Goal: Task Accomplishment & Management: Manage account settings

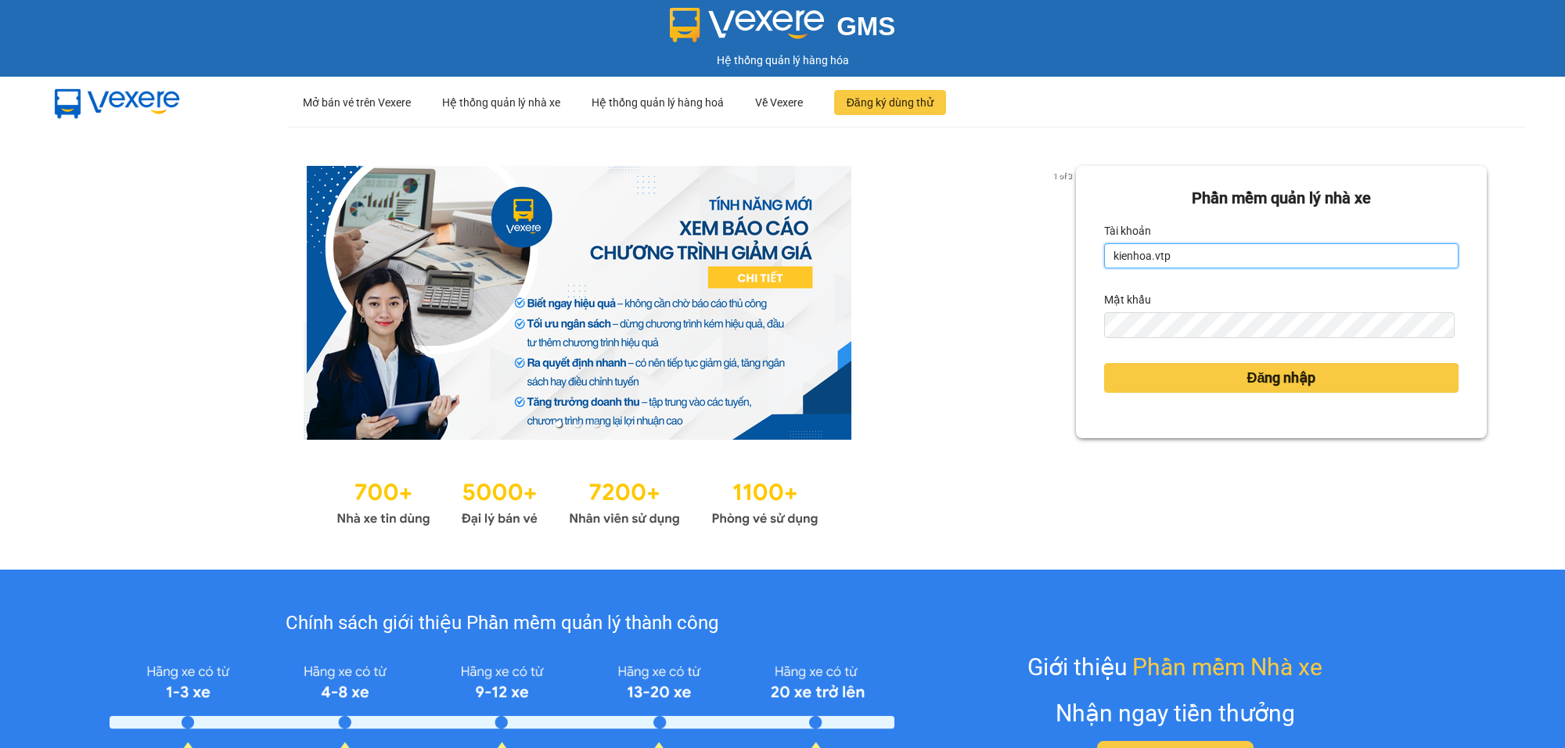
click at [1172, 255] on input "kienhoa.vtp" at bounding box center [1281, 255] width 355 height 25
type input "ngocgiau.vtp"
click at [1104, 363] on button "Đăng nhập" at bounding box center [1281, 378] width 355 height 30
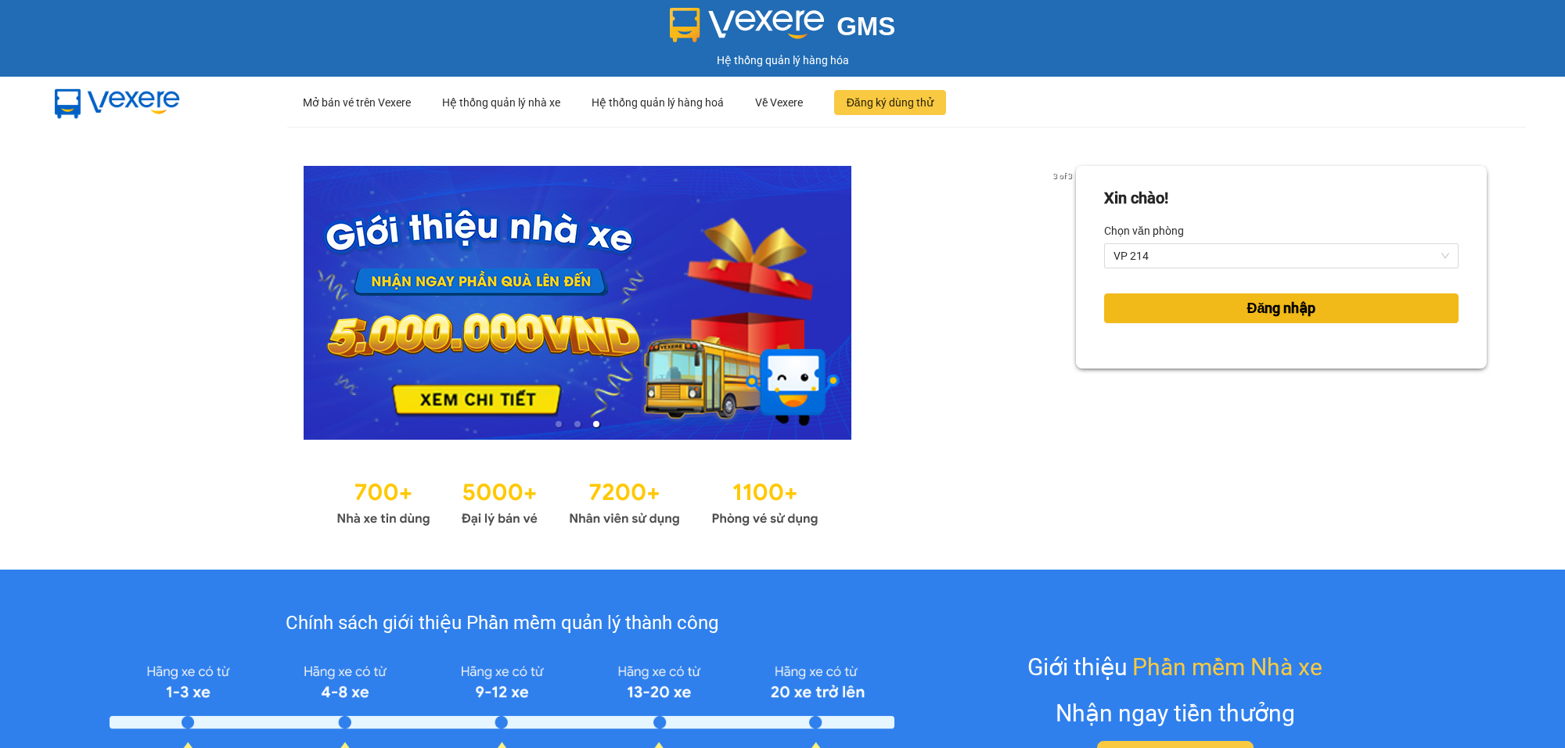
click at [1286, 314] on span "Đăng nhập" at bounding box center [1281, 308] width 69 height 22
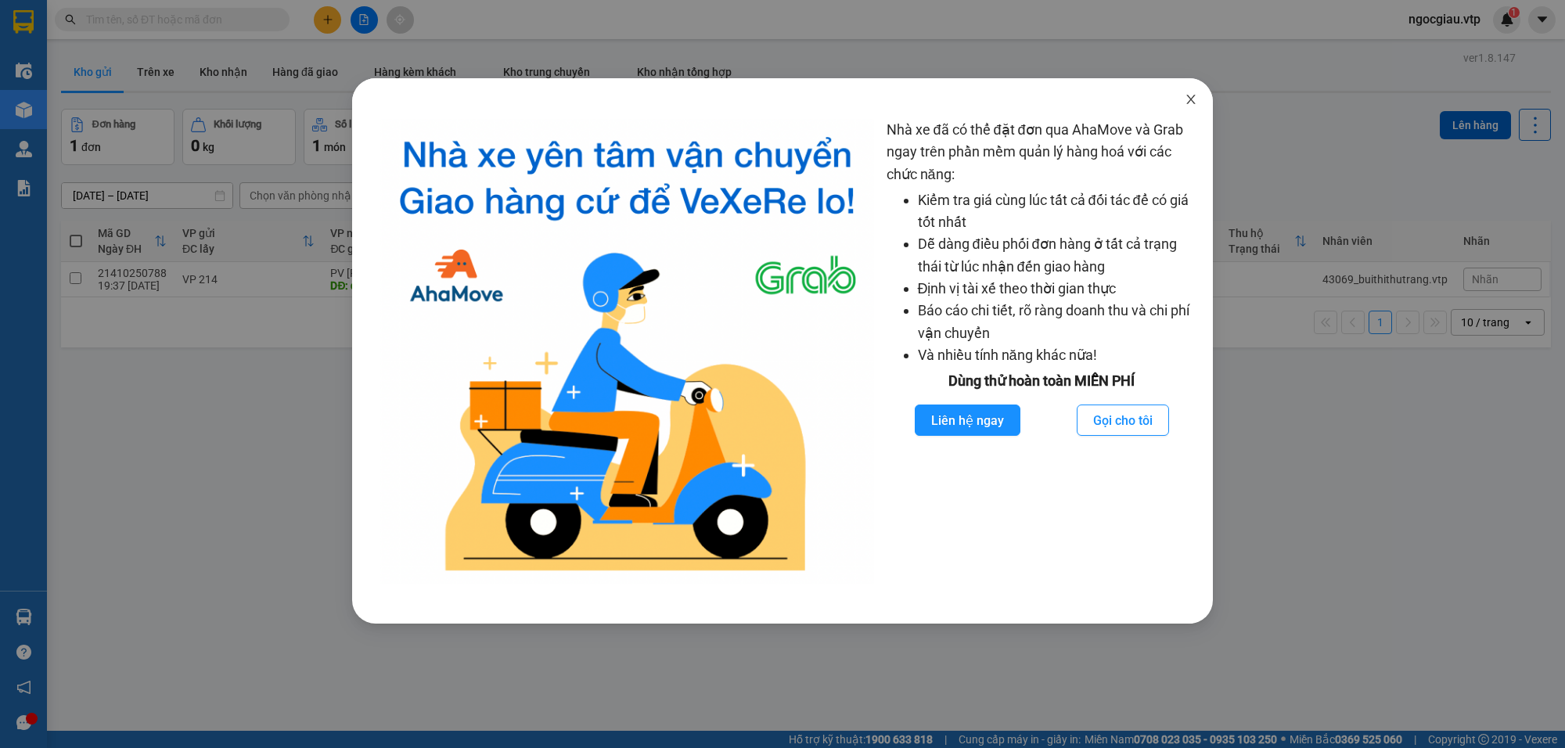
click at [1192, 102] on icon "close" at bounding box center [1191, 99] width 9 height 9
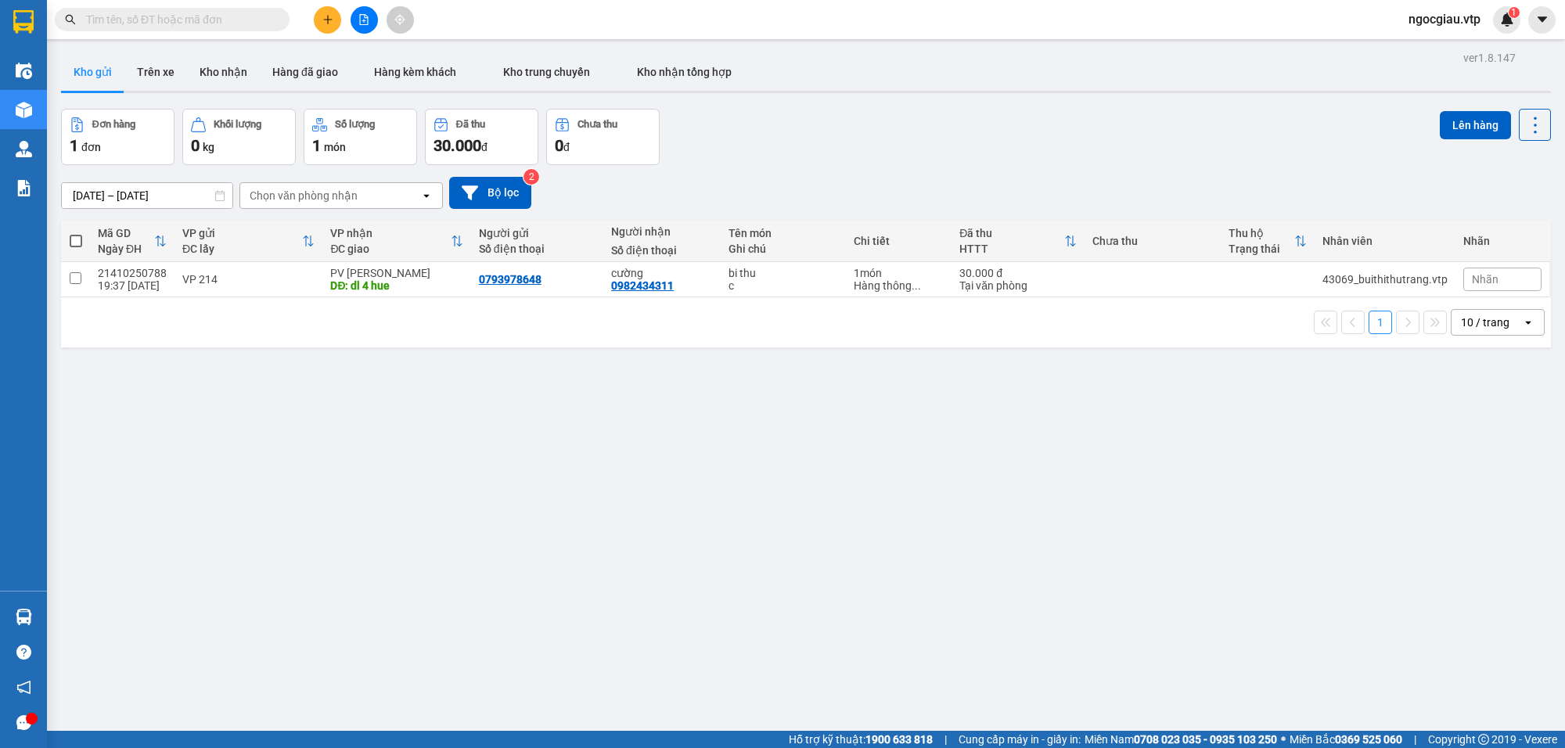
click at [133, 20] on input "text" at bounding box center [178, 19] width 185 height 17
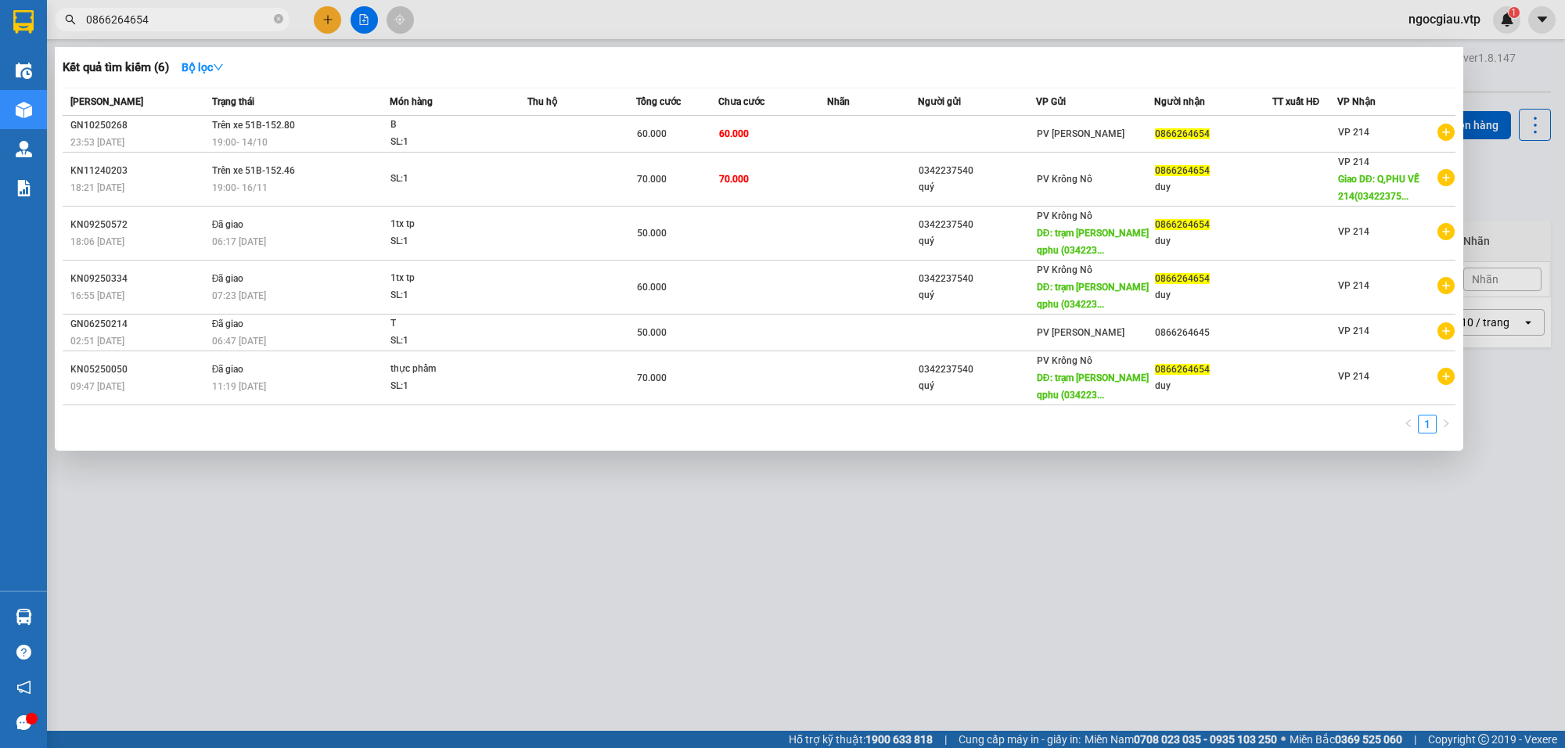
type input "0866264654"
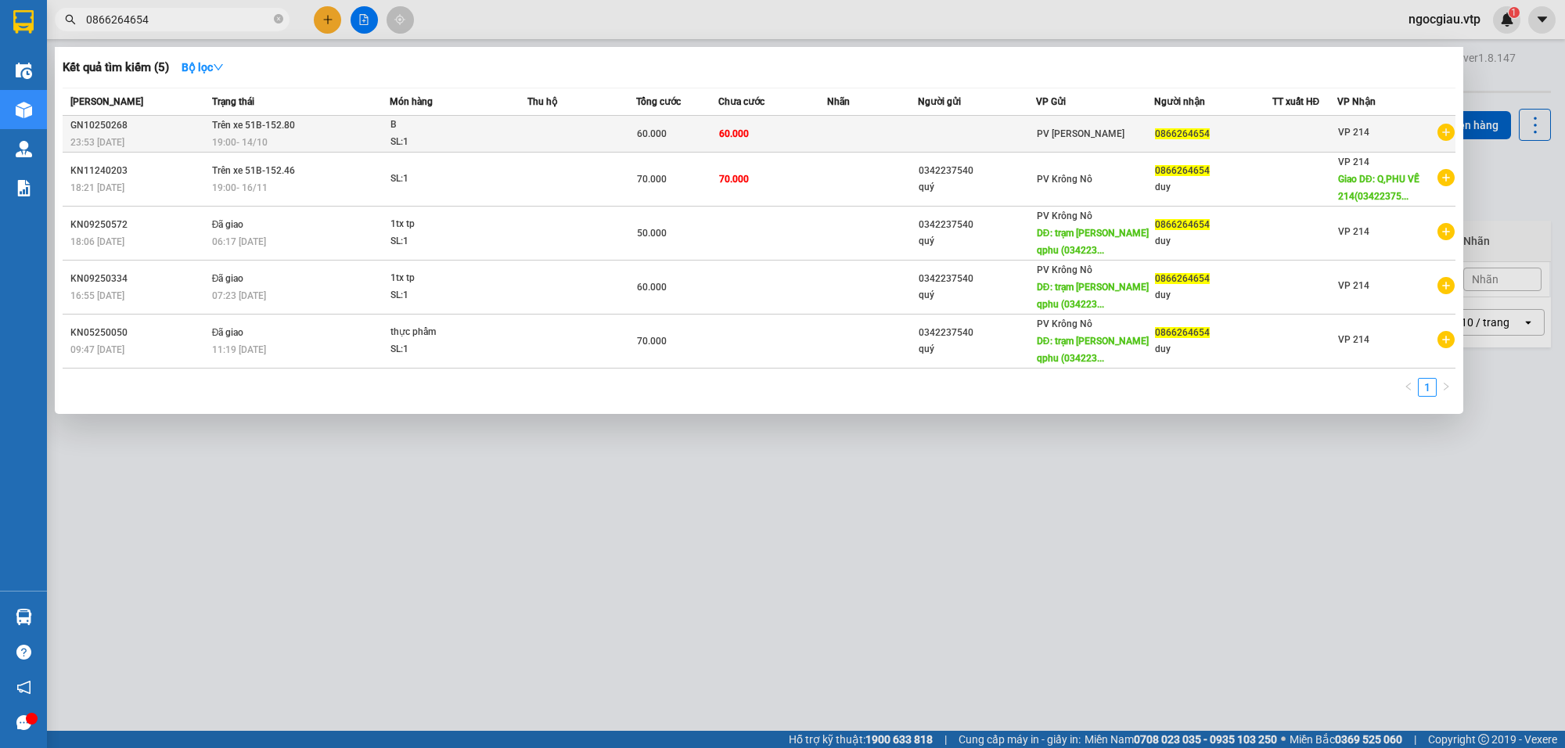
click at [804, 125] on td "60.000" at bounding box center [773, 134] width 109 height 37
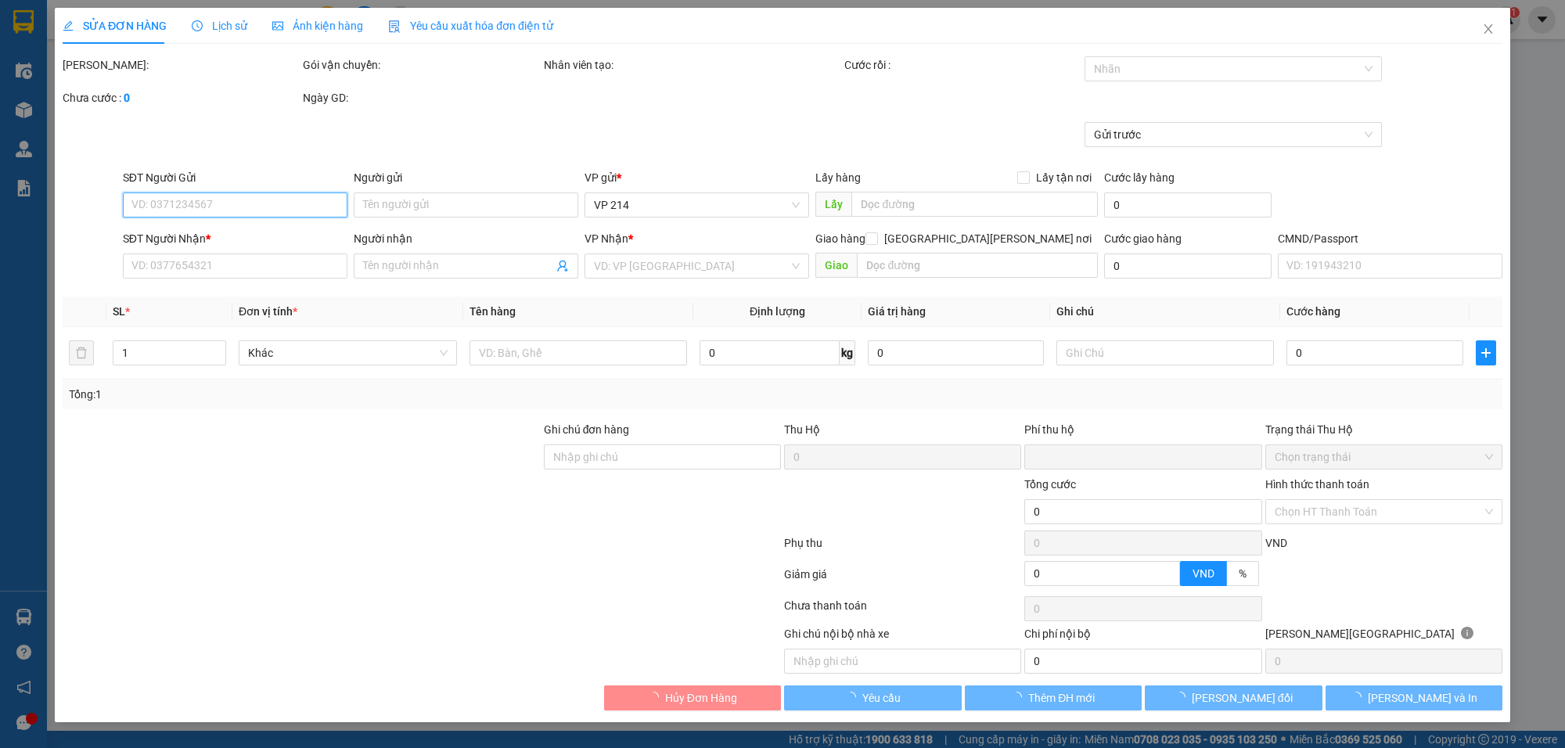
type input "12.000"
type input "0866264654"
type input "0"
type input "60.000"
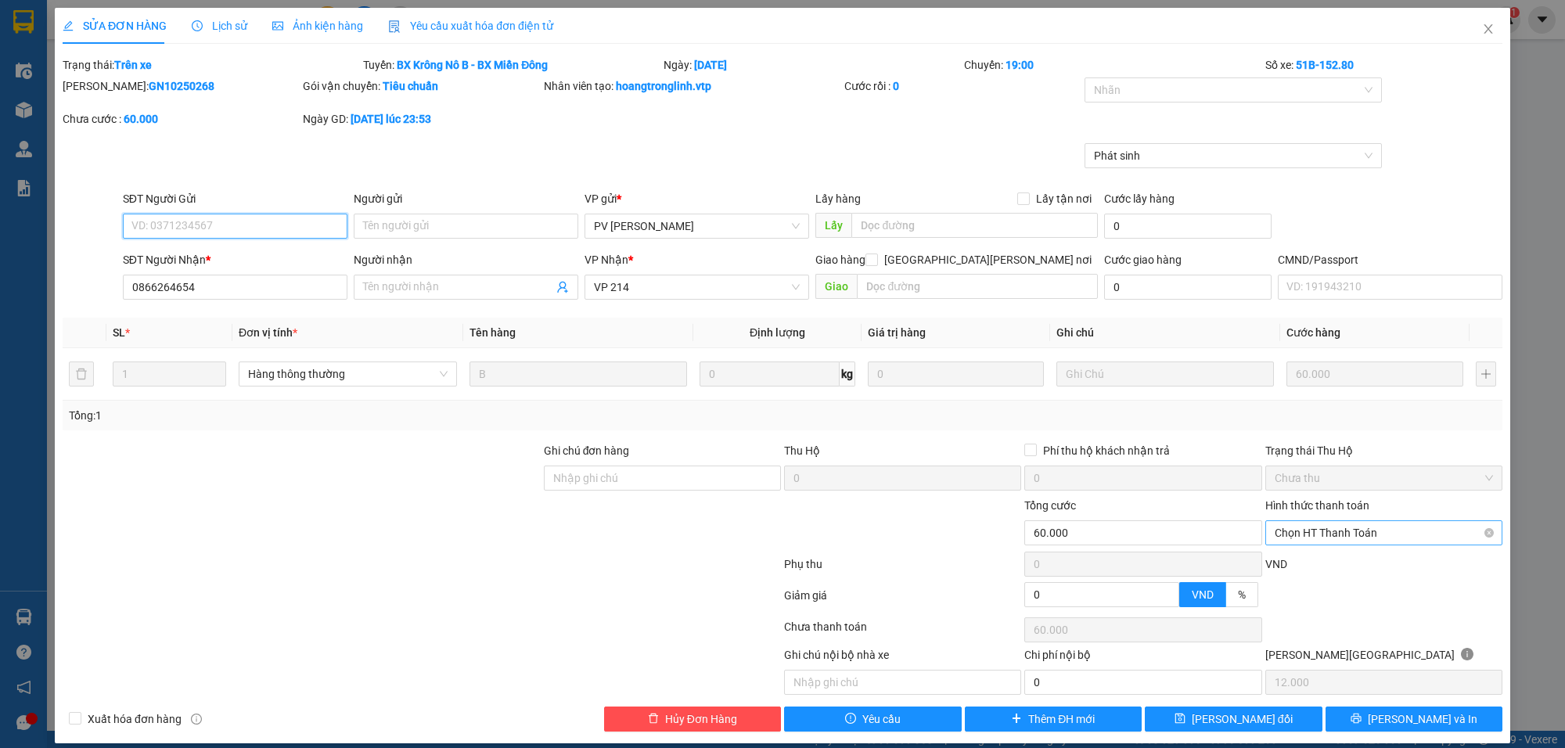
click at [1303, 526] on span "Chọn HT Thanh Toán" at bounding box center [1384, 532] width 218 height 23
click at [1513, 318] on div "SỬA ĐƠN HÀNG Lịch sử Ảnh kiện hàng Yêu cầu xuất hóa đơn điện tử Total Paid Fee …" at bounding box center [782, 374] width 1565 height 748
click at [1482, 24] on span "Close" at bounding box center [1489, 30] width 44 height 44
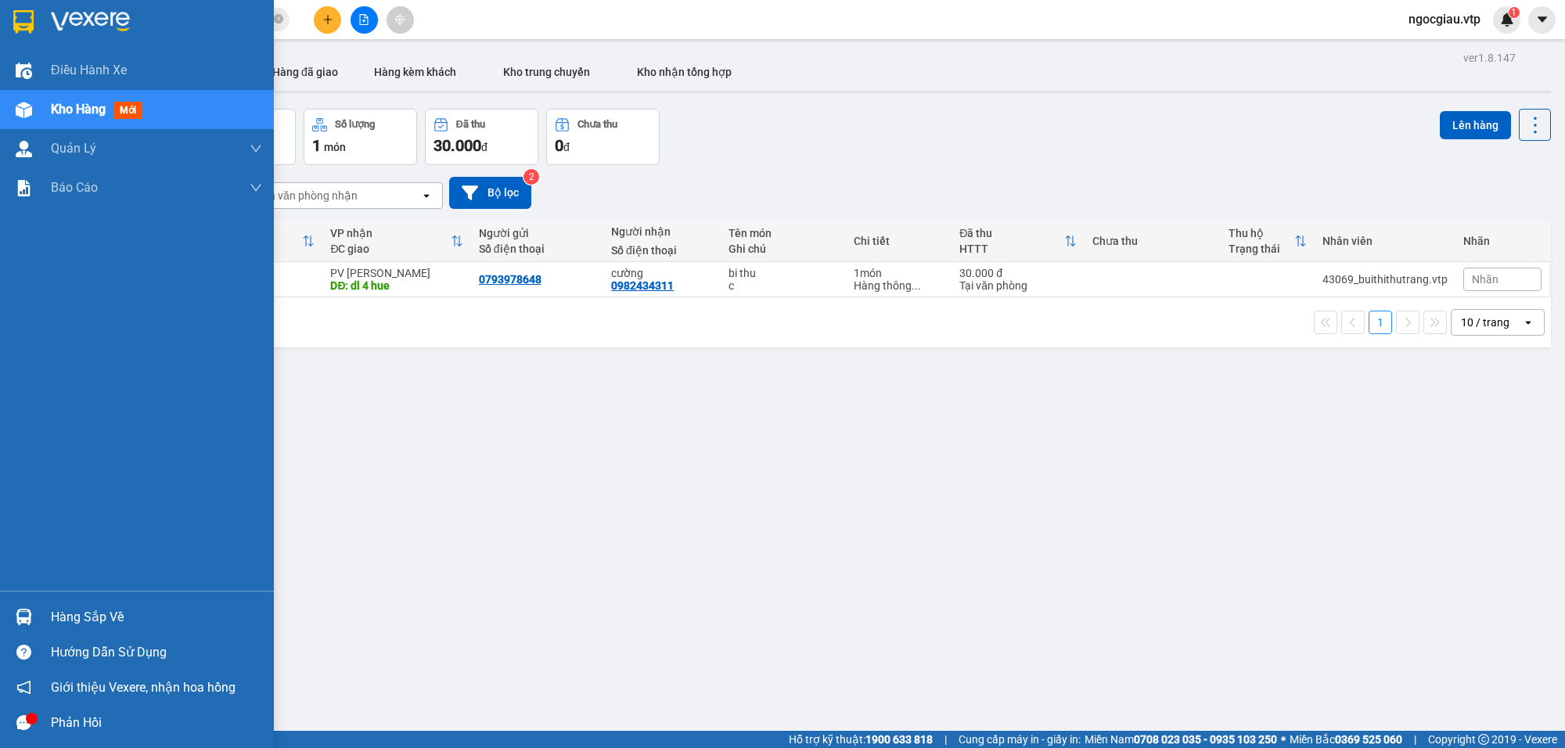
click at [57, 612] on div "Hàng sắp về" at bounding box center [156, 617] width 211 height 23
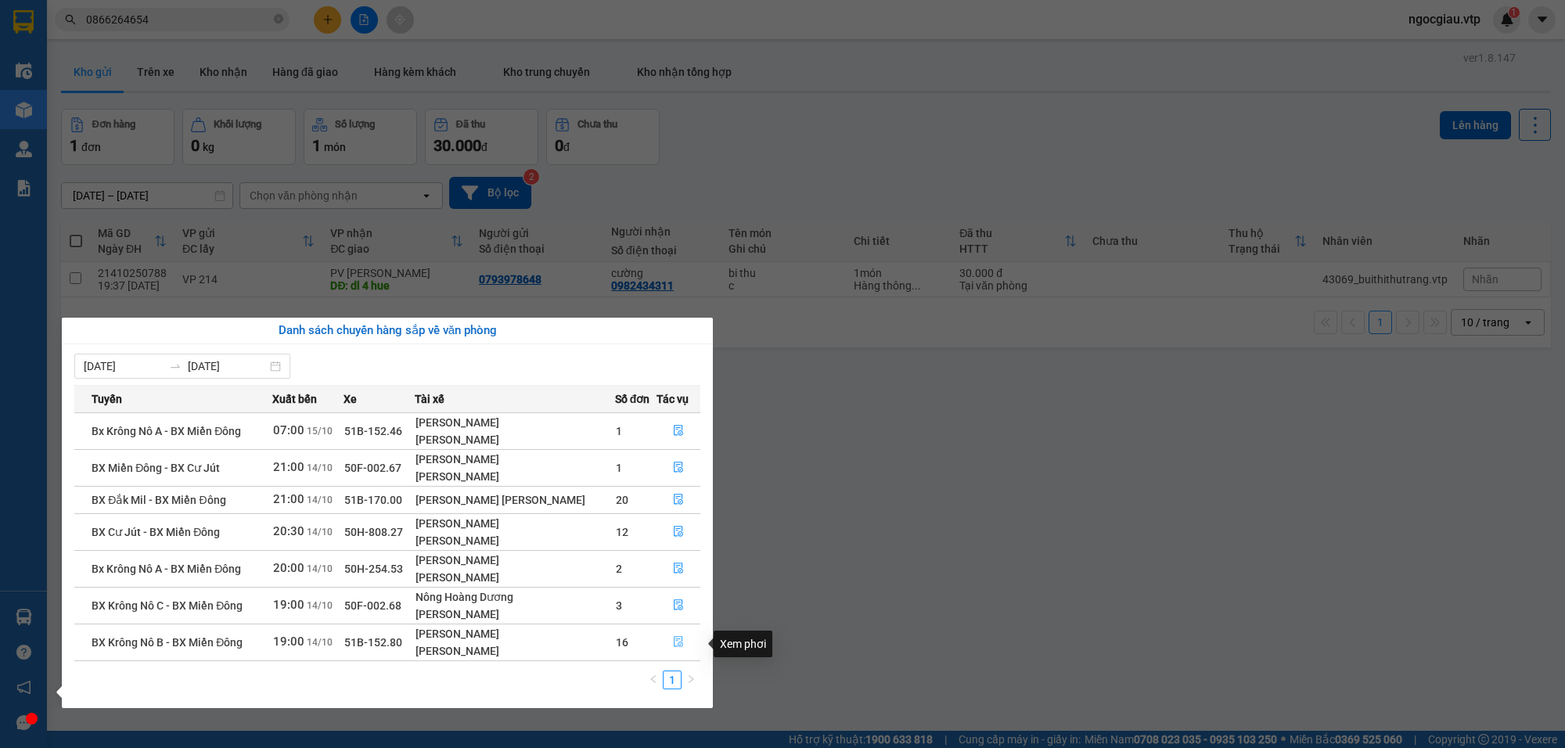
click at [673, 639] on icon "file-done" at bounding box center [678, 641] width 11 height 11
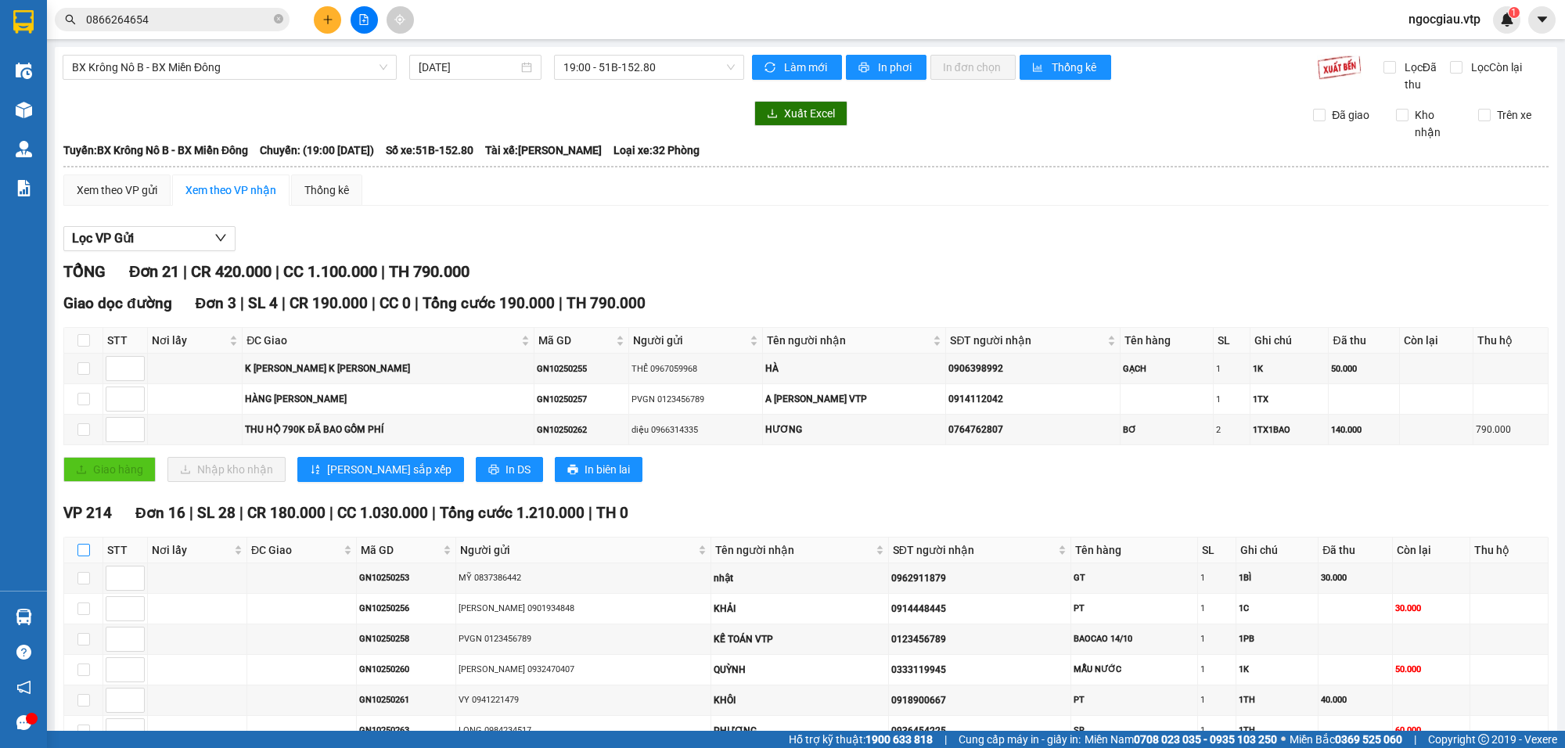
click at [84, 552] on input "checkbox" at bounding box center [83, 550] width 13 height 13
checkbox input "true"
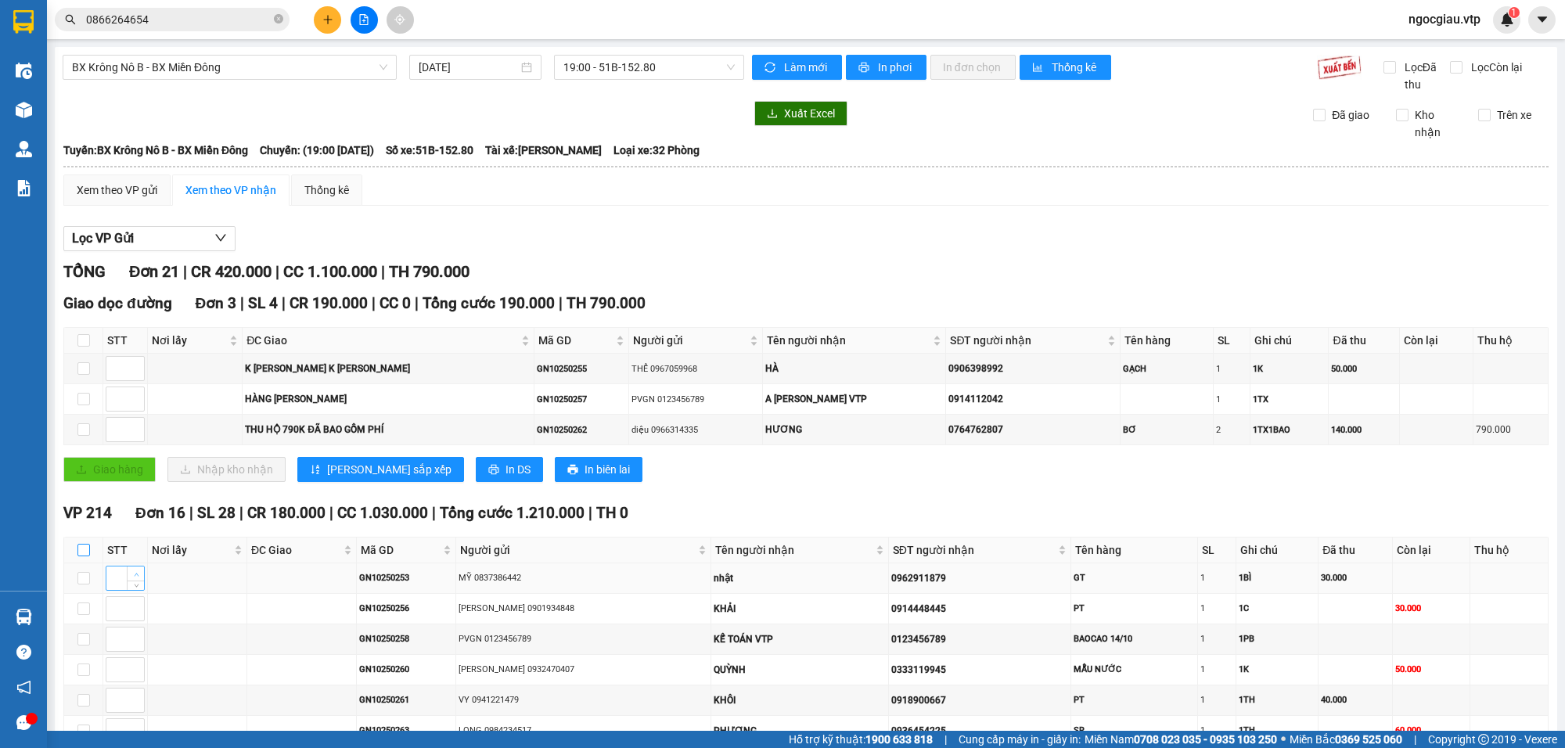
checkbox input "true"
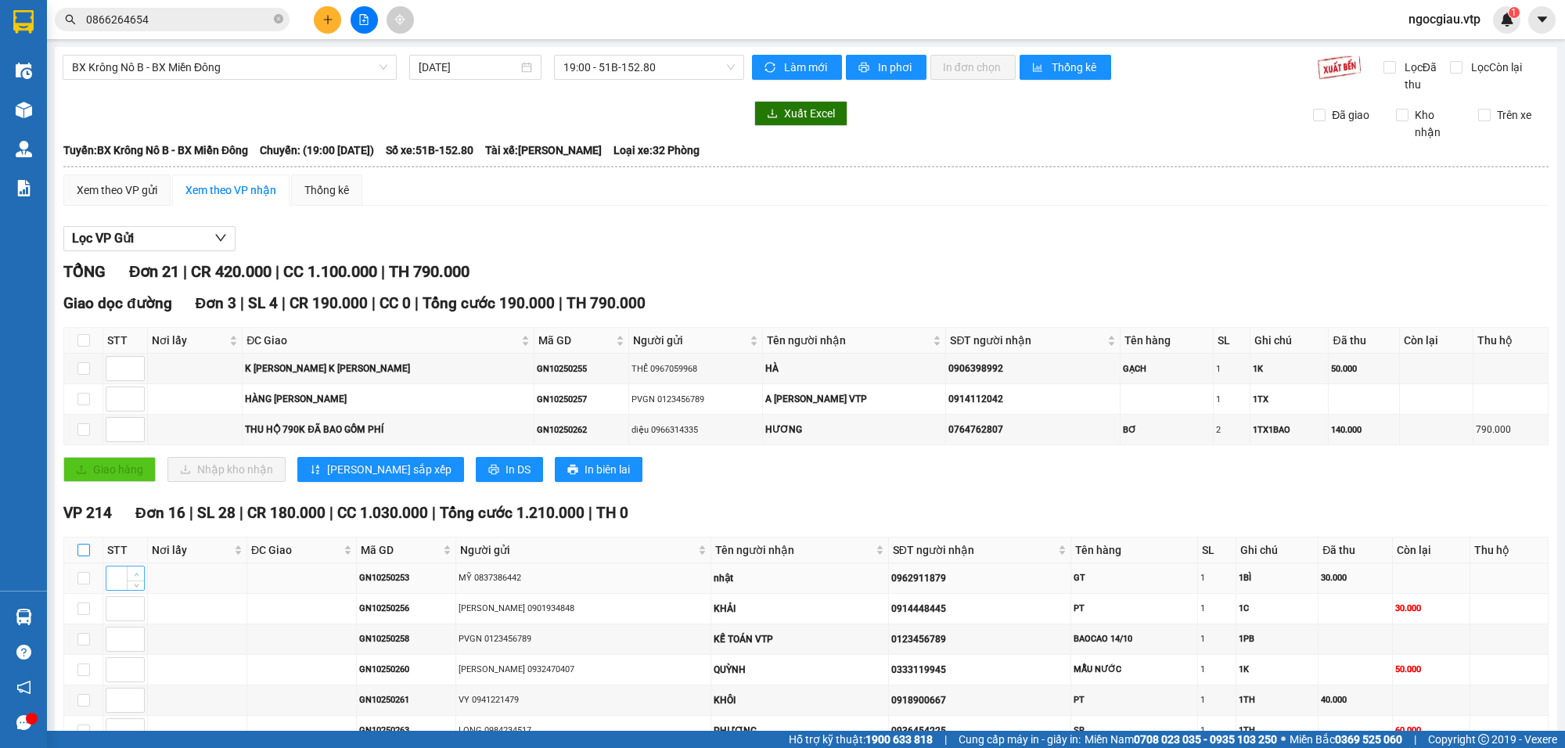
checkbox input "true"
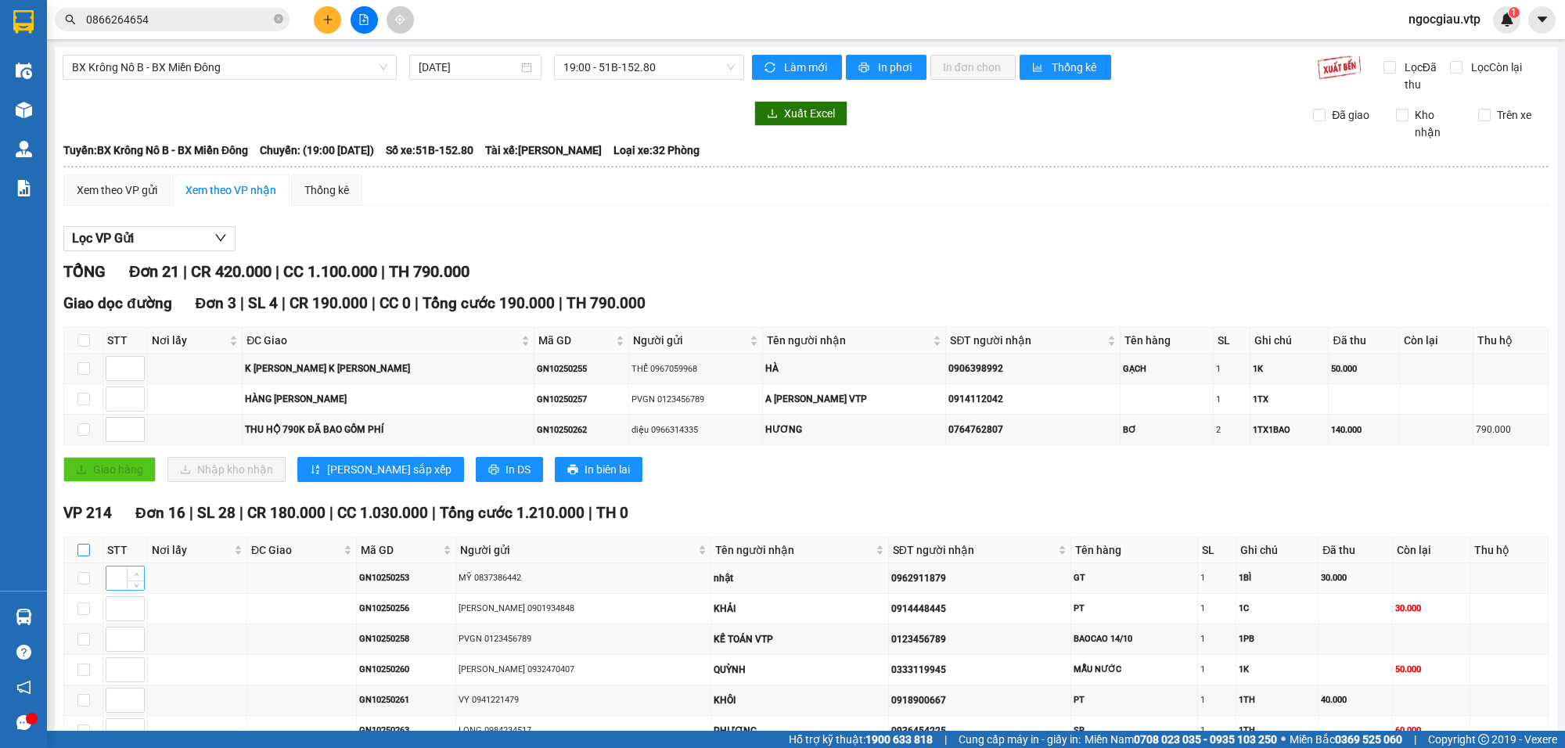
checkbox input "true"
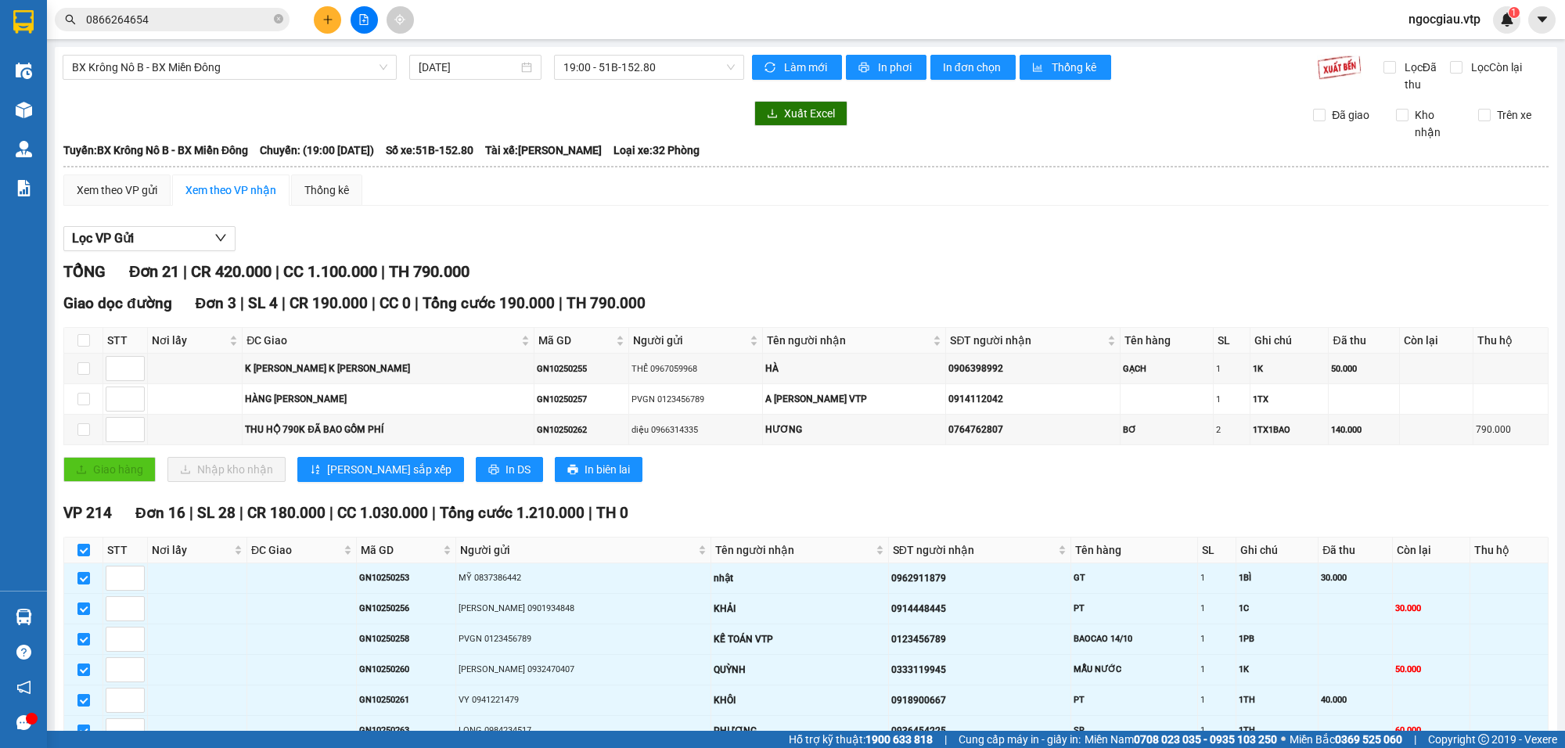
scroll to position [713, 0]
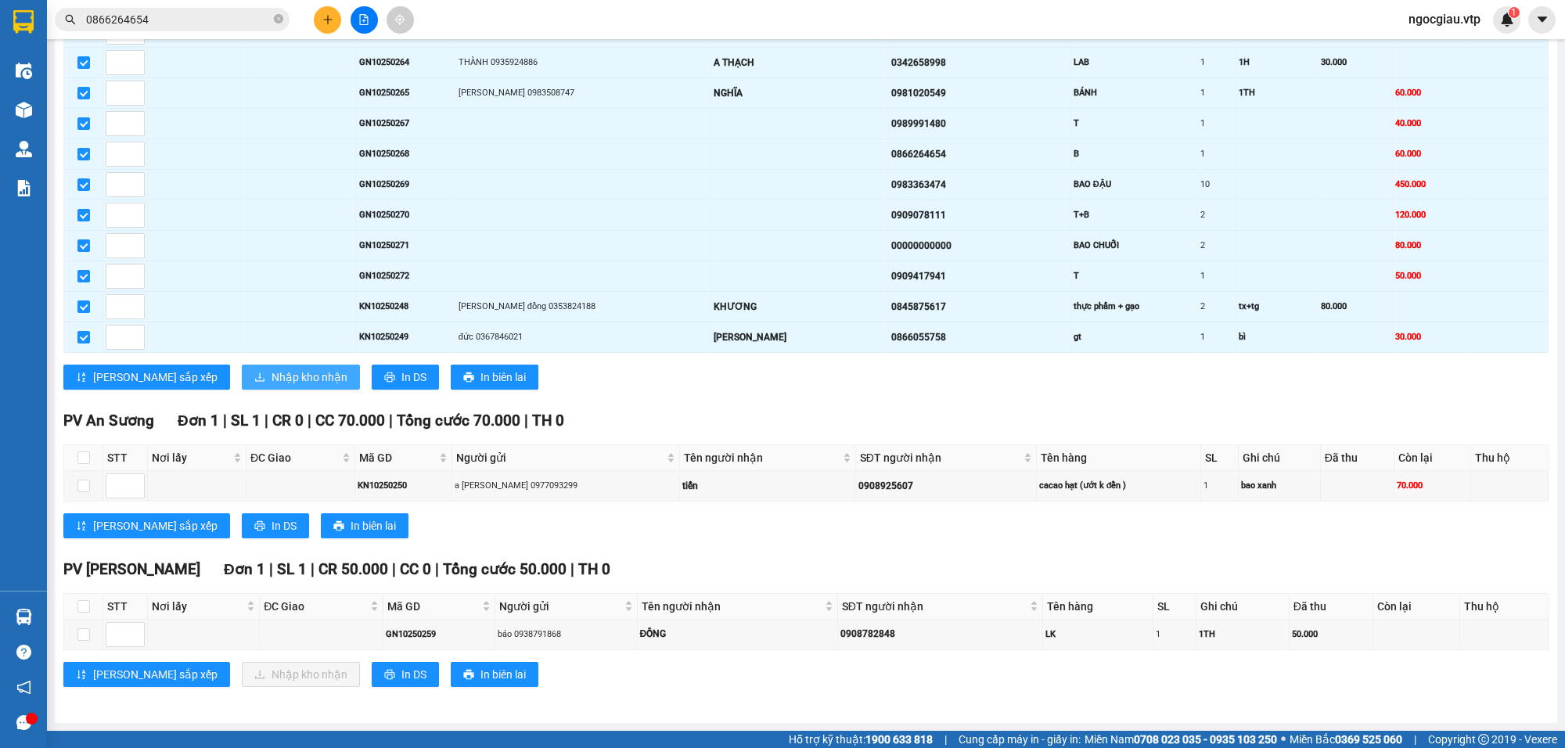
click at [272, 376] on span "Nhập kho nhận" at bounding box center [310, 377] width 76 height 17
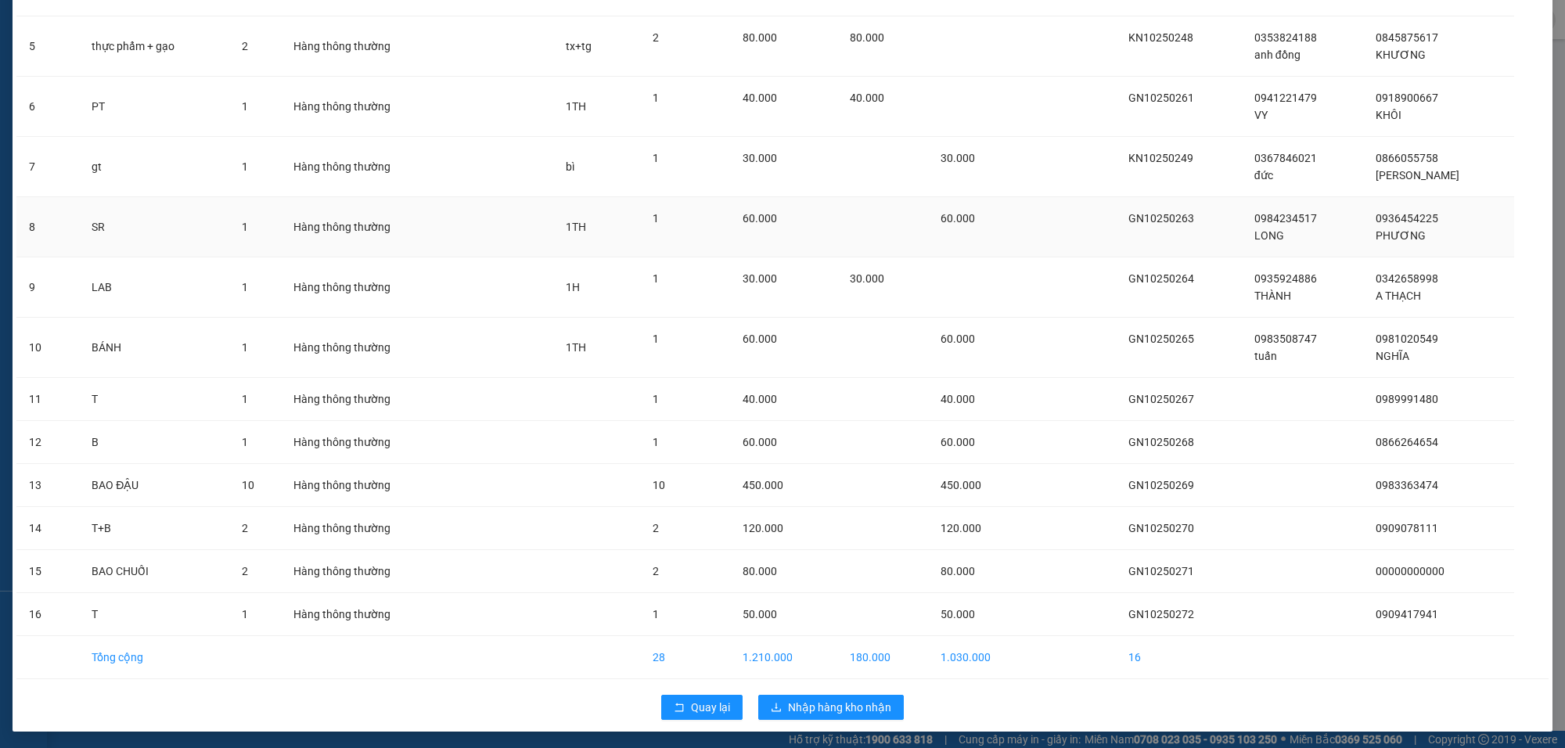
scroll to position [362, 0]
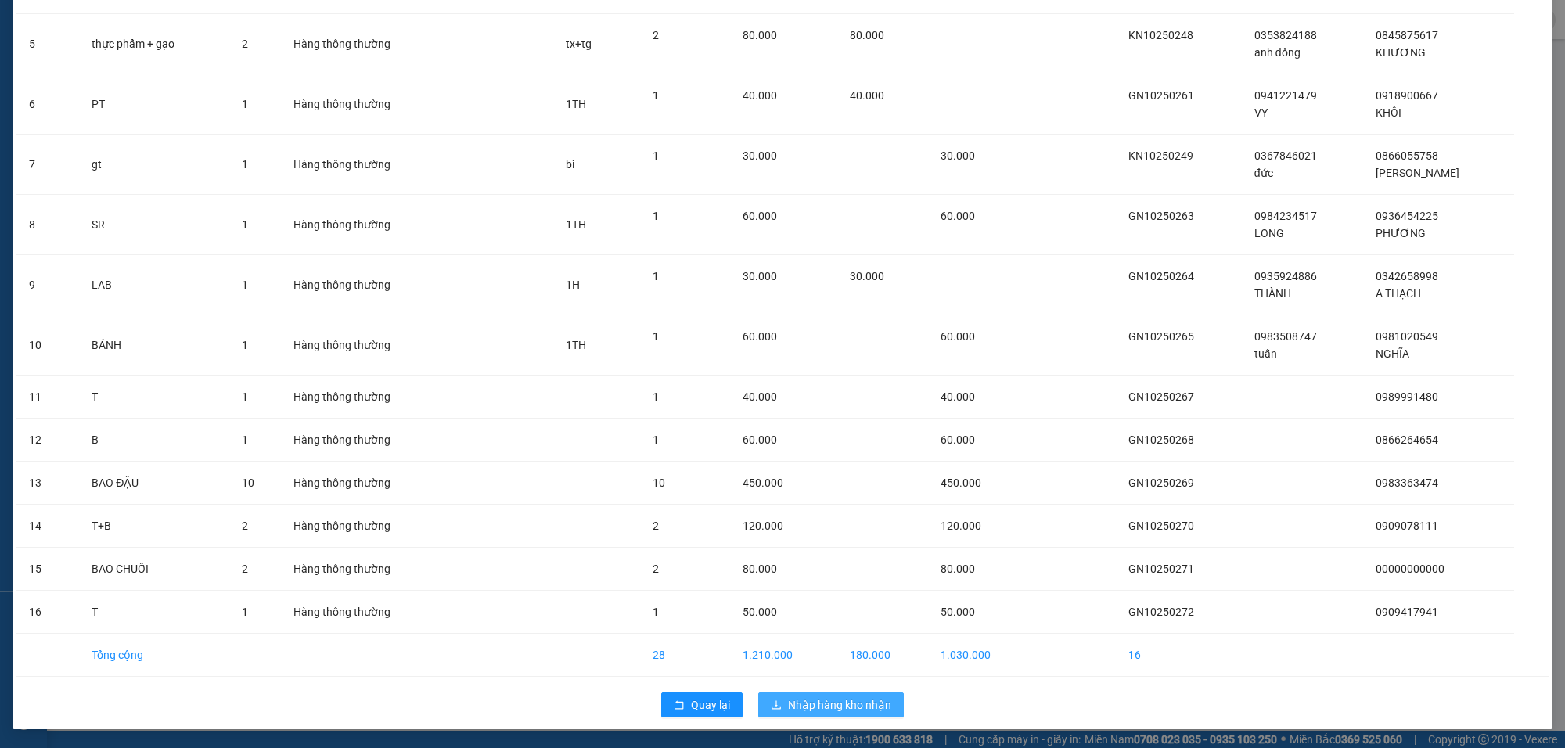
click at [836, 698] on span "Nhập hàng kho nhận" at bounding box center [839, 705] width 103 height 17
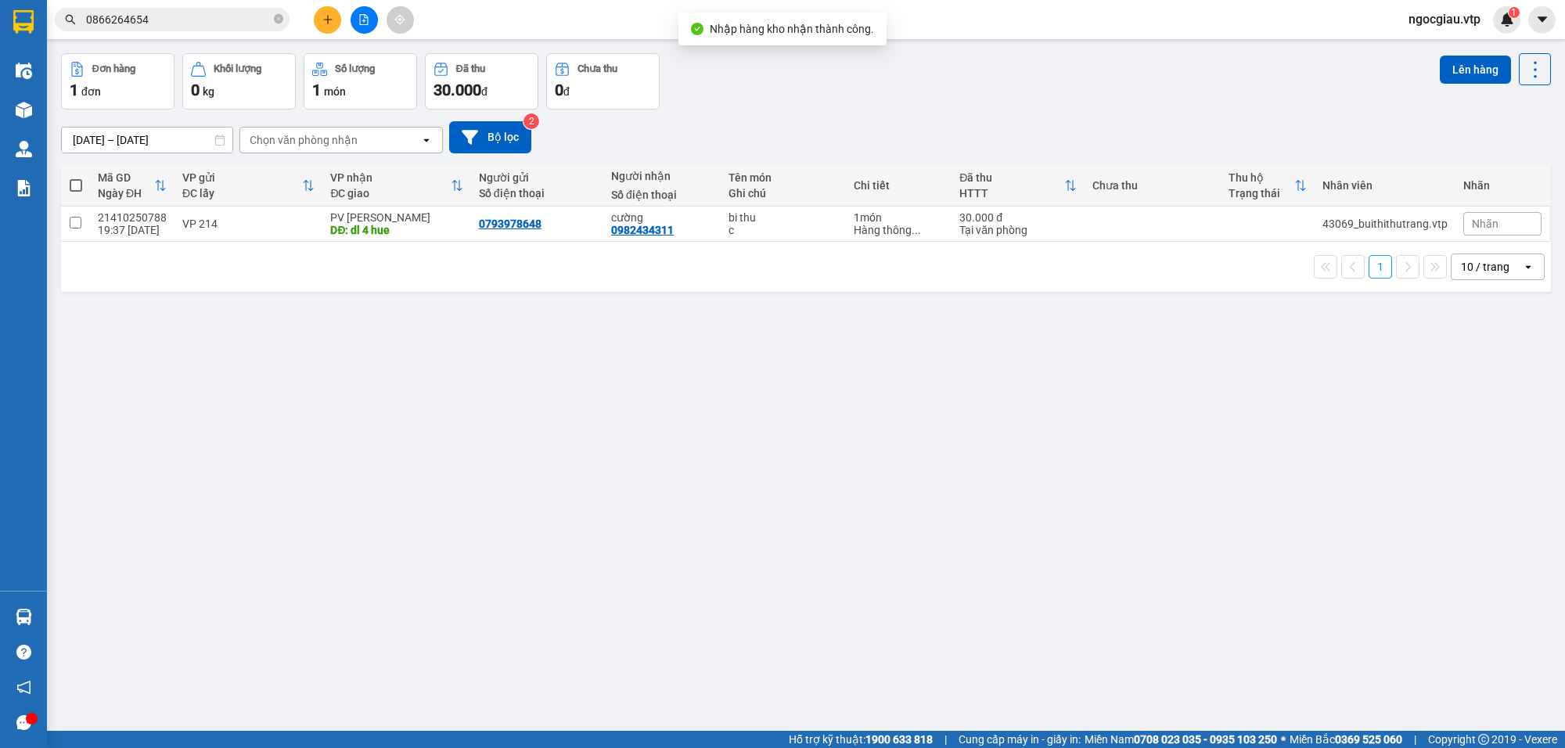
scroll to position [72, 0]
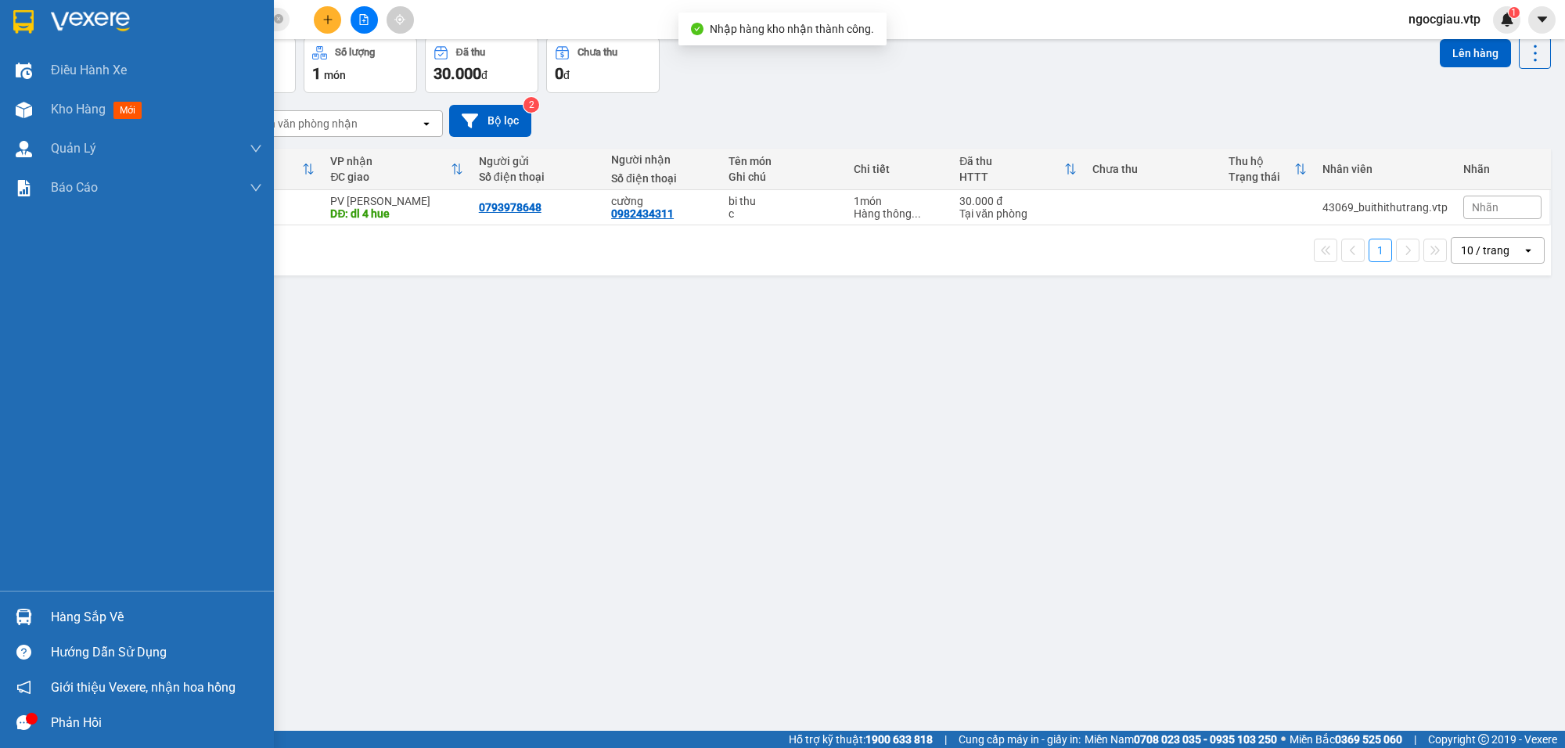
click at [16, 615] on img at bounding box center [24, 617] width 16 height 16
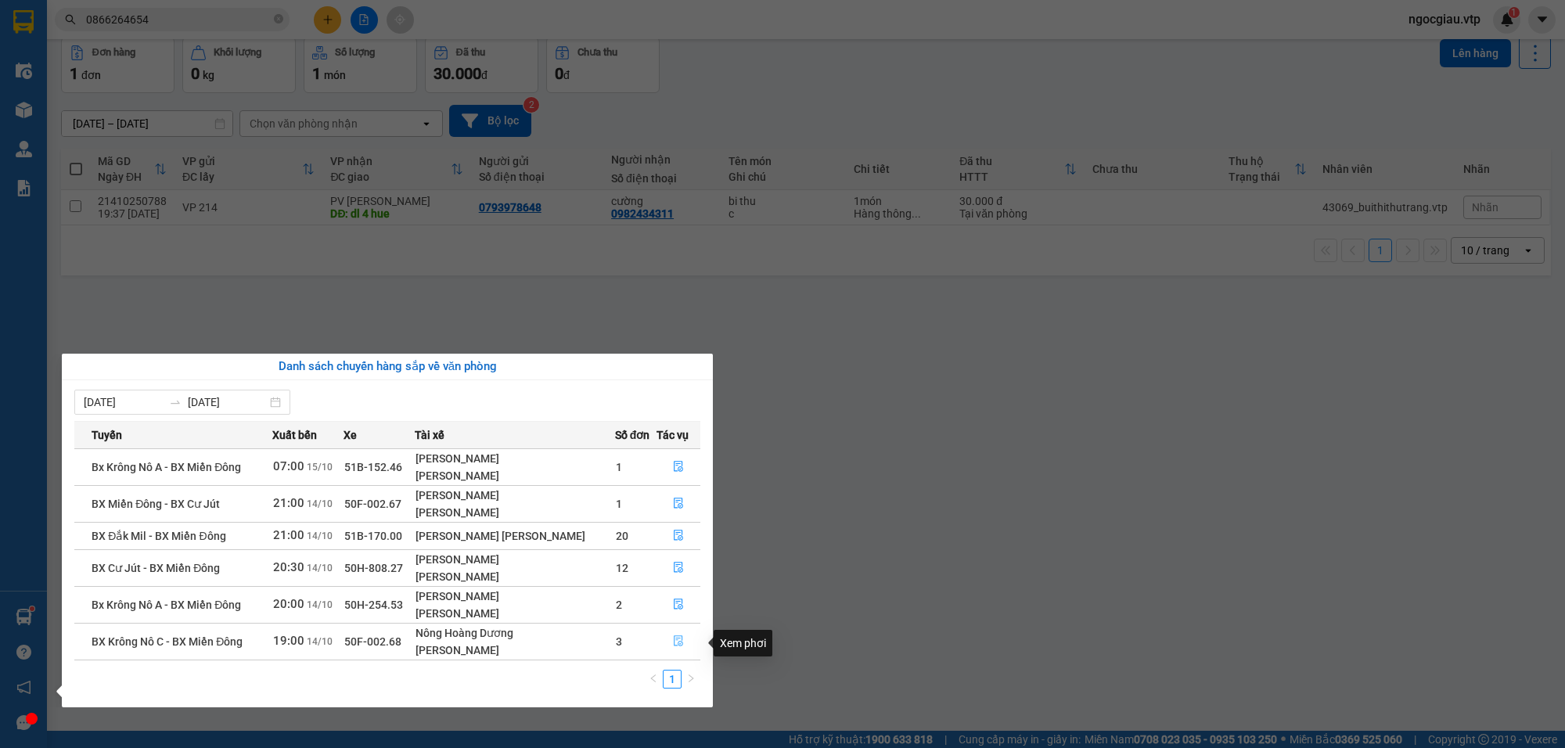
click at [678, 642] on icon "file-done" at bounding box center [678, 641] width 11 height 11
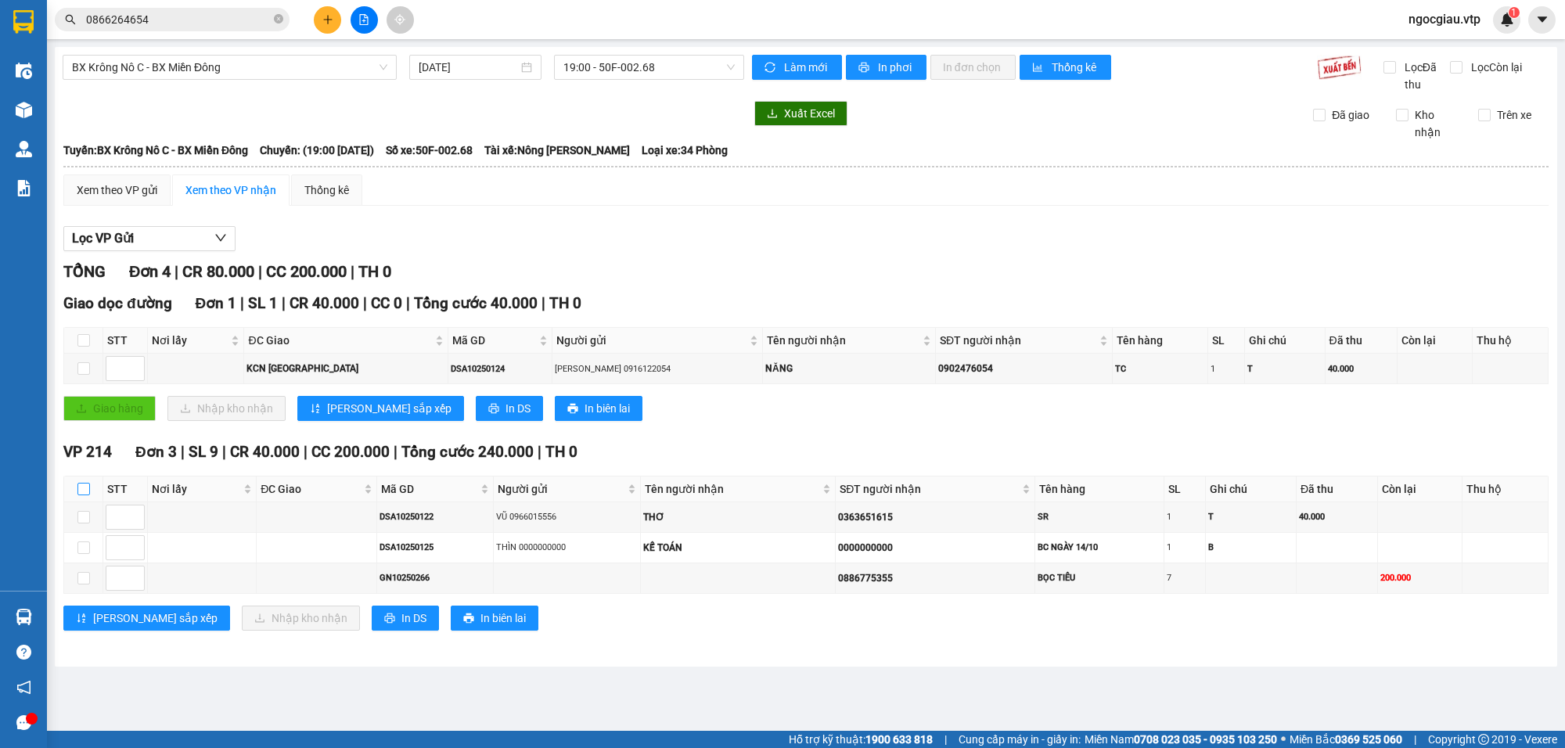
click at [79, 489] on input "checkbox" at bounding box center [83, 489] width 13 height 13
checkbox input "true"
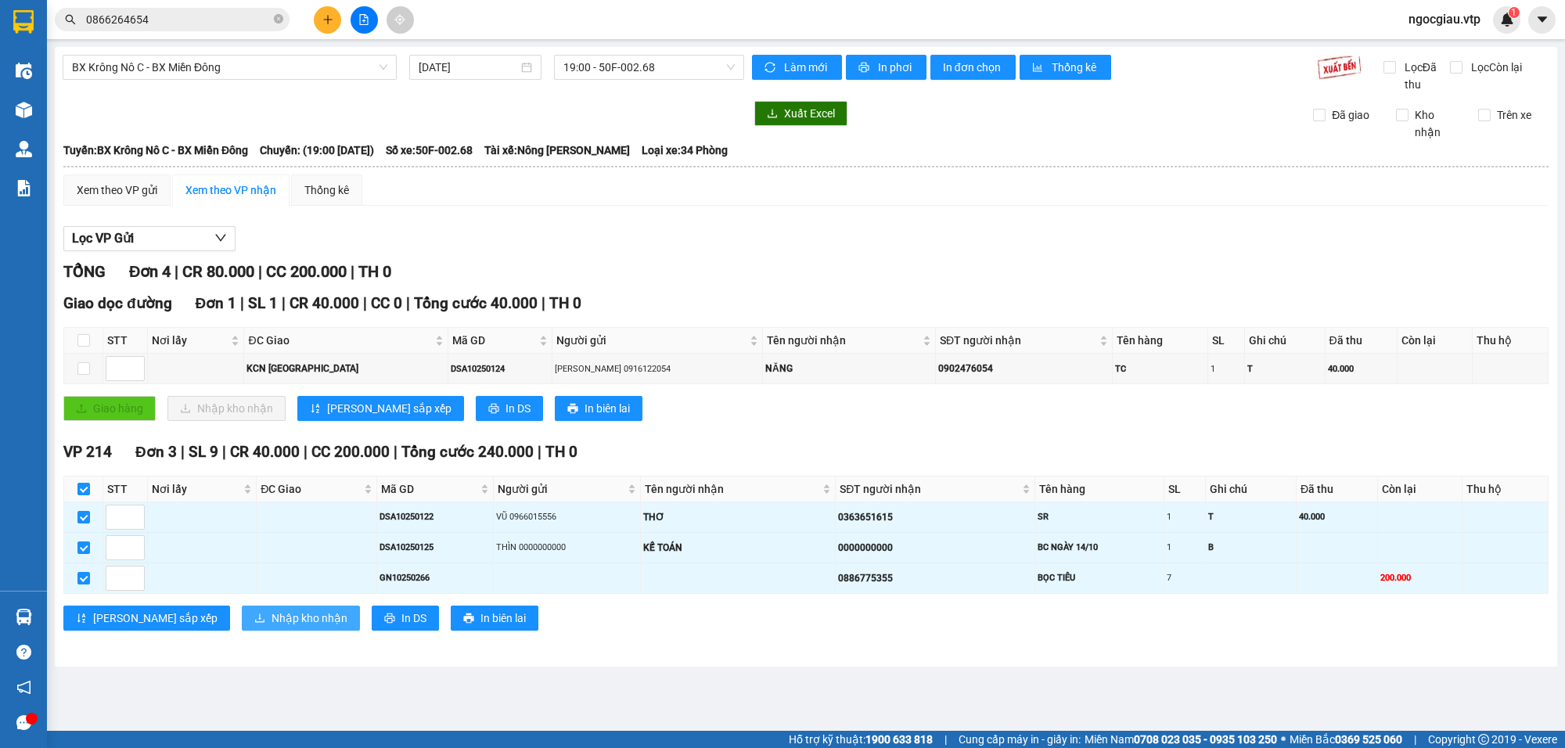
click at [242, 609] on button "Nhập kho nhận" at bounding box center [301, 618] width 118 height 25
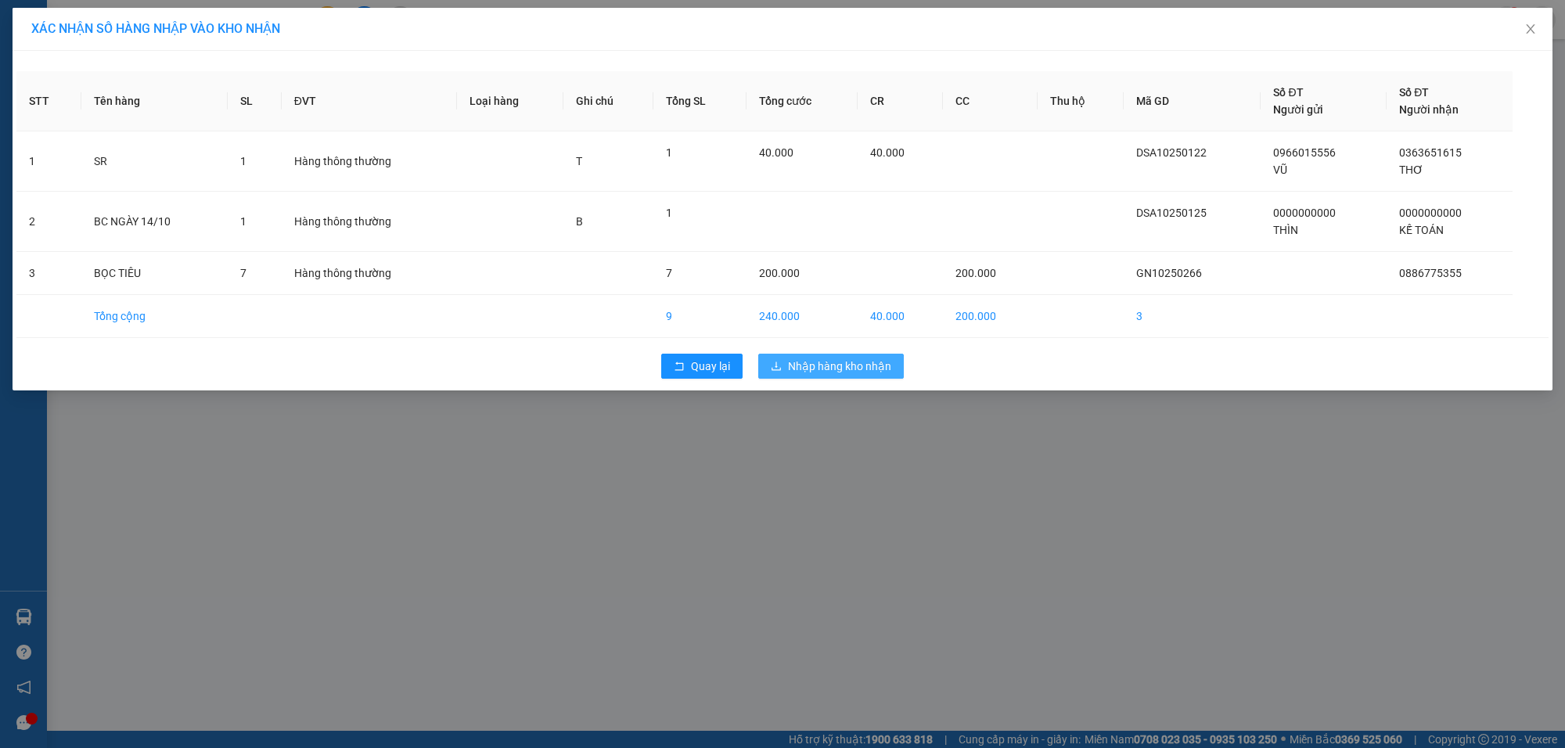
click at [863, 373] on span "Nhập hàng kho nhận" at bounding box center [839, 366] width 103 height 17
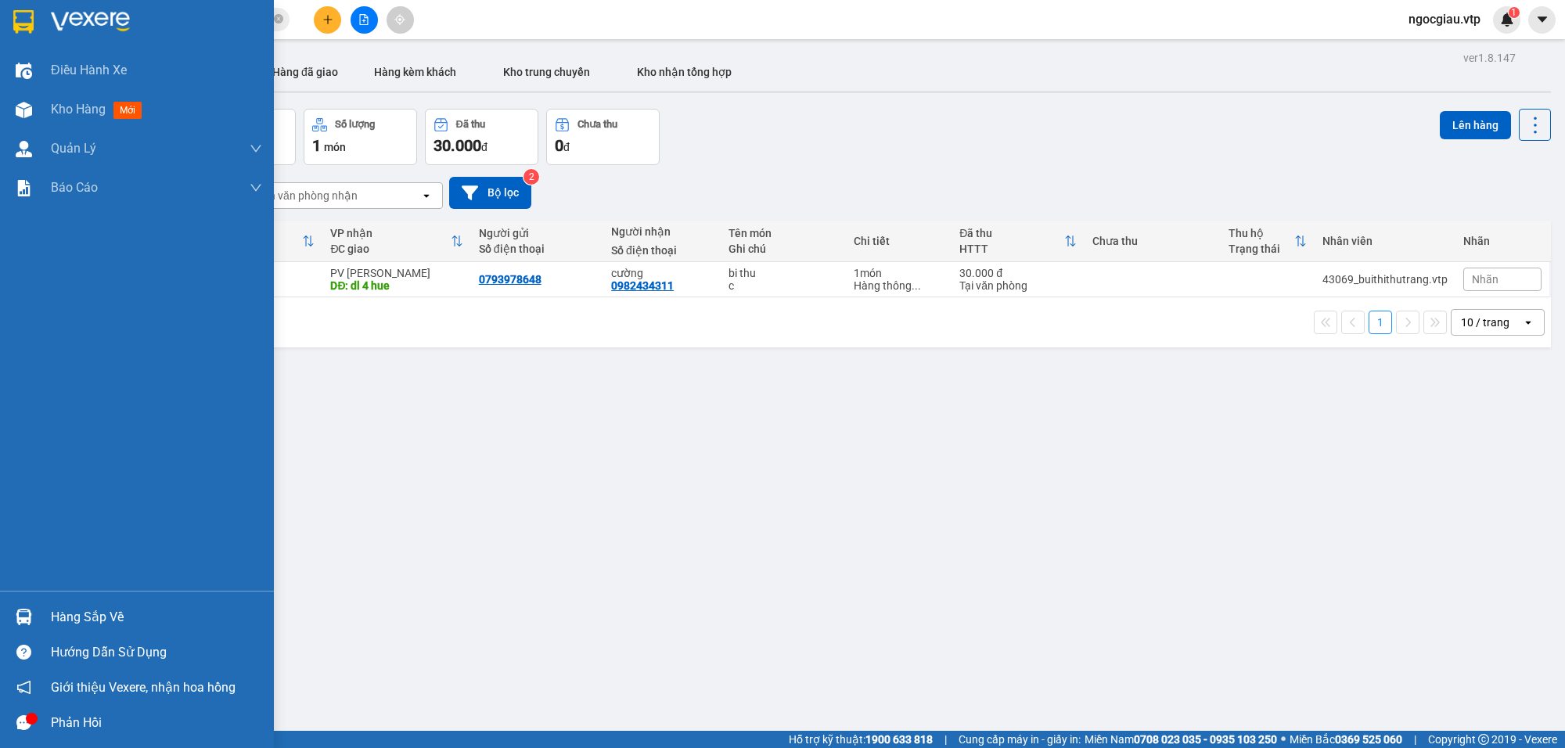
click at [21, 618] on img at bounding box center [24, 617] width 16 height 16
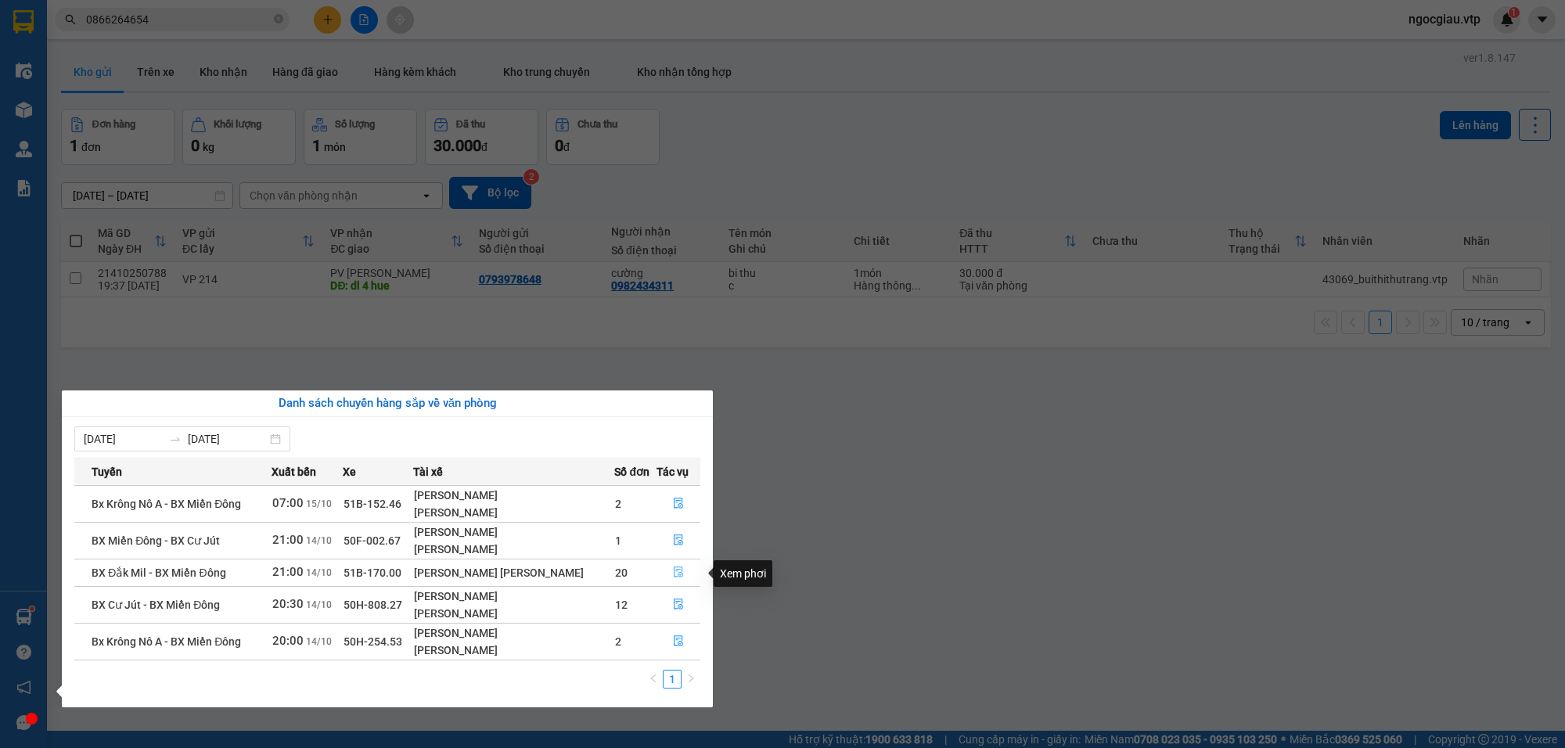
click at [675, 574] on icon "file-done" at bounding box center [678, 572] width 9 height 11
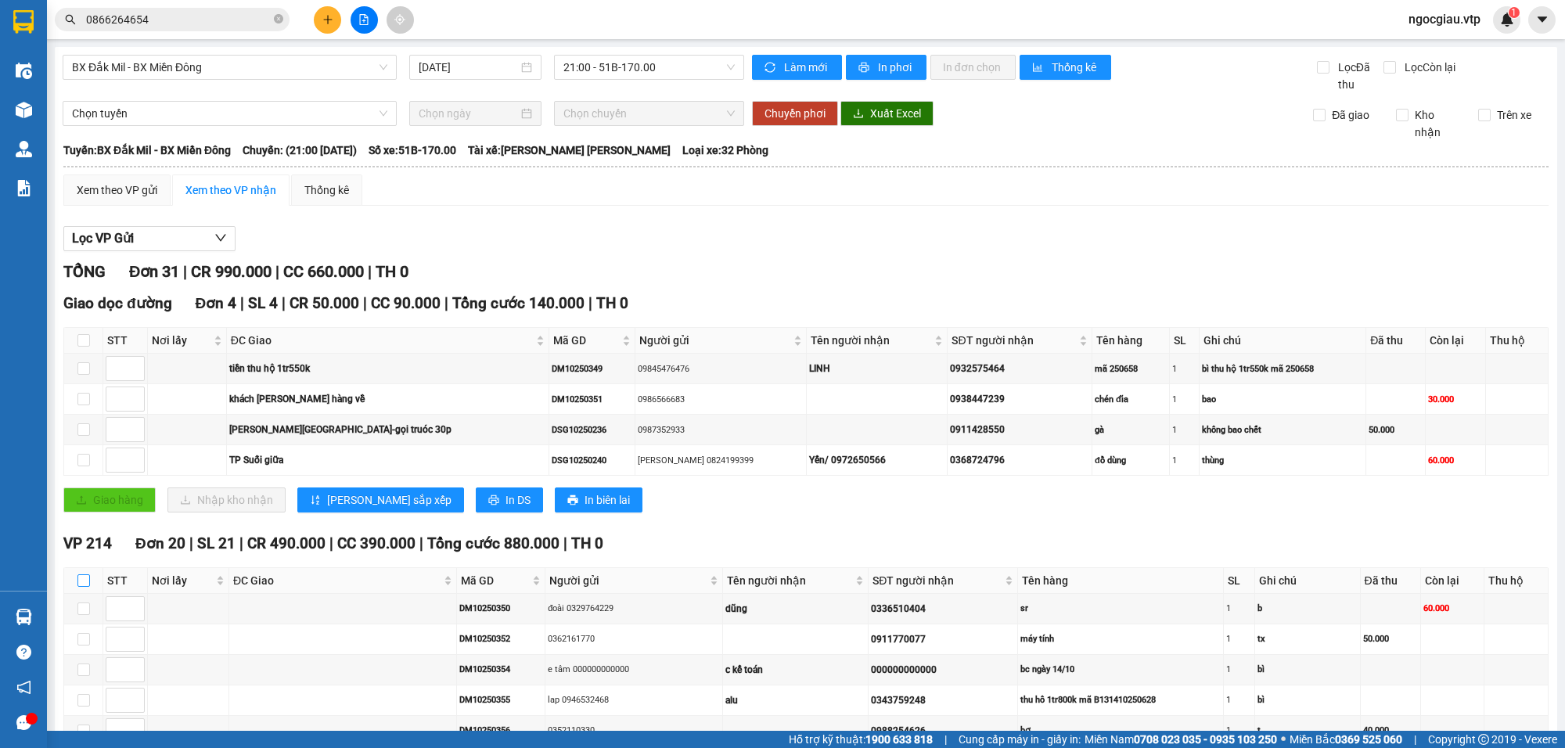
click at [84, 583] on input "checkbox" at bounding box center [83, 580] width 13 height 13
checkbox input "true"
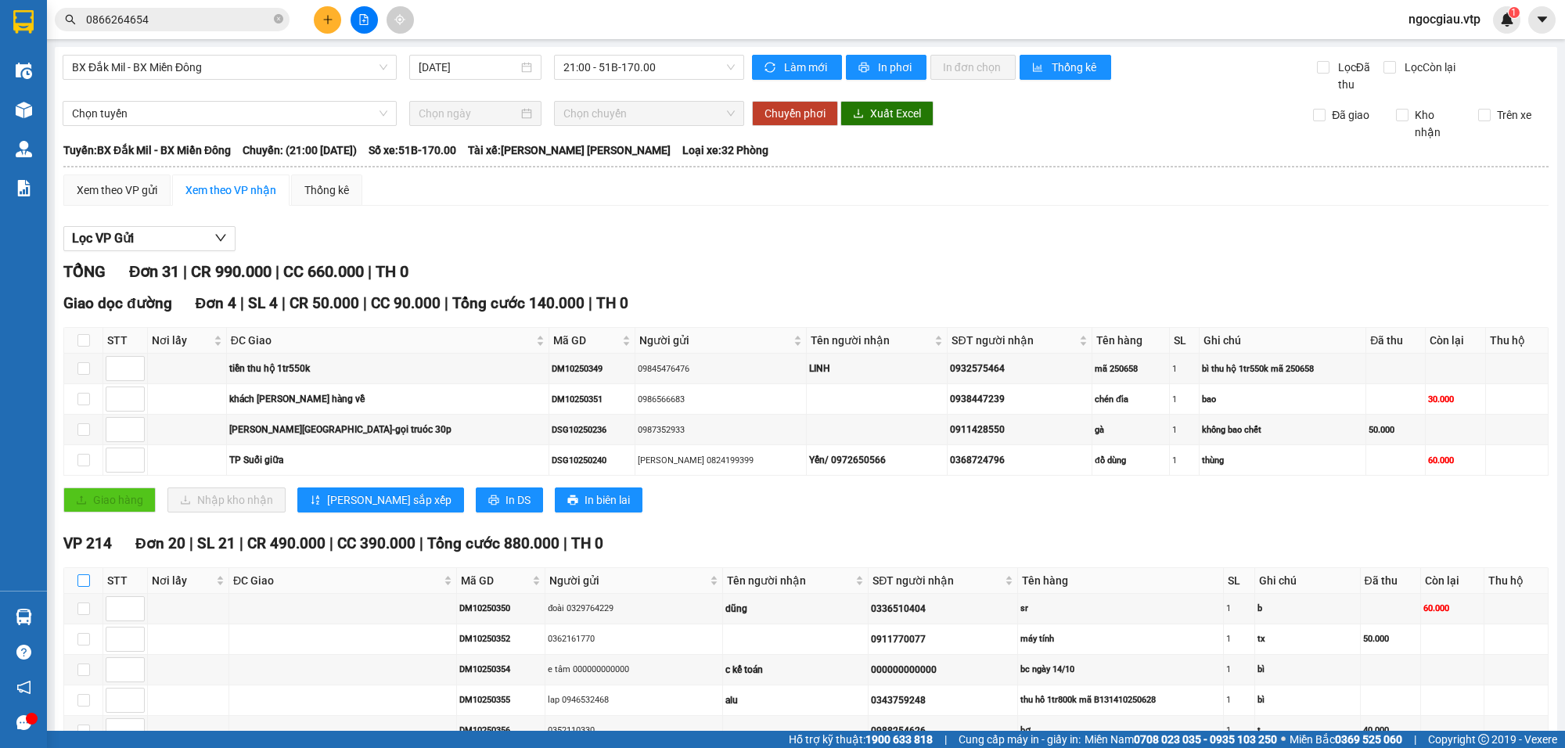
checkbox input "true"
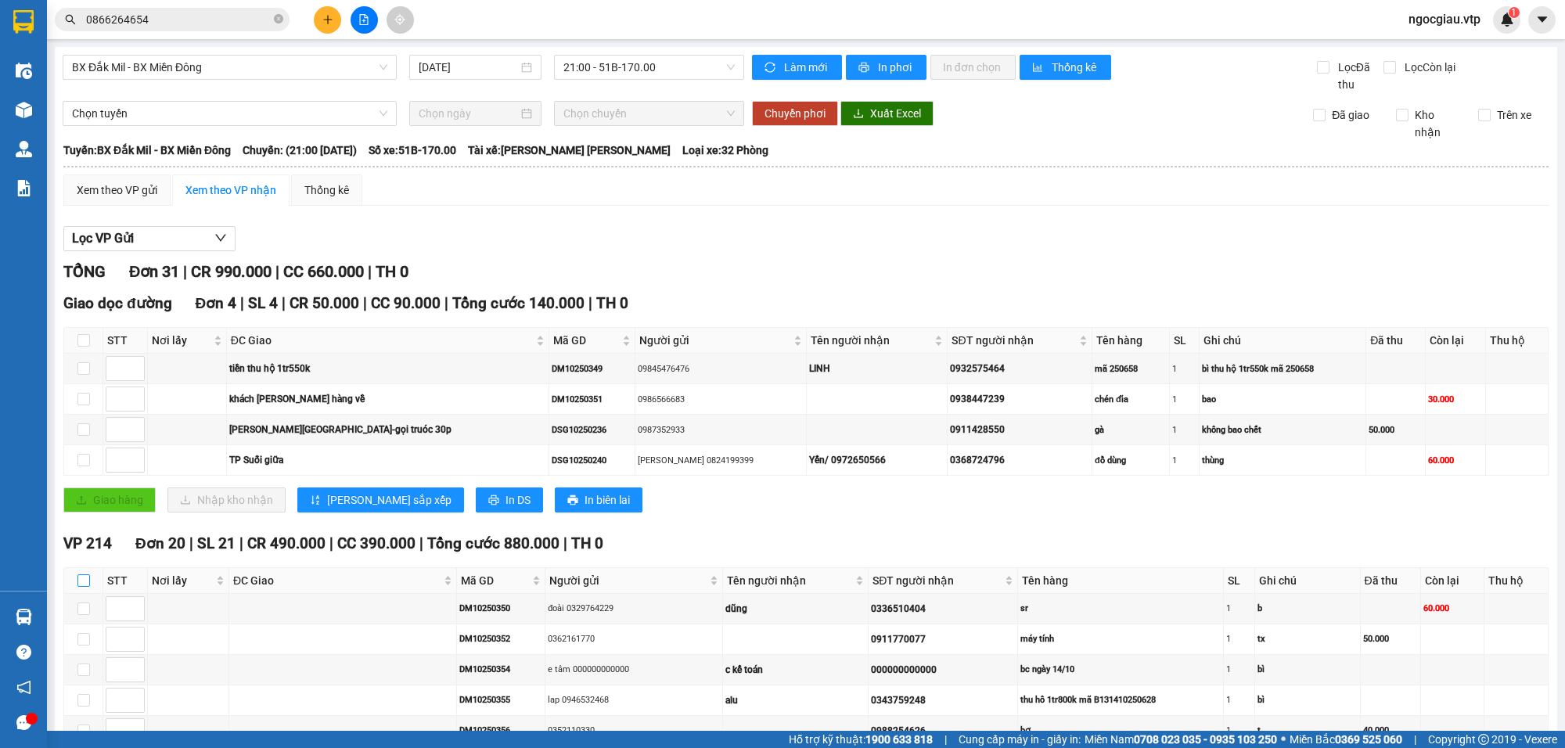
checkbox input "true"
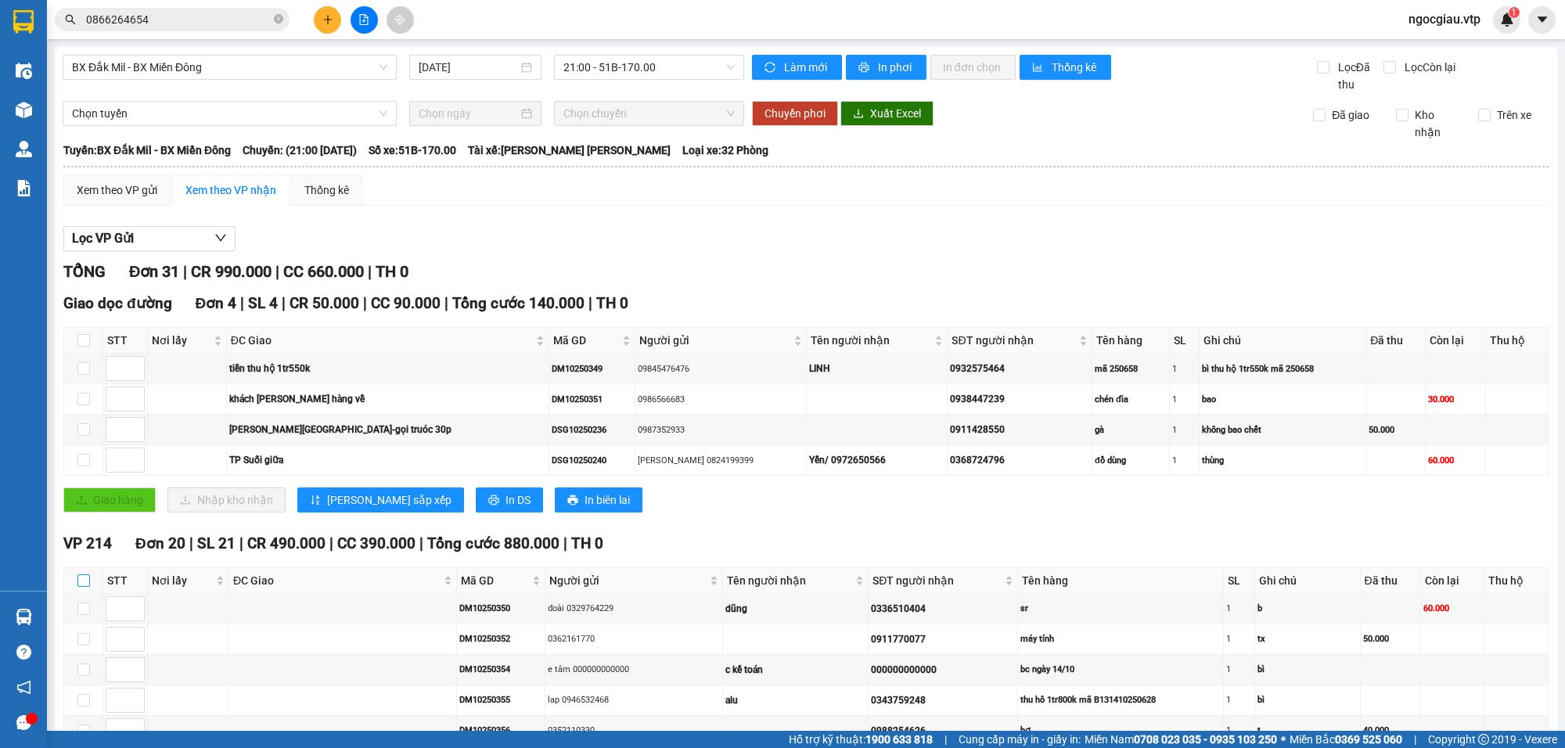
checkbox input "true"
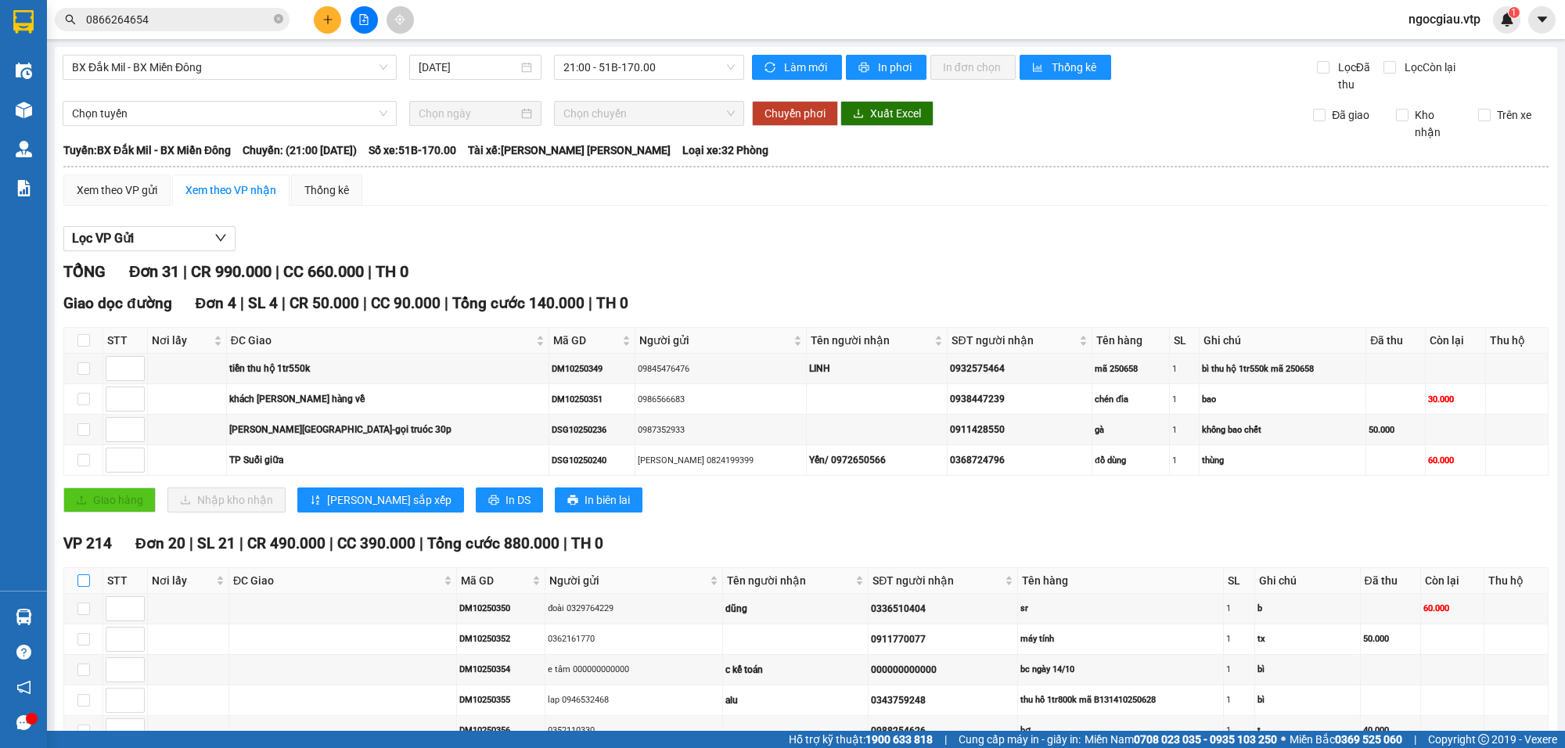
checkbox input "true"
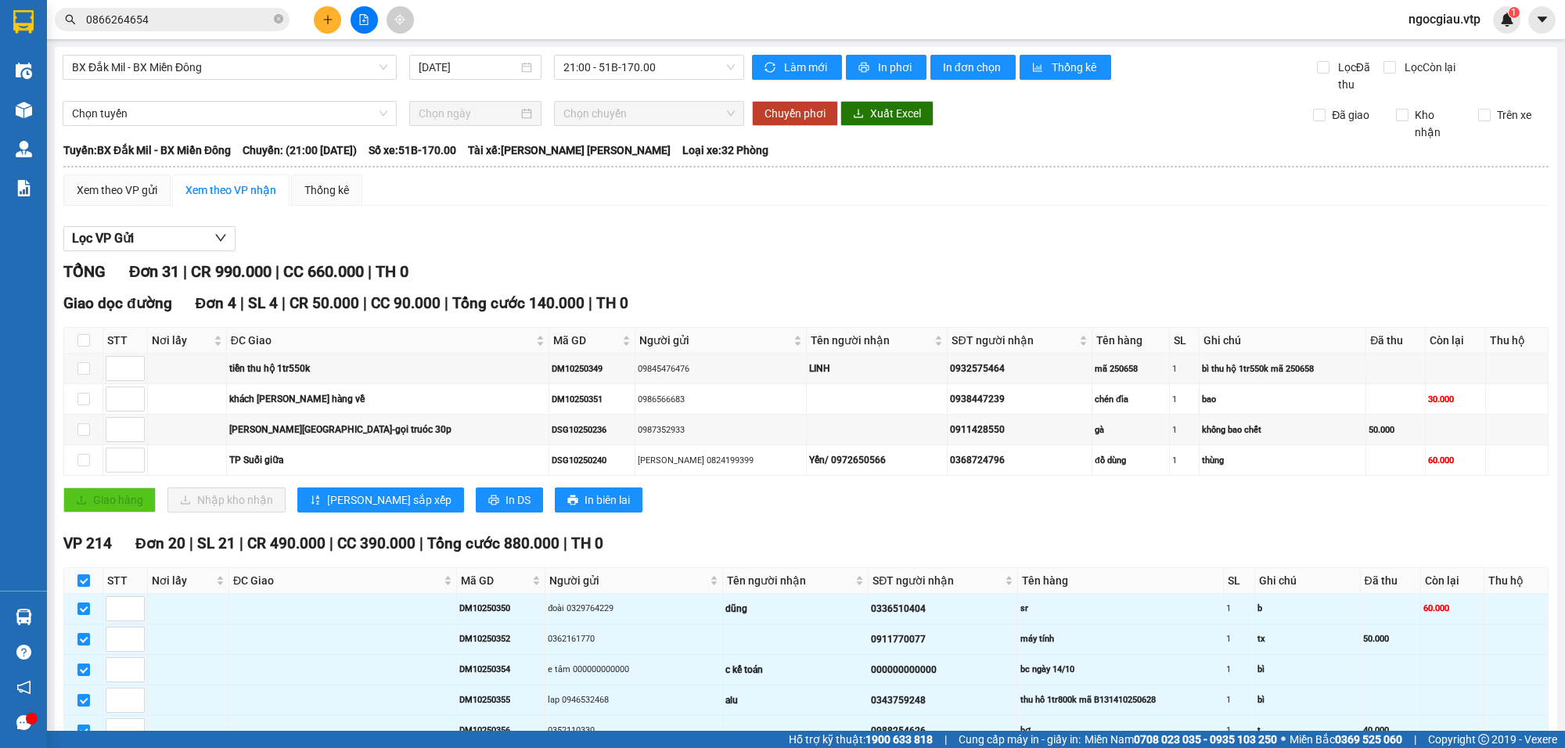
scroll to position [730, 0]
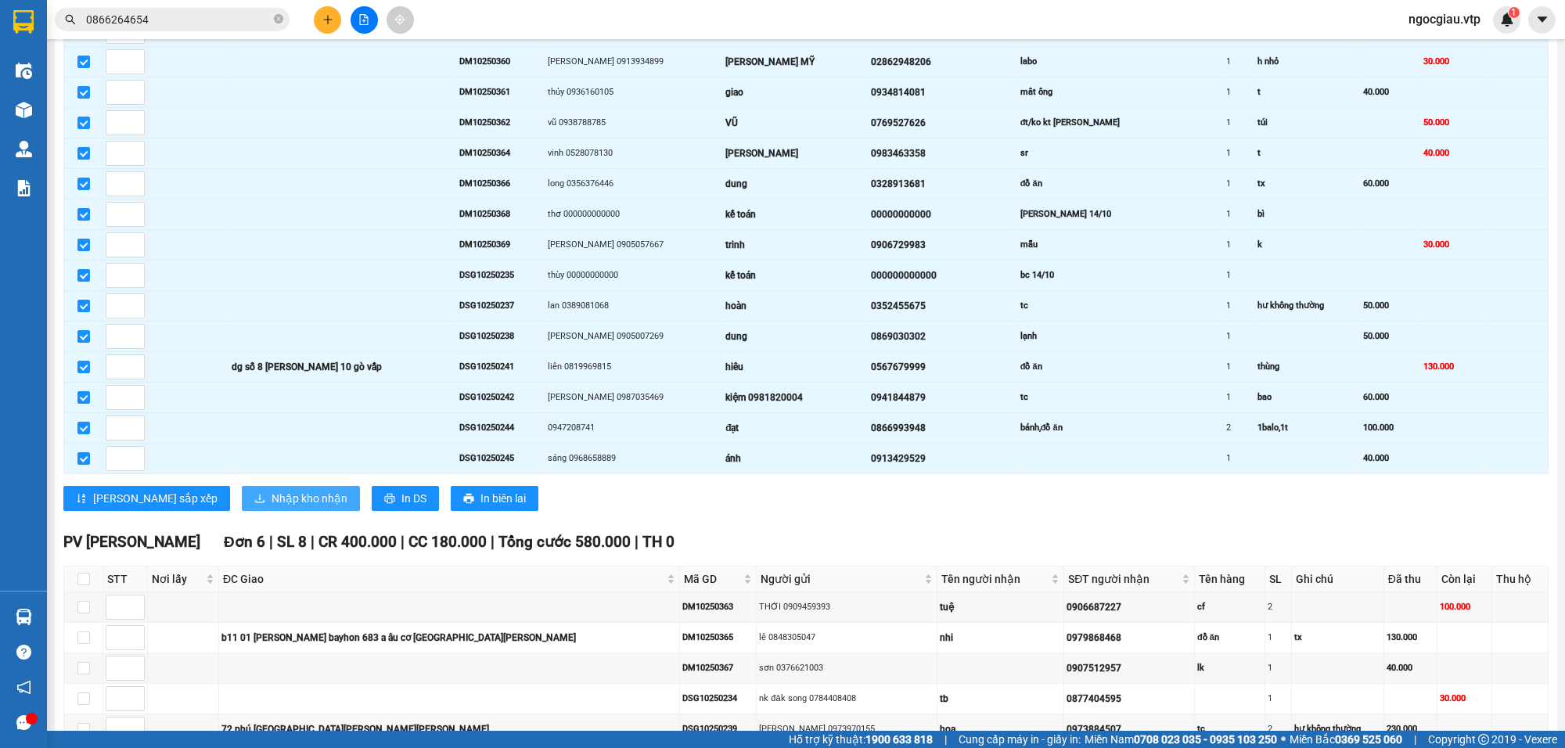
click at [272, 507] on span "Nhập kho nhận" at bounding box center [310, 498] width 76 height 17
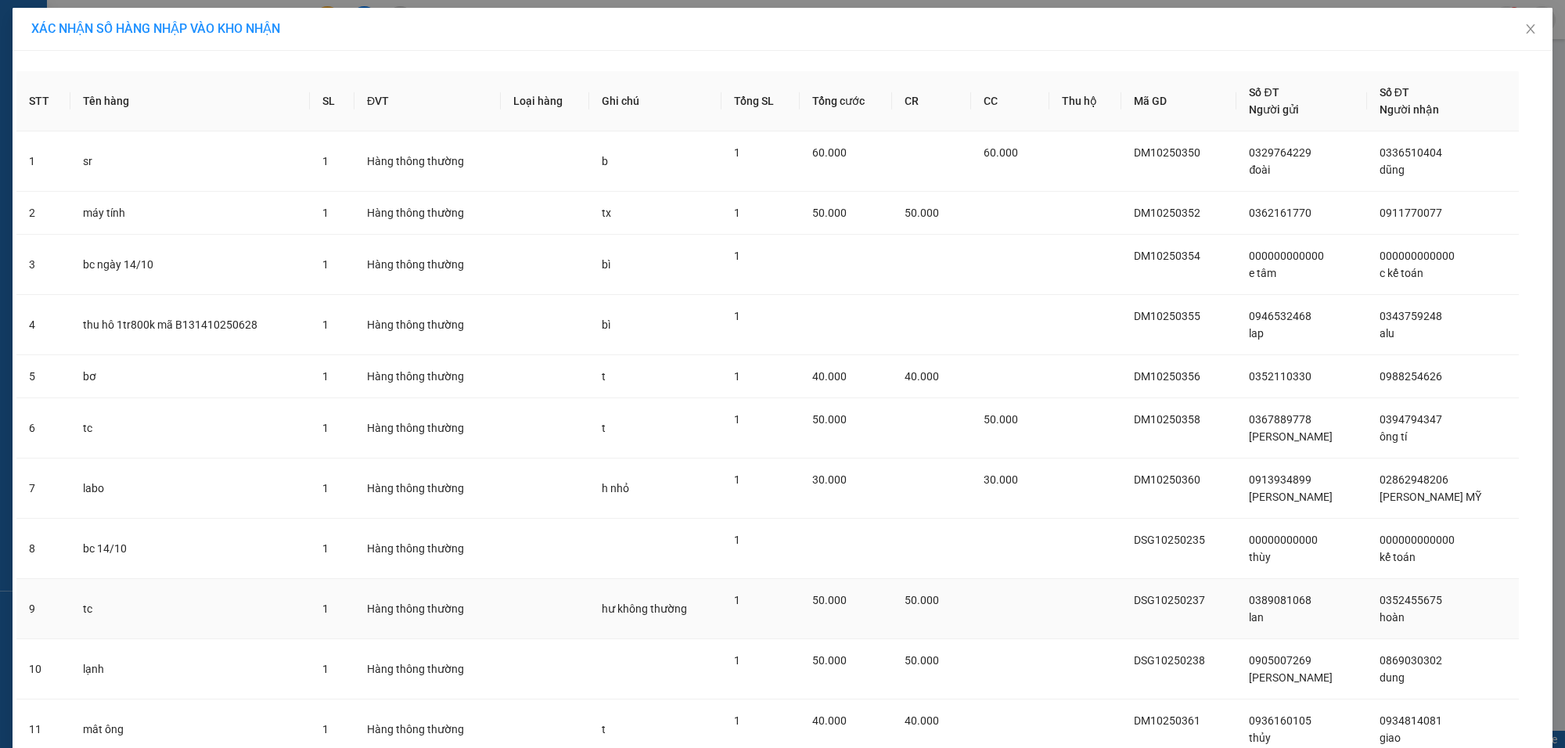
scroll to position [672, 0]
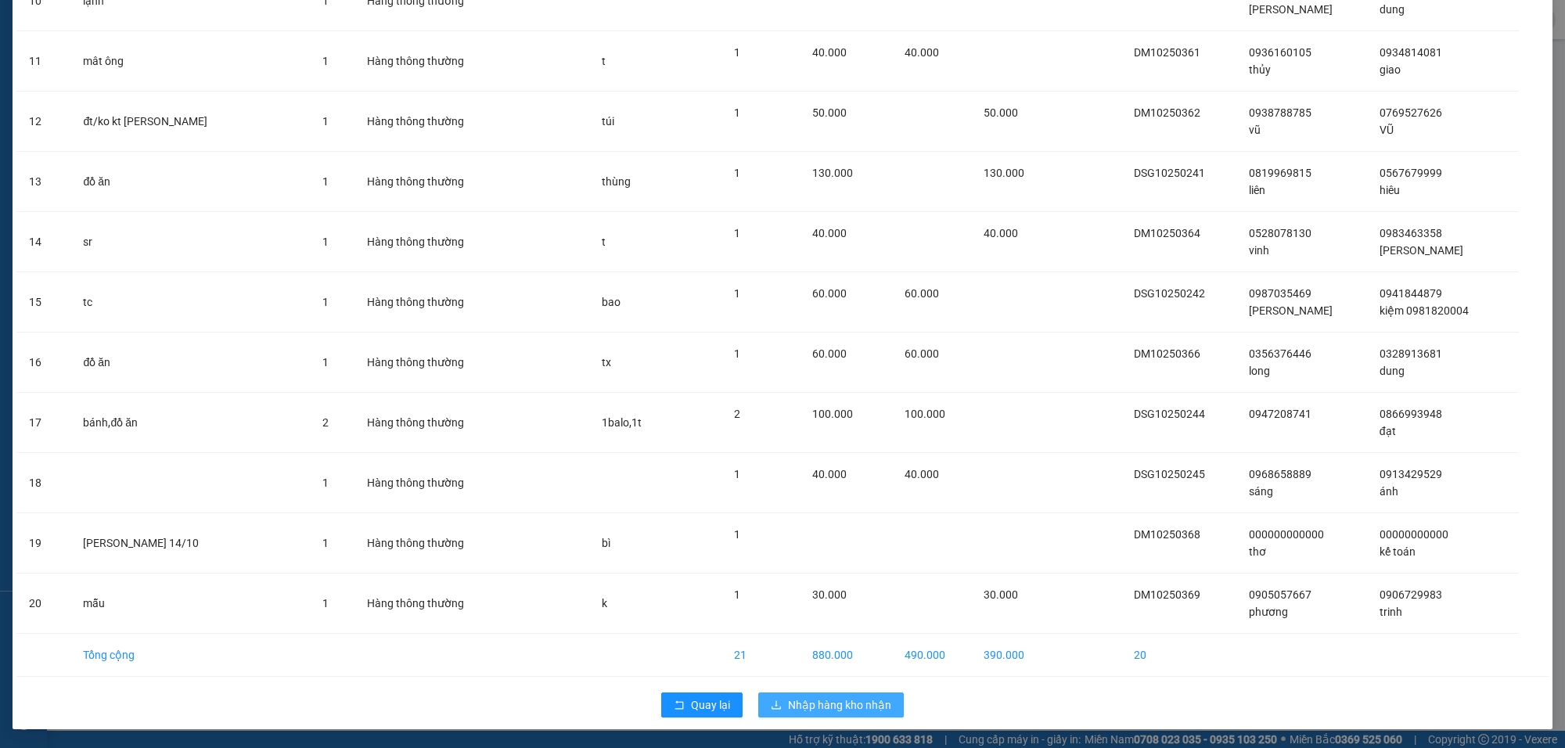
click at [827, 702] on span "Nhập hàng kho nhận" at bounding box center [839, 705] width 103 height 17
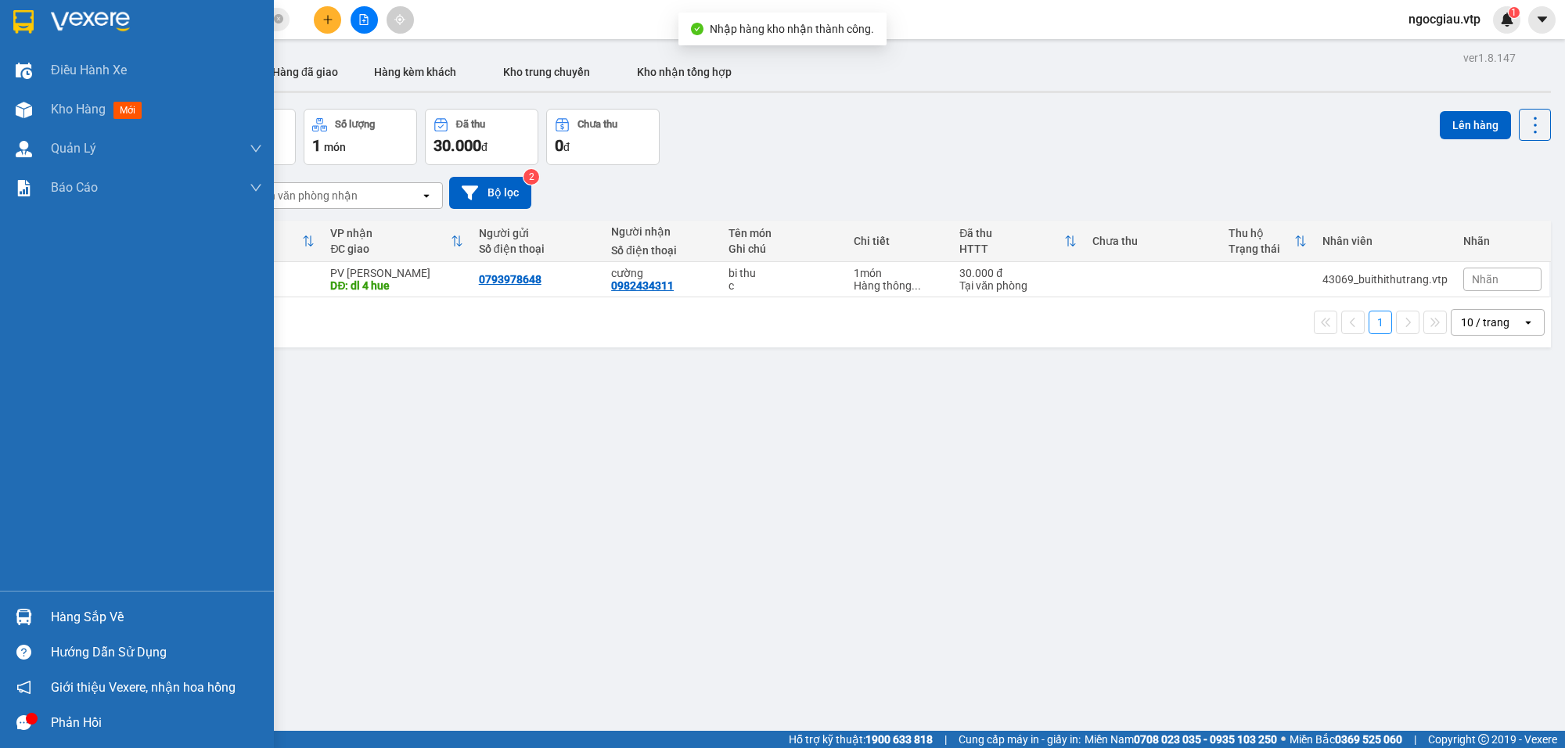
click at [41, 609] on div "Hàng sắp về" at bounding box center [137, 617] width 274 height 35
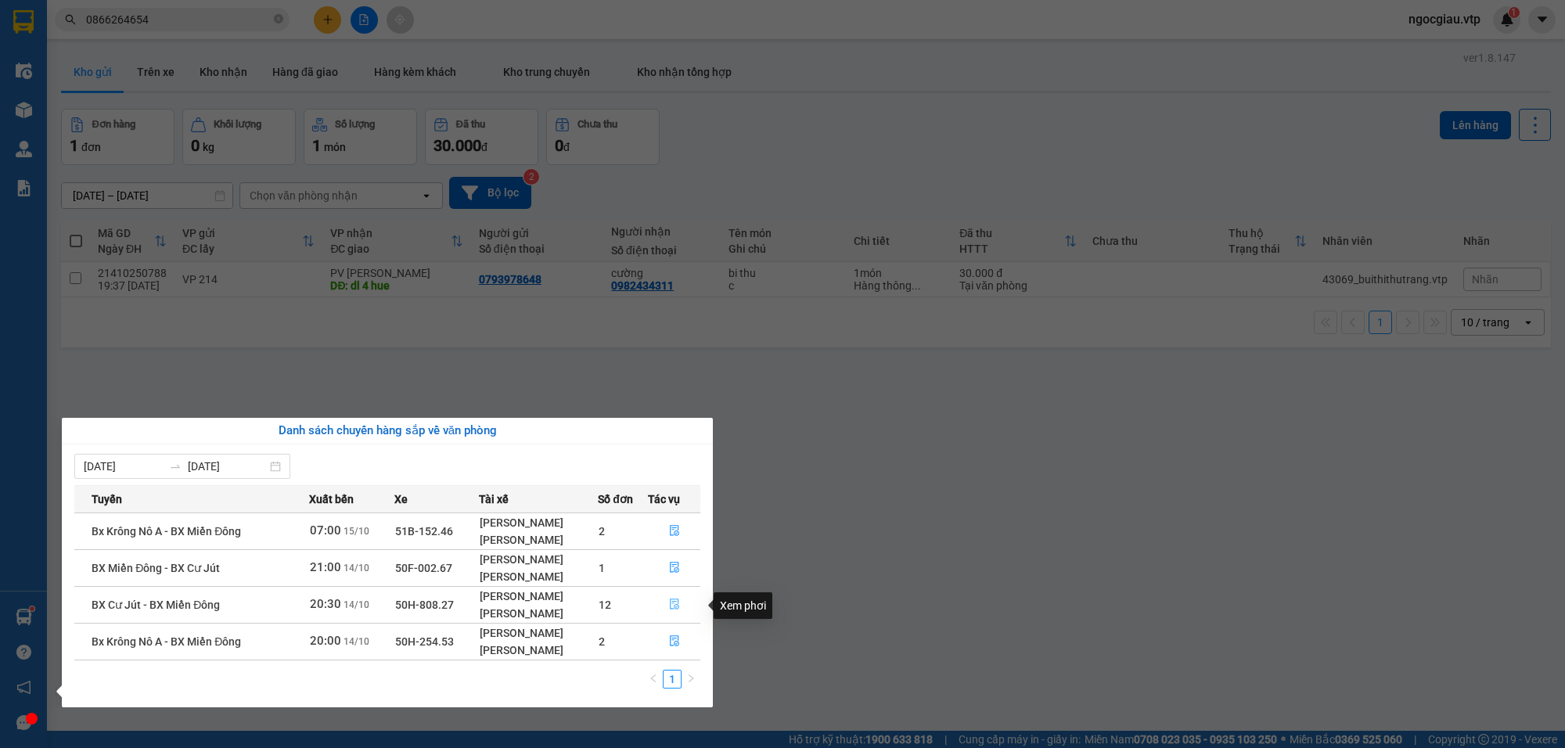
click at [677, 607] on icon "file-done" at bounding box center [674, 604] width 9 height 11
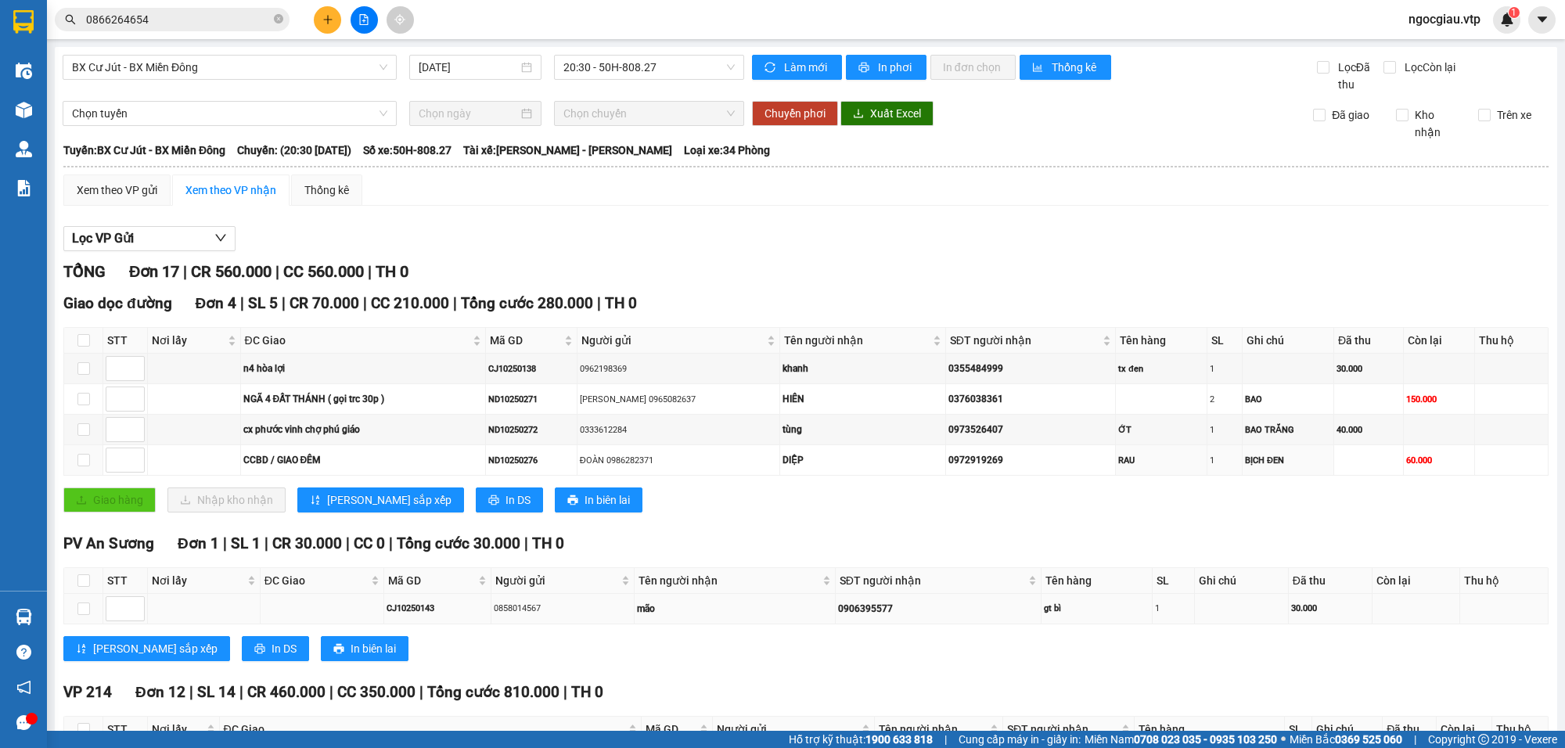
scroll to position [470, 0]
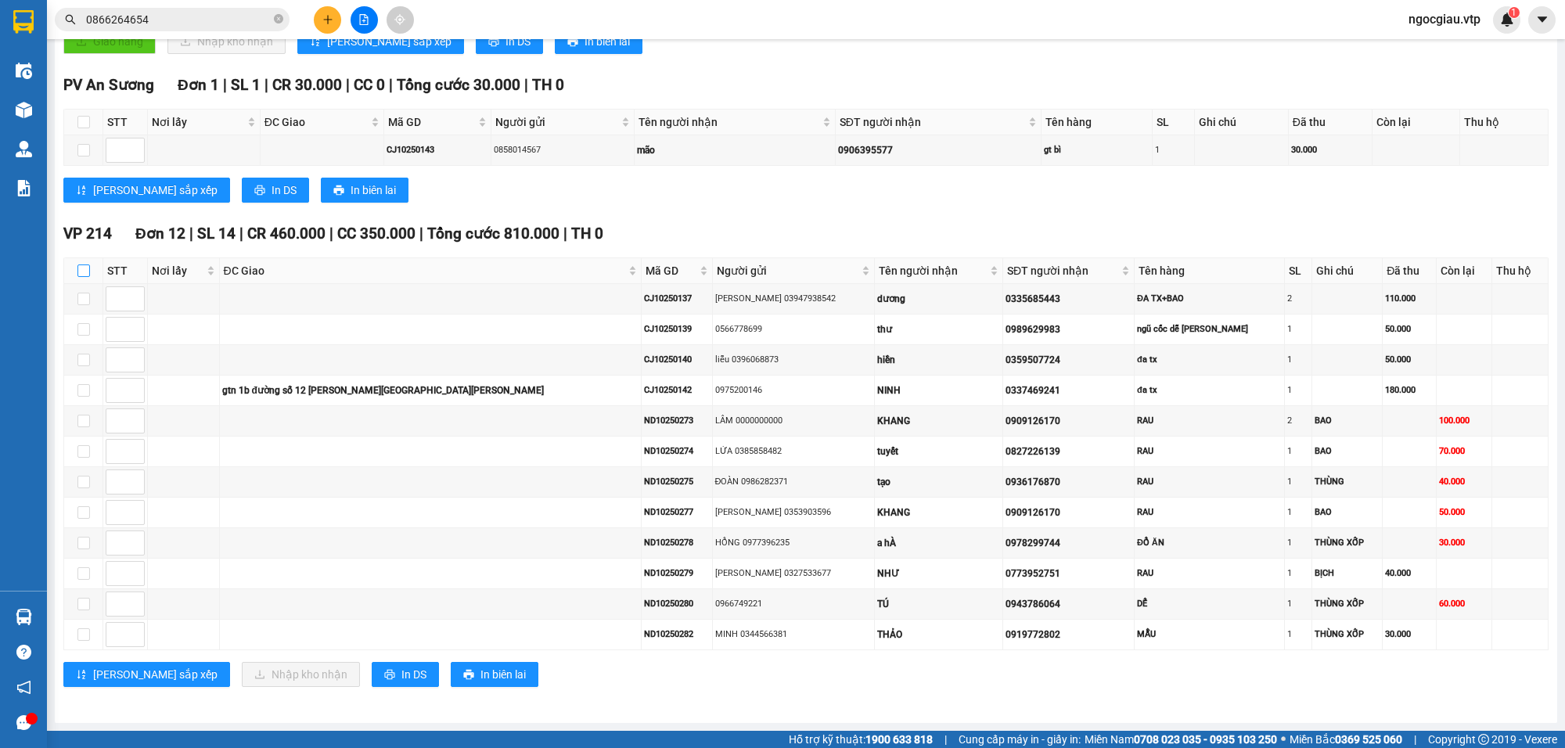
click at [85, 262] on label at bounding box center [83, 270] width 13 height 17
click at [85, 265] on input "checkbox" at bounding box center [83, 271] width 13 height 13
checkbox input "true"
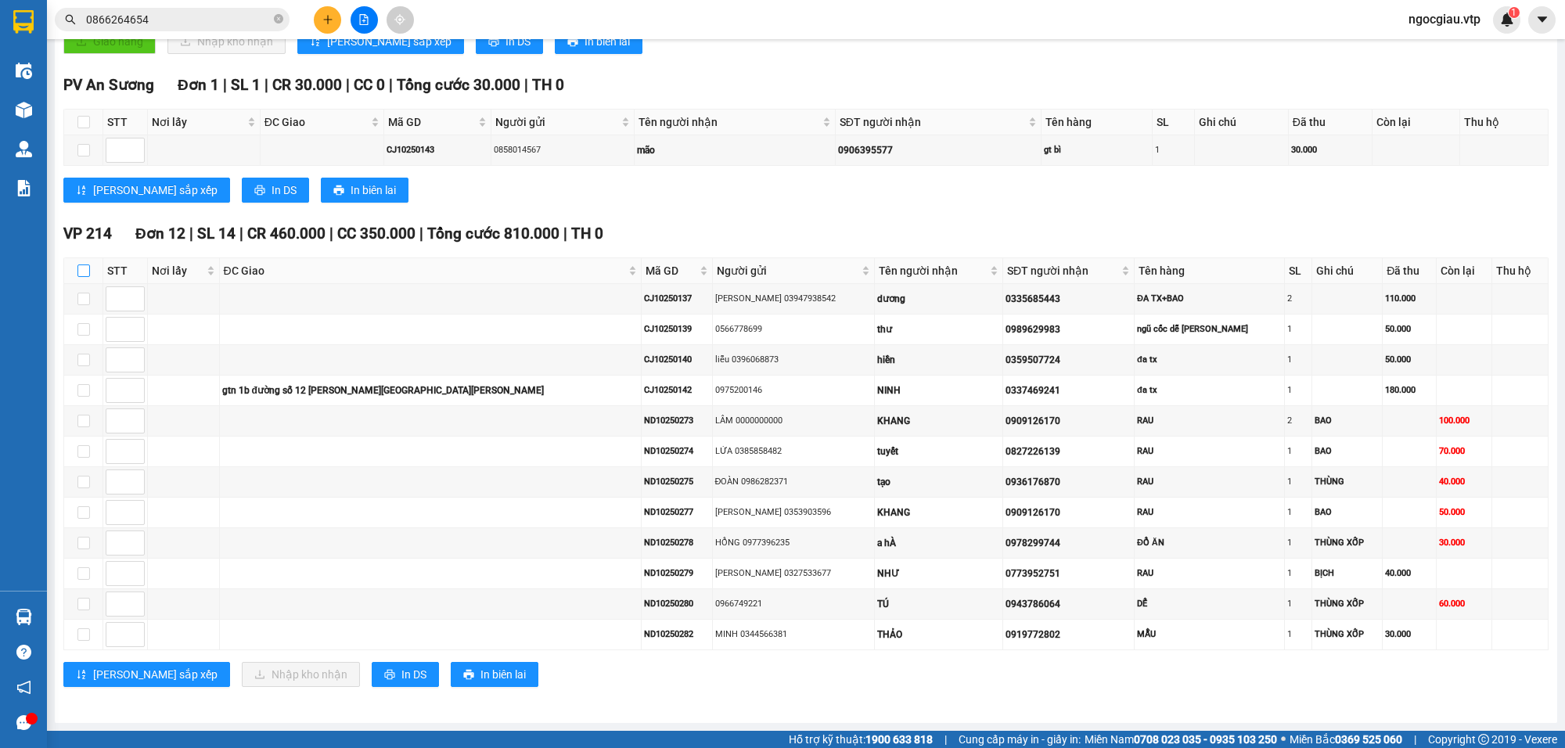
checkbox input "true"
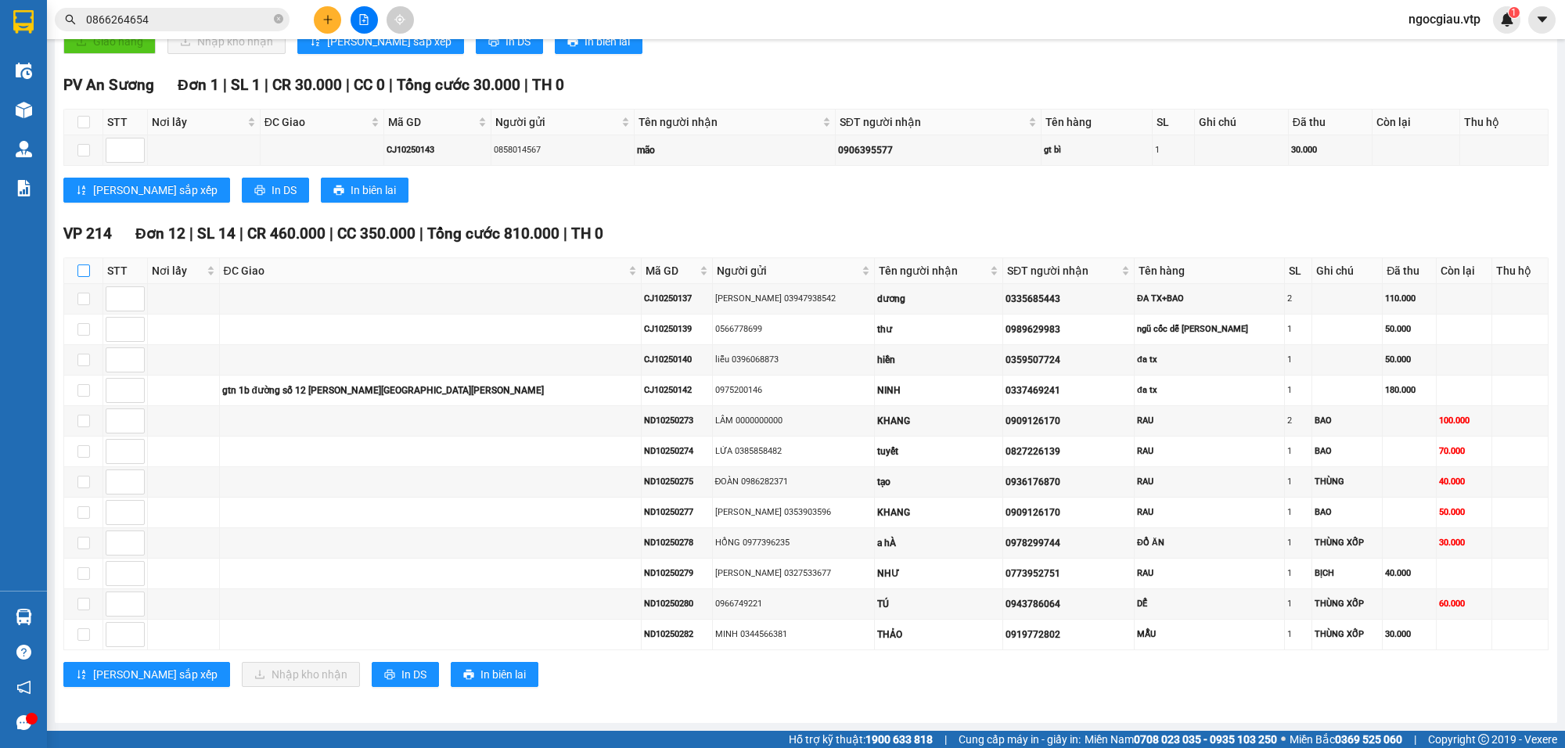
checkbox input "true"
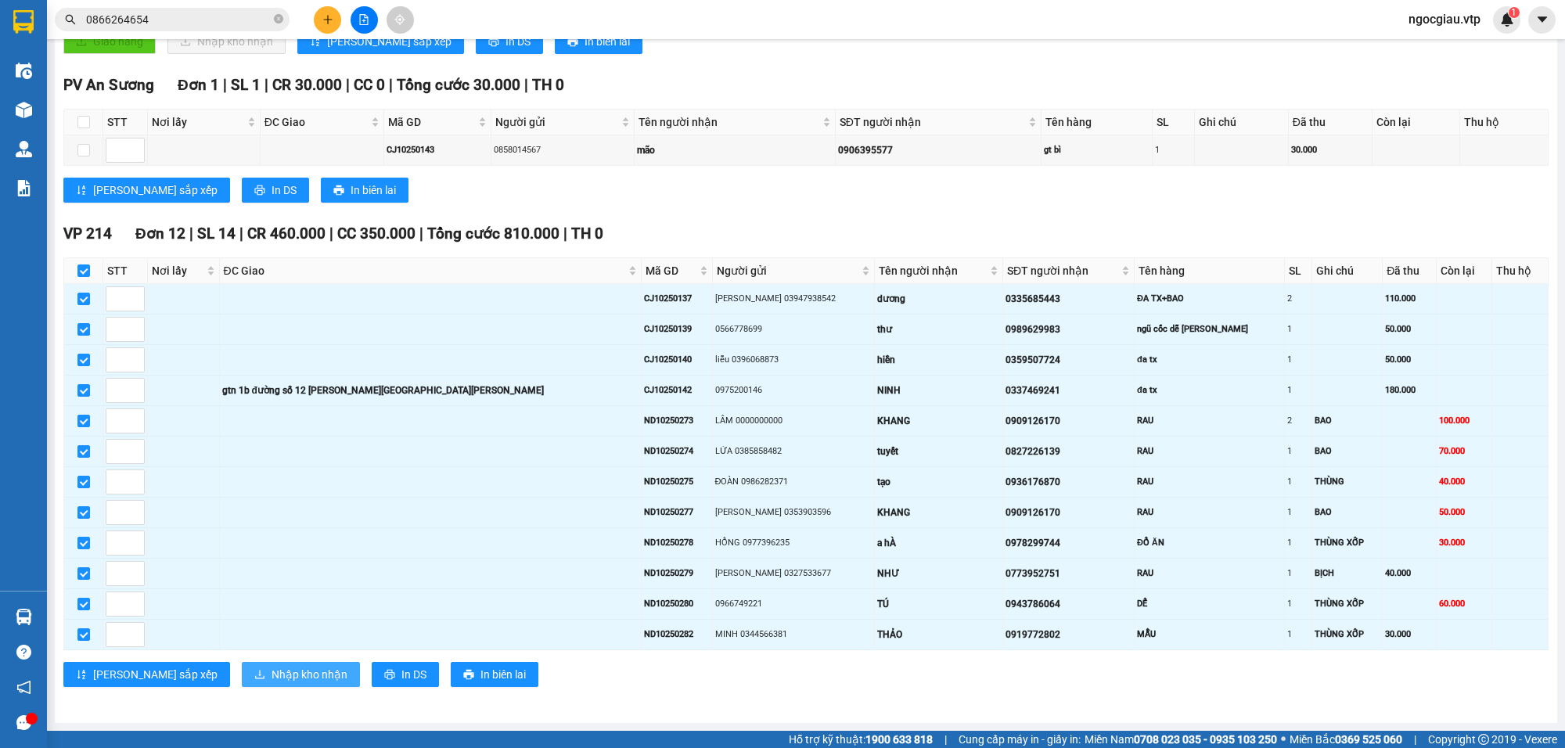
click at [272, 667] on span "Nhập kho nhận" at bounding box center [310, 674] width 76 height 17
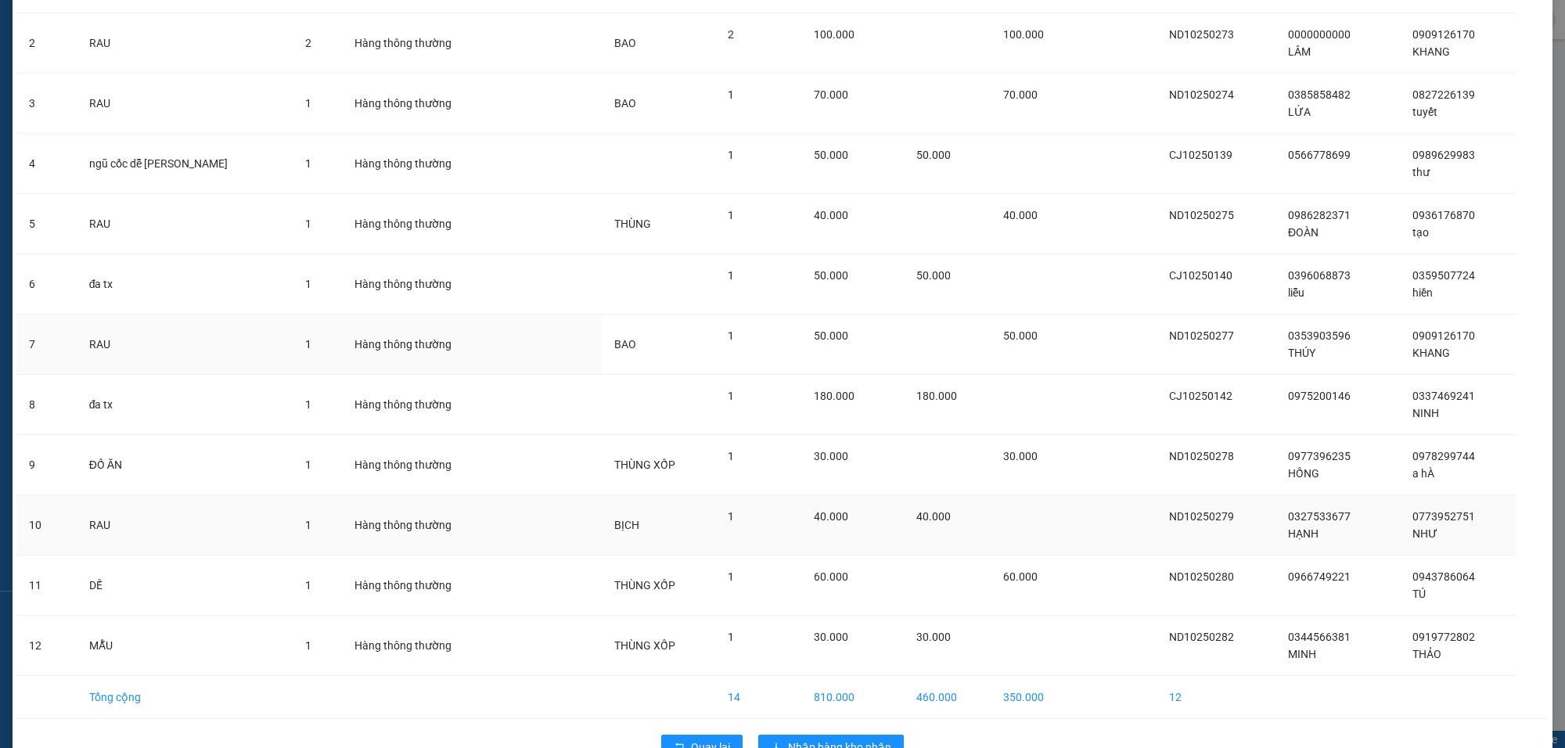
scroll to position [223, 0]
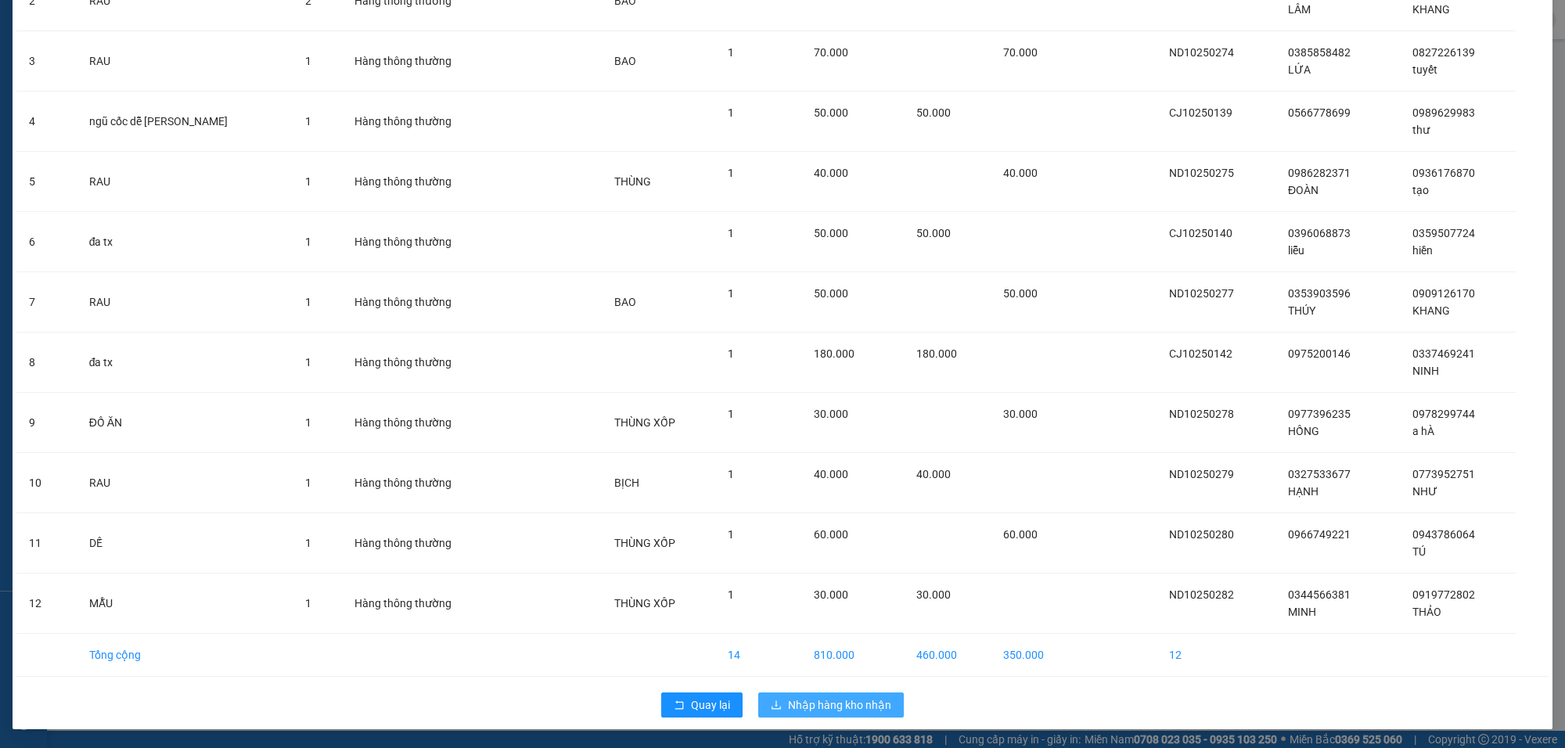
click at [857, 706] on span "Nhập hàng kho nhận" at bounding box center [839, 705] width 103 height 17
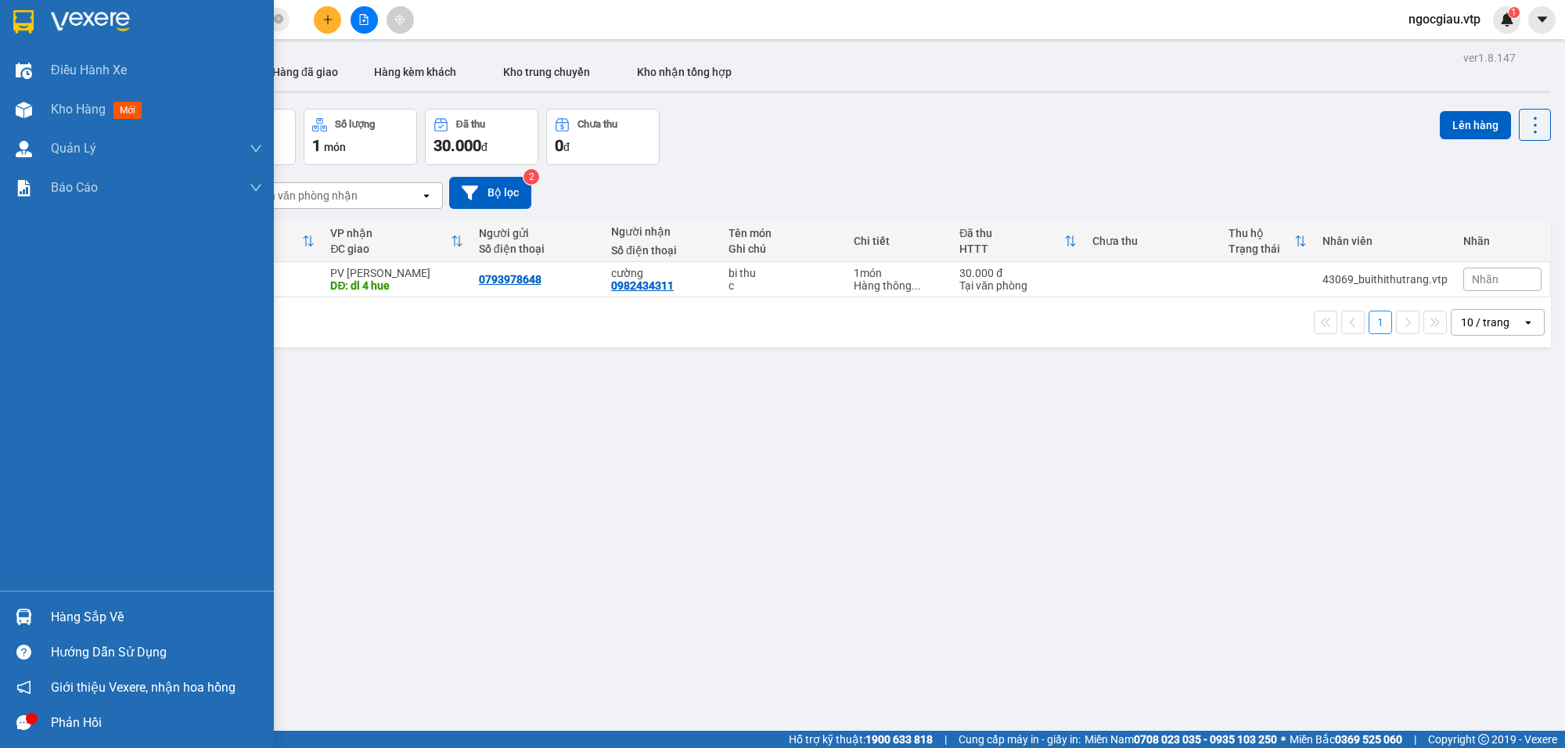
click at [52, 613] on div "Hàng sắp về" at bounding box center [156, 617] width 211 height 23
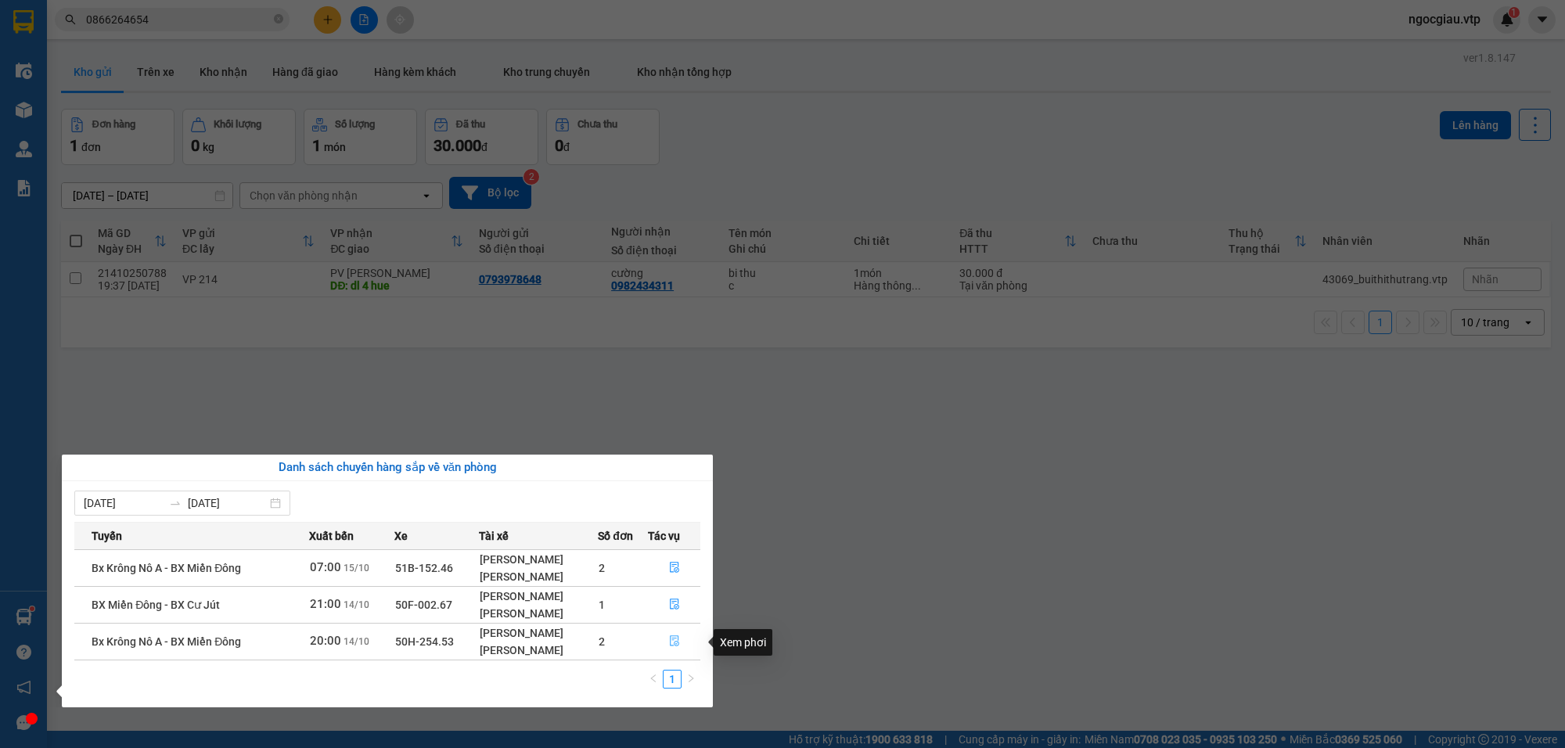
click at [671, 643] on icon "file-done" at bounding box center [674, 641] width 11 height 11
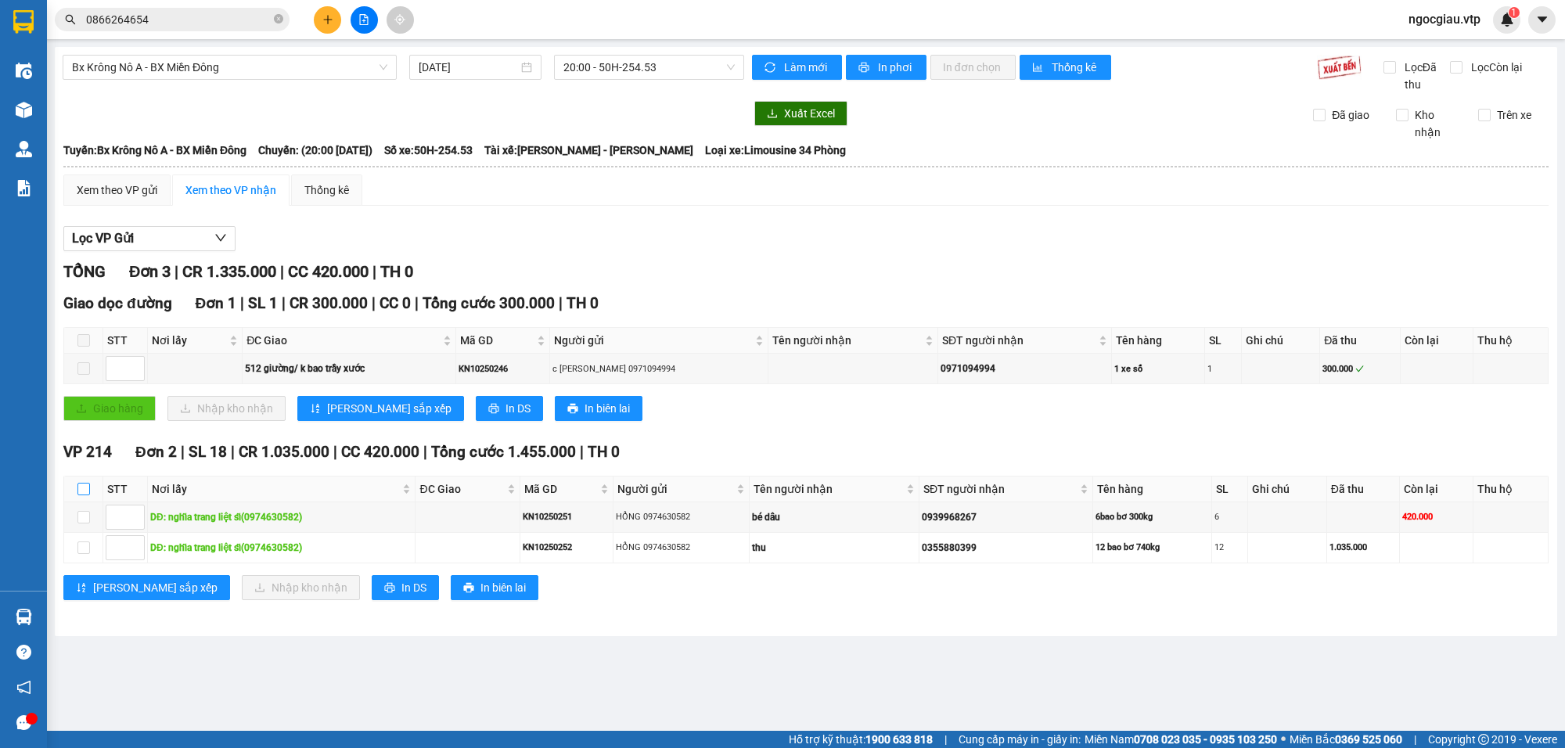
click at [80, 489] on input "checkbox" at bounding box center [83, 489] width 13 height 13
checkbox input "true"
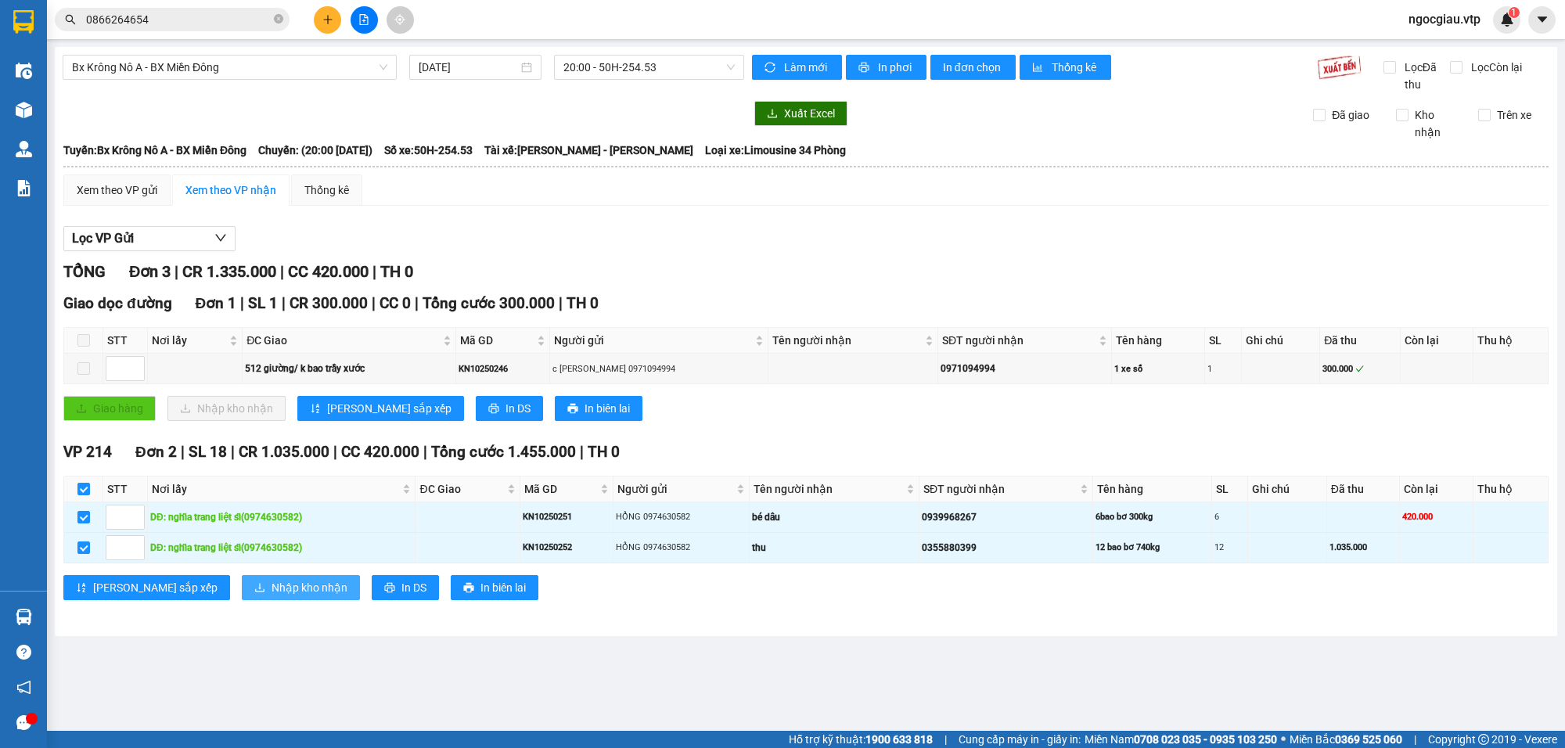
click at [272, 585] on span "Nhập kho nhận" at bounding box center [310, 587] width 76 height 17
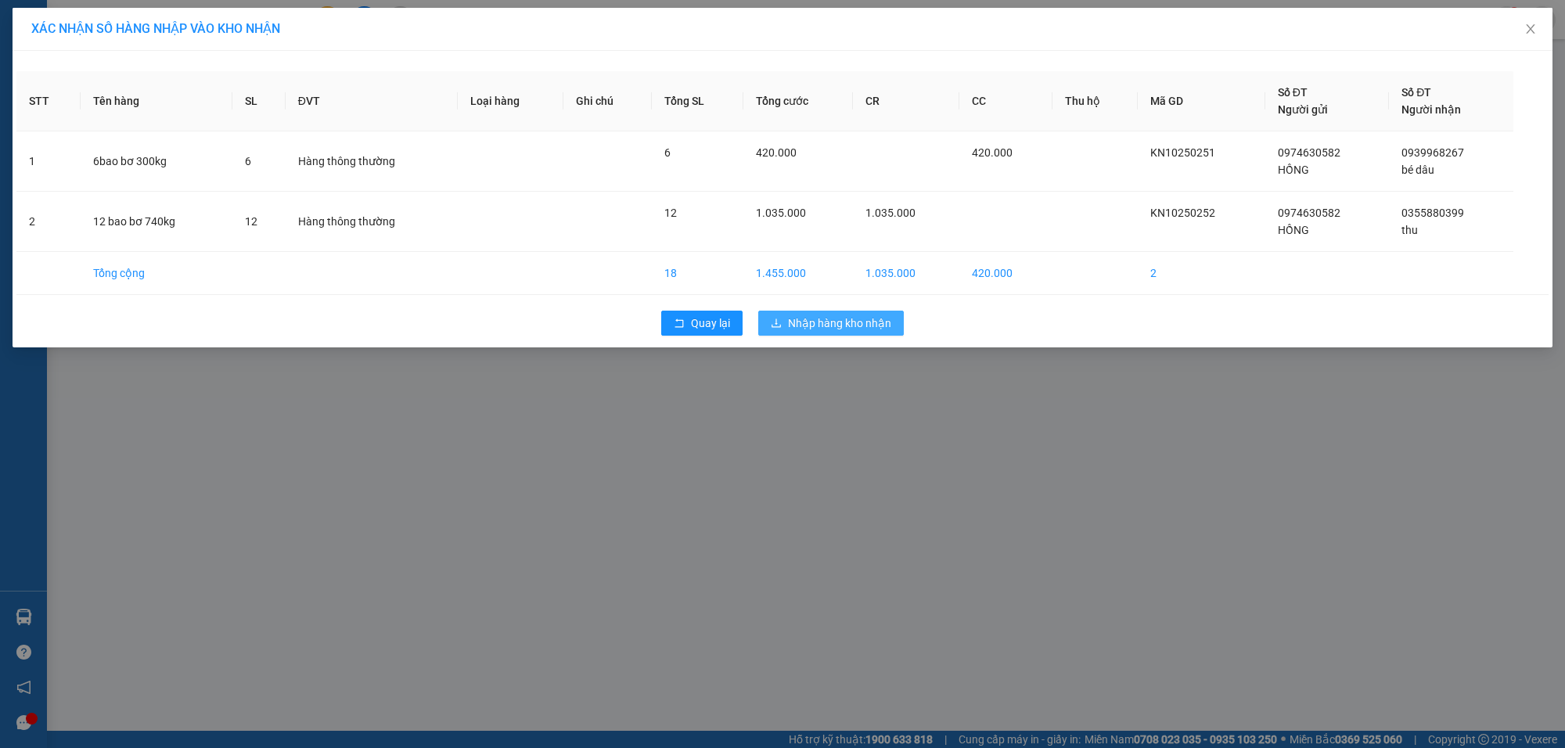
click at [854, 315] on span "Nhập hàng kho nhận" at bounding box center [839, 323] width 103 height 17
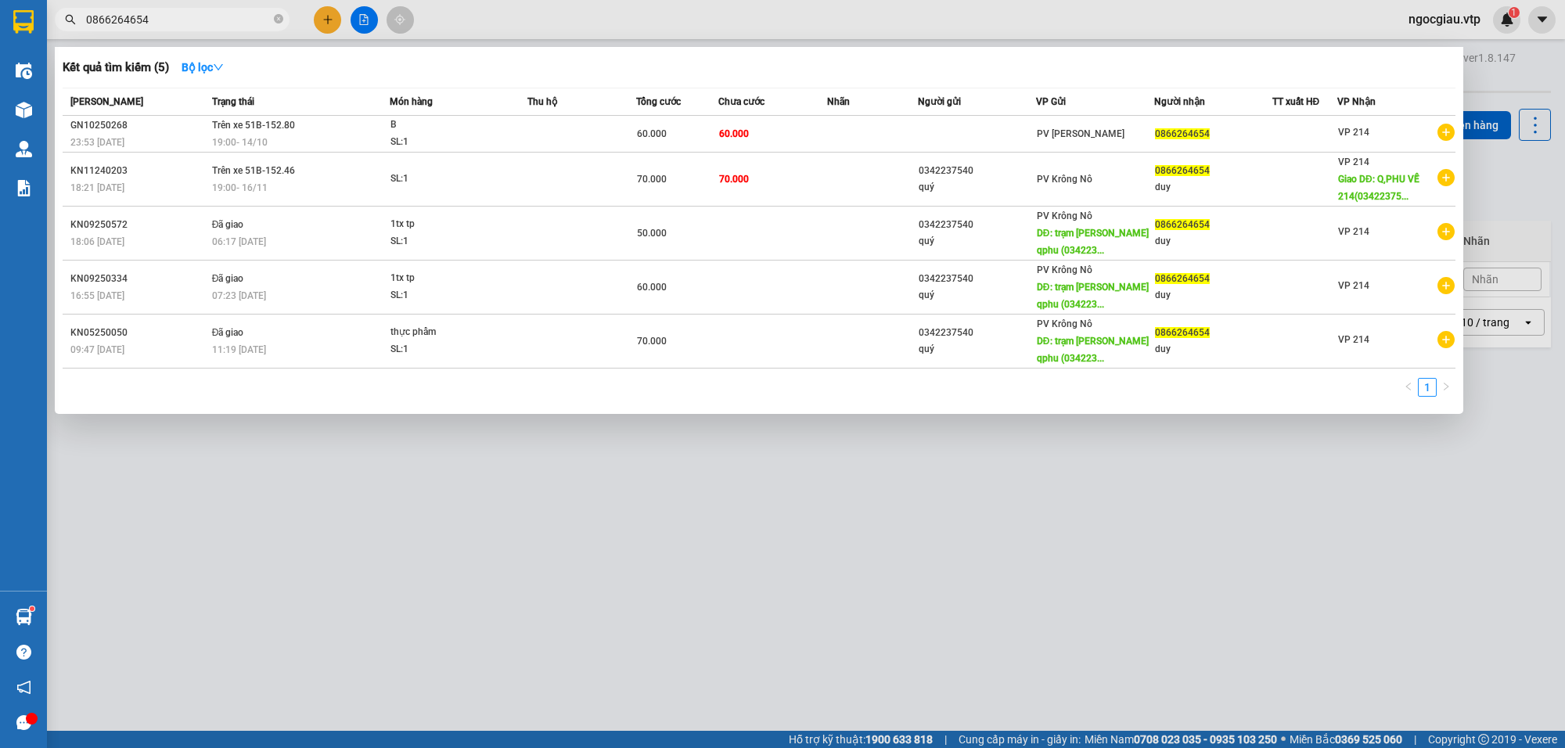
click at [171, 25] on input "0866264654" at bounding box center [178, 19] width 185 height 17
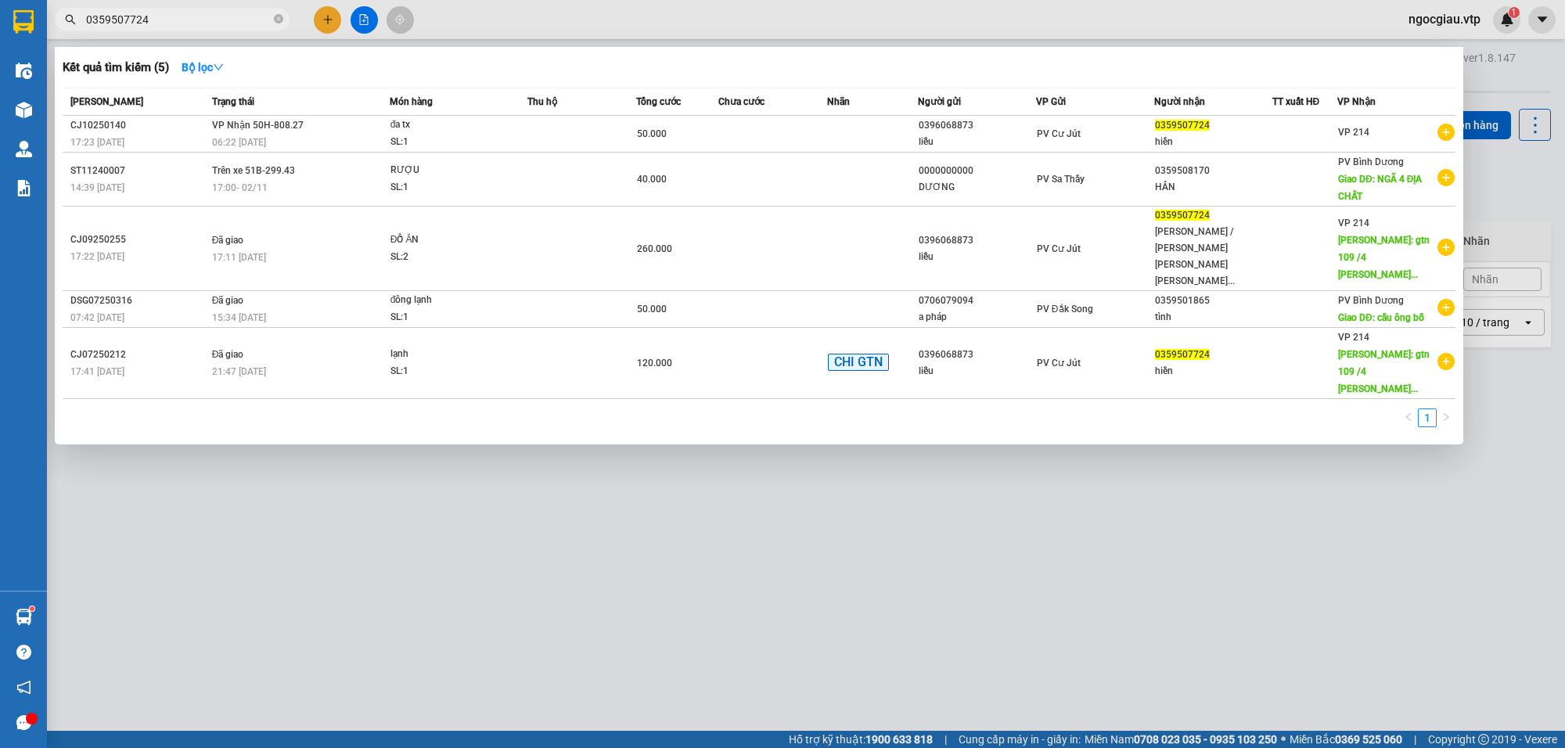
type input "0359507724"
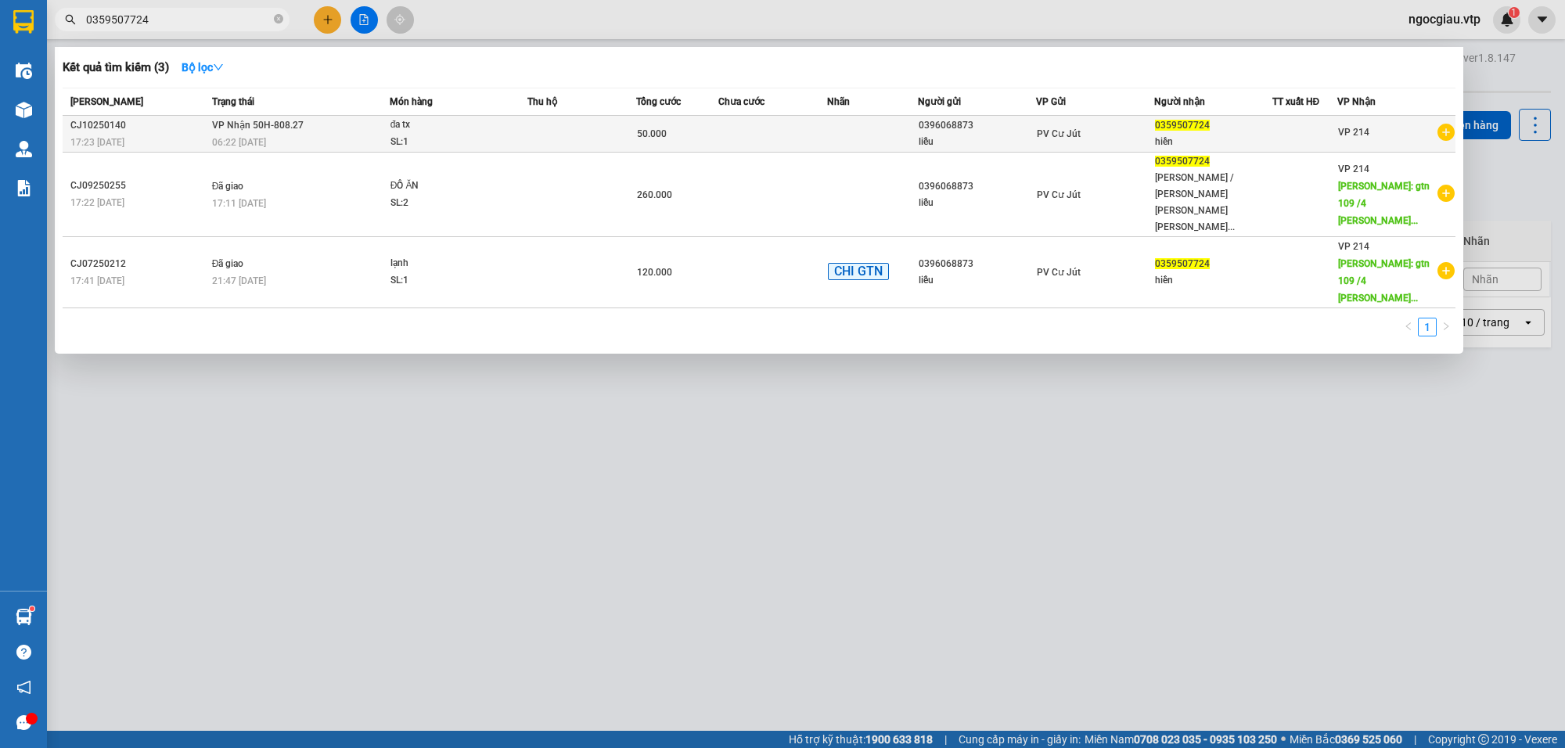
click at [566, 124] on td at bounding box center [582, 134] width 109 height 37
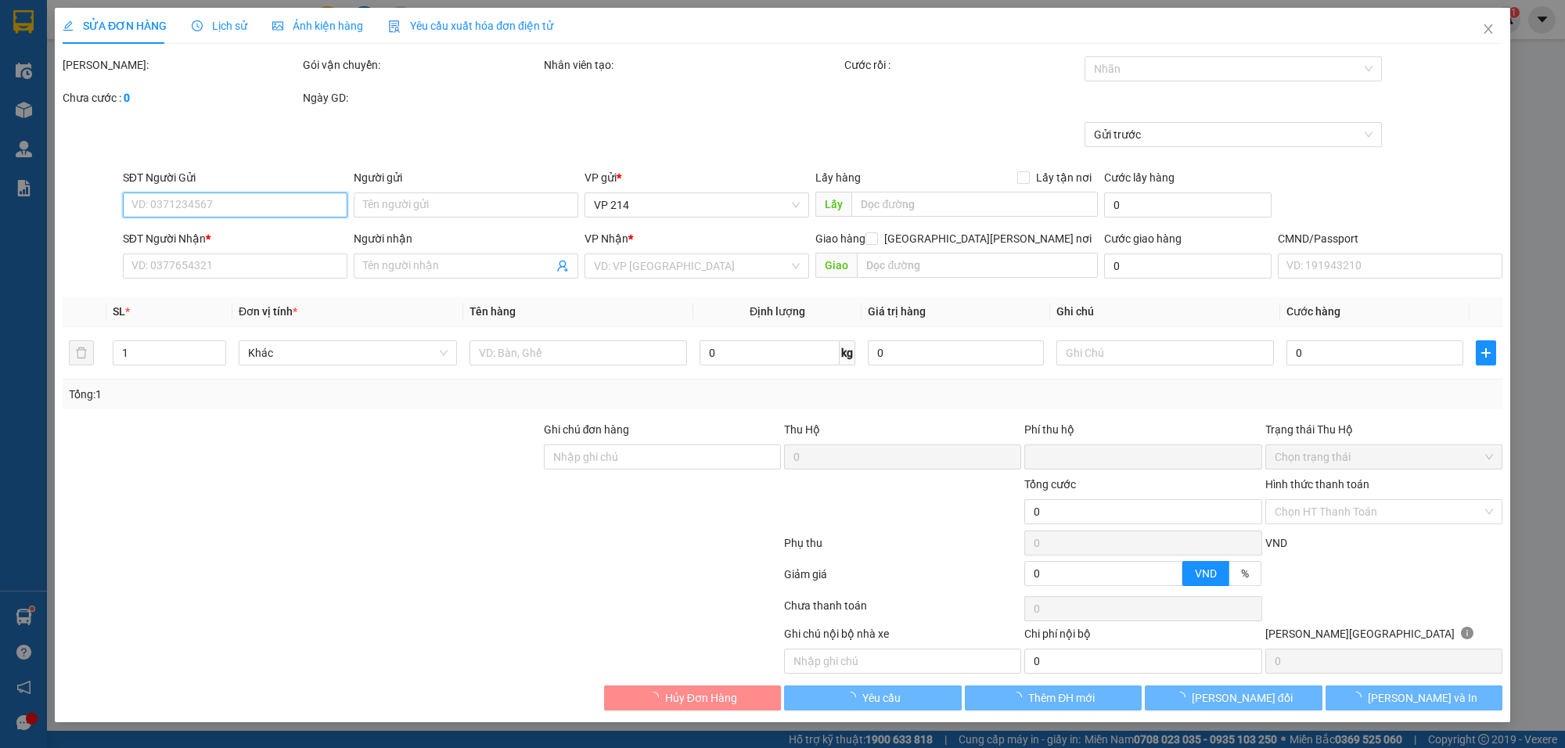
type input "2.500"
type input "0396068873"
type input "liễu"
type input "0359507724"
type input "hiền"
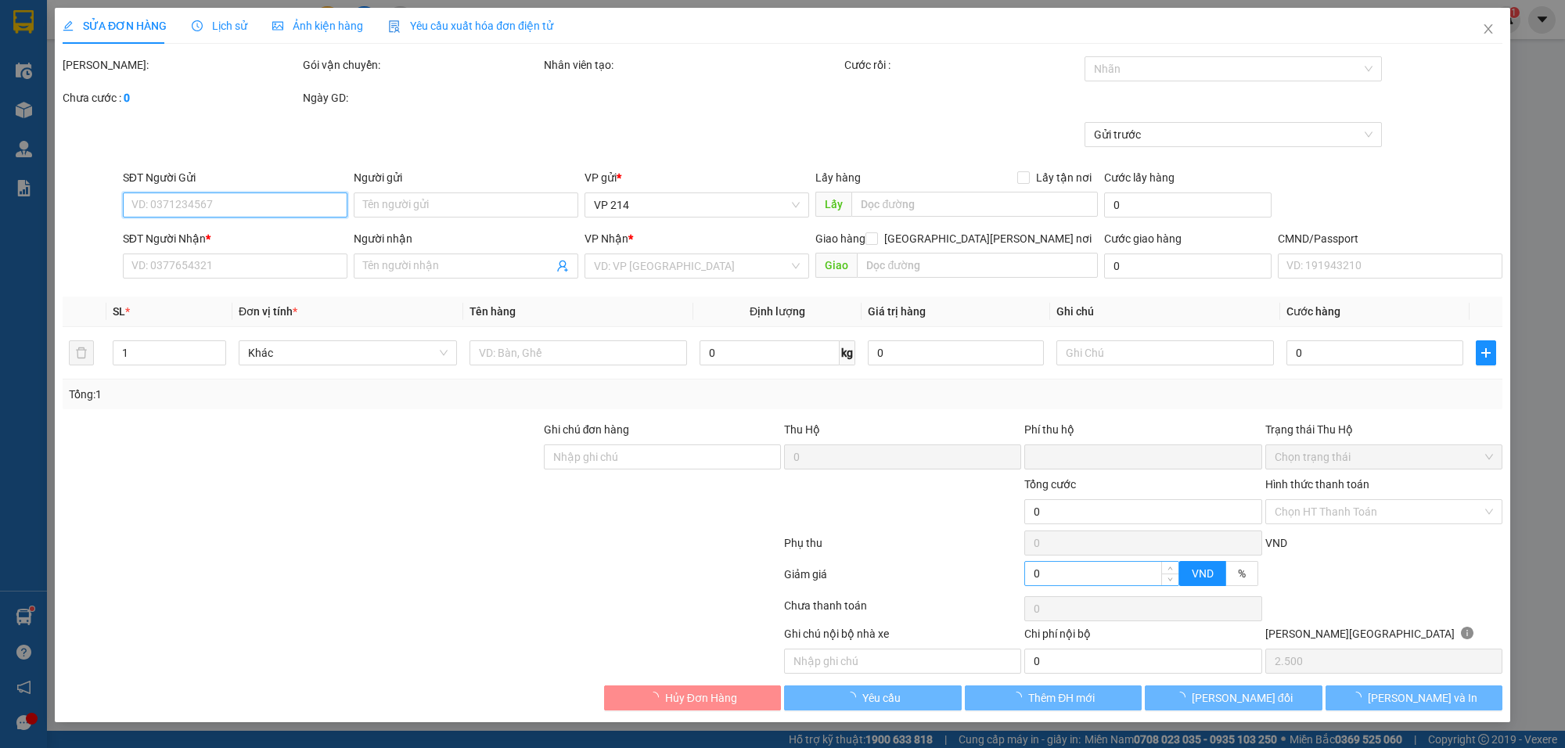
type input "0"
type input "50.000"
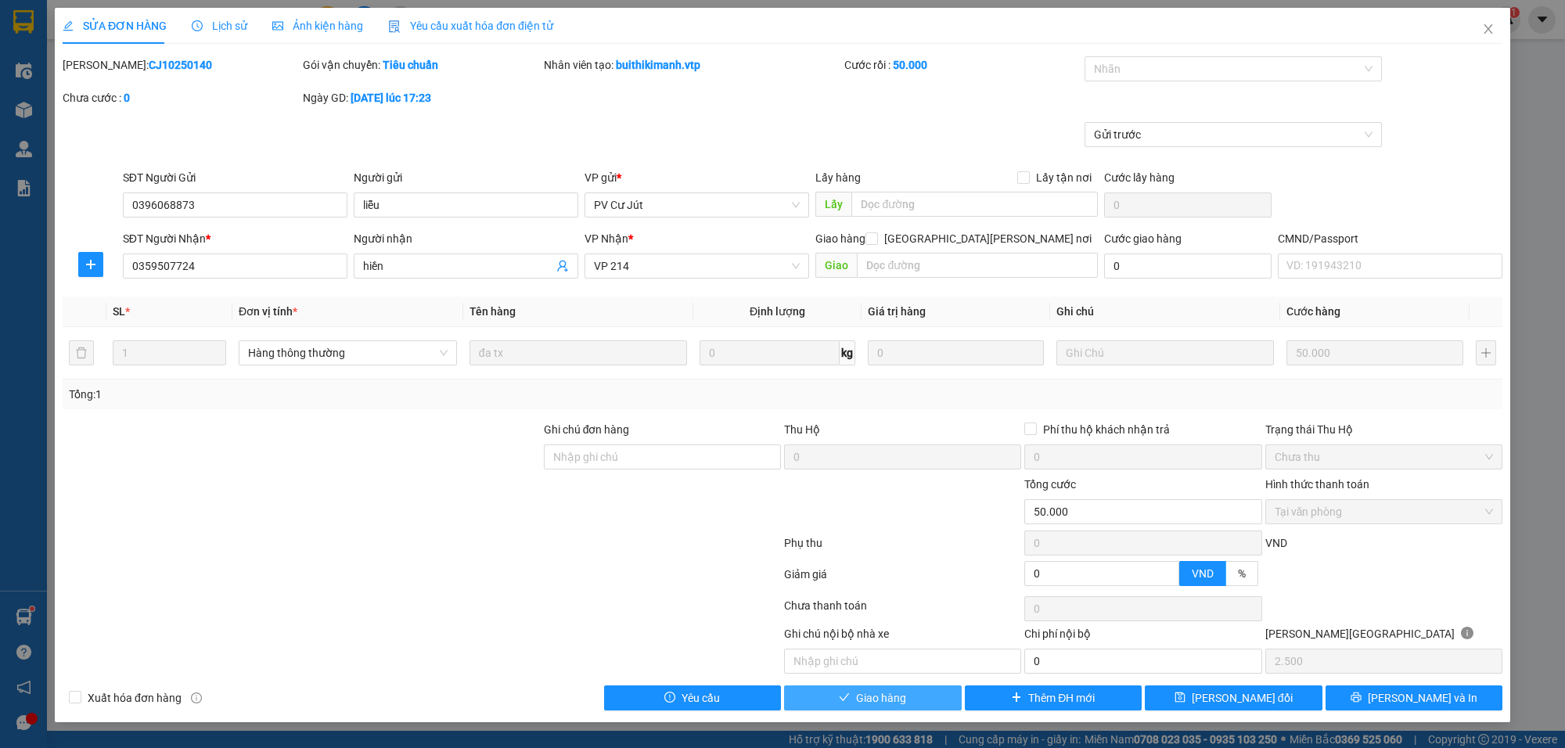
click at [850, 703] on icon "check" at bounding box center [844, 697] width 11 height 11
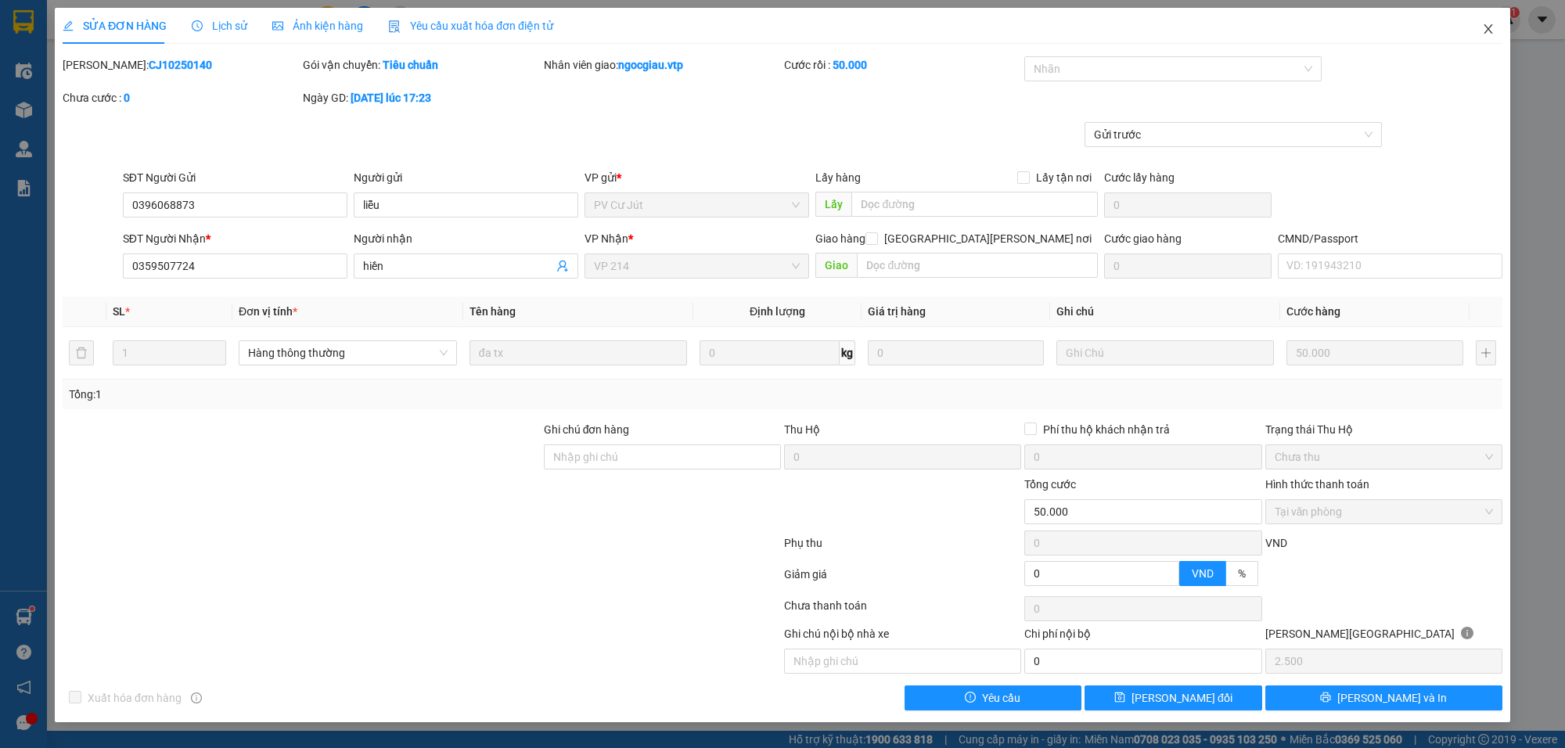
click at [1489, 18] on span "Close" at bounding box center [1489, 30] width 44 height 44
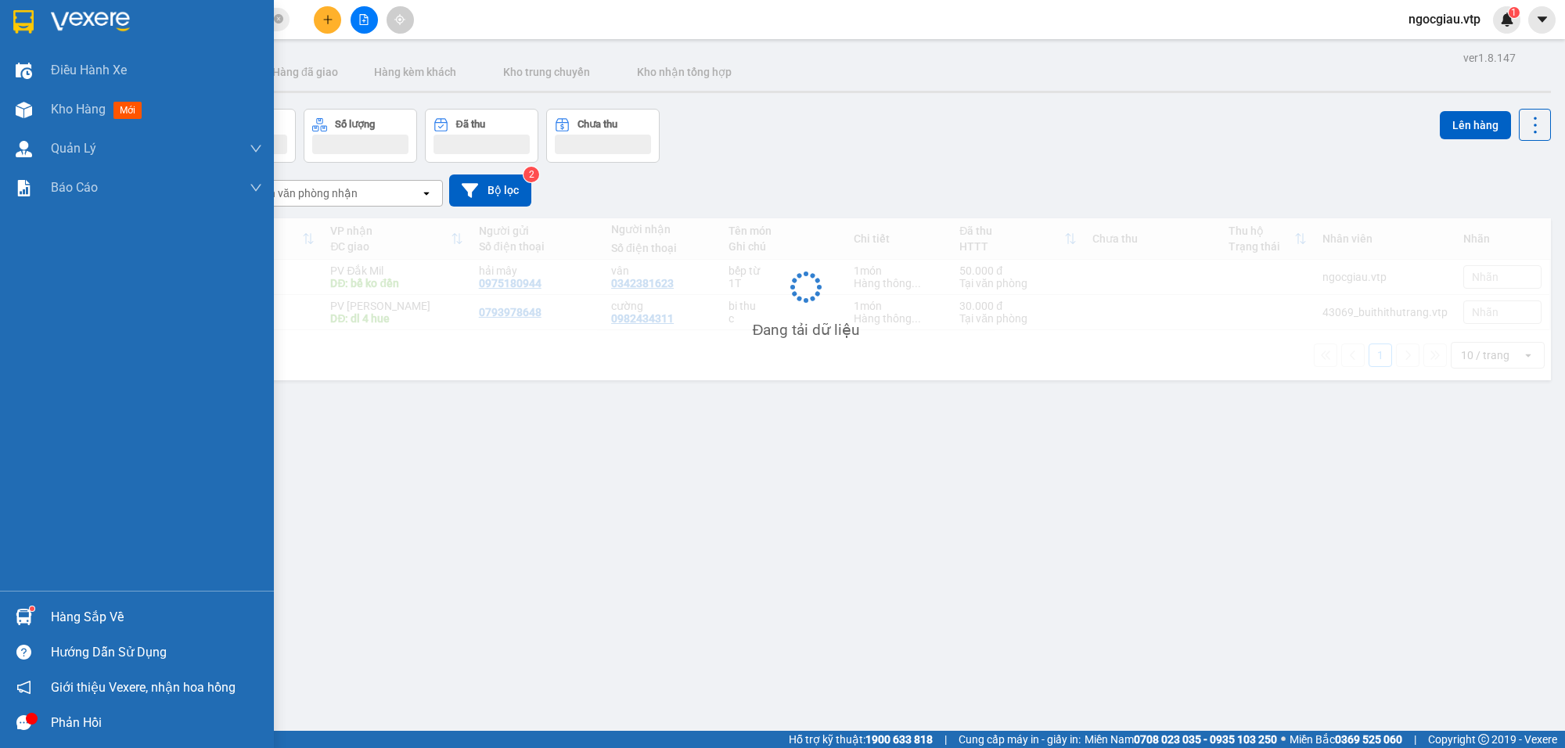
click at [48, 608] on div "Hàng sắp về" at bounding box center [137, 617] width 274 height 35
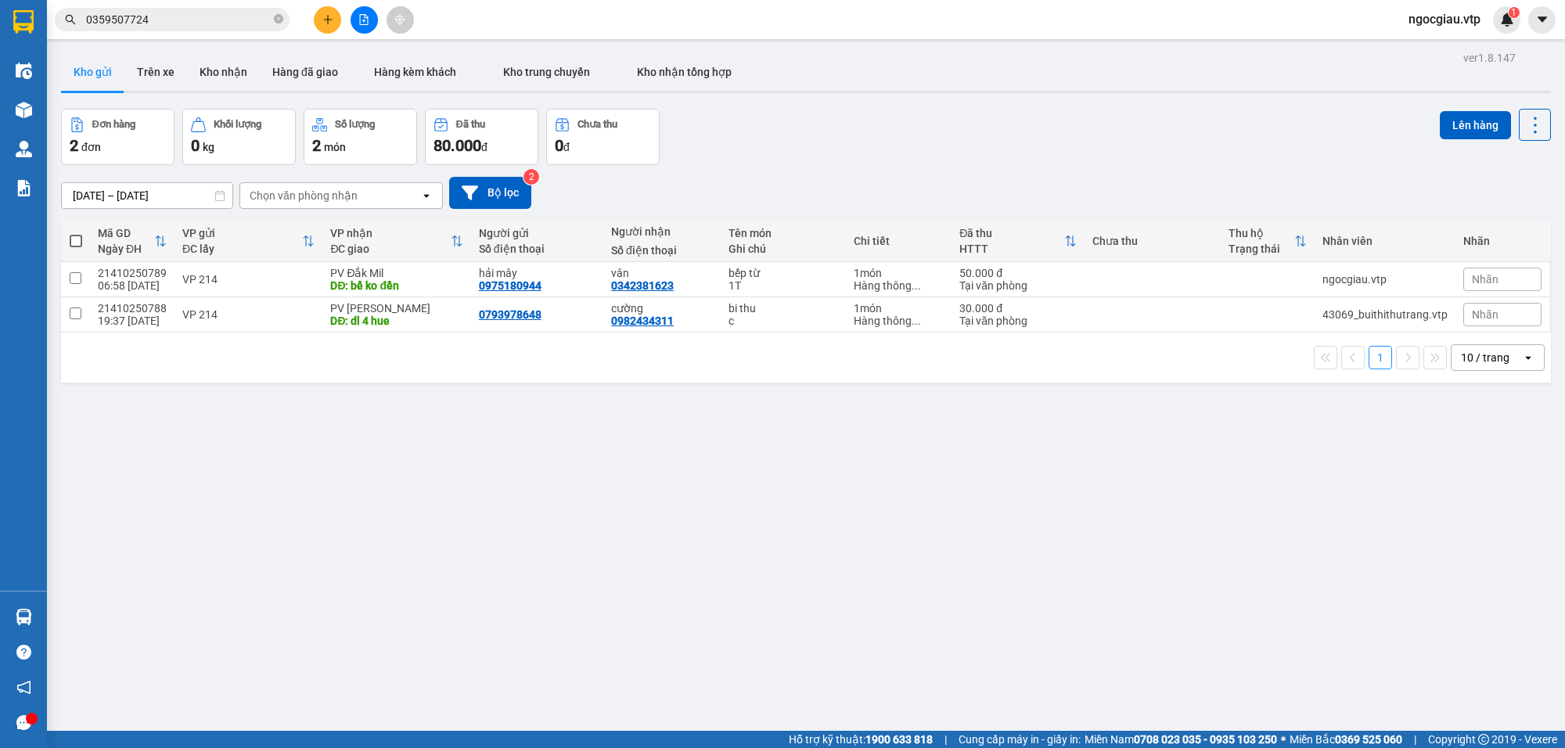
click at [1022, 569] on section "Kết quả tìm kiếm ( 3 ) Bộ lọc Mã ĐH Trạng thái Món hàng Thu hộ Tổng cước Chưa c…" at bounding box center [782, 374] width 1565 height 748
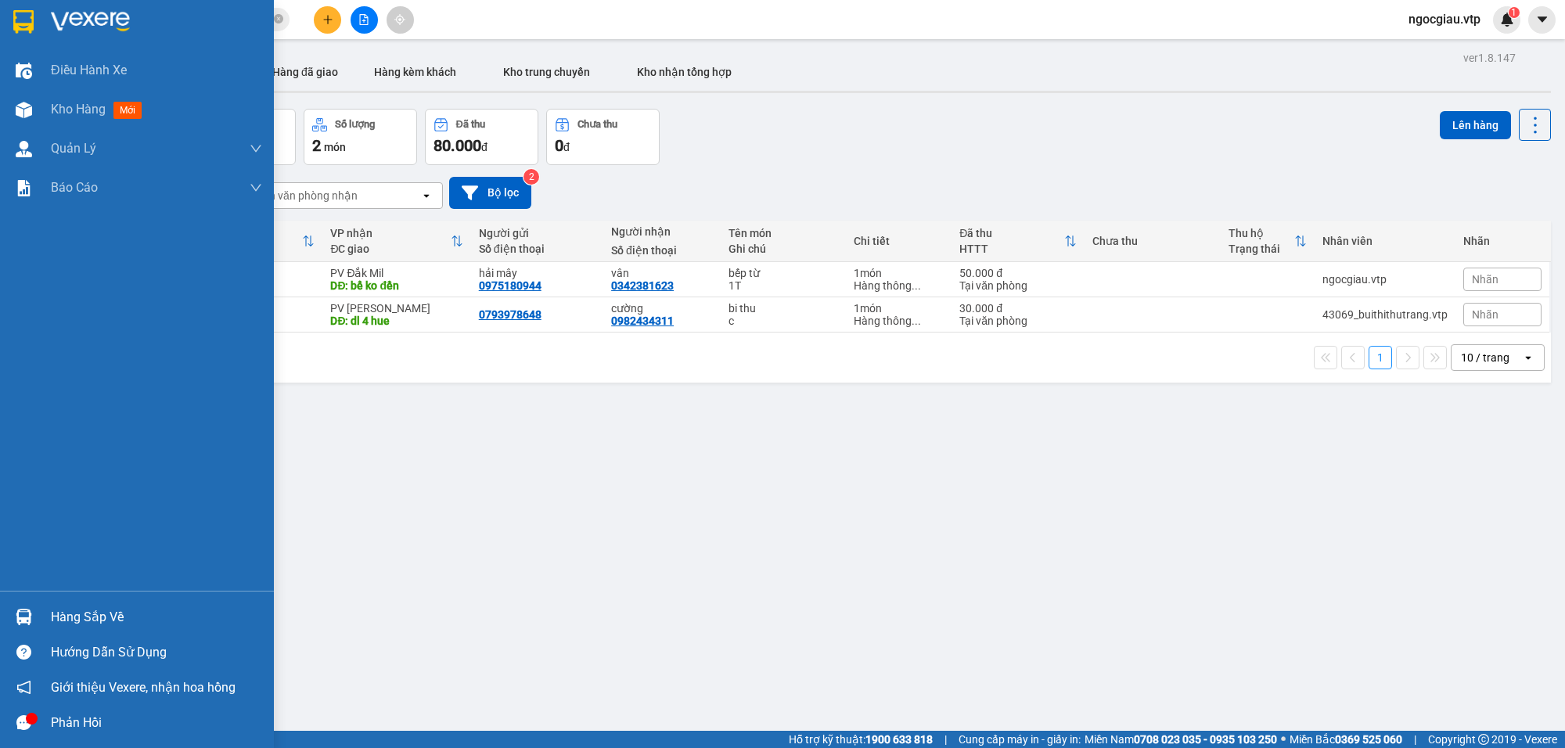
click at [18, 617] on img at bounding box center [24, 617] width 16 height 16
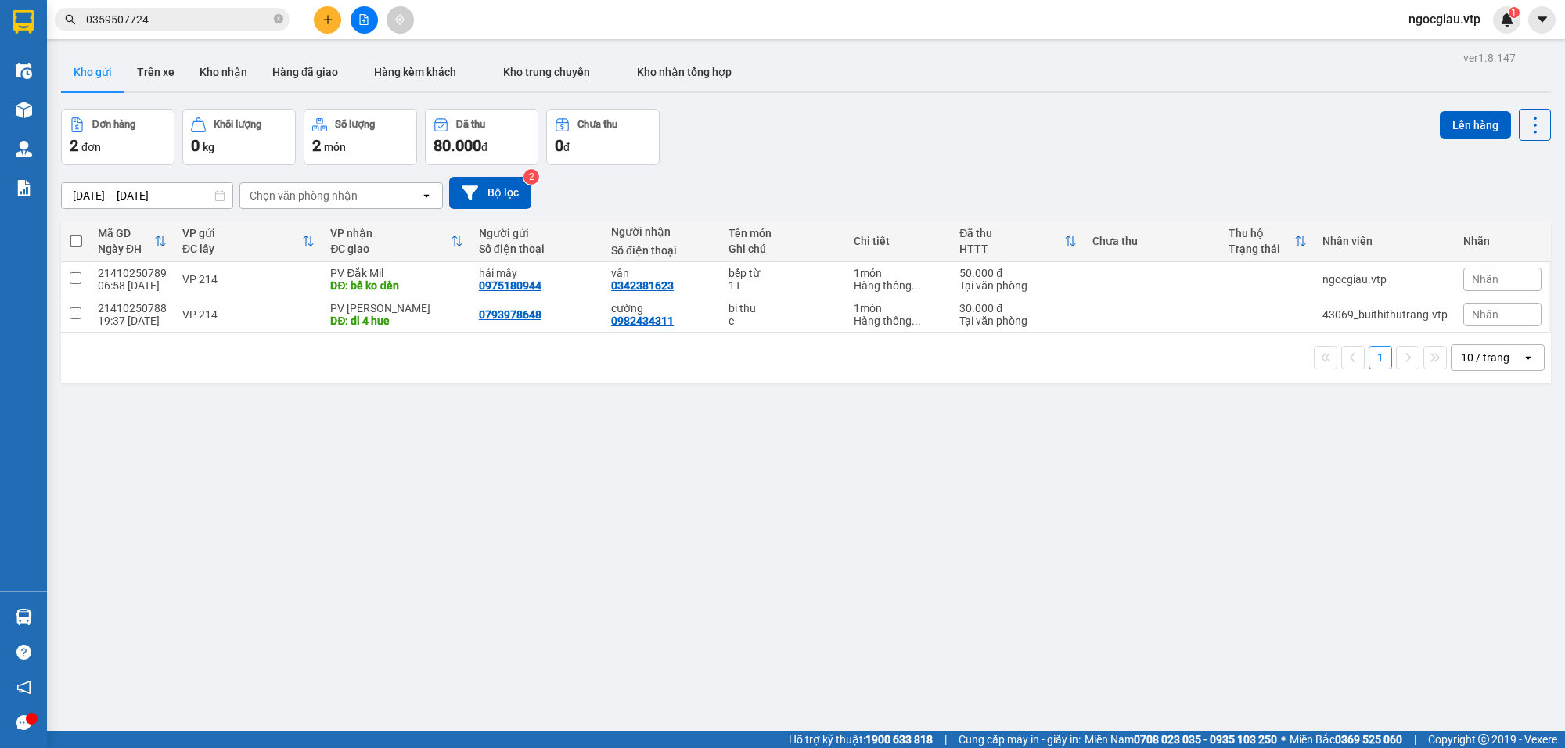
click at [1022, 518] on section "Kết quả tìm kiếm ( 3 ) Bộ lọc Mã ĐH Trạng thái Món hàng Thu hộ Tổng cước Chưa c…" at bounding box center [782, 374] width 1565 height 748
click at [841, 488] on div "ver 1.8.147 Kho gửi Trên xe Kho nhận Hàng đã giao Hàng kèm khách Kho trung chuy…" at bounding box center [806, 421] width 1503 height 748
click at [174, 25] on input "0359507724" at bounding box center [178, 19] width 185 height 17
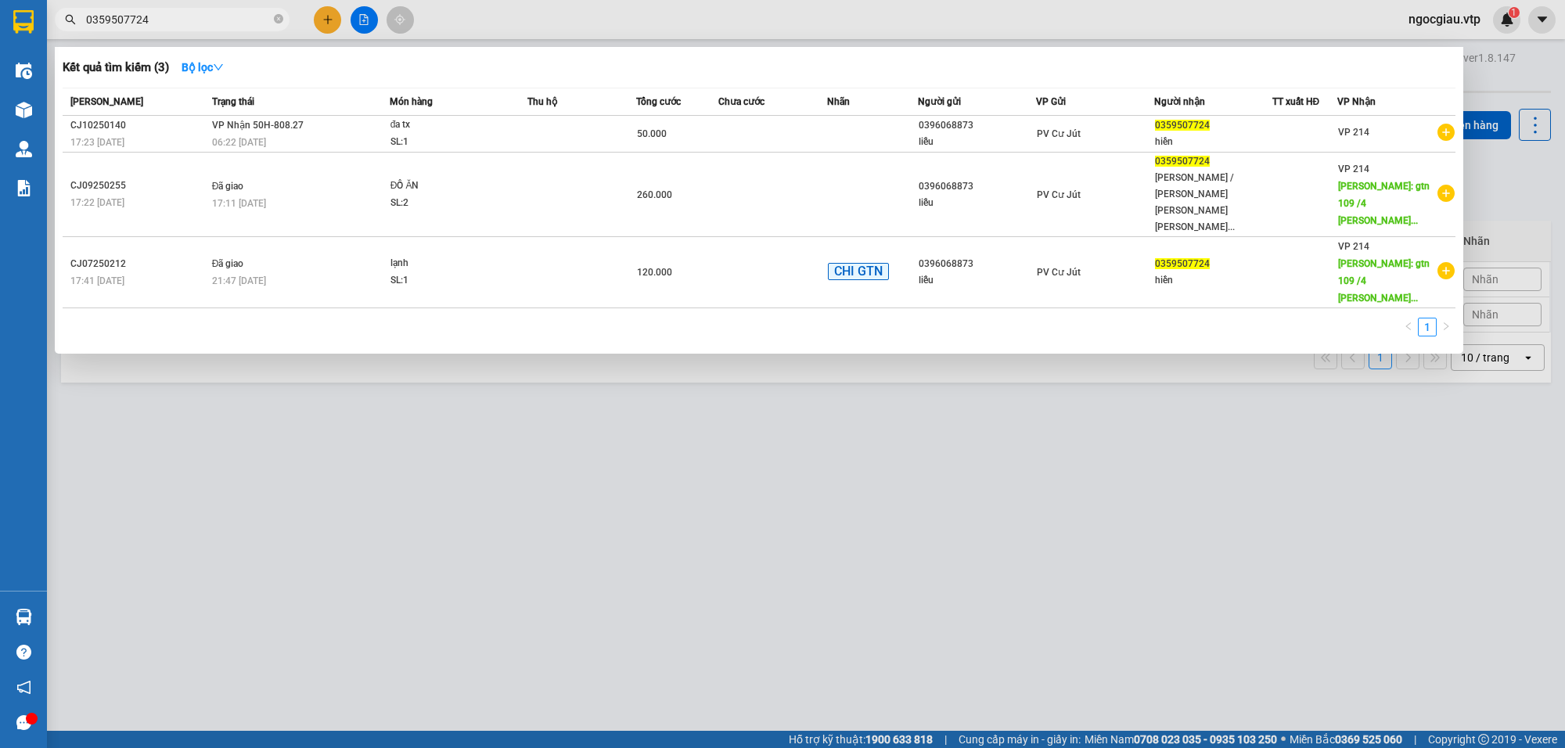
click at [174, 25] on input "0359507724" at bounding box center [178, 19] width 185 height 17
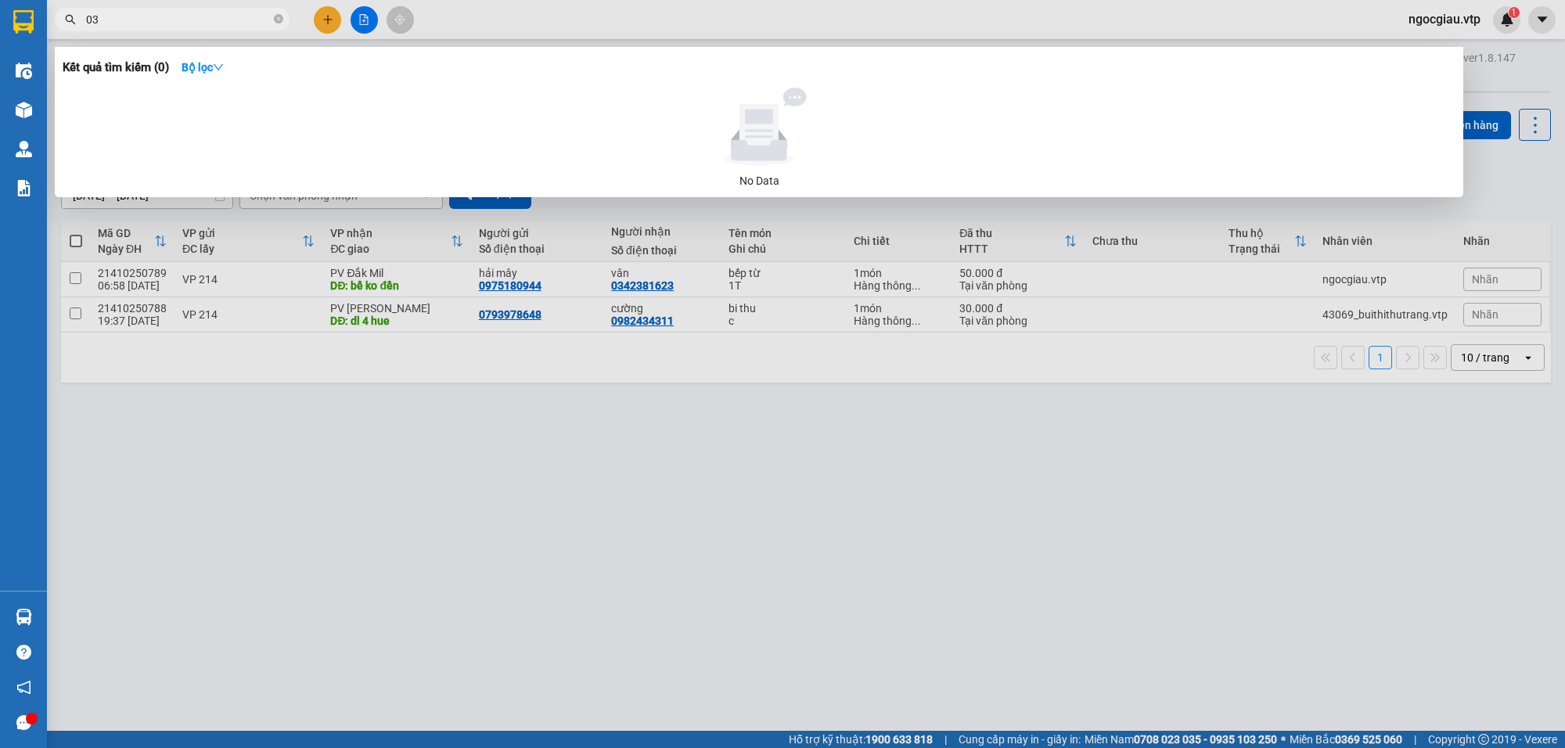
type input "0"
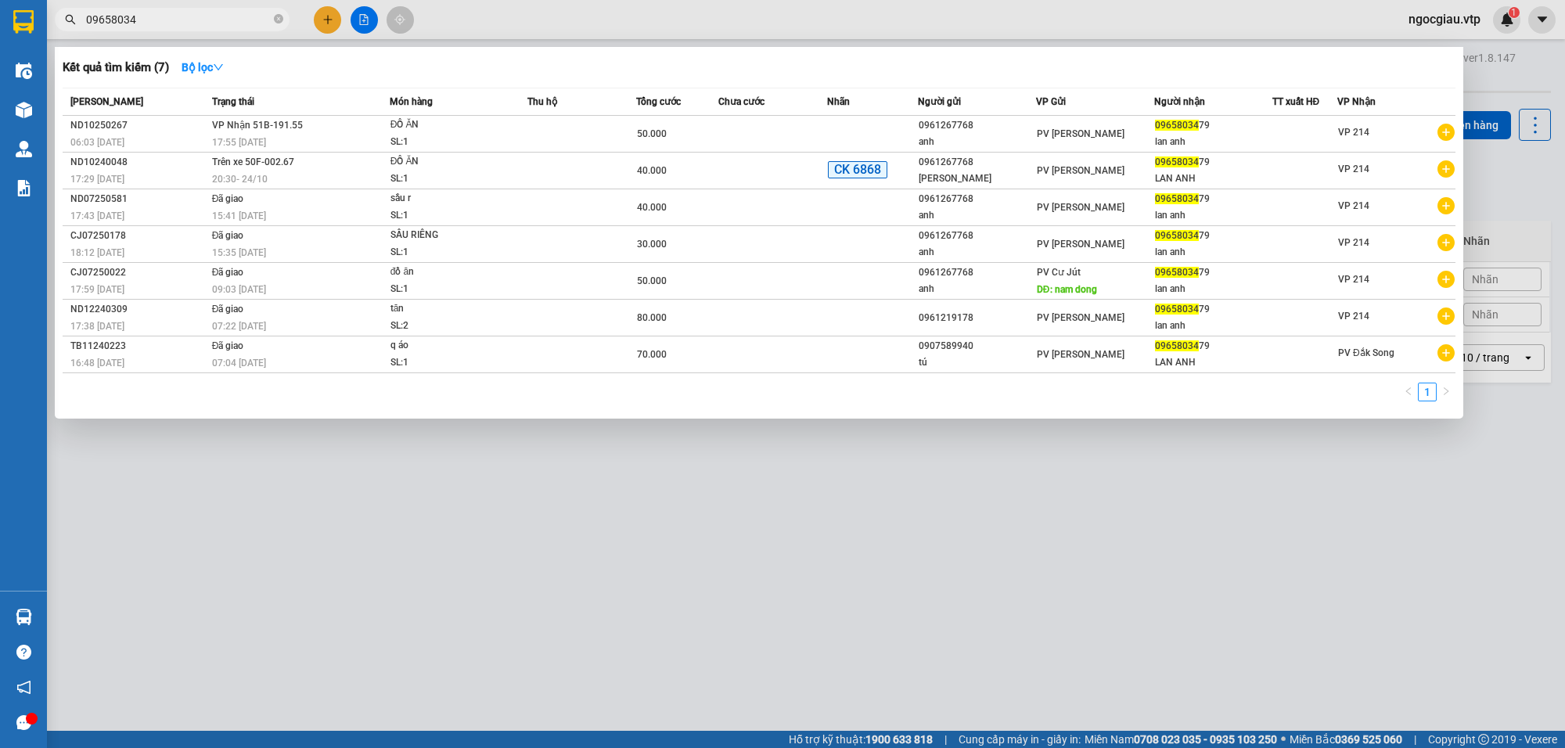
type input "09658034"
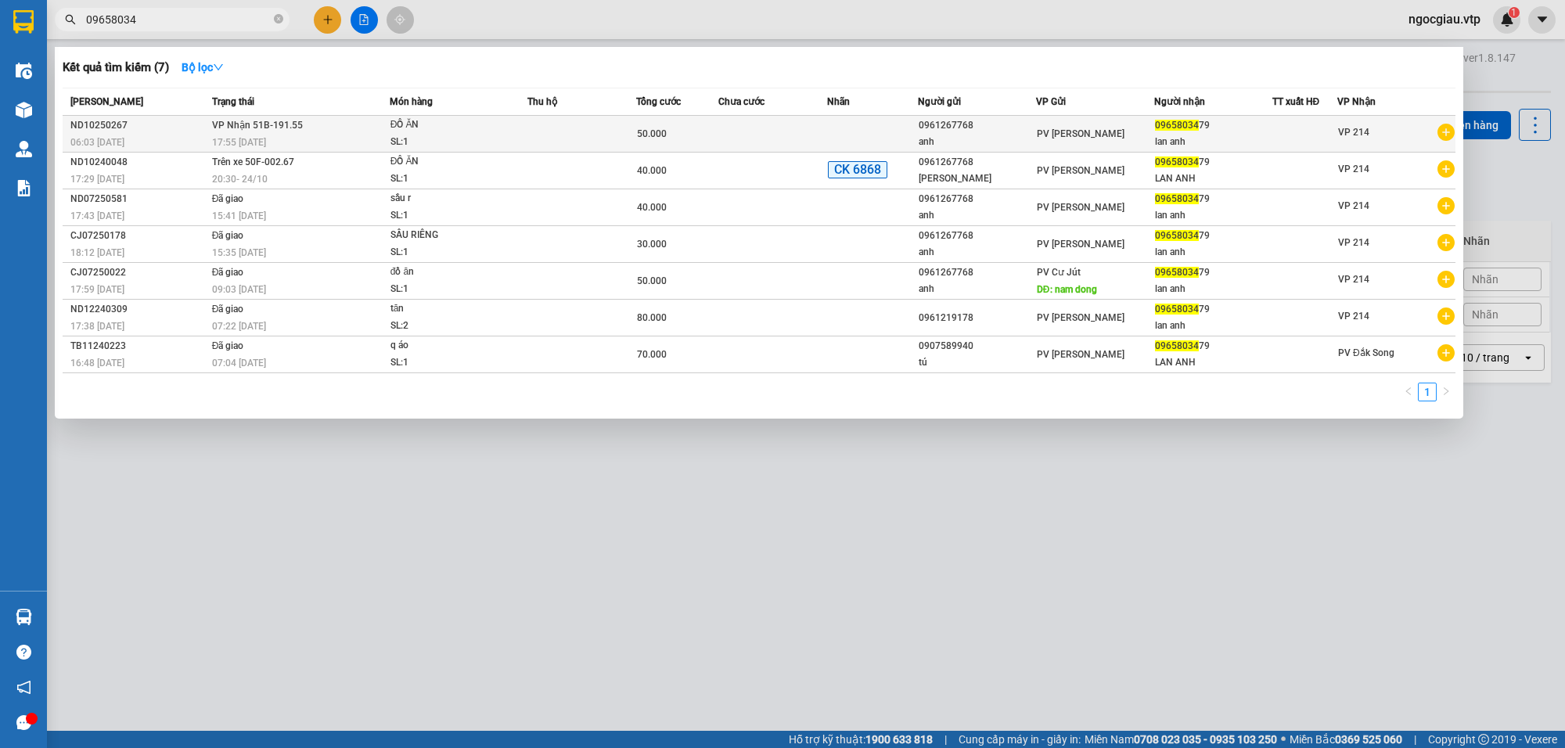
click at [458, 135] on div "SL: 1" at bounding box center [449, 142] width 117 height 17
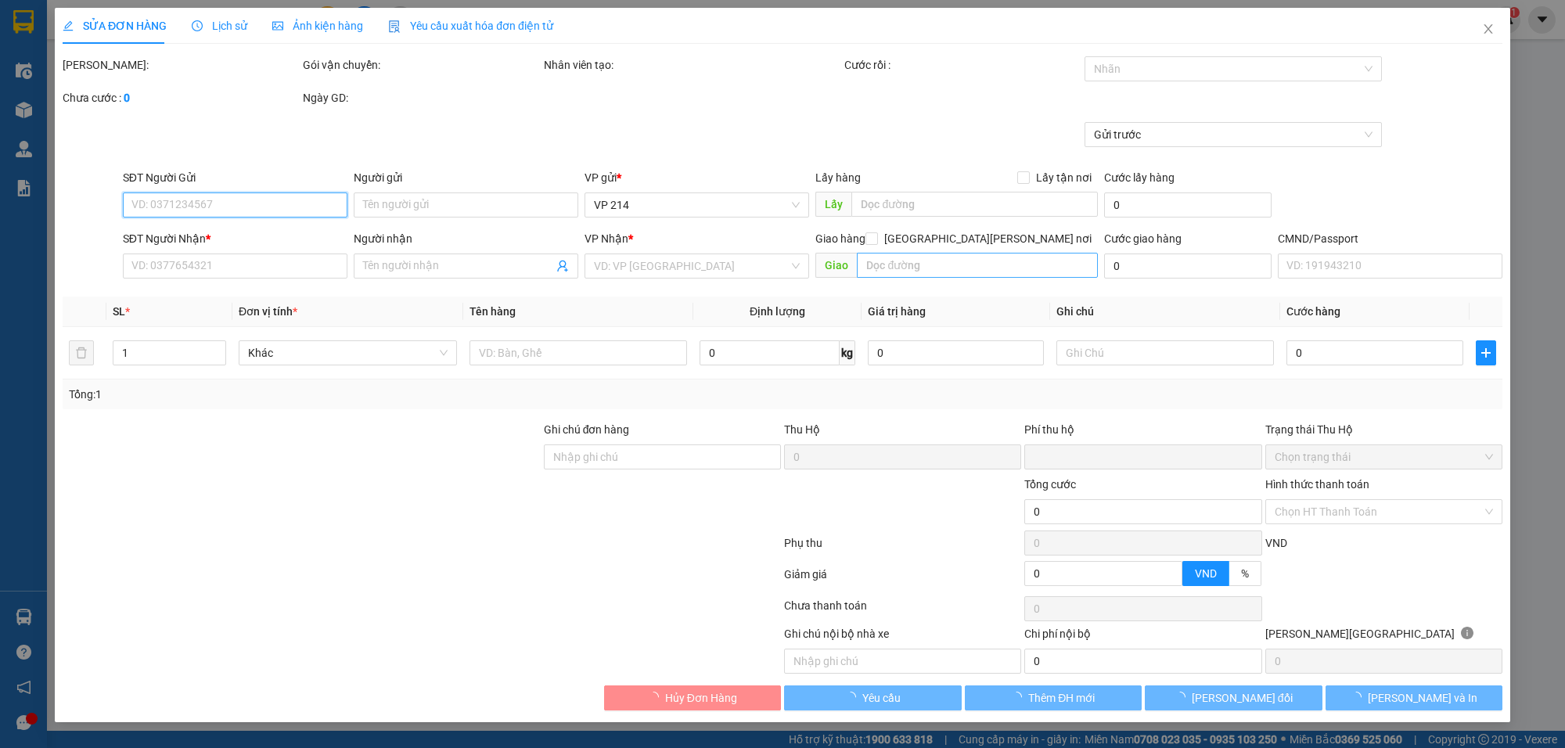
type input "2.500"
type input "0961267768"
type input "anh"
type input "0965803479"
type input "lan anh"
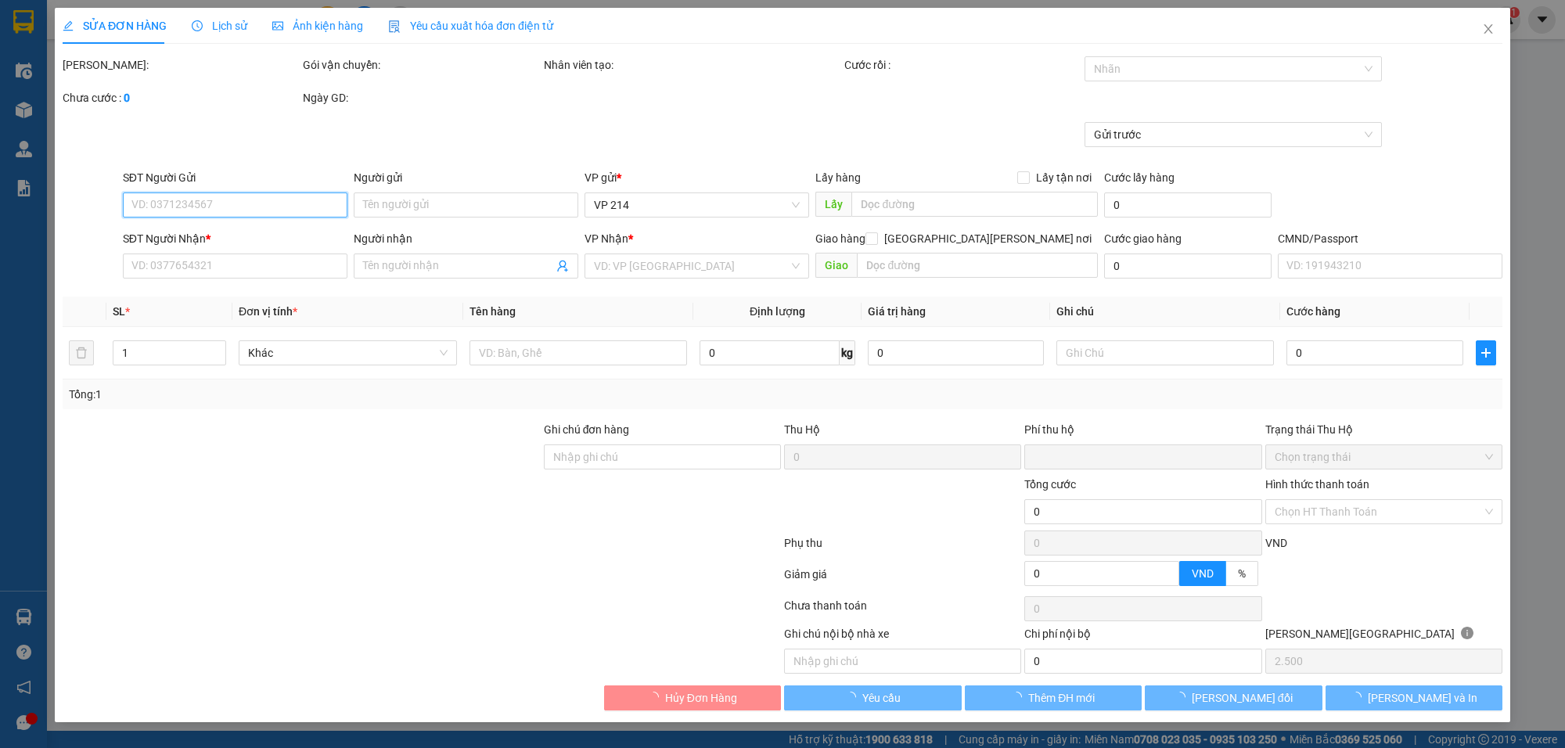
type input "0"
type input "50.000"
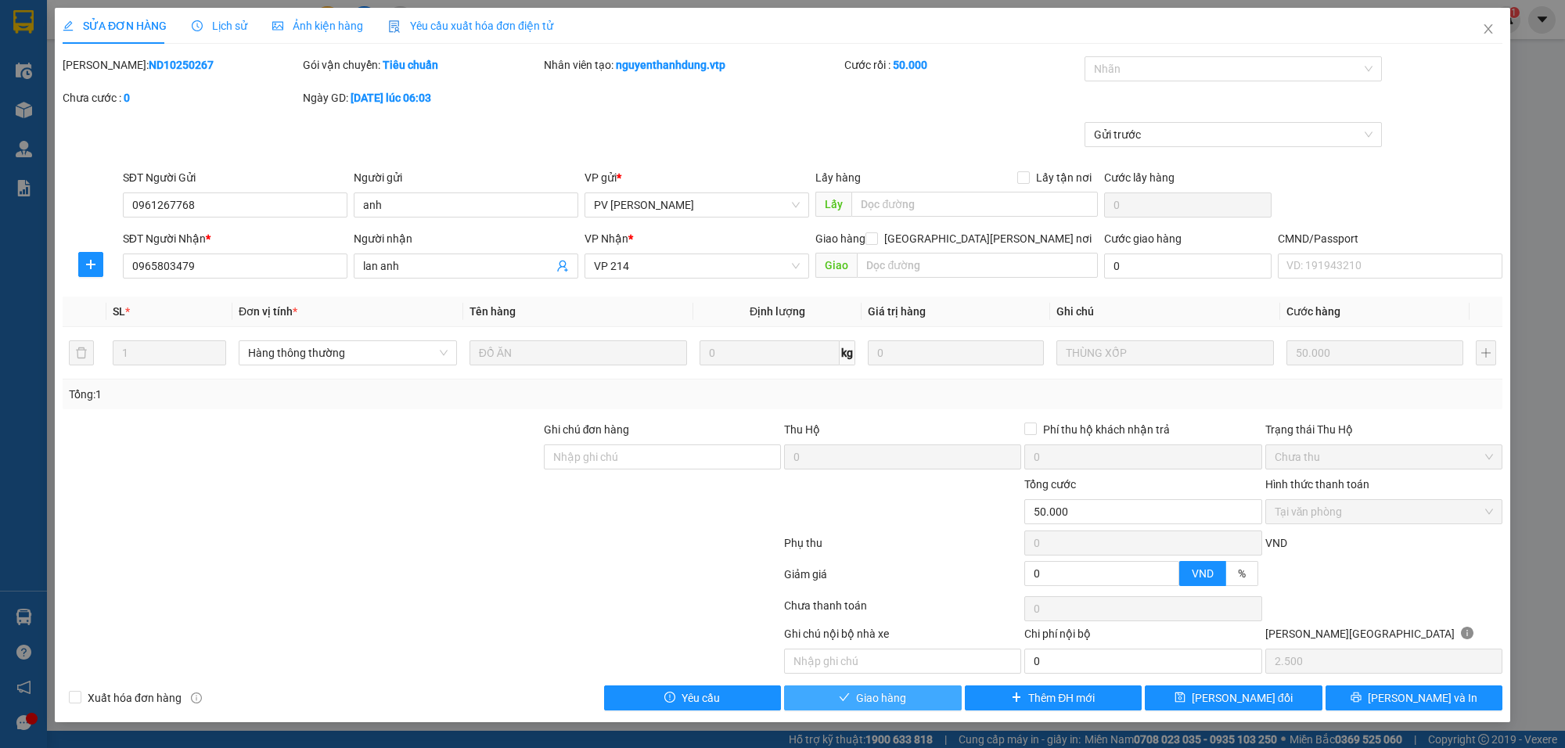
click at [904, 702] on span "Giao hàng" at bounding box center [881, 698] width 50 height 17
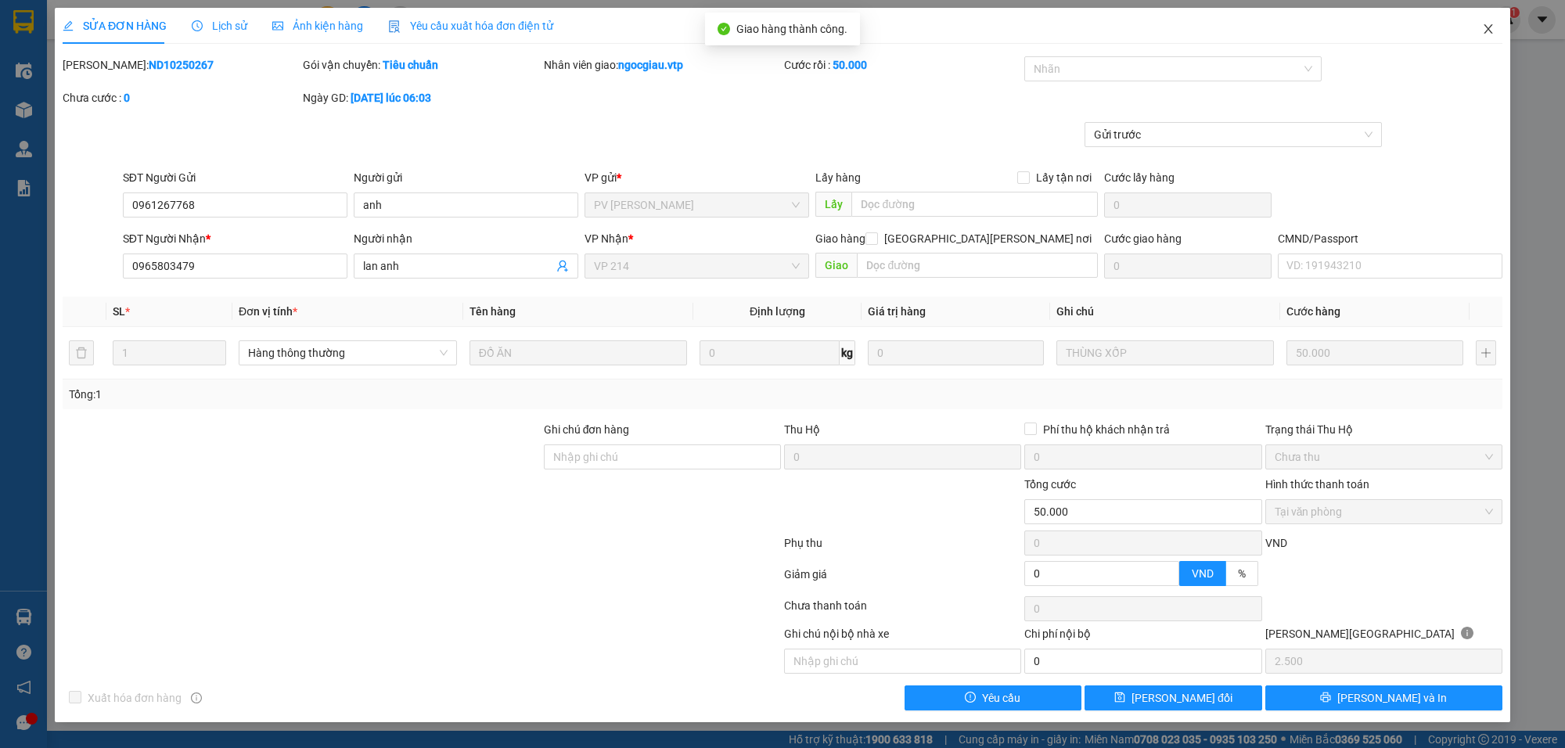
click at [1496, 16] on span "Close" at bounding box center [1489, 30] width 44 height 44
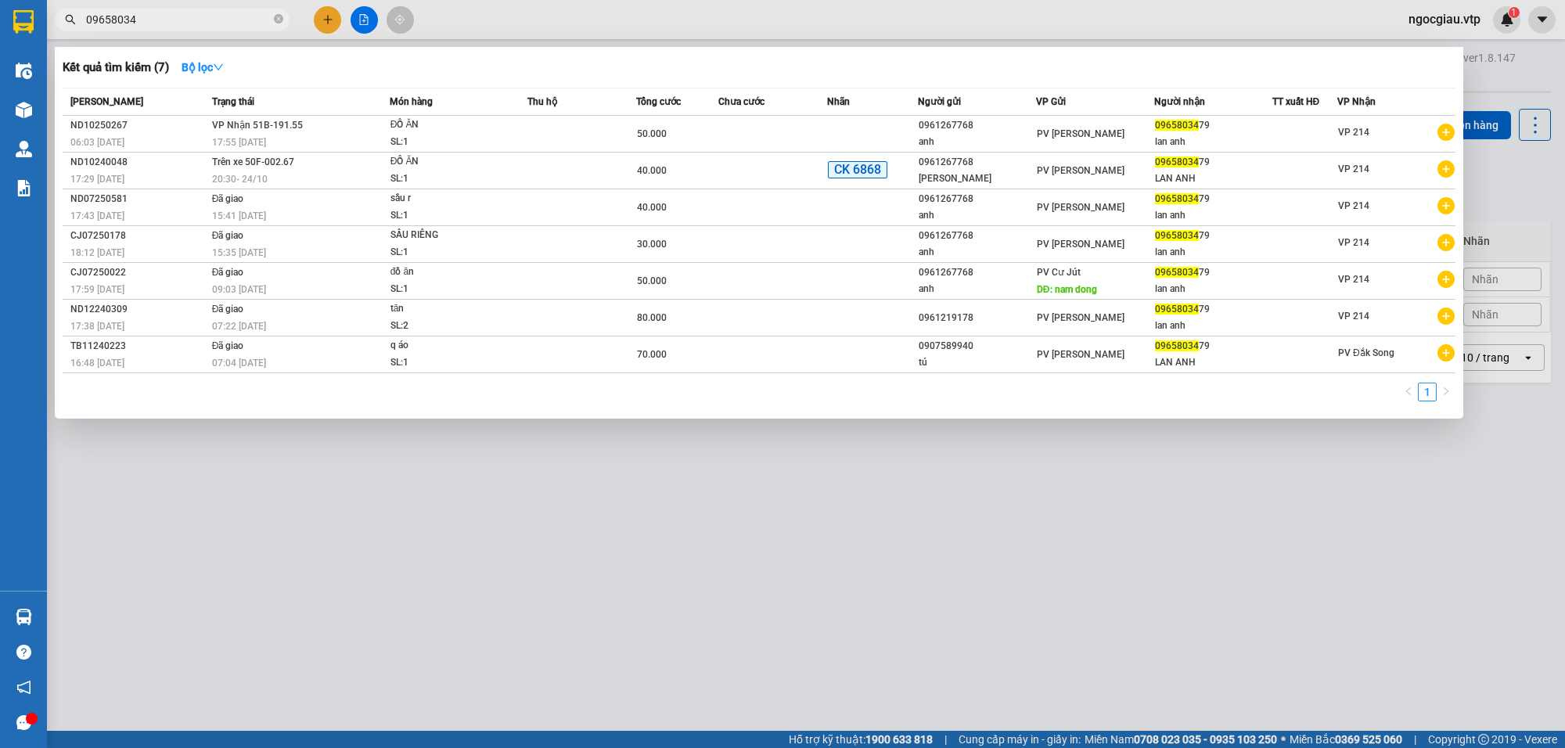
click at [201, 18] on input "09658034" at bounding box center [178, 19] width 185 height 17
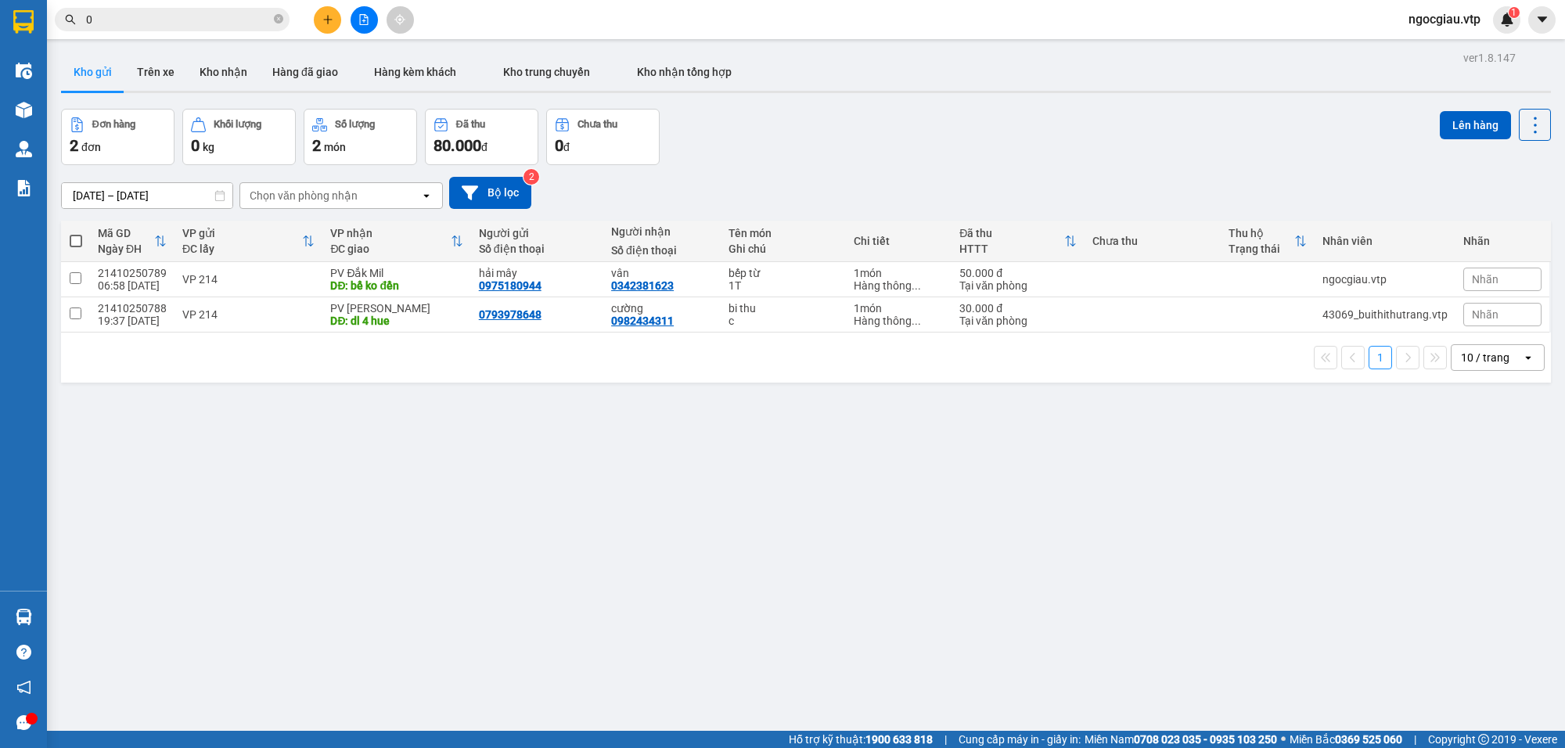
click at [160, 17] on input "0" at bounding box center [178, 19] width 185 height 17
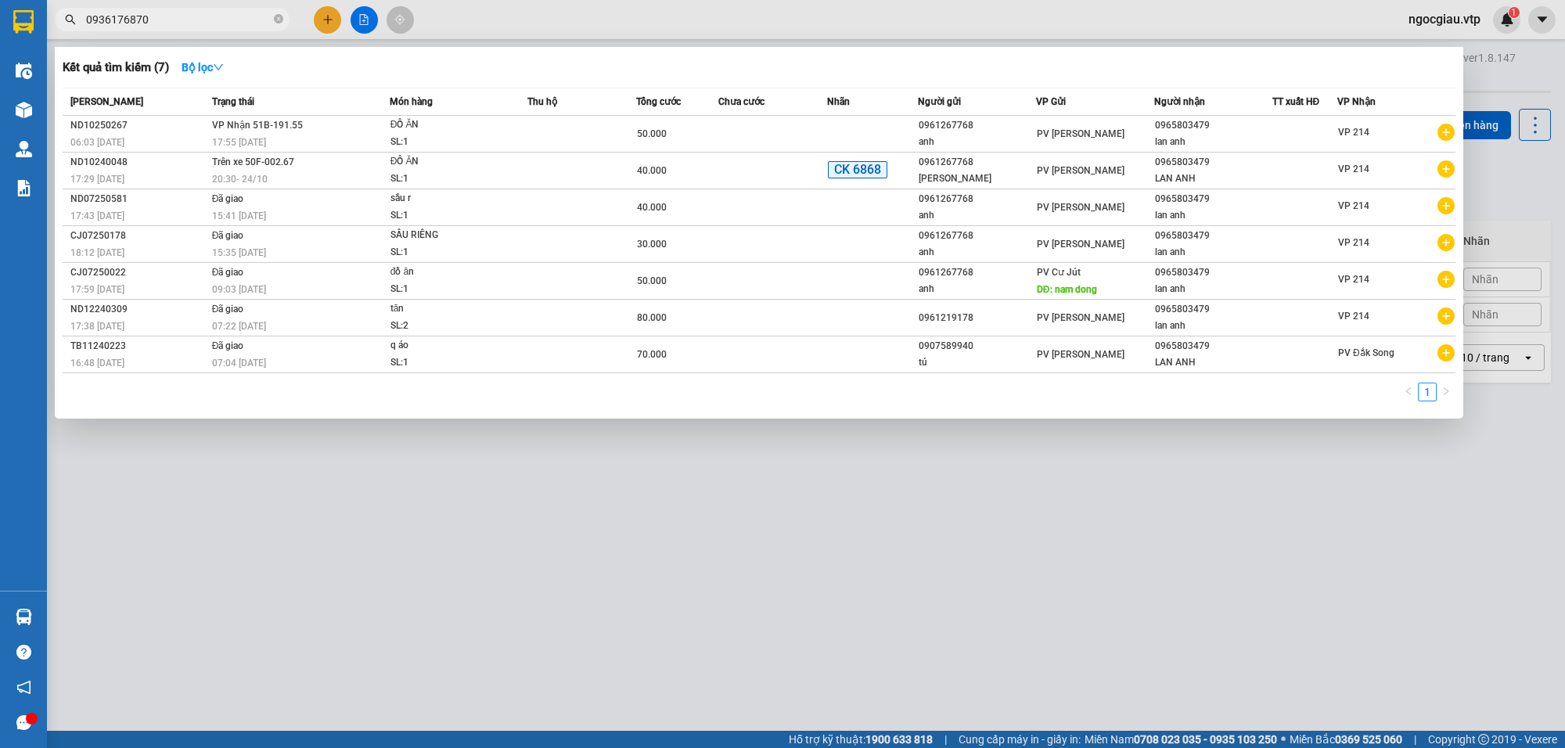
type input "0936176870"
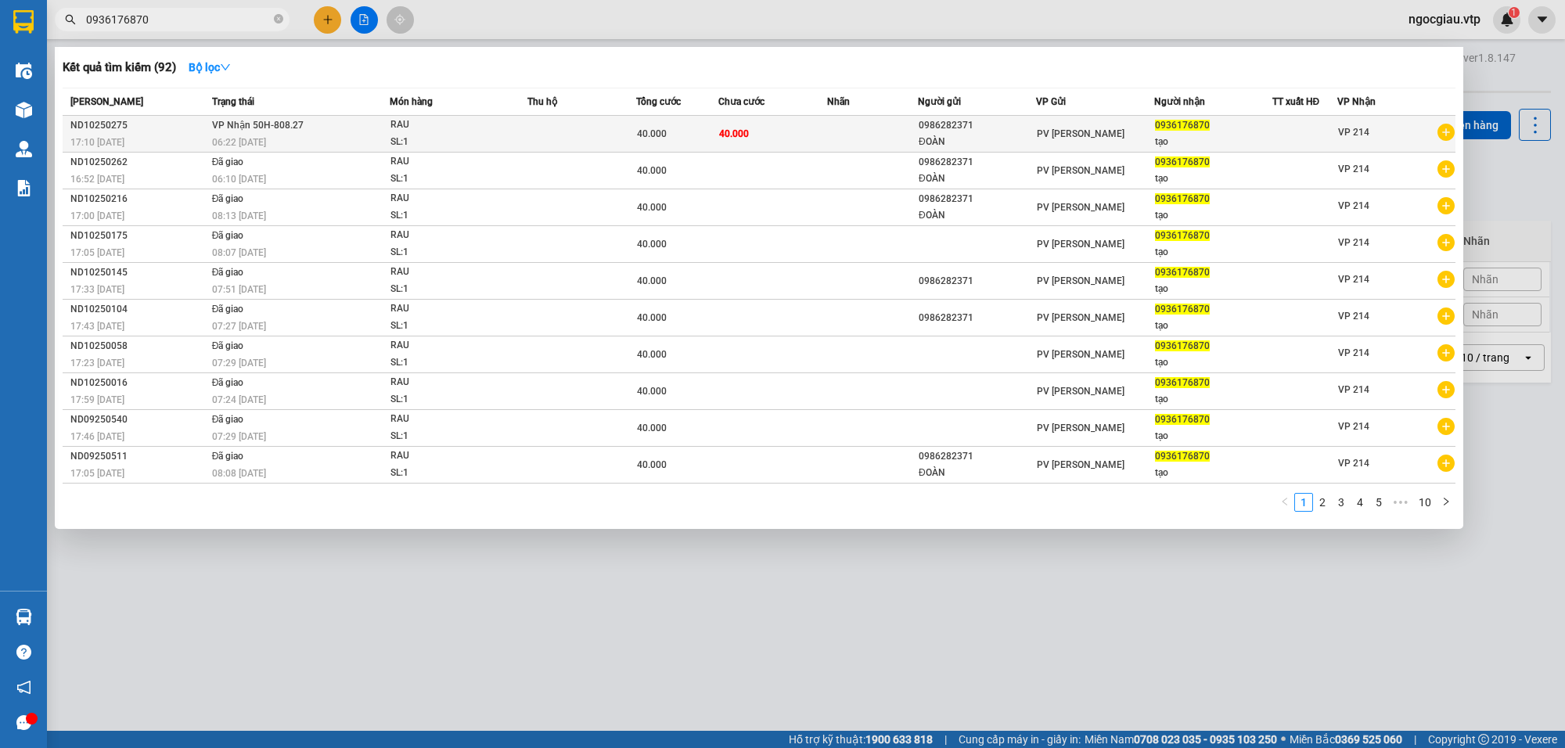
click at [658, 129] on span "40.000" at bounding box center [652, 133] width 30 height 11
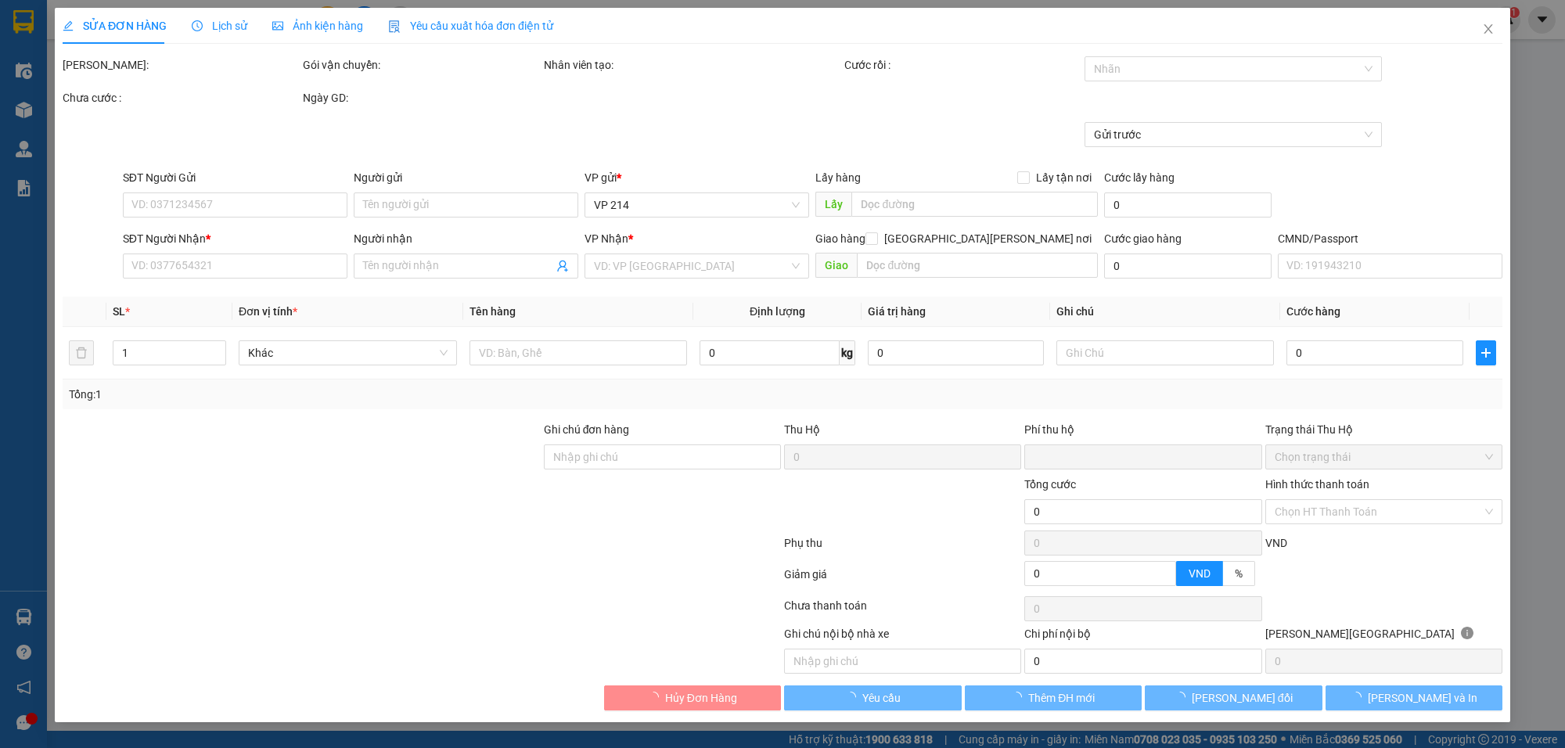
type input "2.000"
type input "0986282371"
type input "ĐOÀN"
type input "0936176870"
type input "tạo"
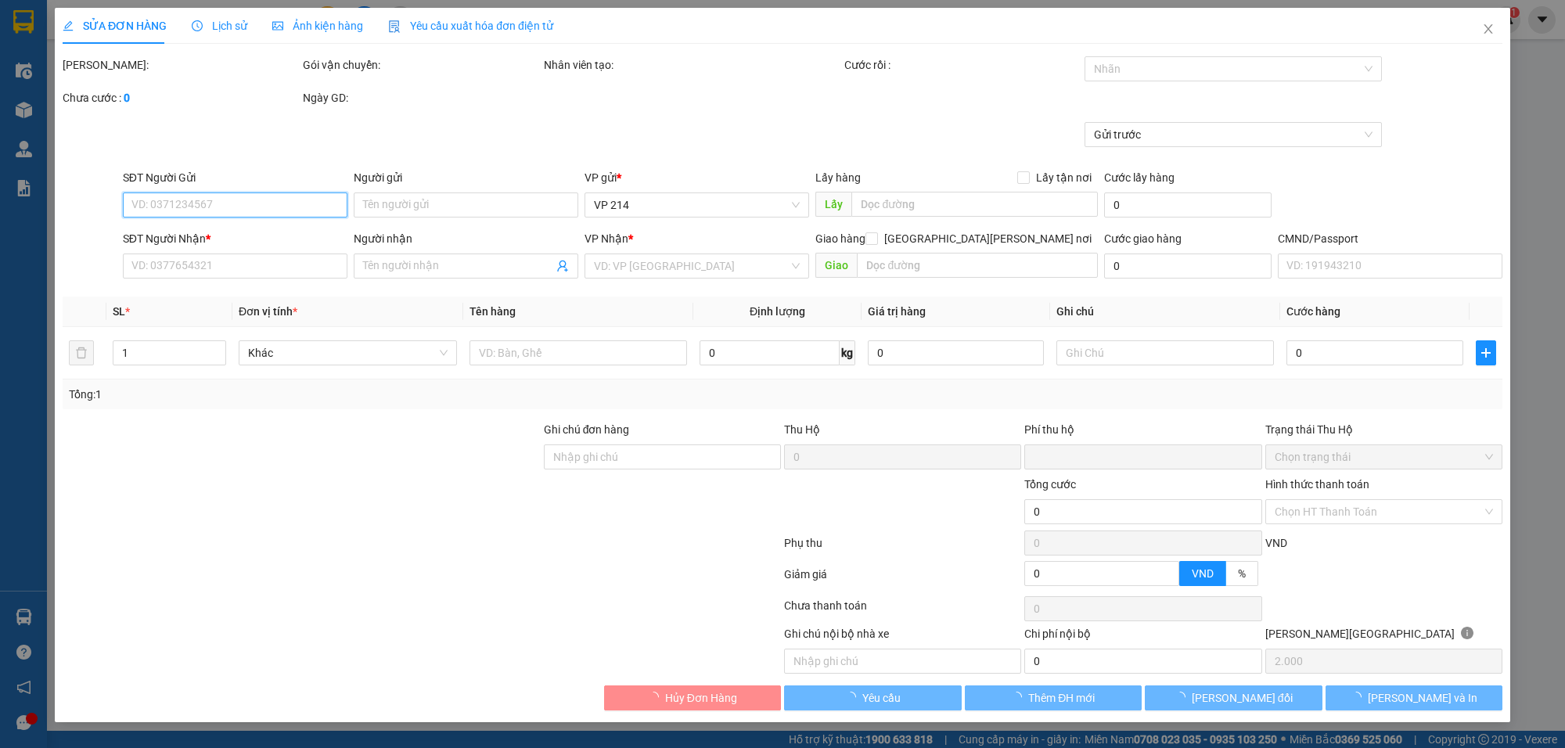
type input "0"
type input "40.000"
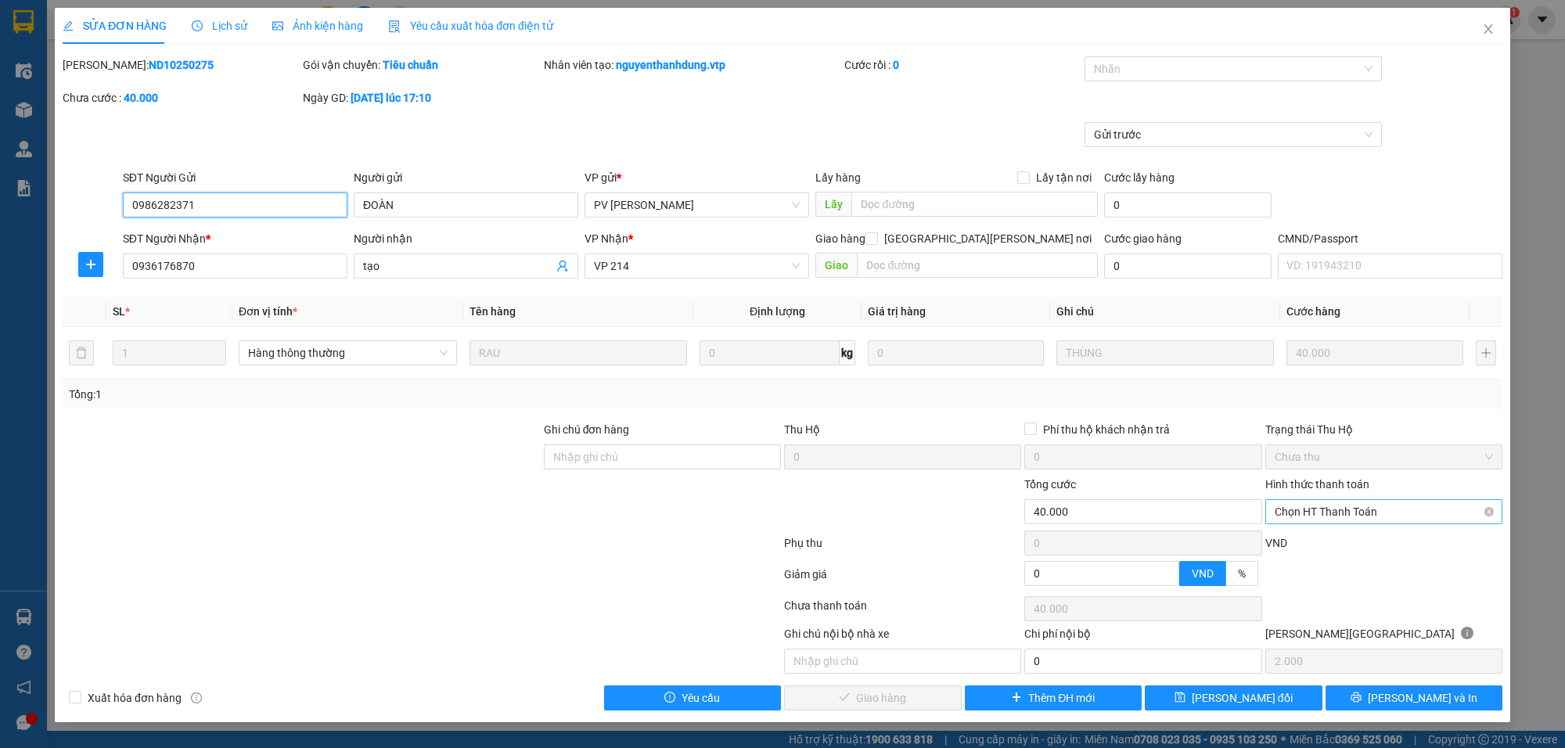
click at [1316, 506] on span "Chọn HT Thanh Toán" at bounding box center [1384, 511] width 218 height 23
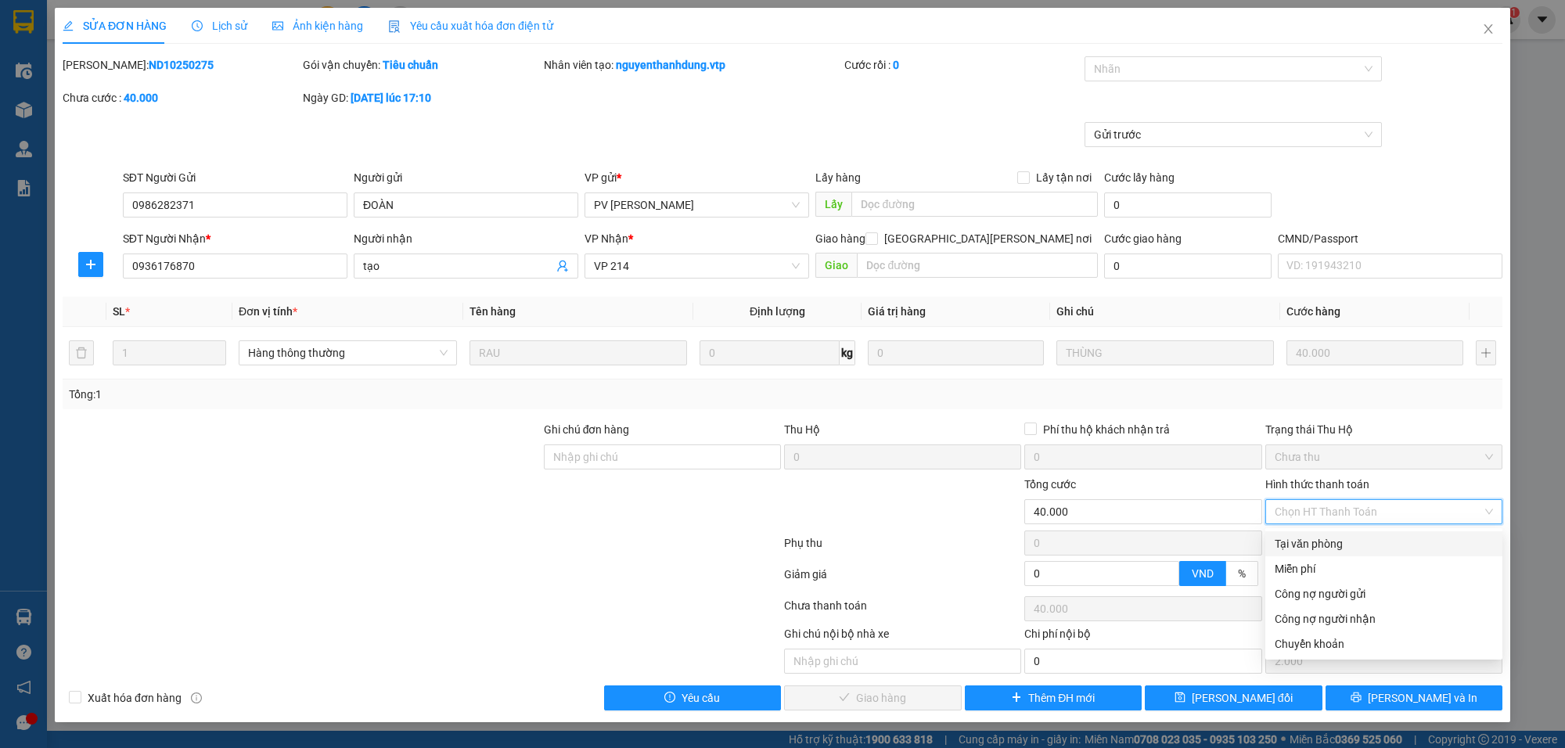
click at [1290, 538] on div "Tại văn phòng" at bounding box center [1384, 543] width 218 height 17
type input "0"
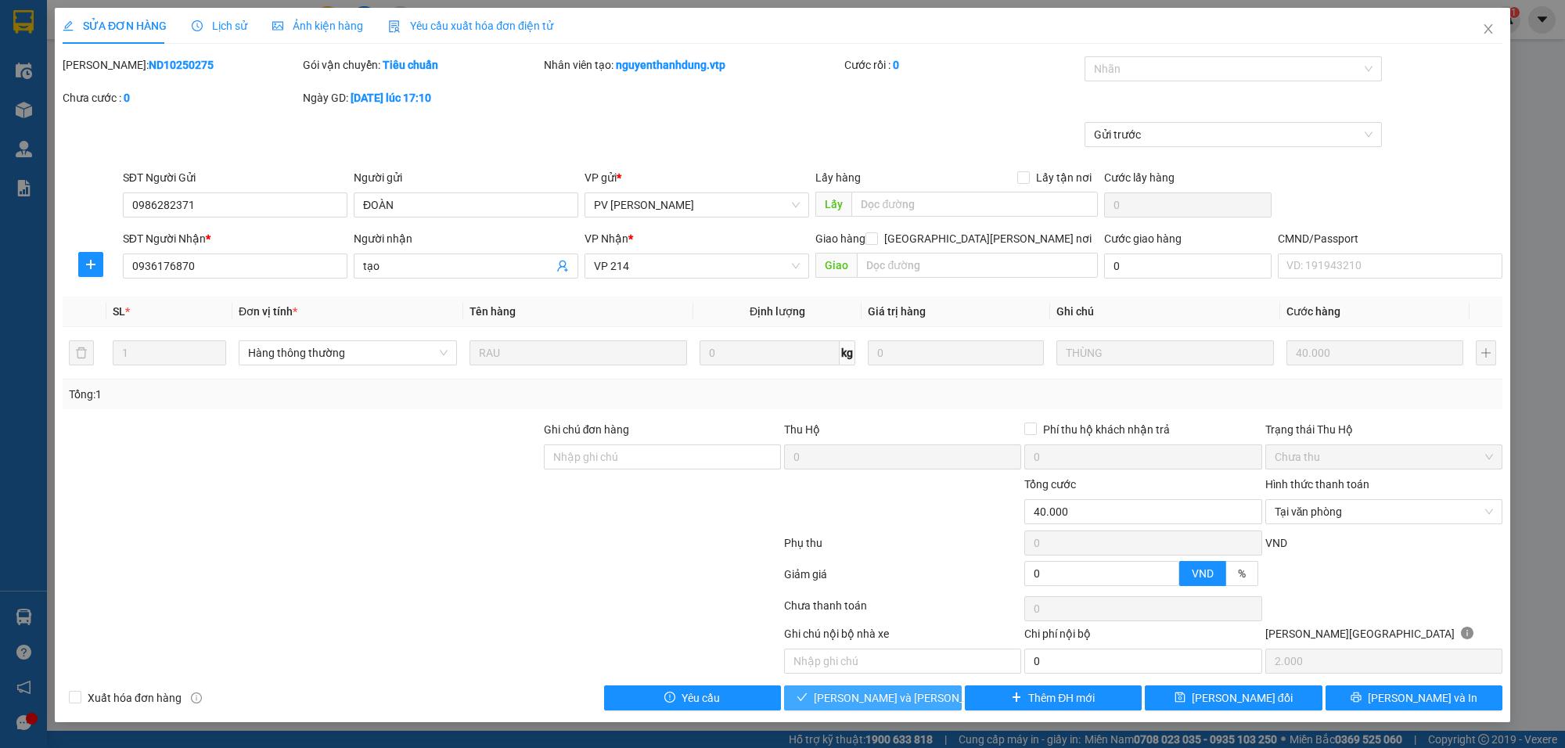
click at [874, 690] on button "Lưu và Giao hàng" at bounding box center [873, 698] width 178 height 25
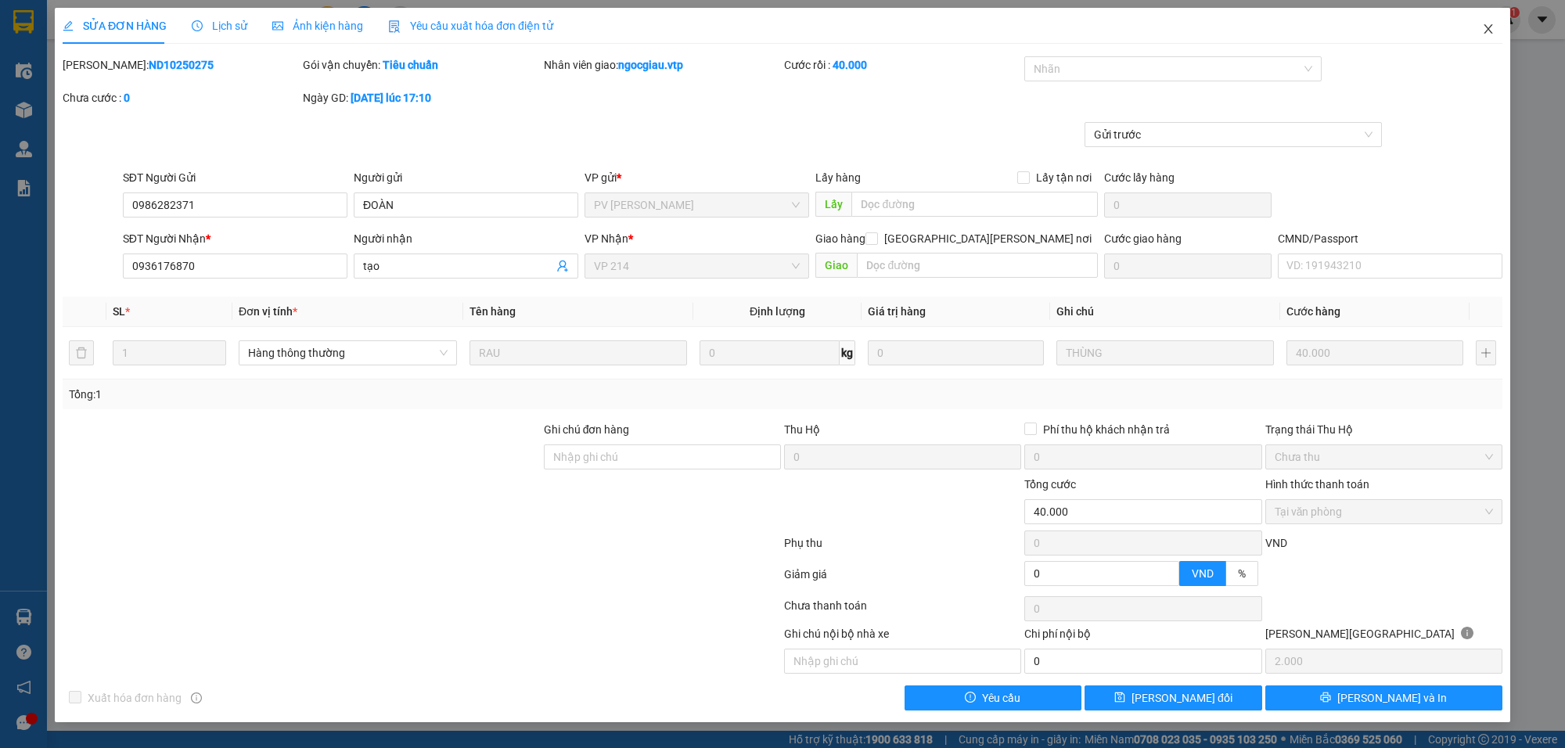
click at [1487, 20] on span "Close" at bounding box center [1489, 30] width 44 height 44
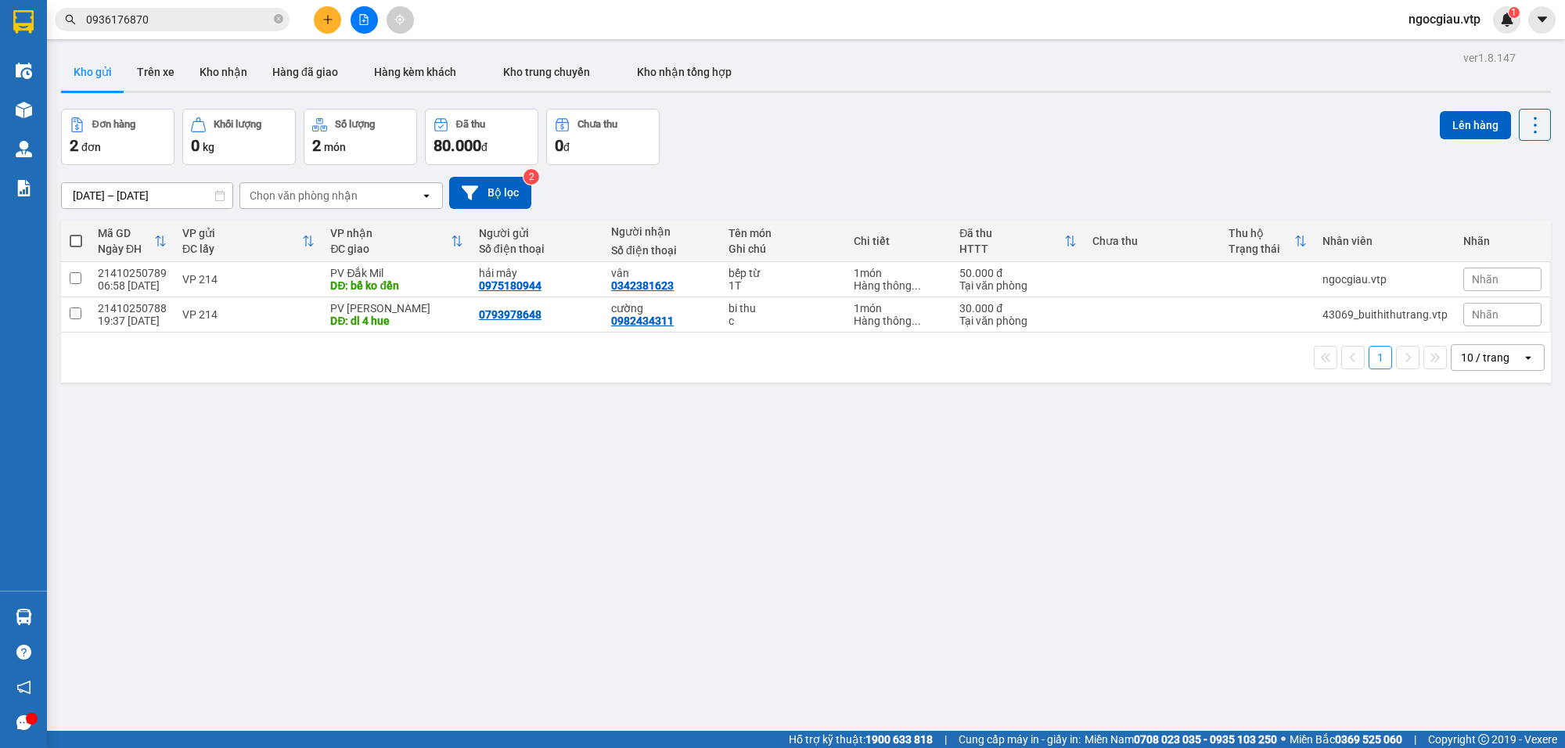
click at [216, 21] on input "0936176870" at bounding box center [178, 19] width 185 height 17
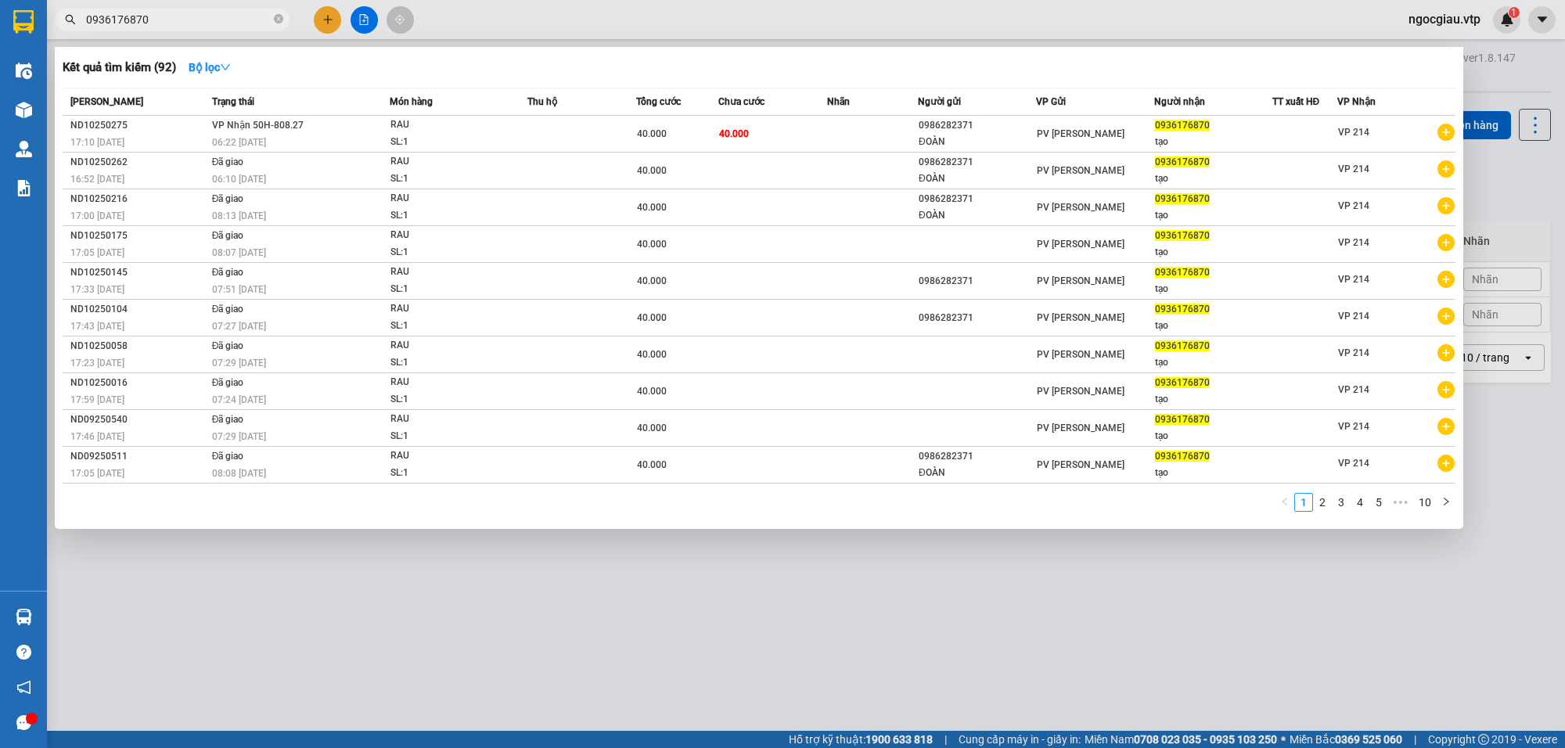
click at [216, 21] on input "0936176870" at bounding box center [178, 19] width 185 height 17
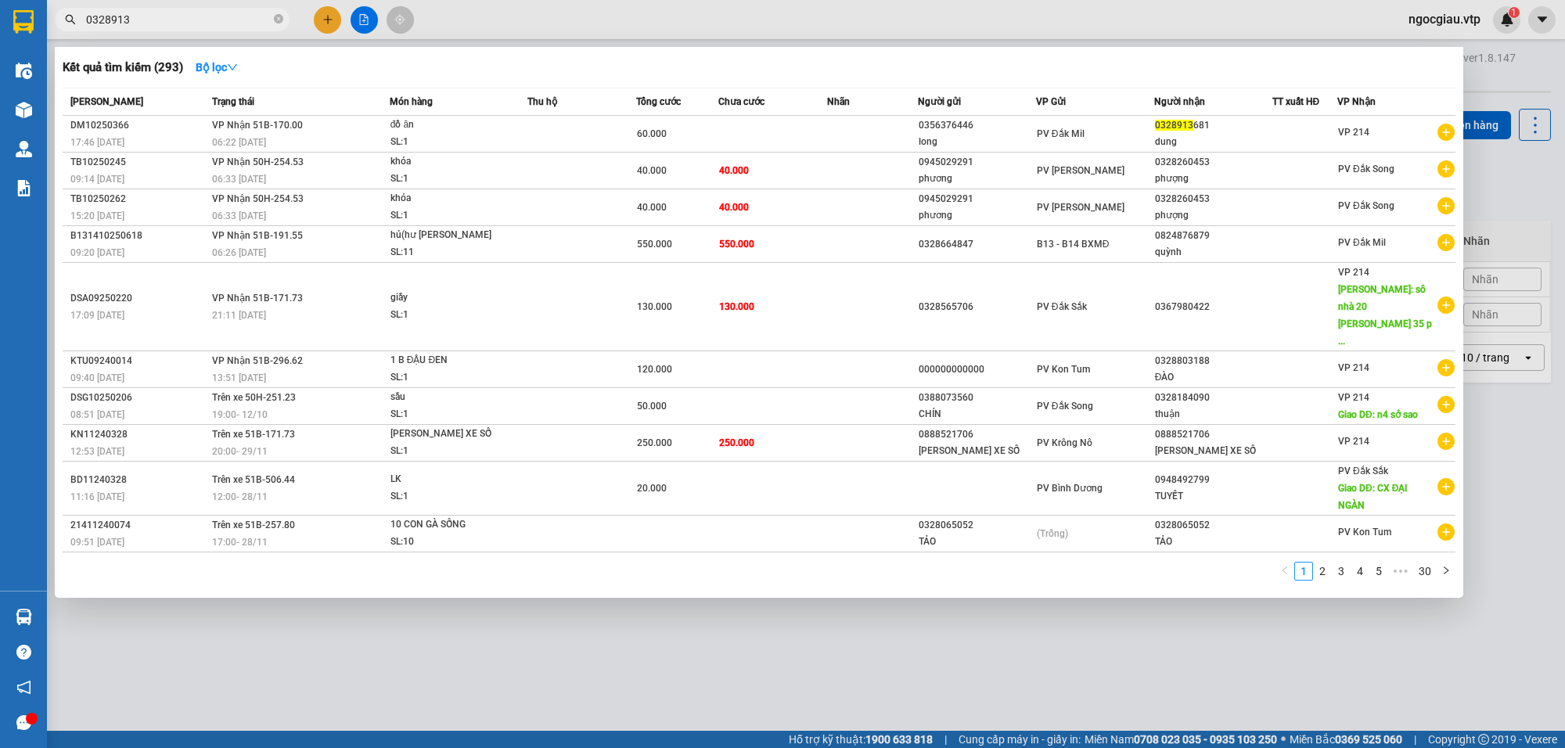
type input "0328913"
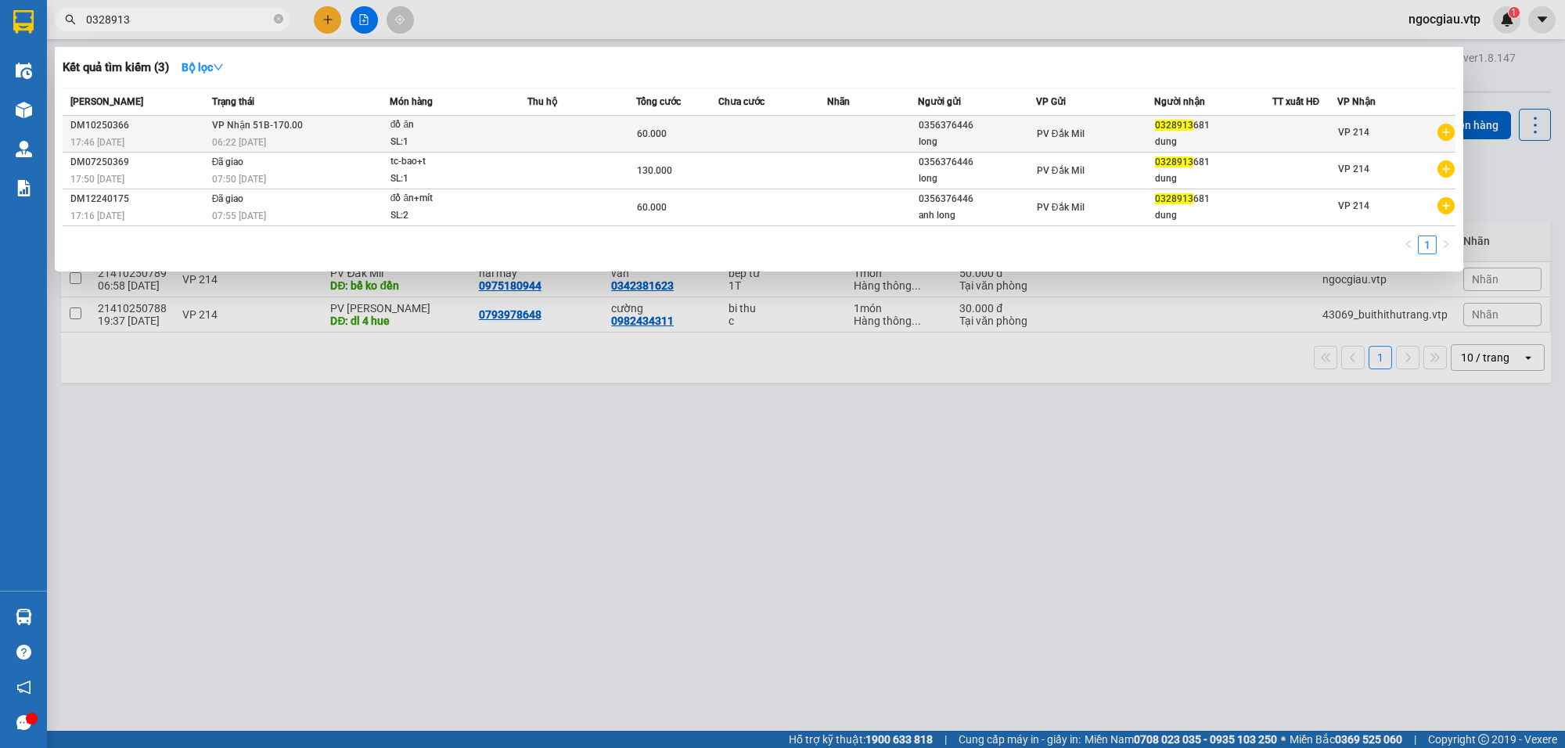
click at [474, 137] on div "SL: 1" at bounding box center [449, 142] width 117 height 17
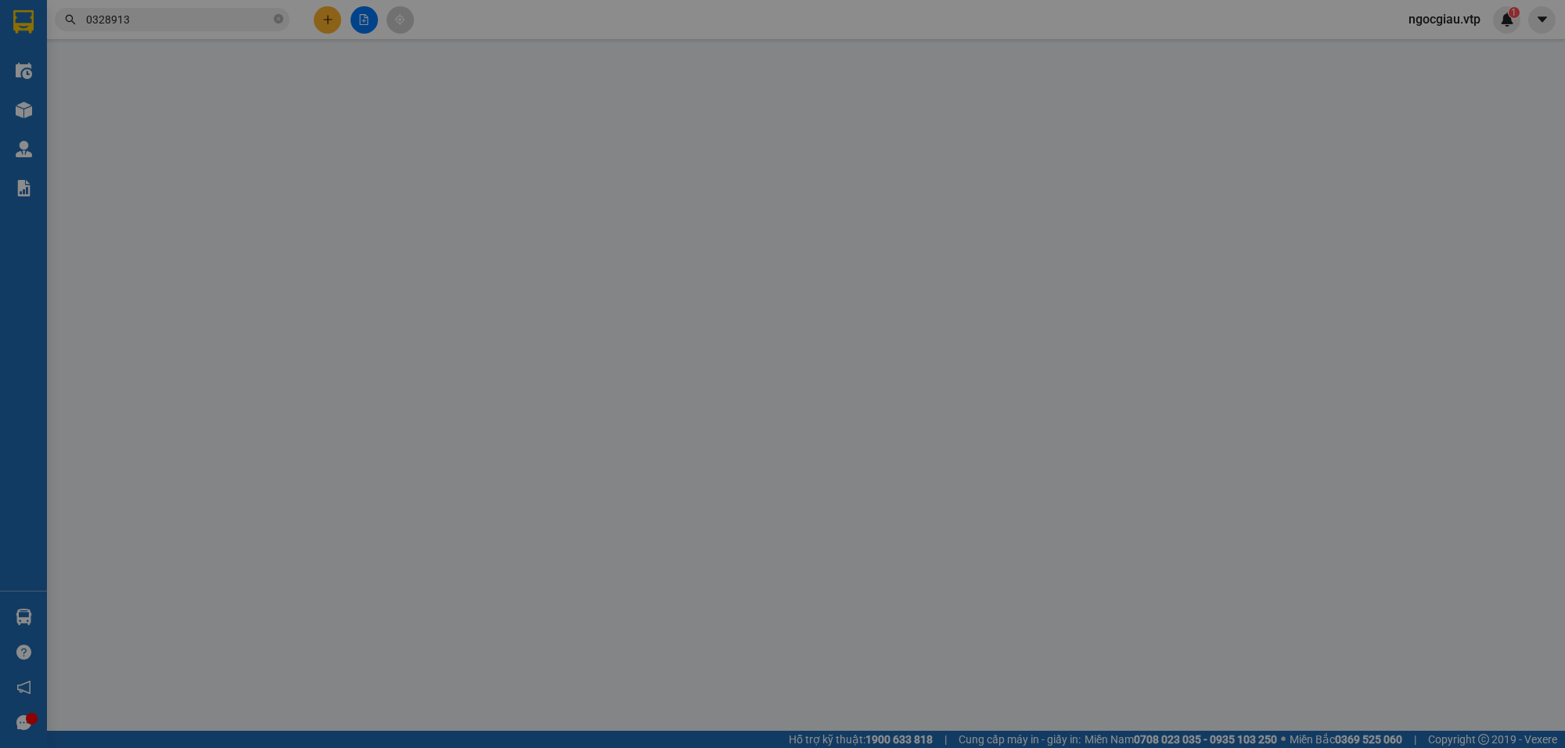
type input "0356376446"
type input "long"
type input "0328913681"
type input "dung"
type input "0"
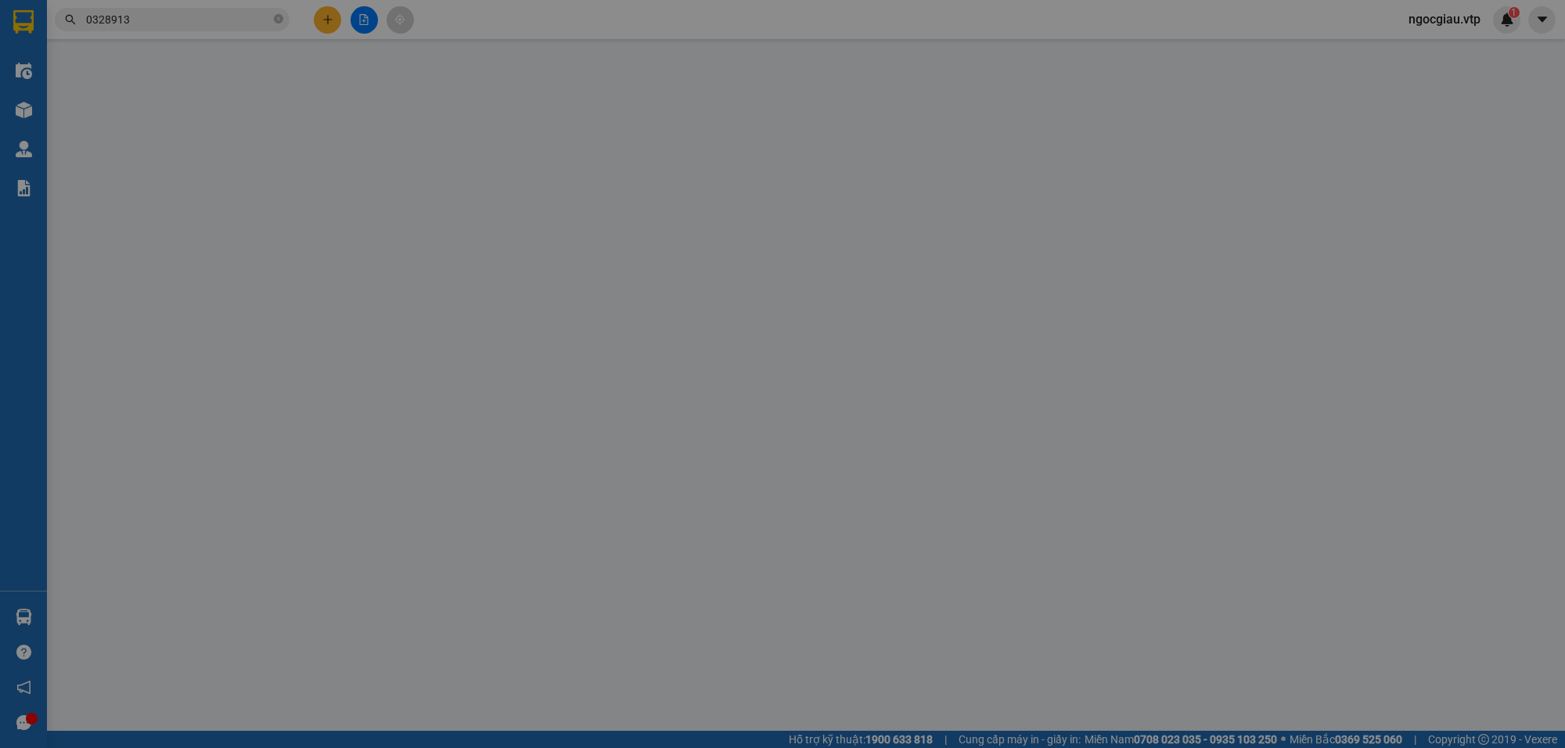
type input "60.000"
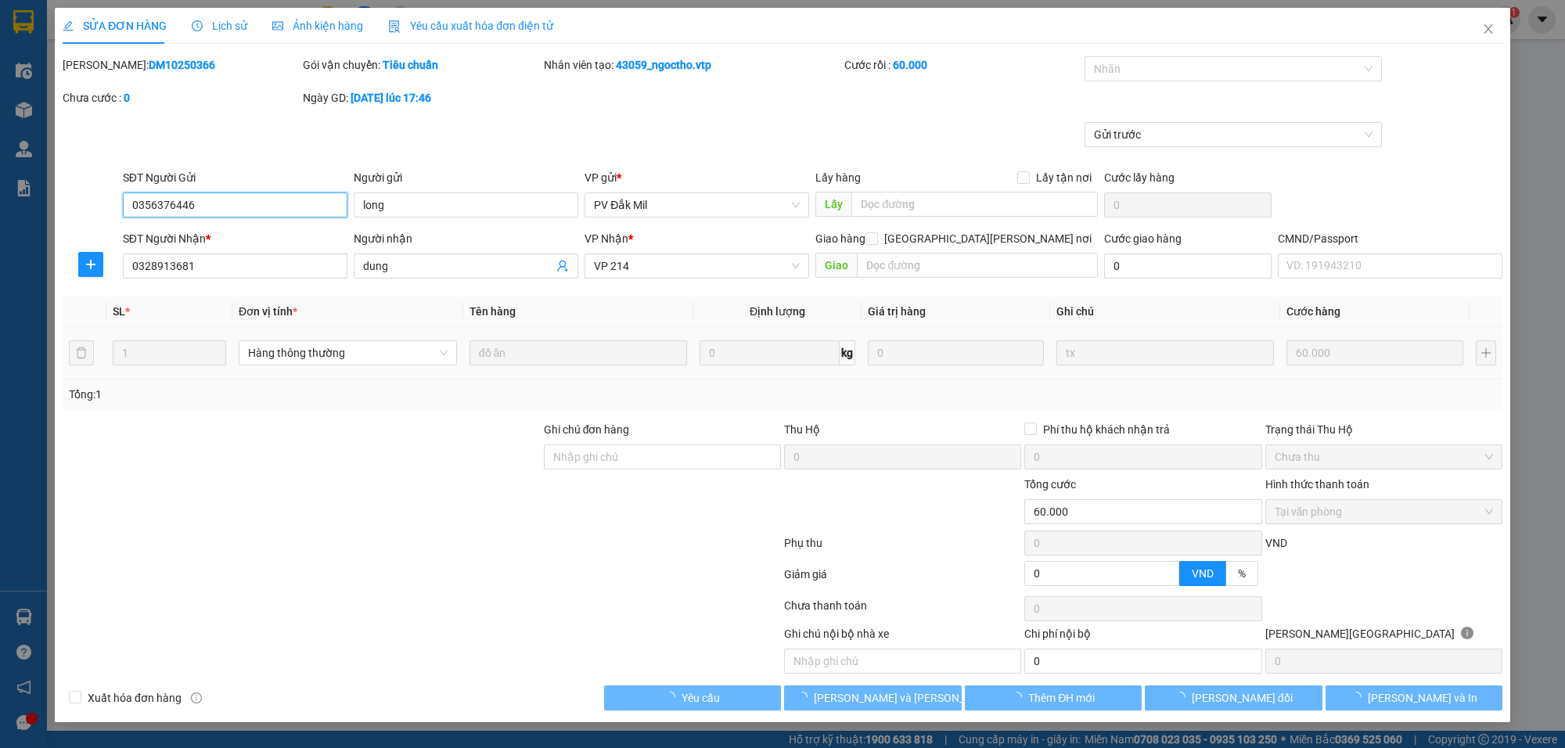
type input "3.000"
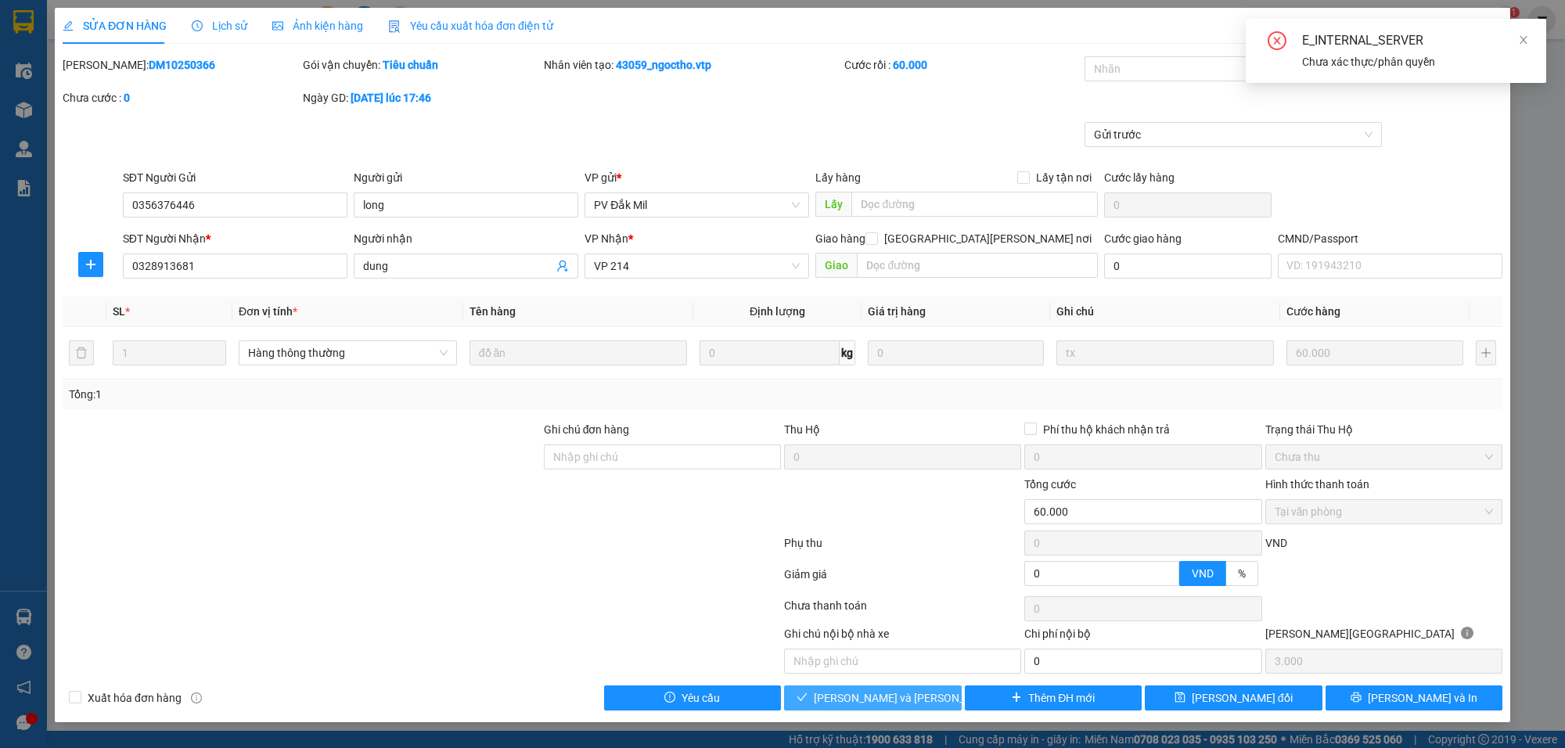
click at [904, 699] on span "Lưu và Giao hàng" at bounding box center [919, 698] width 211 height 17
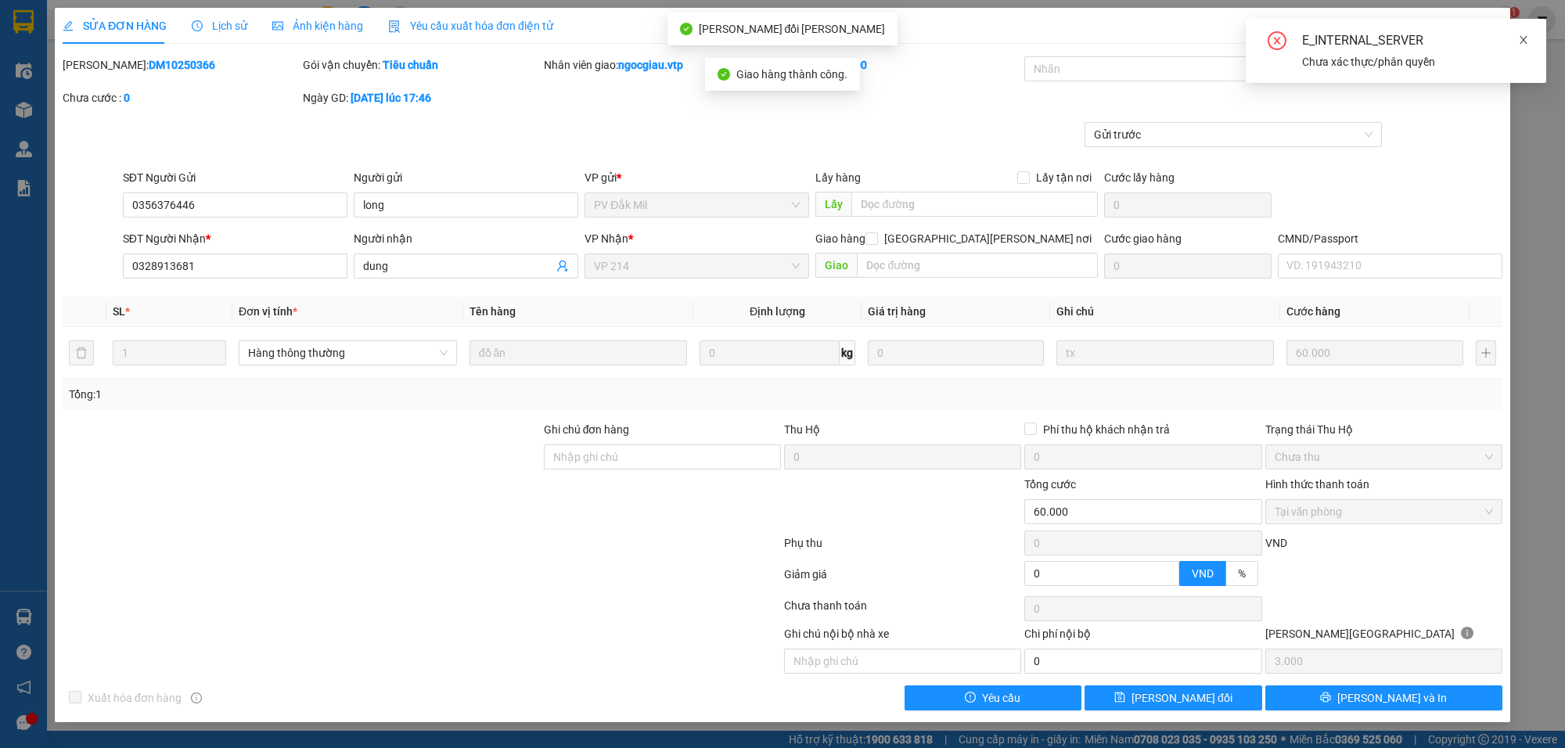
click at [1529, 37] on icon "close" at bounding box center [1523, 39] width 11 height 11
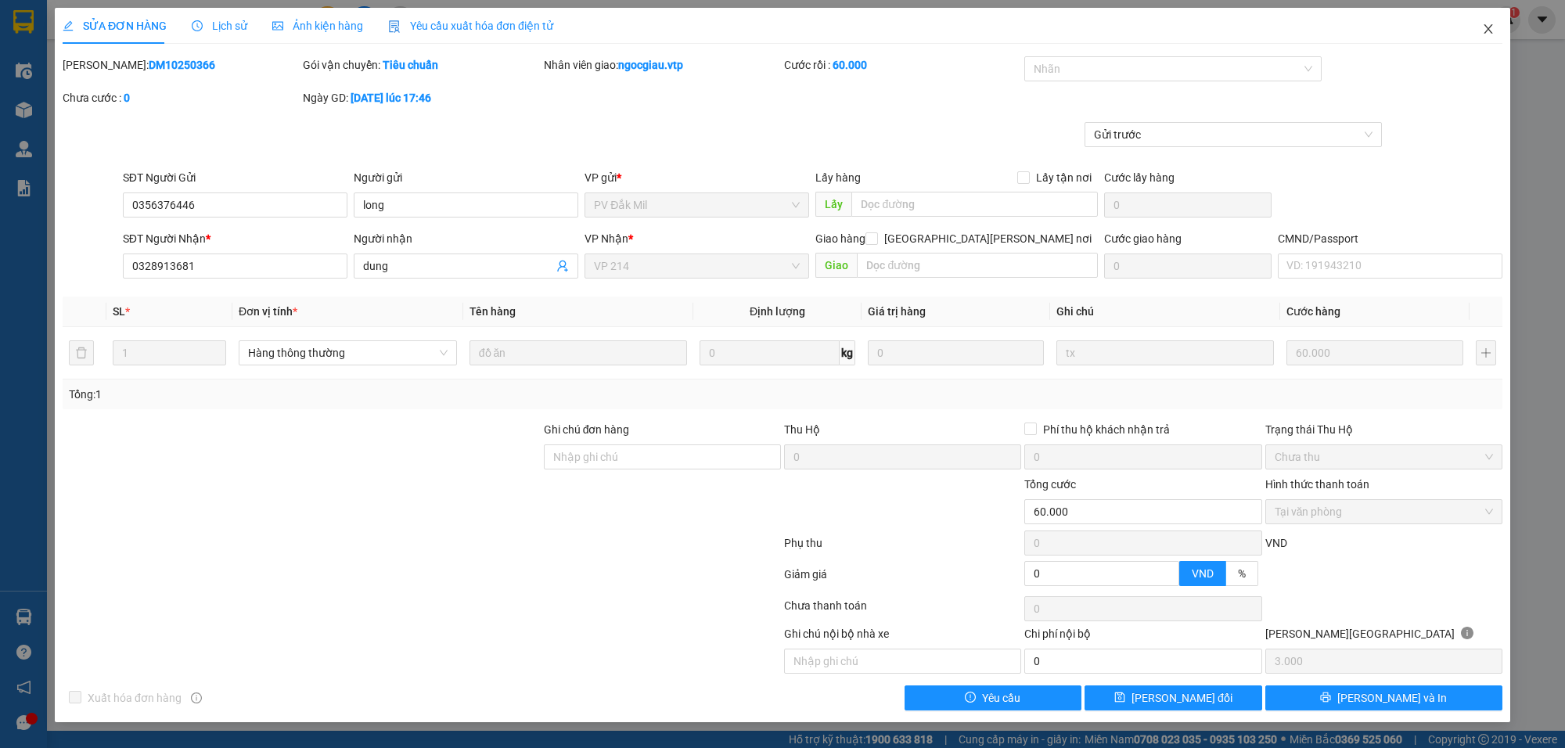
click at [1495, 23] on span "Close" at bounding box center [1489, 30] width 44 height 44
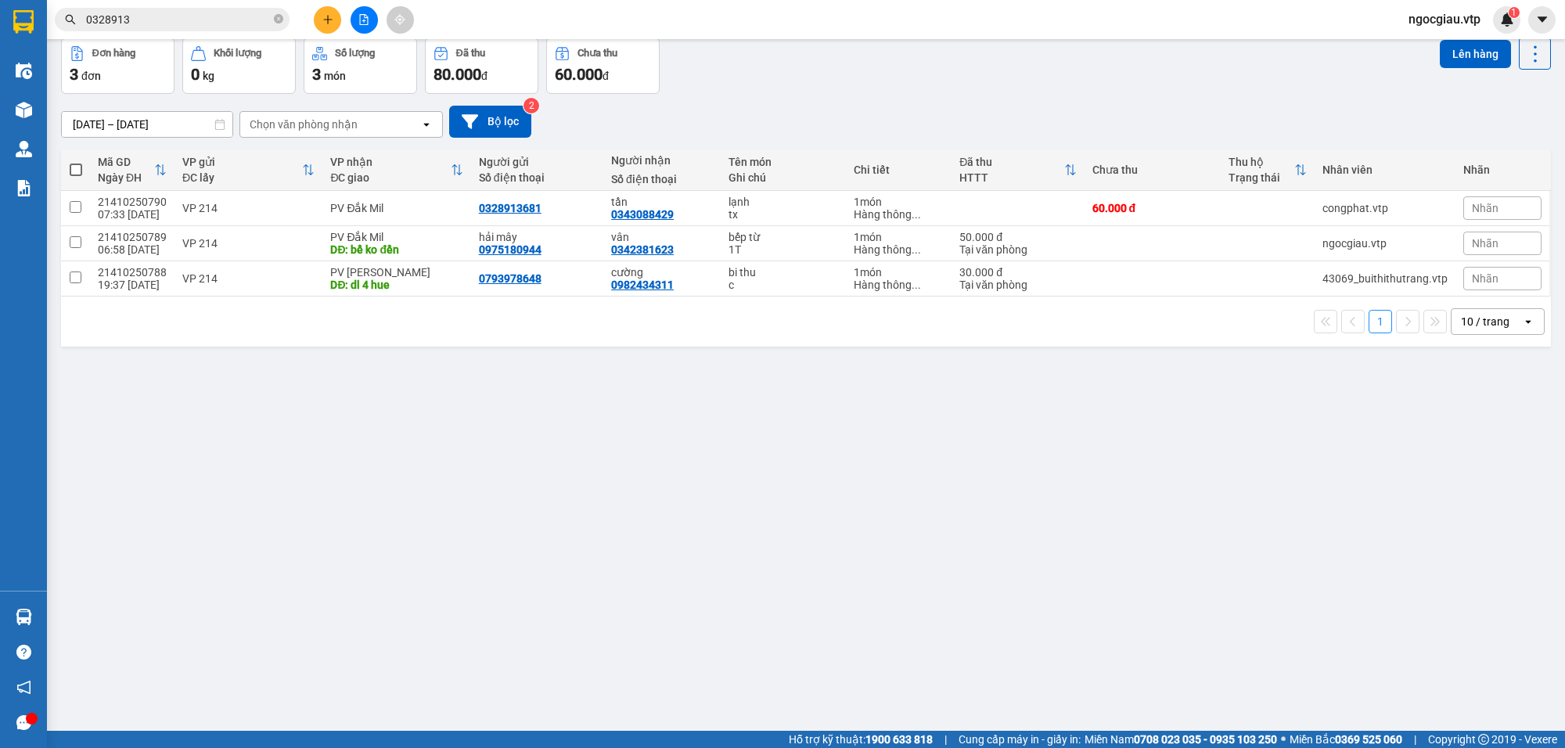
scroll to position [72, 0]
click at [157, 17] on input "0328913" at bounding box center [178, 19] width 185 height 17
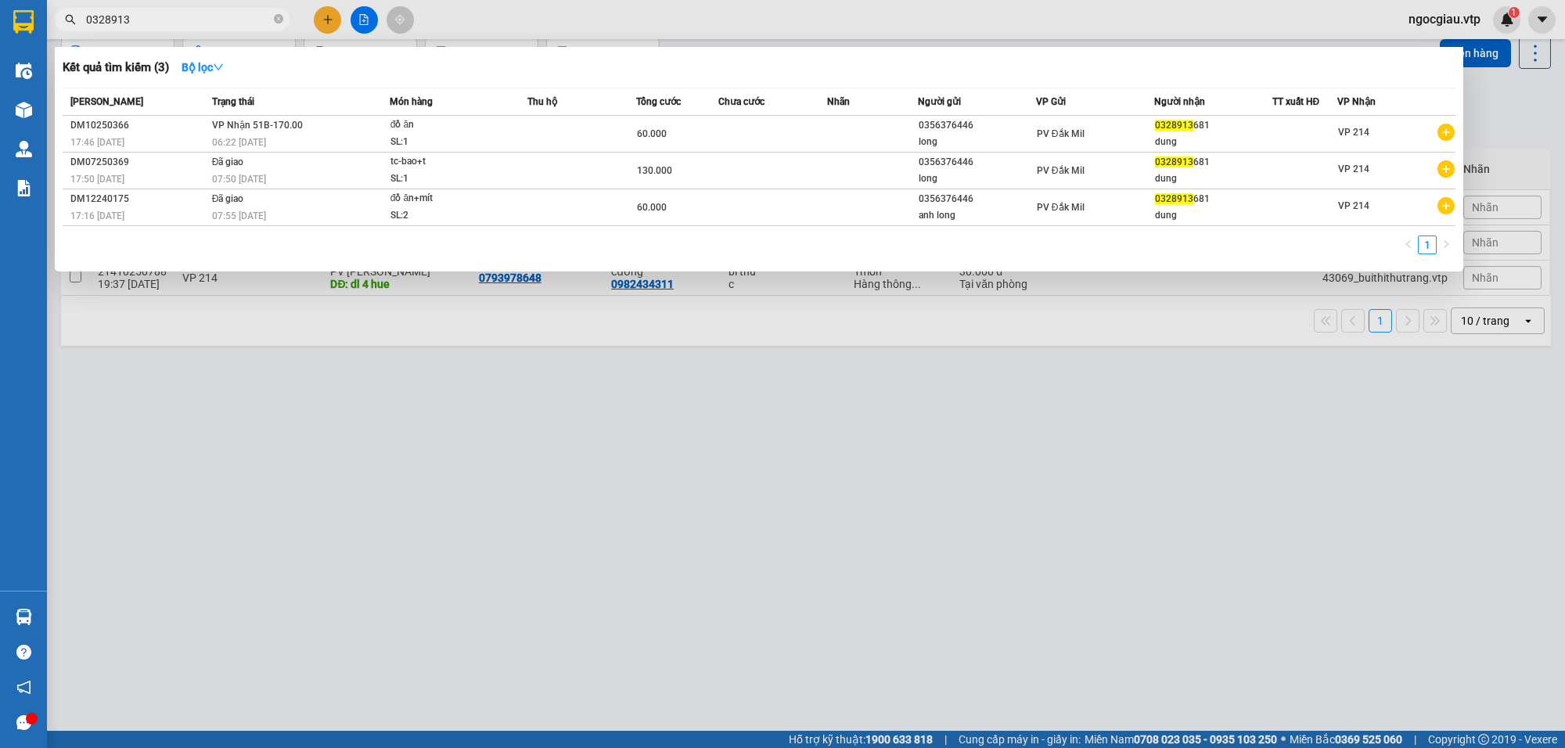
click at [157, 17] on input "0328913" at bounding box center [178, 19] width 185 height 17
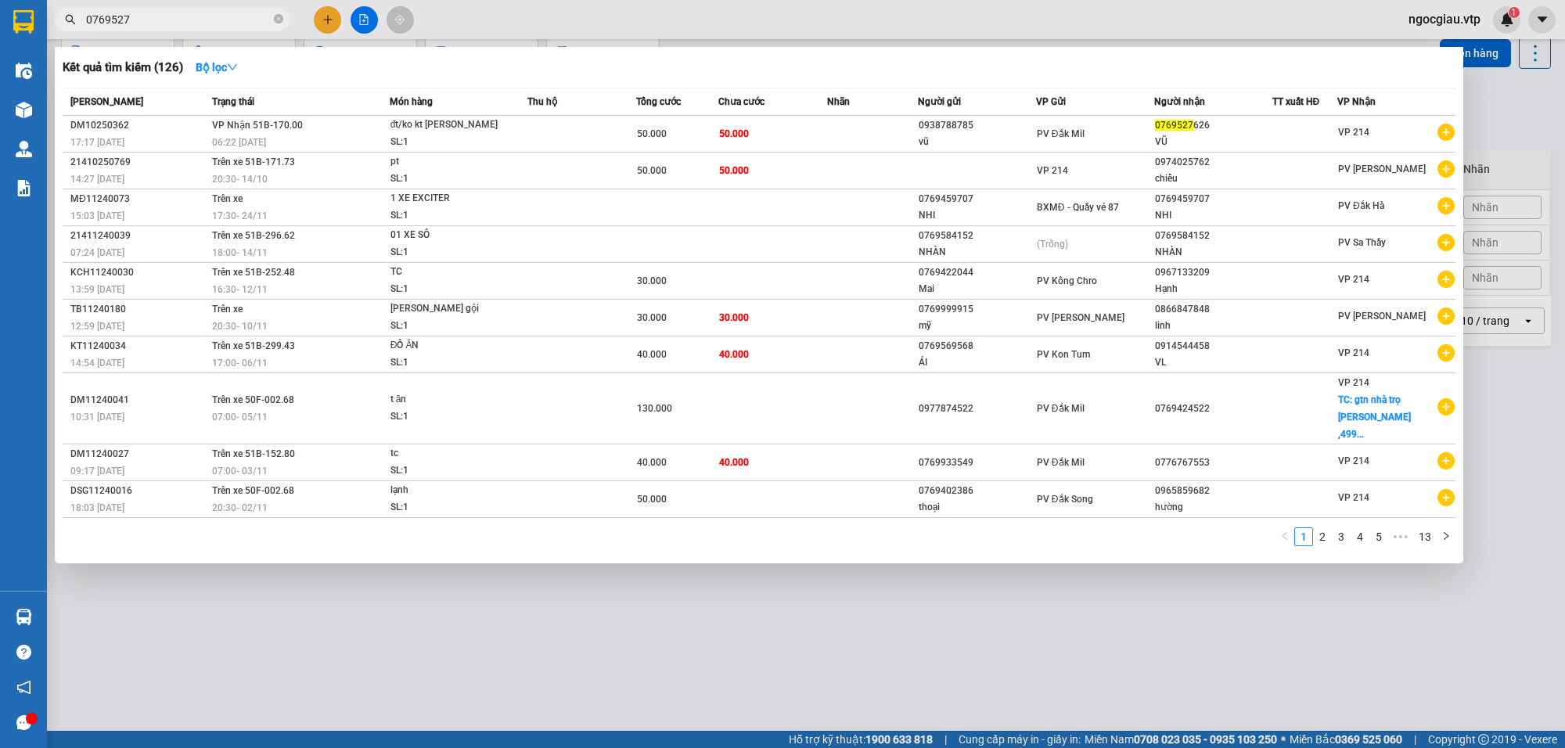
type input "0769527"
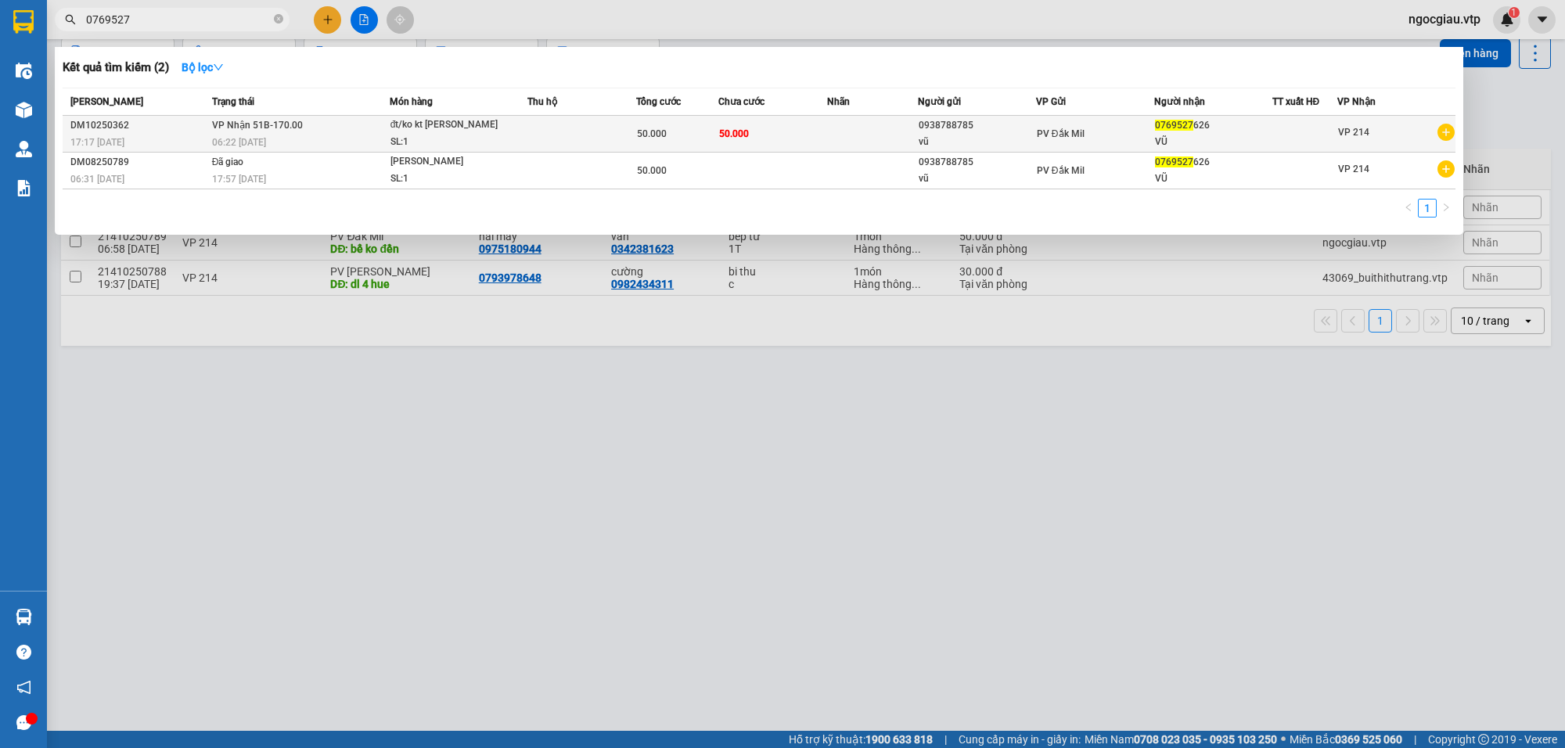
click at [726, 130] on span "50.000" at bounding box center [734, 133] width 30 height 11
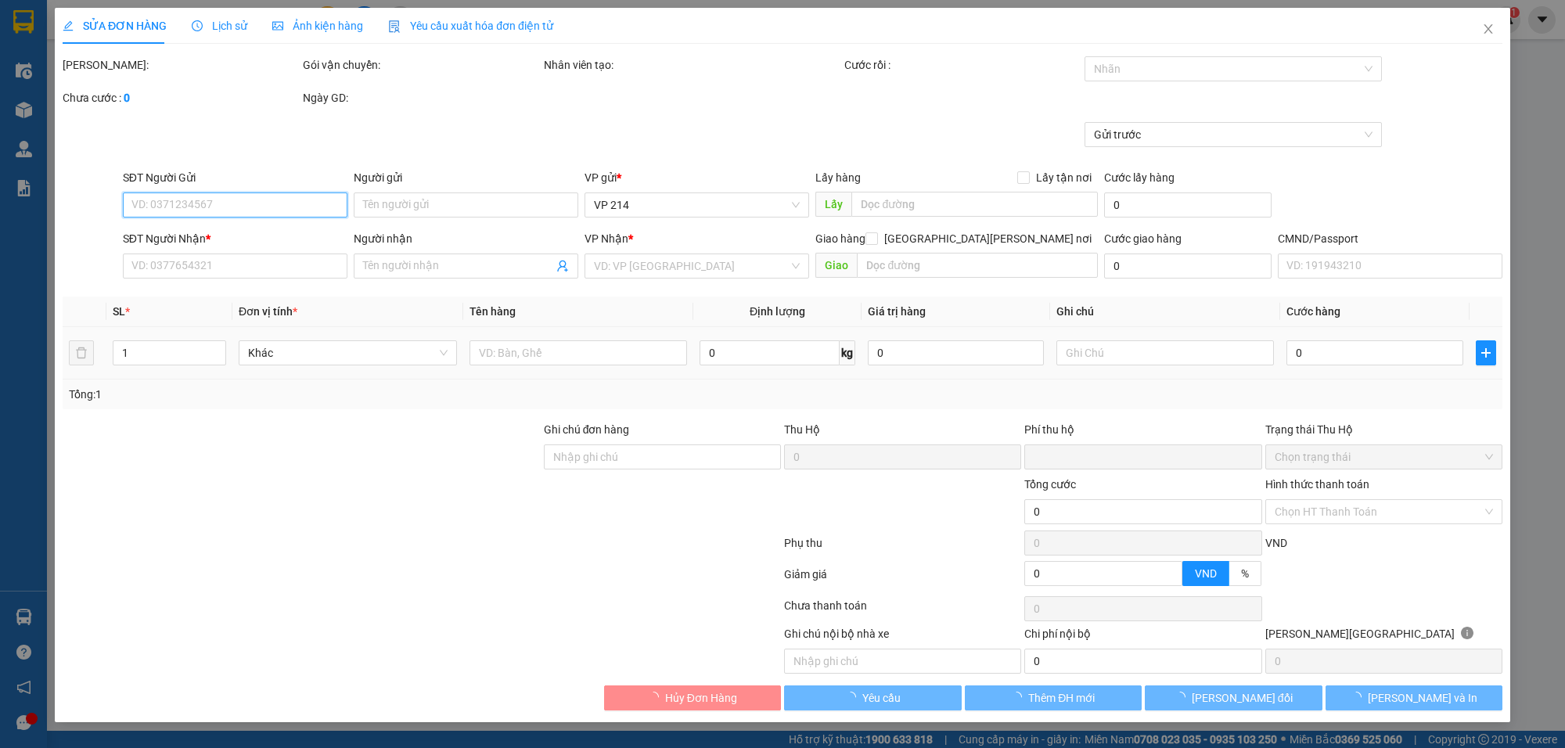
type input "2.500"
type input "0938788785"
type input "vũ"
type input "0769527626"
type input "VŨ"
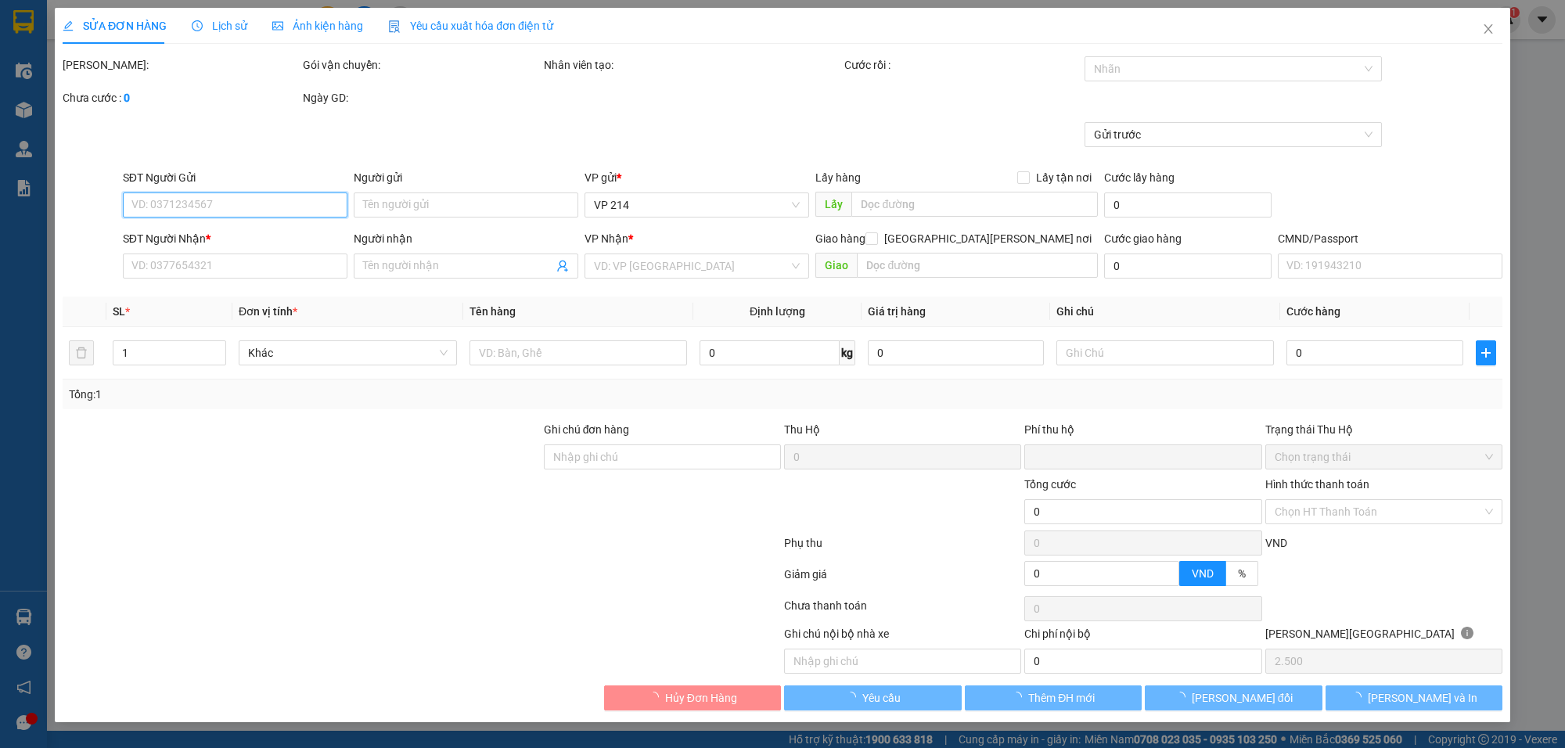
type input "0"
type input "50.000"
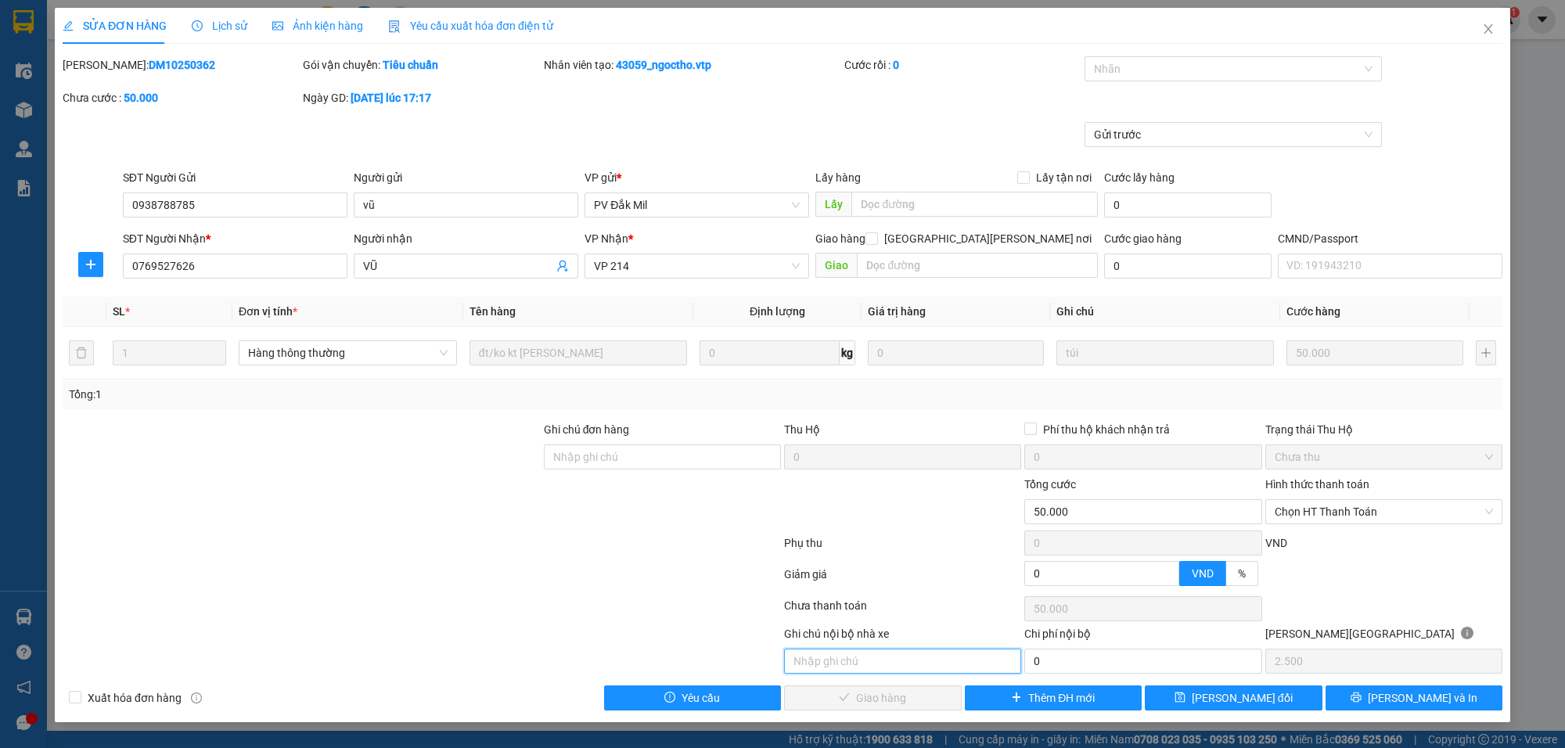
click at [899, 663] on input "text" at bounding box center [902, 661] width 237 height 25
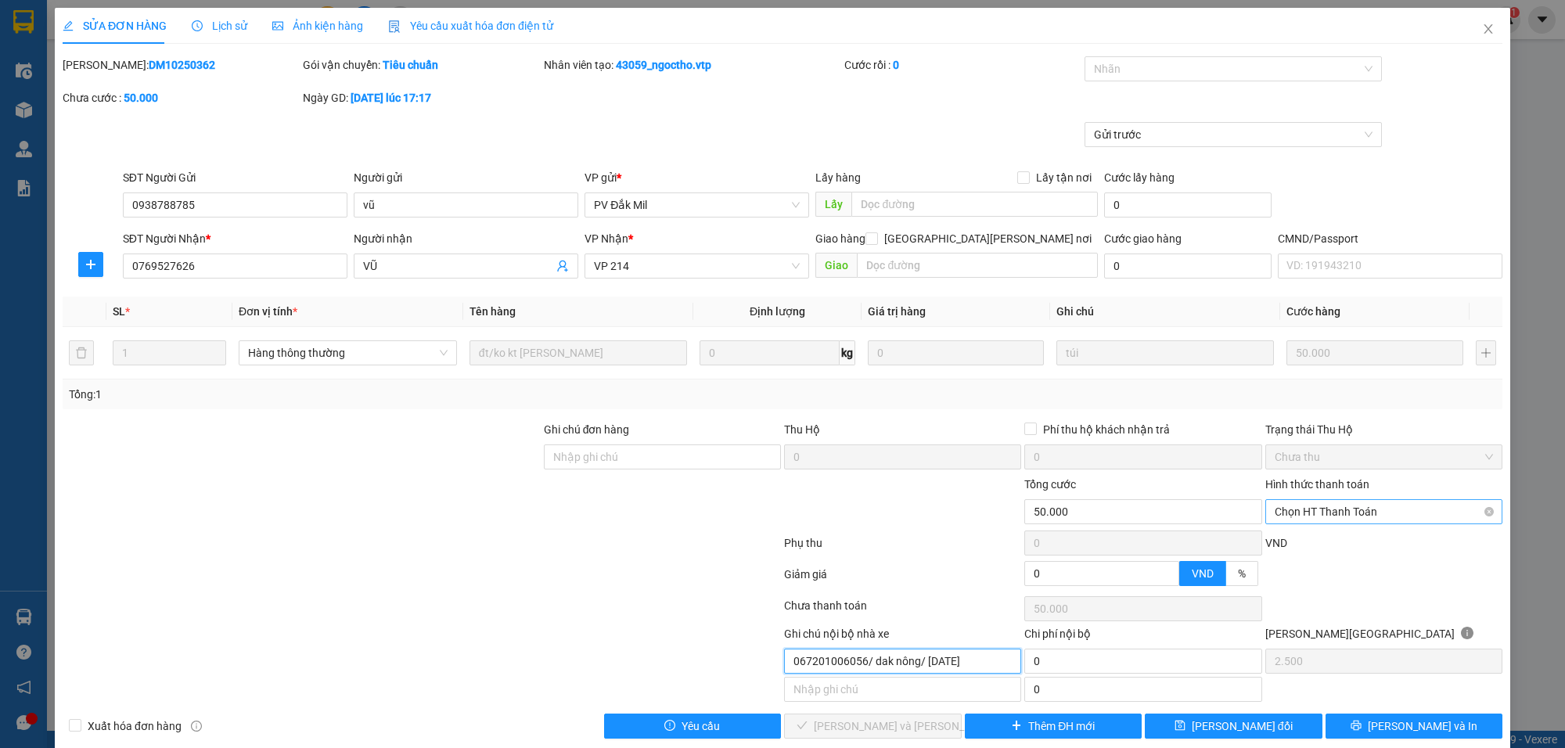
click at [1327, 515] on span "Chọn HT Thanh Toán" at bounding box center [1384, 511] width 218 height 23
type input "067201006056/ dak nông/ 28/12/2021"
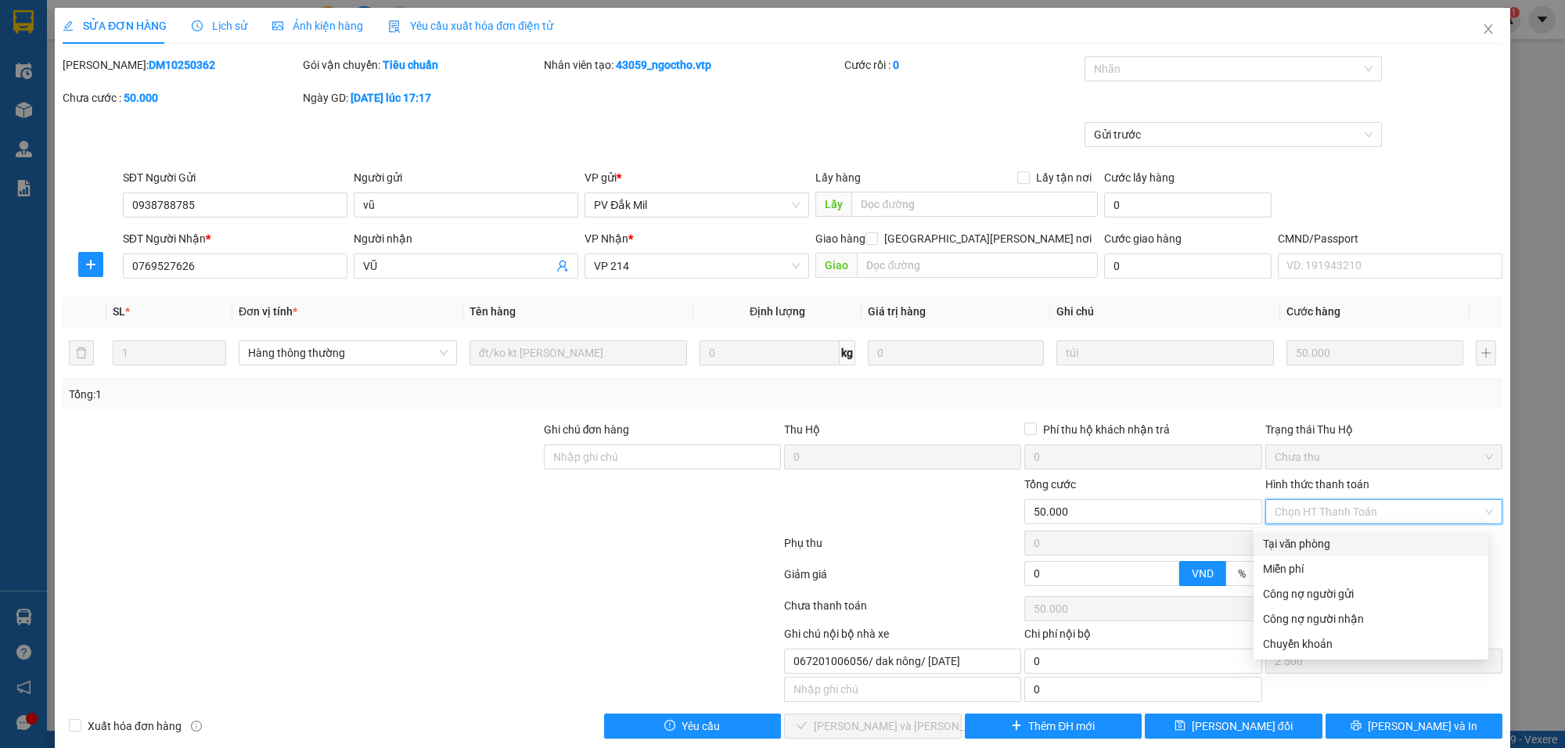
click at [1327, 545] on div "Tại văn phòng" at bounding box center [1371, 543] width 216 height 17
type input "0"
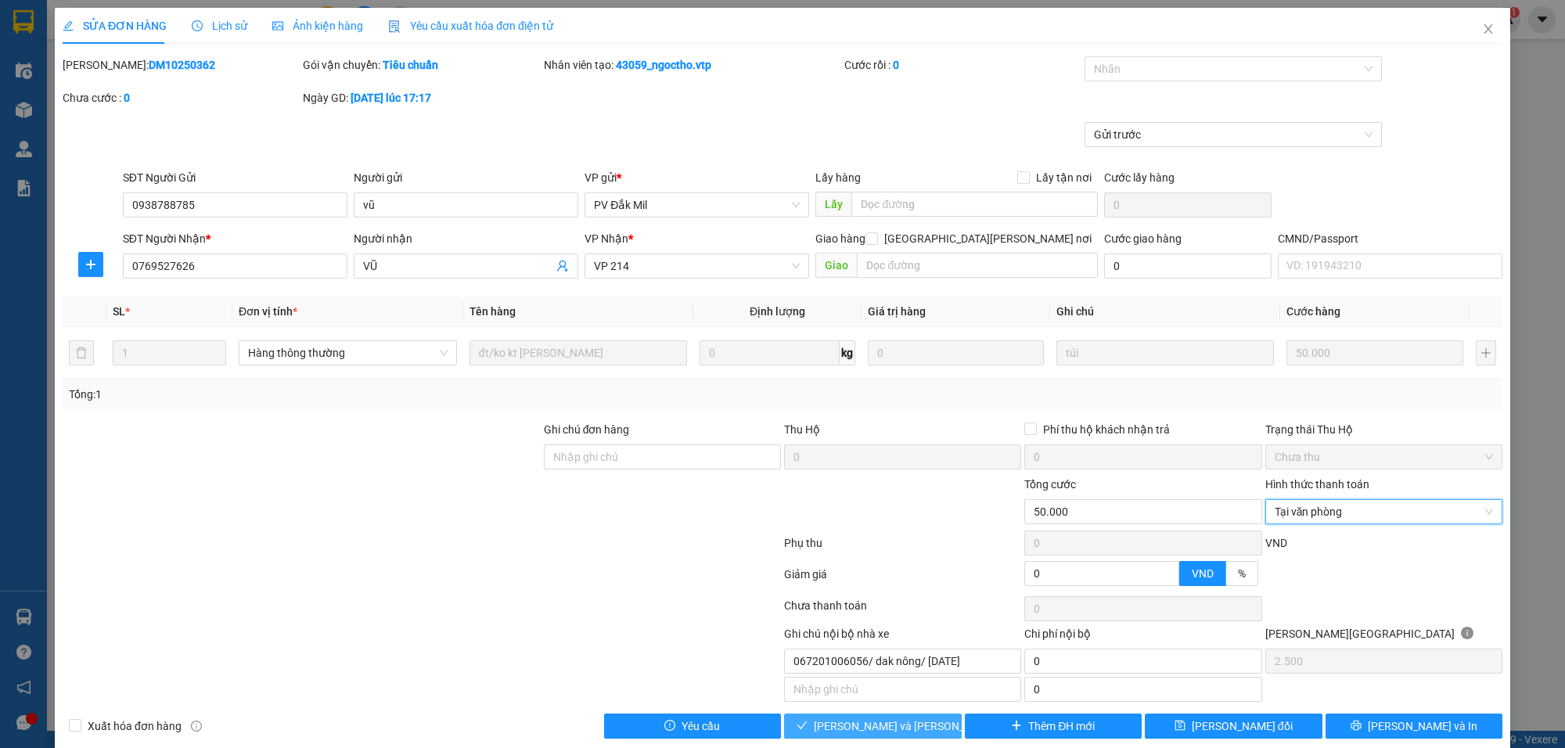
click at [862, 728] on span "Lưu và Giao hàng" at bounding box center [919, 726] width 211 height 17
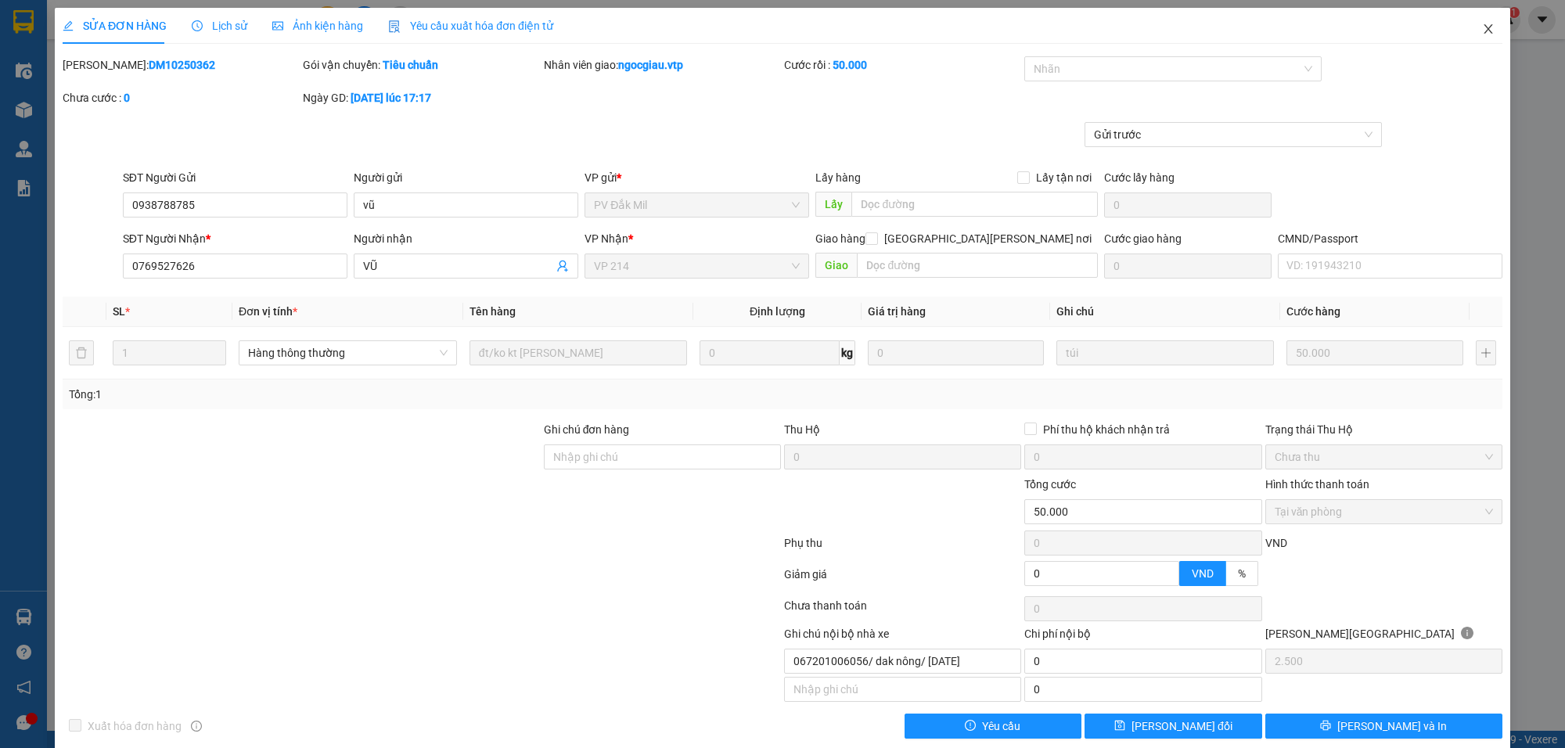
click at [1482, 23] on icon "close" at bounding box center [1488, 29] width 13 height 13
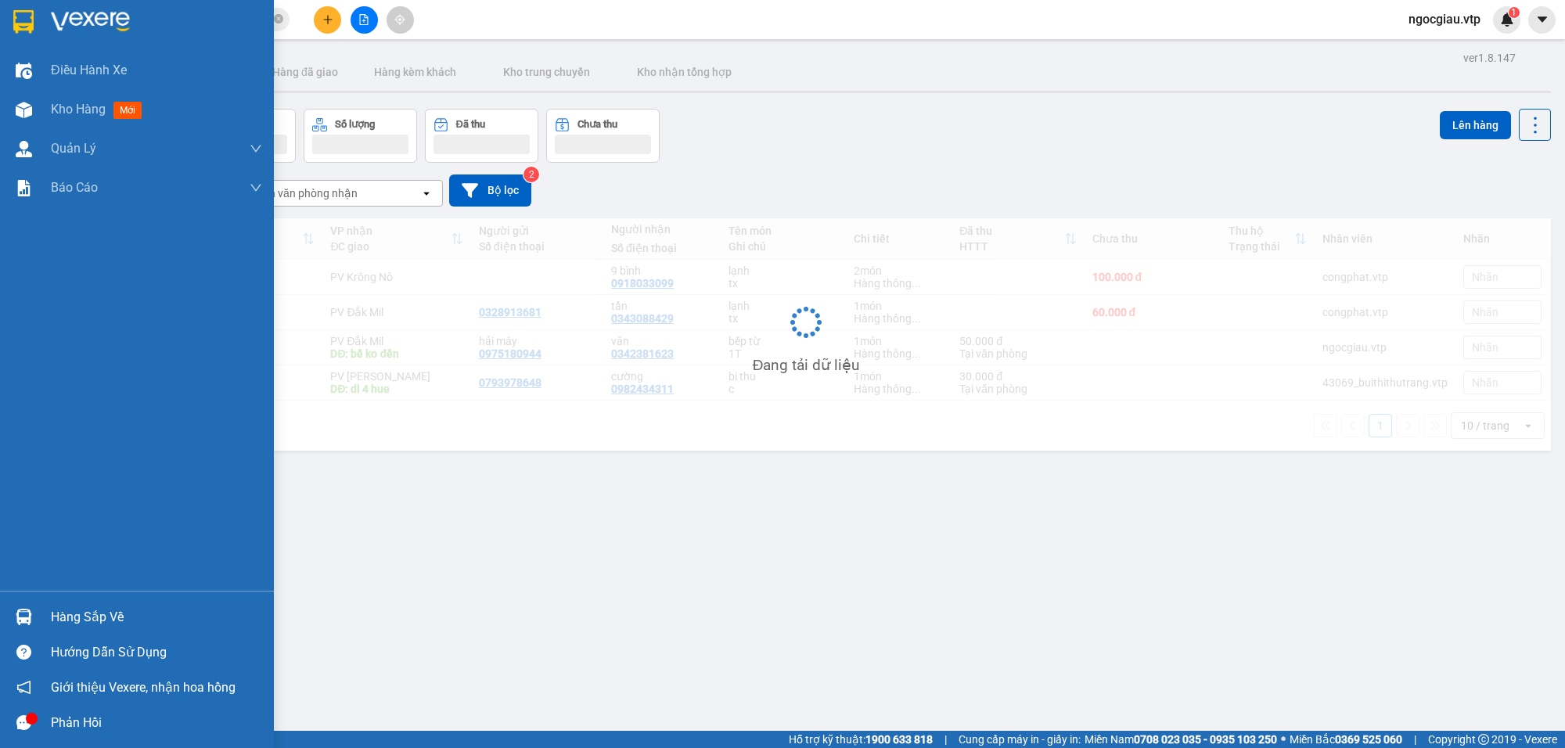
click at [165, 21] on div at bounding box center [156, 21] width 211 height 23
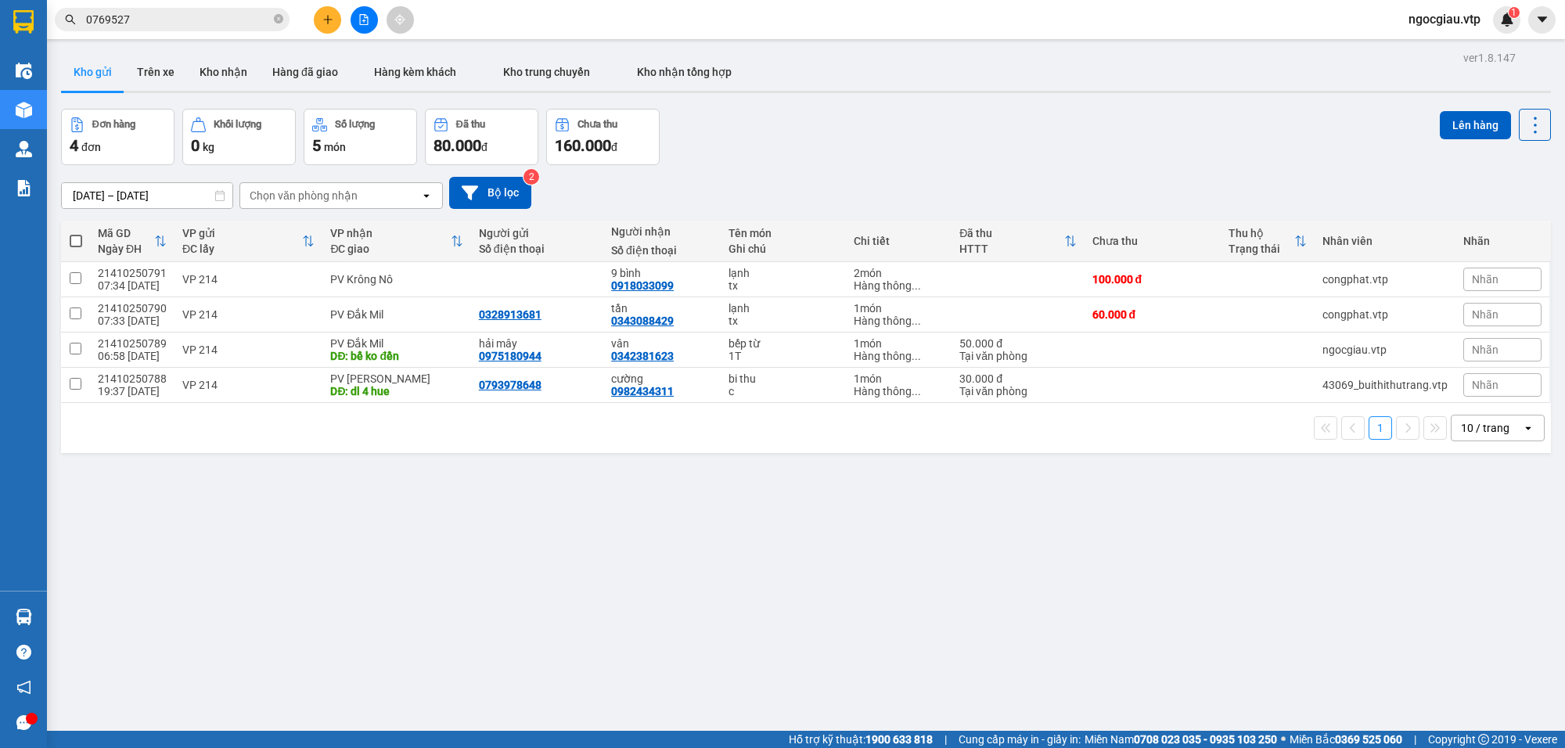
click at [161, 22] on input "0769527" at bounding box center [178, 19] width 185 height 17
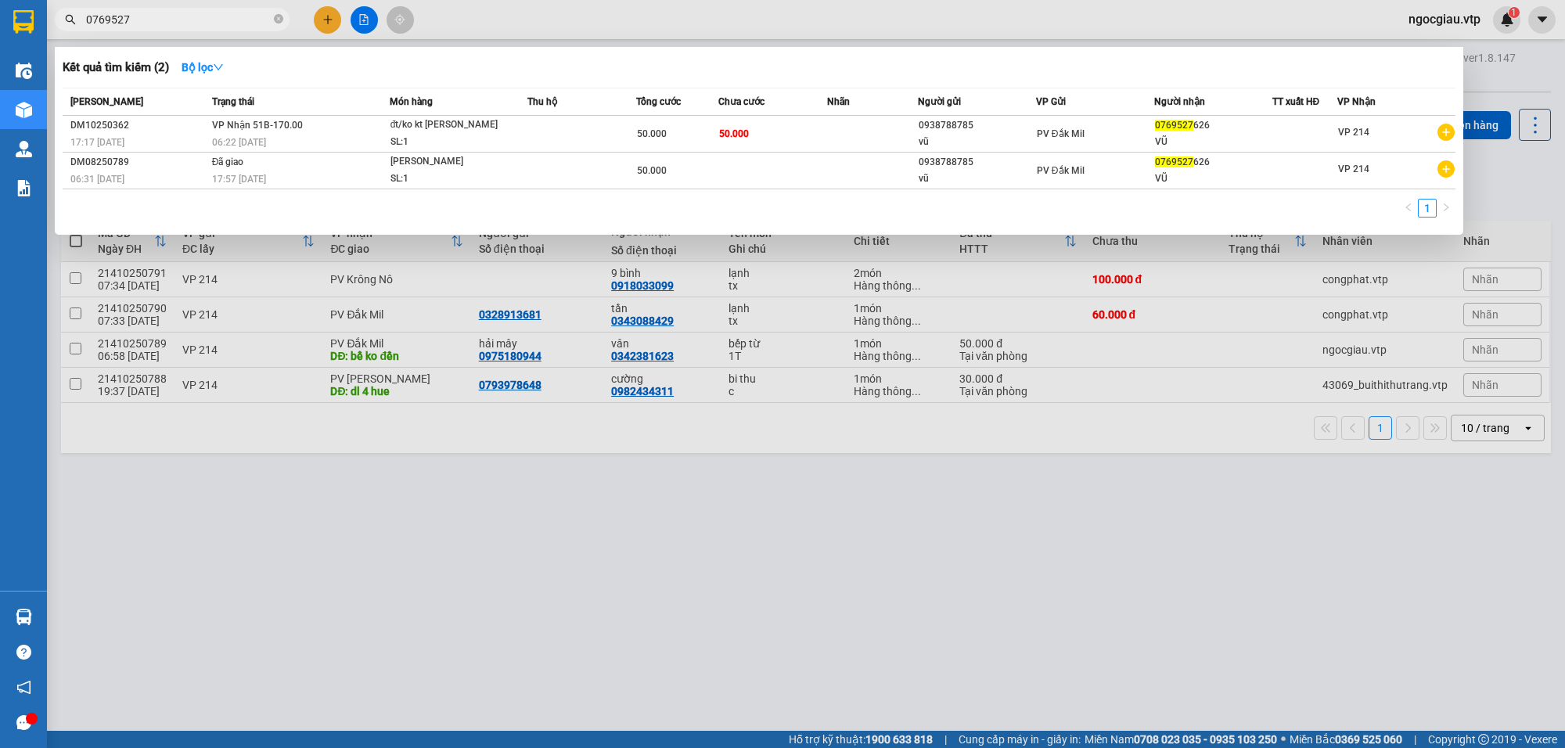
click at [161, 22] on input "0769527" at bounding box center [178, 19] width 185 height 17
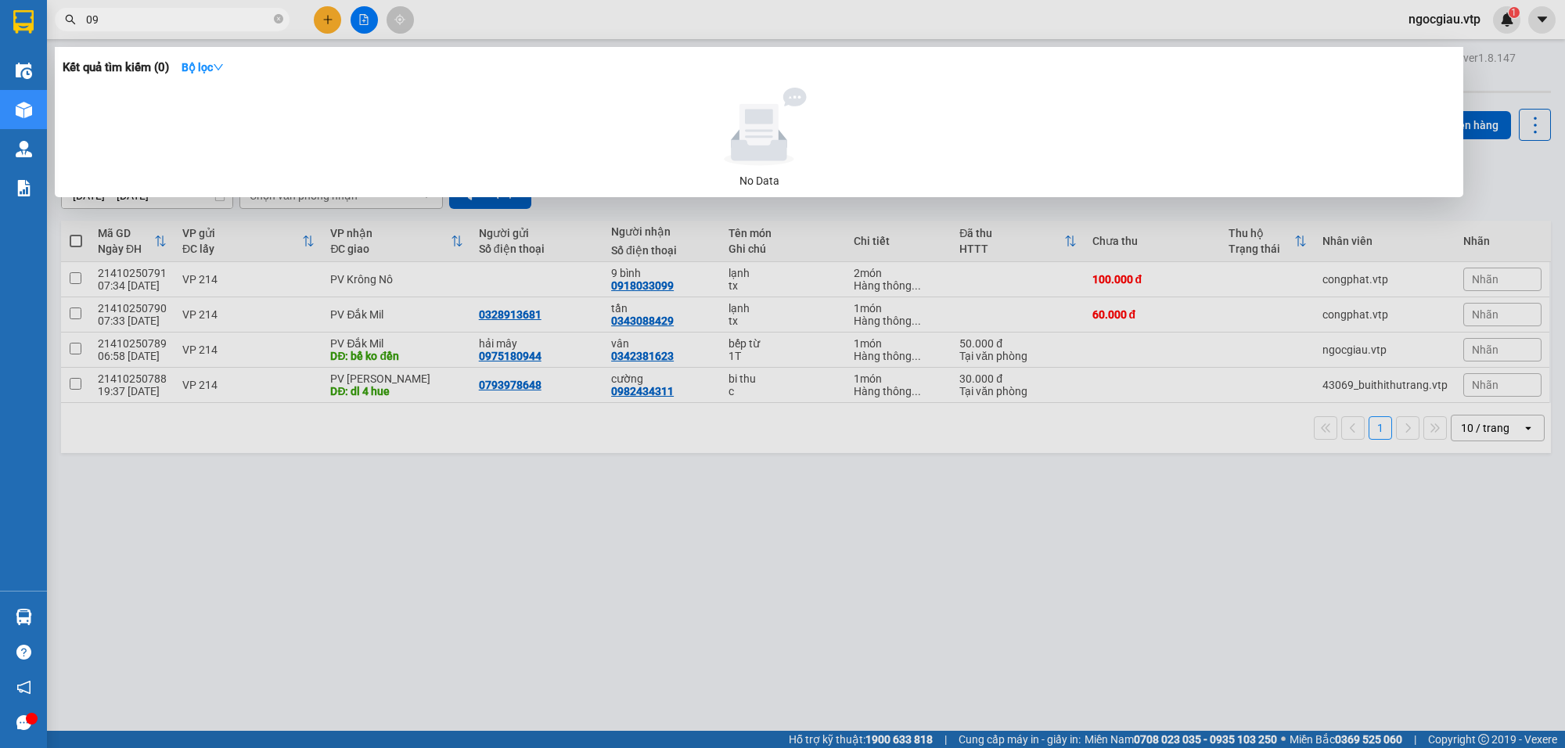
type input "0"
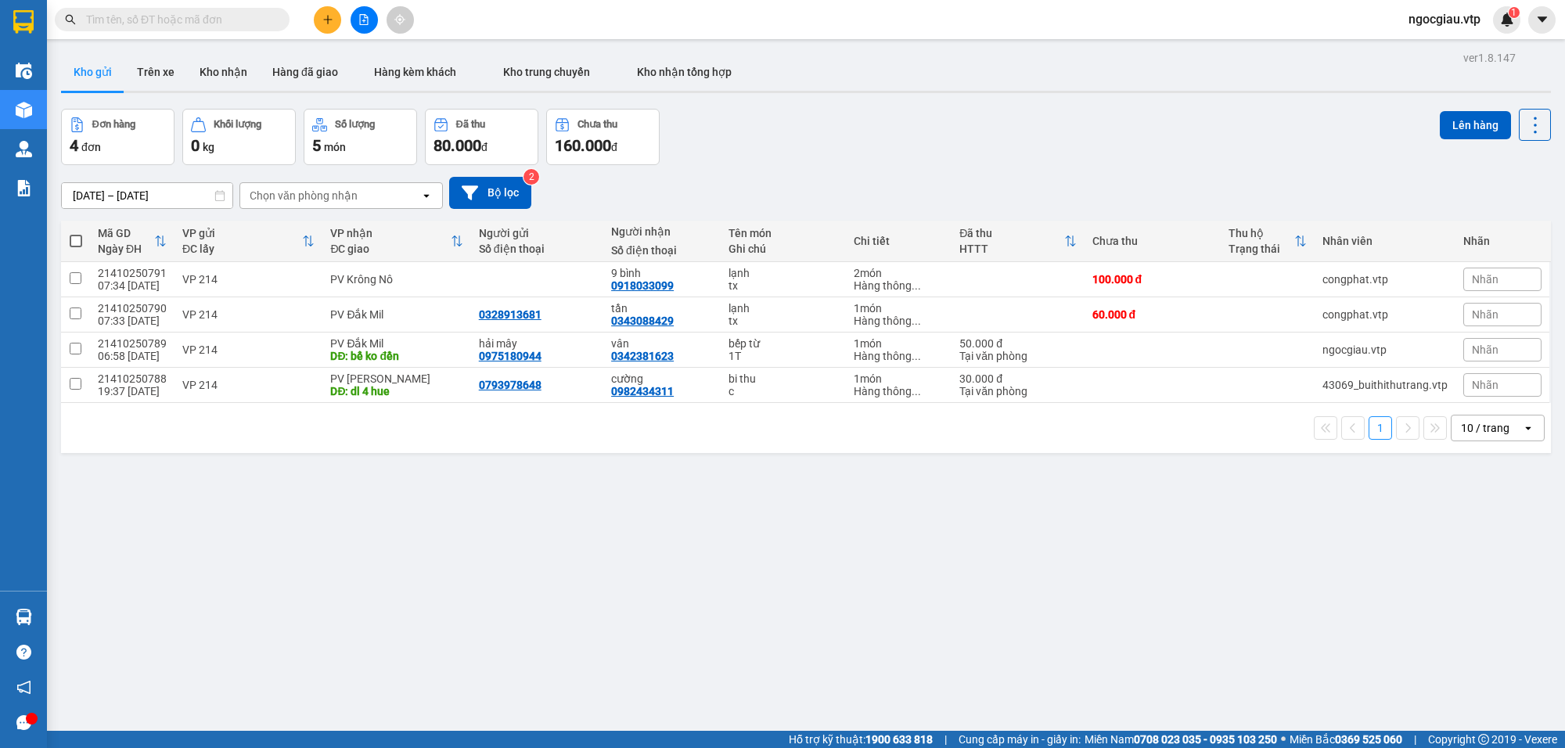
click at [178, 18] on input "text" at bounding box center [178, 19] width 185 height 17
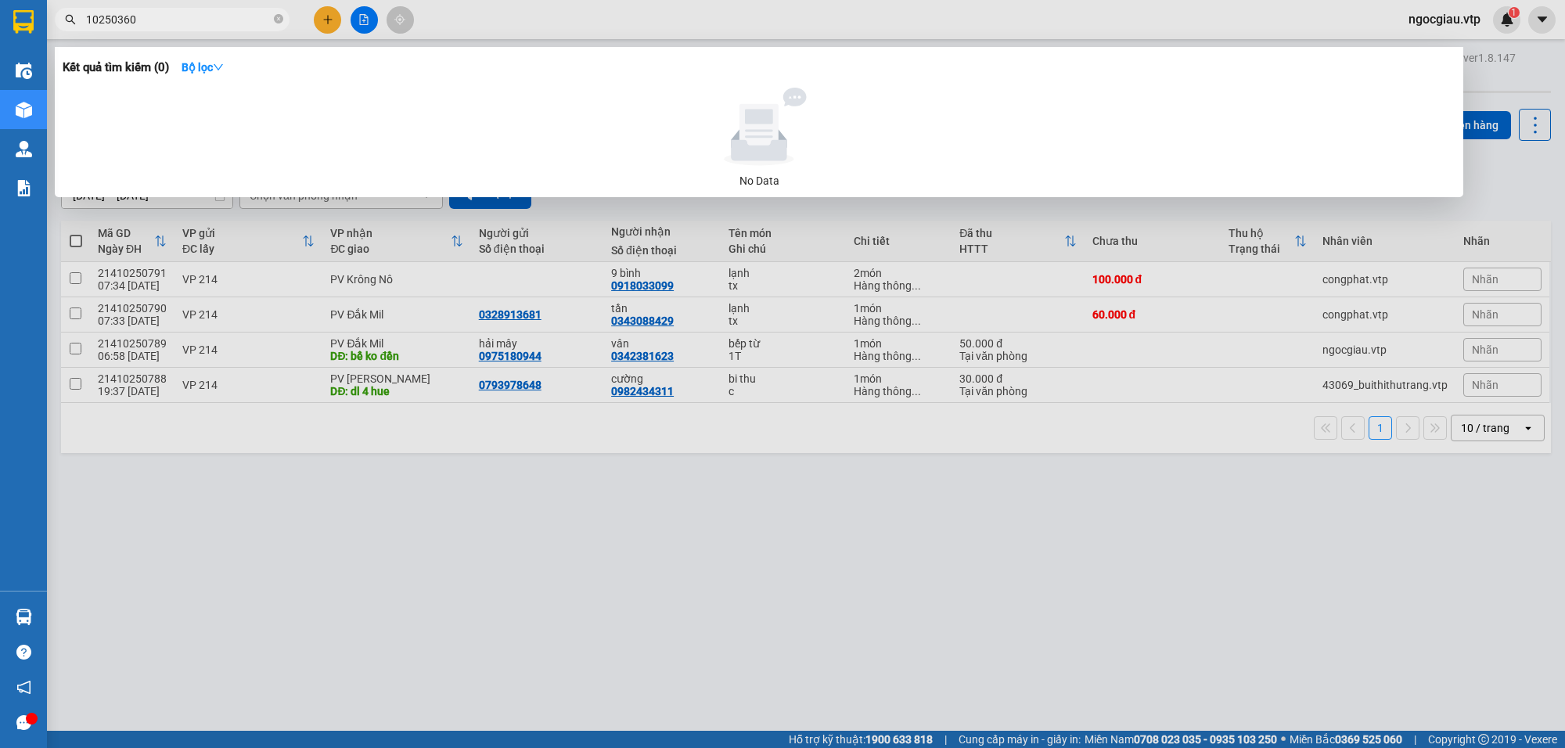
type input "10250360"
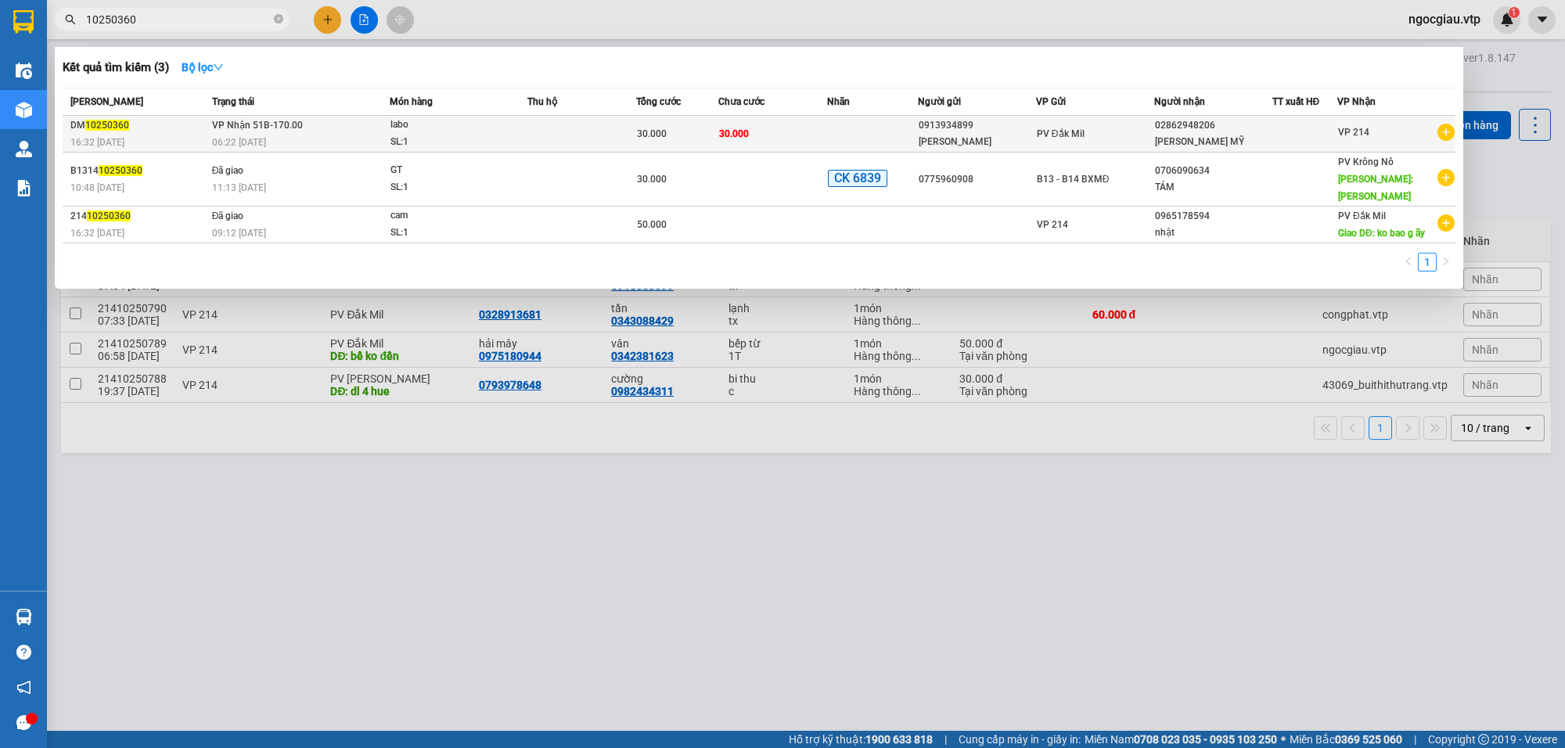
click at [823, 122] on td "30.000" at bounding box center [773, 134] width 109 height 37
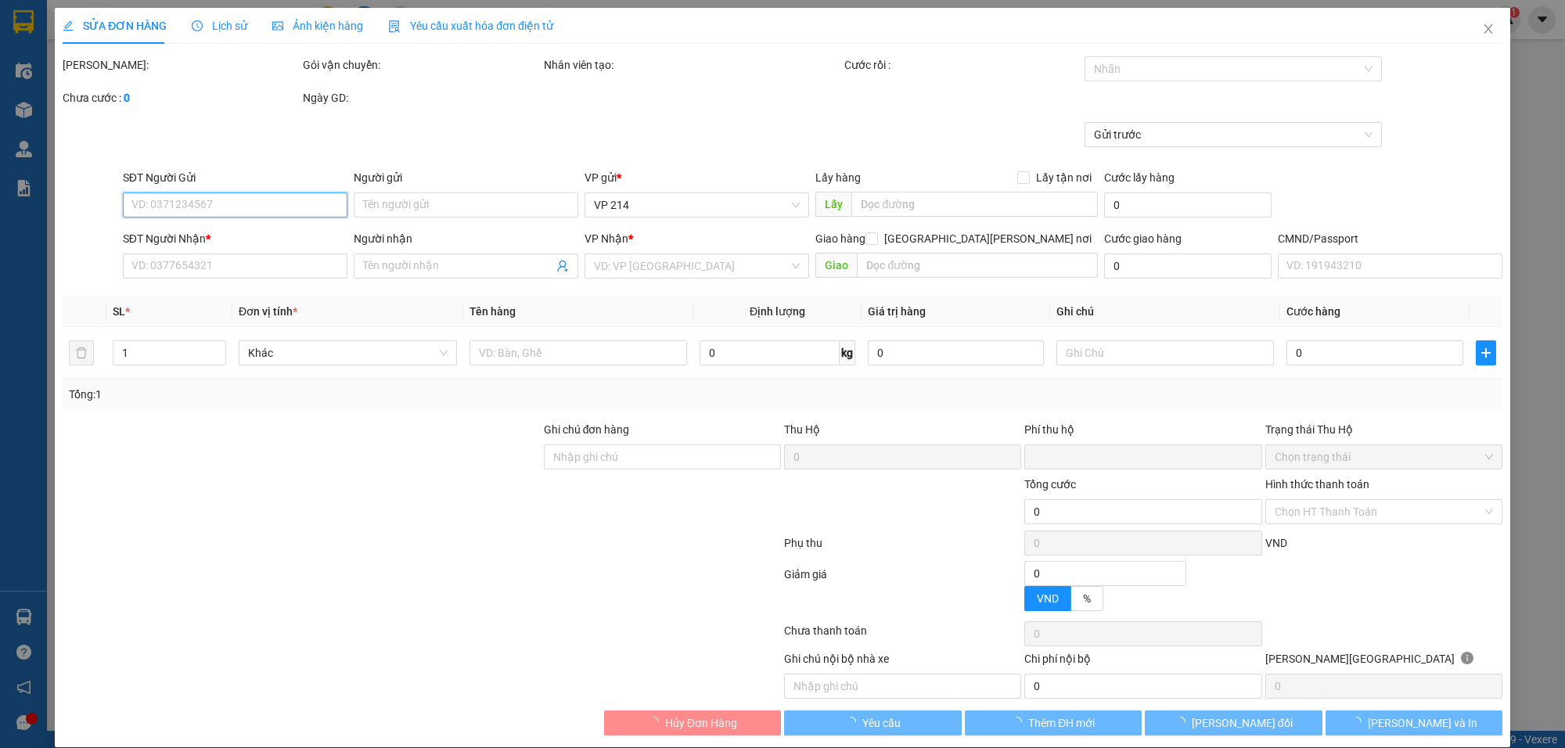
type input "1.500"
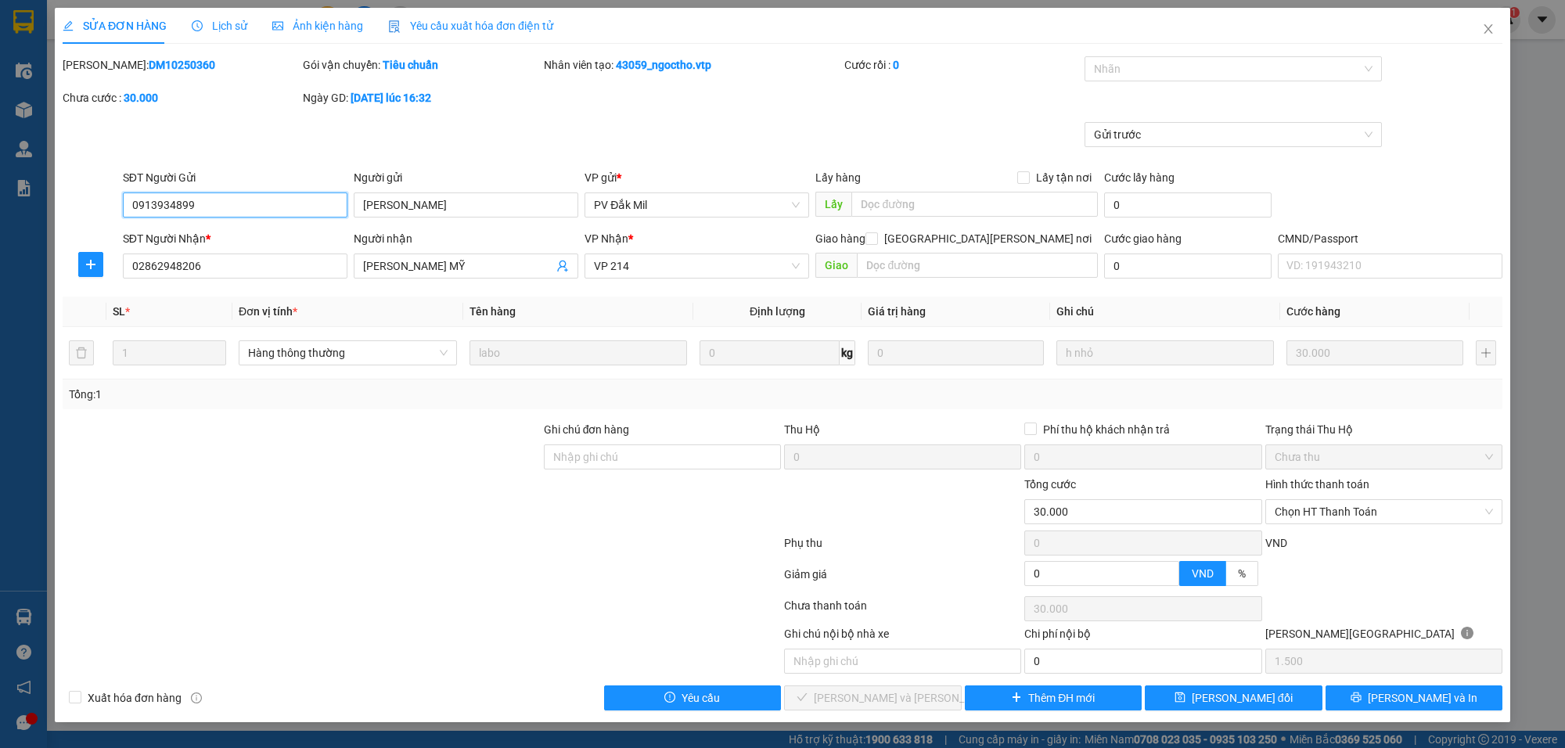
type input "0913934899"
type input "choi"
type input "02862948206"
type input "LABO HOÀ MỸ"
type input "0"
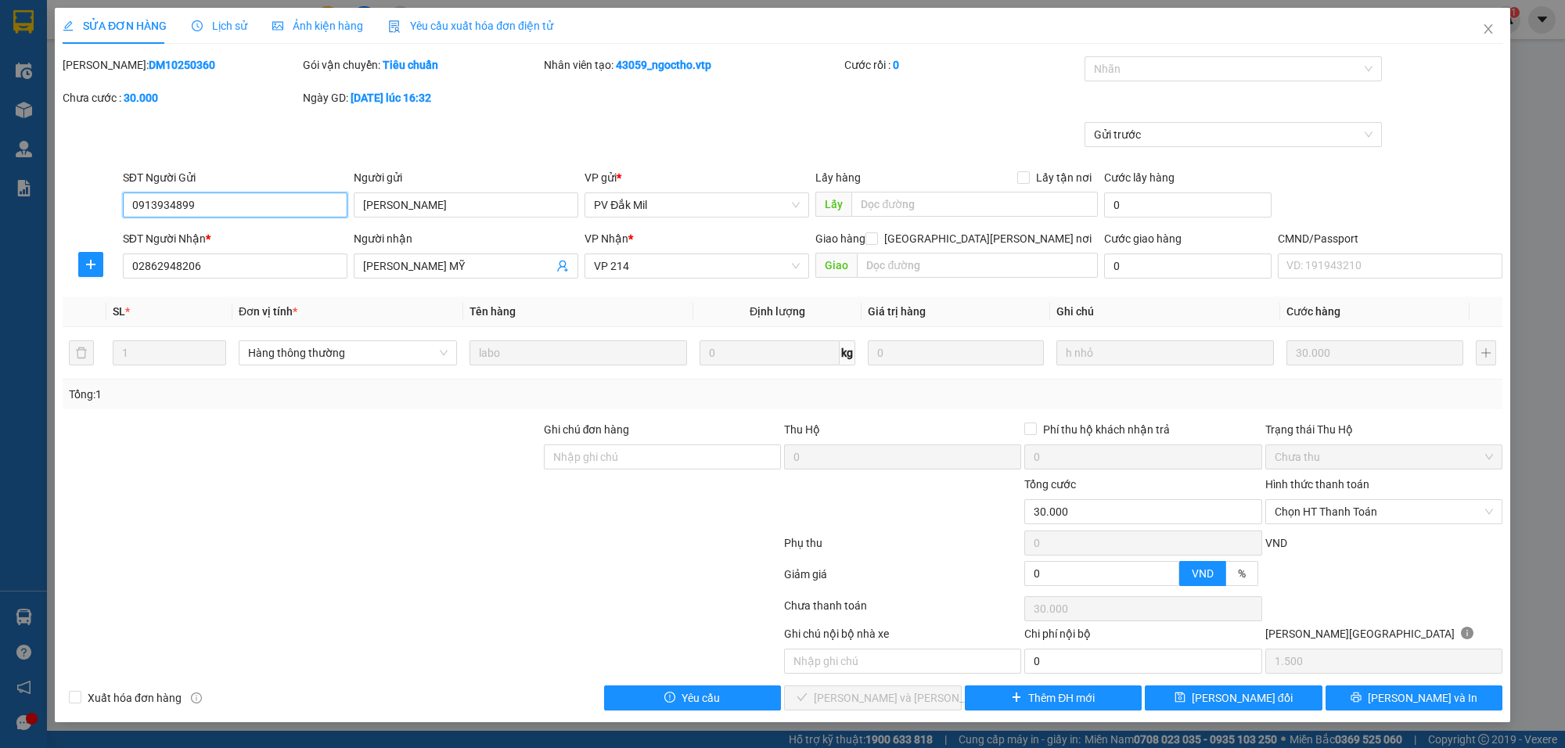
type input "30.000"
click at [1329, 510] on span "Chọn HT Thanh Toán" at bounding box center [1384, 511] width 218 height 23
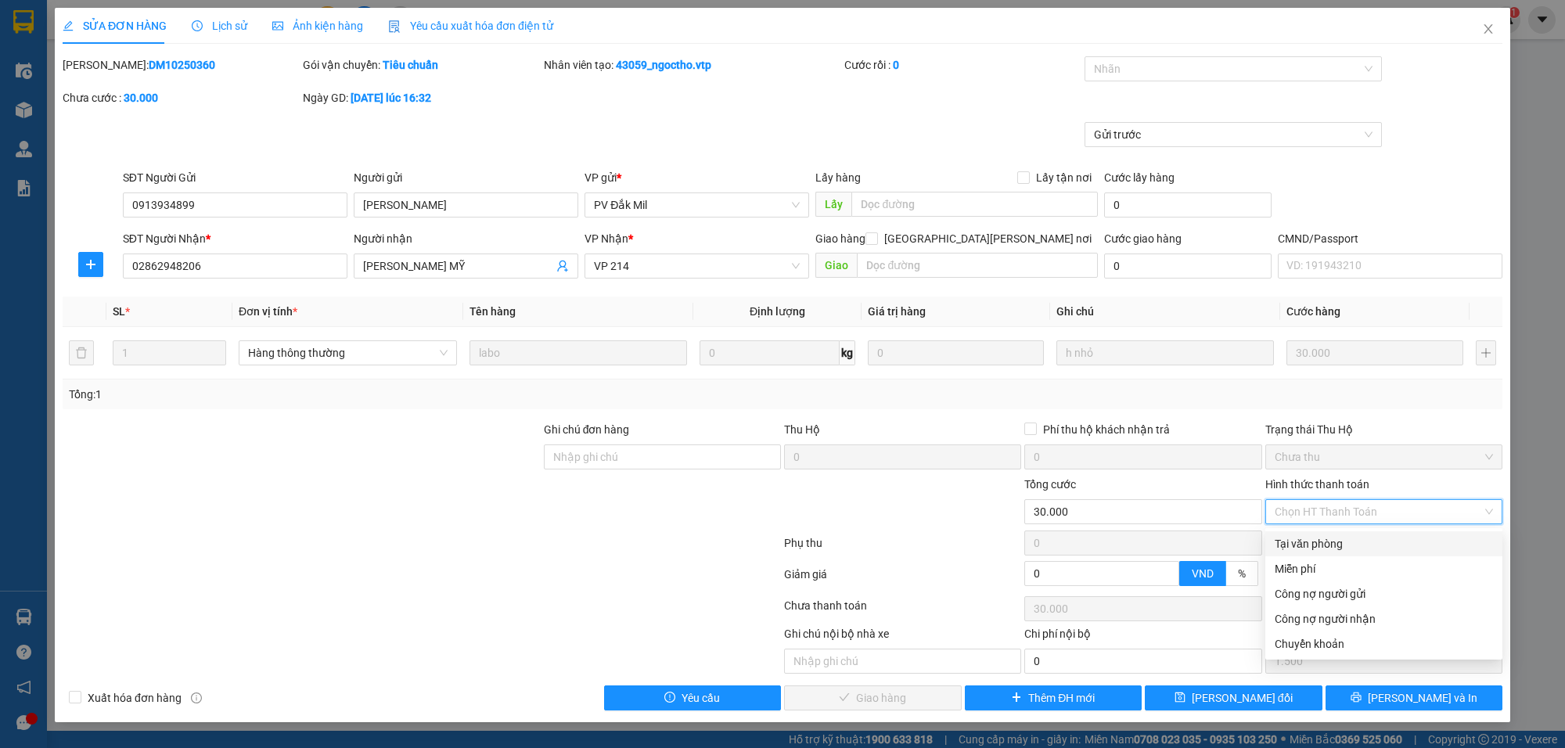
click at [1312, 540] on div "Tại văn phòng" at bounding box center [1384, 543] width 218 height 17
type input "0"
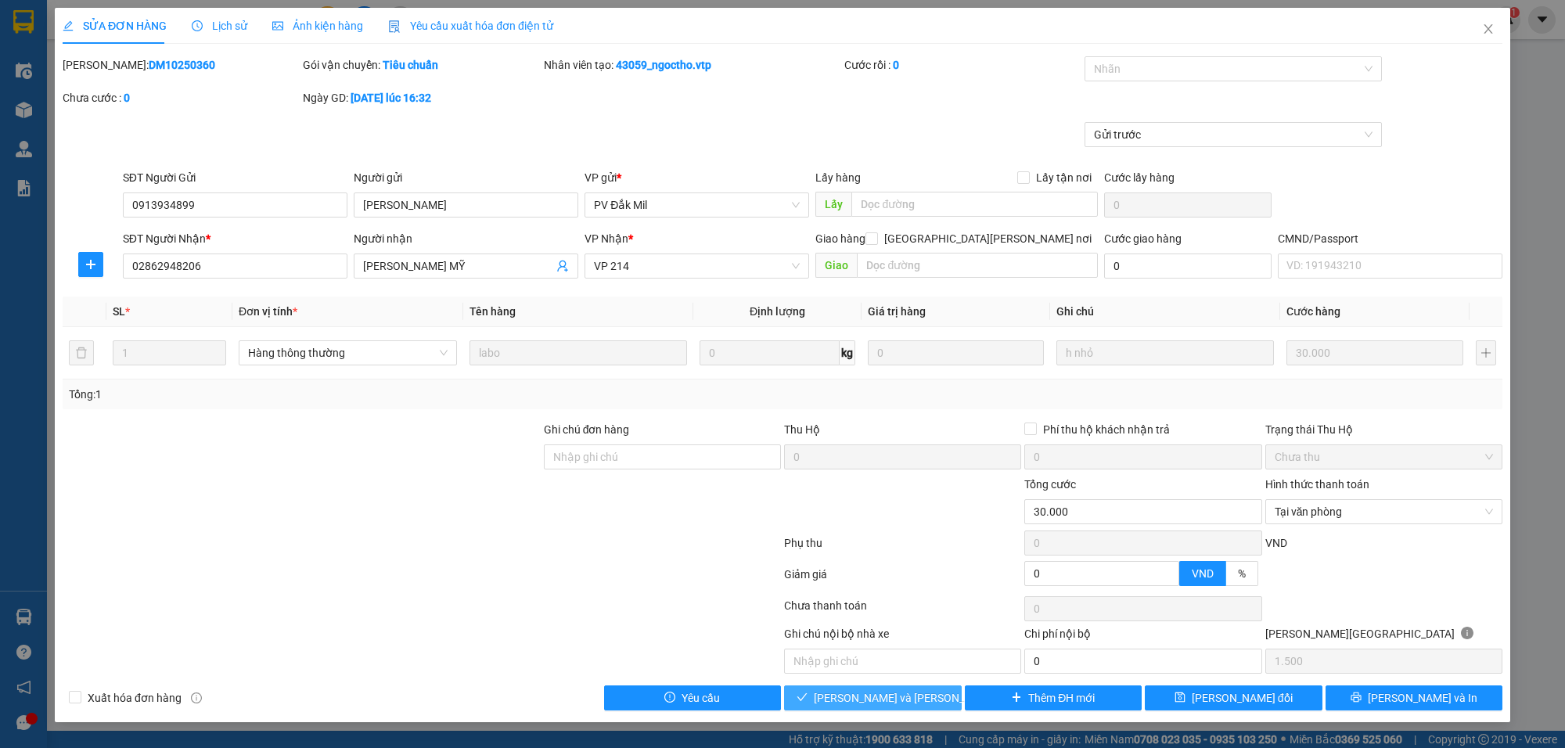
click at [893, 691] on span "Lưu và Giao hàng" at bounding box center [919, 698] width 211 height 17
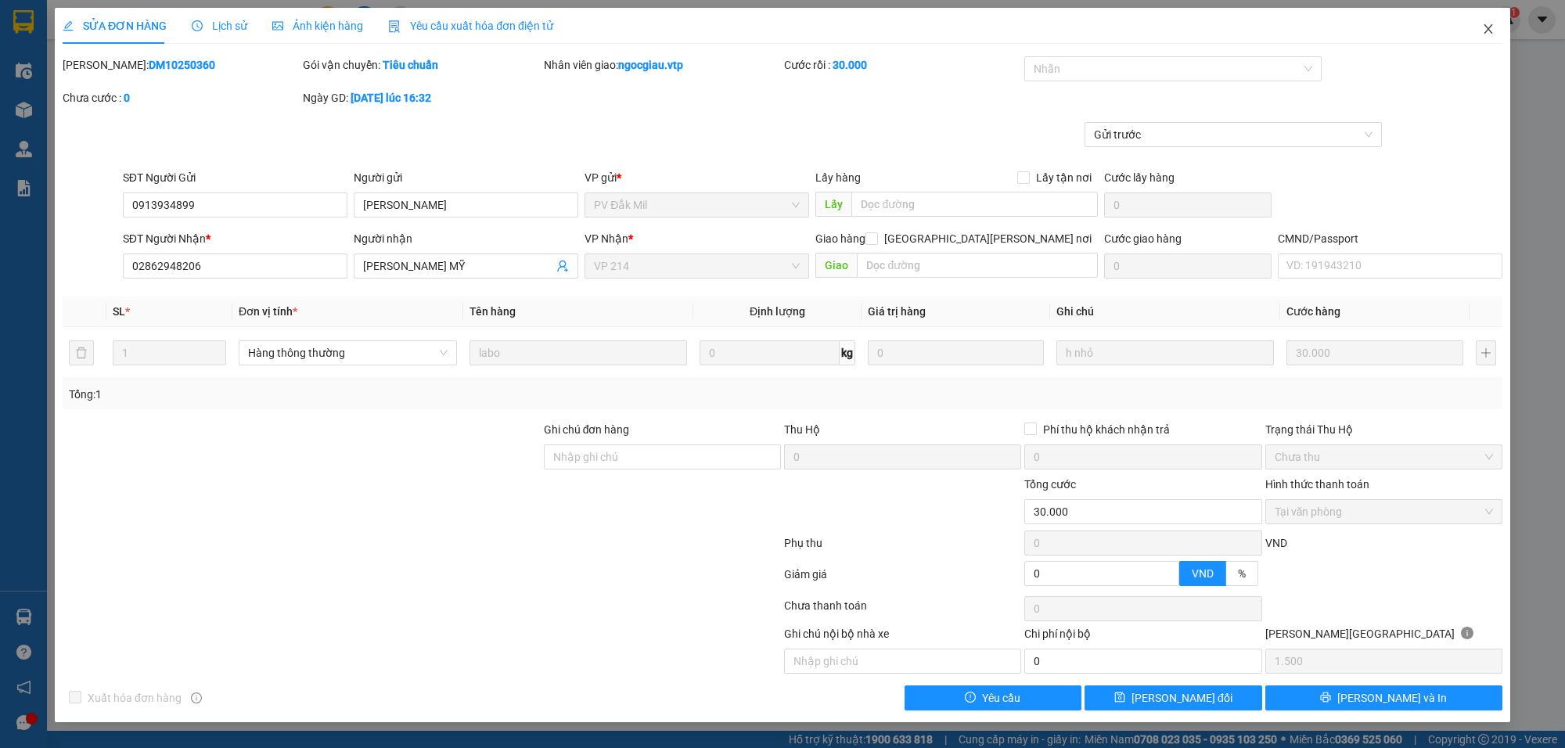
click at [1495, 26] on span "Close" at bounding box center [1489, 30] width 44 height 44
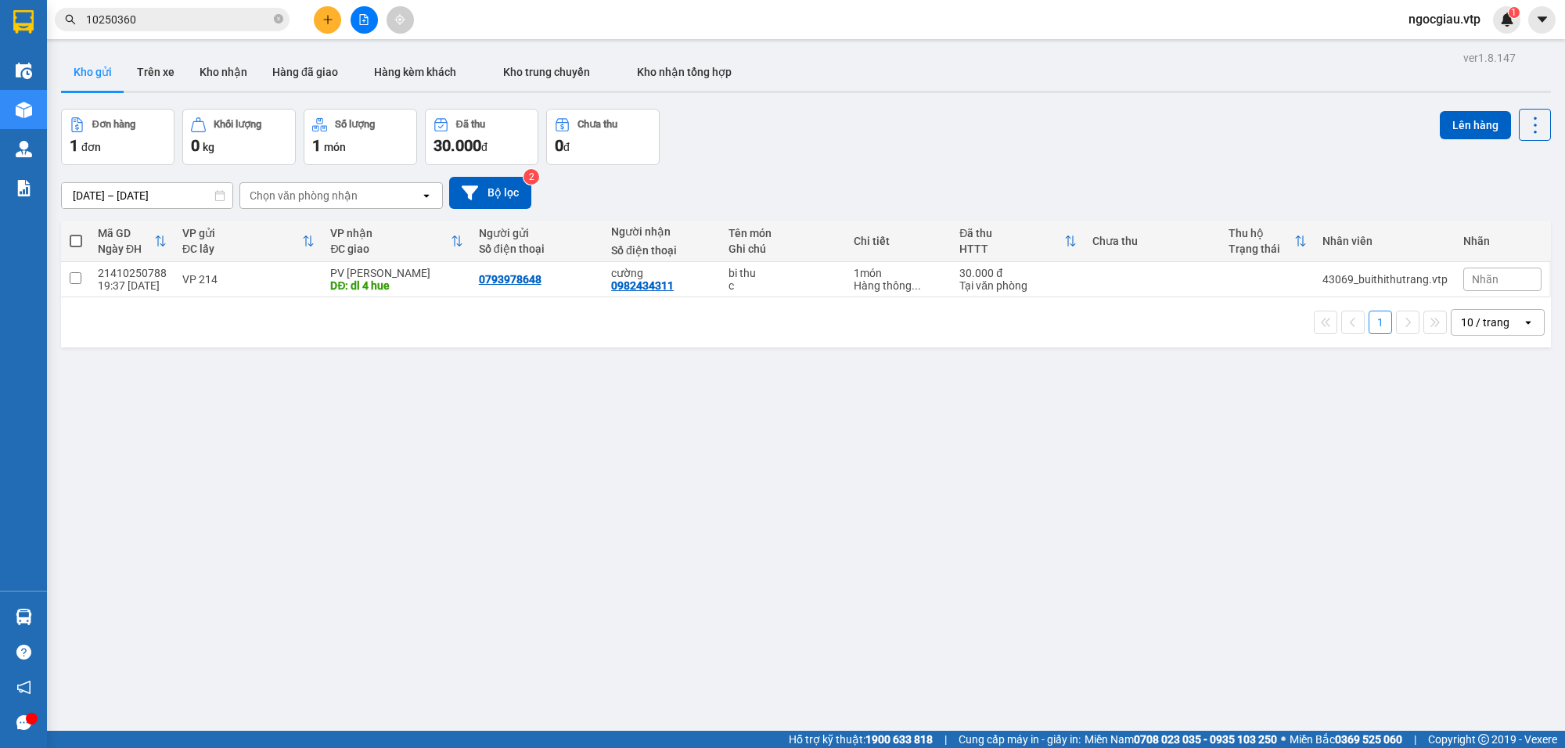
click at [175, 16] on input "10250360" at bounding box center [178, 19] width 185 height 17
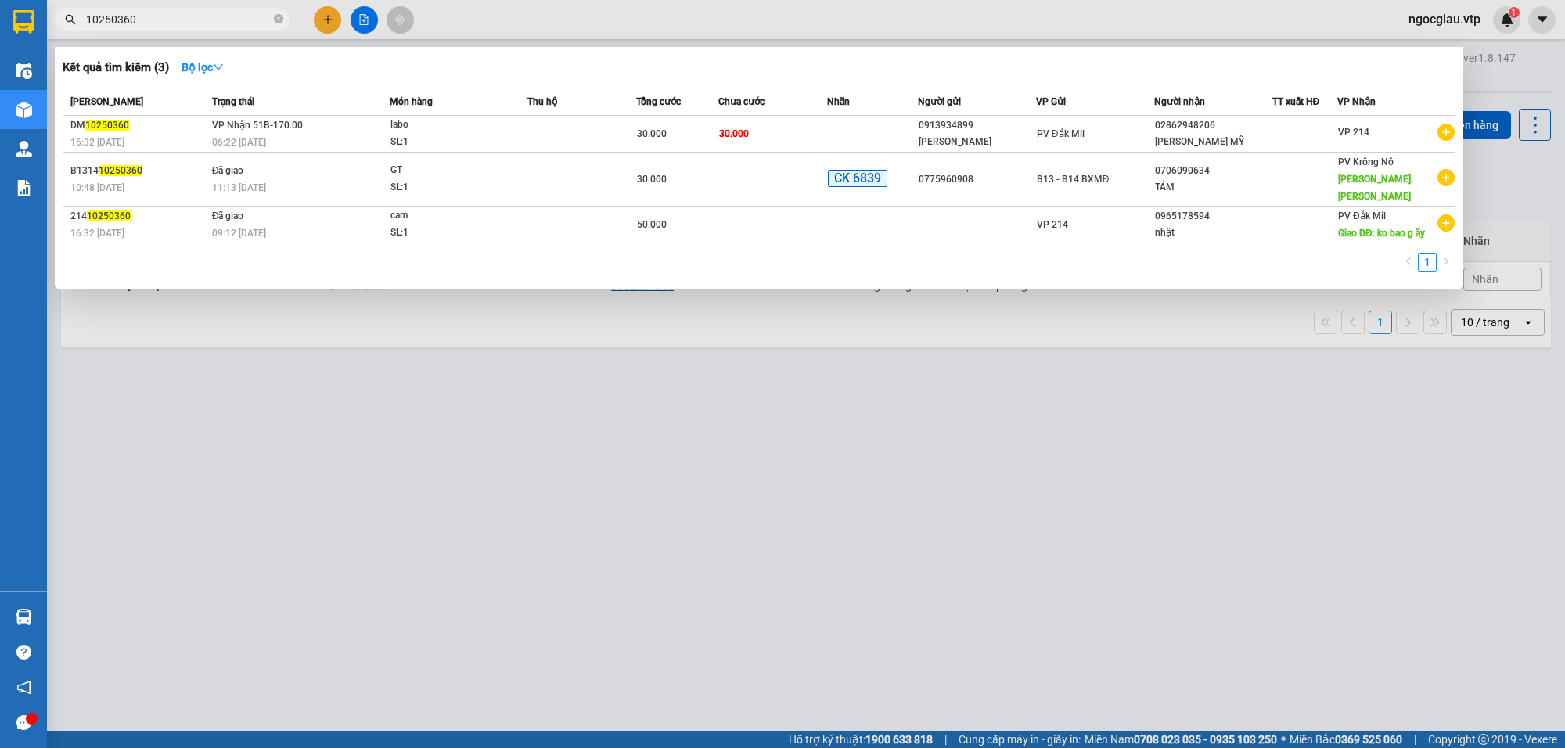
click at [175, 16] on input "10250360" at bounding box center [178, 19] width 185 height 17
type input "0989629983"
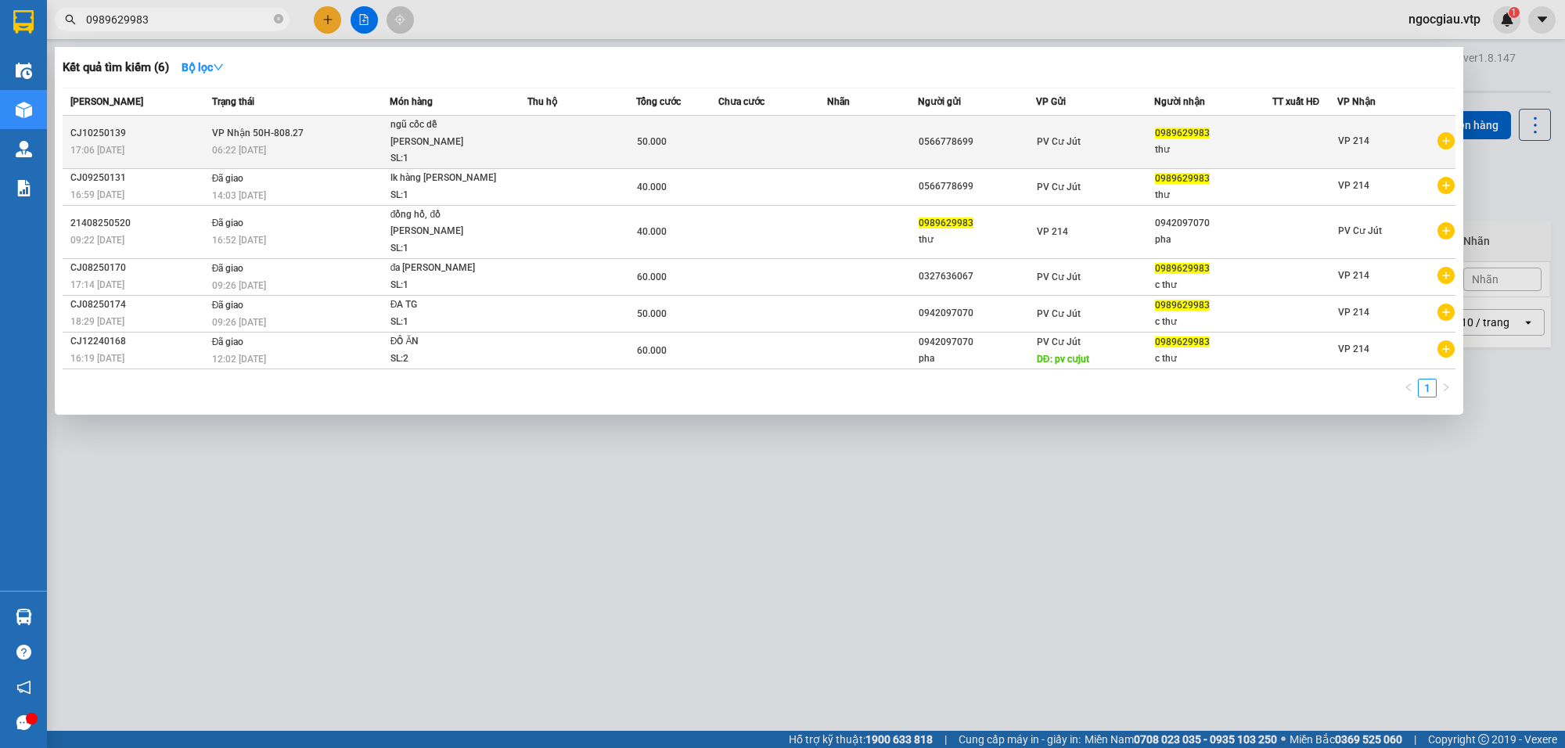
click at [498, 131] on div "ngũ cốc dễ vỡ tg" at bounding box center [449, 134] width 117 height 34
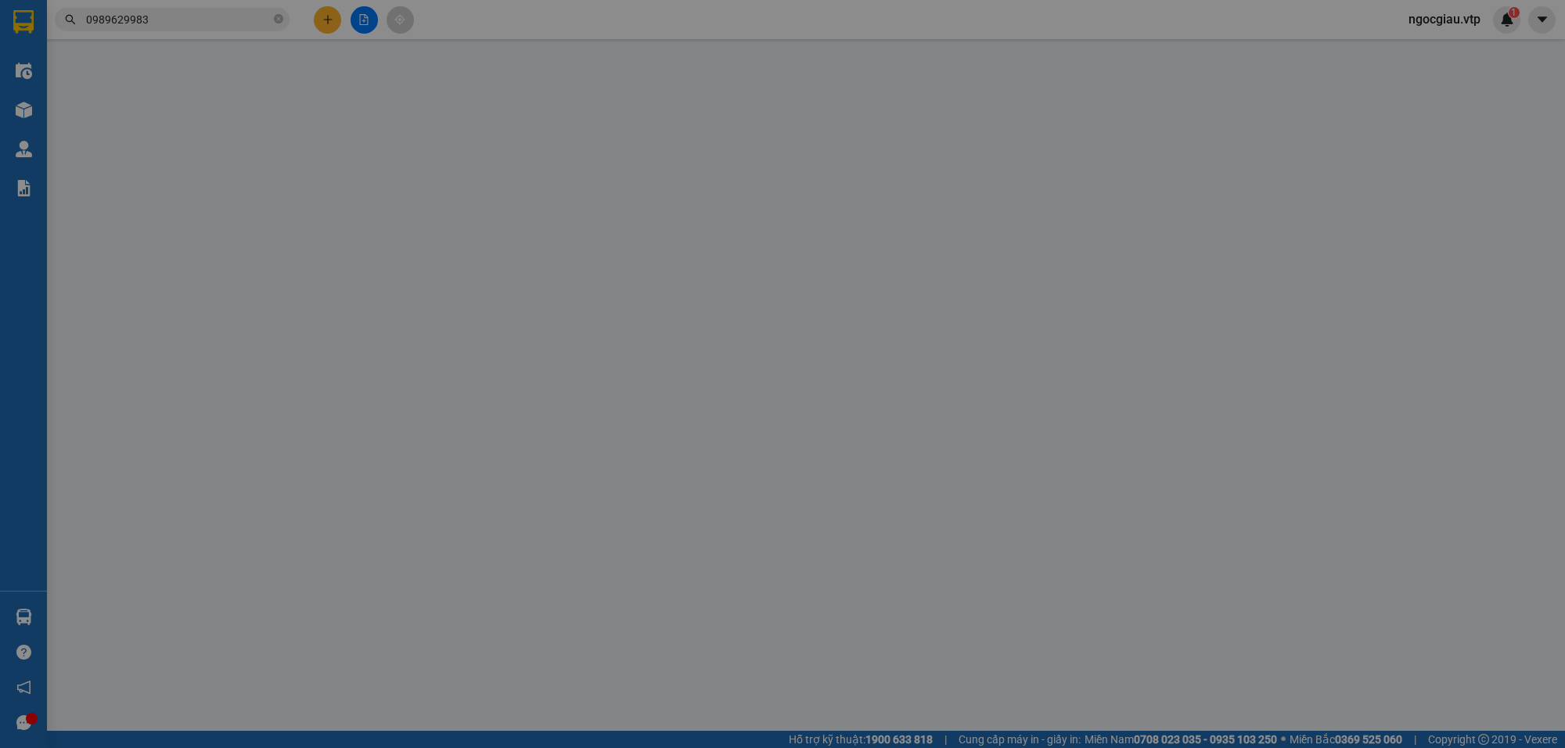
type input "0566778699"
type input "0989629983"
type input "thư"
type input "0"
type input "50.000"
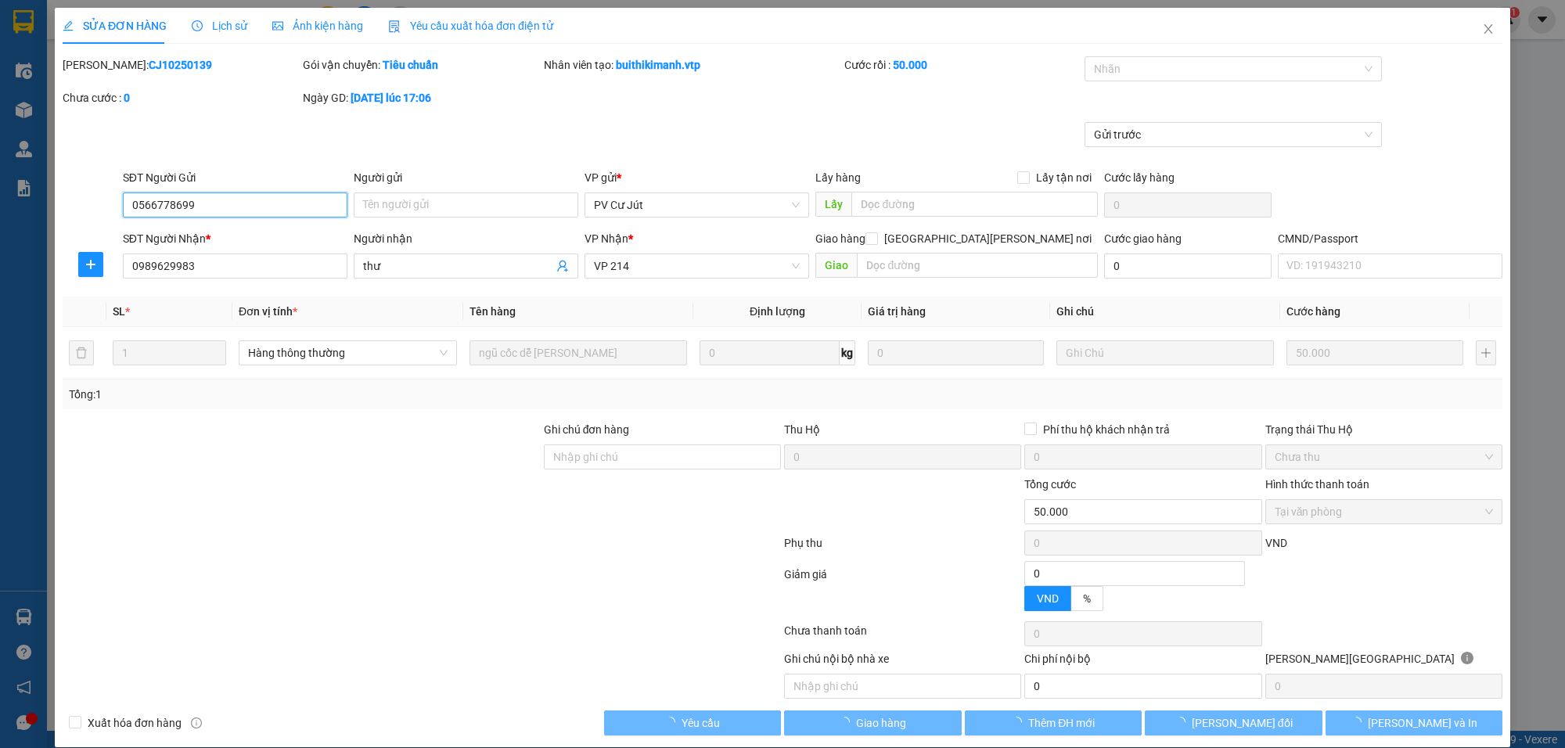
type input "2.500"
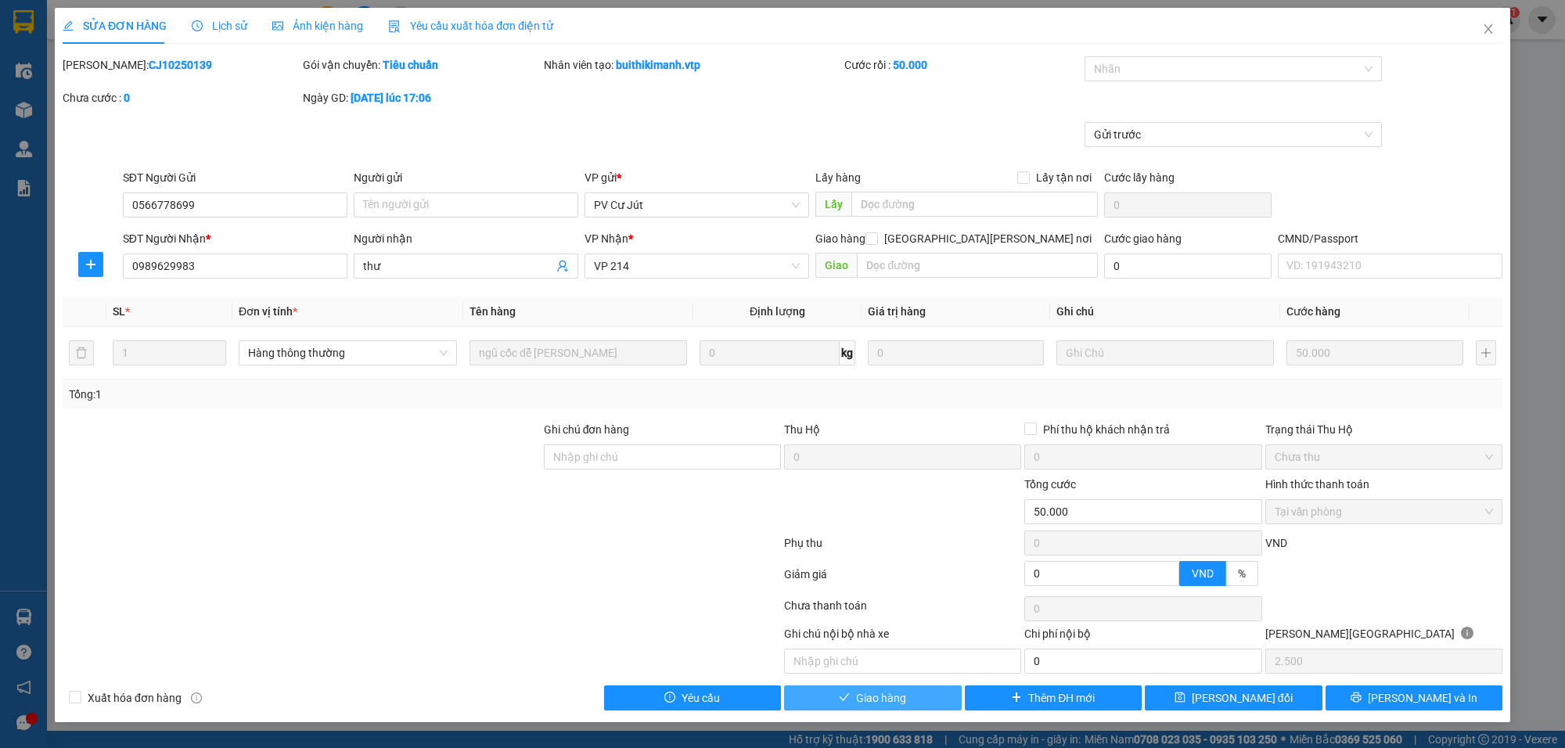
click at [916, 699] on button "Giao hàng" at bounding box center [873, 698] width 178 height 25
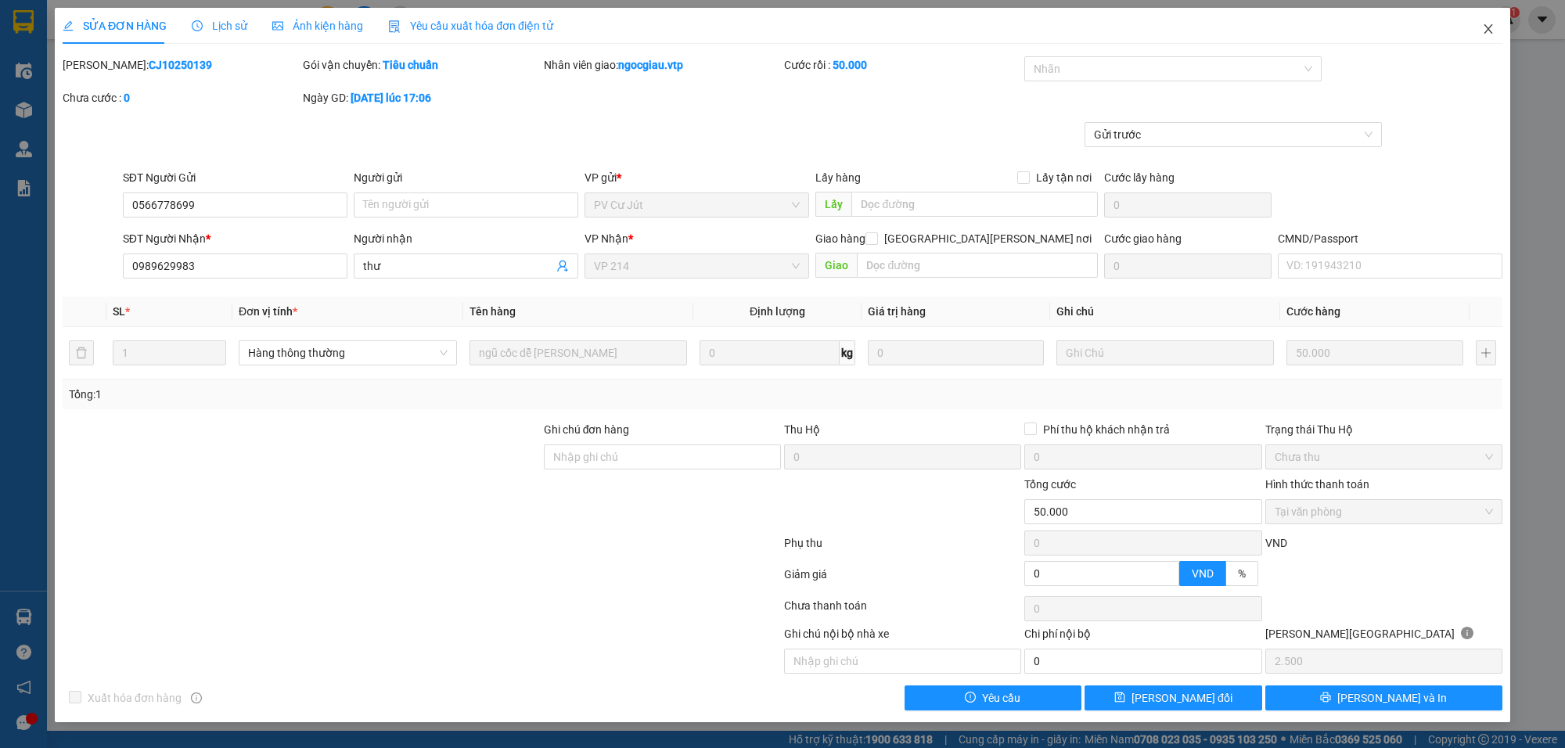
click at [1497, 30] on span "Close" at bounding box center [1489, 30] width 44 height 44
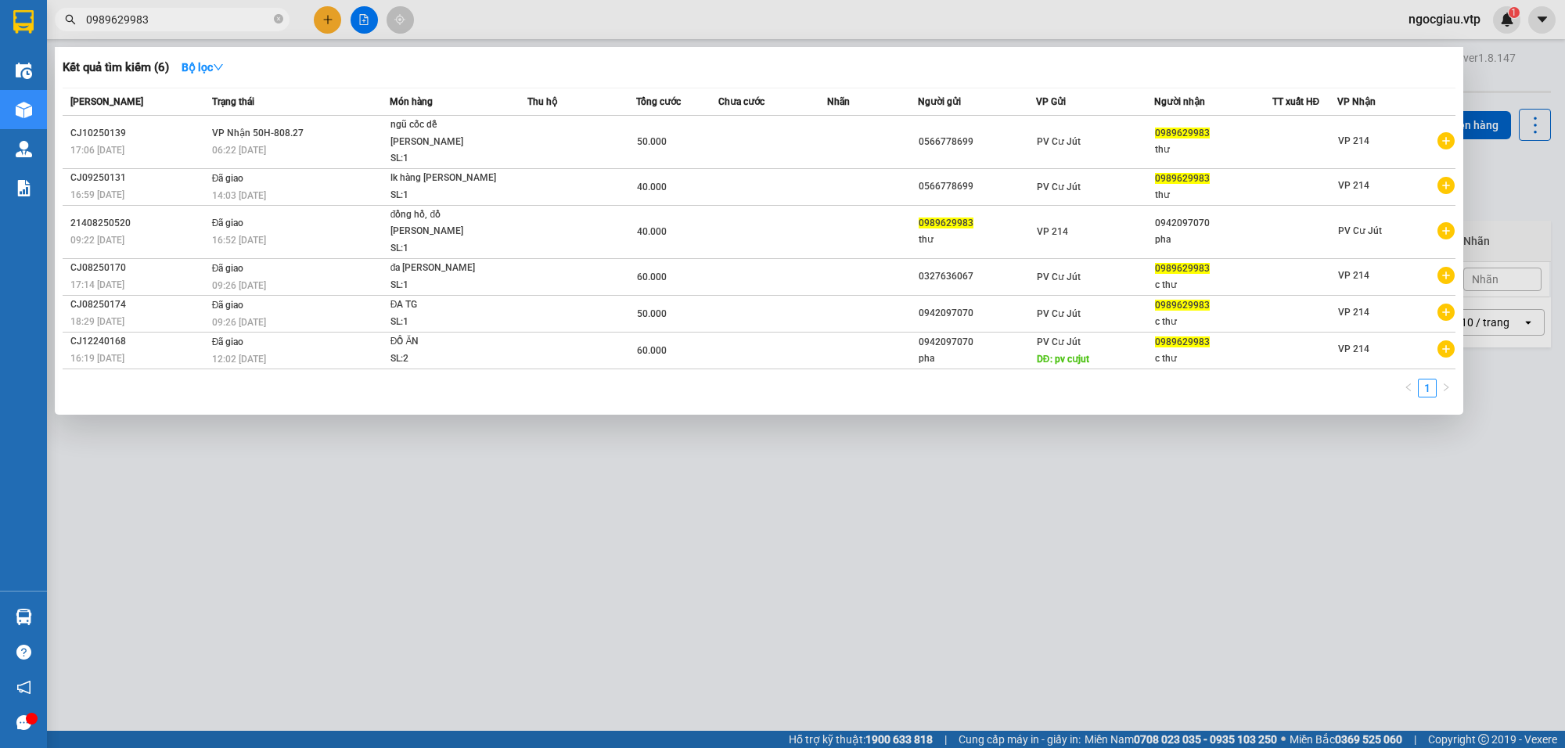
click at [167, 21] on input "0989629983" at bounding box center [178, 19] width 185 height 17
type input "0934814081"
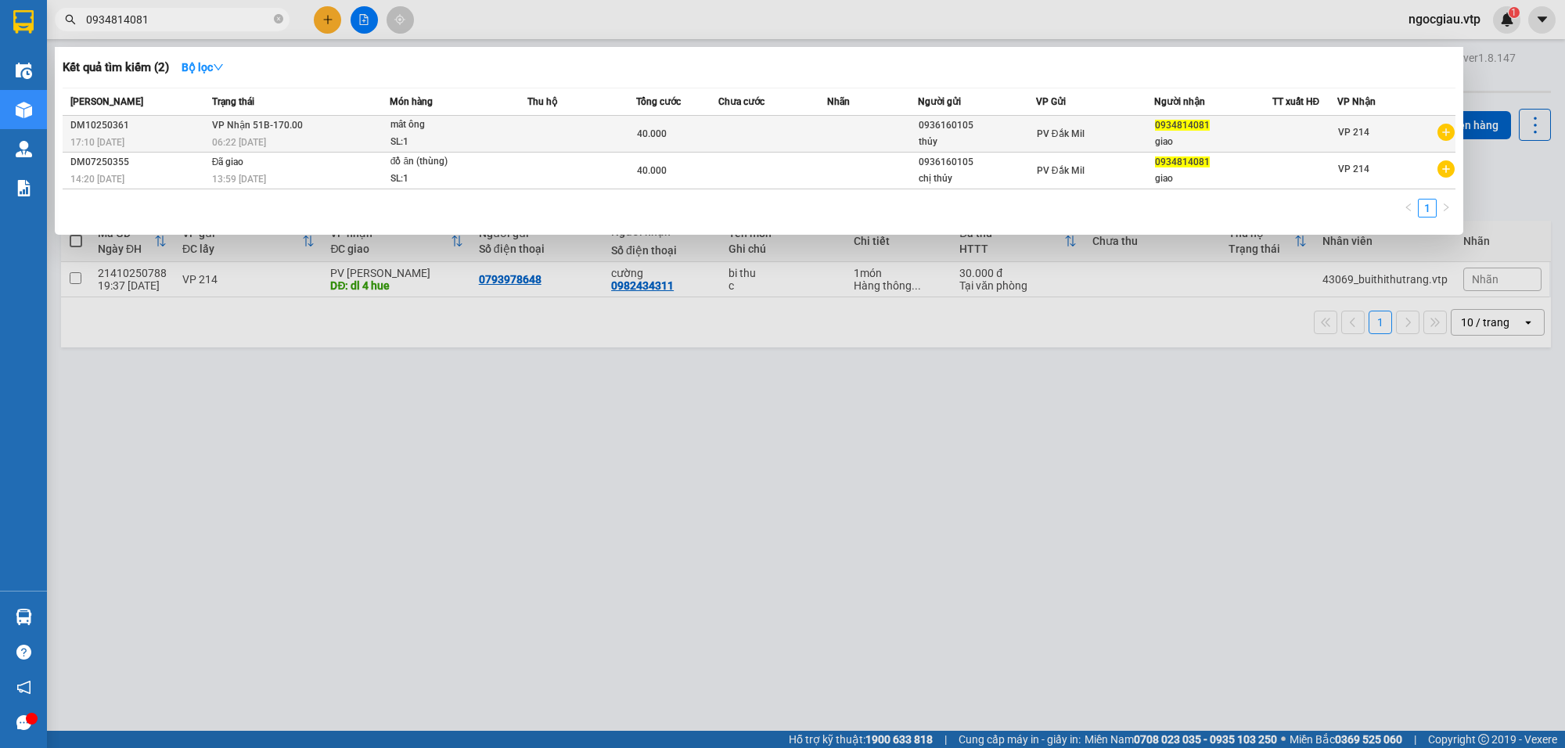
click at [738, 133] on td at bounding box center [773, 134] width 109 height 37
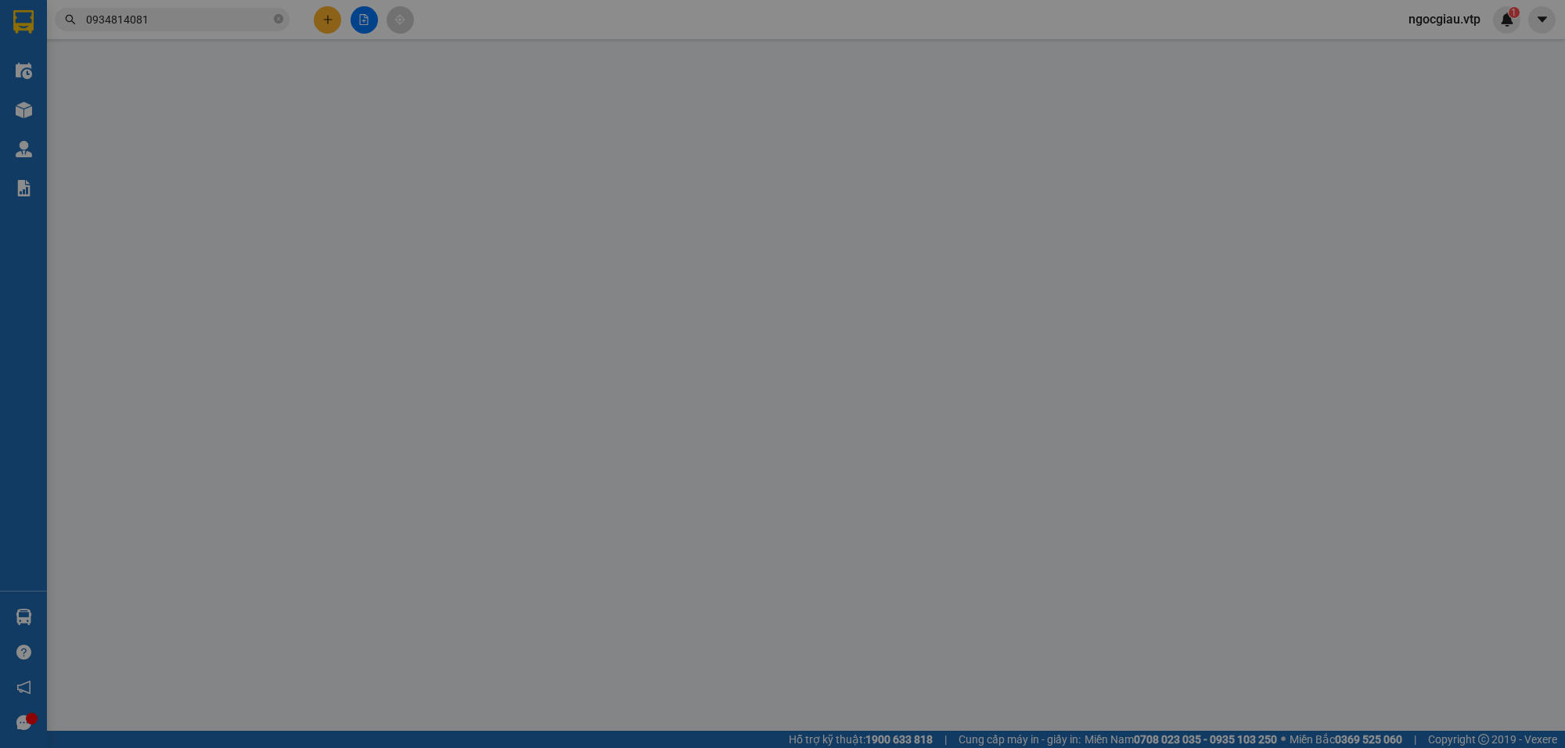
type input "2.000"
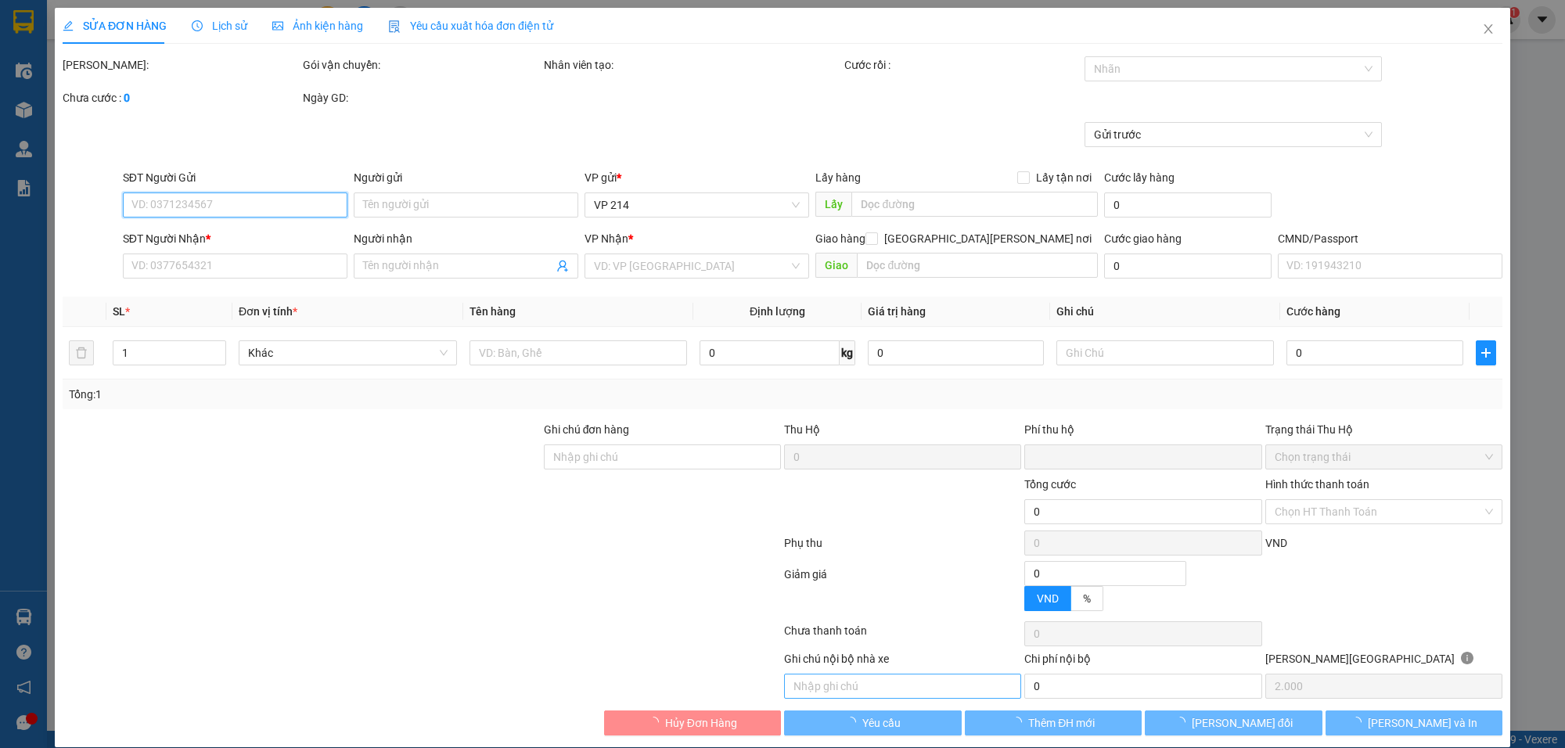
type input "0936160105"
type input "thủy"
type input "0934814081"
type input "giao"
type input "0"
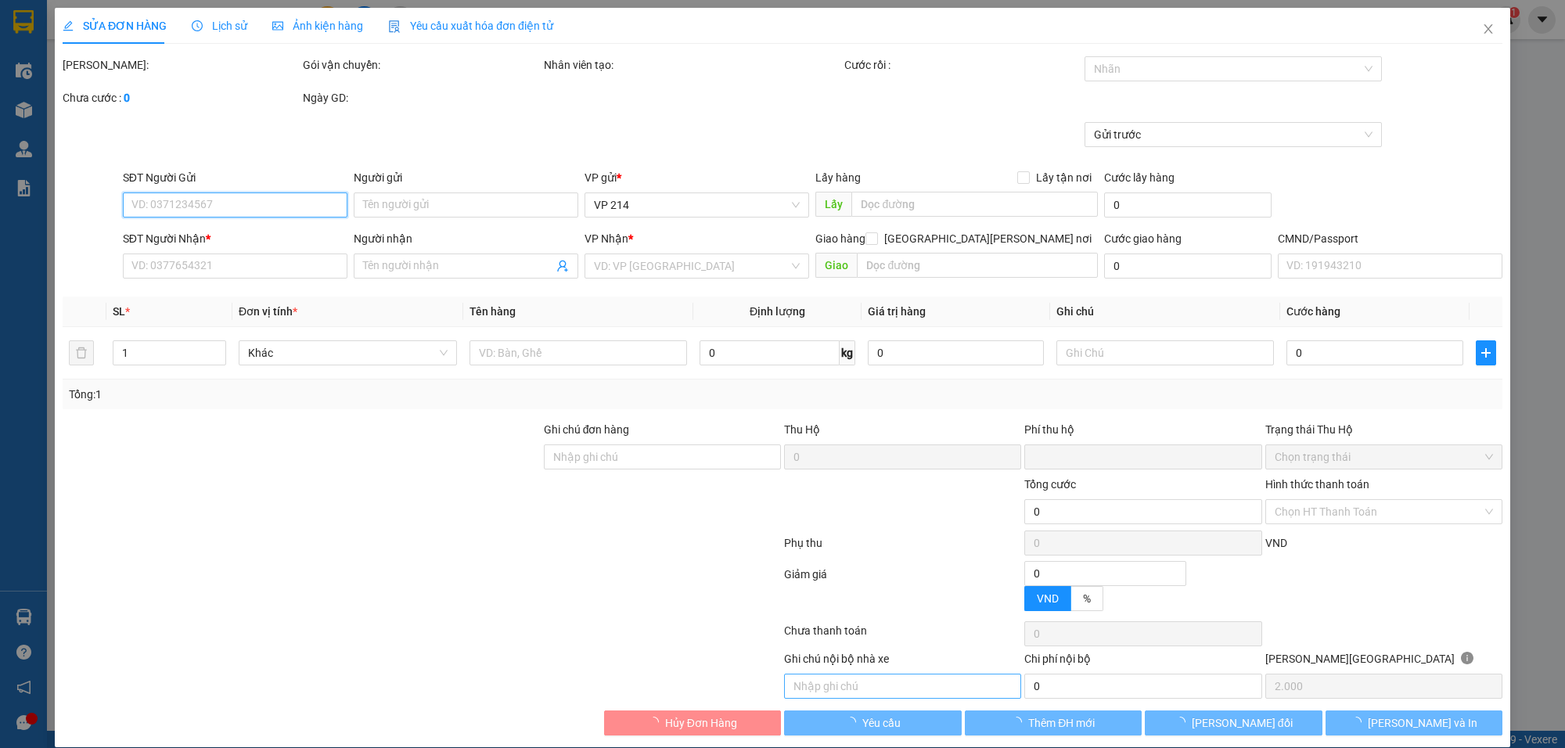
type input "40.000"
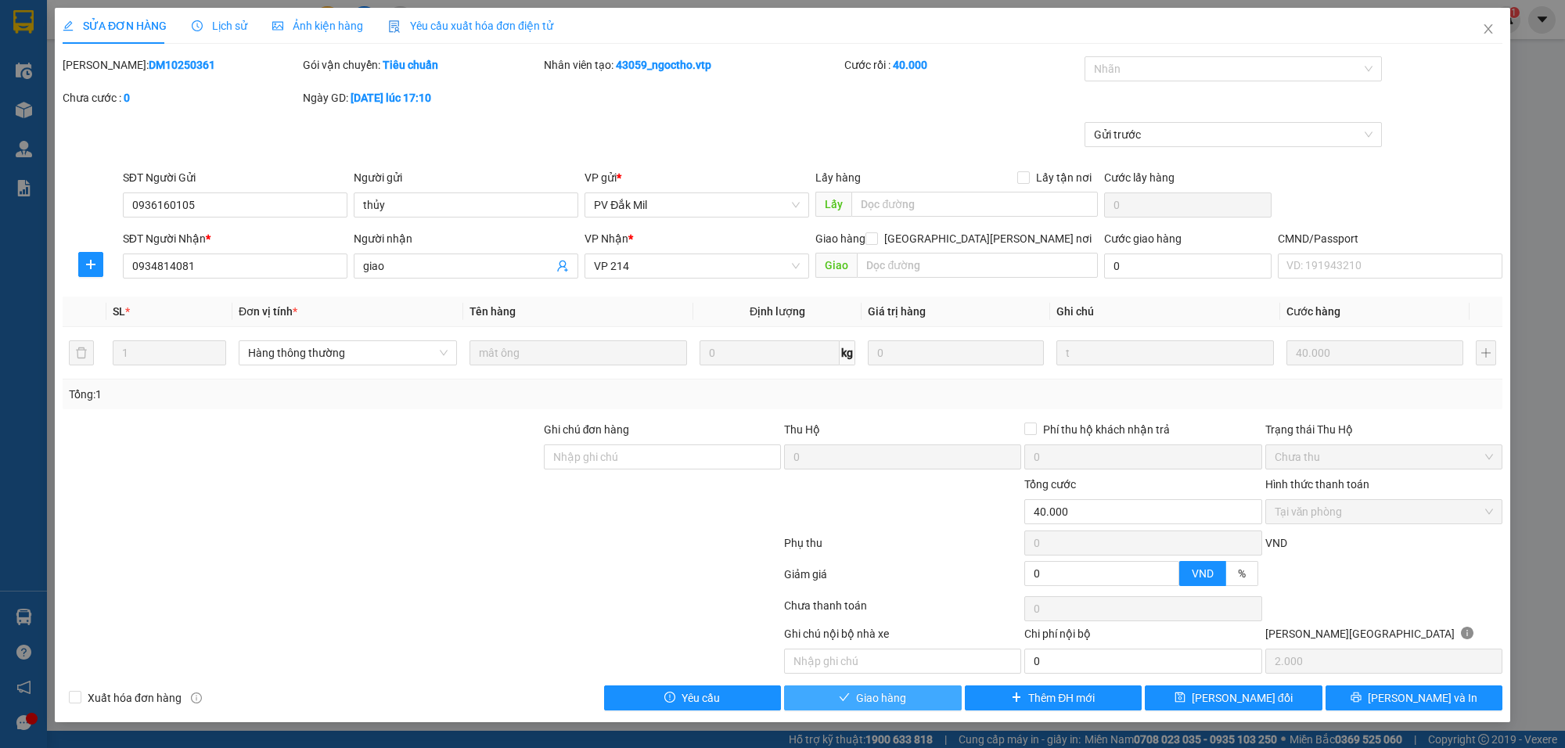
click at [893, 693] on span "Giao hàng" at bounding box center [881, 698] width 50 height 17
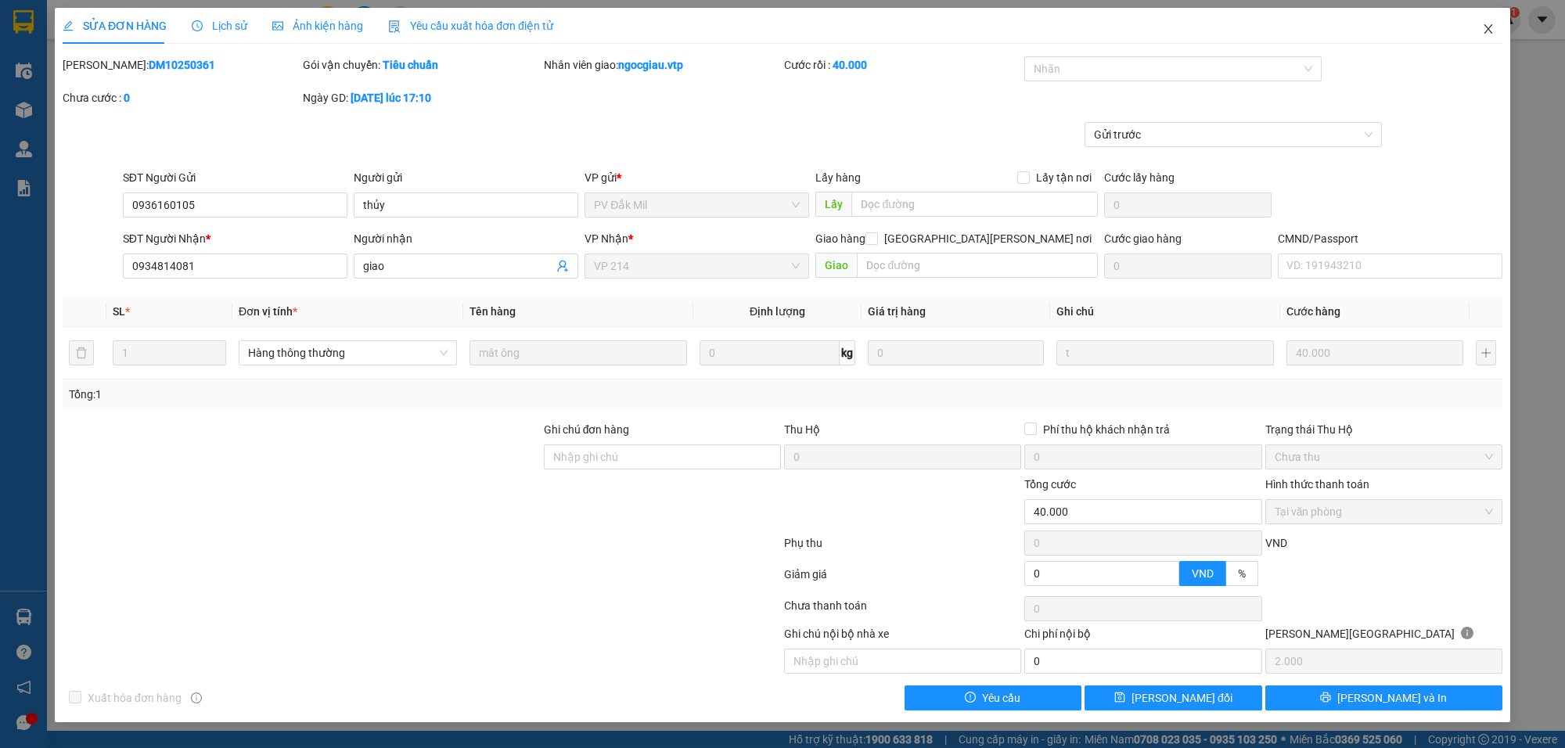
click at [1495, 17] on span "Close" at bounding box center [1489, 30] width 44 height 44
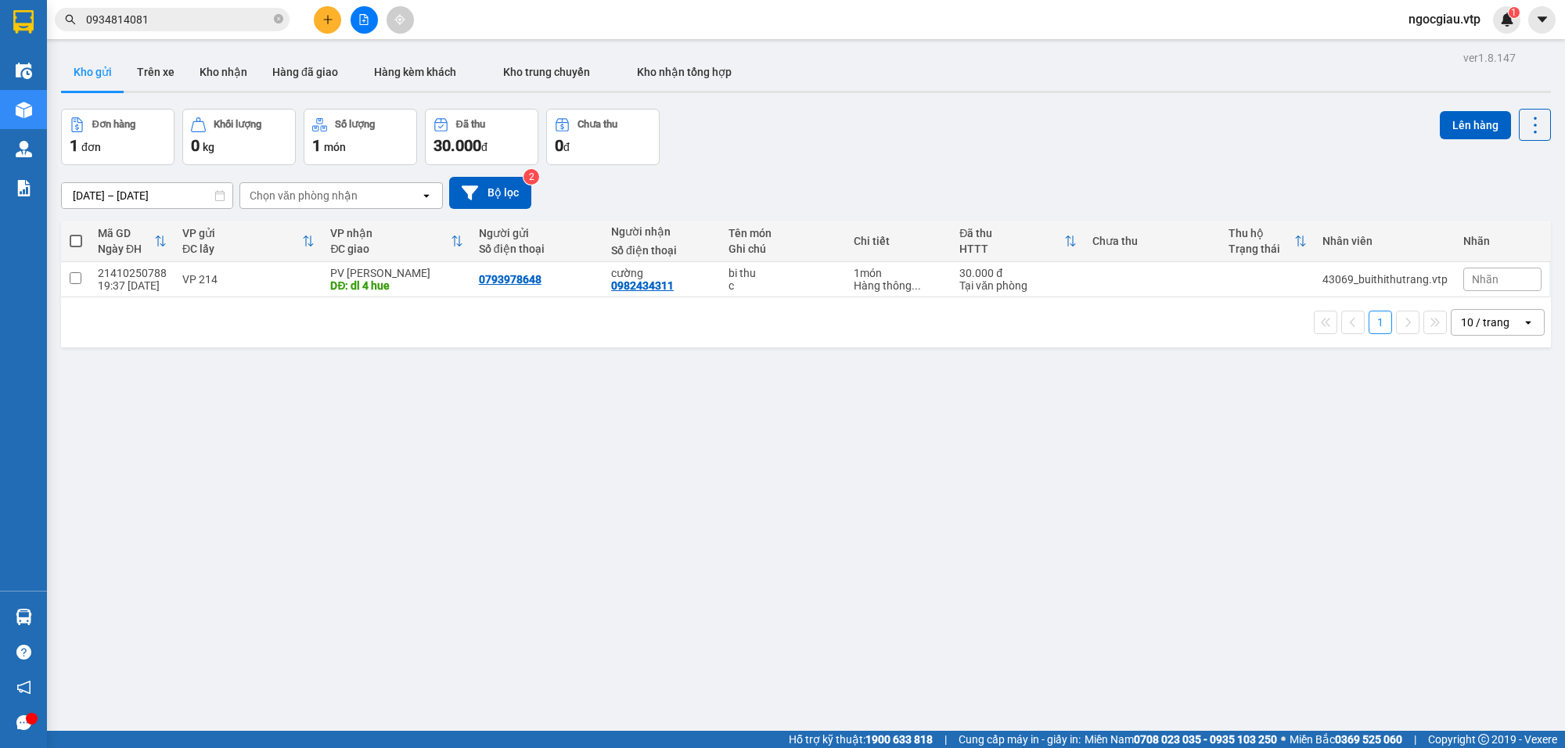
click at [197, 28] on span "0934814081" at bounding box center [172, 19] width 235 height 23
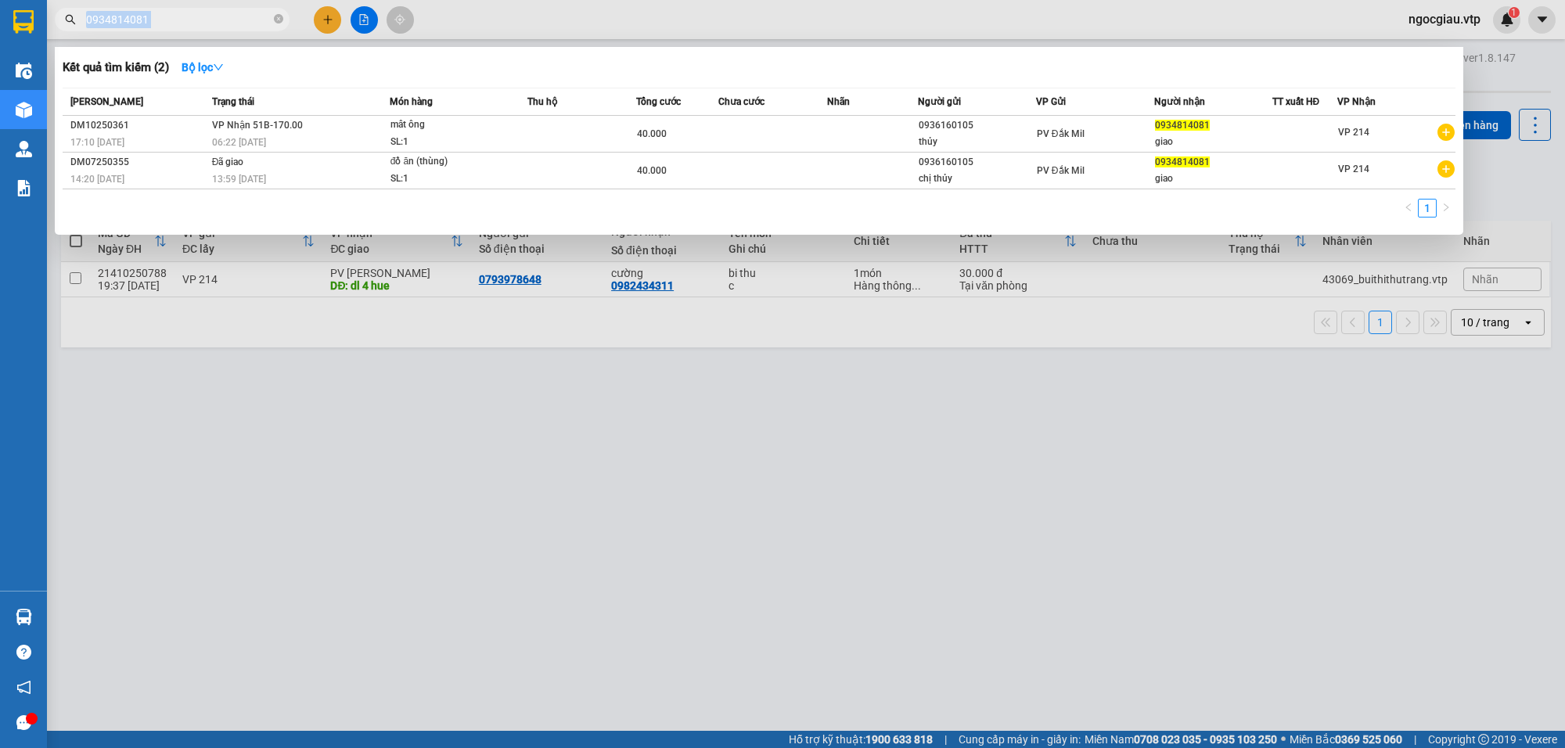
click at [197, 28] on span "0934814081" at bounding box center [172, 19] width 235 height 23
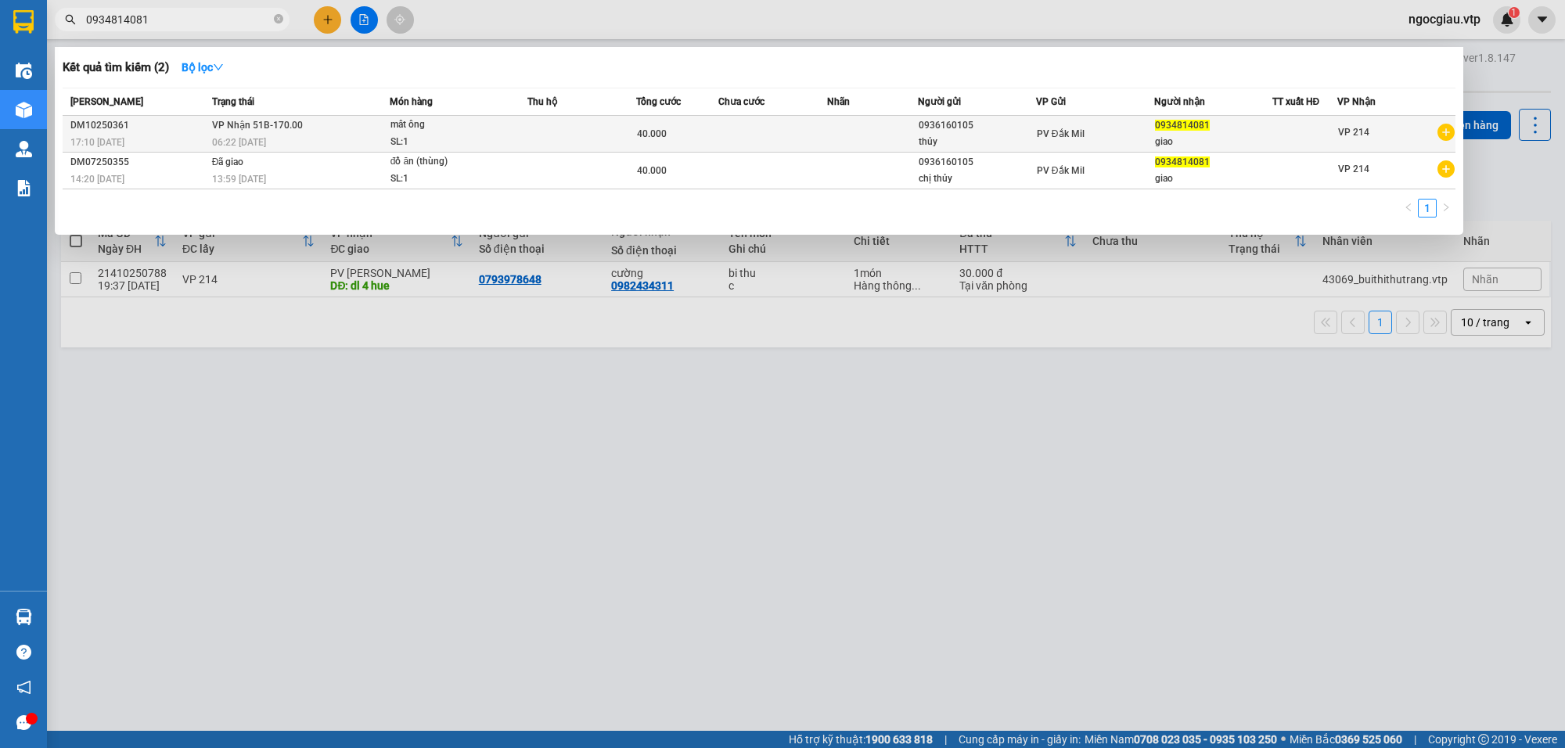
click at [326, 139] on div "06:22 - 15/10" at bounding box center [300, 142] width 177 height 17
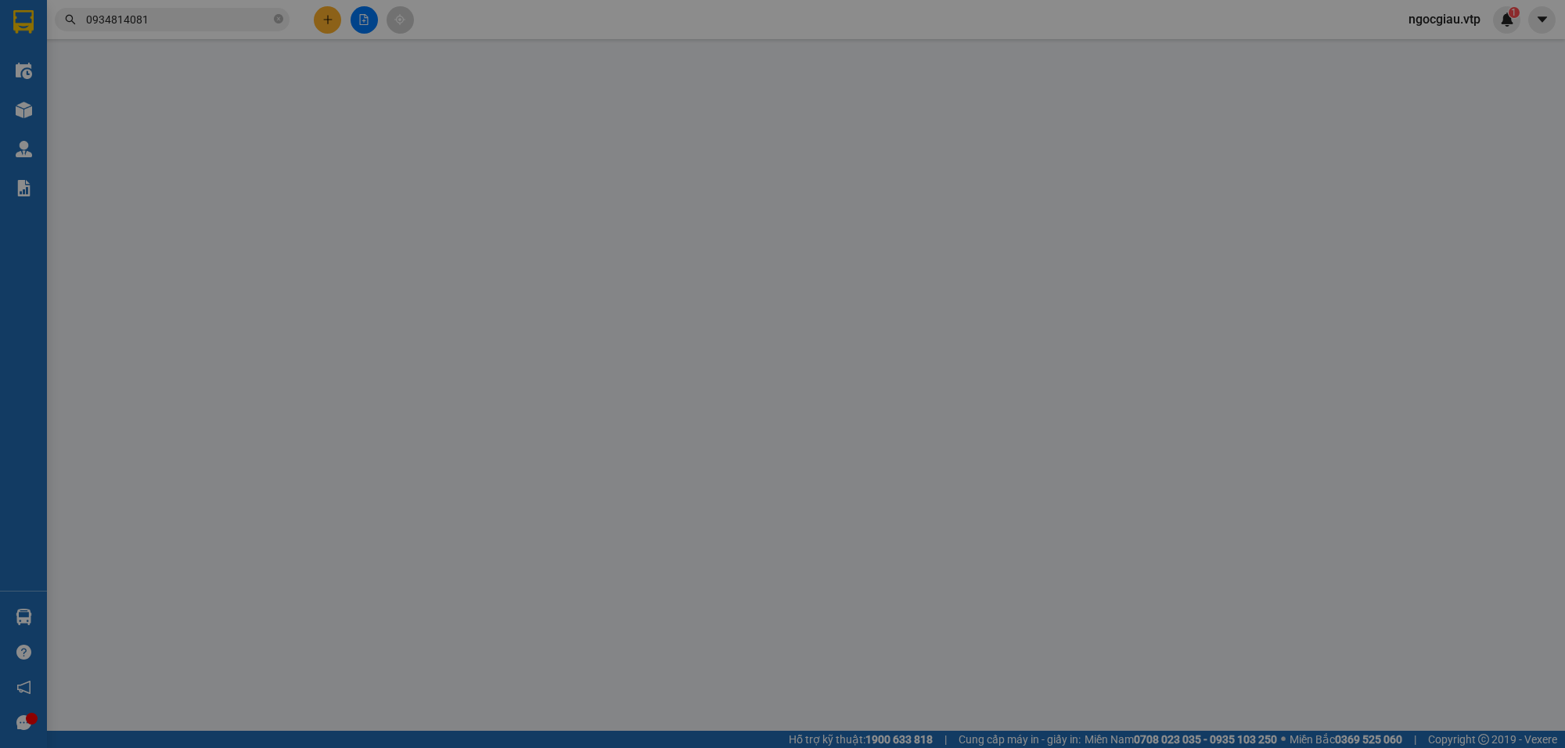
type input "2.000"
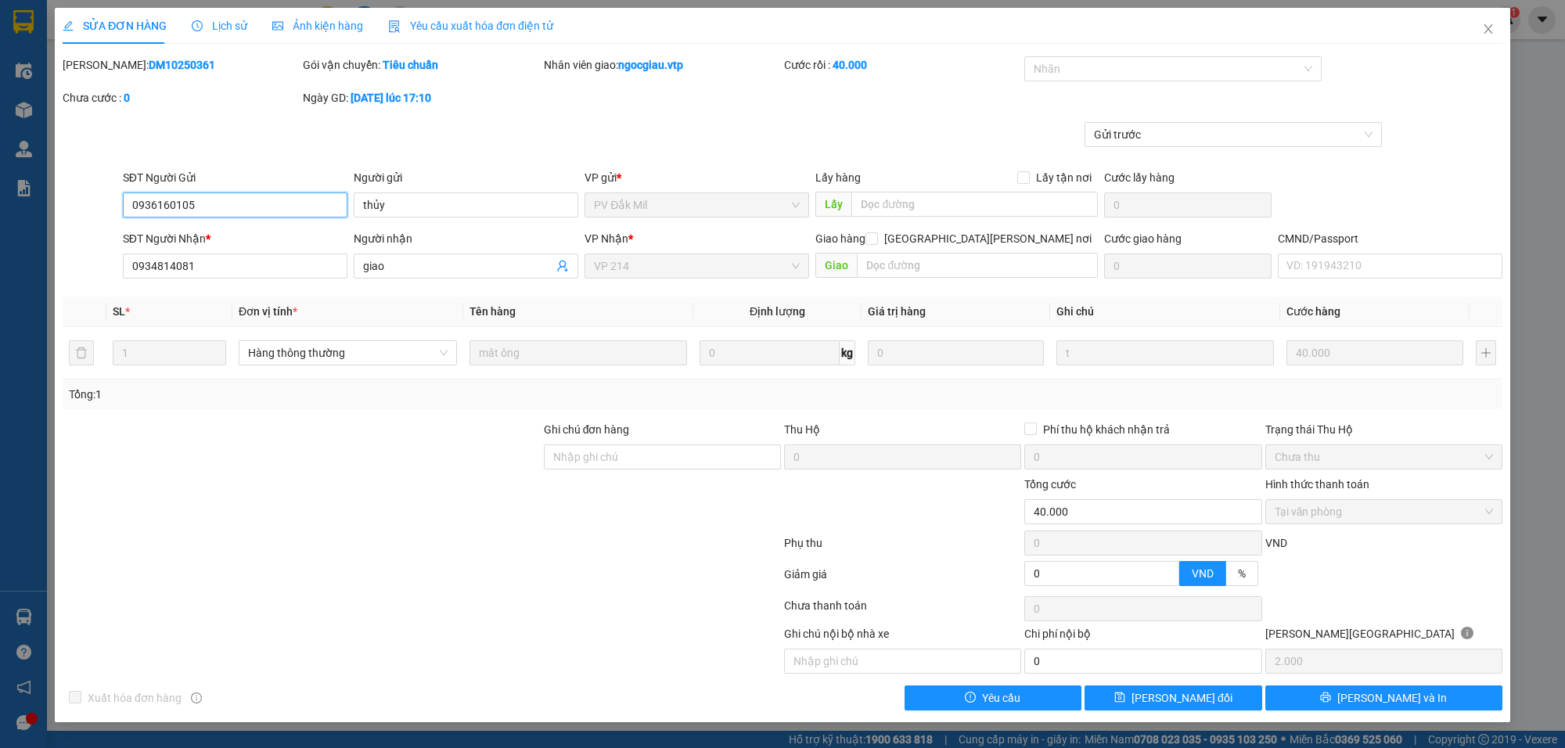
type input "0936160105"
type input "thủy"
type input "0934814081"
type input "giao"
type input "0"
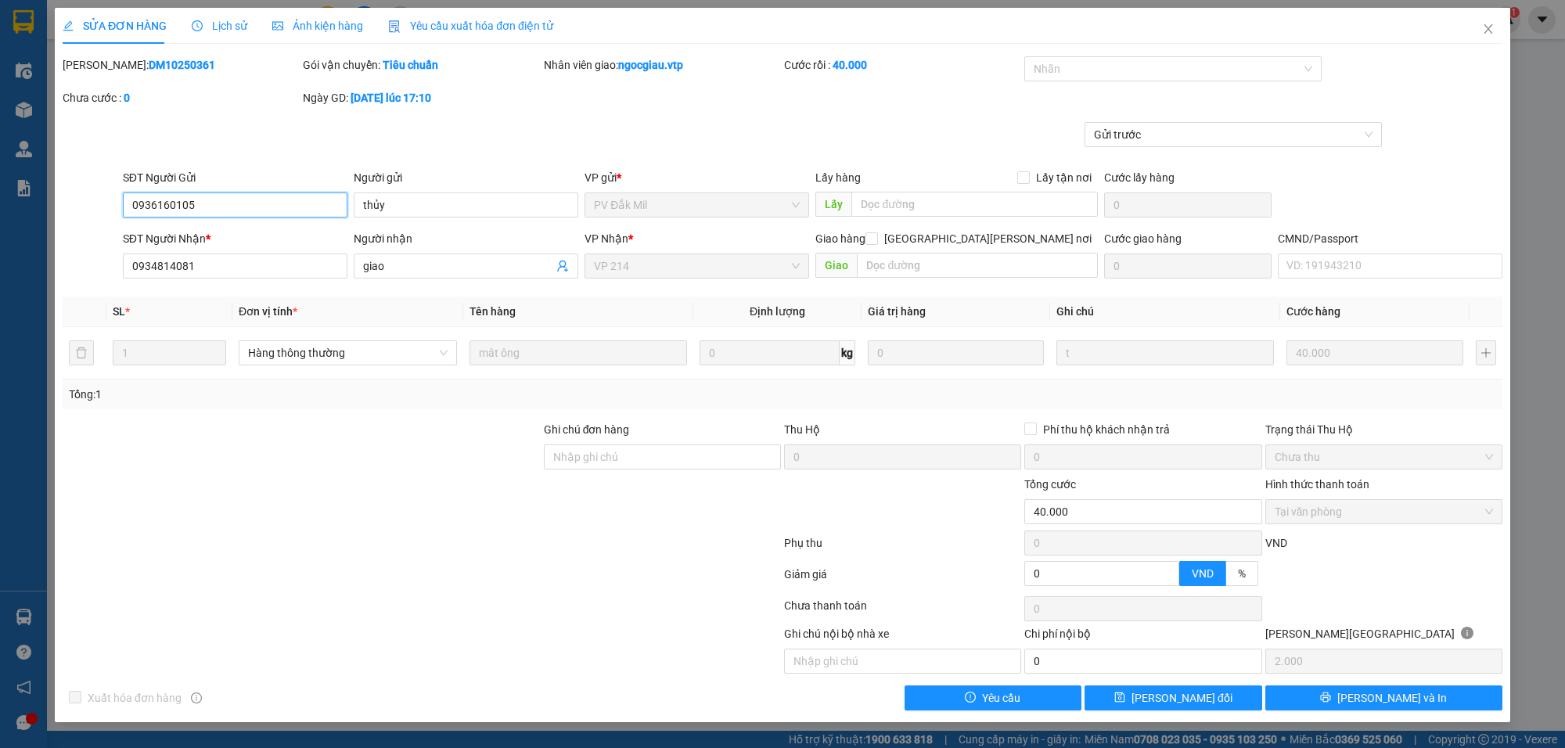
type input "40.000"
click at [1480, 20] on span "Close" at bounding box center [1489, 30] width 44 height 44
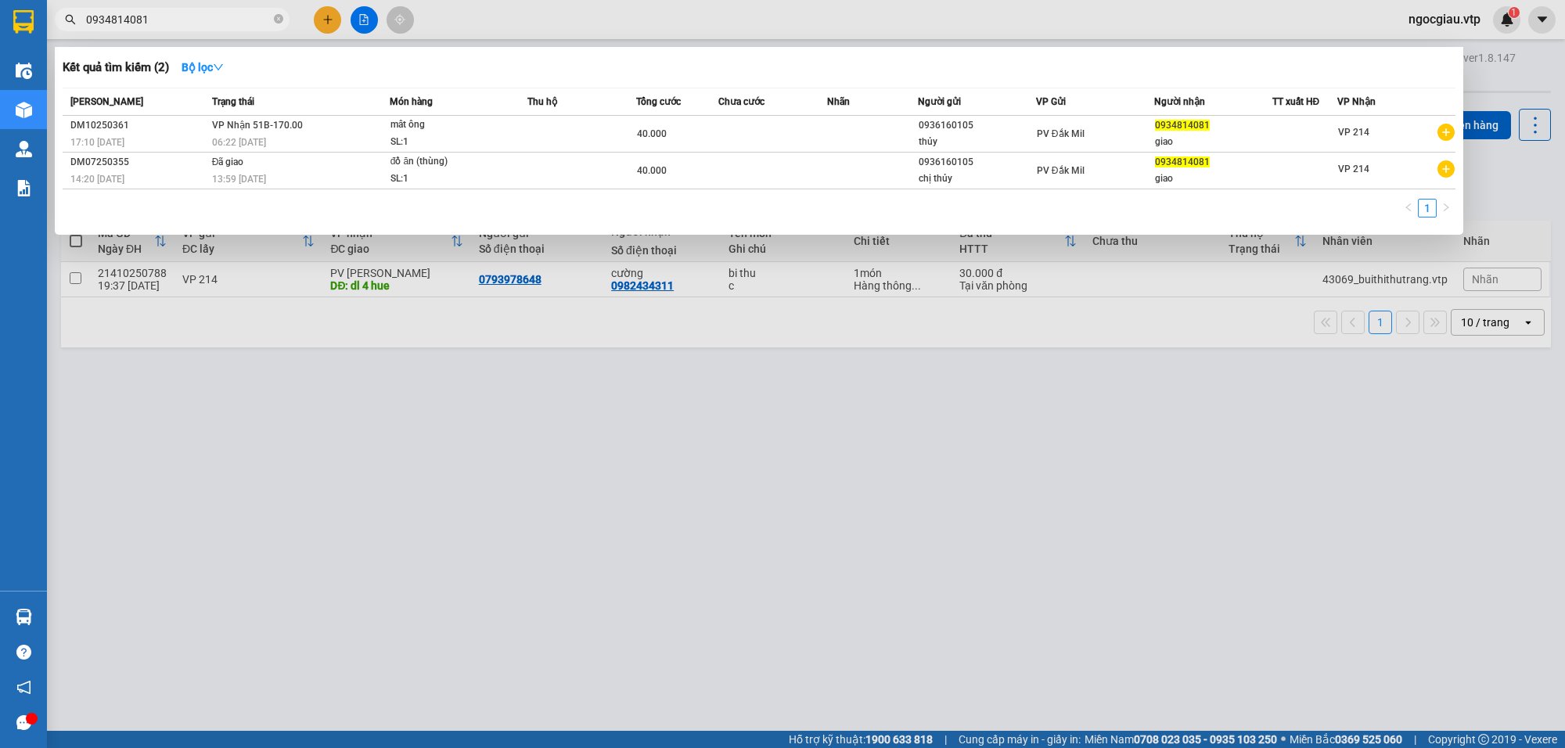
click at [200, 29] on span "0934814081" at bounding box center [172, 19] width 235 height 23
click at [180, 20] on input "0934814081" at bounding box center [178, 19] width 185 height 17
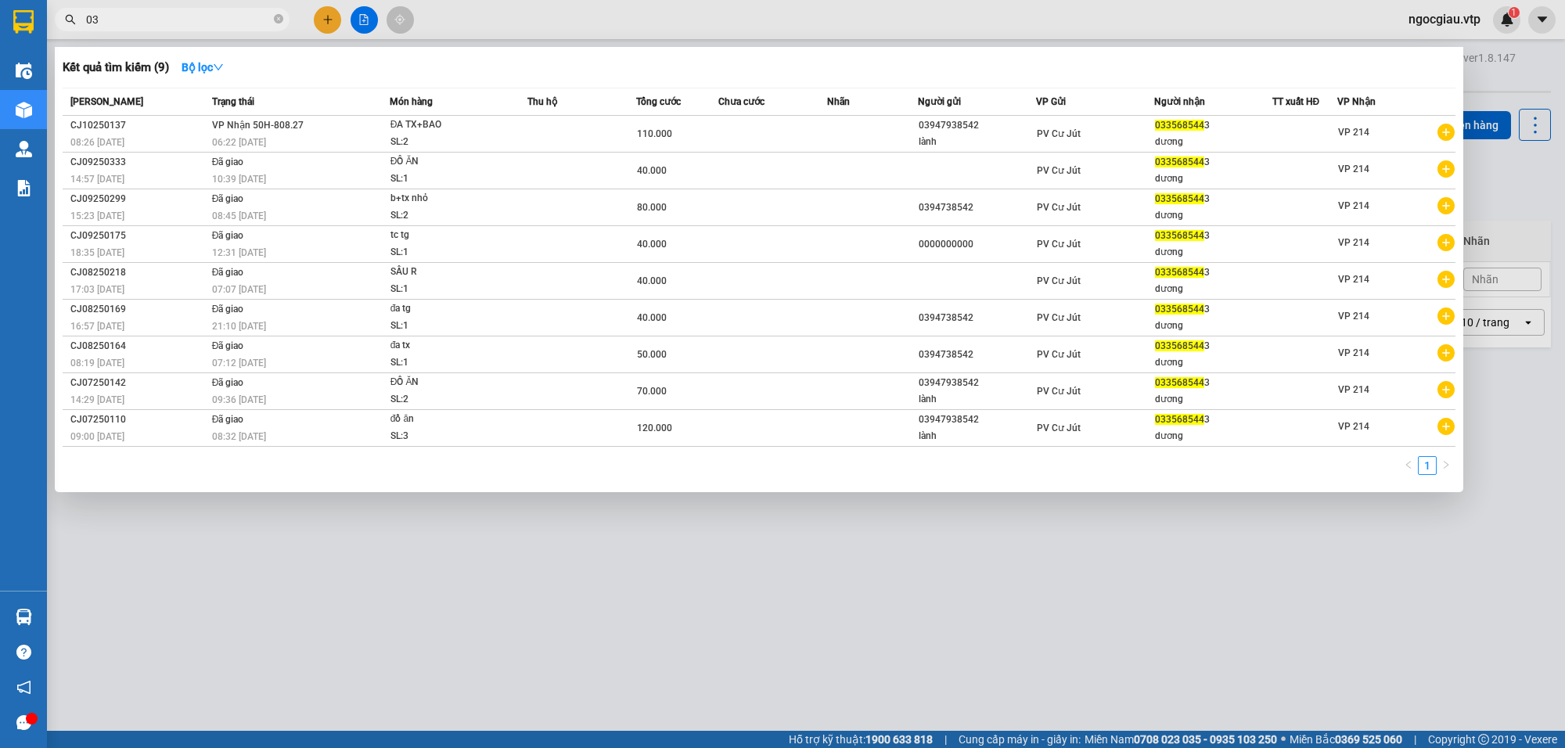
type input "0"
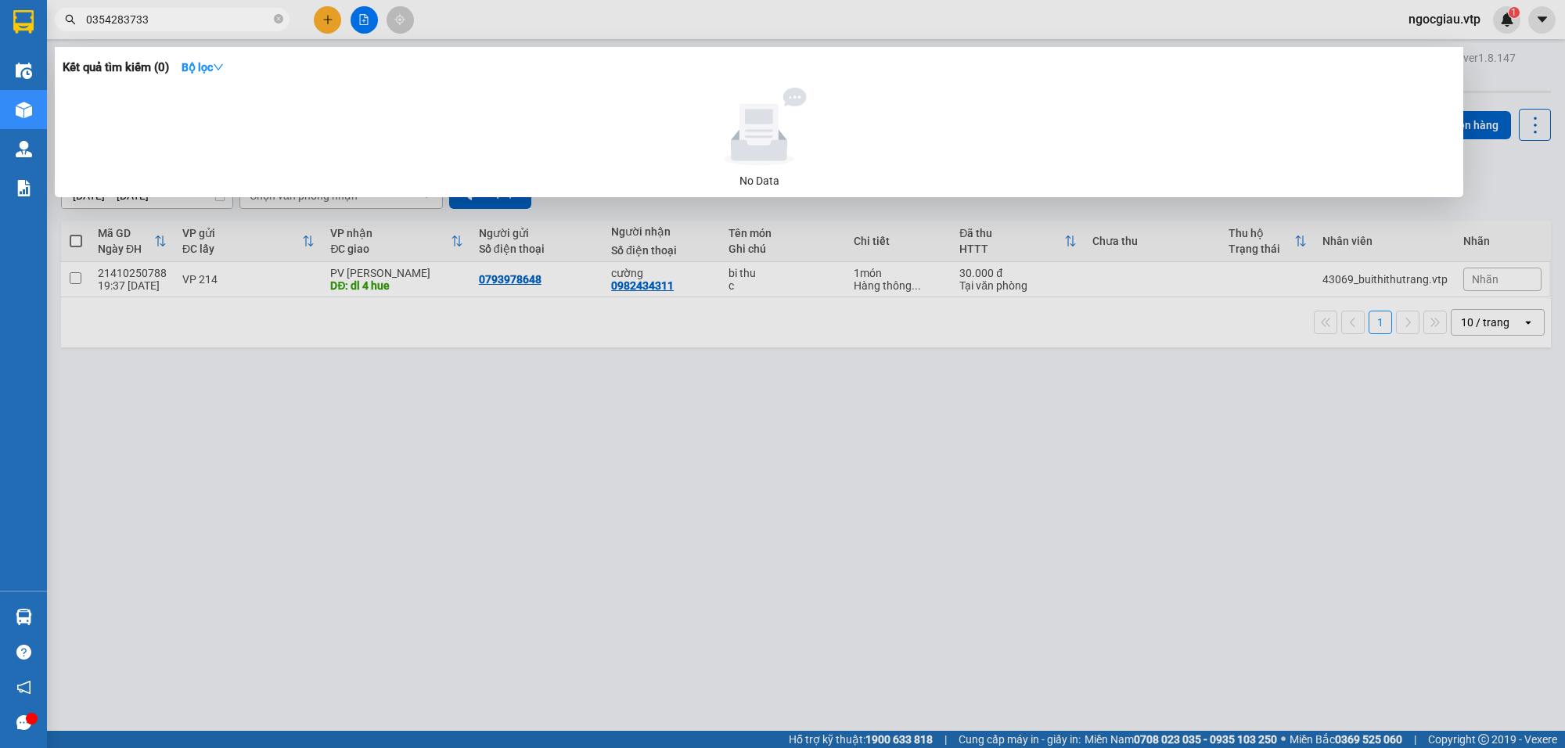
click at [175, 12] on input "0354283733" at bounding box center [178, 19] width 185 height 17
type input "0909078111"
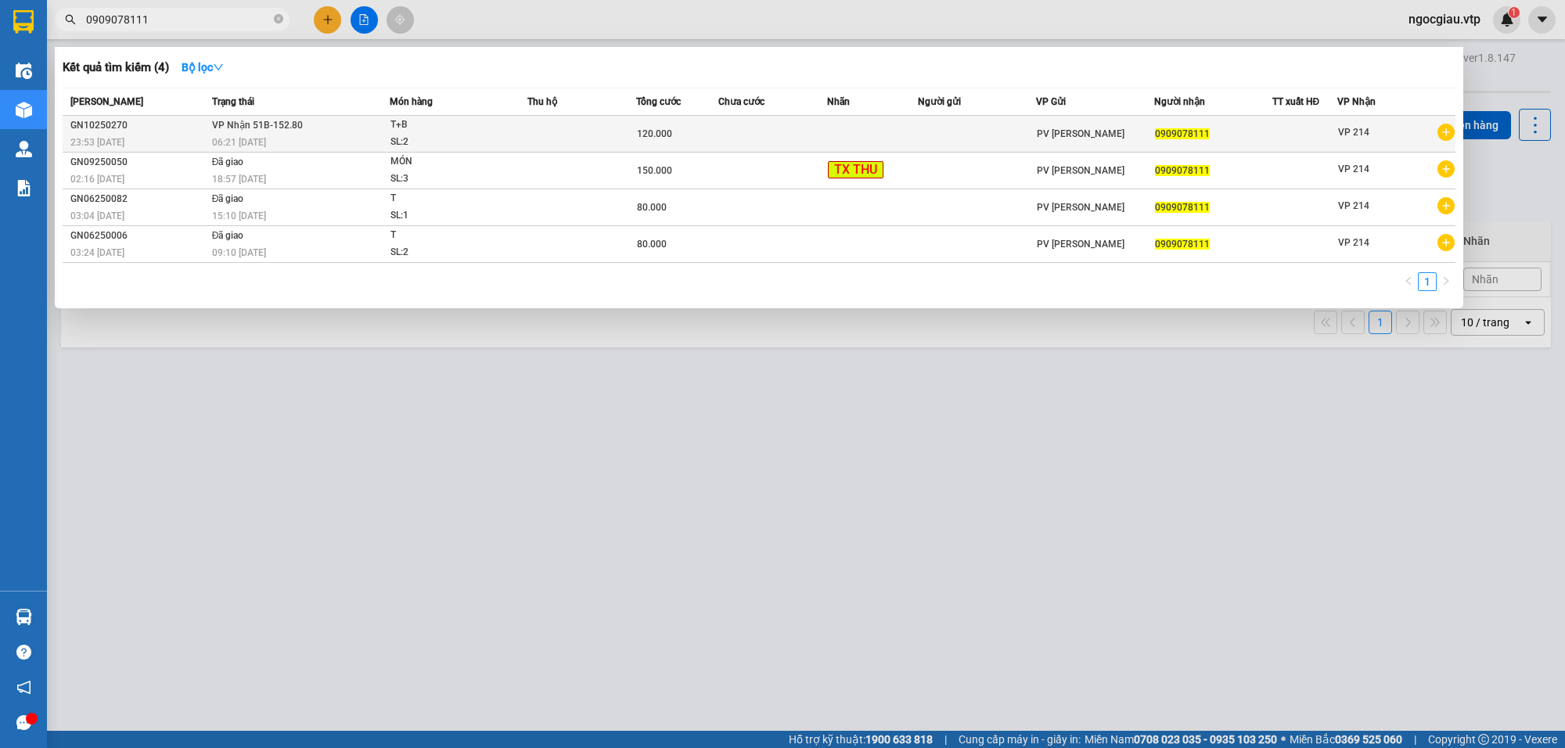
click at [742, 131] on td at bounding box center [773, 134] width 109 height 37
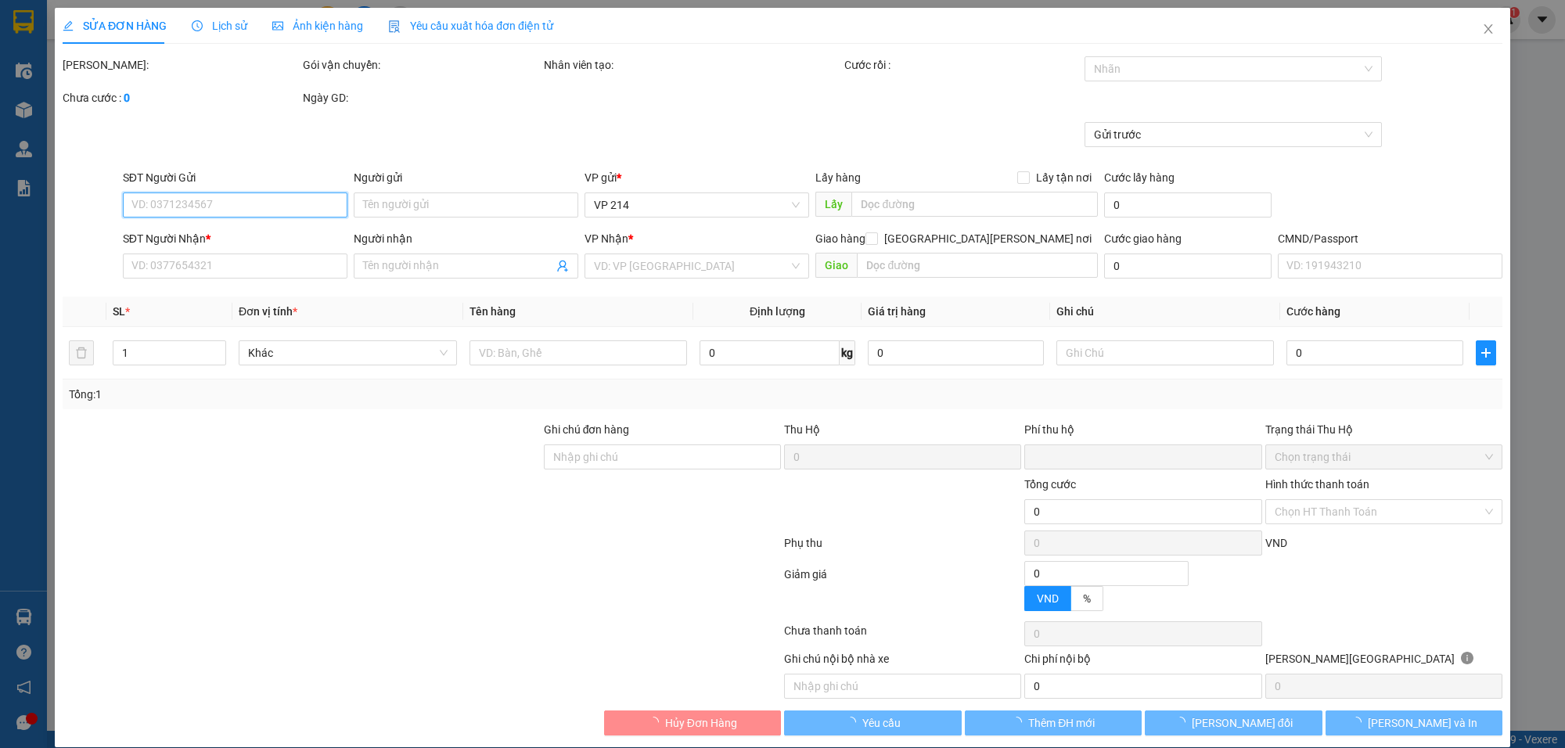
type input "24.000"
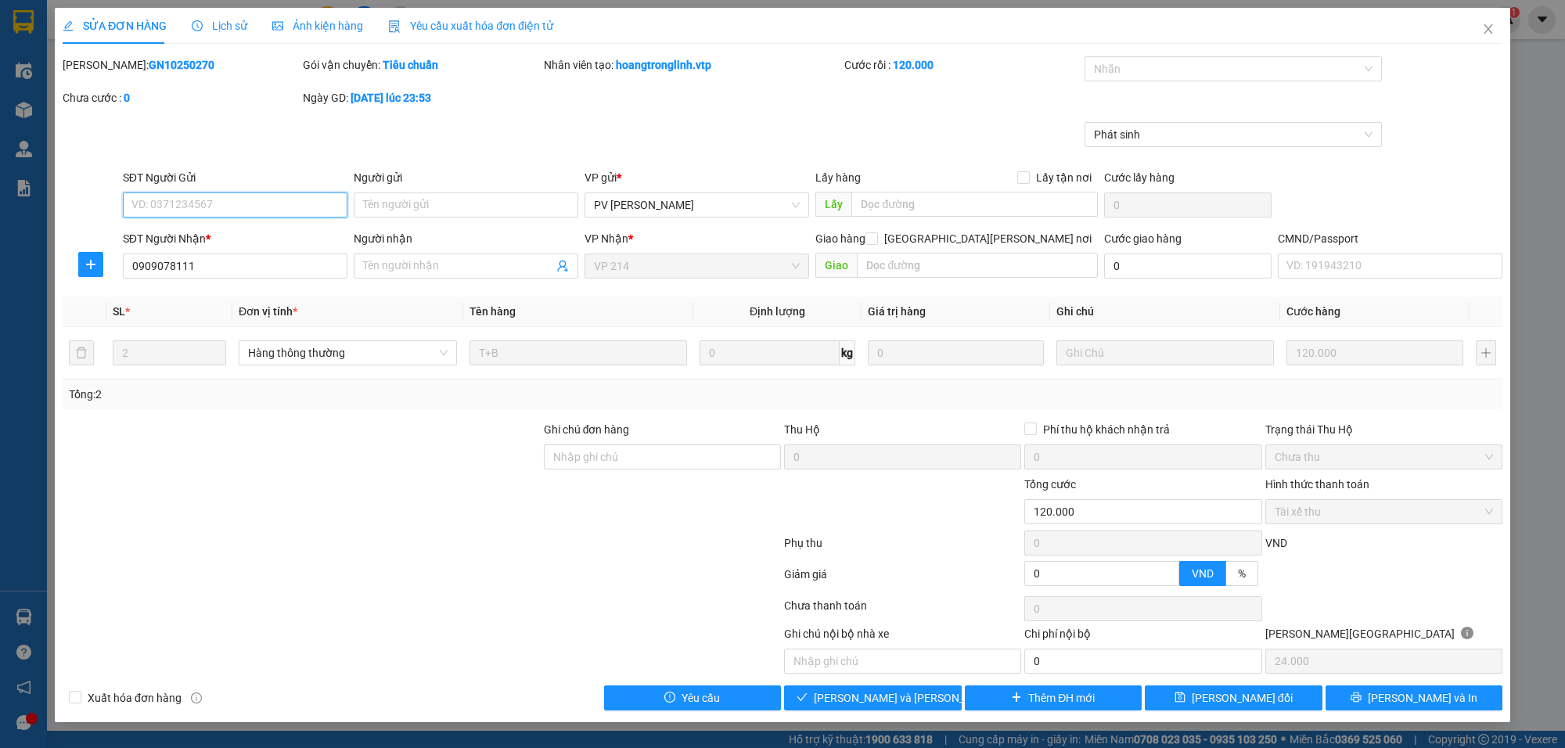
type input "0909078111"
type input "0"
type input "120.000"
click at [892, 699] on span "Giao hàng" at bounding box center [881, 698] width 50 height 17
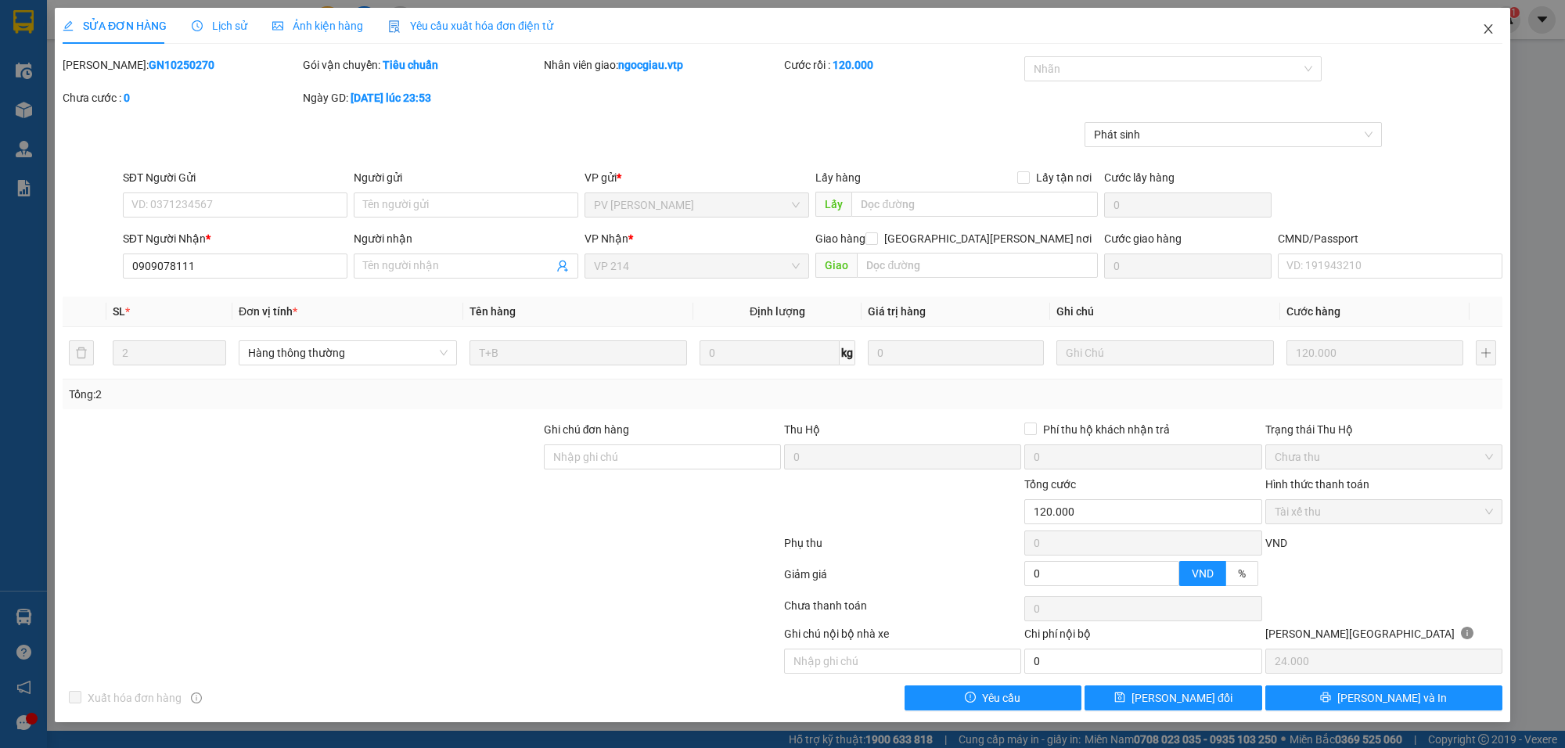
click at [1492, 17] on span "Close" at bounding box center [1489, 30] width 44 height 44
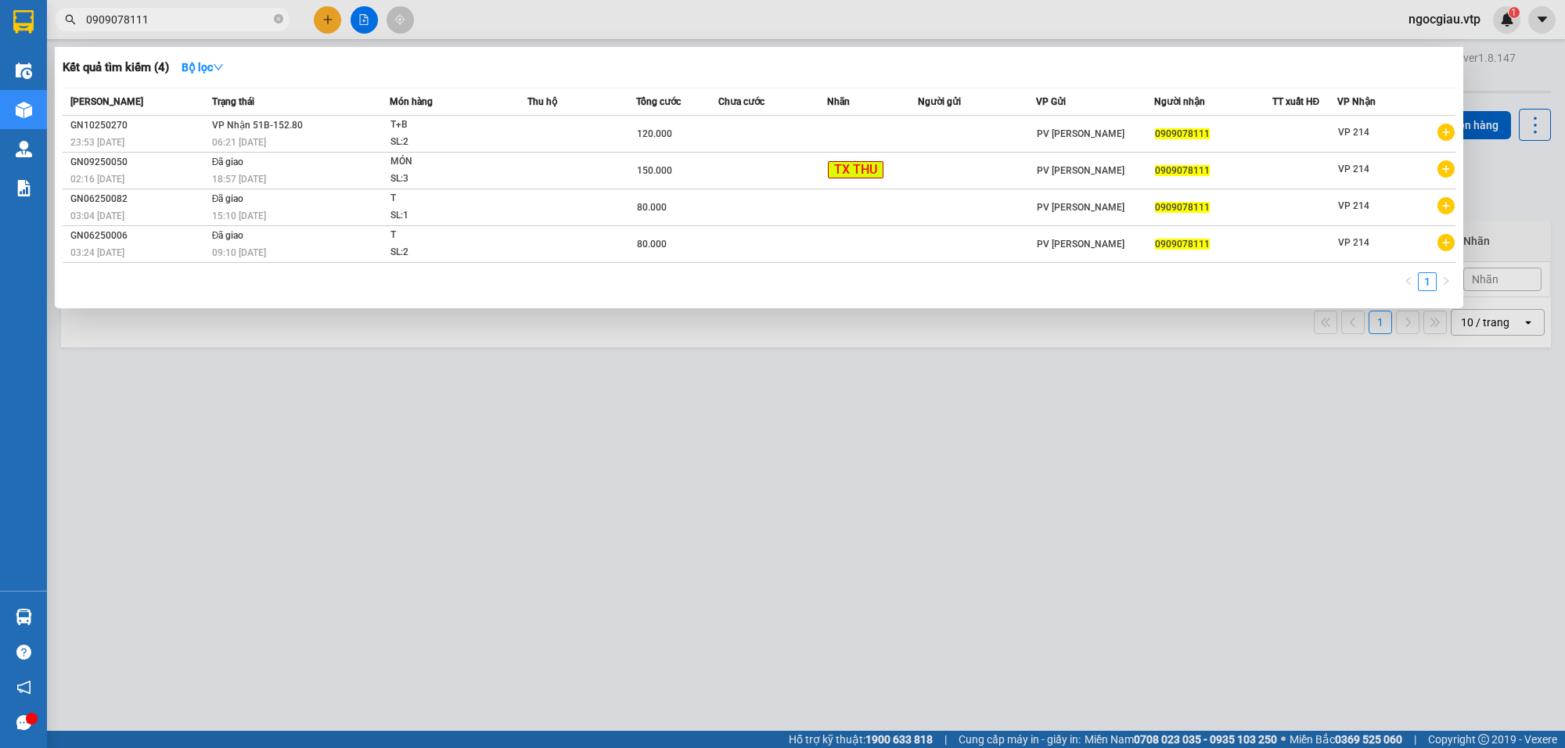
click at [176, 22] on input "0909078111" at bounding box center [178, 19] width 185 height 17
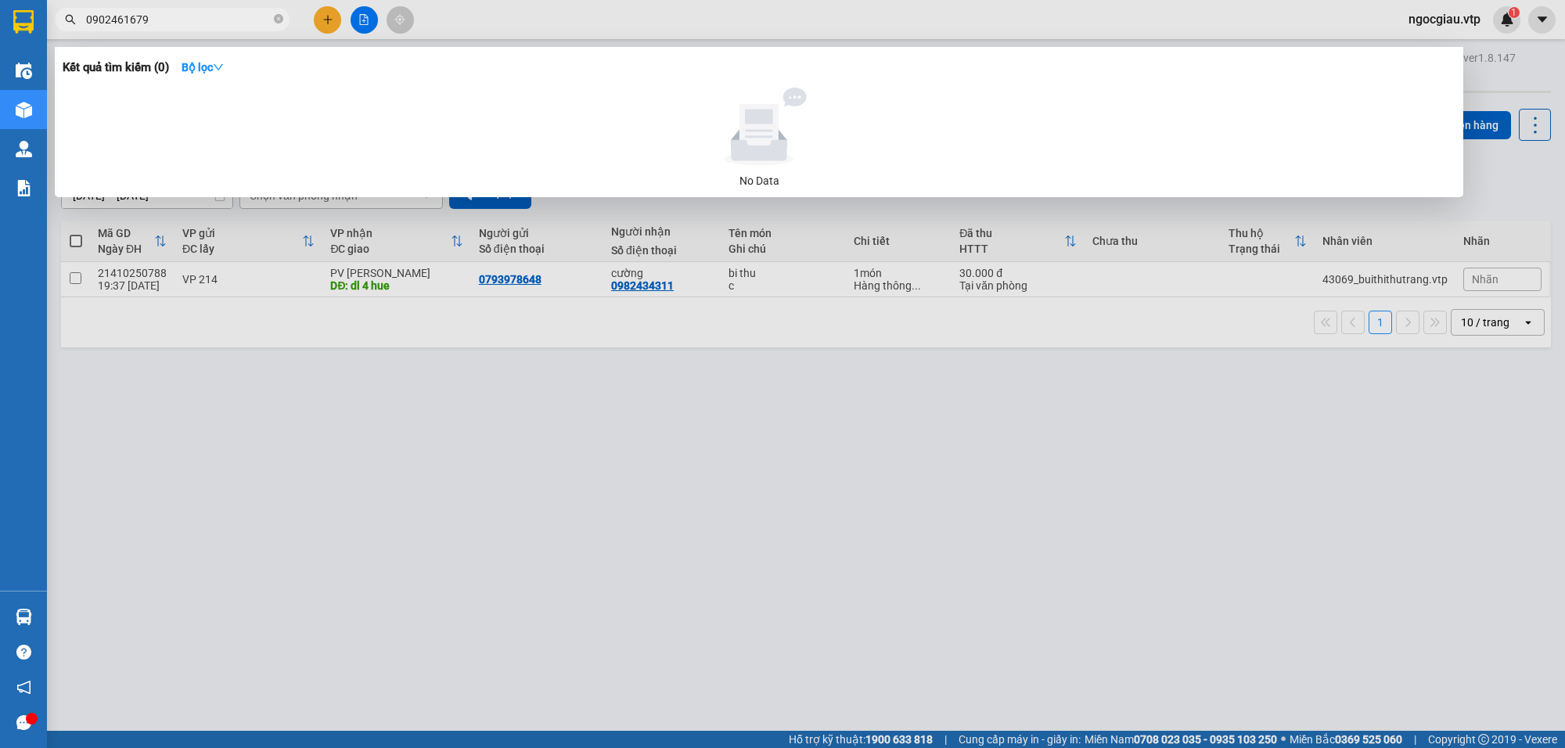
click at [171, 30] on span "0902461679" at bounding box center [172, 19] width 235 height 23
click at [178, 21] on input "0902461679" at bounding box center [178, 19] width 185 height 17
type input "0352455675"
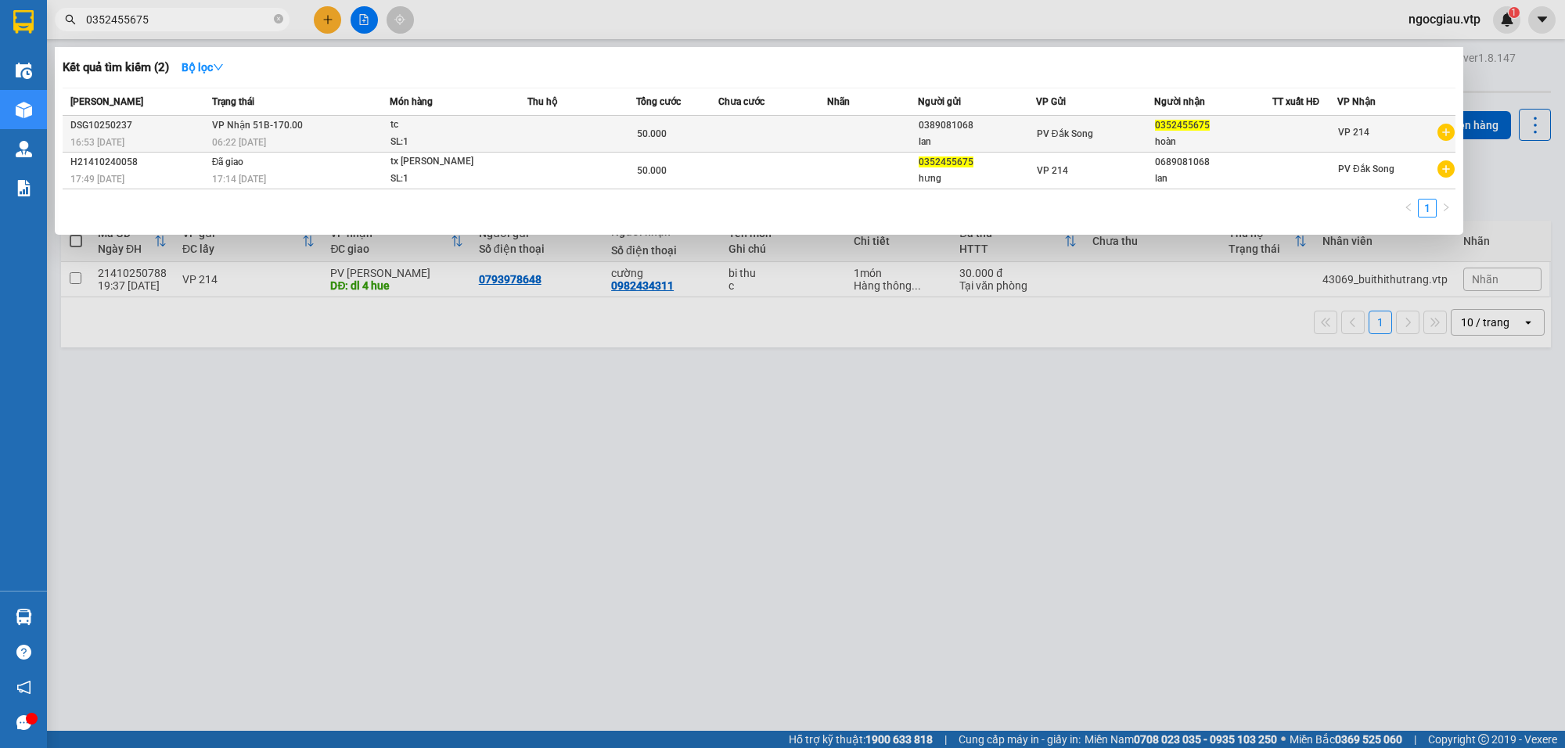
click at [734, 126] on td at bounding box center [773, 134] width 109 height 37
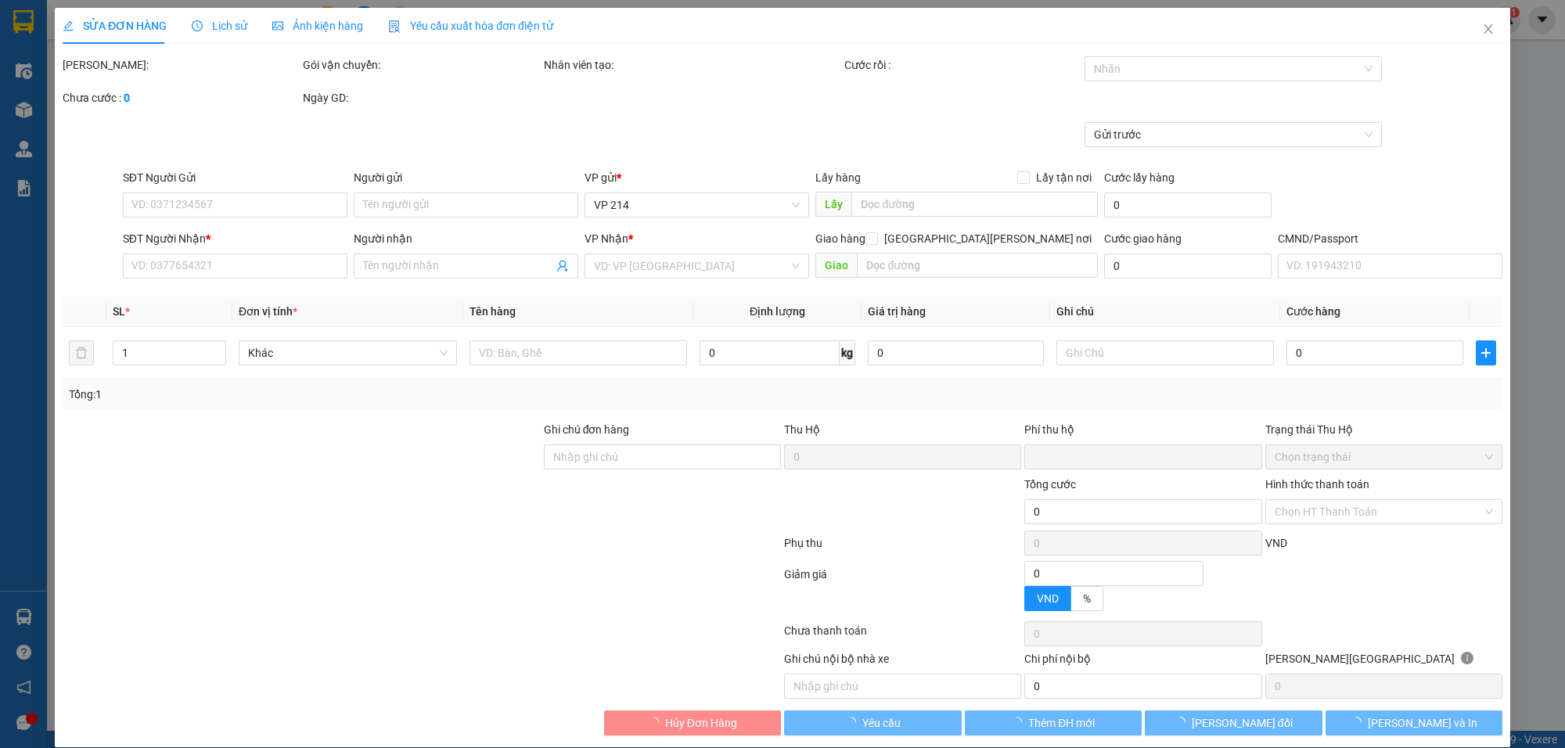
type input "2.500"
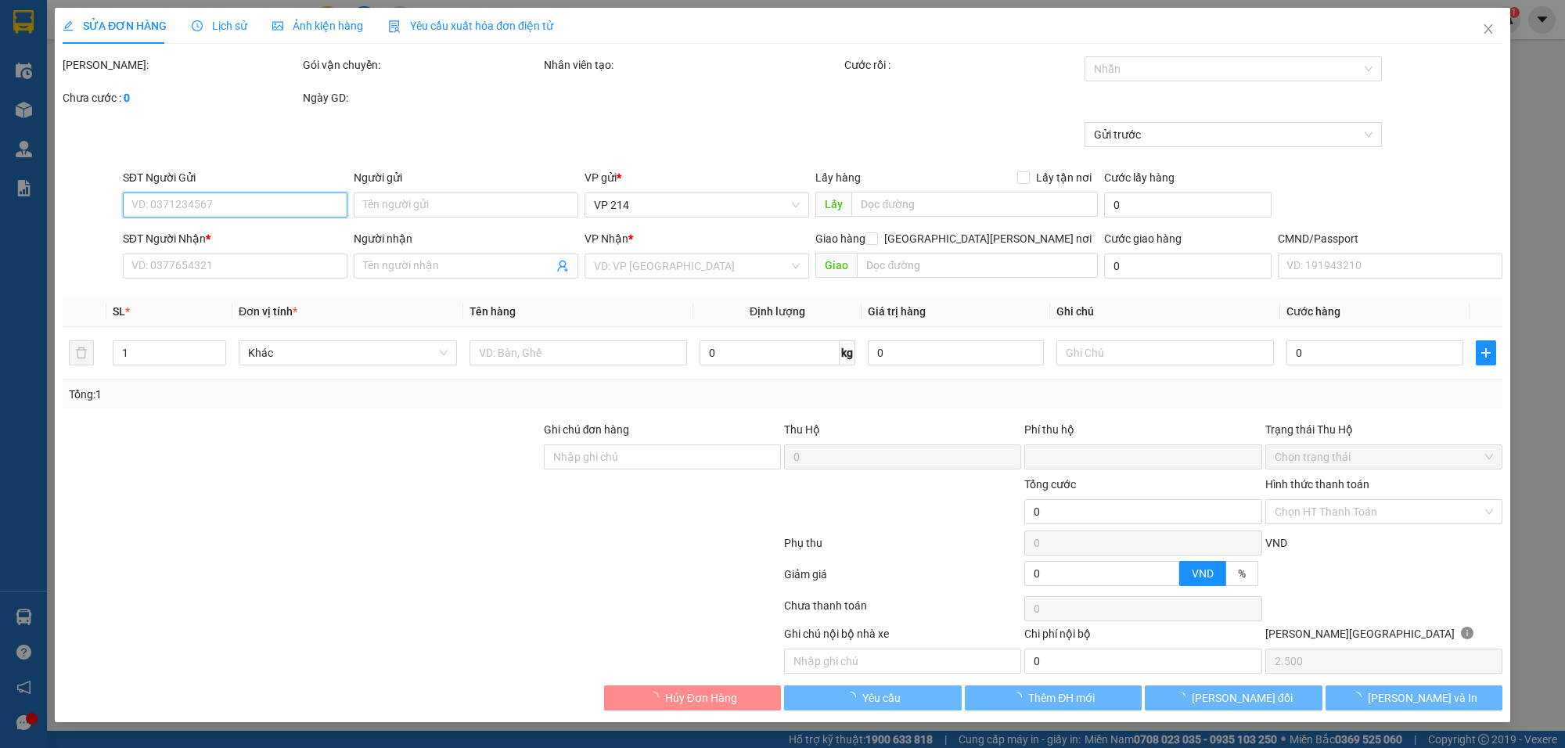
type input "0389081068"
type input "lan"
type input "0352455675"
type input "hoàn"
type input "0"
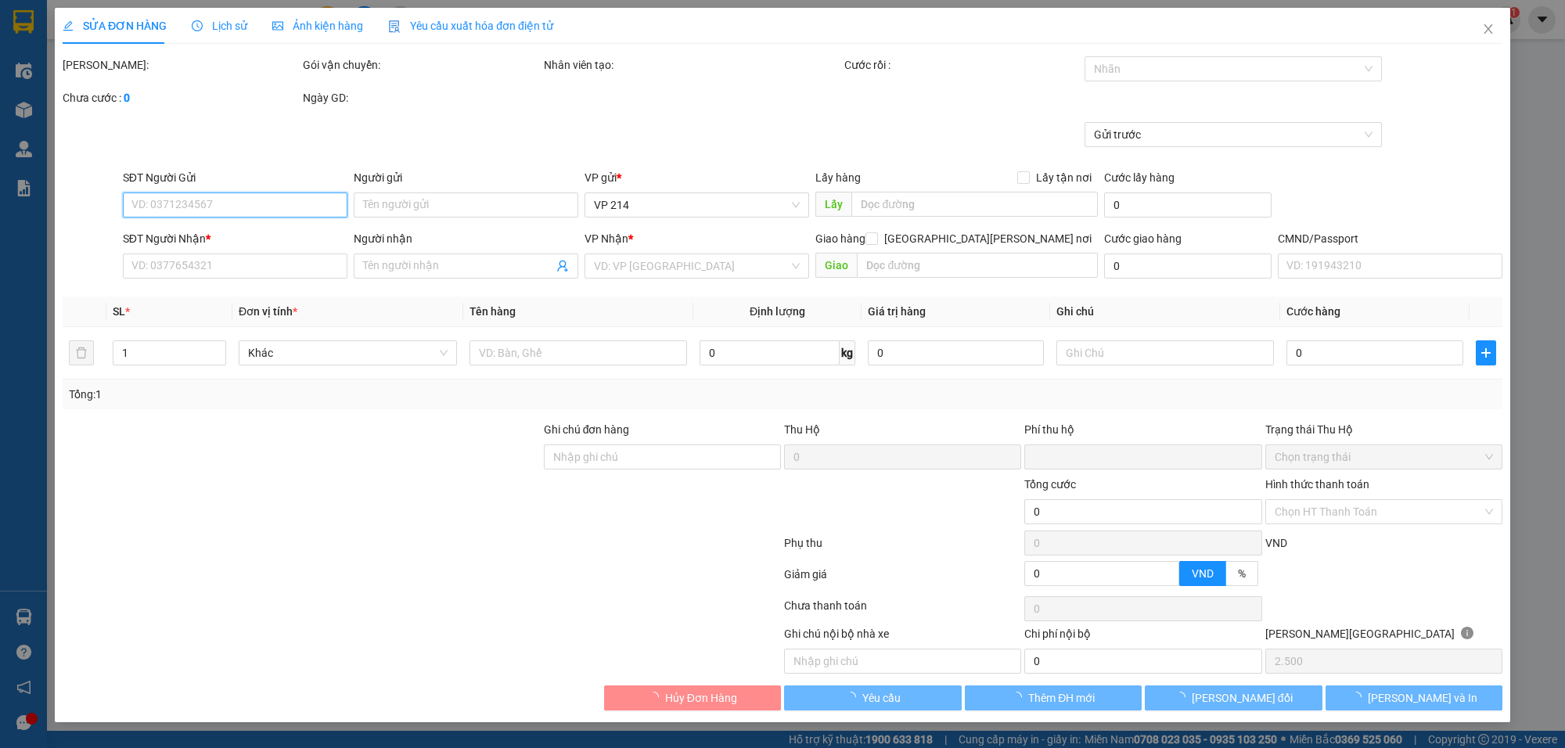
type input "50.000"
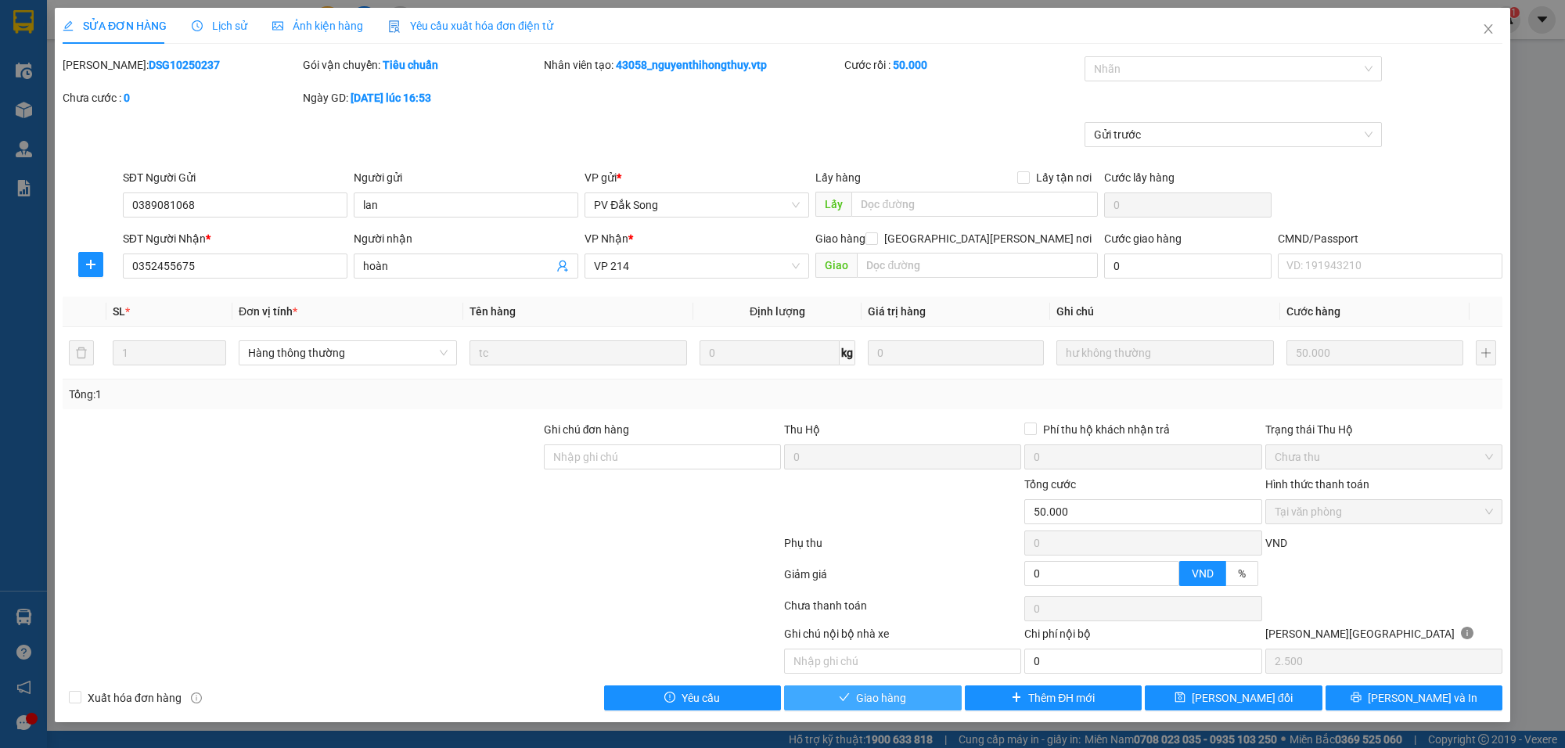
click at [902, 702] on span "Giao hàng" at bounding box center [881, 698] width 50 height 17
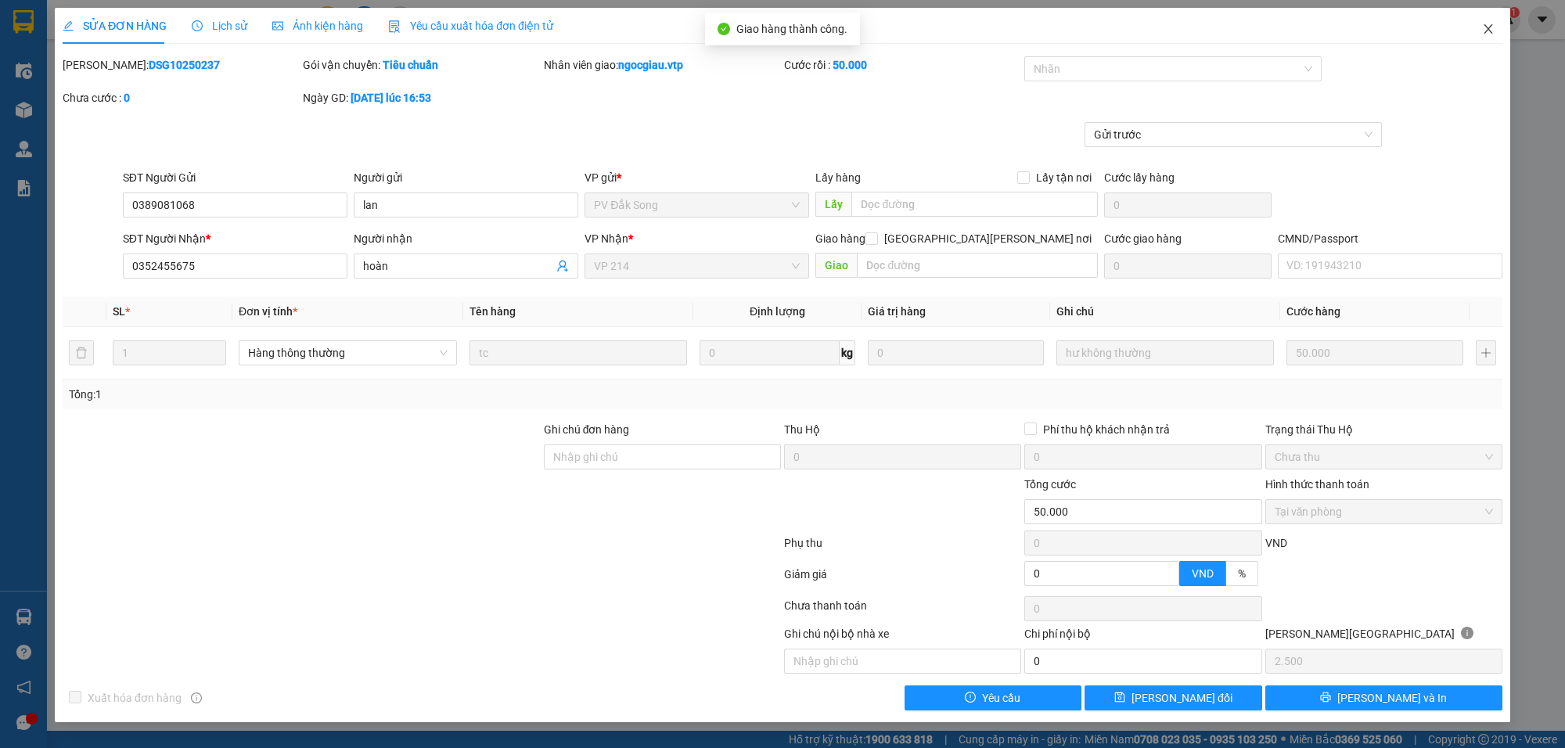
click at [1493, 32] on icon "close" at bounding box center [1488, 29] width 13 height 13
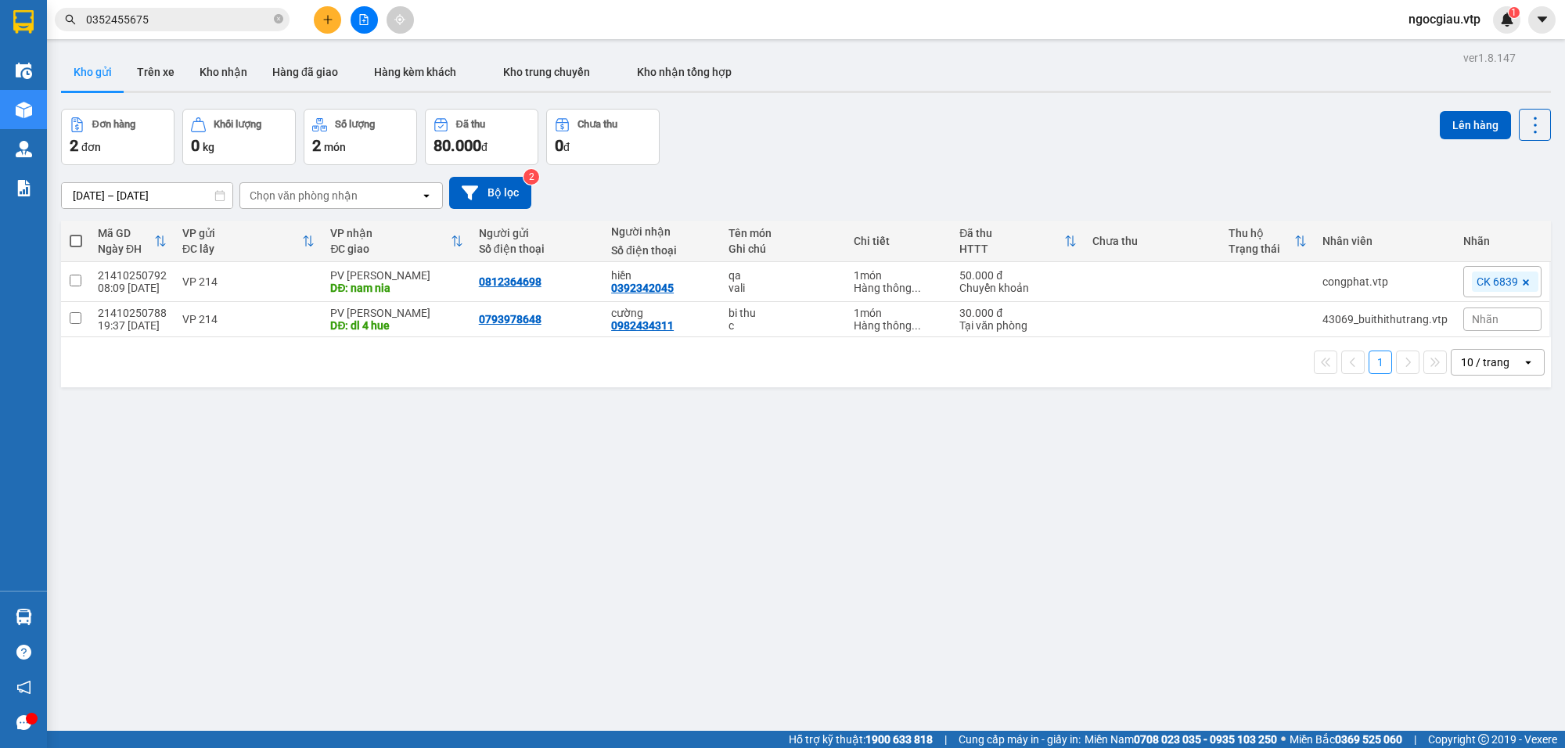
click at [169, 26] on input "0352455675" at bounding box center [178, 19] width 185 height 17
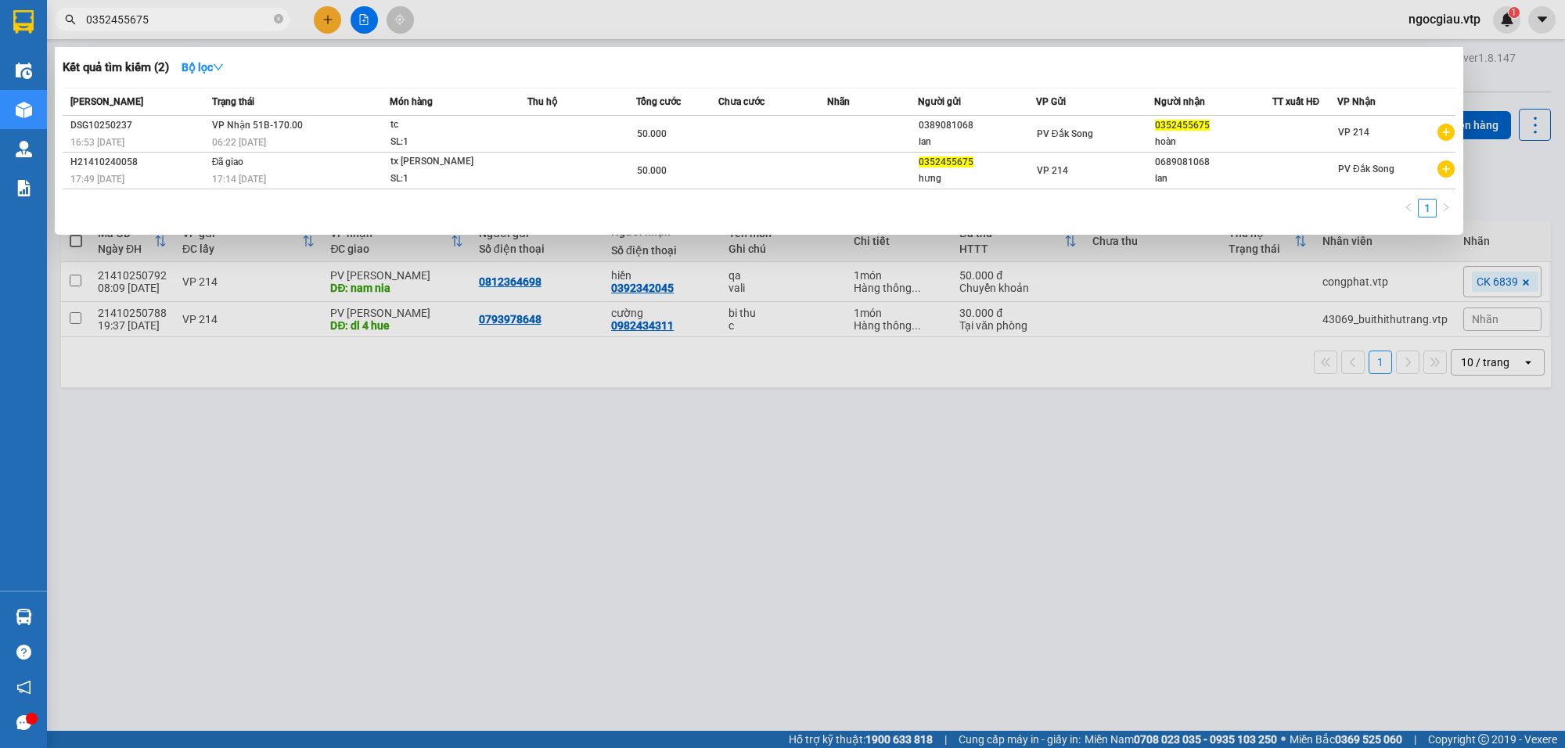
click at [169, 26] on input "0352455675" at bounding box center [178, 19] width 185 height 17
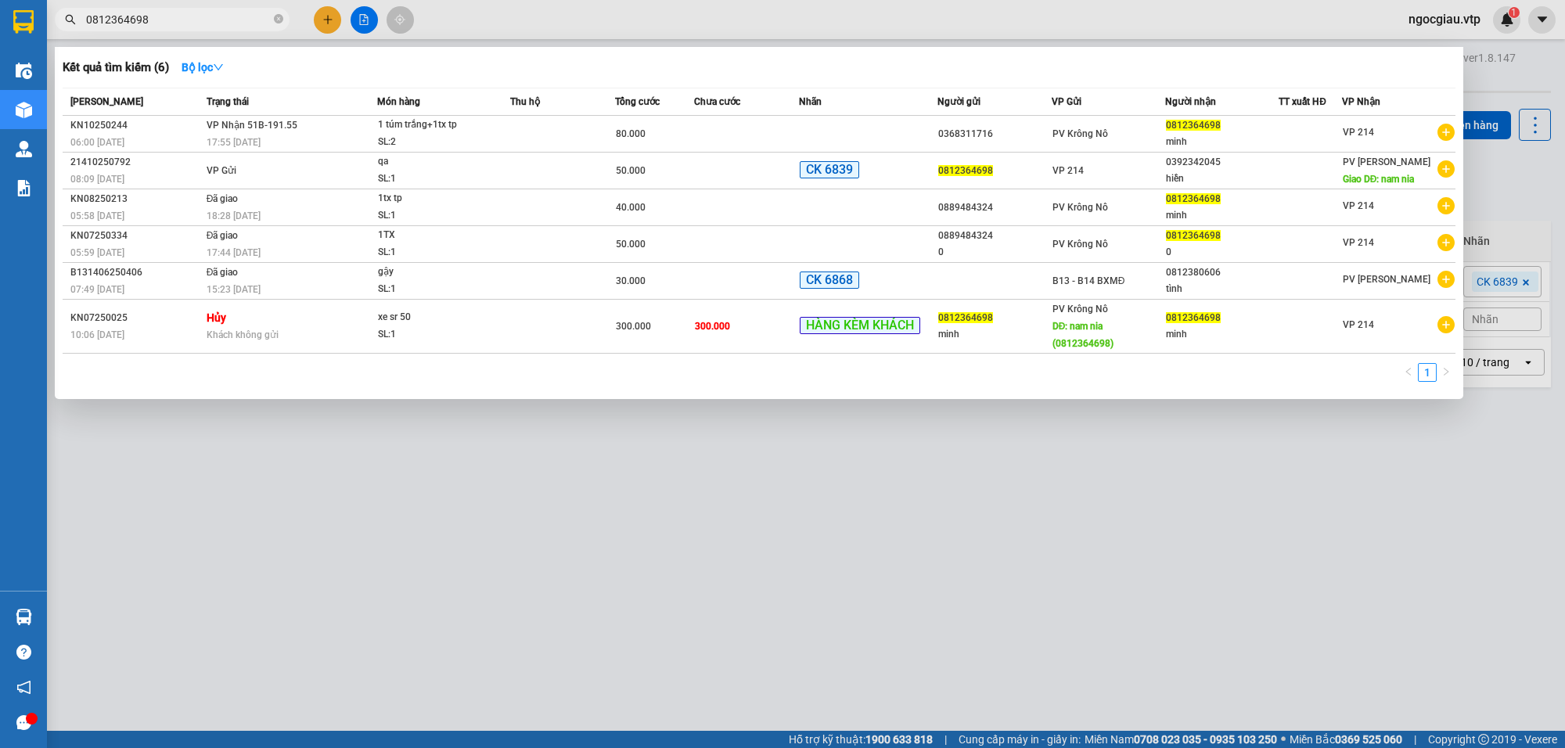
type input "0812364698"
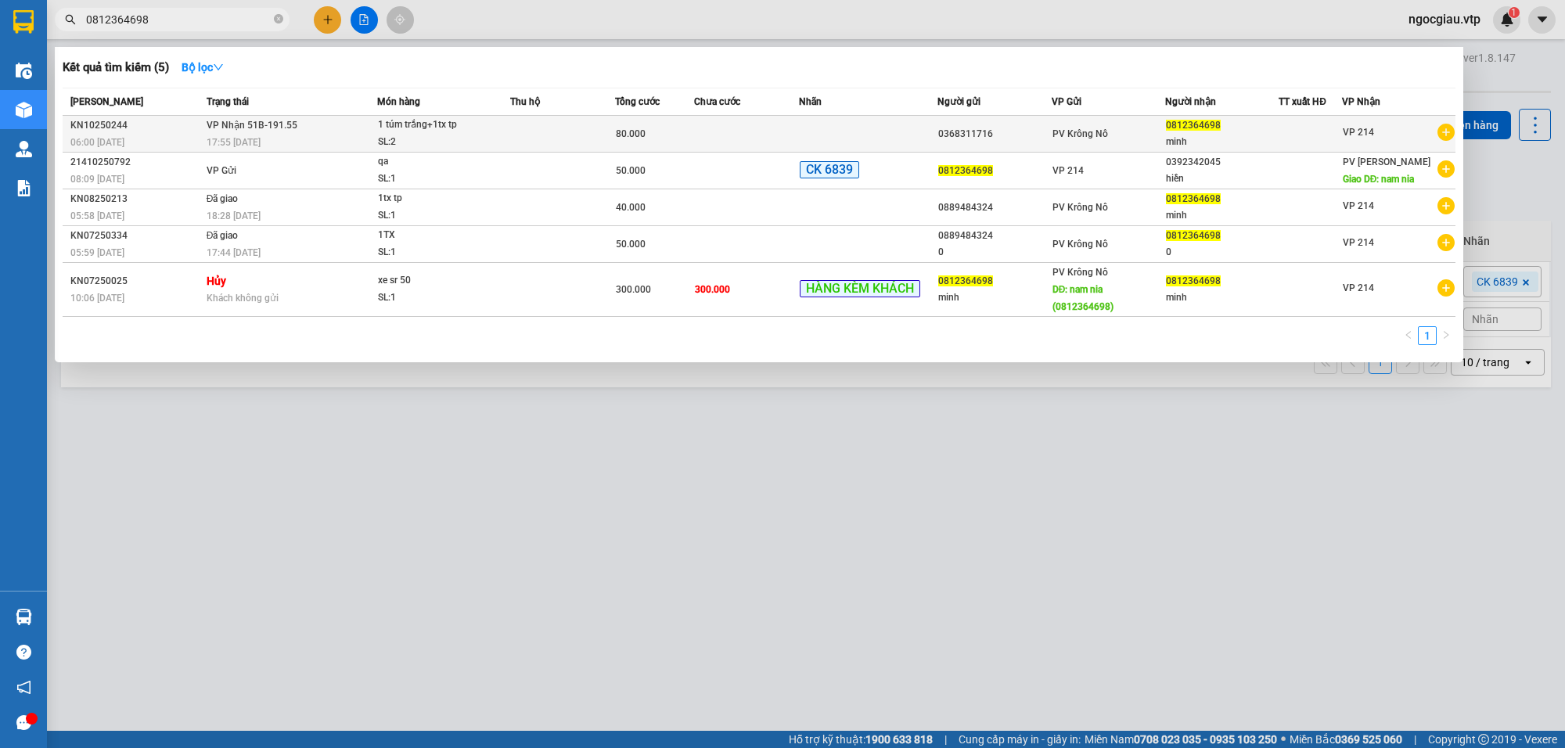
click at [732, 131] on td at bounding box center [746, 134] width 105 height 37
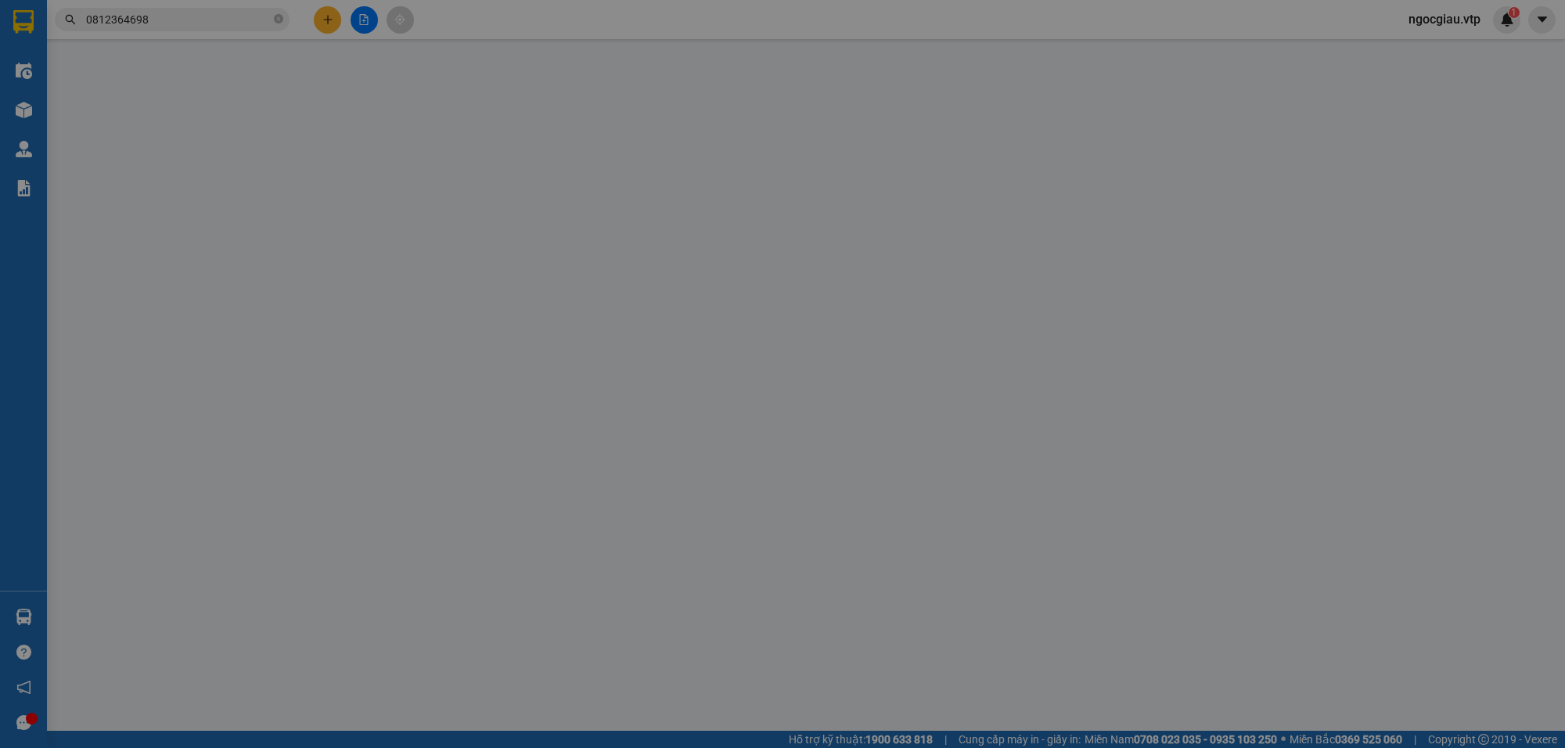
type input "4.000"
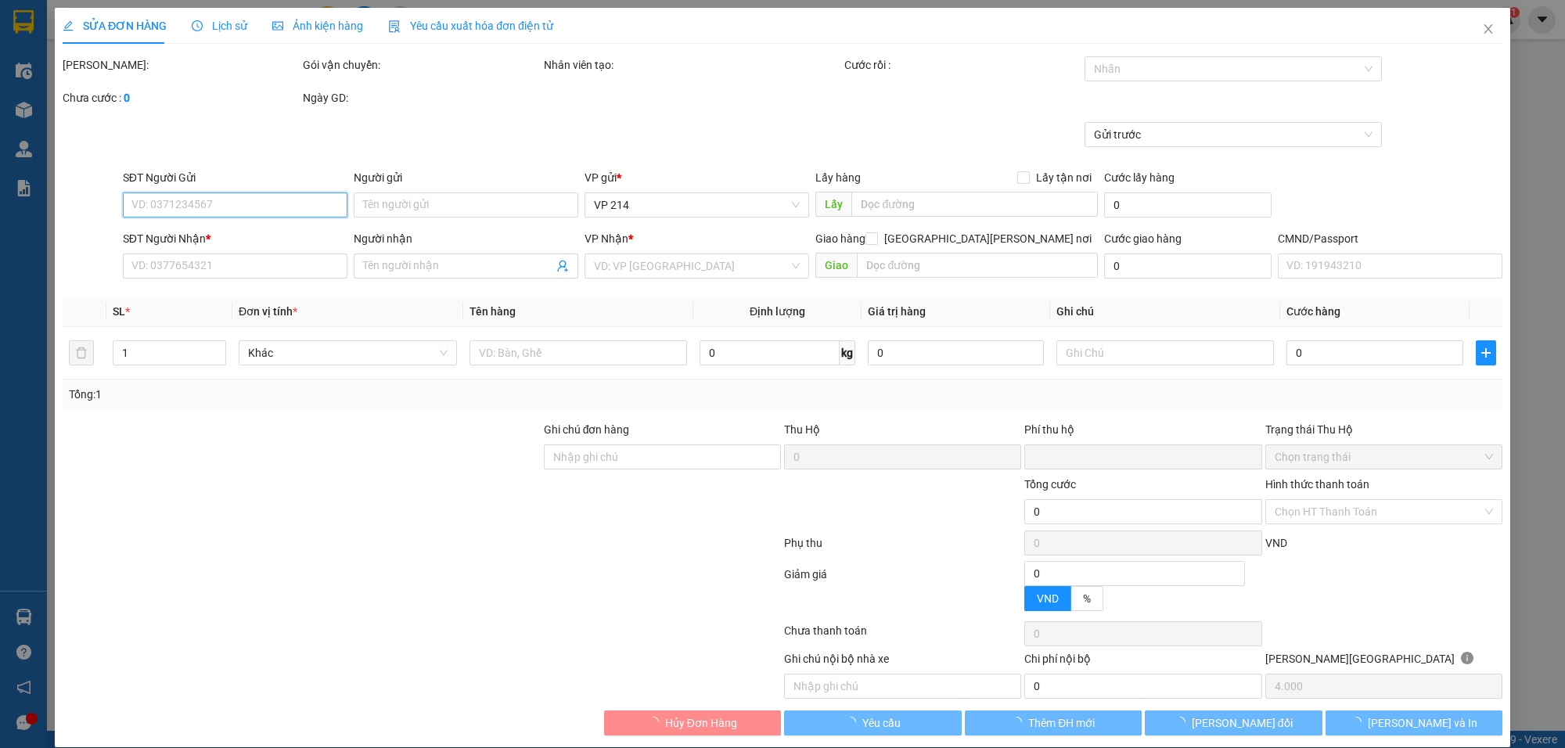
type input "0368311716"
type input "0812364698"
type input "minh"
type input "0"
type input "80.000"
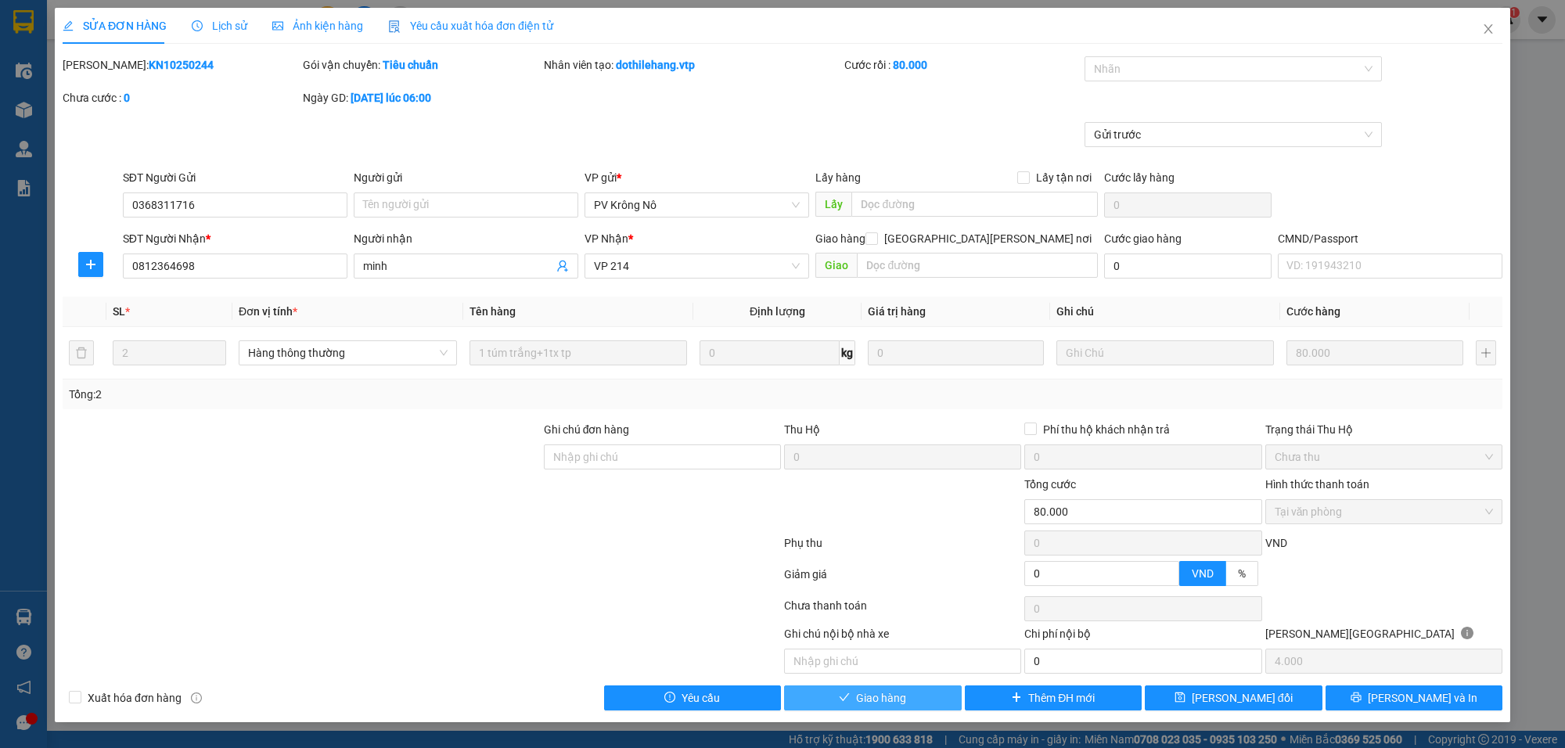
click at [866, 699] on span "Giao hàng" at bounding box center [881, 698] width 50 height 17
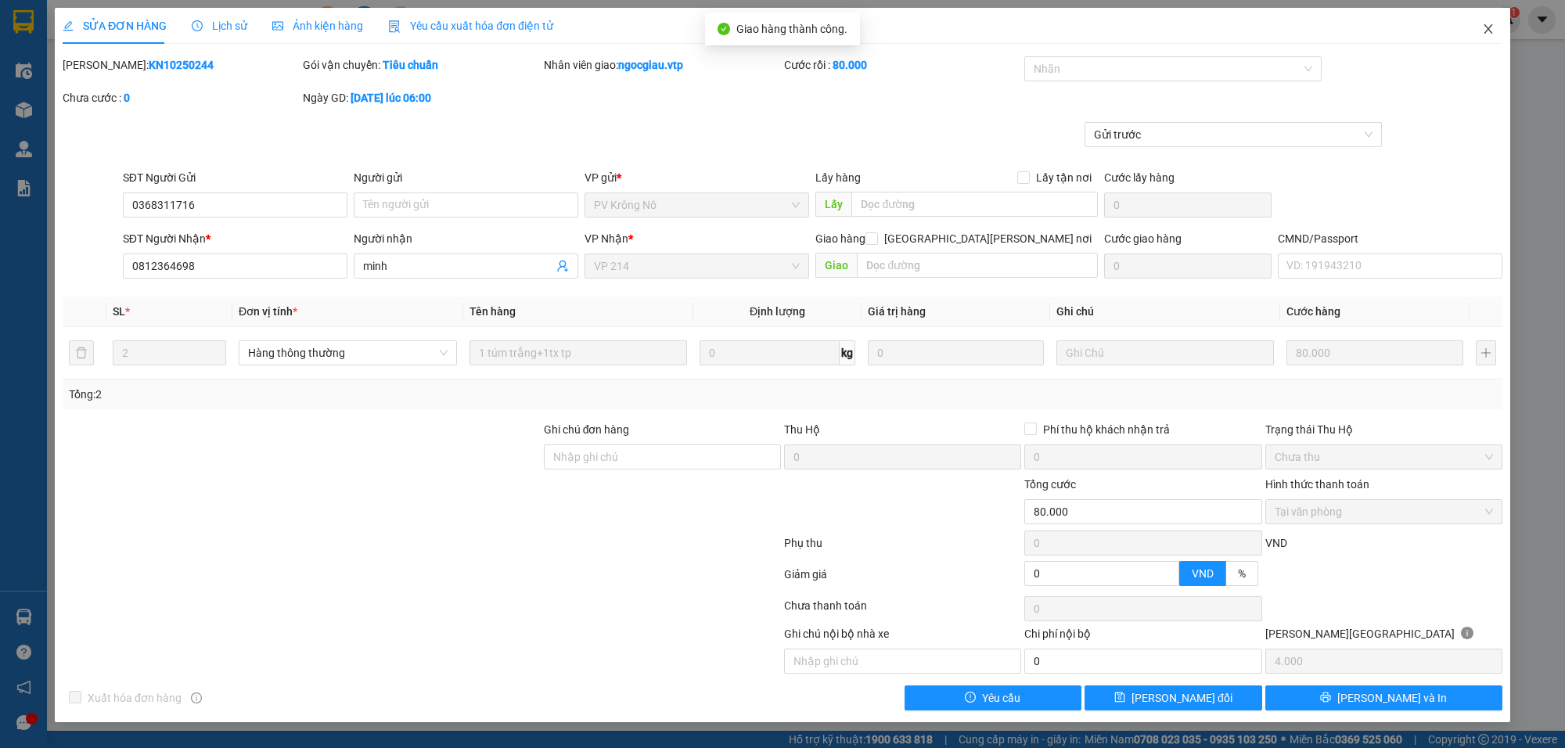
click at [1489, 33] on icon "close" at bounding box center [1488, 29] width 13 height 13
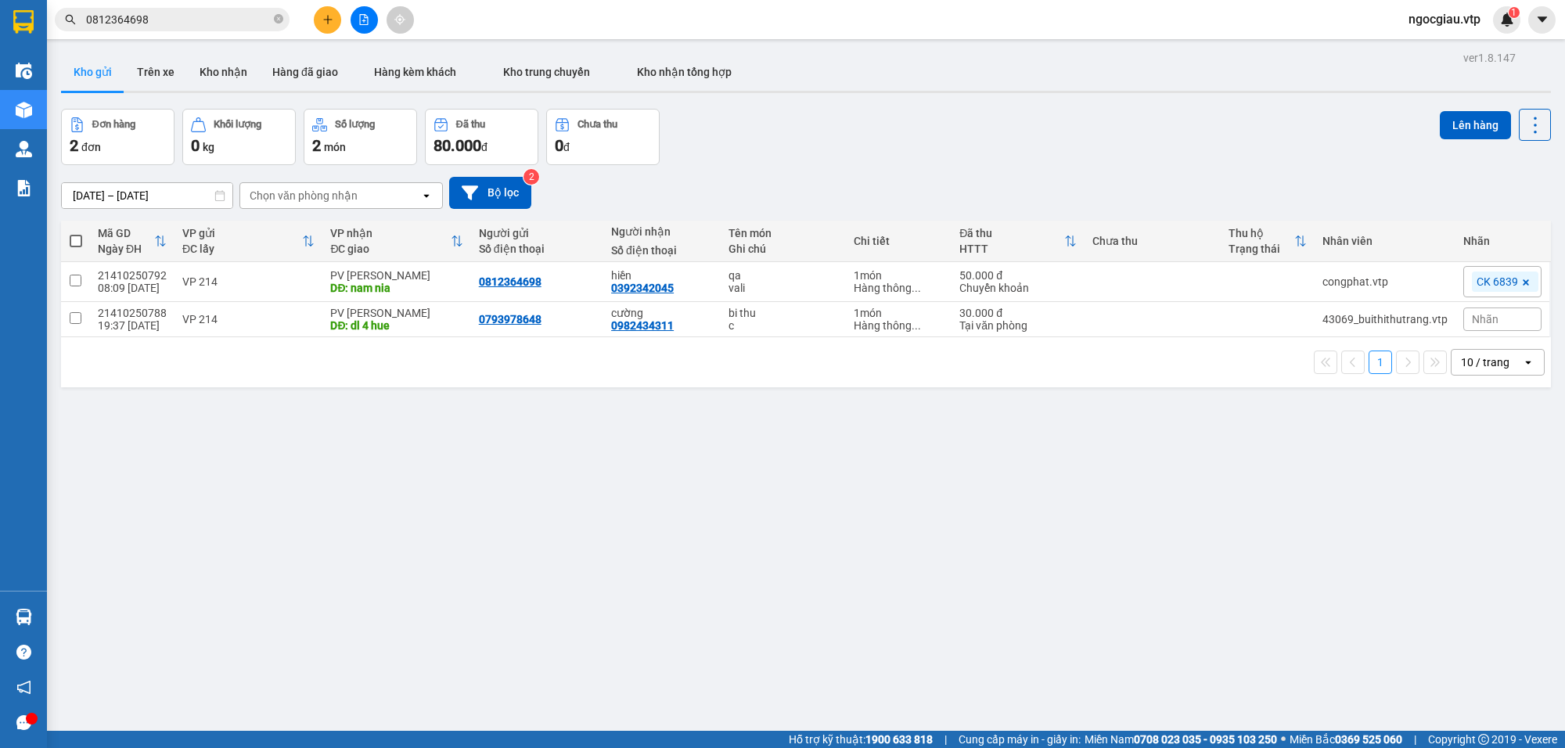
click at [176, 23] on input "0812364698" at bounding box center [178, 19] width 185 height 17
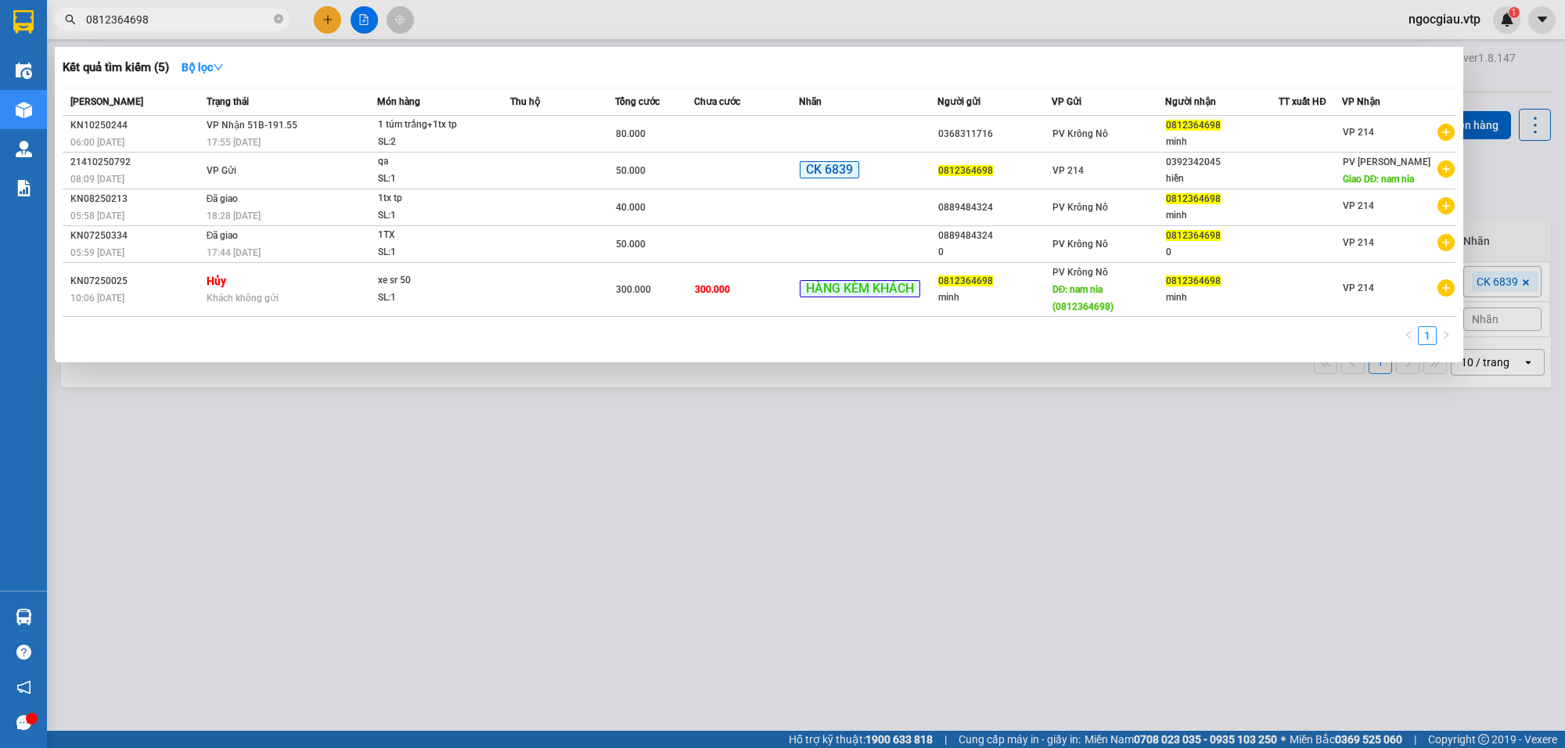
click at [176, 23] on input "0812364698" at bounding box center [178, 19] width 185 height 17
type input "0978299744"
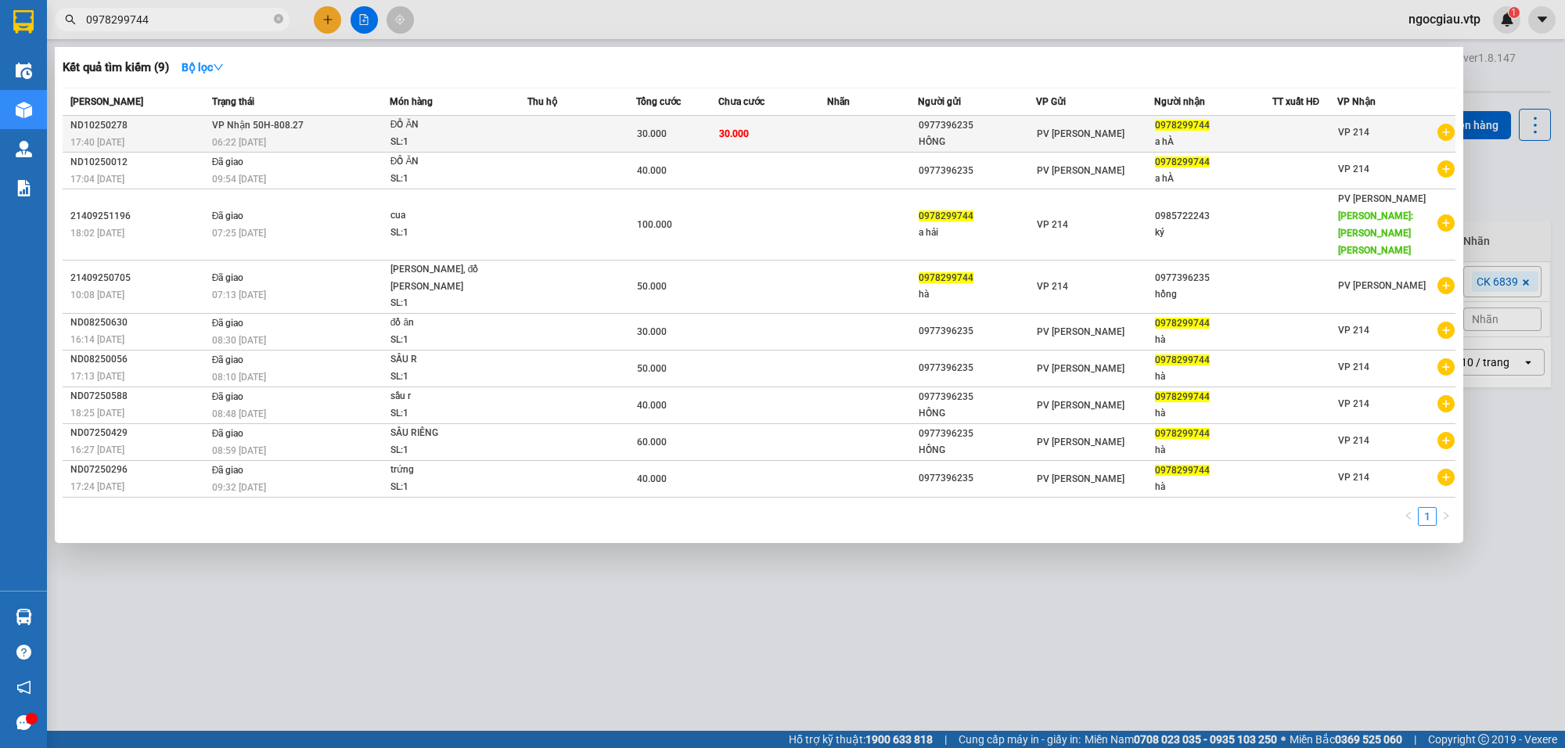
click at [526, 141] on span "ĐỒ ĂN SL: 1" at bounding box center [459, 134] width 136 height 34
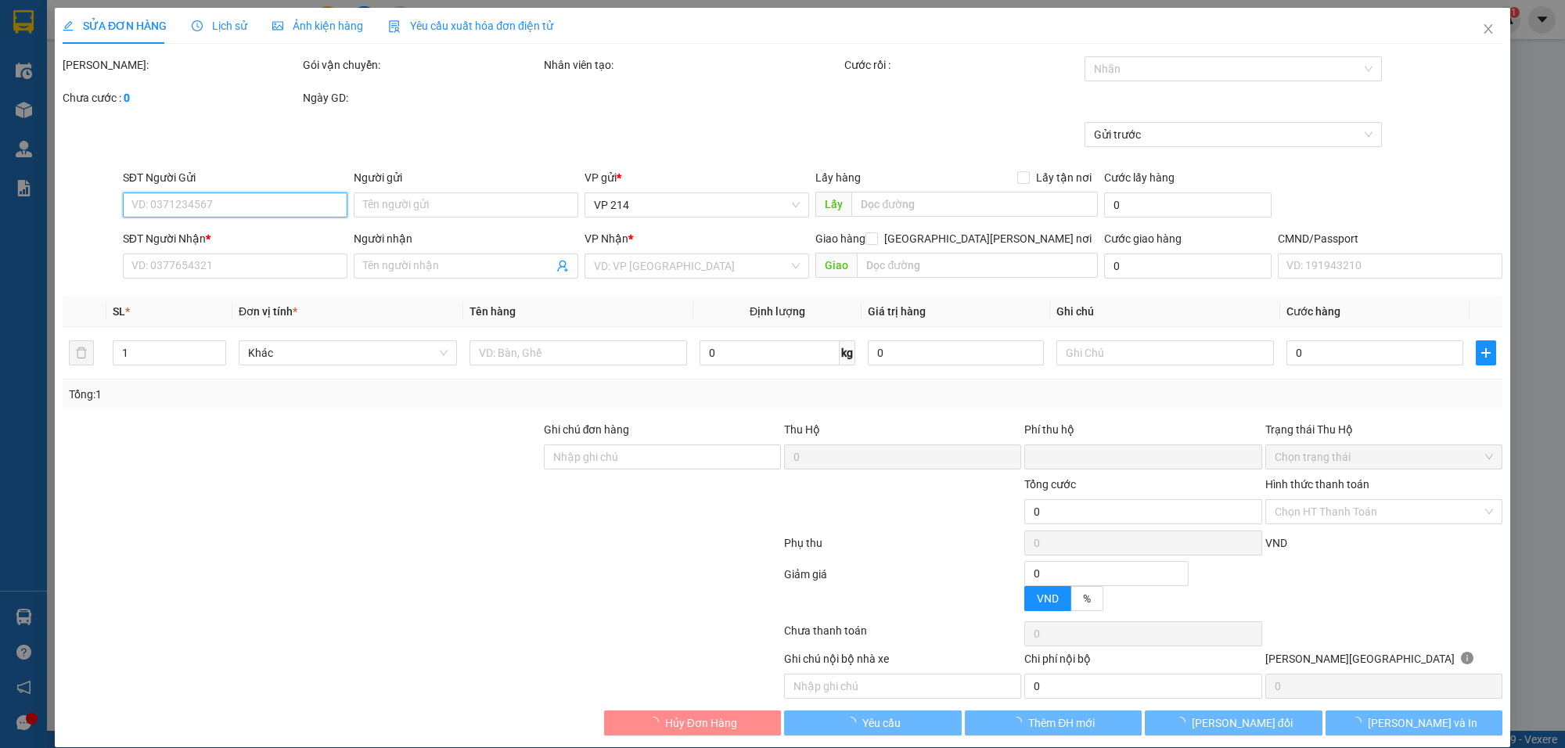
type input "1.500"
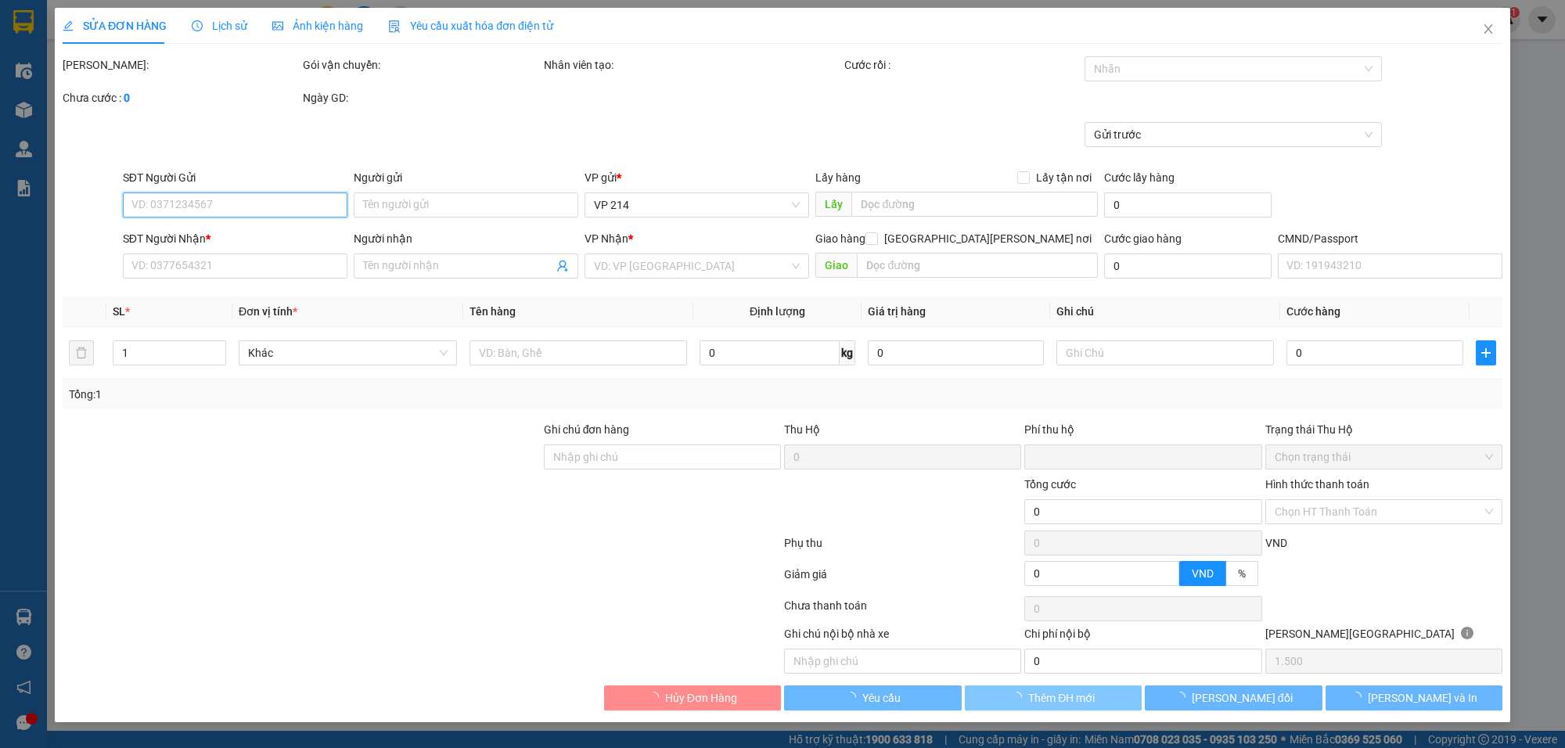
type input "0977396235"
type input "HỒNG"
type input "0978299744"
type input "a hÀ"
type input "0"
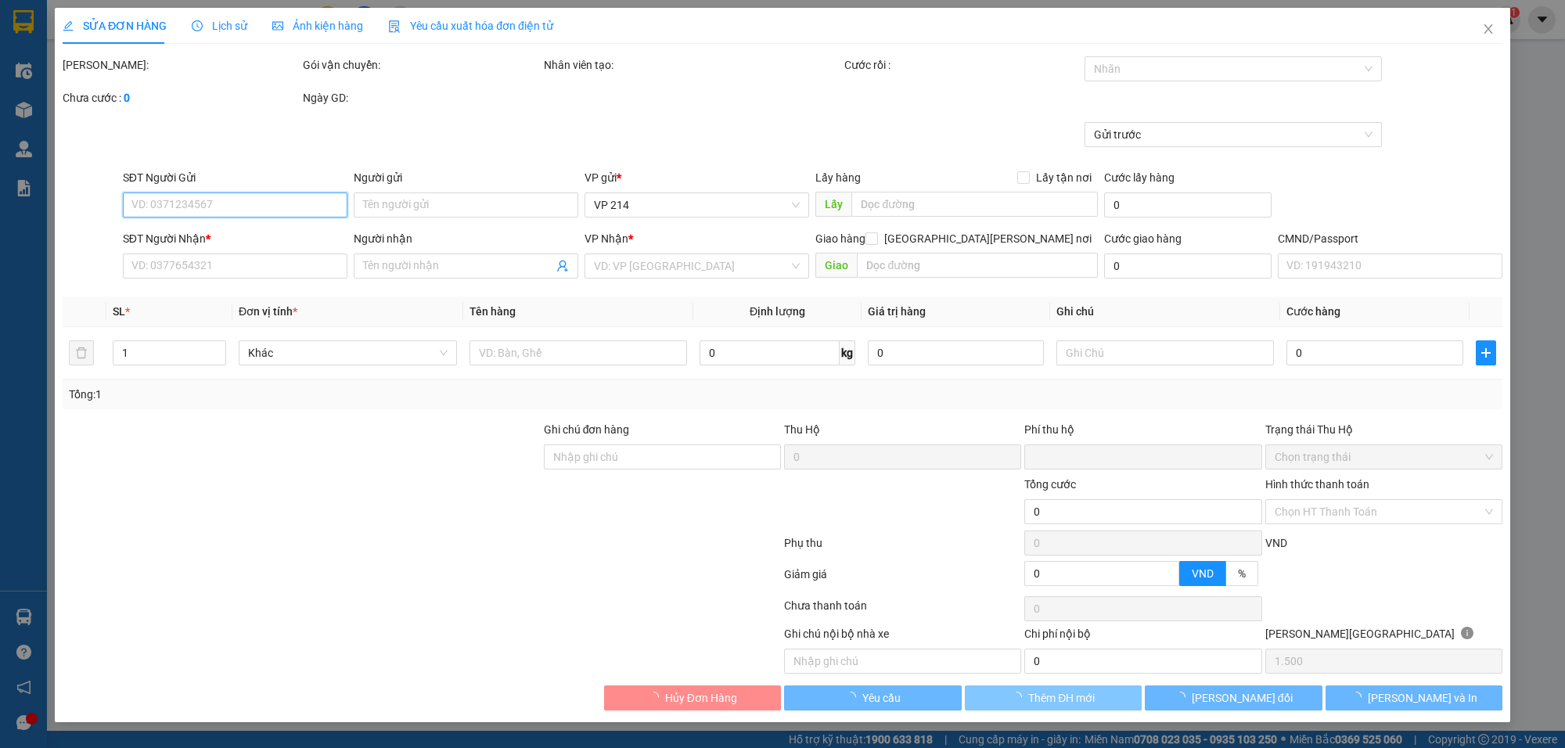
type input "30.000"
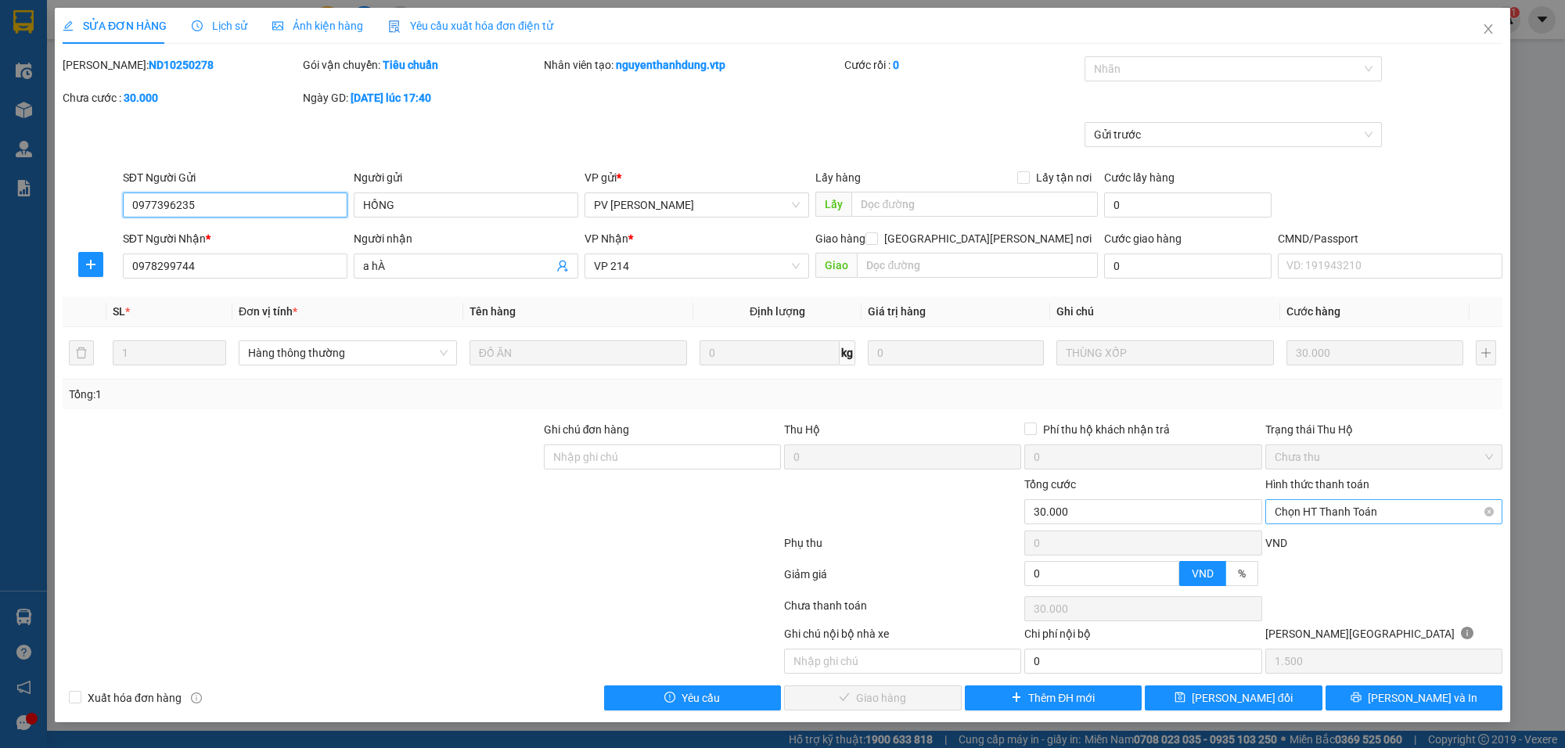
click at [1307, 514] on span "Chọn HT Thanh Toán" at bounding box center [1384, 511] width 218 height 23
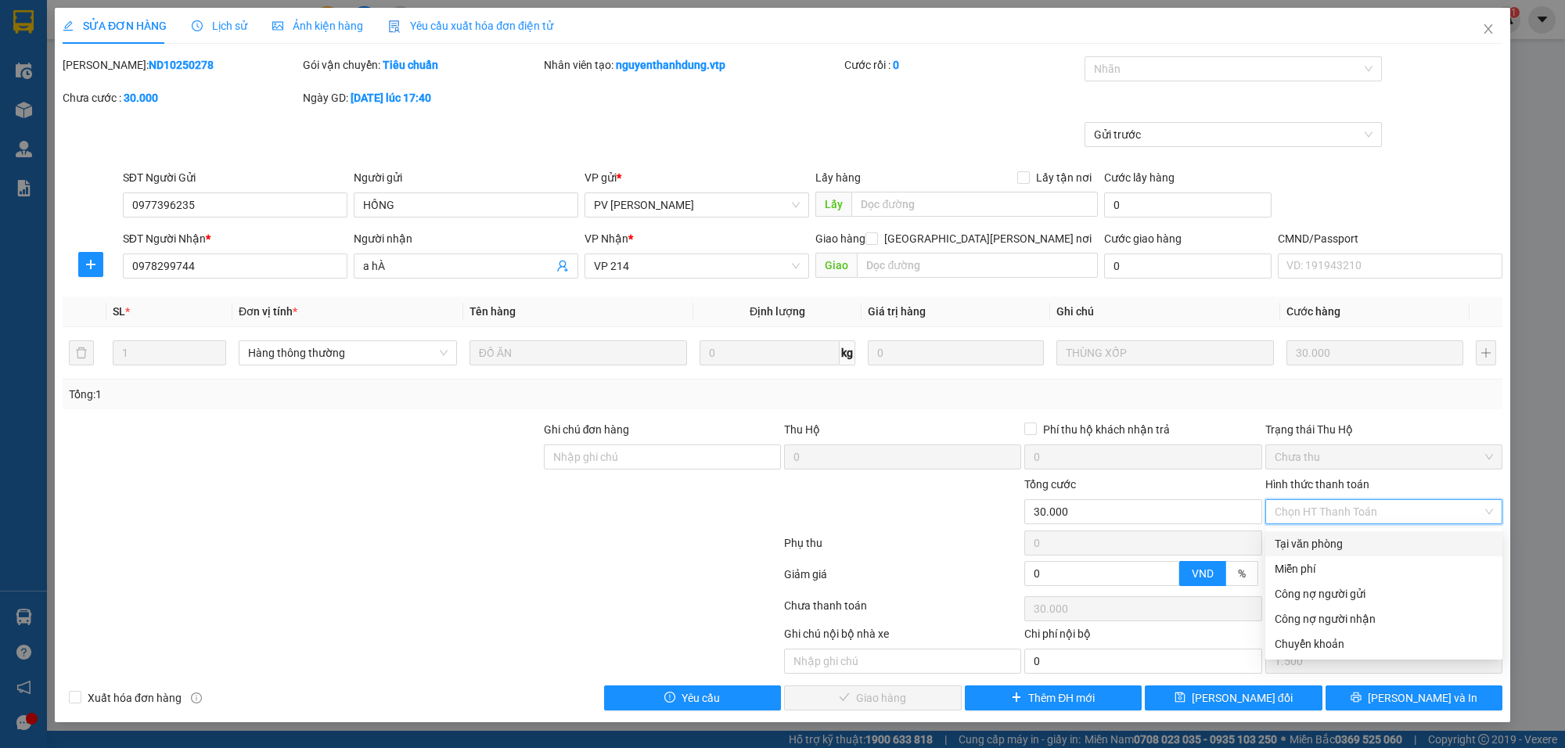
click at [1305, 549] on div "Tại văn phòng" at bounding box center [1384, 543] width 218 height 17
type input "0"
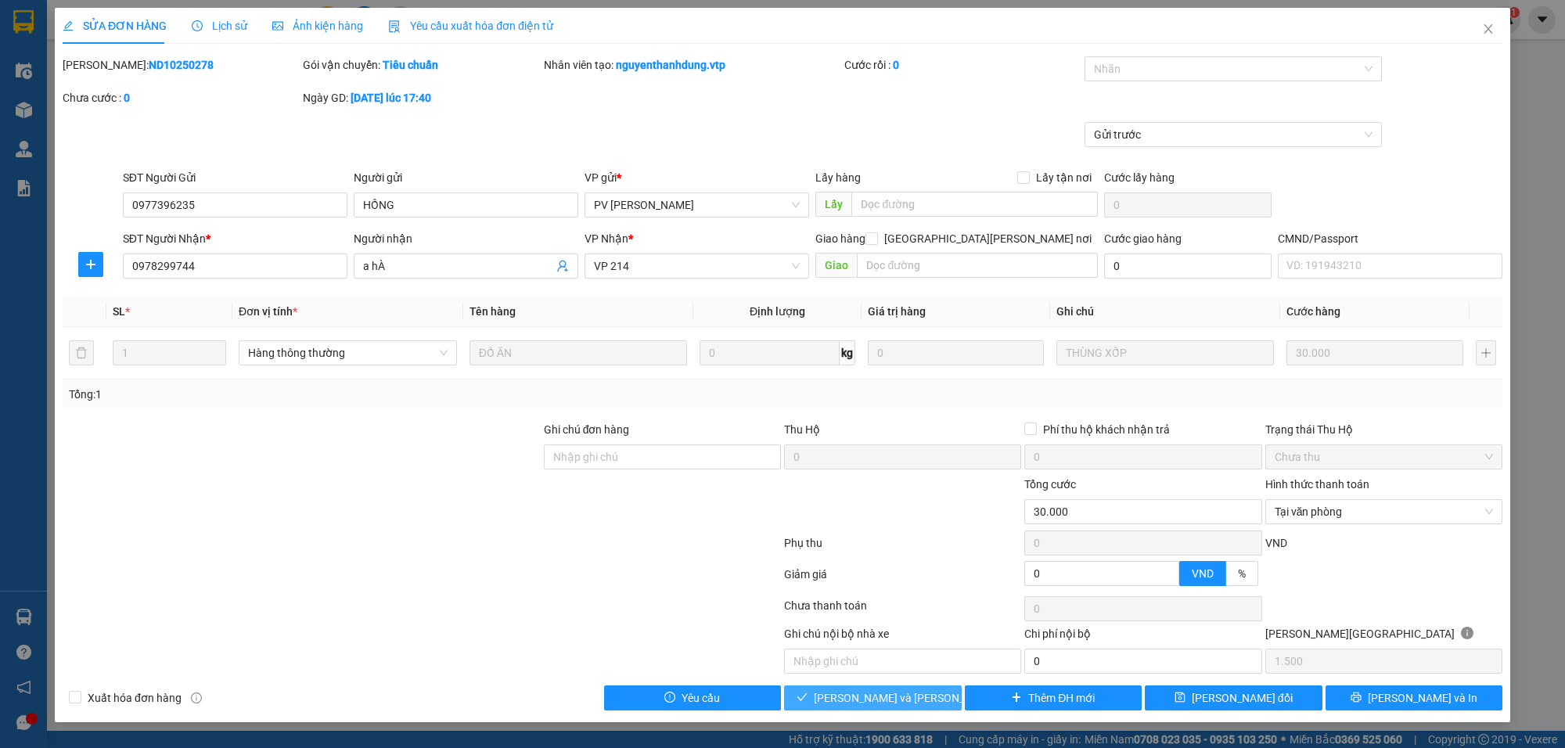
click at [897, 697] on span "Lưu và Giao hàng" at bounding box center [919, 698] width 211 height 17
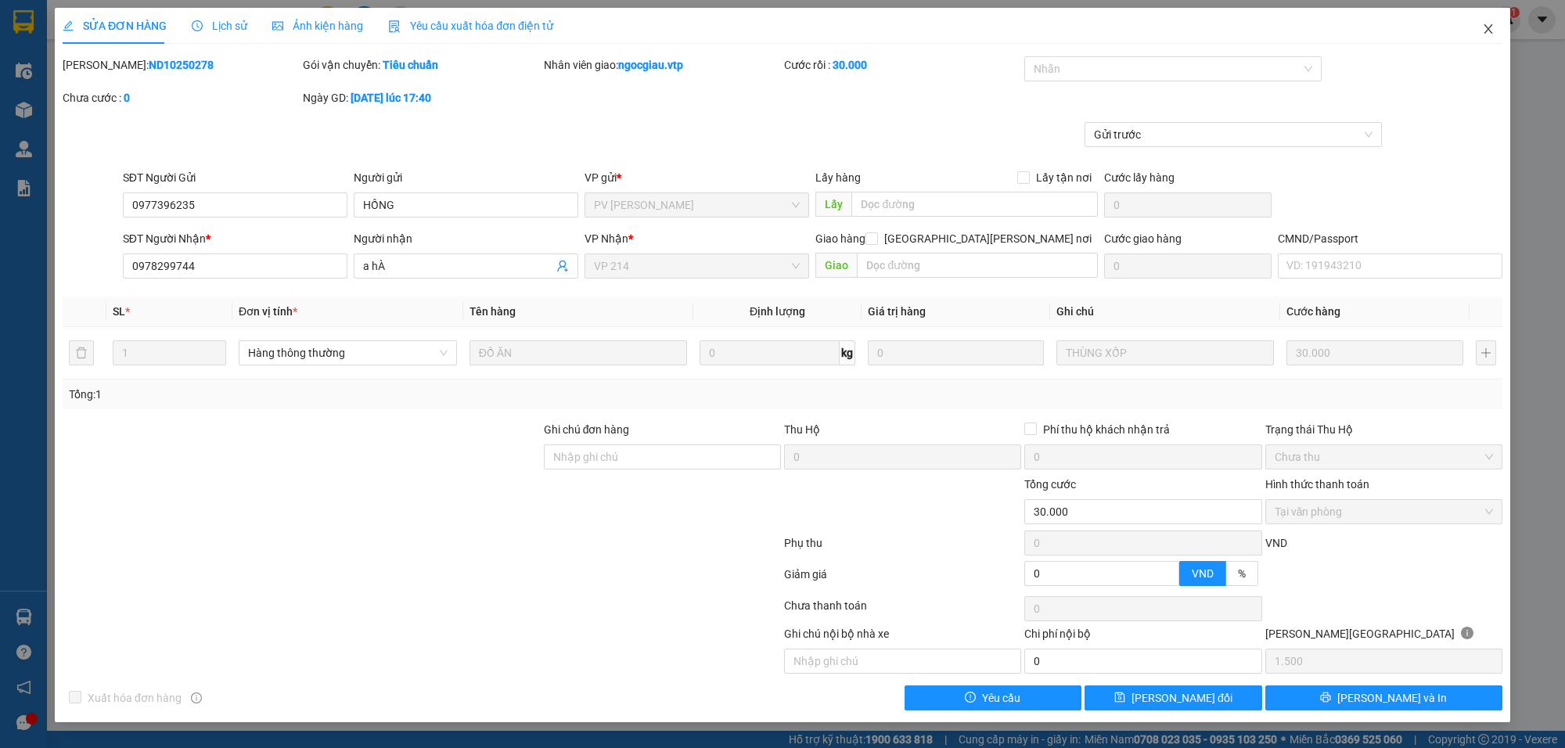
click at [1483, 25] on icon "close" at bounding box center [1488, 29] width 13 height 13
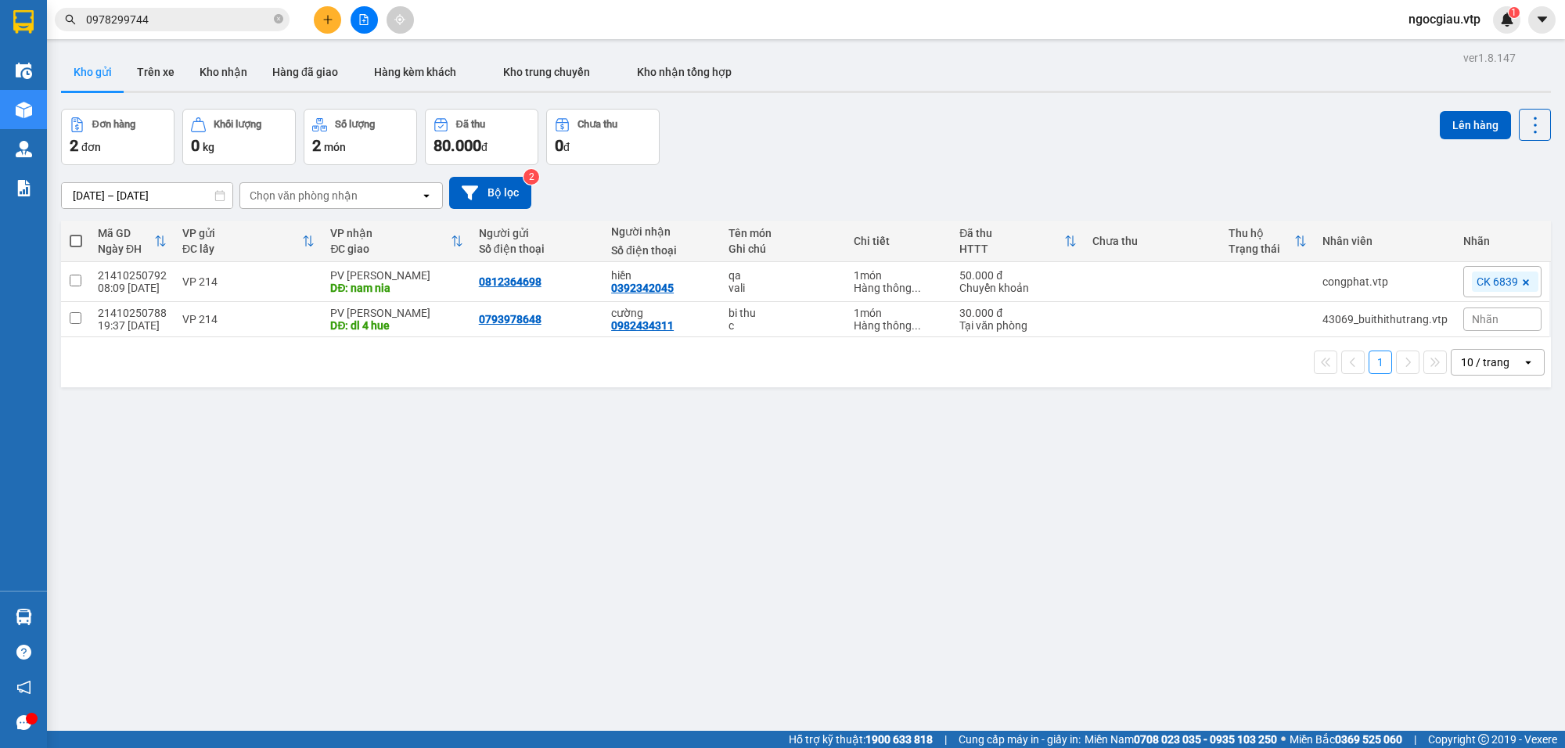
click at [170, 27] on input "0978299744" at bounding box center [178, 19] width 185 height 17
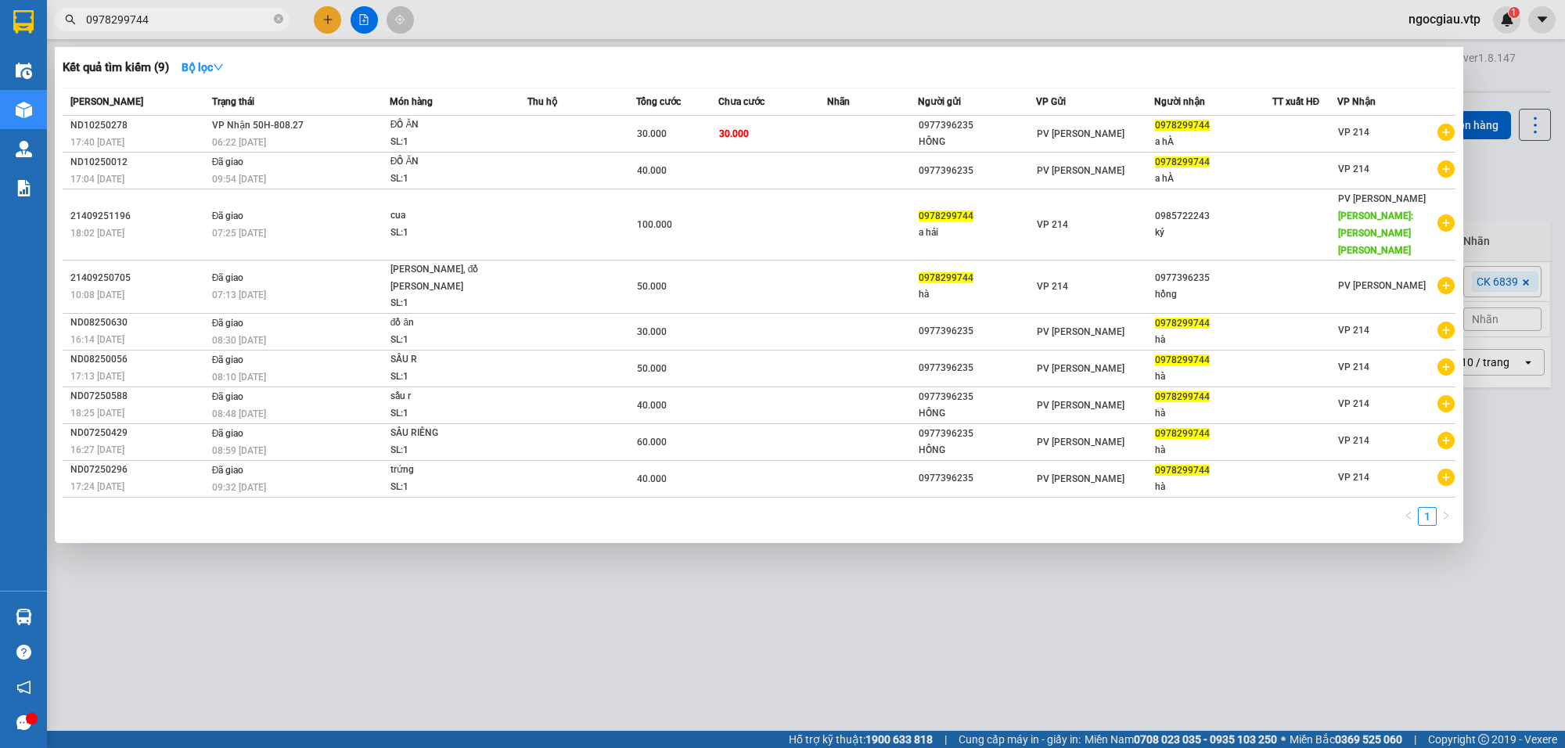
click at [170, 27] on input "0978299744" at bounding box center [178, 19] width 185 height 17
click at [178, 14] on input "0978299744" at bounding box center [178, 19] width 185 height 17
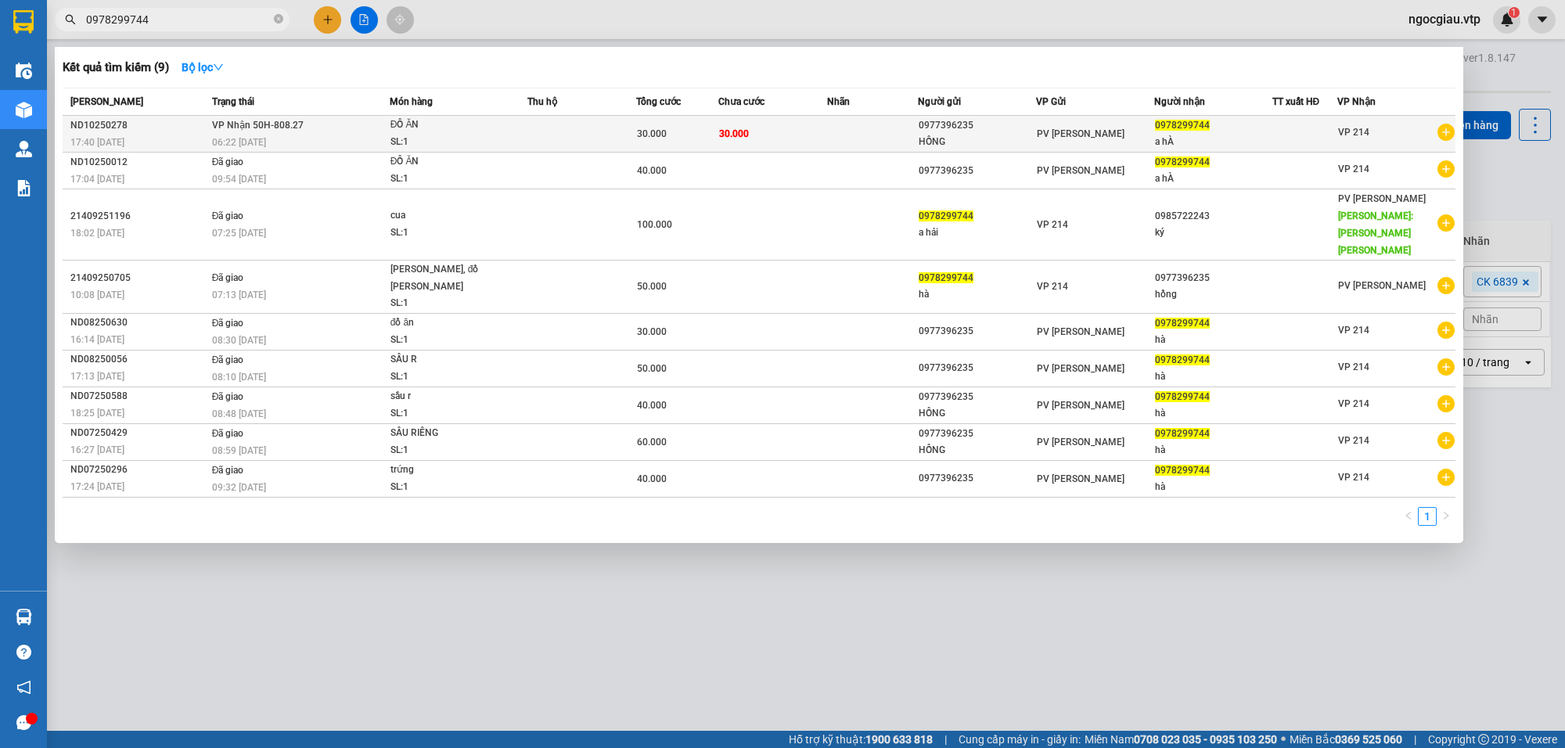
click at [726, 131] on span "30.000" at bounding box center [734, 133] width 30 height 11
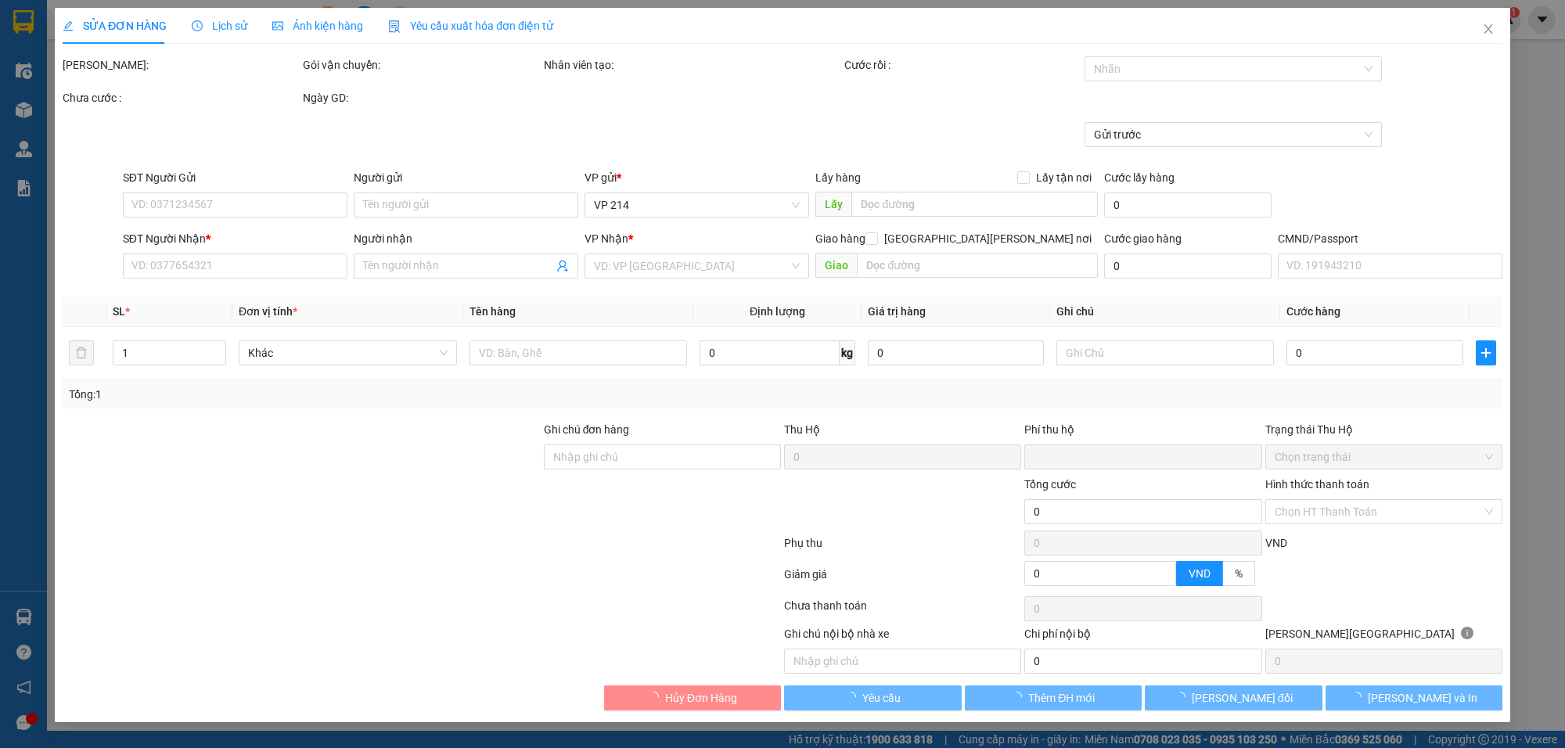
type input "1.500"
type input "0977396235"
type input "HỒNG"
type input "0978299744"
type input "a hÀ"
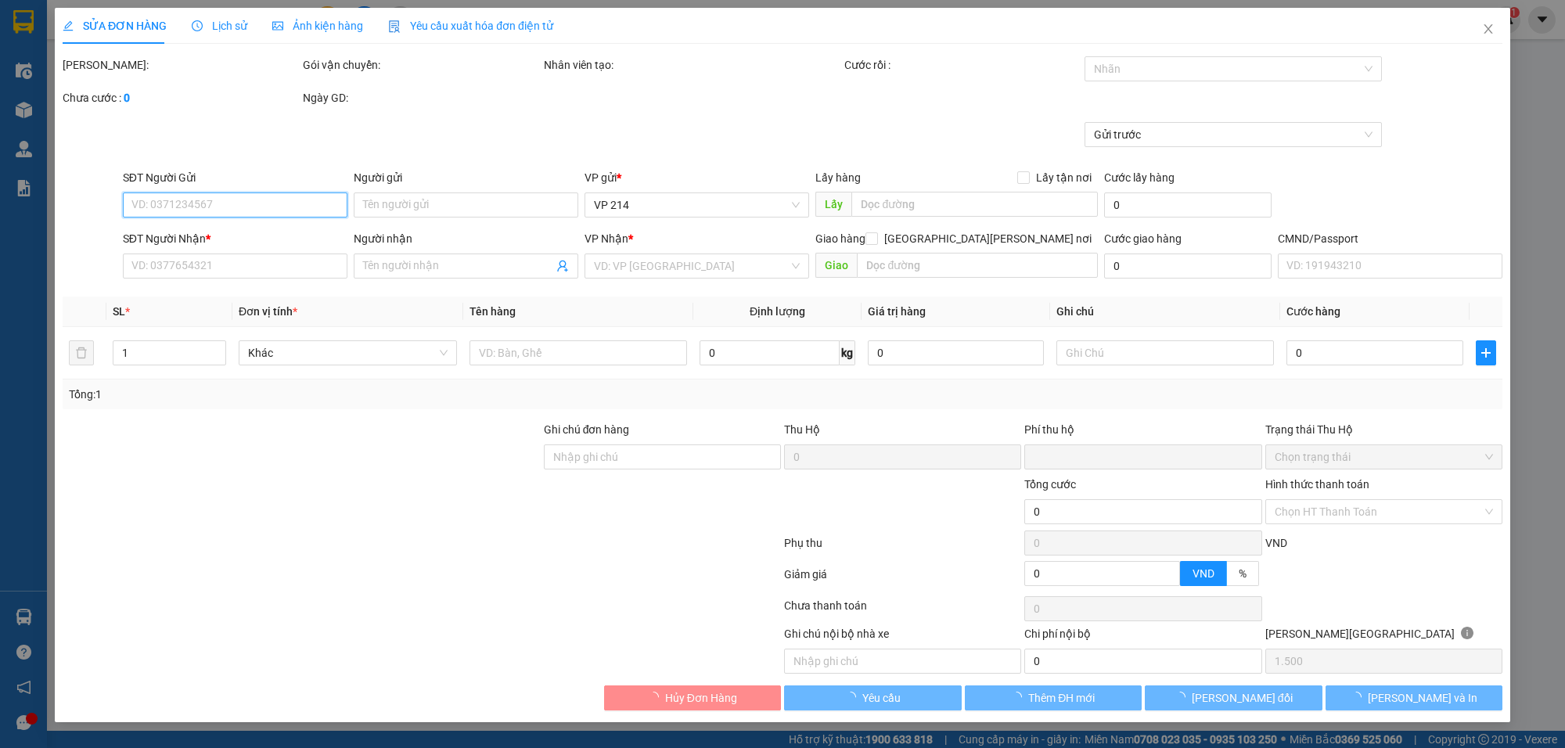
type input "0"
type input "30.000"
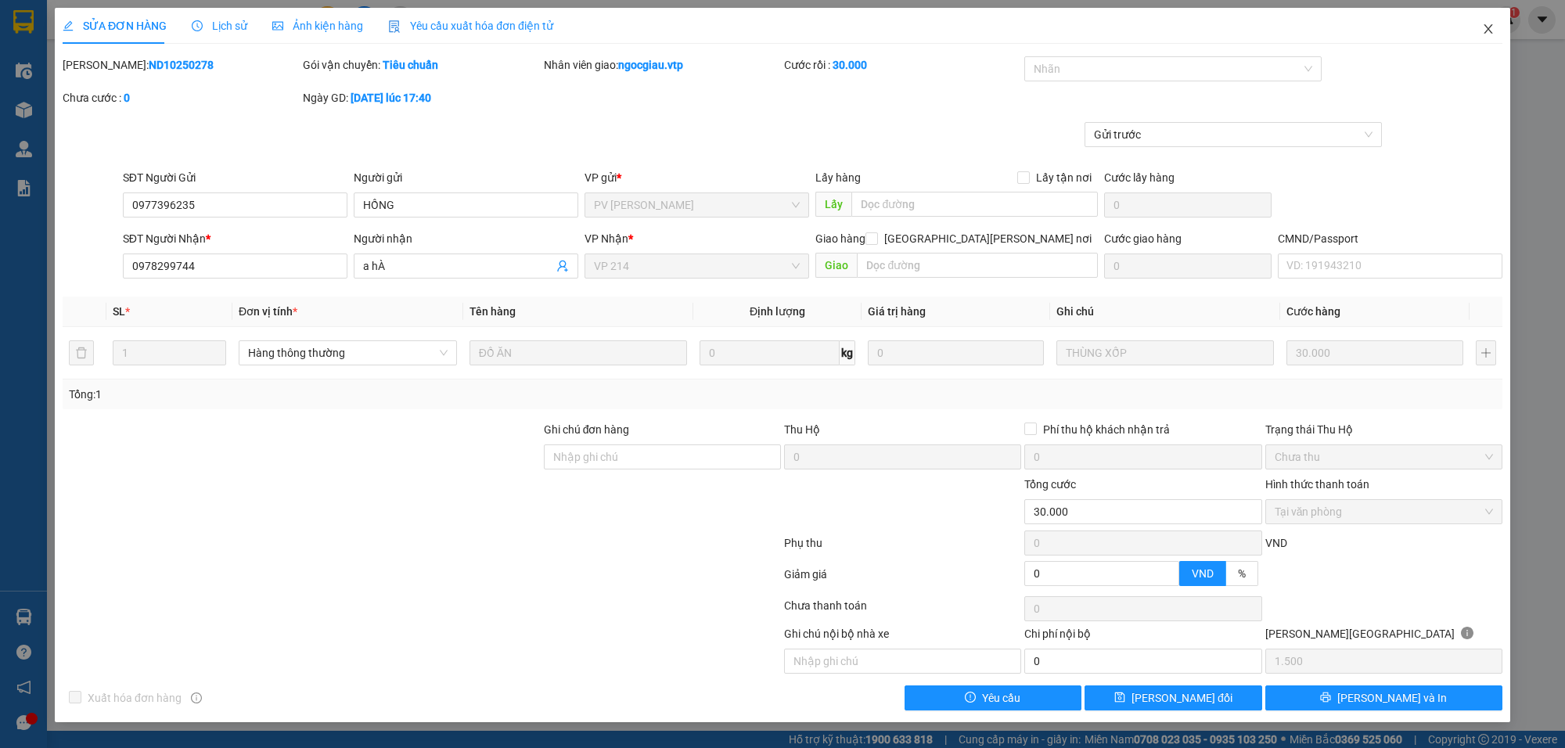
click at [1489, 32] on icon "close" at bounding box center [1488, 29] width 13 height 13
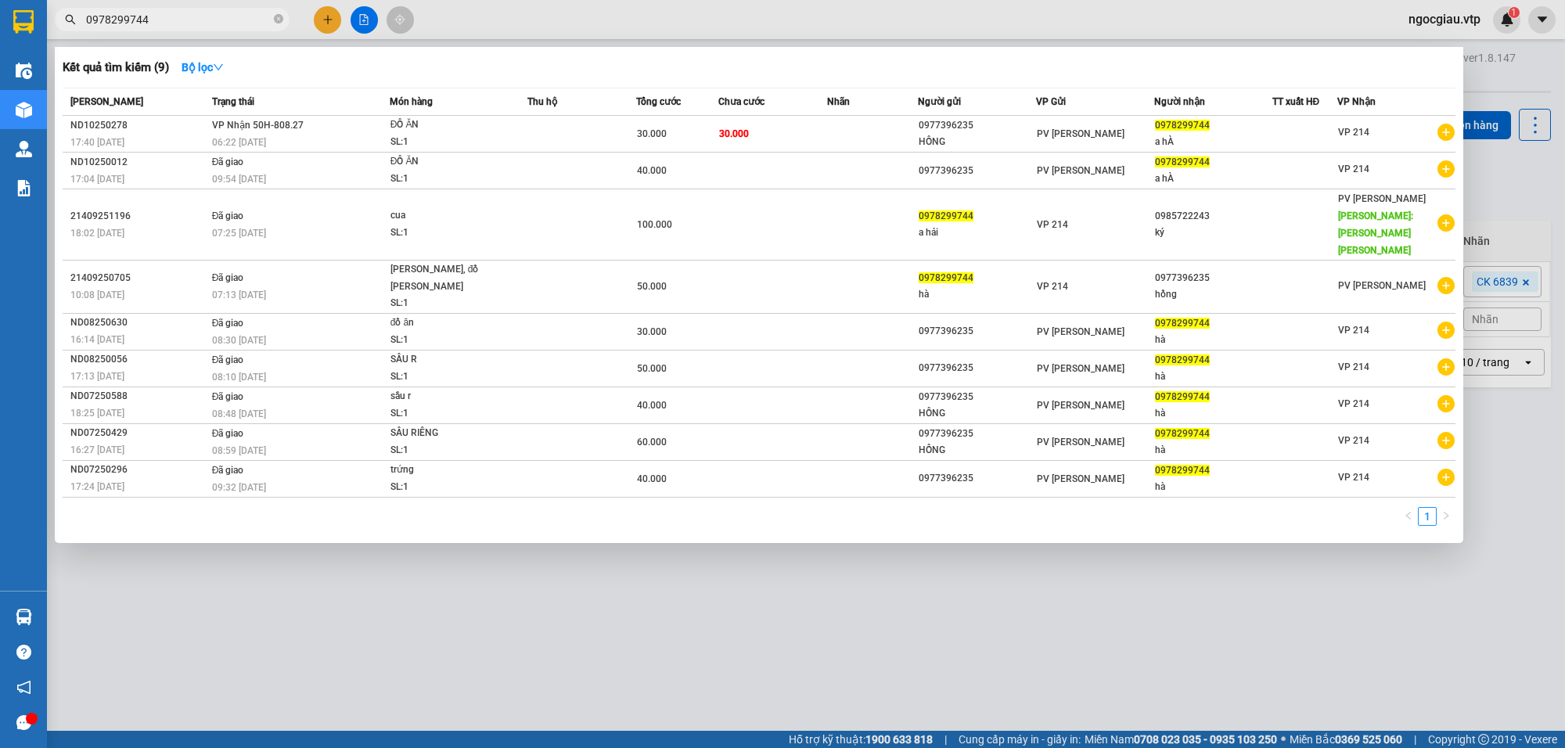
click at [174, 26] on input "0978299744" at bounding box center [178, 19] width 185 height 17
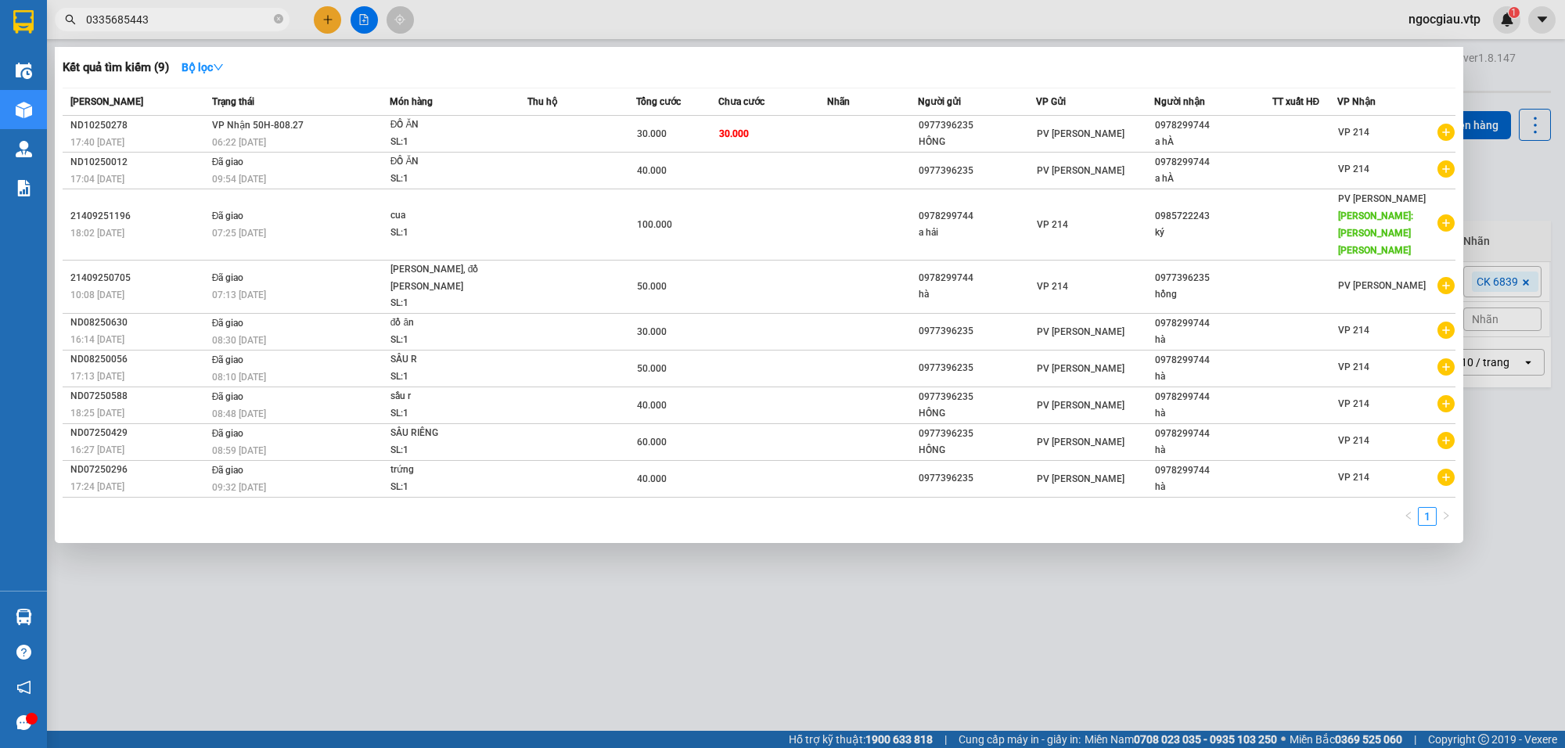
type input "0335685443"
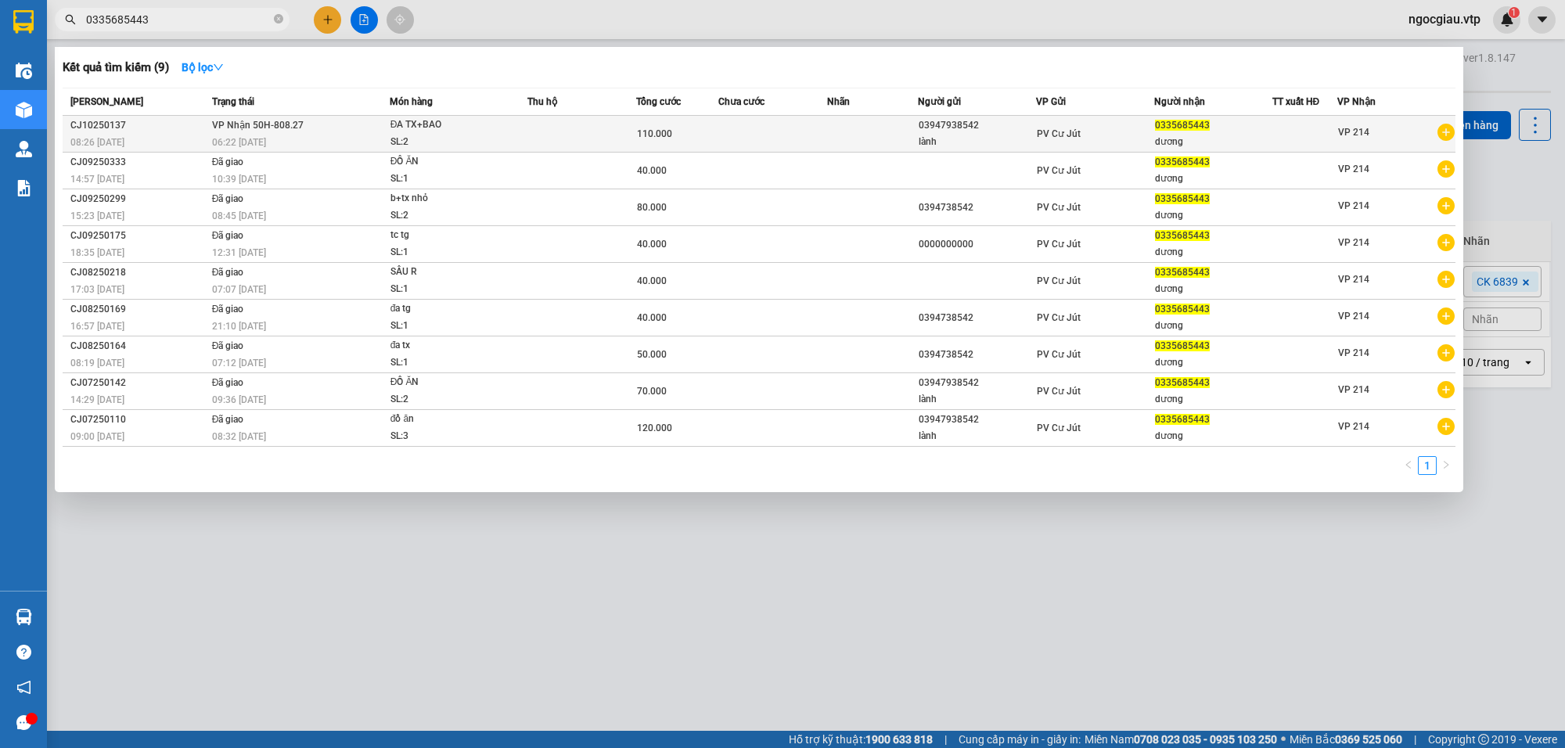
click at [803, 131] on td at bounding box center [773, 134] width 109 height 37
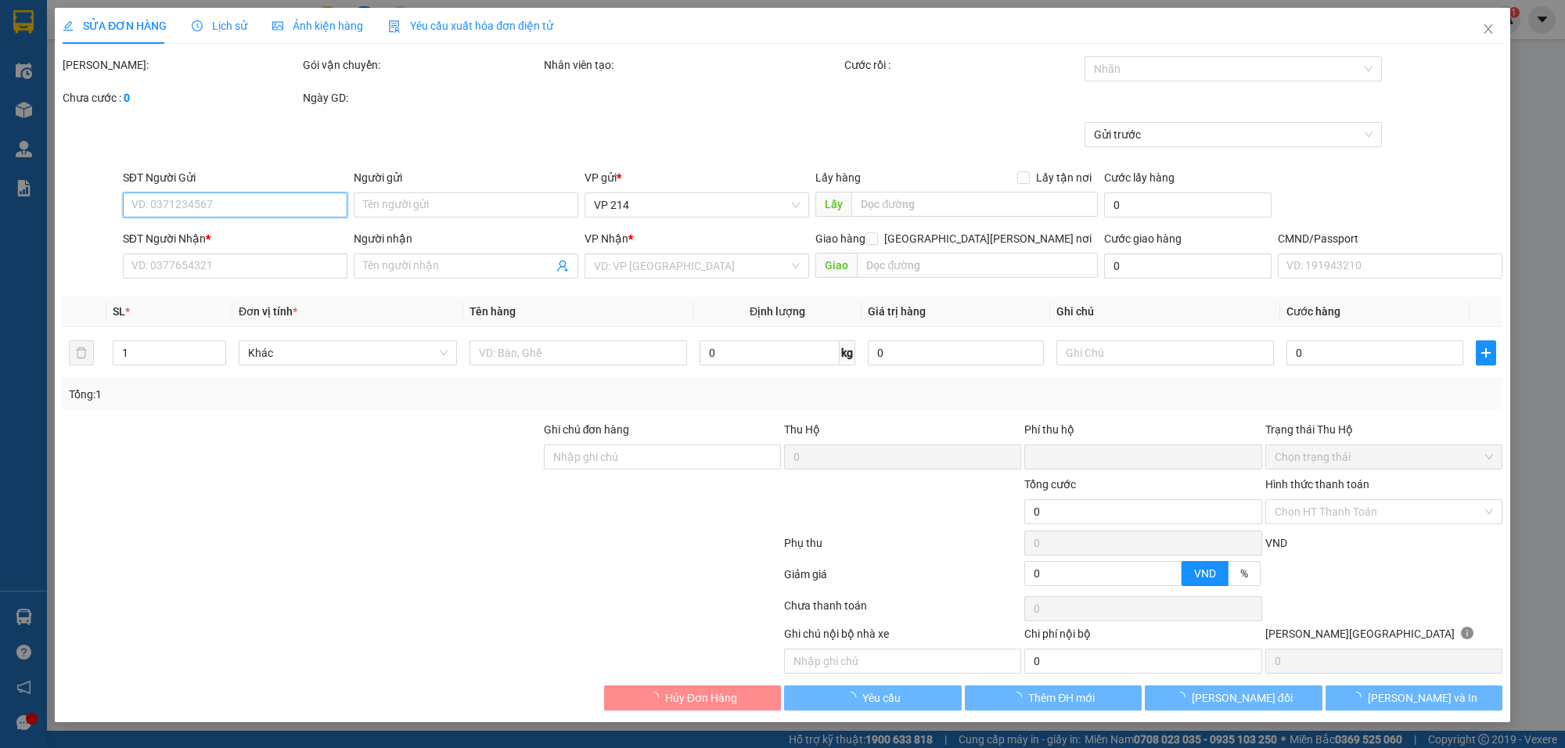
type input "5.500"
type input "03947938542"
type input "lành"
type input "0335685443"
type input "dương"
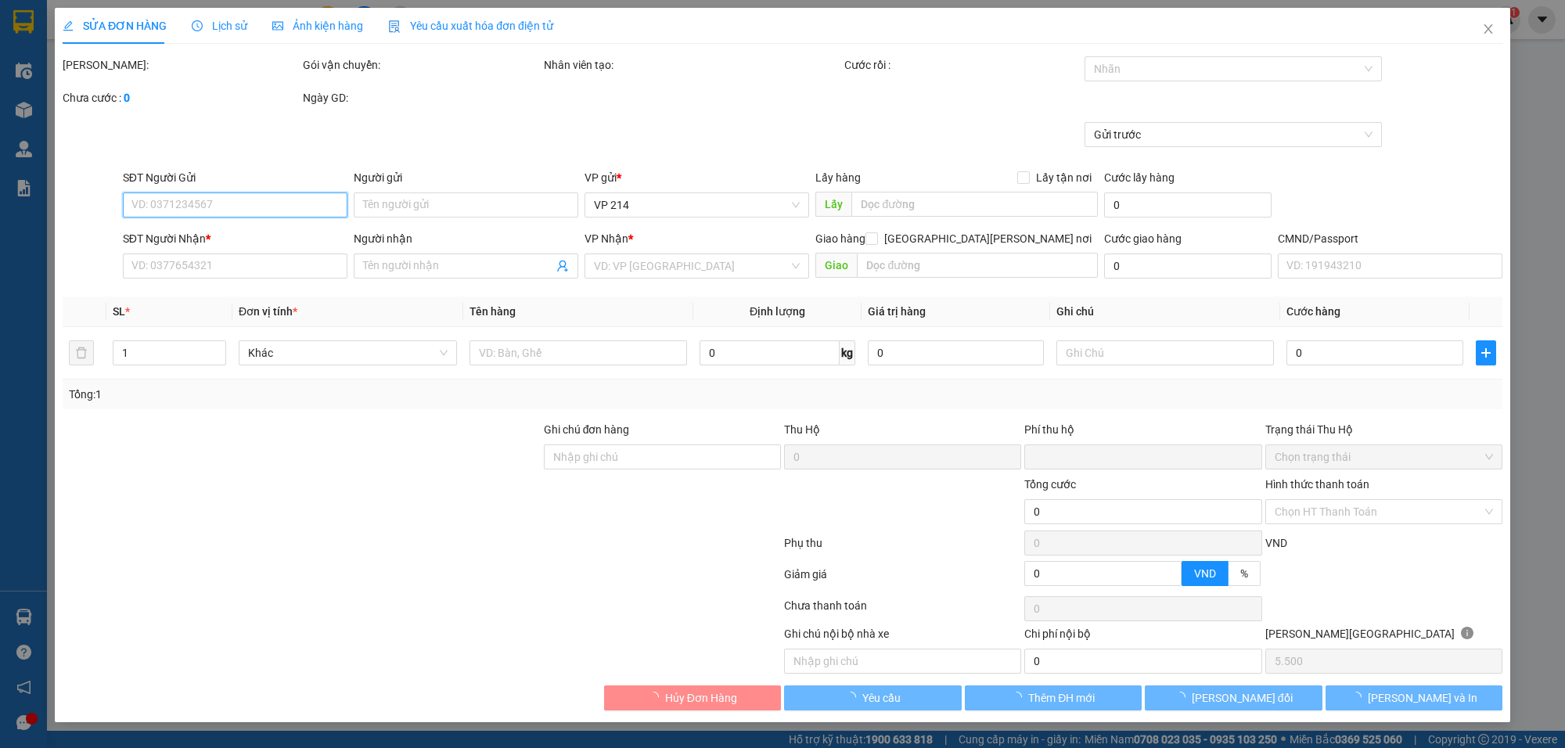
type input "0"
type input "110.000"
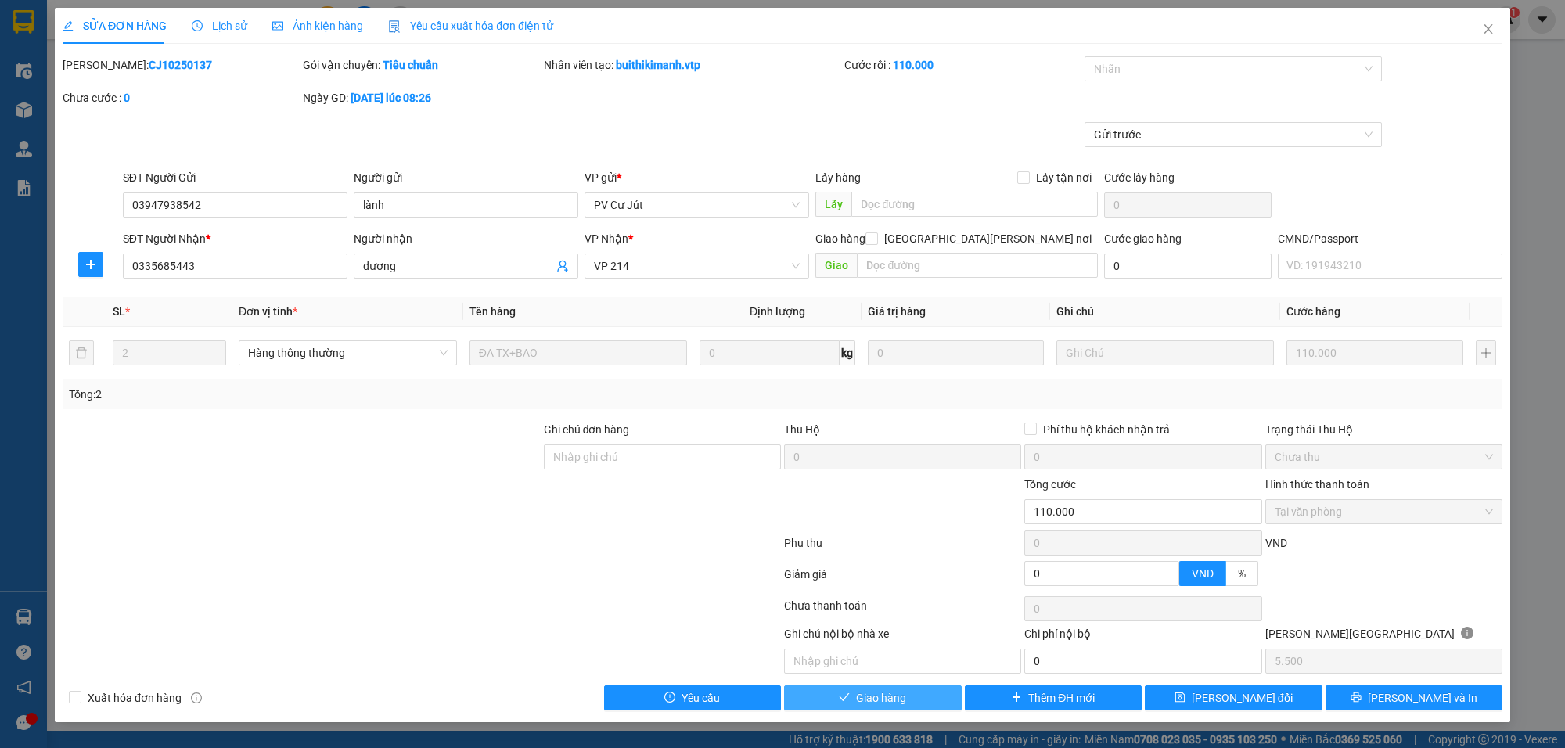
click at [905, 705] on span "Giao hàng" at bounding box center [881, 698] width 50 height 17
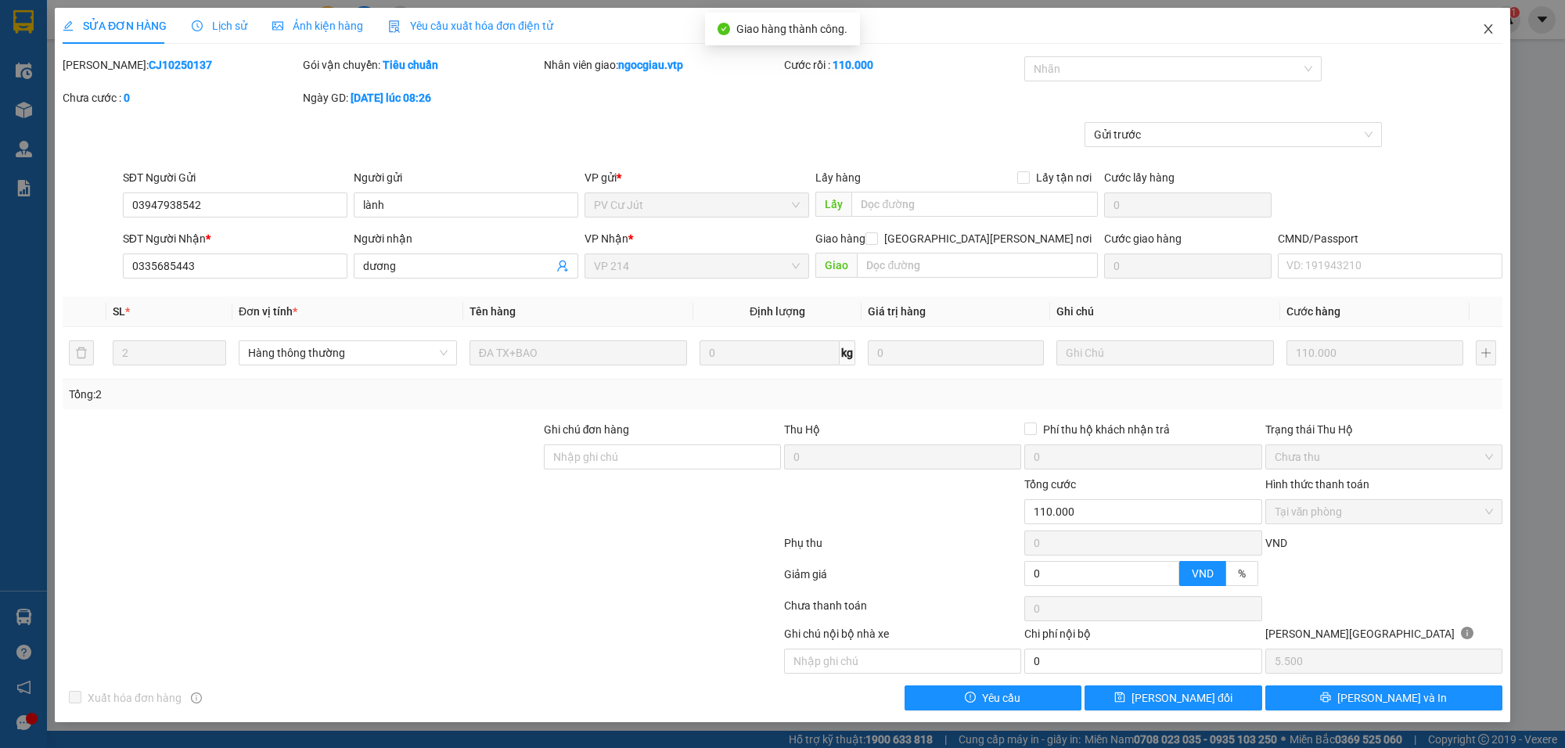
click at [1489, 20] on span "Close" at bounding box center [1489, 30] width 44 height 44
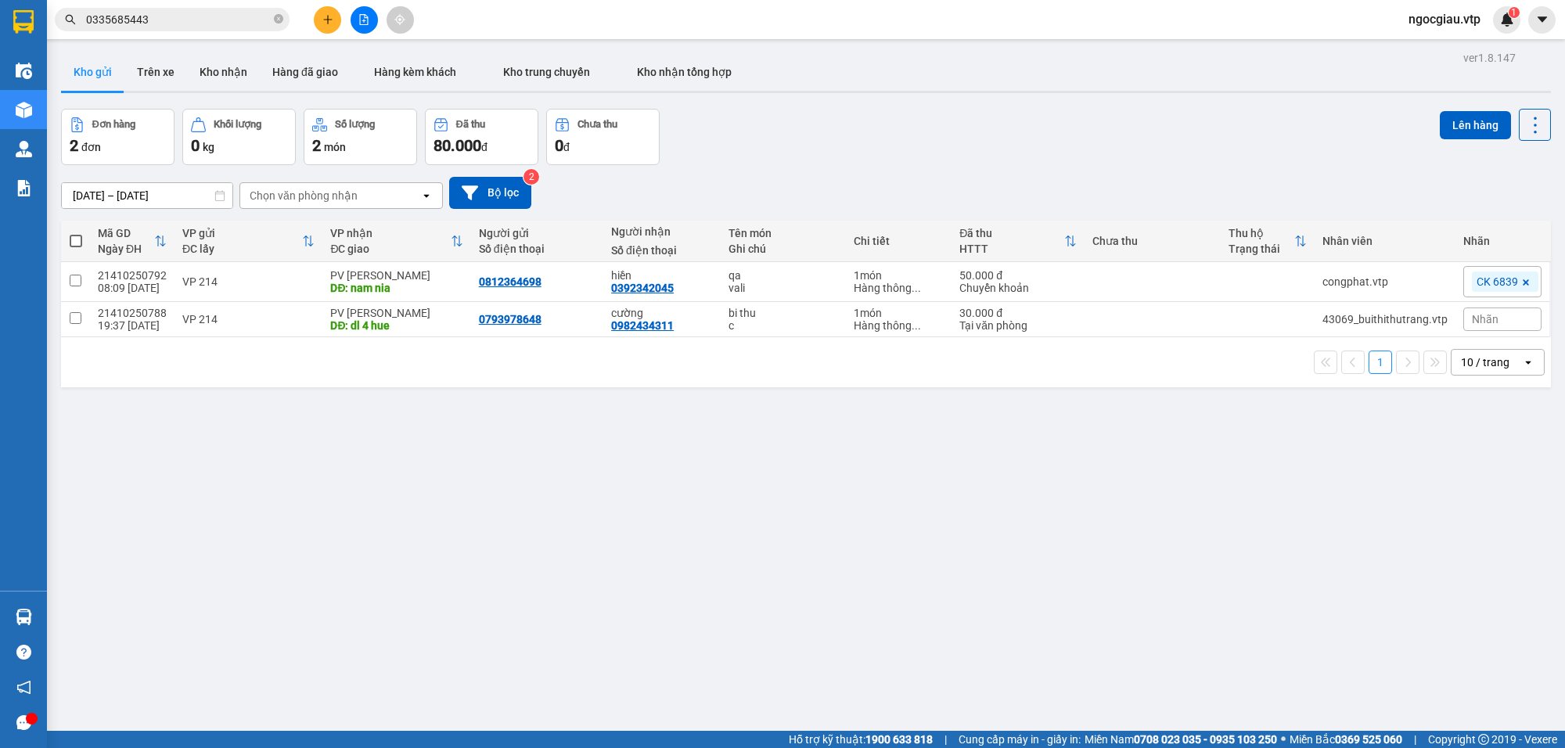
click at [161, 27] on input "0335685443" at bounding box center [178, 19] width 185 height 17
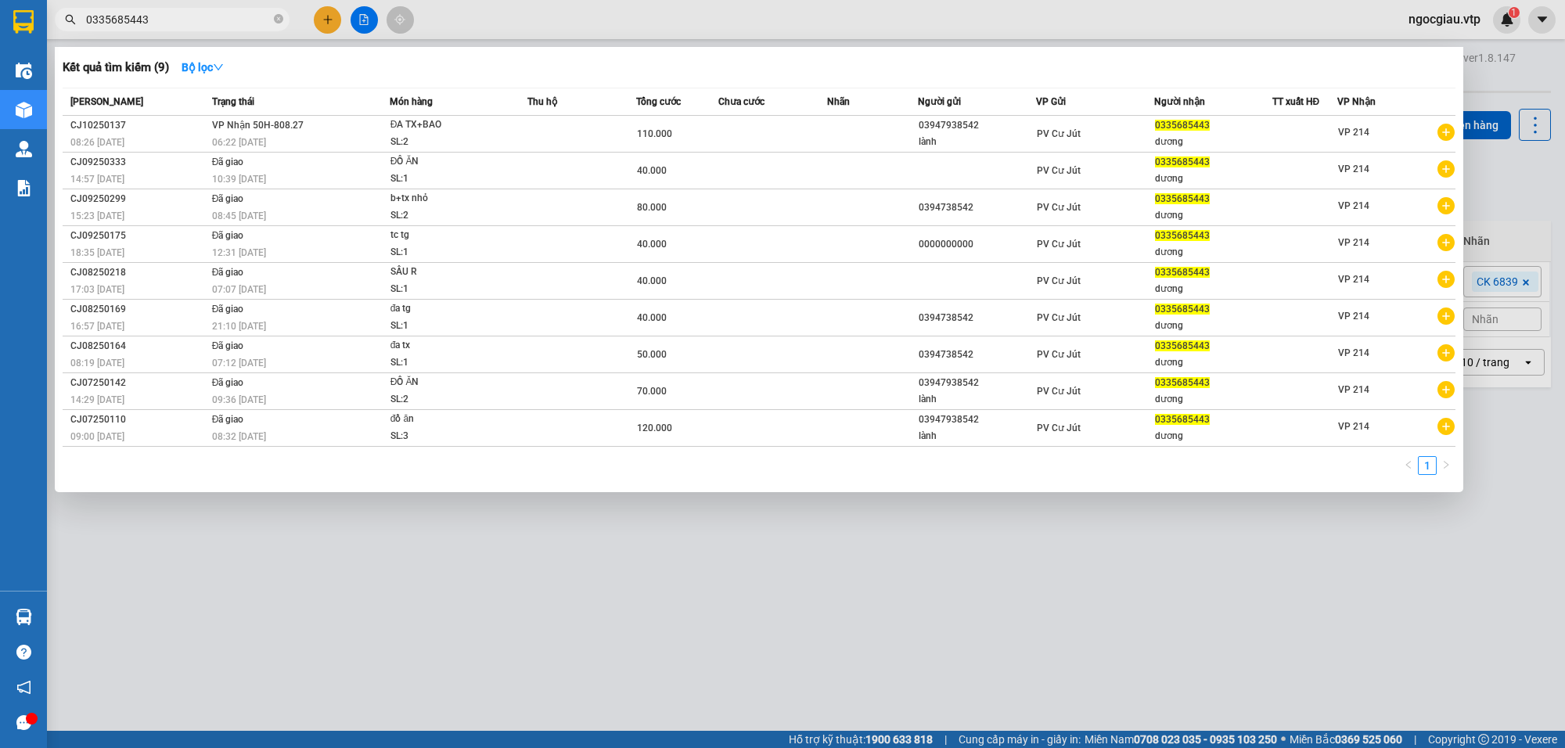
click at [161, 27] on input "0335685443" at bounding box center [178, 19] width 185 height 17
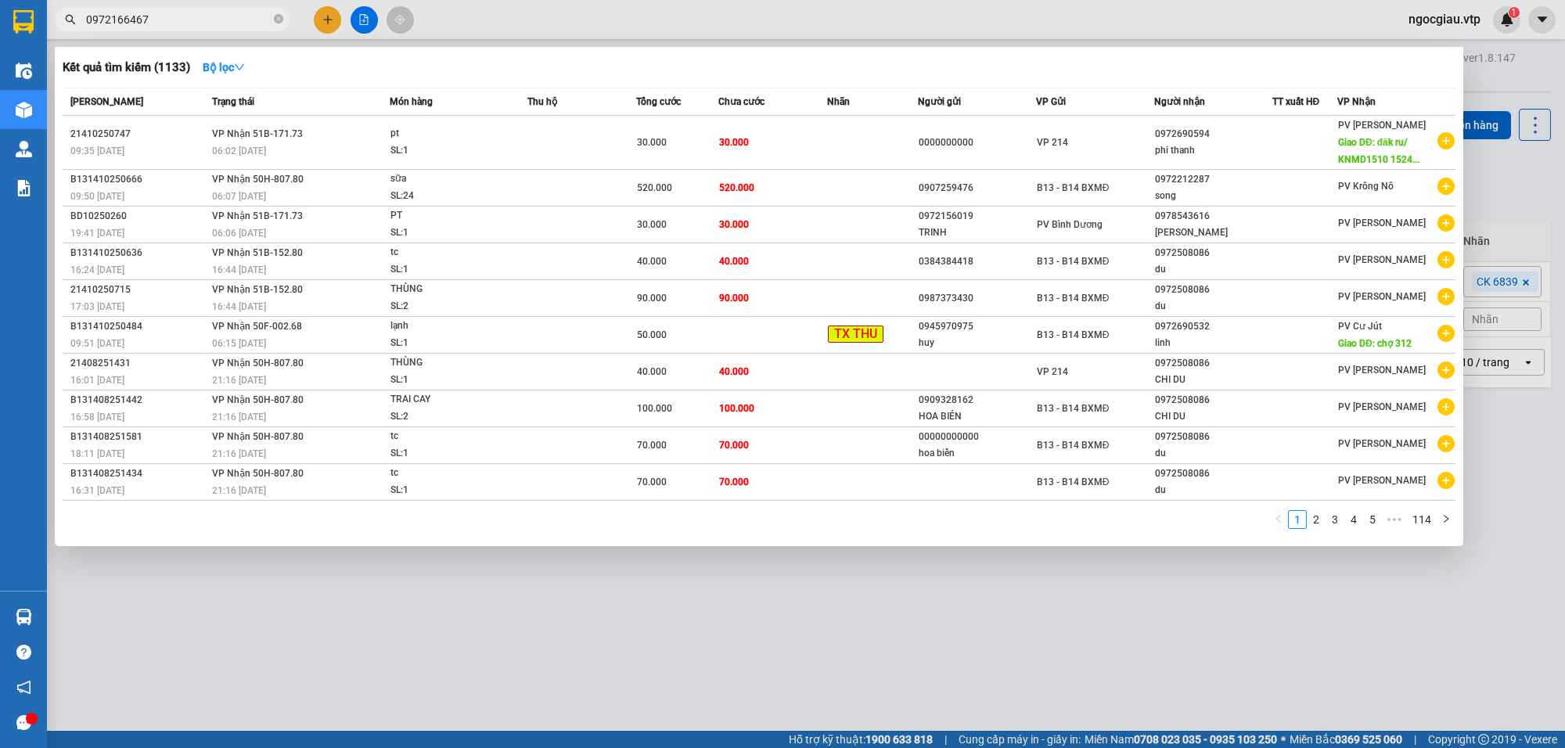
type input "0972166467"
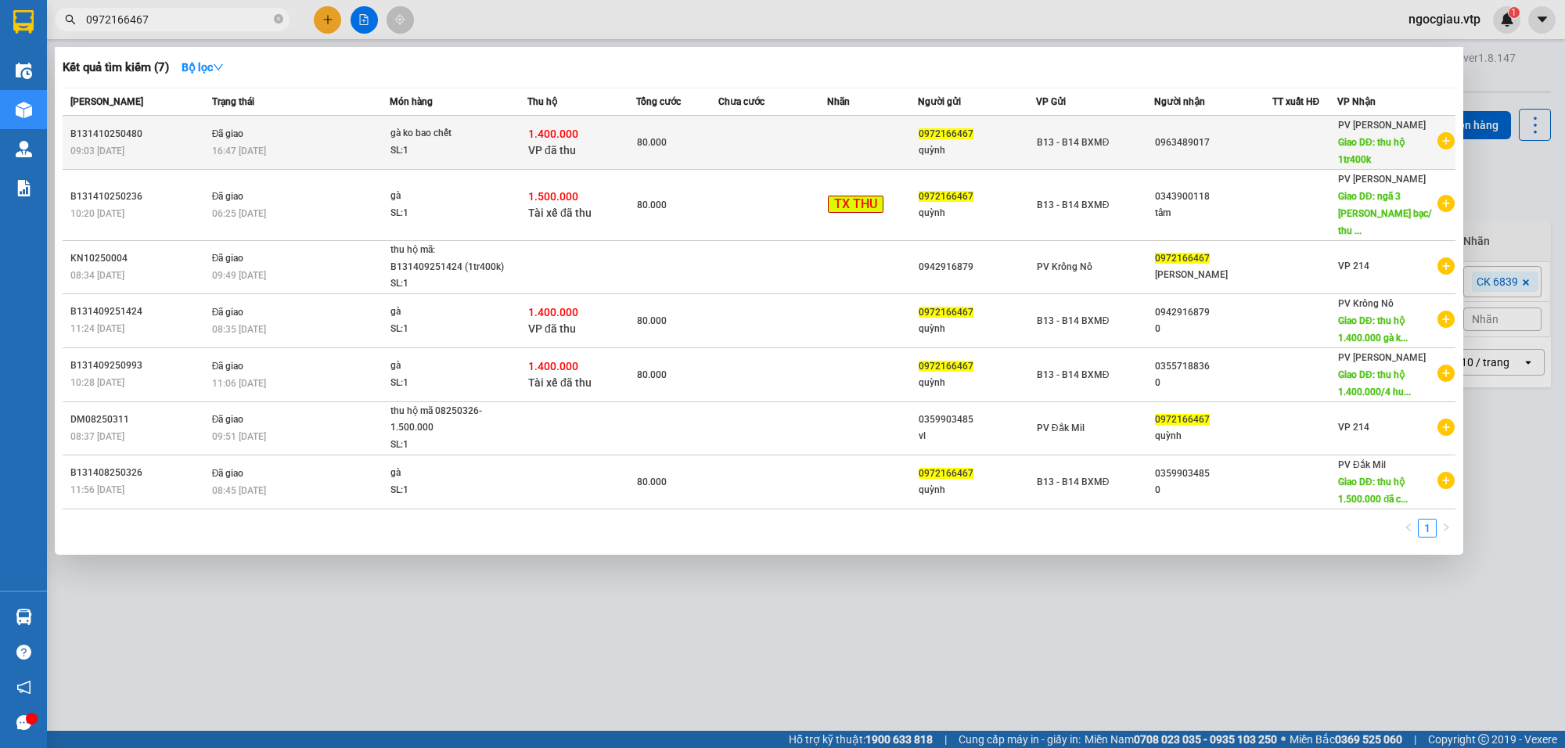
click at [291, 139] on td "Đã giao 16:47 - 14/10" at bounding box center [299, 143] width 182 height 54
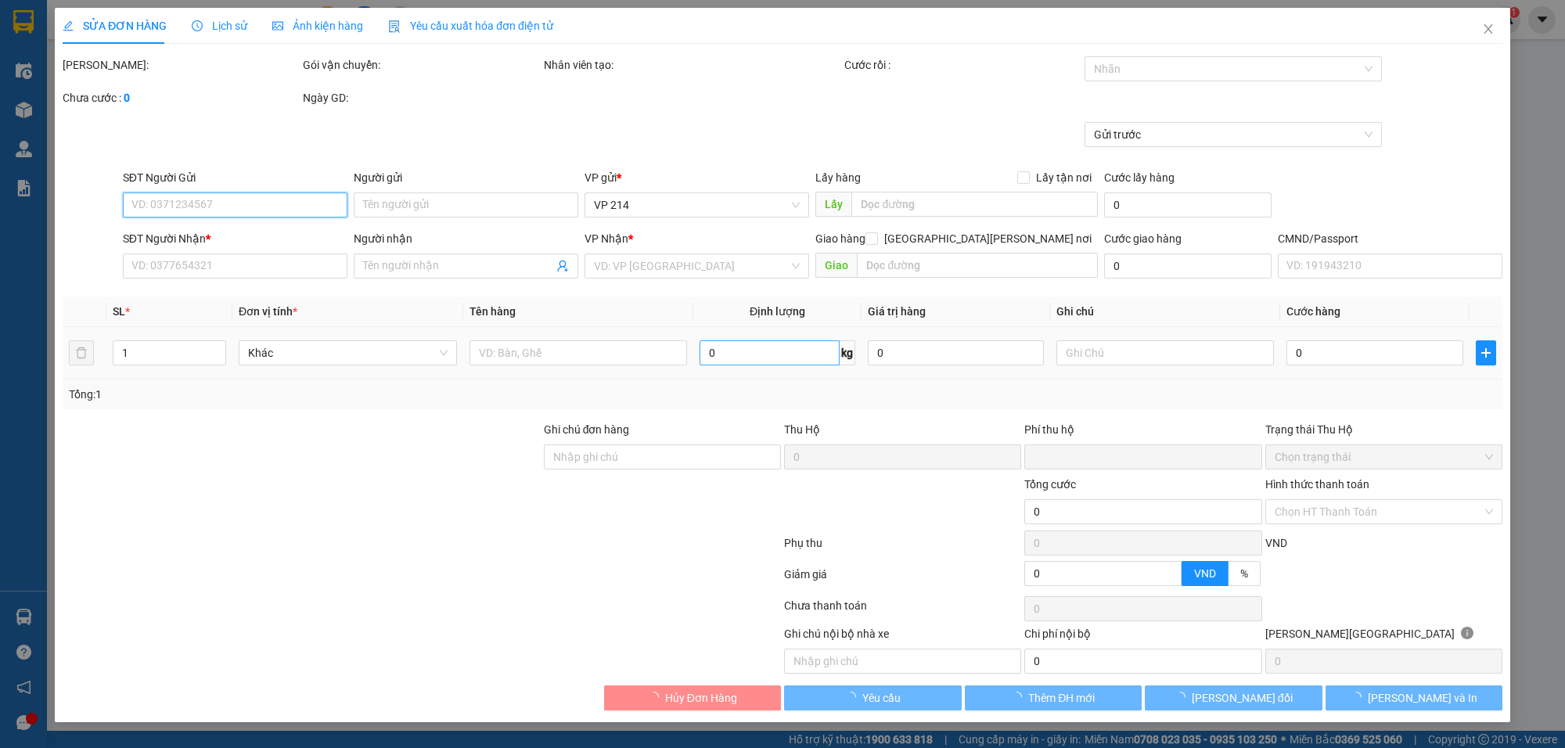
type input "0972166467"
type input "quỳnh"
type input "0963489017"
type input "thu hộ 1tr400k"
type input "1.400.000"
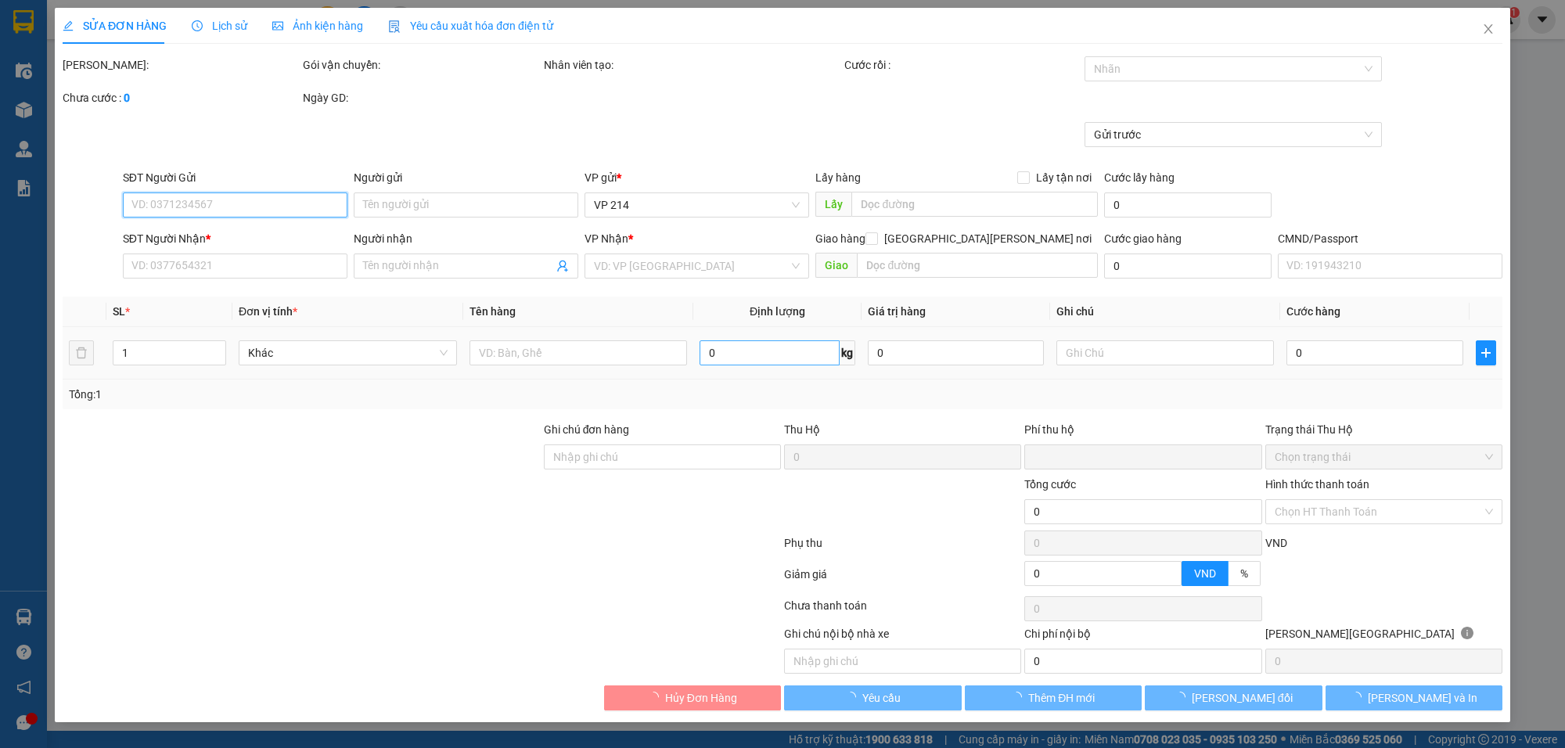
type input "30.000"
type input "80.000"
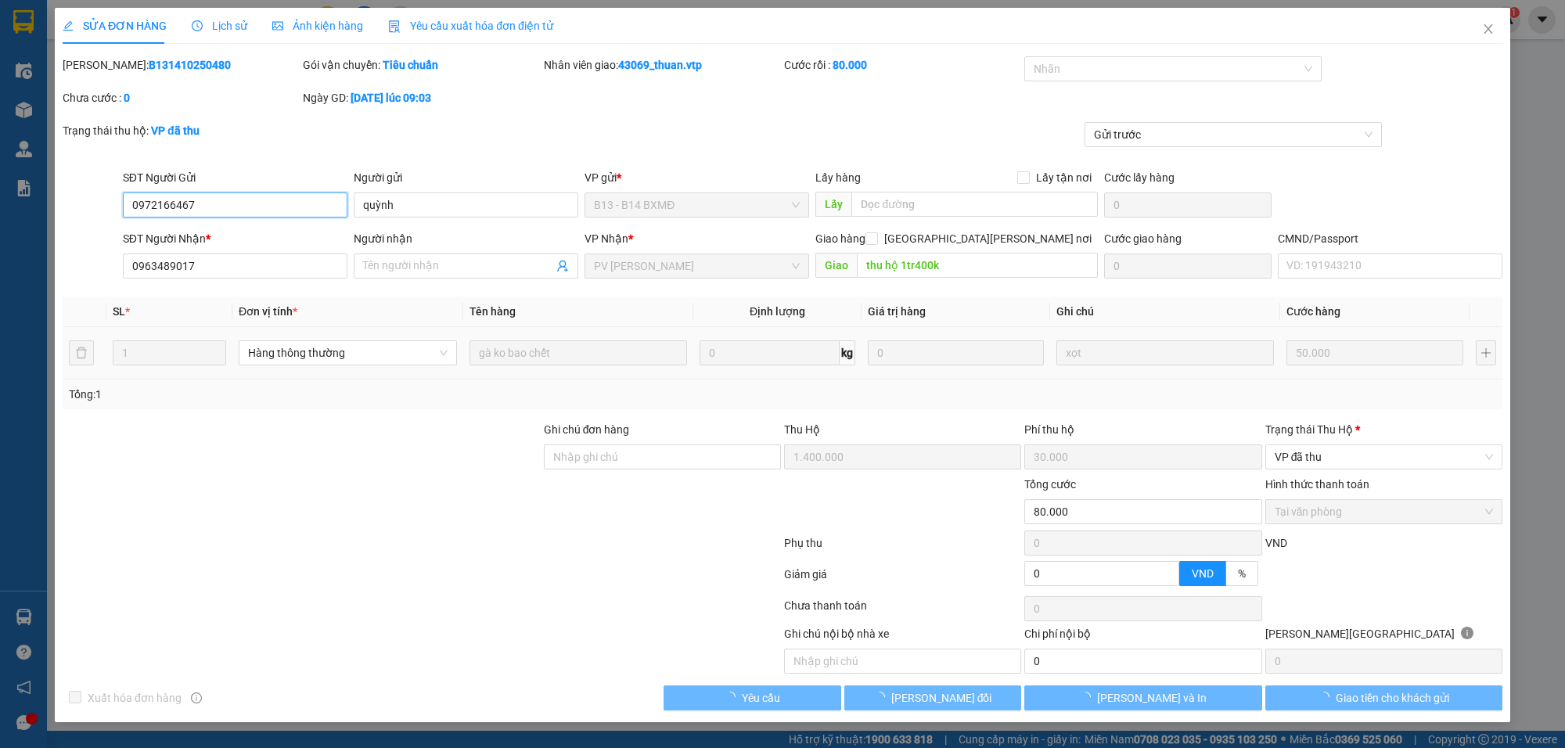
type input "2.500"
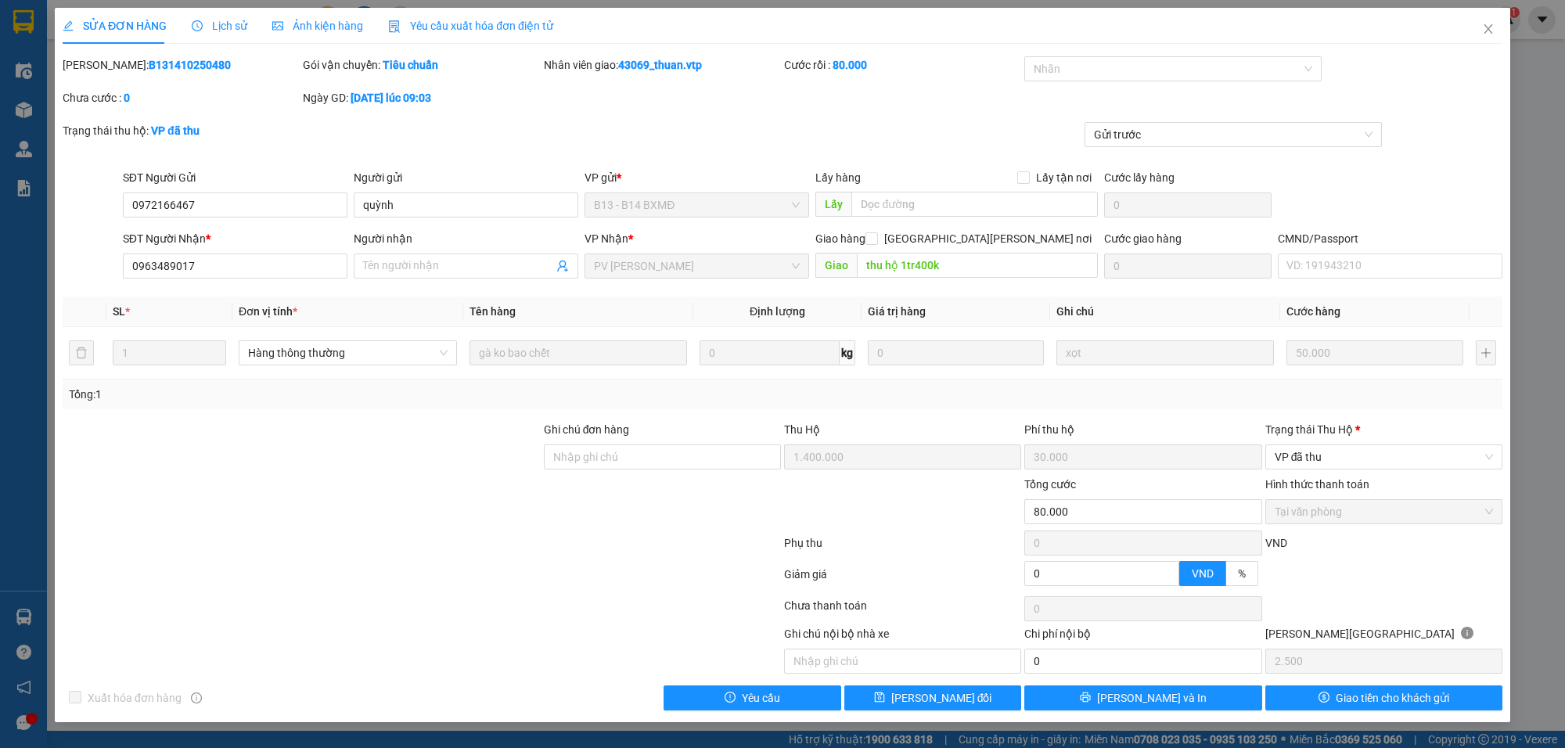
click at [210, 23] on span "Lịch sử" at bounding box center [220, 26] width 56 height 13
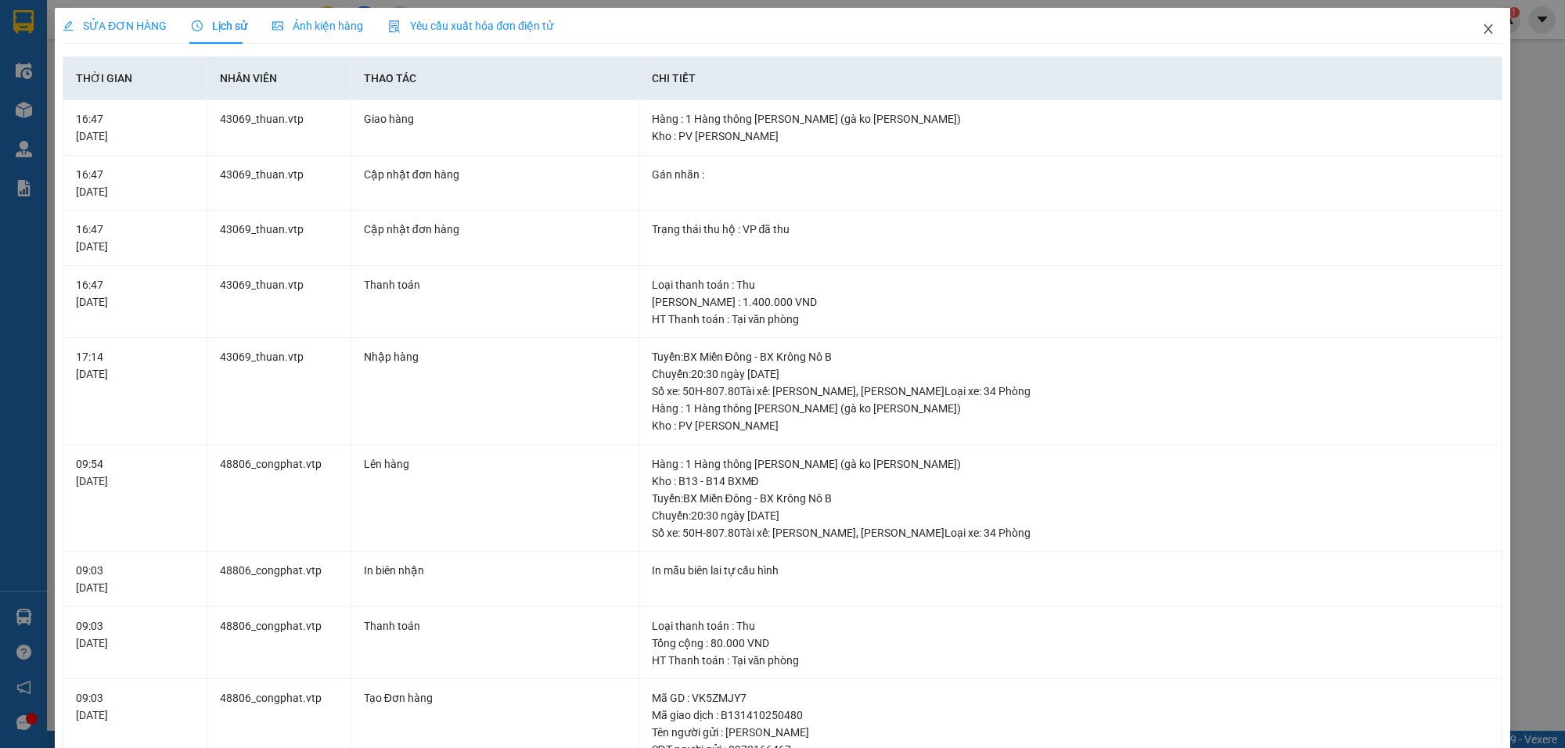
click at [1482, 26] on icon "close" at bounding box center [1488, 29] width 13 height 13
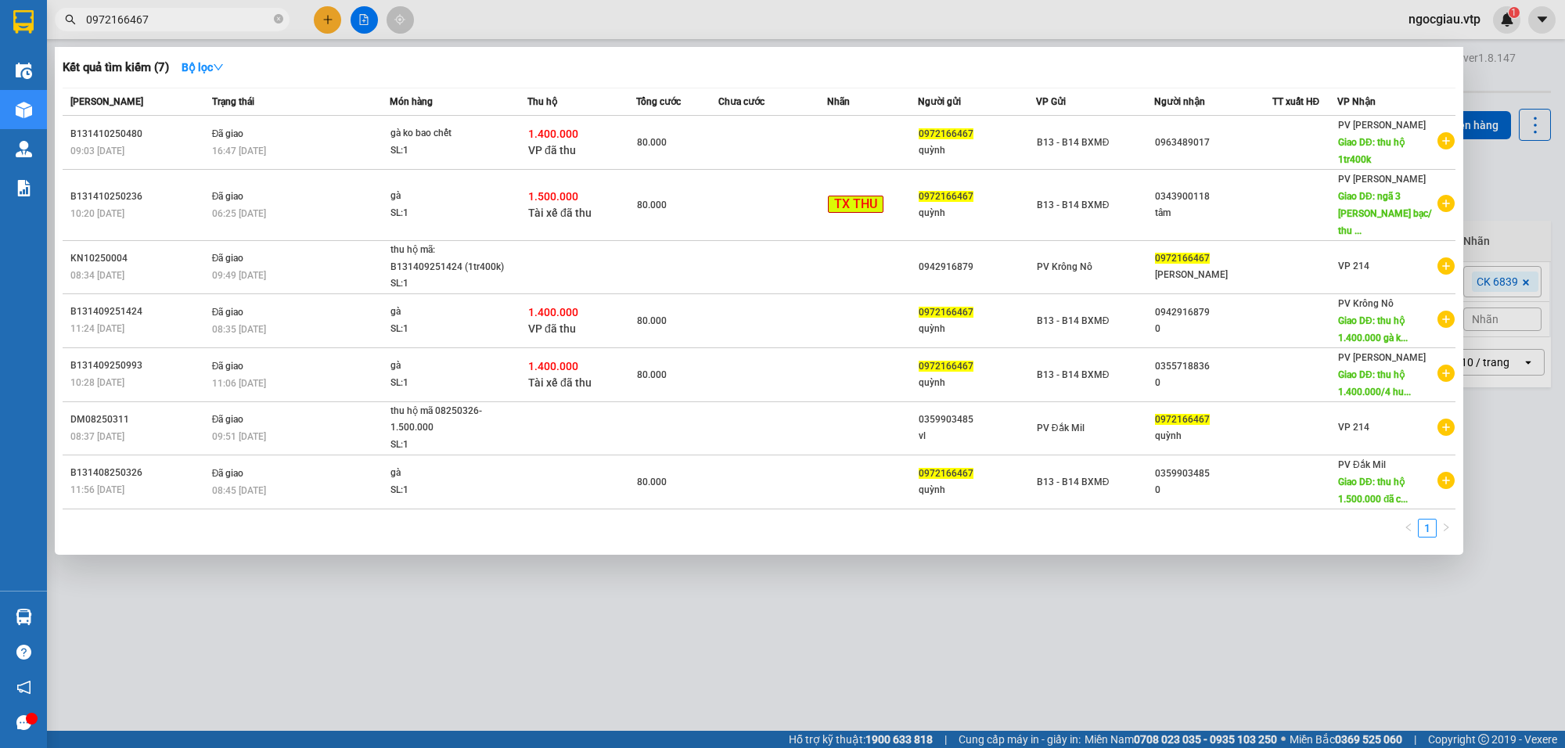
click at [211, 16] on input "0972166467" at bounding box center [178, 19] width 185 height 17
click at [196, 21] on input "0972166467" at bounding box center [178, 19] width 185 height 17
type input "0869030302"
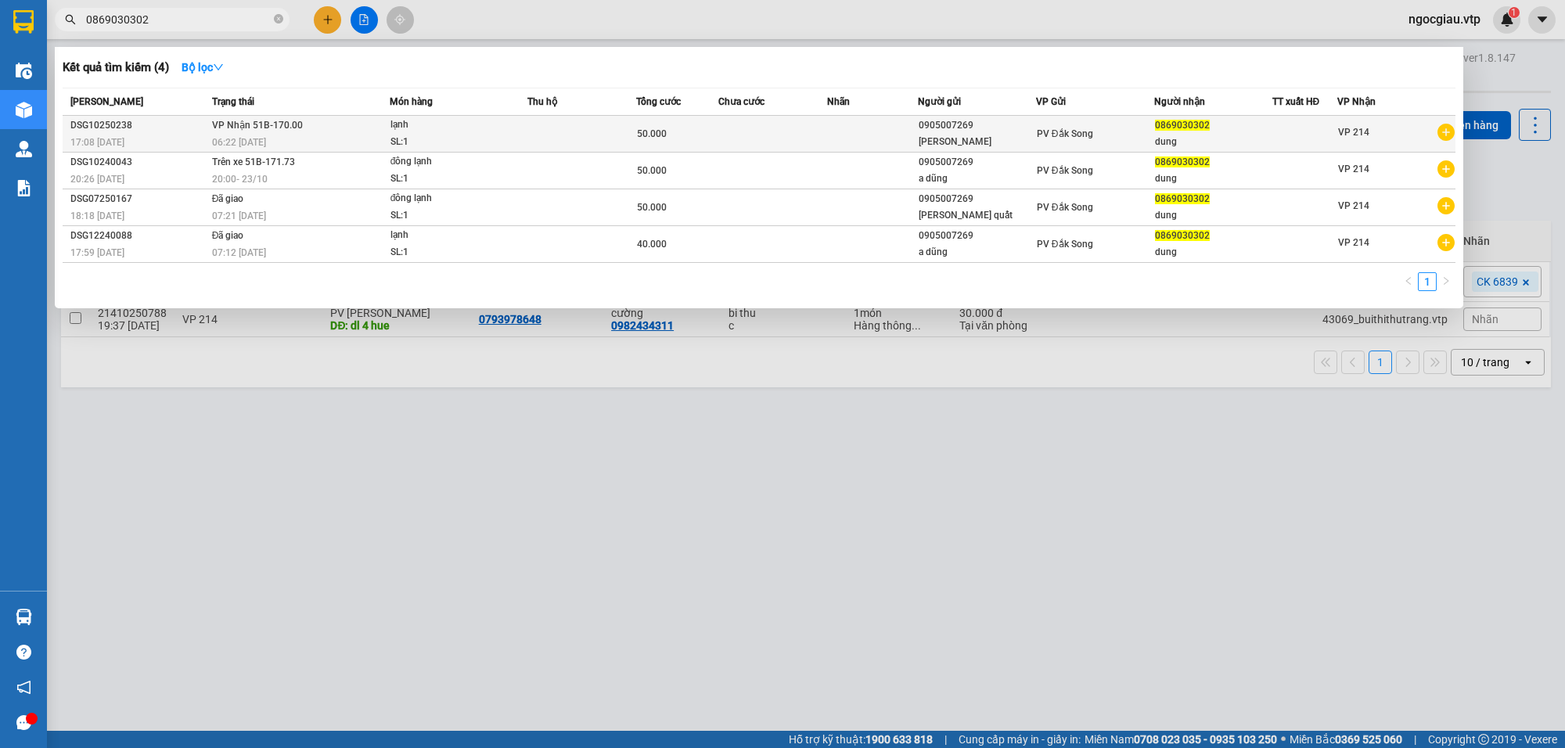
click at [339, 131] on td "VP Nhận 51B-170.00 06:22 - 15/10" at bounding box center [299, 134] width 182 height 37
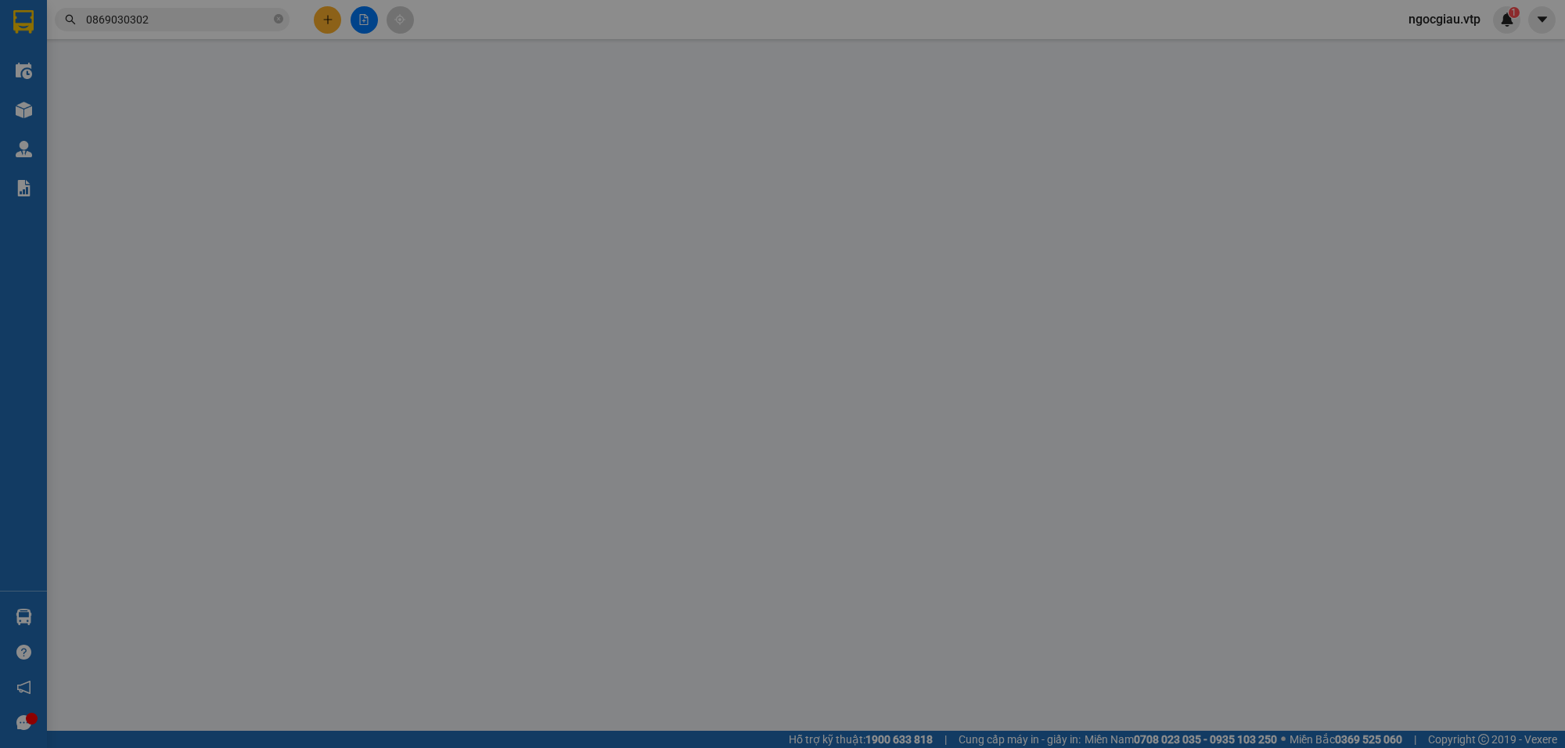
type input "0905007269"
type input "dung quốc"
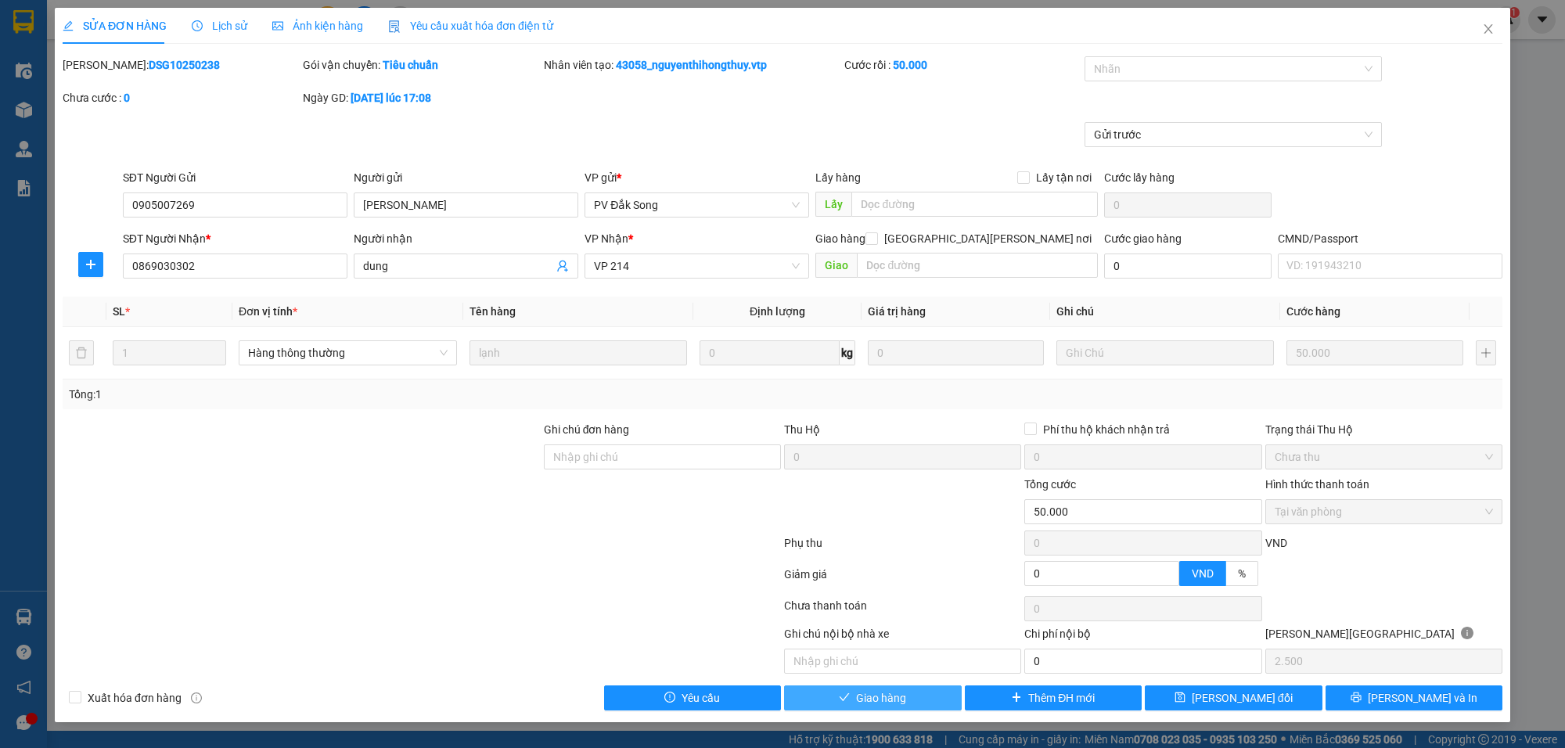
click at [930, 695] on button "Giao hàng" at bounding box center [873, 698] width 178 height 25
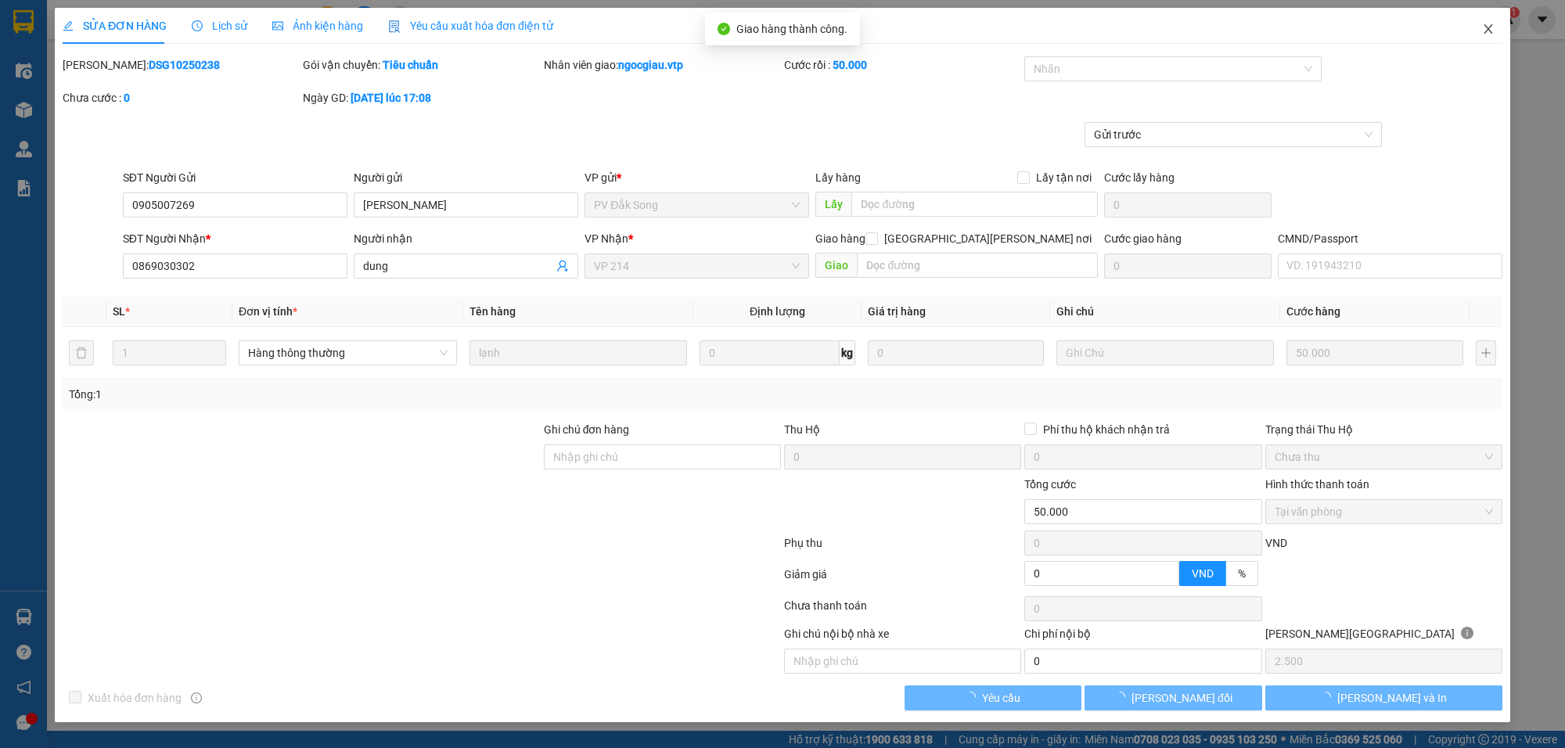
click at [1499, 35] on span "Close" at bounding box center [1489, 30] width 44 height 44
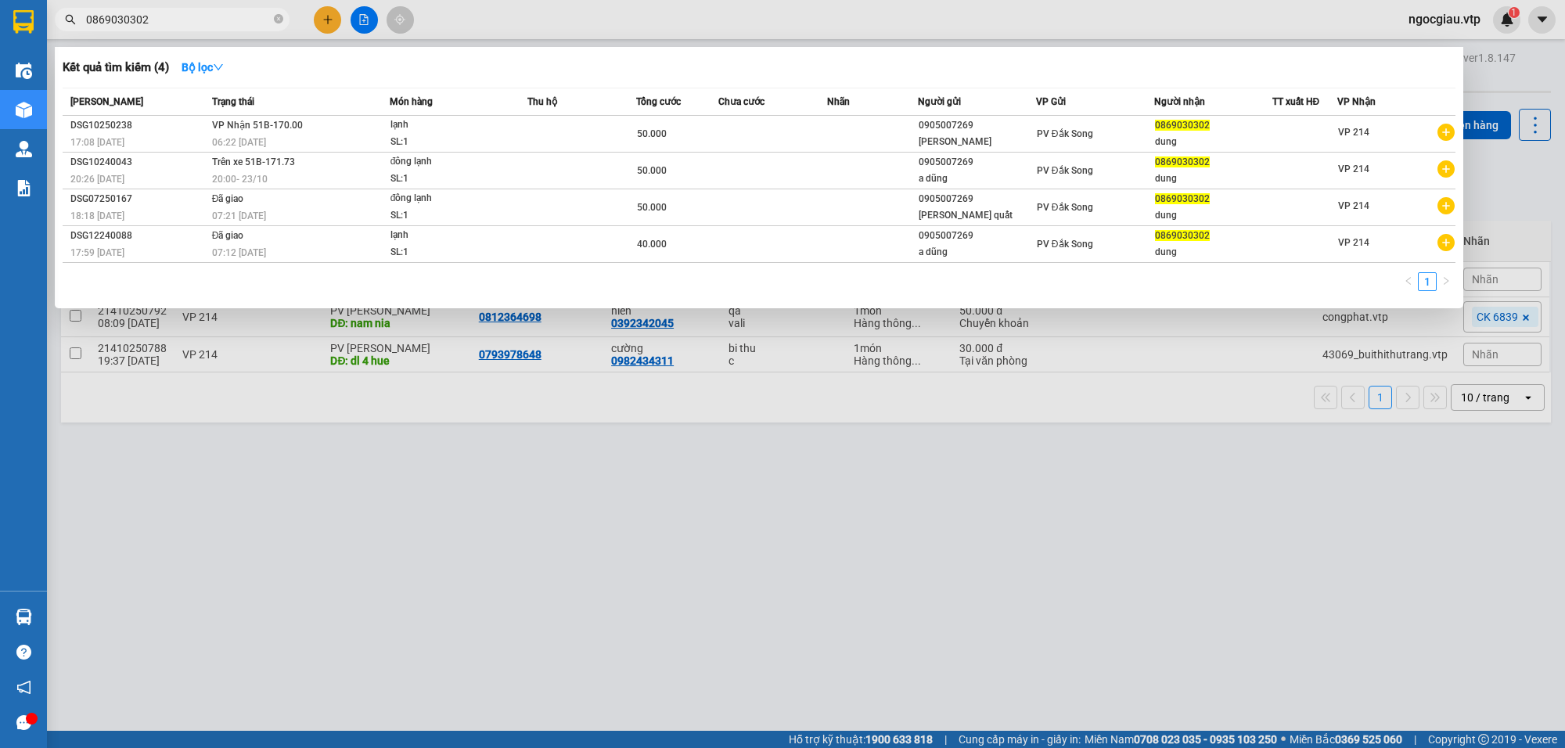
drag, startPoint x: 182, startPoint y: 14, endPoint x: 0, endPoint y: 56, distance: 186.3
click at [0, 56] on section "Kết quả tìm kiếm ( 4 ) Bộ lọc Mã ĐH Trạng thái Món hàng Thu hộ Tổng cước Chưa c…" at bounding box center [782, 374] width 1565 height 748
paste input "962911879"
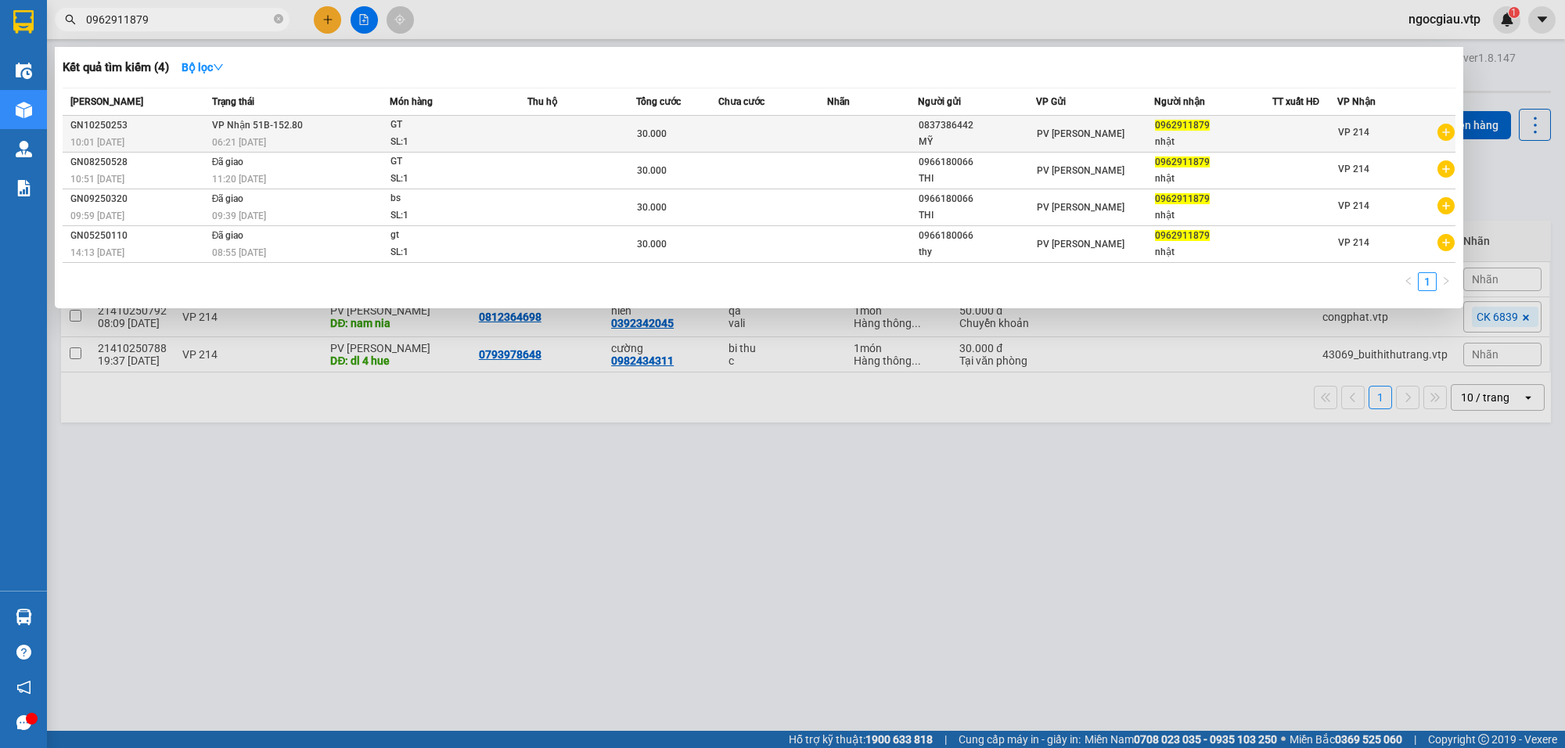
click at [1171, 146] on div "nhật" at bounding box center [1213, 142] width 117 height 16
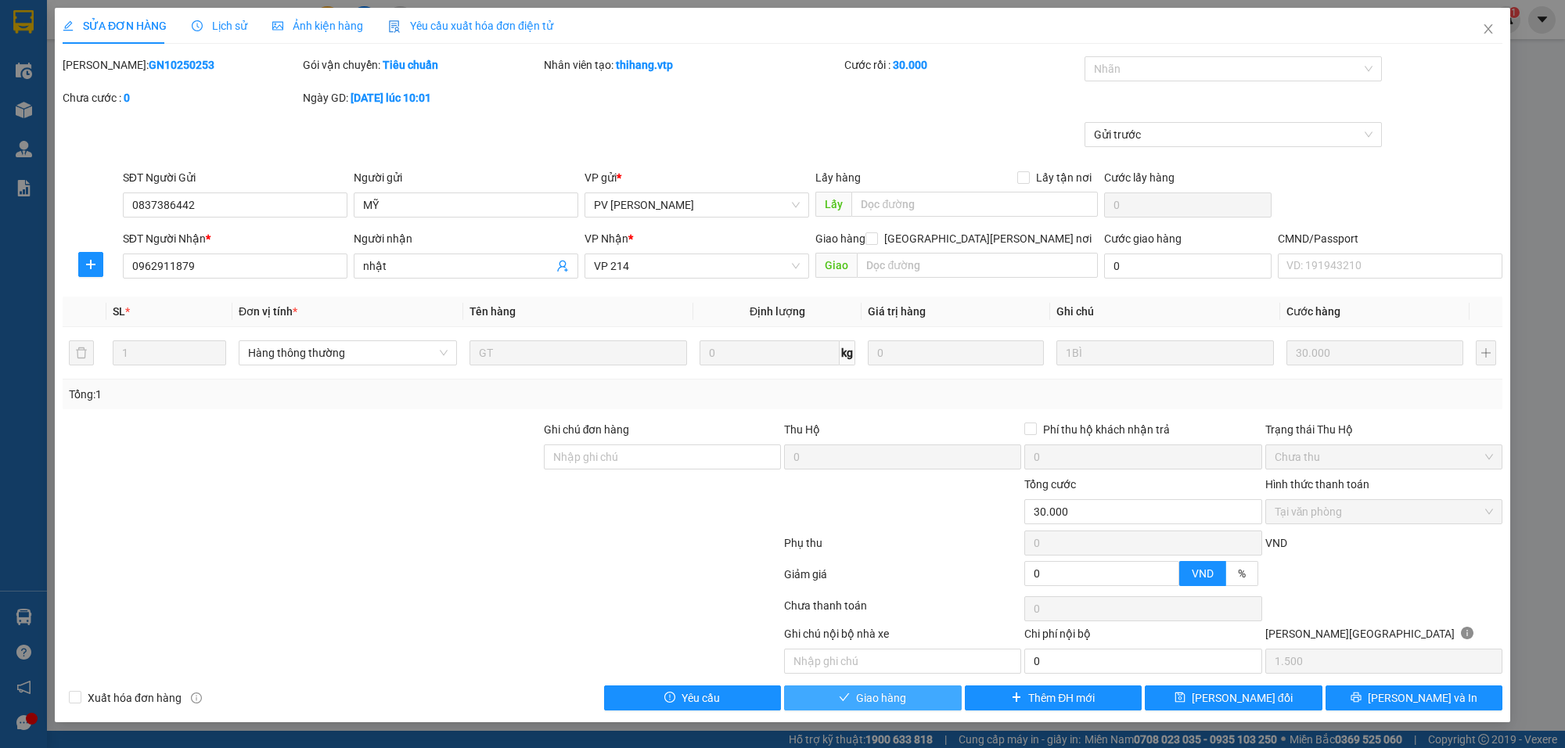
click at [883, 706] on span "Giao hàng" at bounding box center [881, 698] width 50 height 17
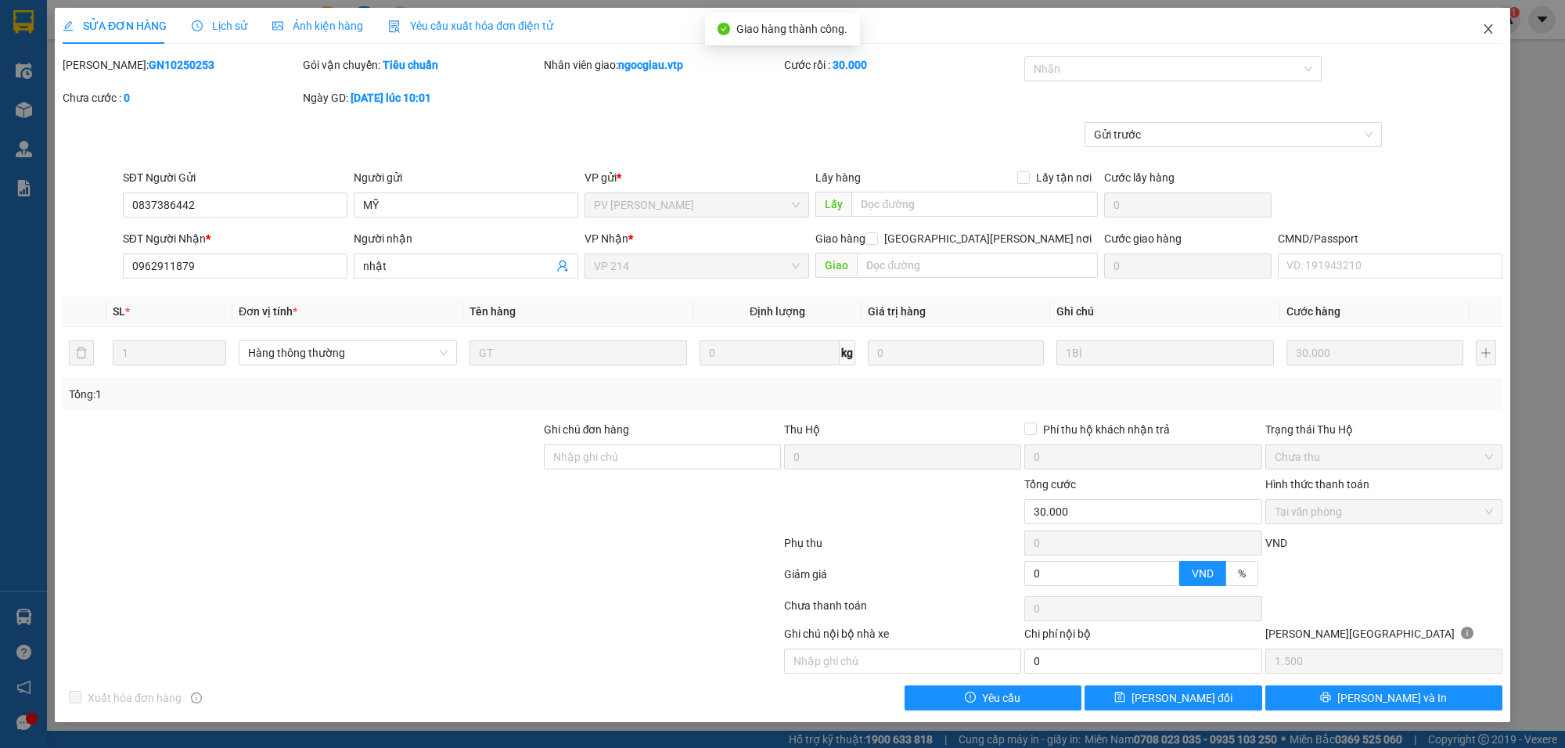
click at [1485, 25] on icon "close" at bounding box center [1488, 28] width 9 height 9
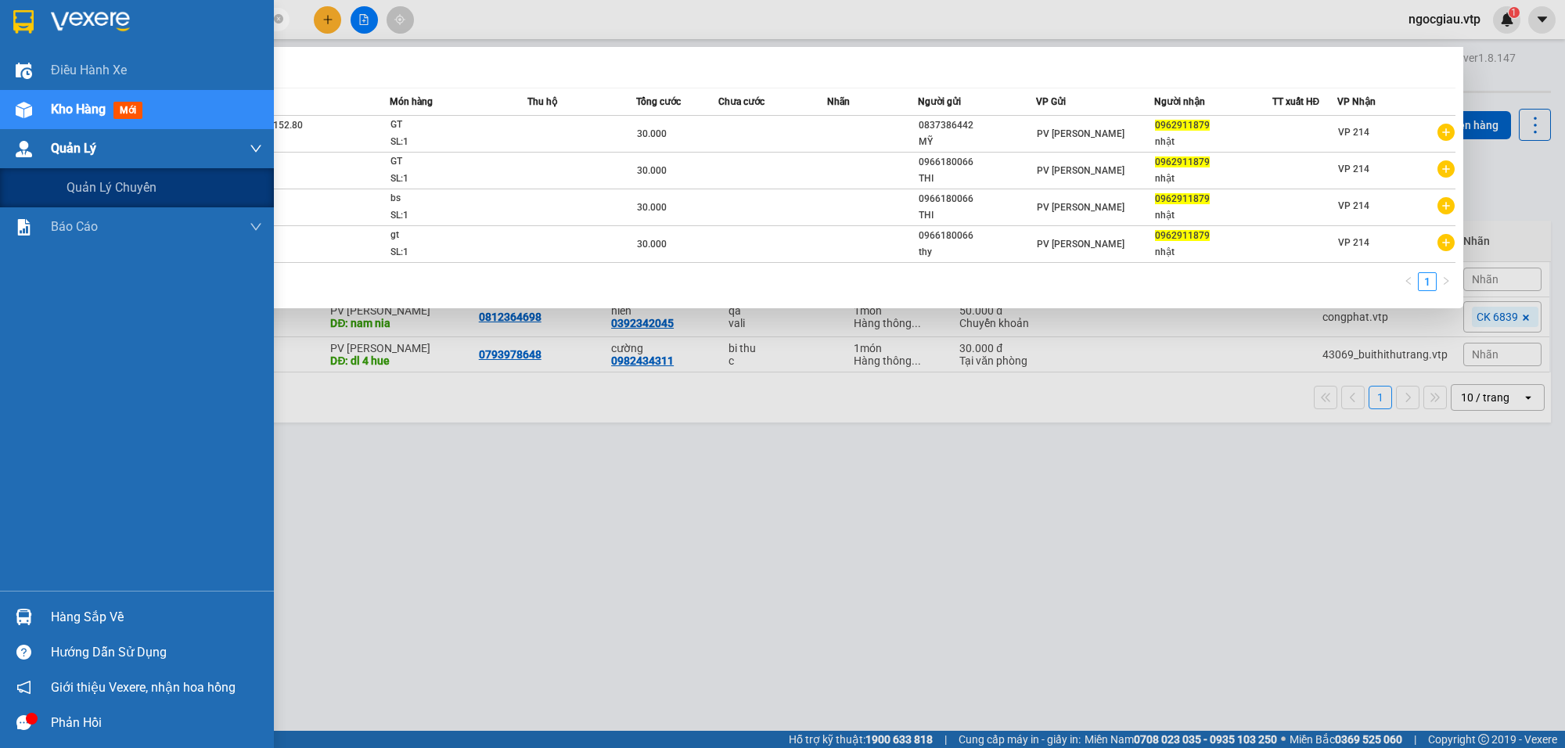
drag, startPoint x: 181, startPoint y: 17, endPoint x: 0, endPoint y: 155, distance: 227.3
click at [0, 155] on section "Kết quả tìm kiếm ( 4 ) Bộ lọc Mã ĐH Trạng thái Món hàng Thu hộ Tổng cước Chưa c…" at bounding box center [782, 374] width 1565 height 748
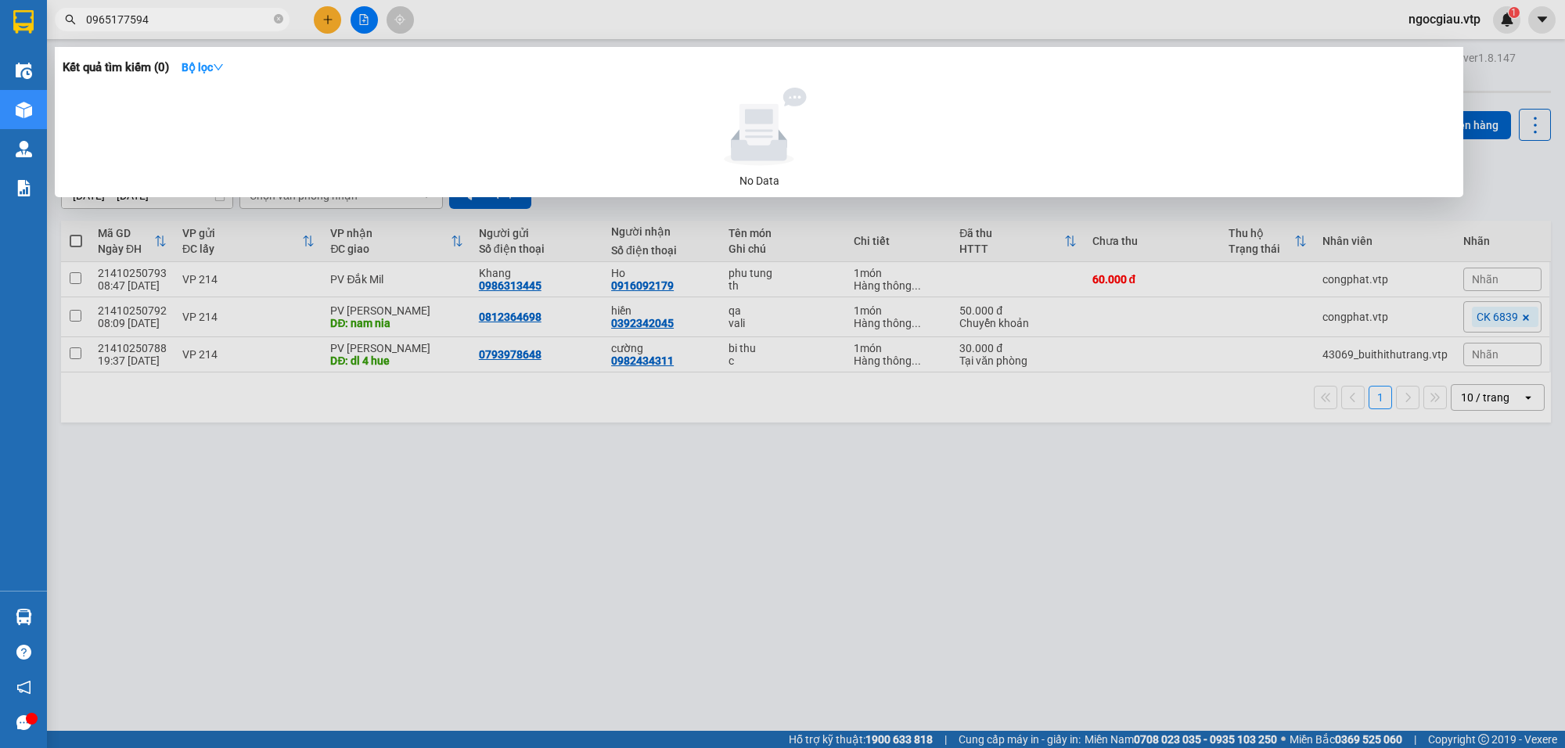
click at [171, 18] on input "0965177594" at bounding box center [178, 19] width 185 height 17
click at [170, 29] on span "0376243303" at bounding box center [172, 19] width 235 height 23
click at [170, 21] on input "0376243303" at bounding box center [178, 19] width 185 height 17
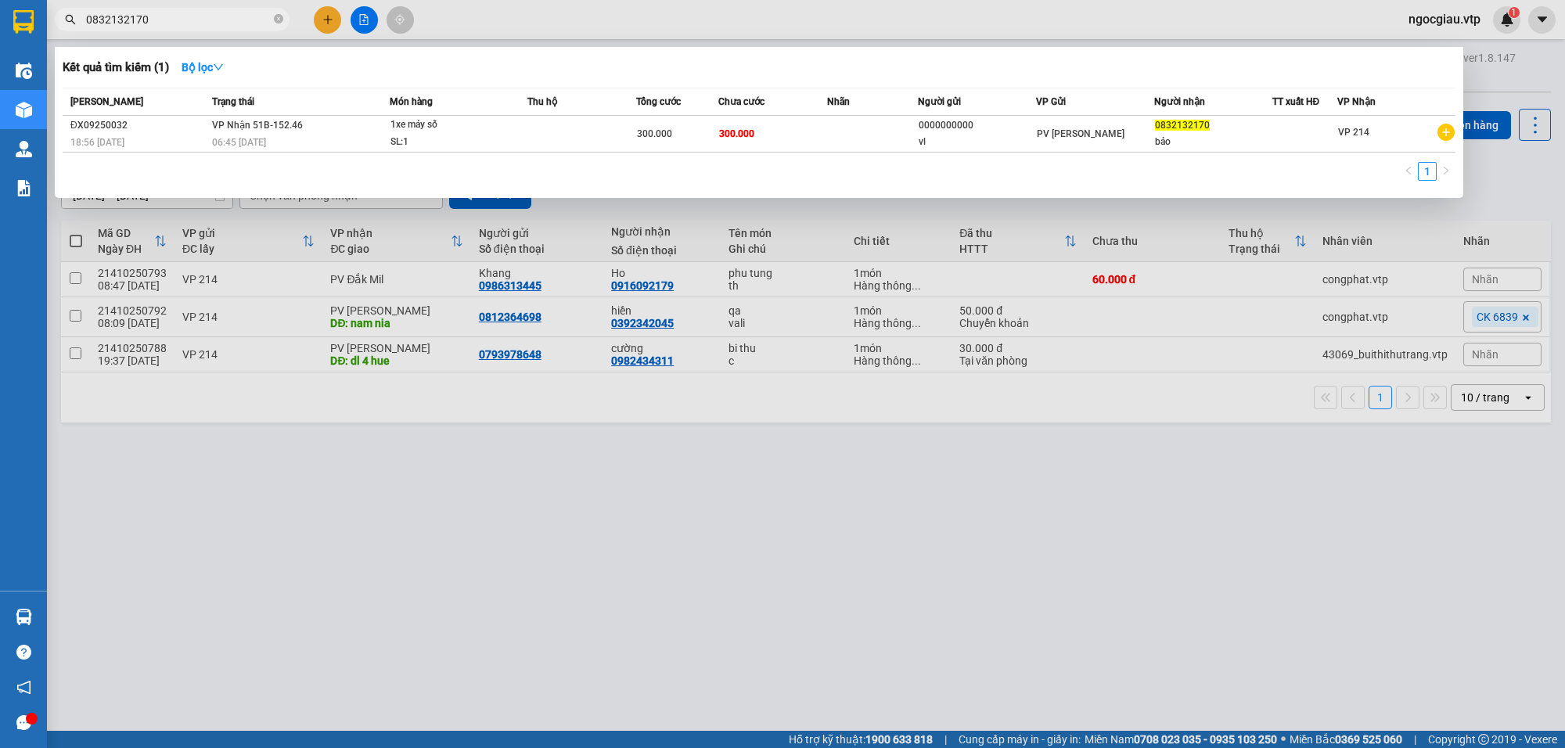
click at [170, 25] on input "0832132170" at bounding box center [178, 19] width 185 height 17
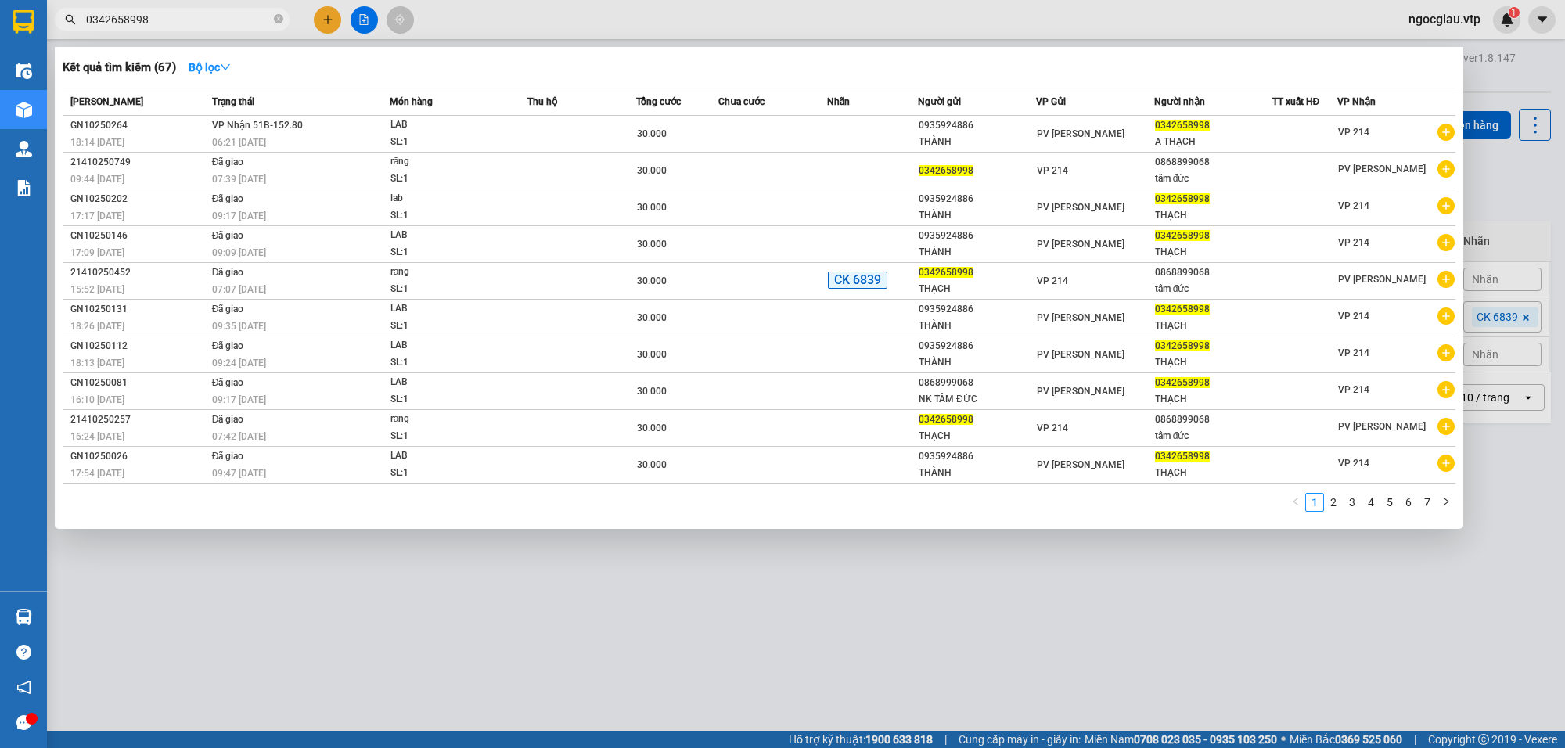
click at [787, 110] on th "Chưa cước" at bounding box center [773, 101] width 109 height 27
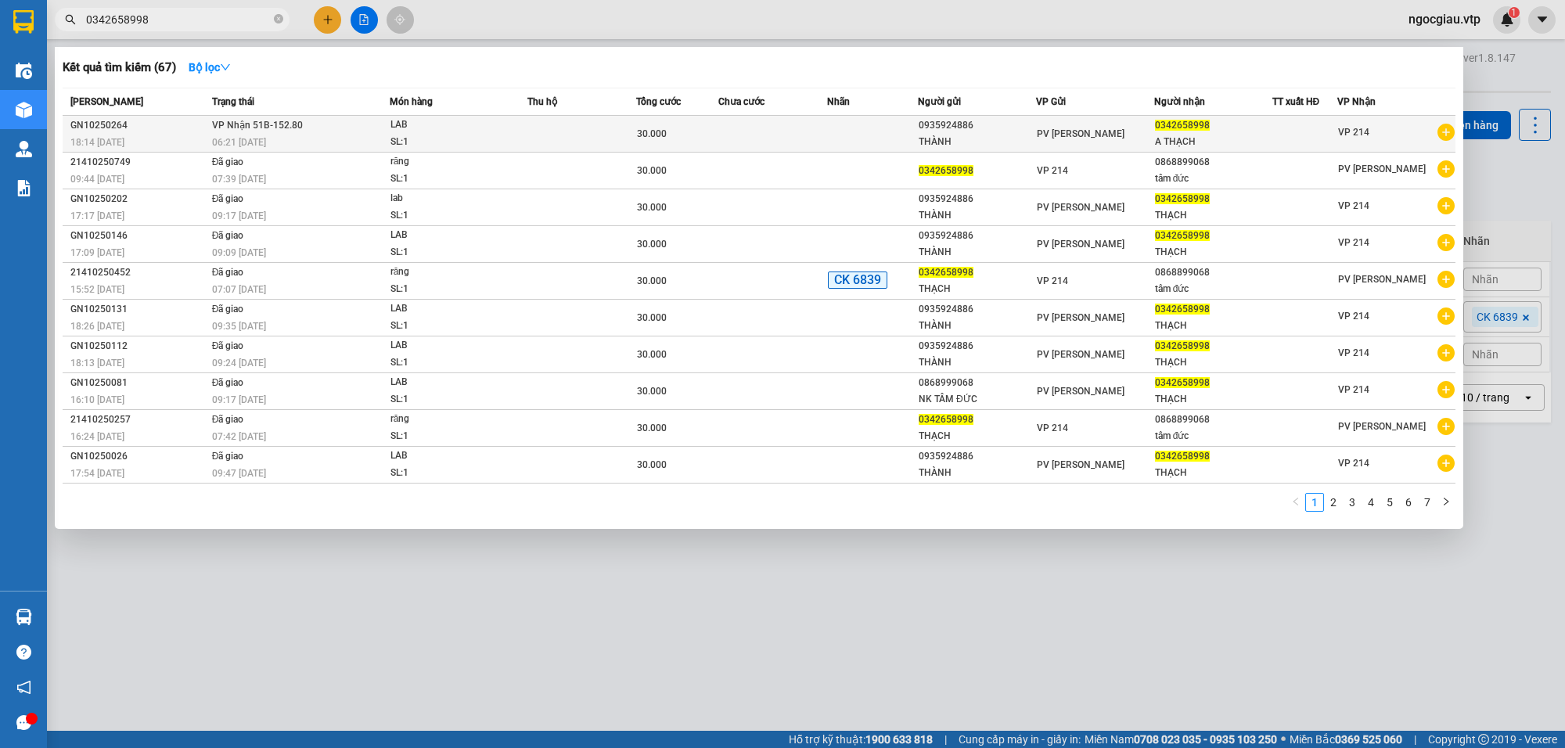
click at [788, 121] on td at bounding box center [773, 134] width 109 height 37
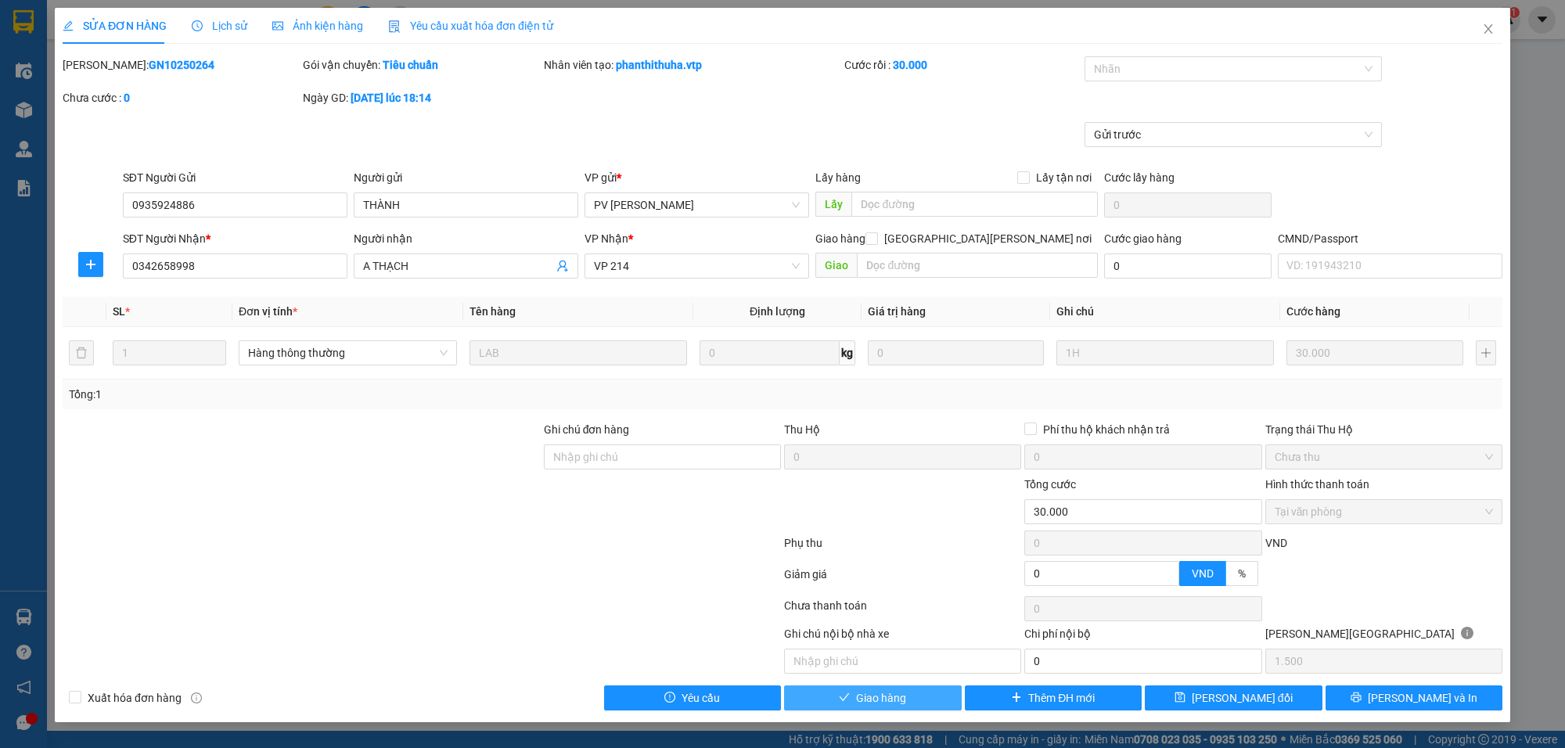
click at [940, 701] on button "Giao hàng" at bounding box center [873, 698] width 178 height 25
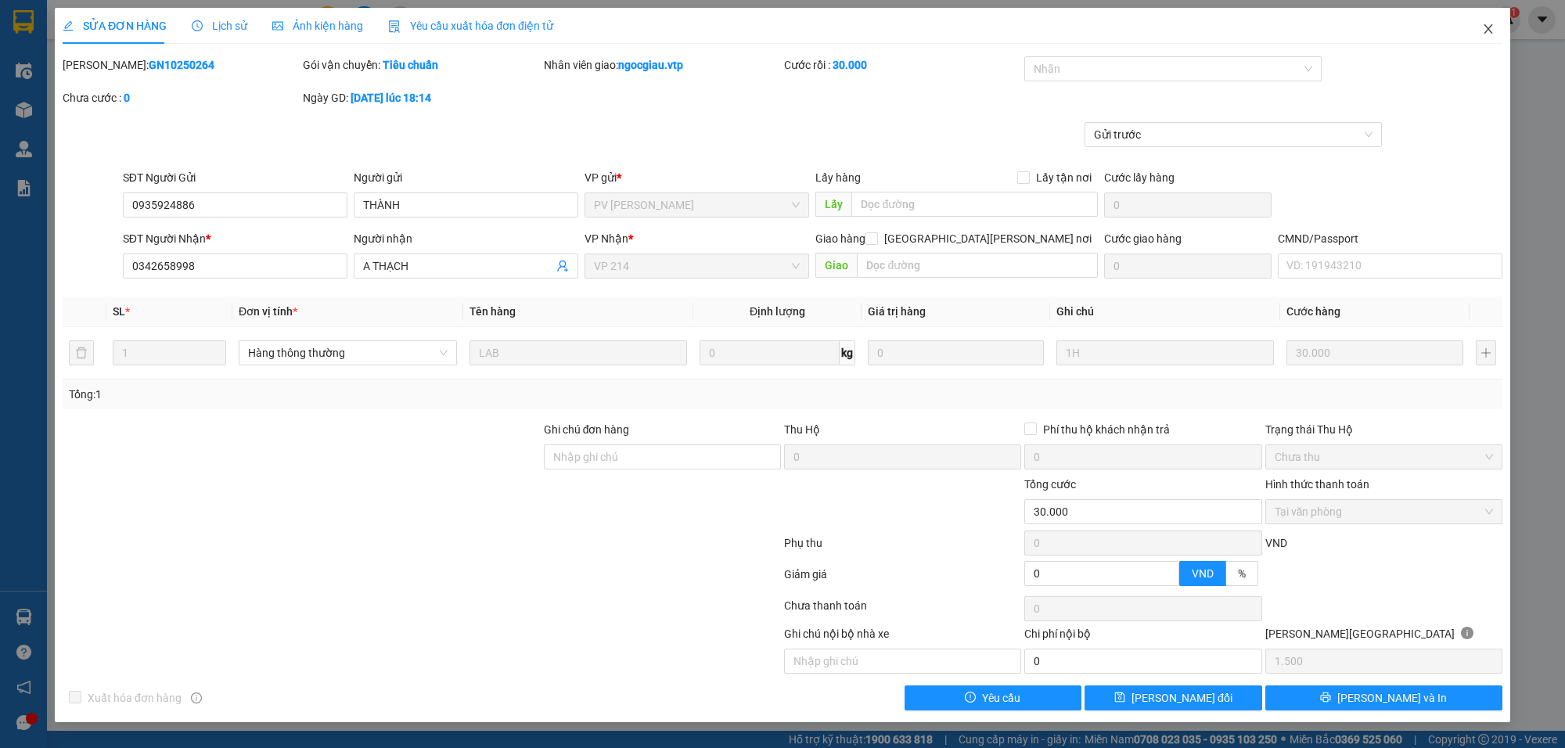
click at [1489, 20] on span "Close" at bounding box center [1489, 30] width 44 height 44
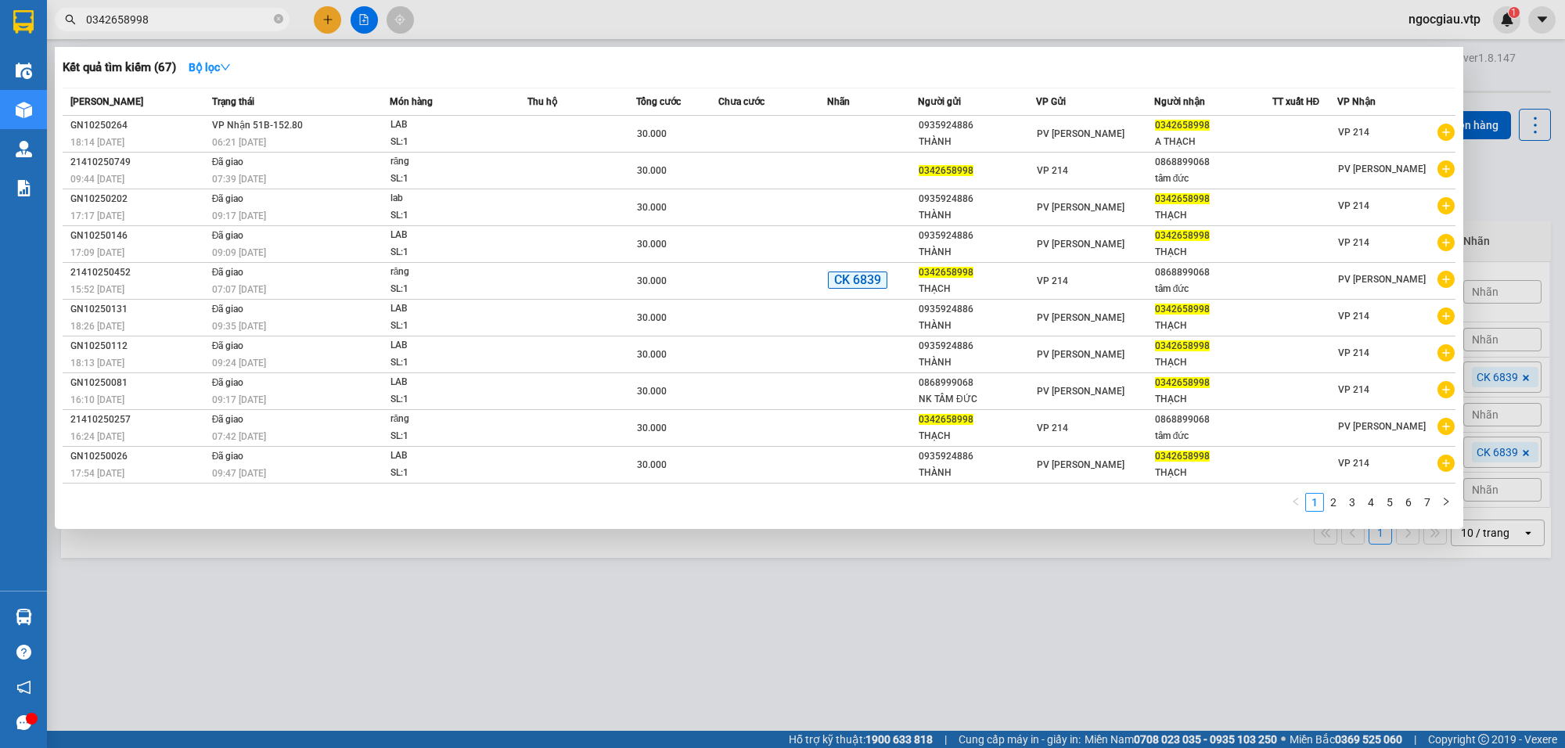
click at [185, 24] on input "0342658998" at bounding box center [178, 19] width 185 height 17
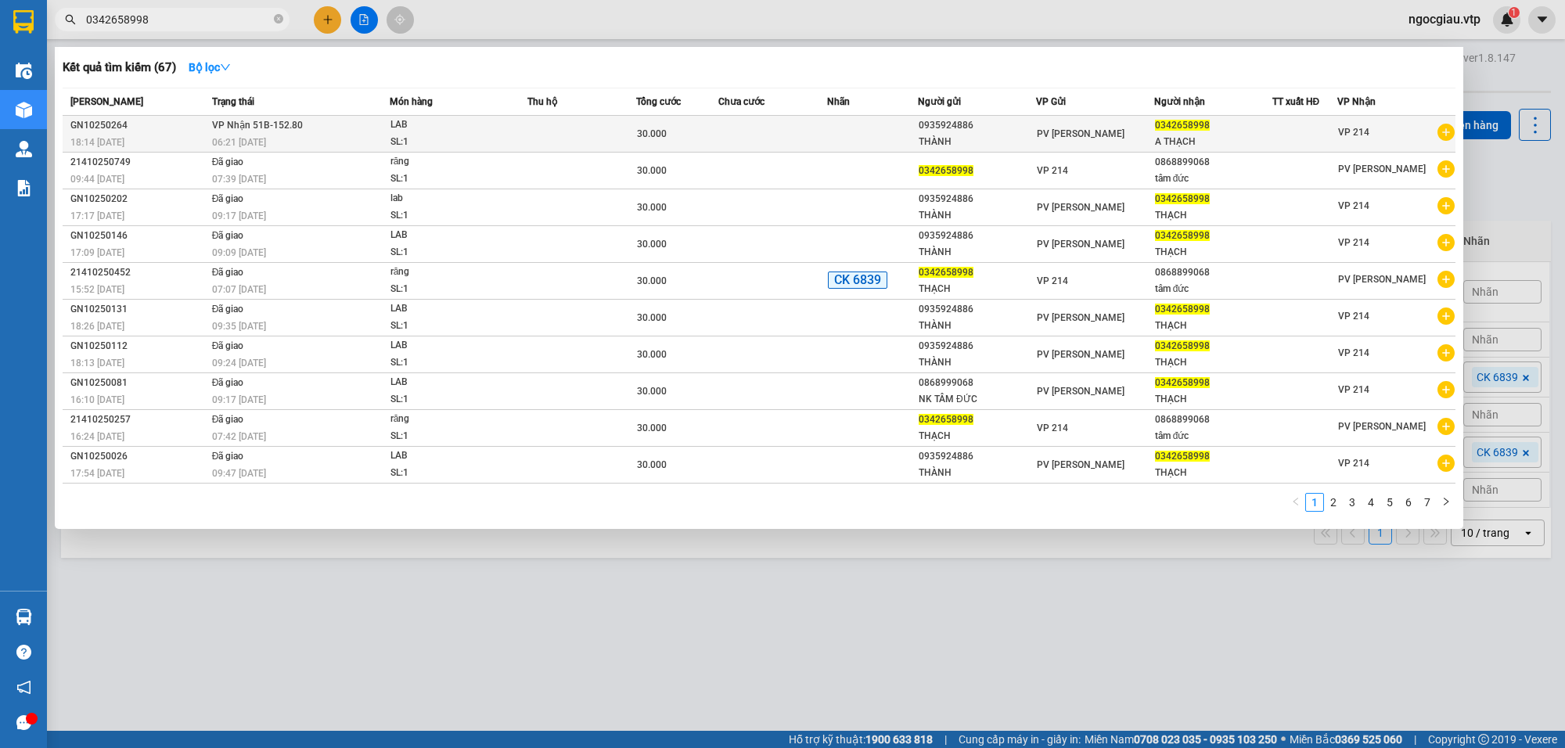
click at [795, 126] on td at bounding box center [773, 134] width 109 height 37
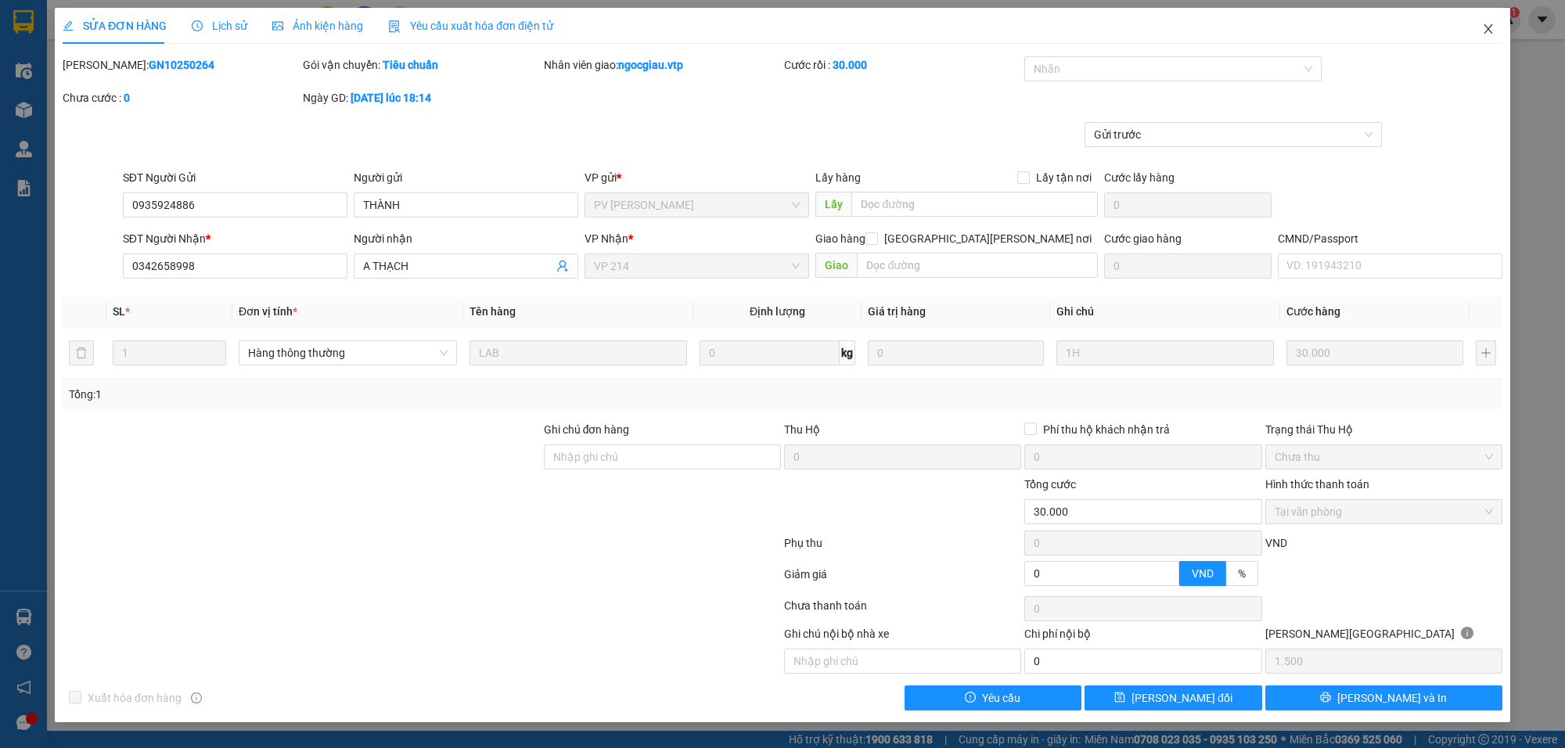
click at [1483, 26] on icon "close" at bounding box center [1488, 29] width 13 height 13
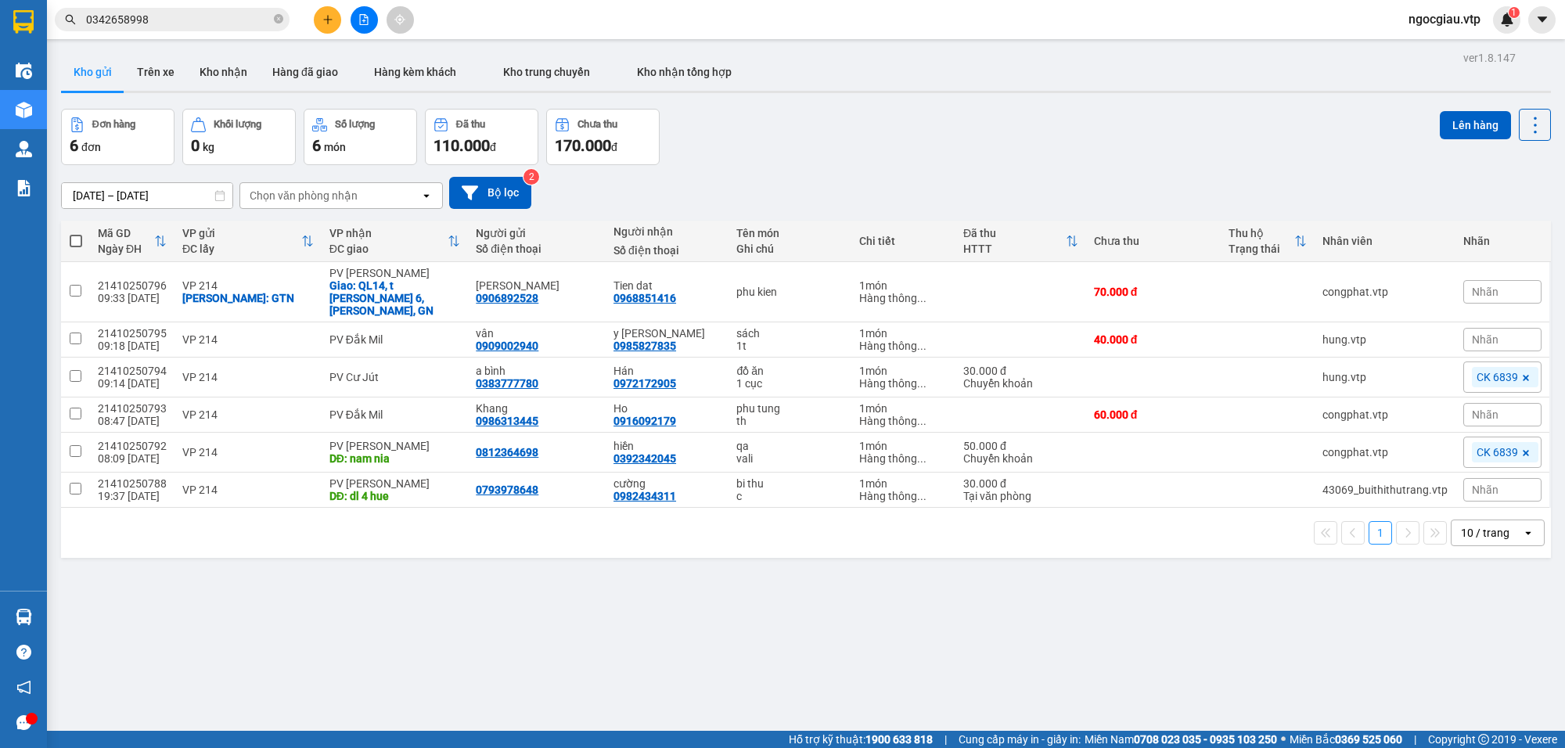
click at [194, 20] on input "0342658998" at bounding box center [178, 19] width 185 height 17
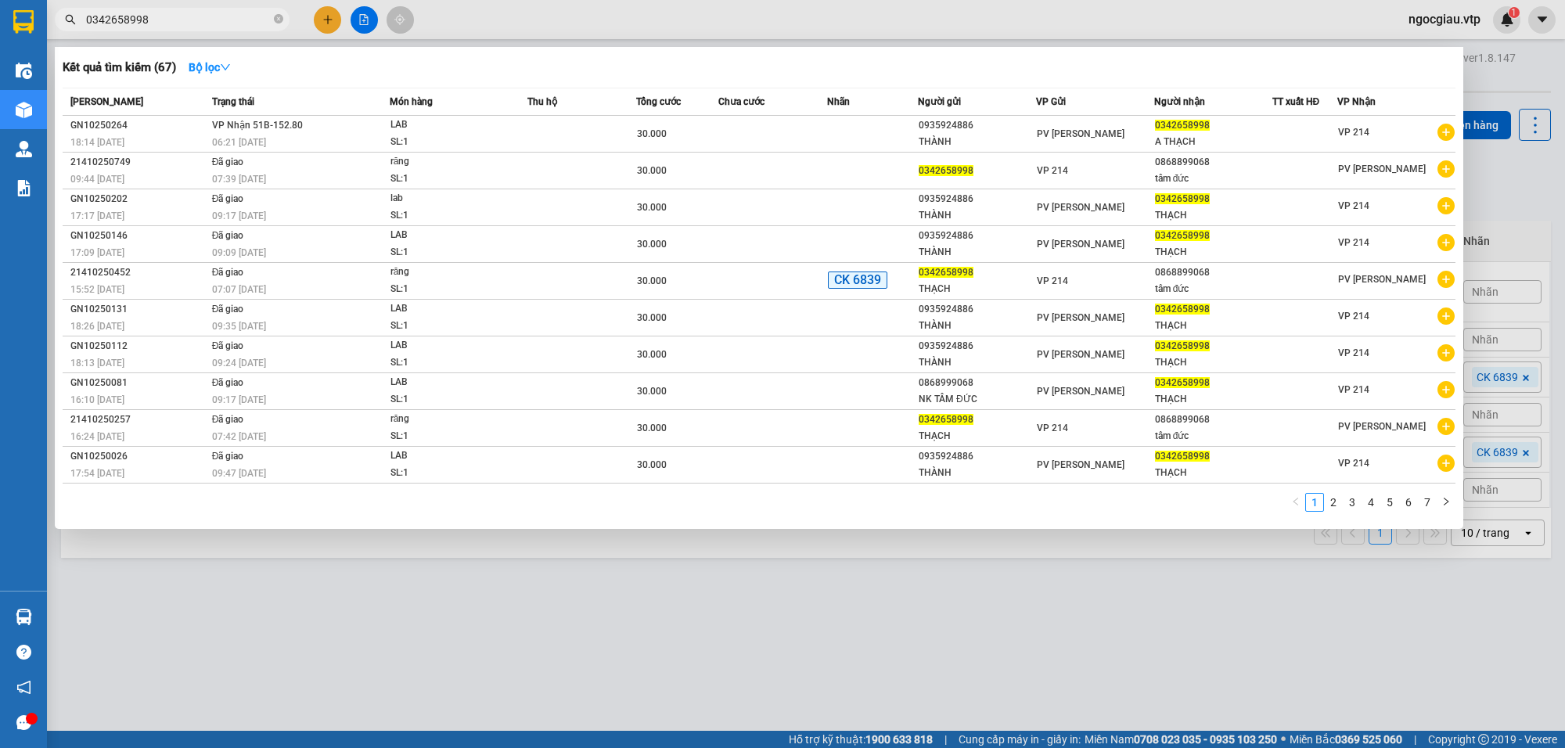
click at [194, 20] on input "0342658998" at bounding box center [178, 19] width 185 height 17
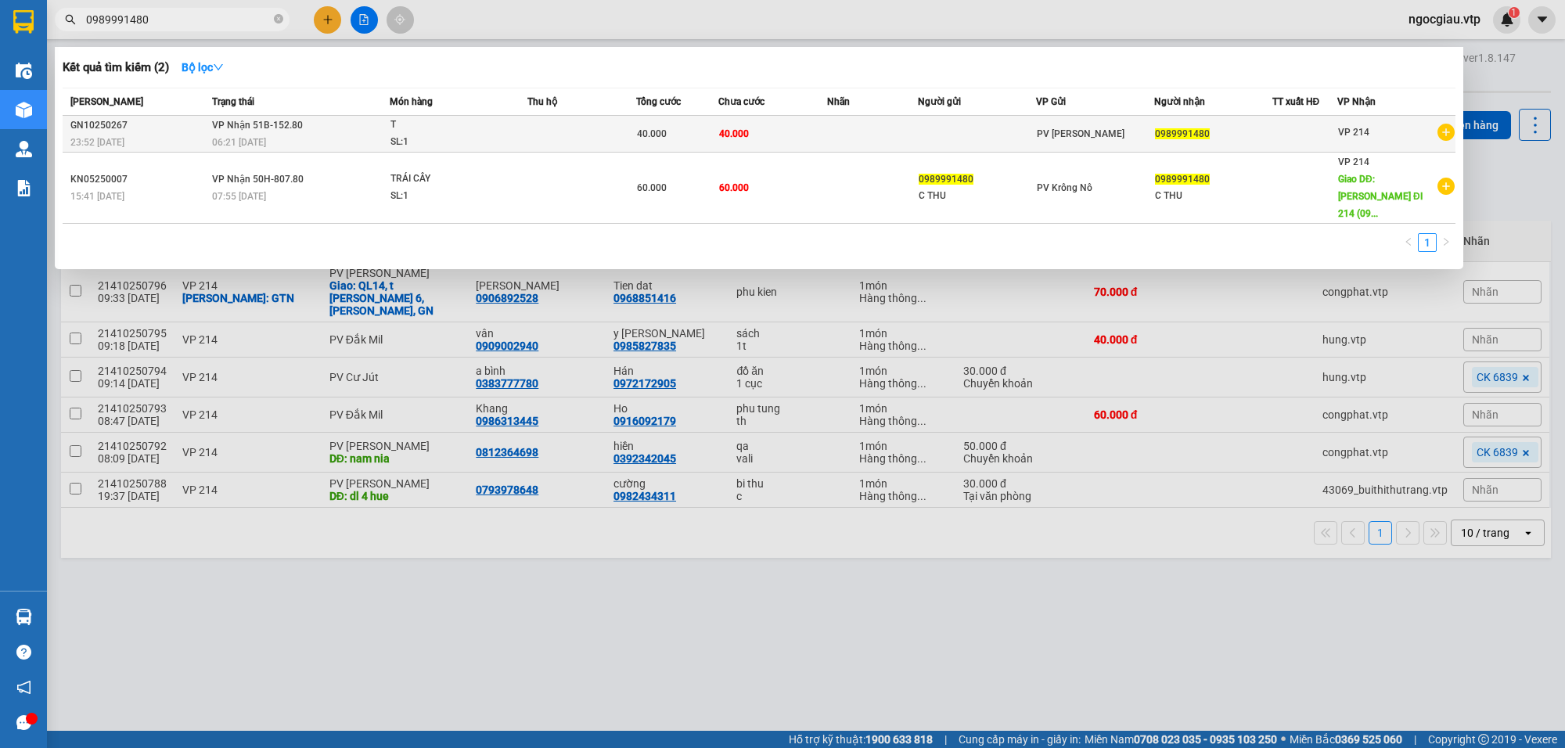
click at [722, 131] on span "40.000" at bounding box center [734, 133] width 30 height 11
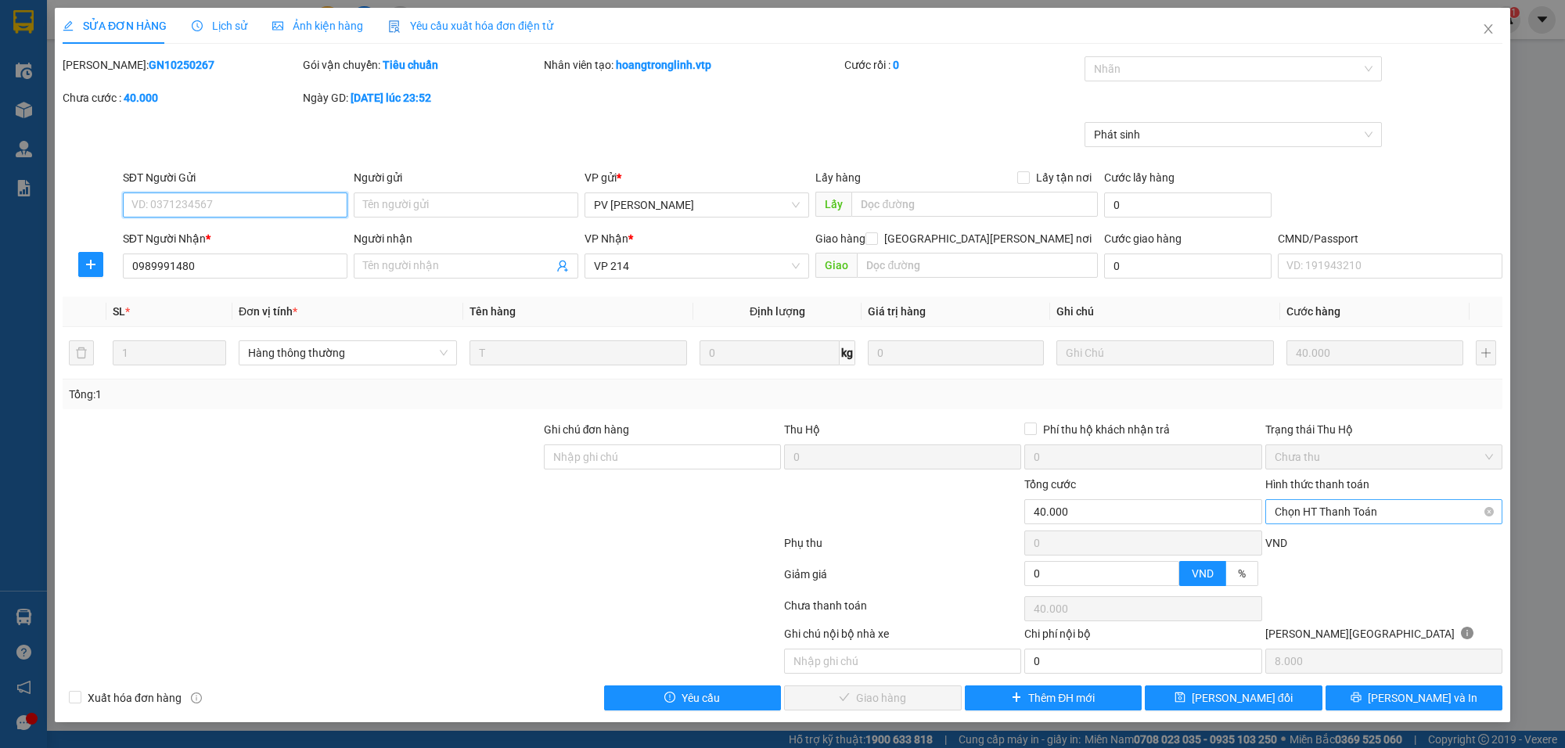
click at [1306, 510] on span "Chọn HT Thanh Toán" at bounding box center [1384, 511] width 218 height 23
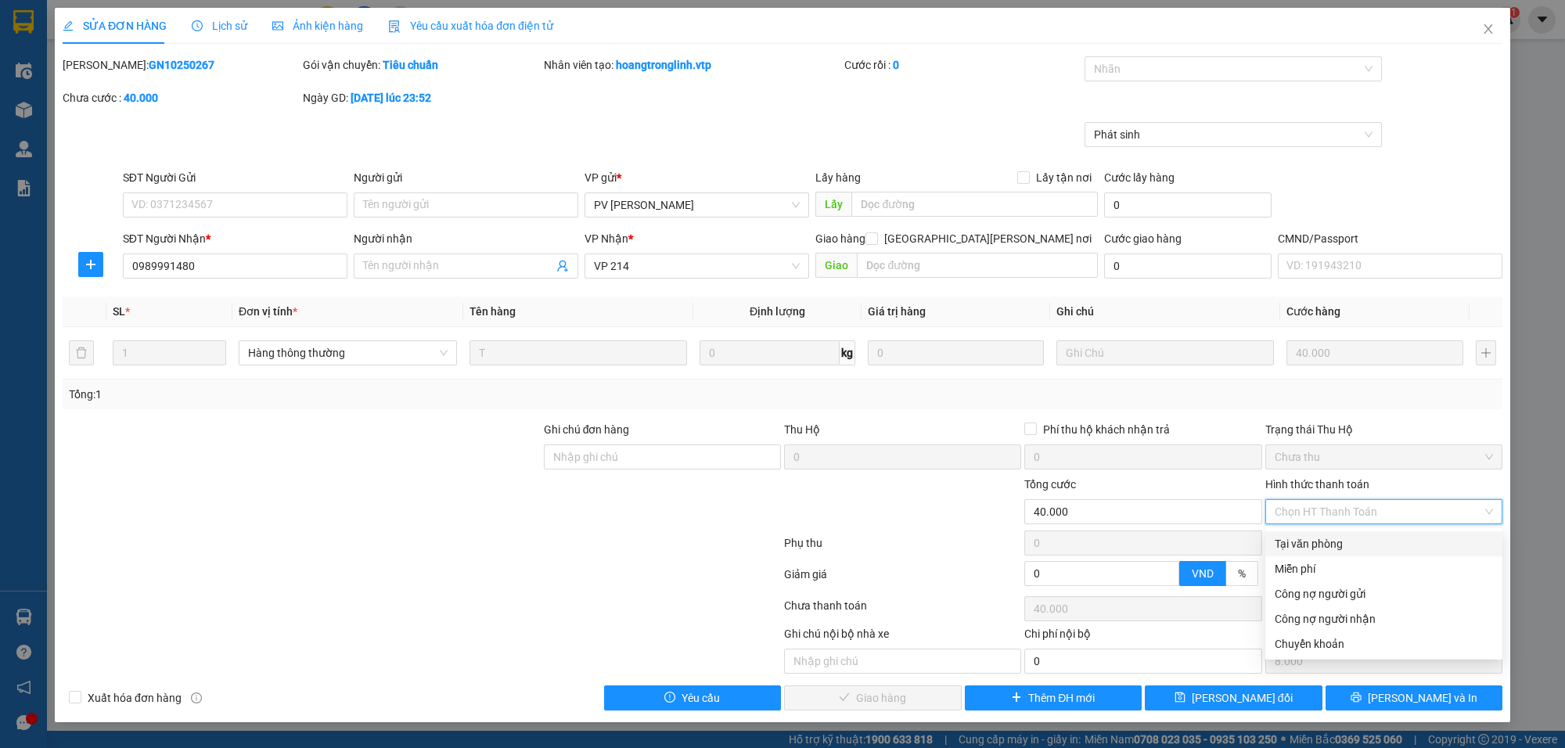
click at [1320, 546] on div "Tại văn phòng" at bounding box center [1384, 543] width 218 height 17
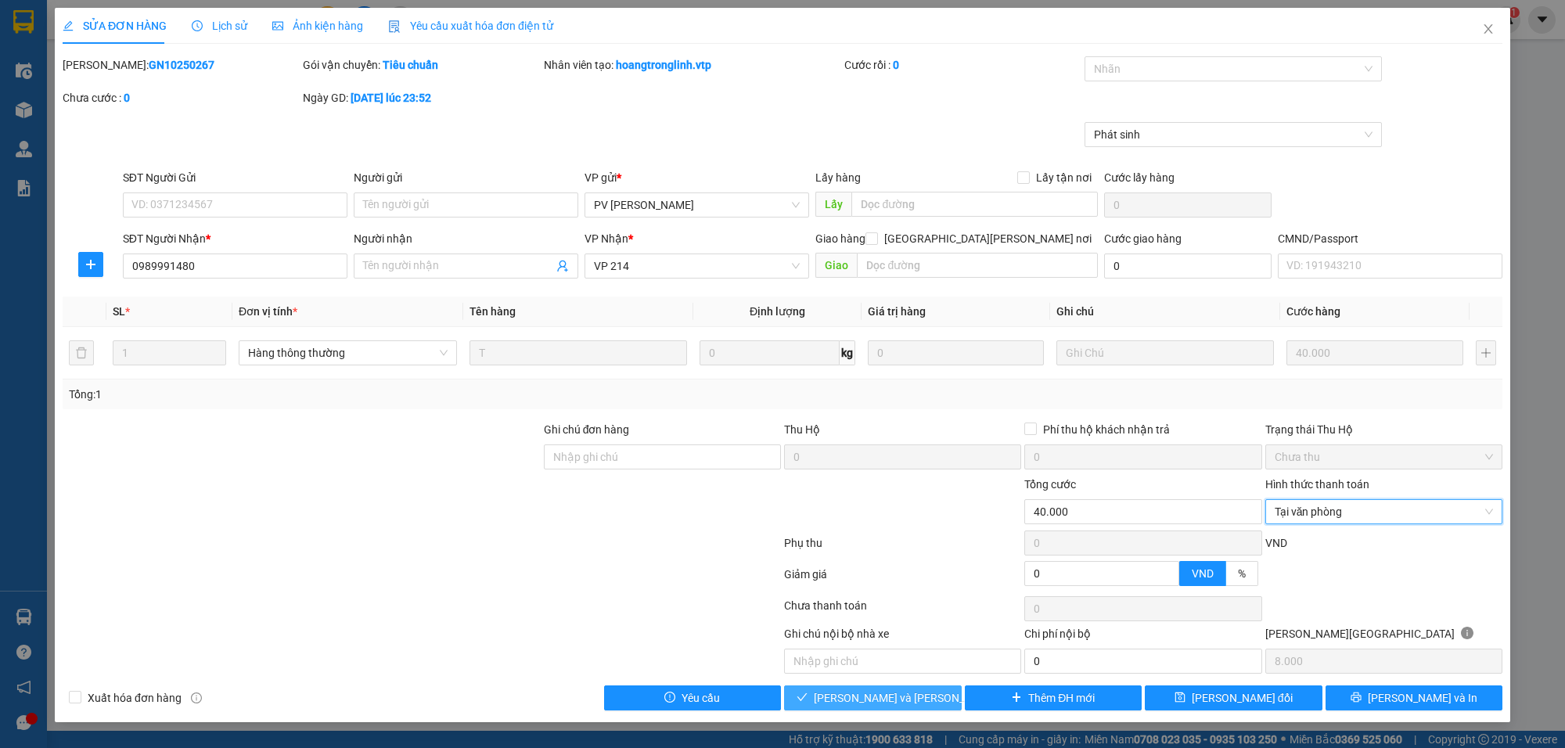
click at [882, 698] on span "Lưu và Giao hàng" at bounding box center [919, 698] width 211 height 17
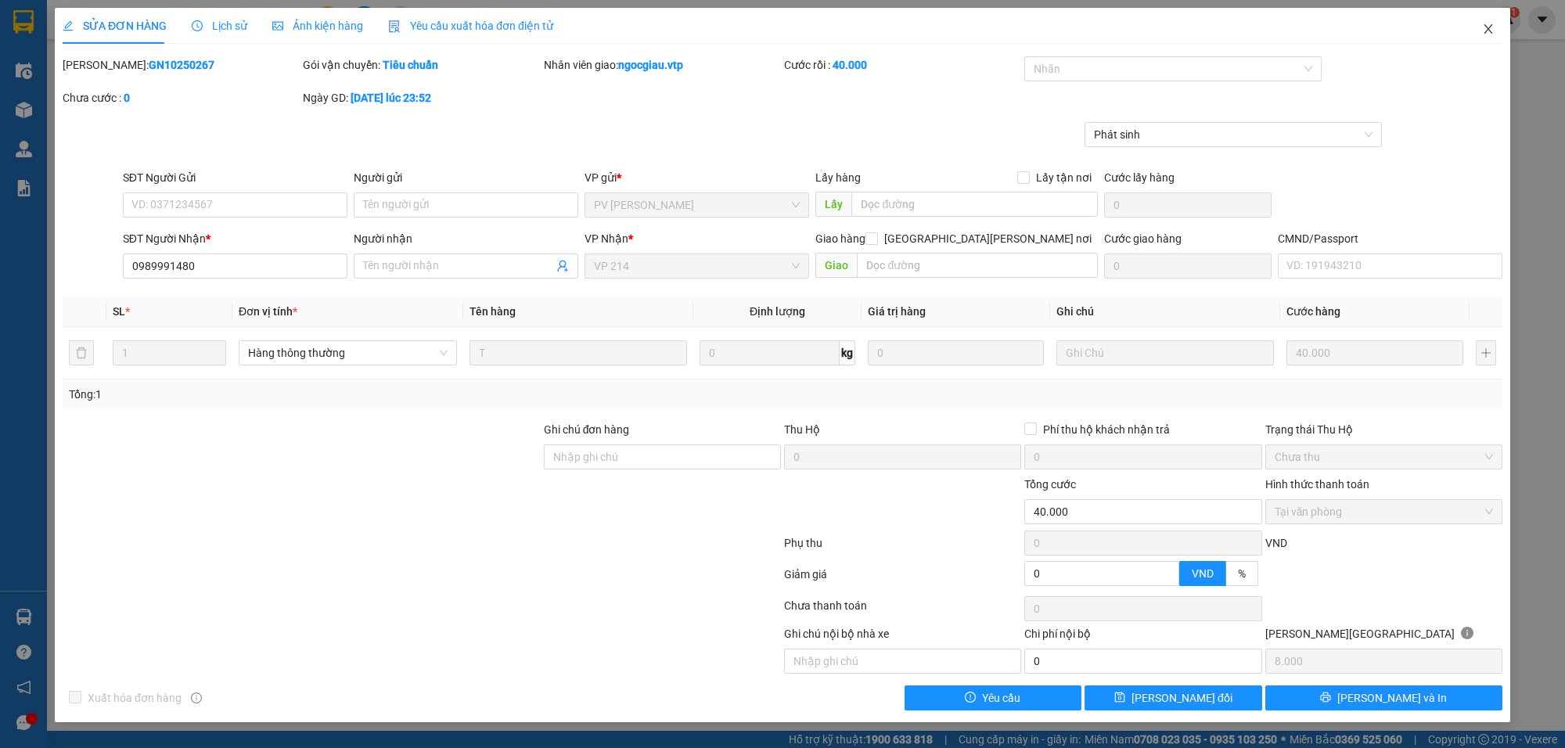
click at [1497, 23] on span "Close" at bounding box center [1489, 30] width 44 height 44
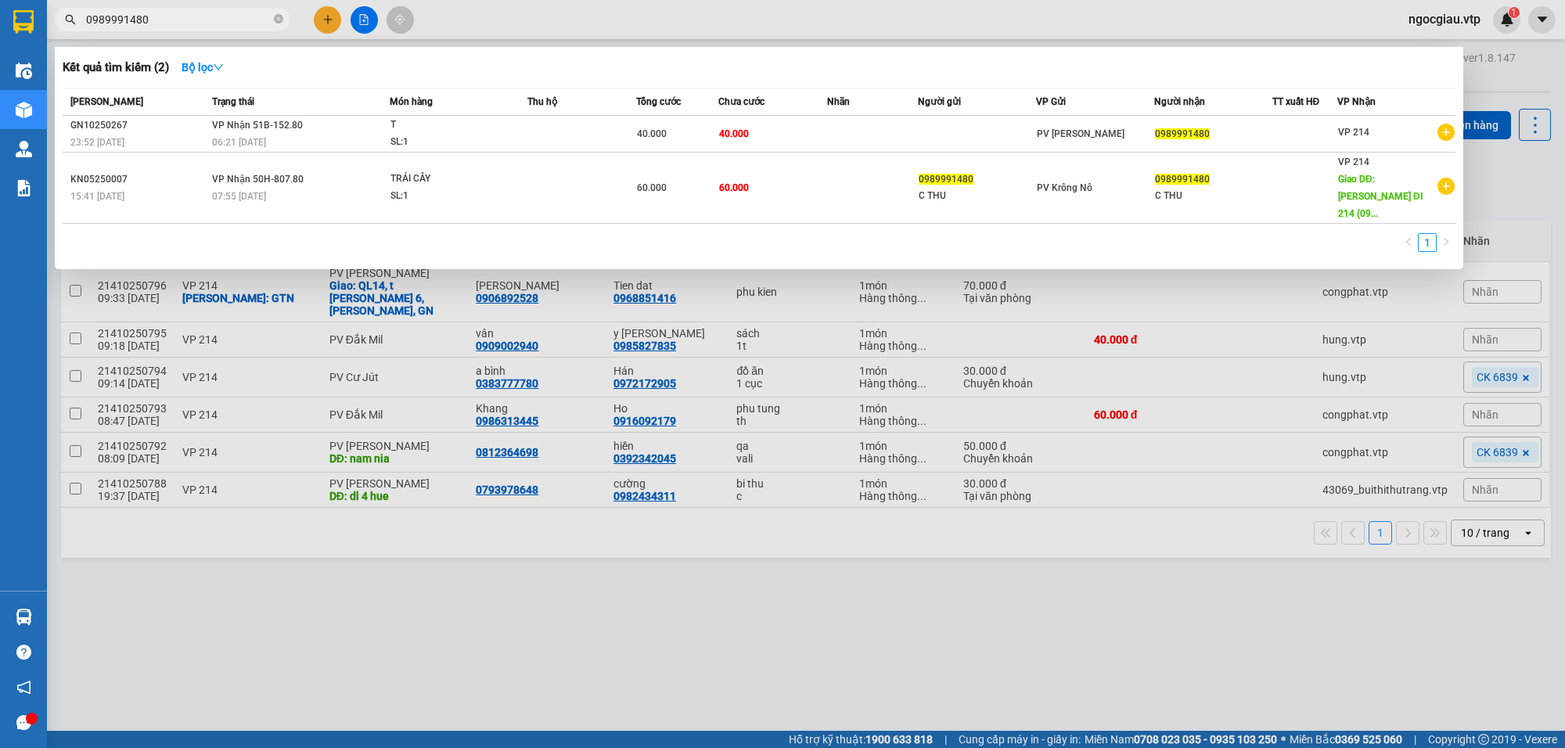
click at [200, 29] on span "0989991480" at bounding box center [172, 19] width 235 height 23
click at [166, 14] on input "0989991480" at bounding box center [178, 19] width 185 height 17
click at [212, 22] on input "0989991480" at bounding box center [178, 19] width 185 height 17
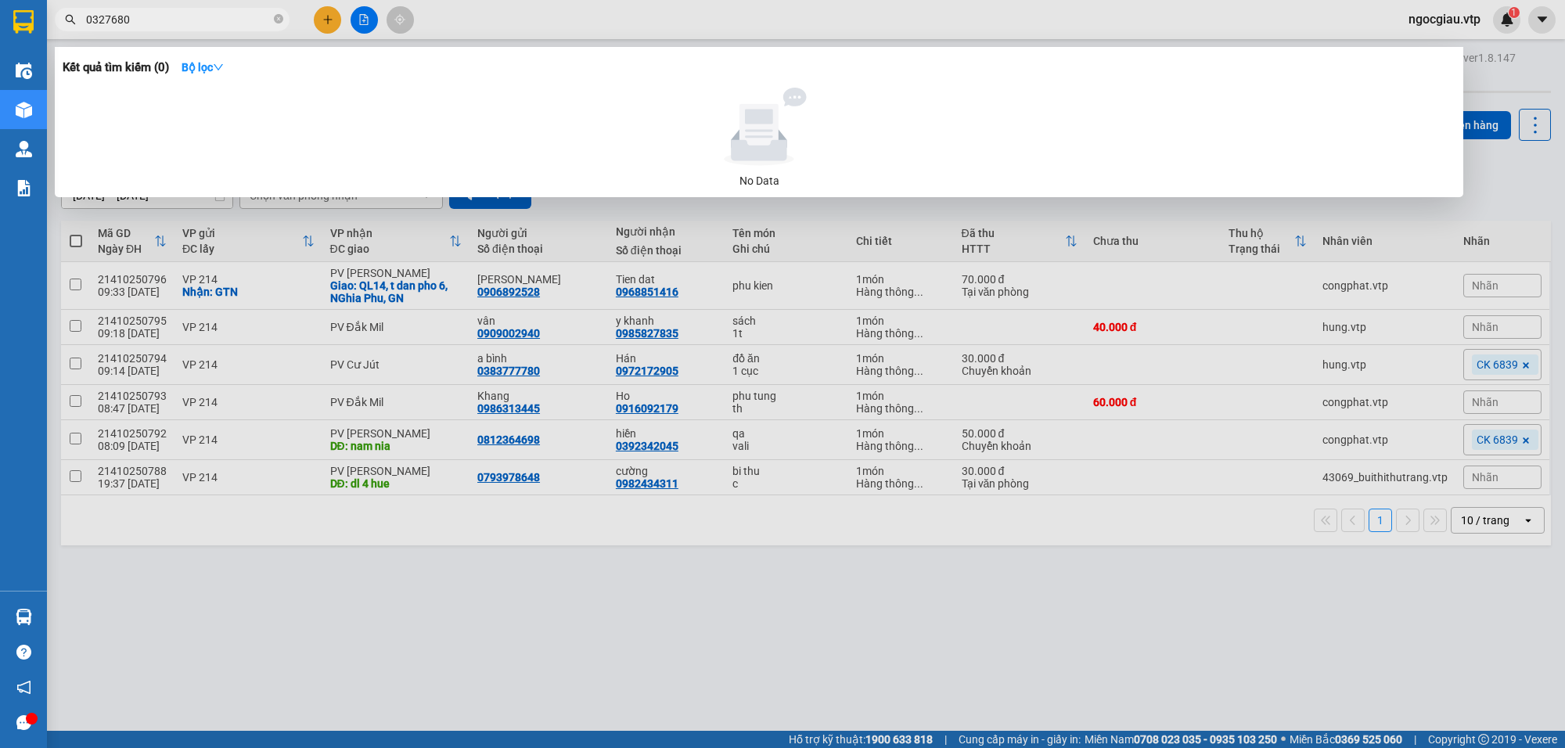
click at [228, 31] on div at bounding box center [782, 374] width 1565 height 748
click at [229, 29] on span "0327680" at bounding box center [172, 19] width 235 height 23
click at [146, 17] on input "0327680" at bounding box center [178, 19] width 185 height 17
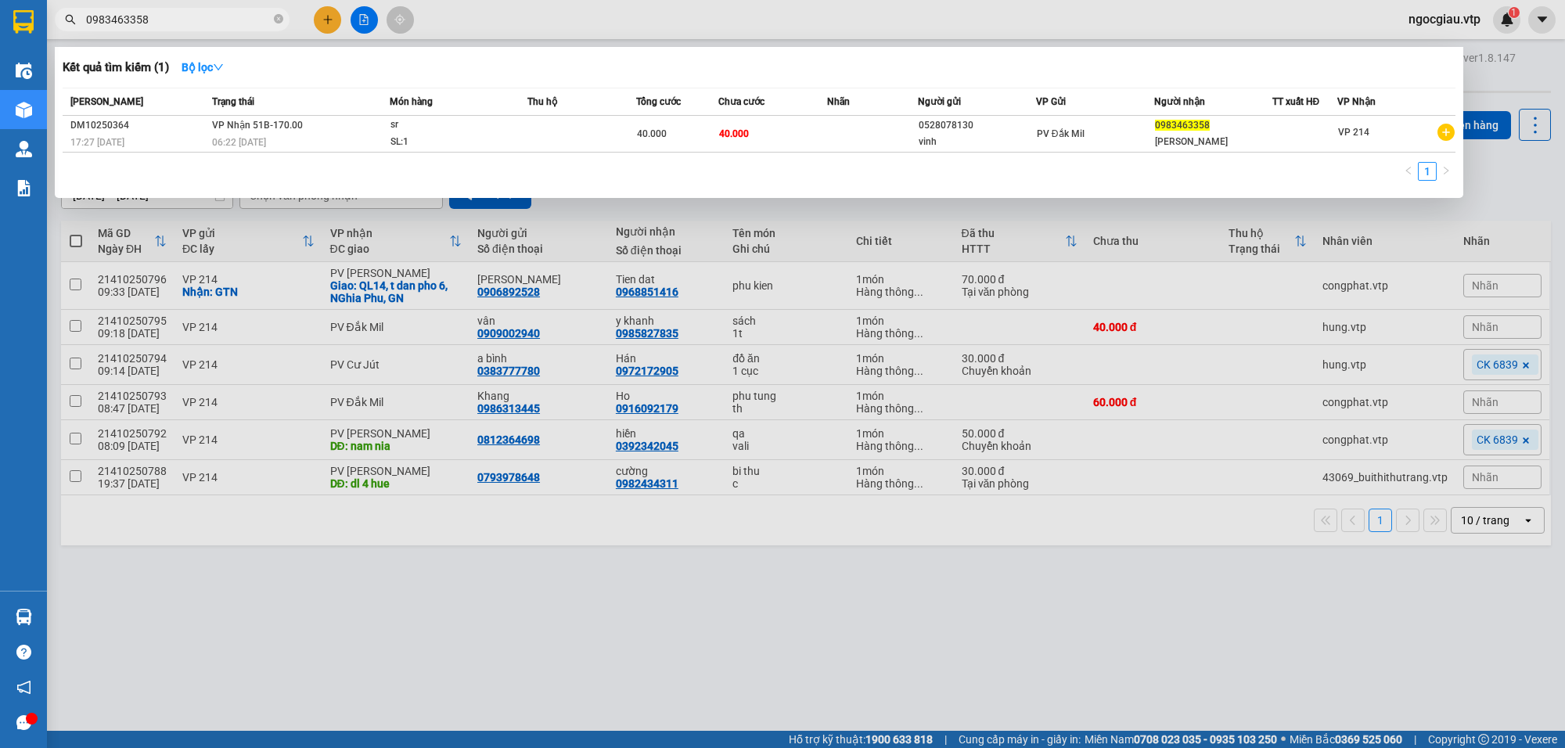
type input "0983463358"
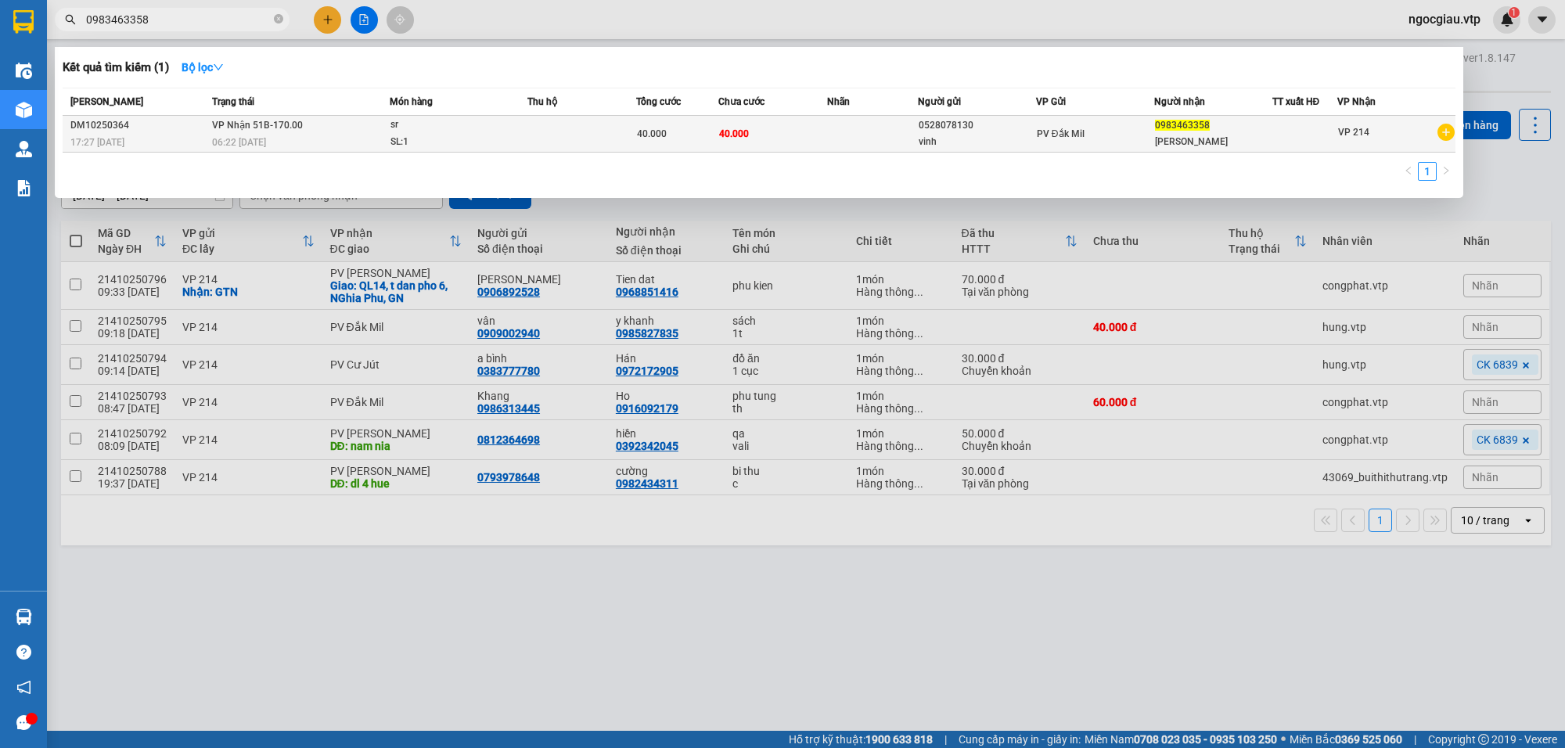
click at [887, 125] on td at bounding box center [872, 134] width 91 height 37
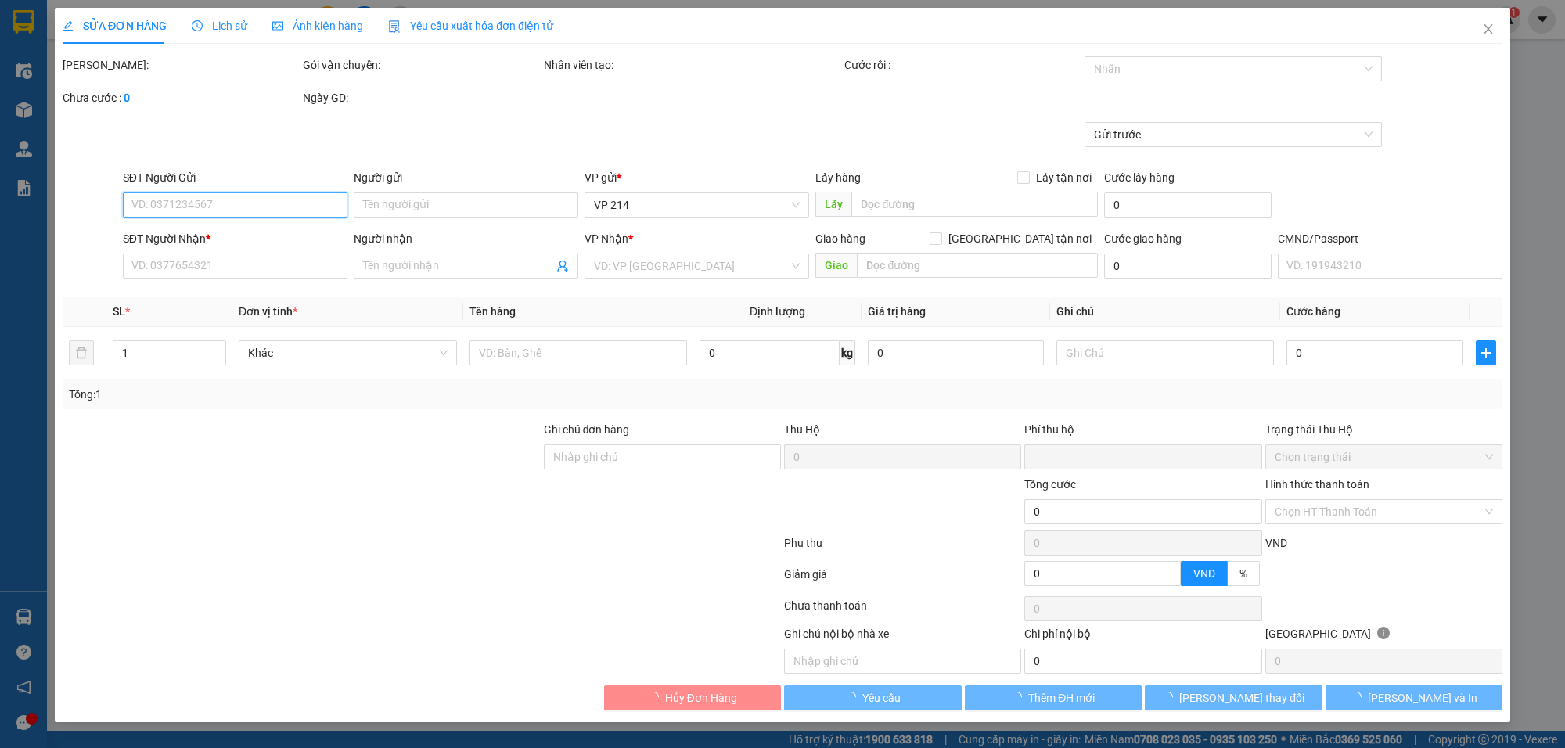
type input "2.000"
type input "0528078130"
type input "vinh"
type input "0983463358"
type input "lương anh"
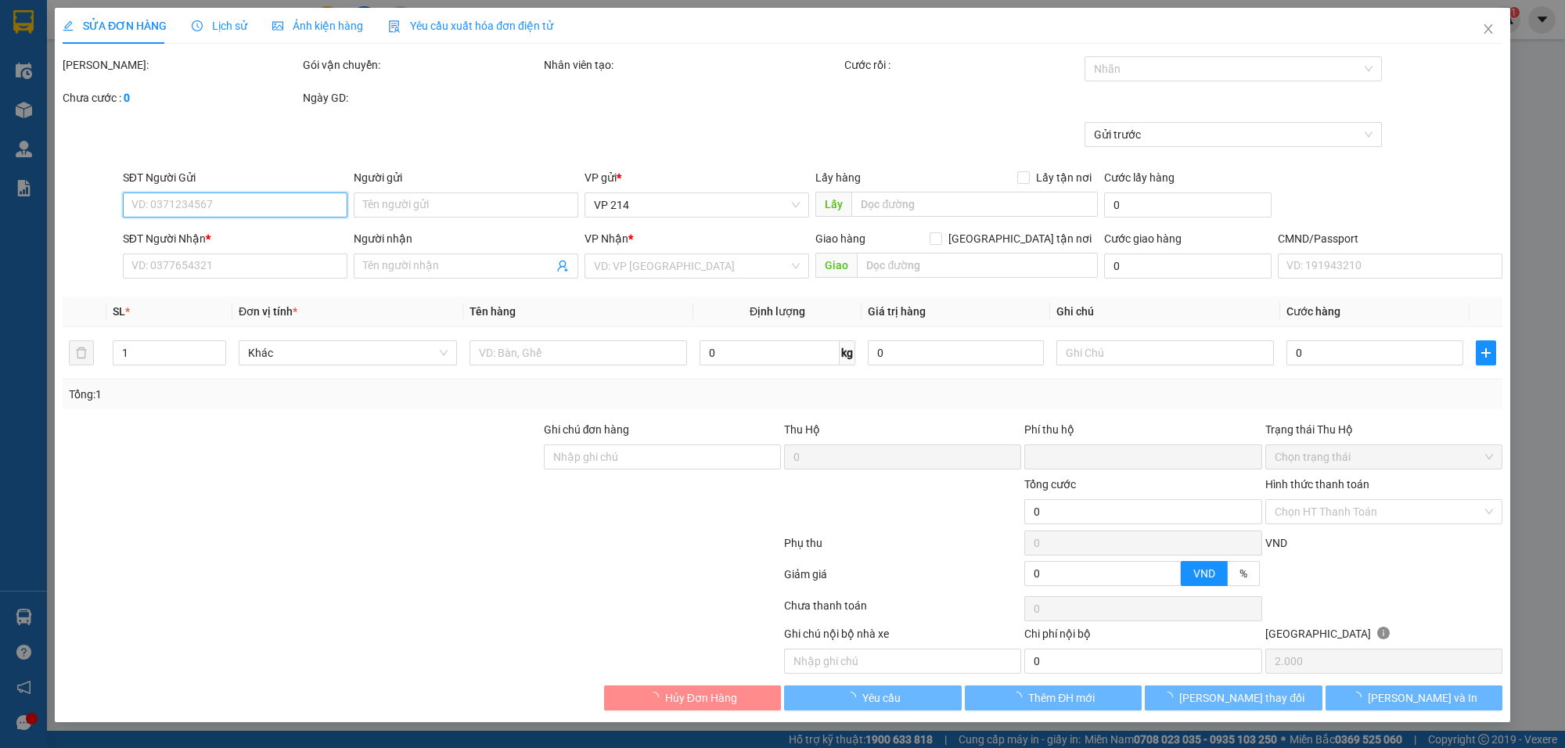
type input "0"
type input "40.000"
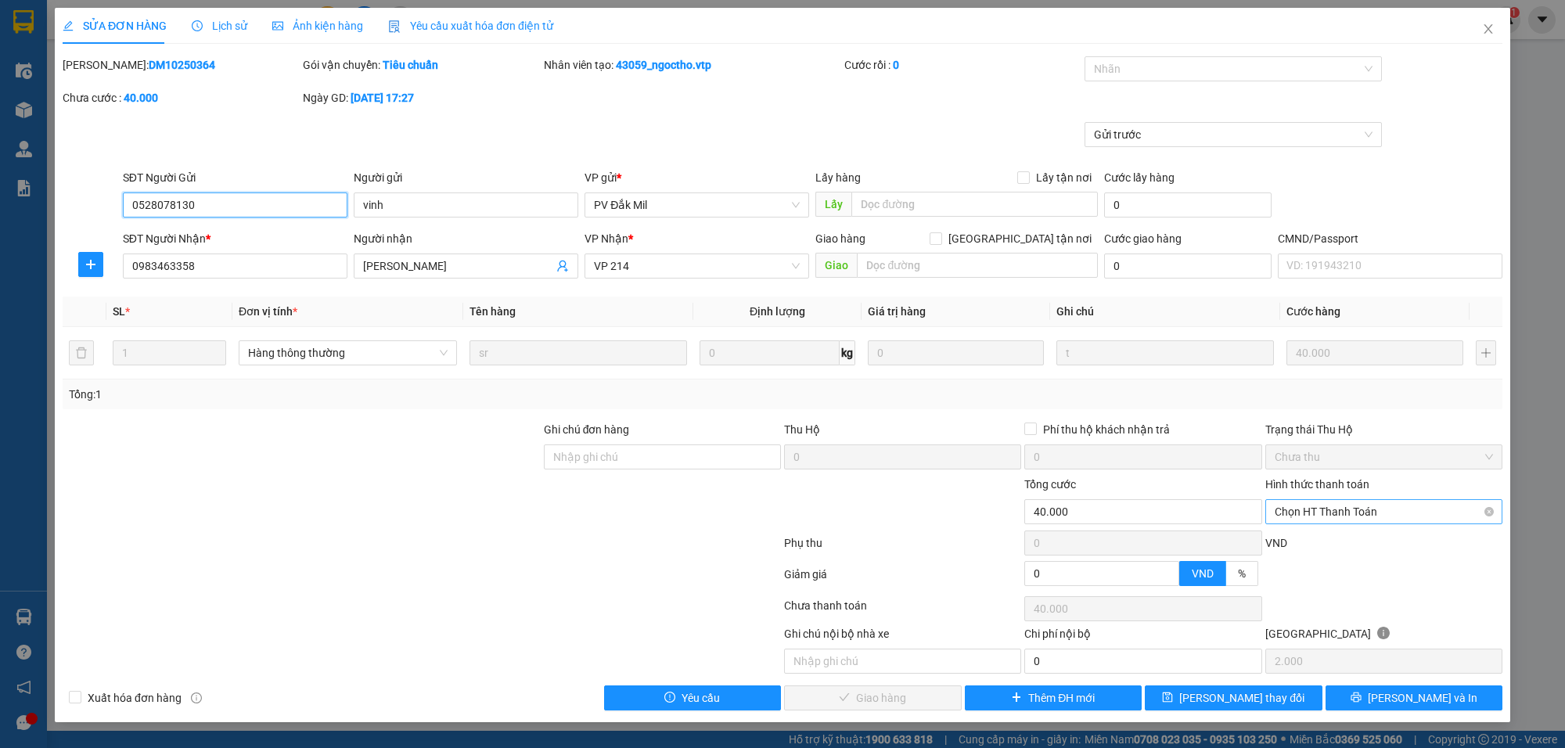
click at [1335, 514] on span "Chọn HT Thanh Toán" at bounding box center [1384, 511] width 218 height 23
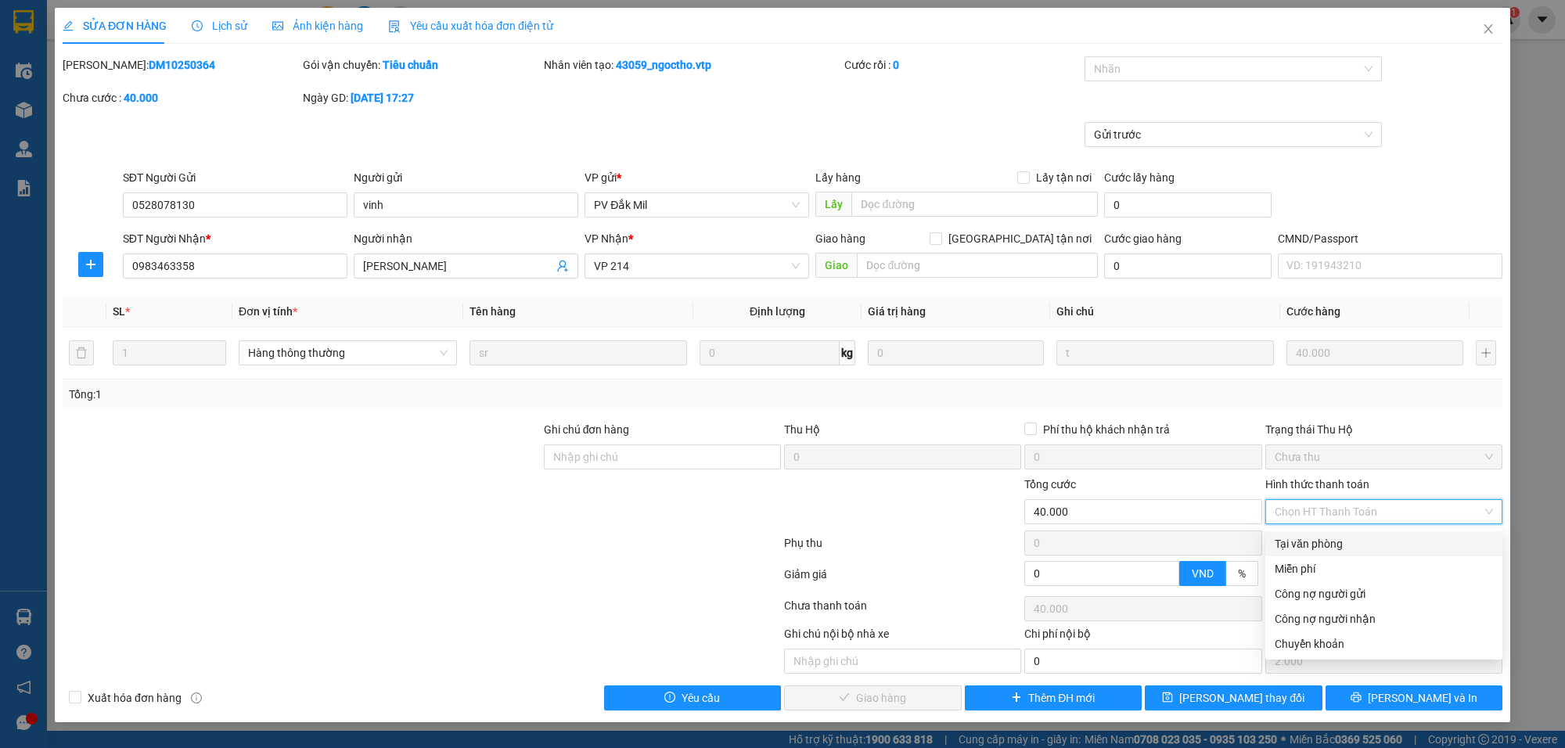
click at [1336, 548] on div "Tại văn phòng" at bounding box center [1384, 543] width 218 height 17
type input "0"
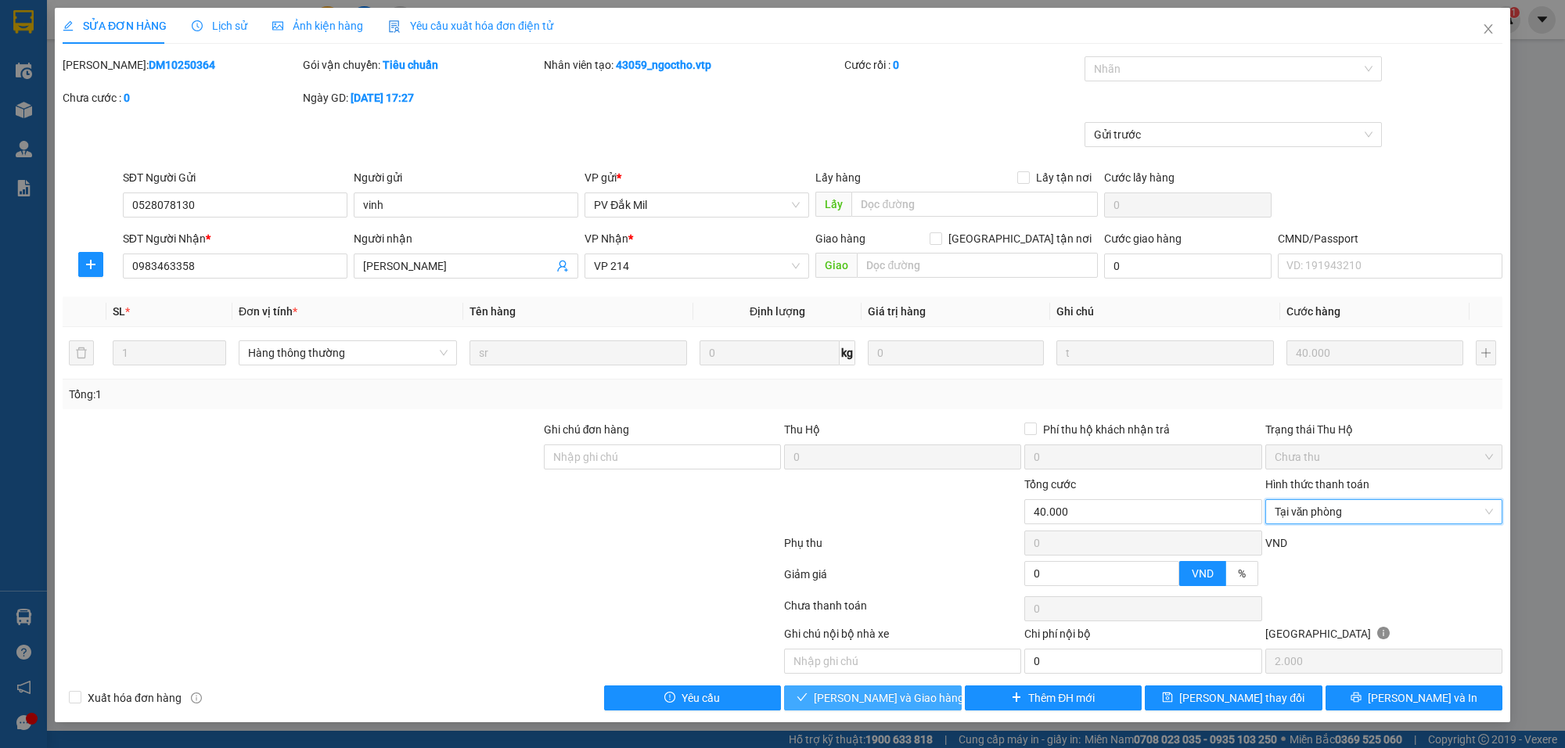
click at [937, 699] on button "Lưu và Giao hàng" at bounding box center [873, 698] width 178 height 25
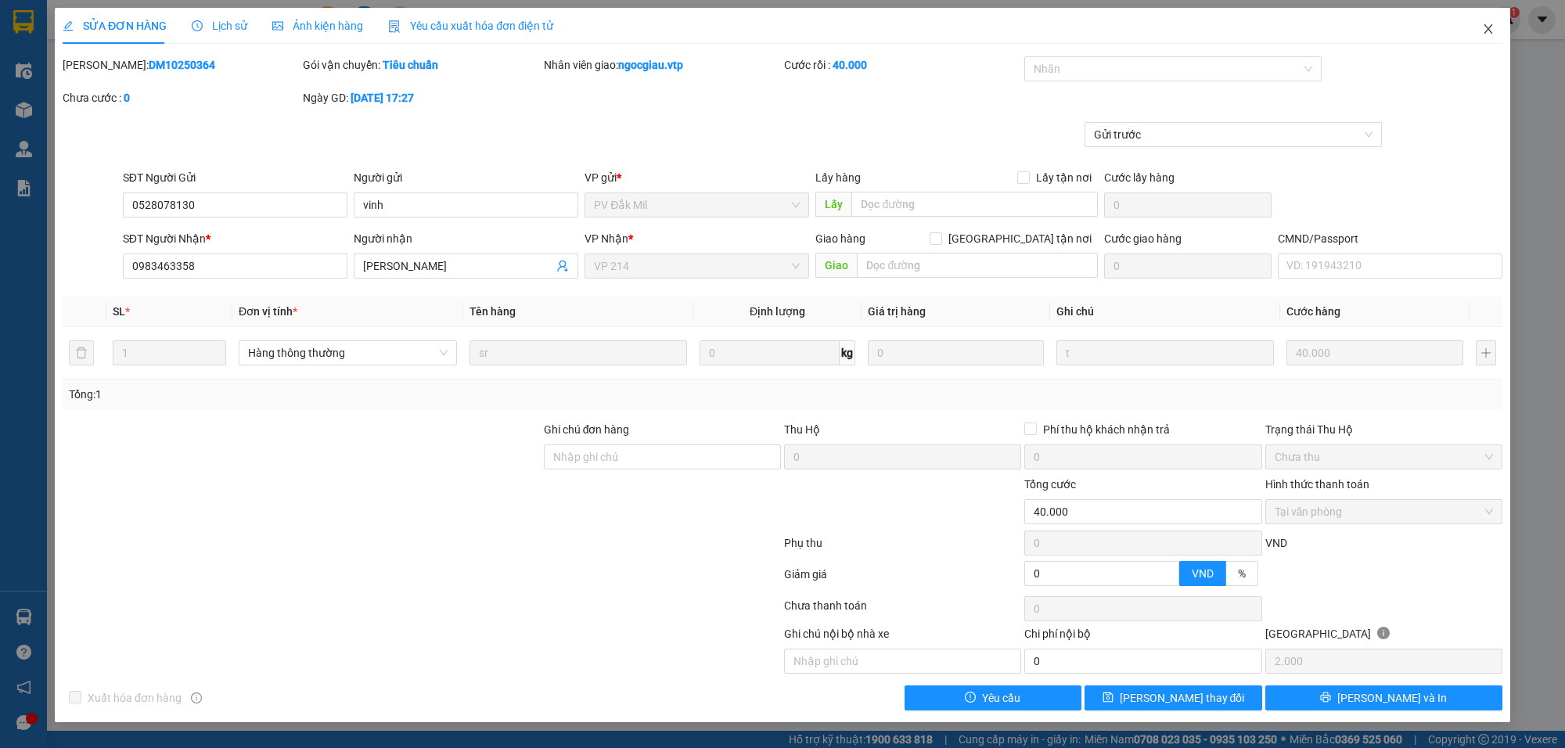
click at [1485, 25] on icon "close" at bounding box center [1488, 28] width 9 height 9
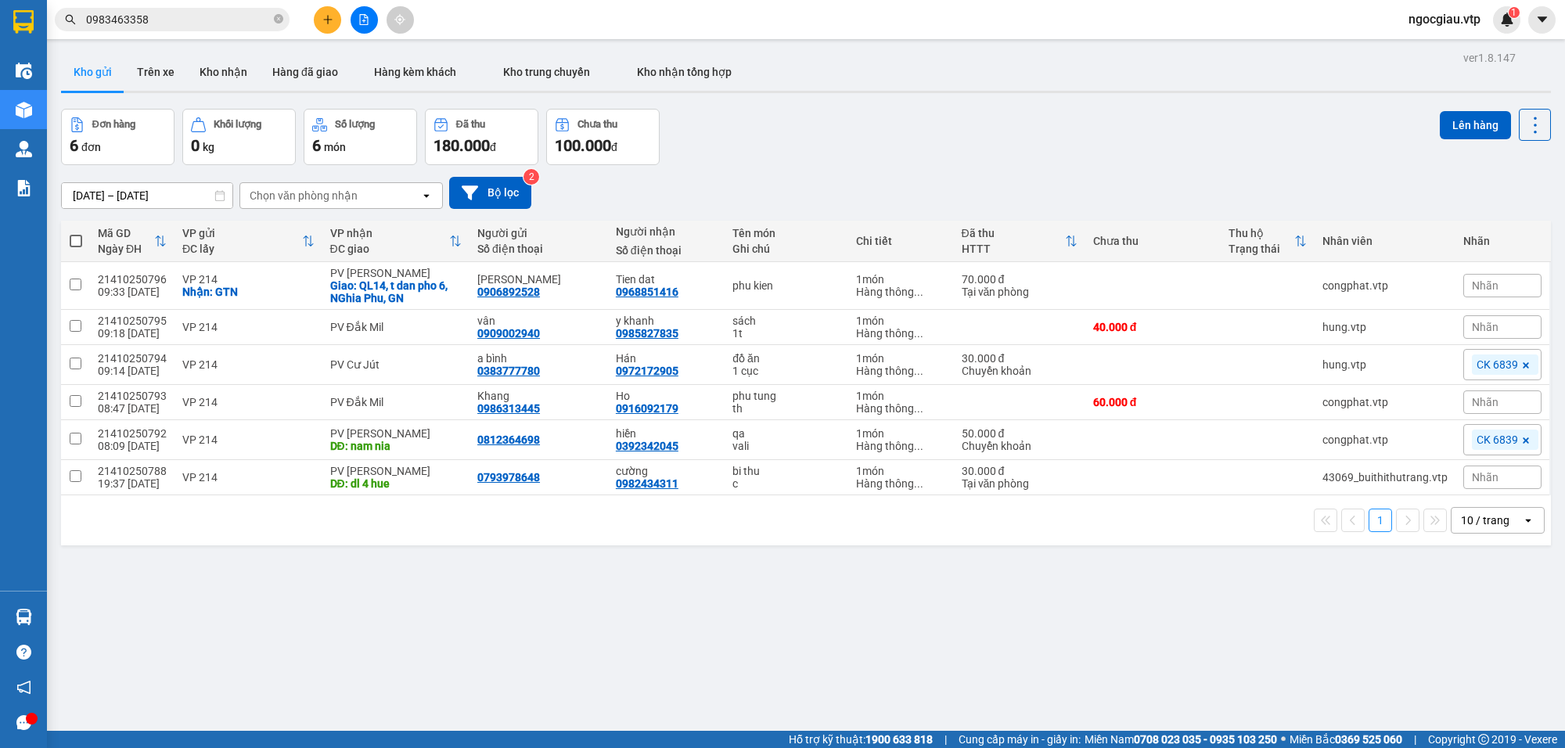
click at [209, 20] on input "0983463358" at bounding box center [178, 19] width 185 height 17
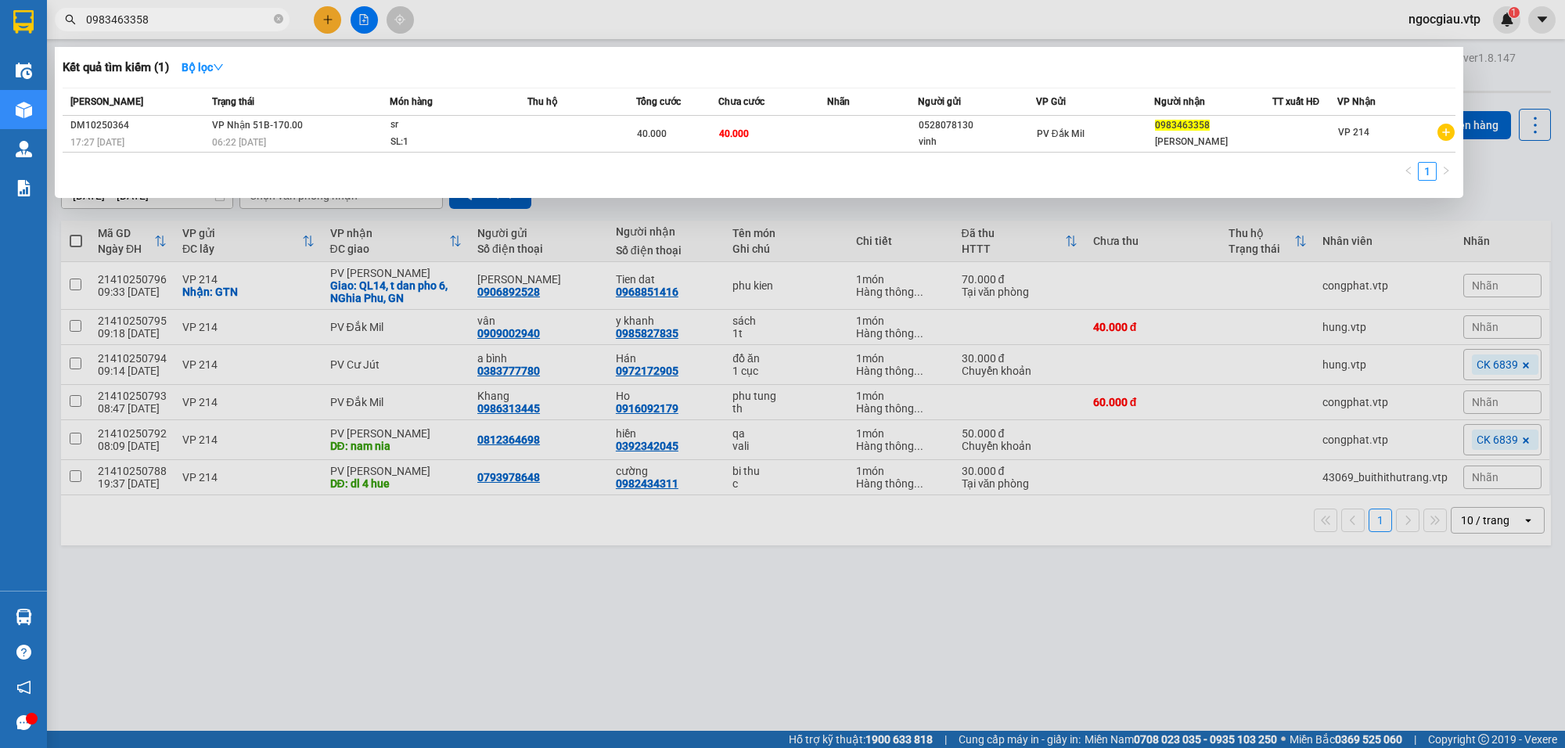
click at [209, 20] on input "0983463358" at bounding box center [178, 19] width 185 height 17
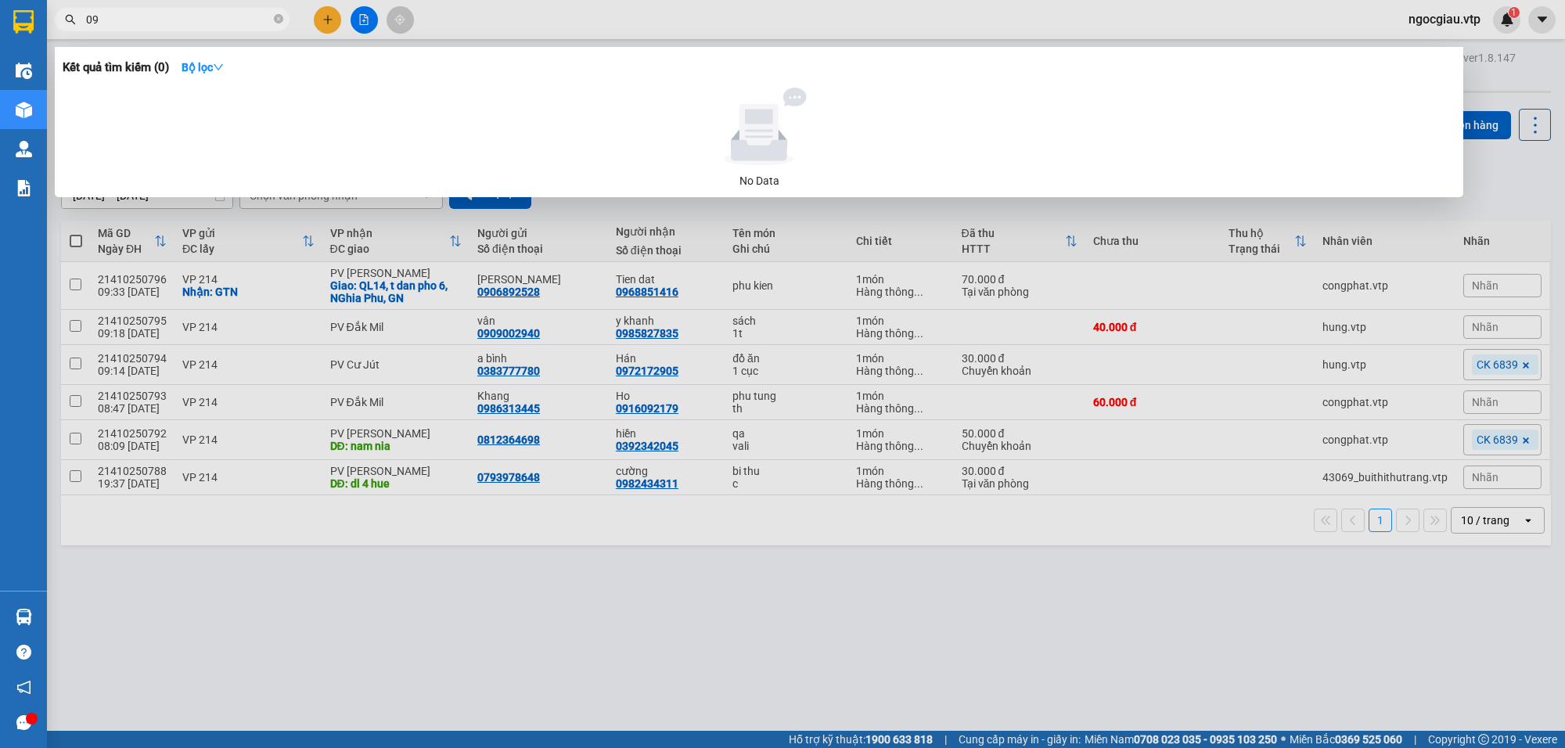
type input "0"
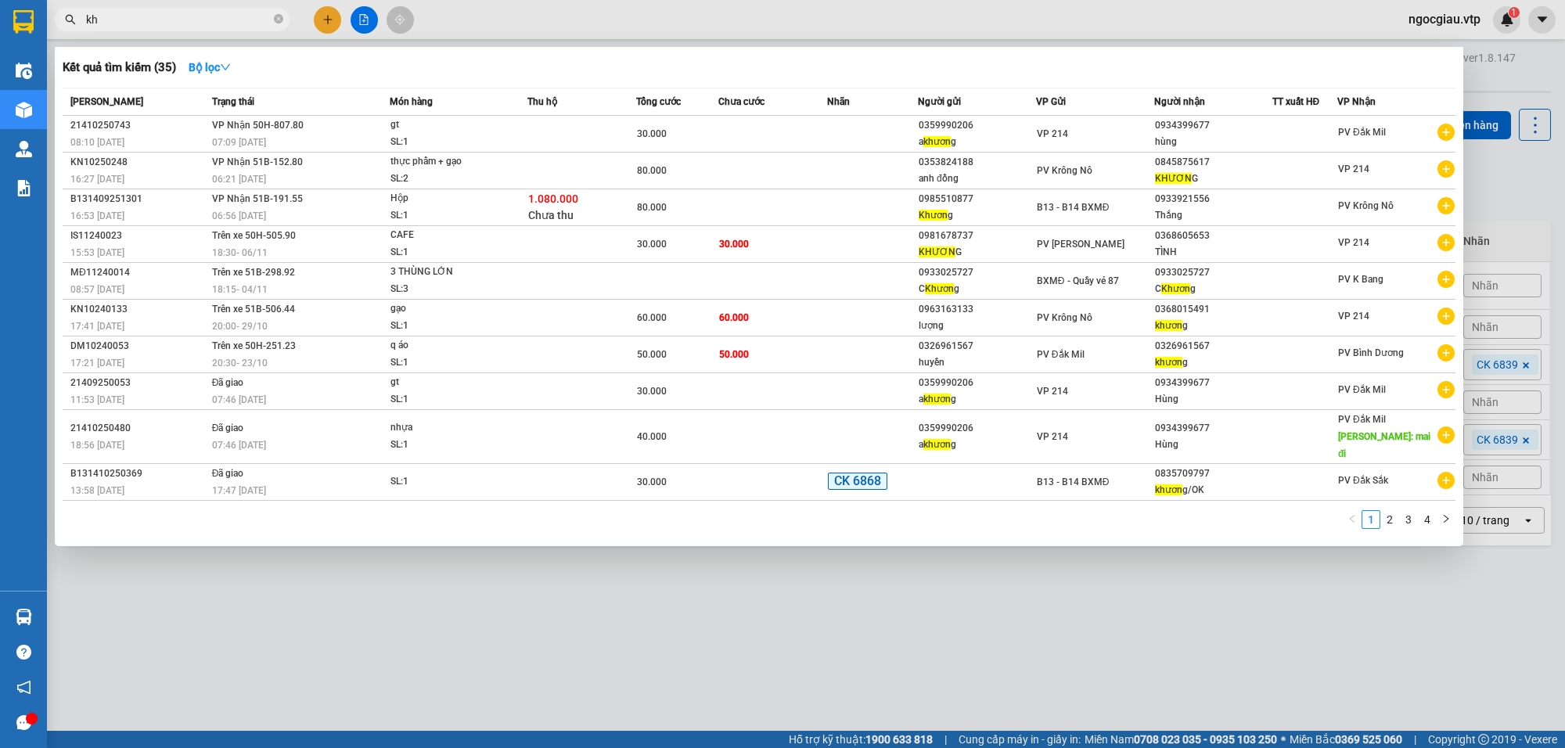
type input "k"
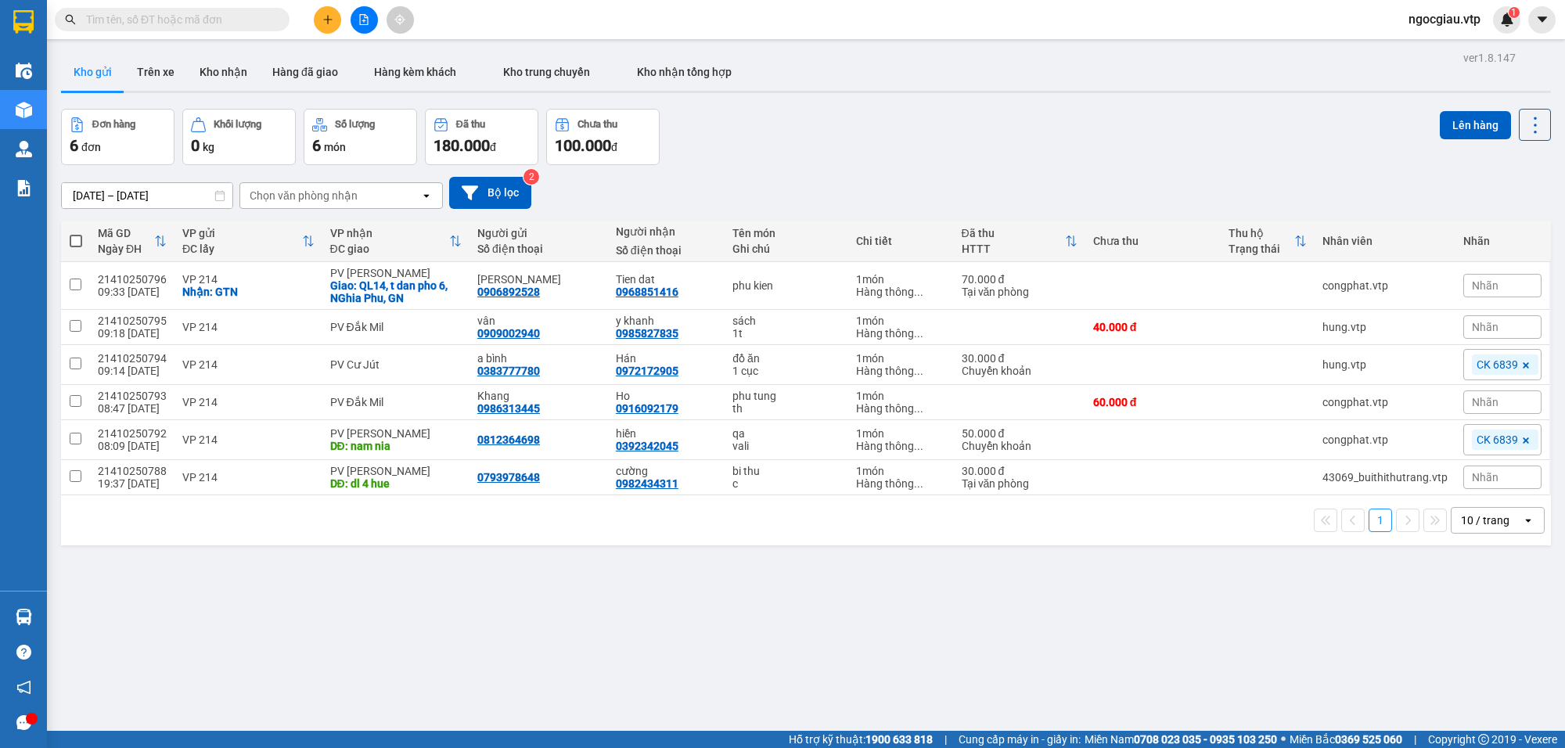
click at [171, 25] on input "text" at bounding box center [178, 19] width 185 height 17
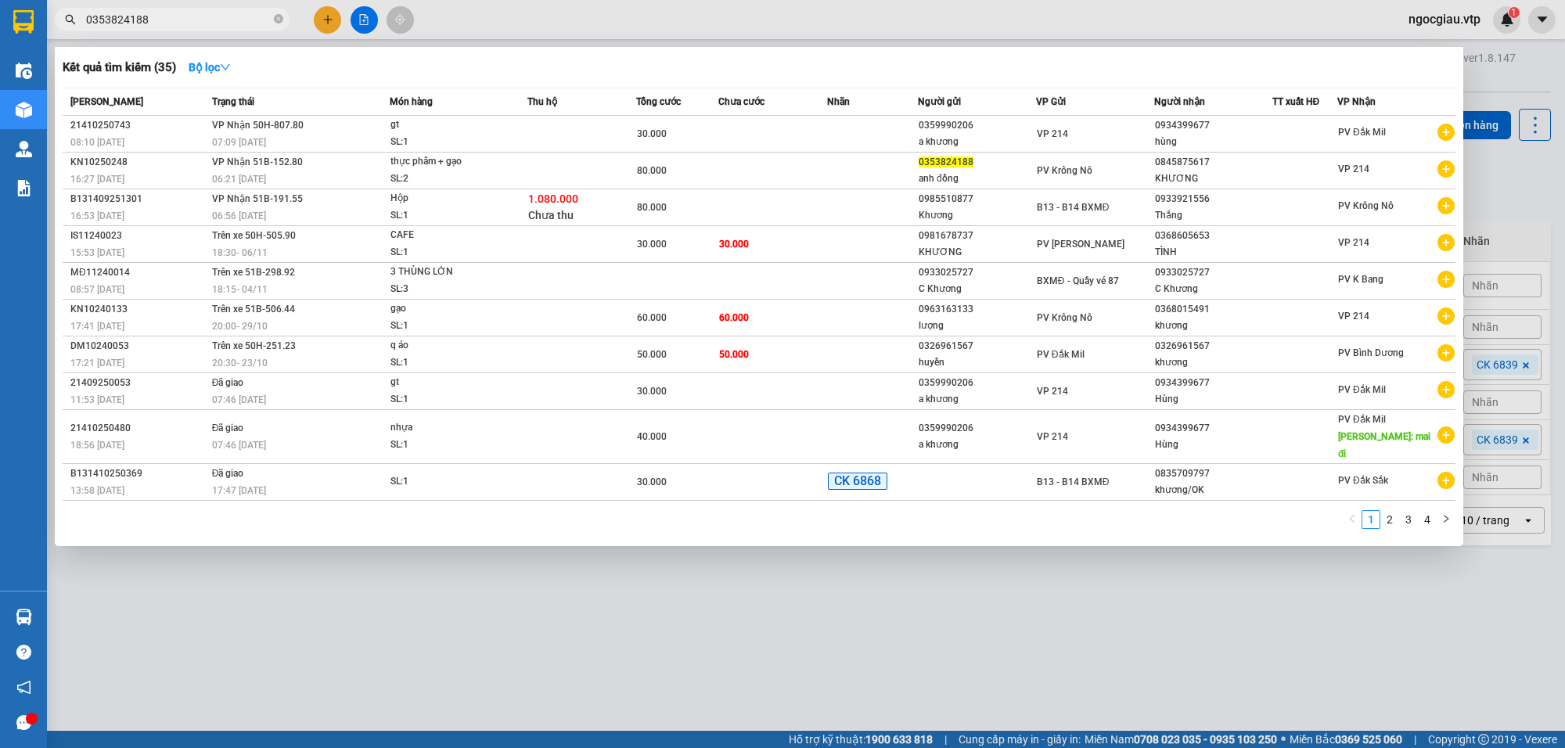
type input "0353824188"
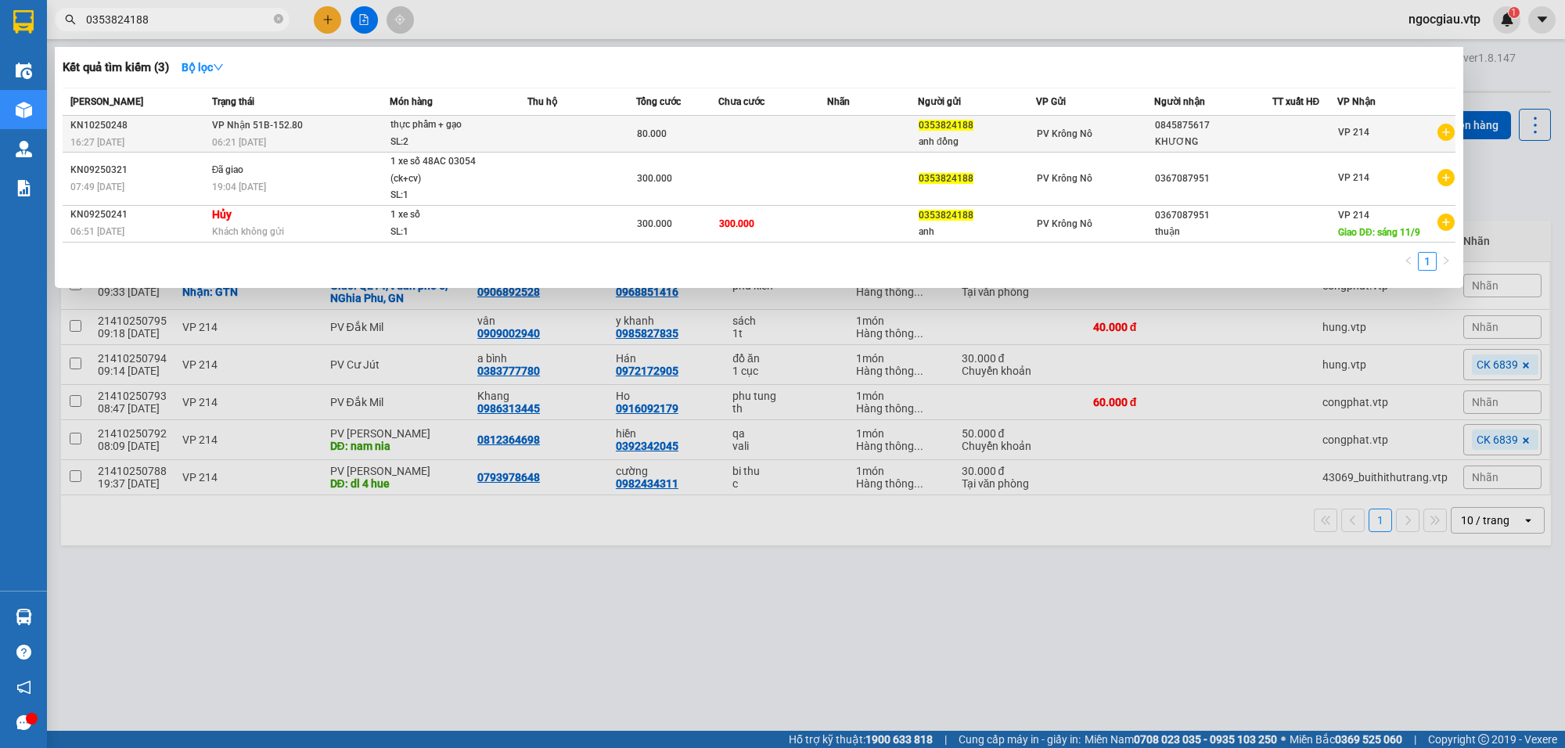
click at [1007, 130] on div "0353824188" at bounding box center [977, 125] width 117 height 16
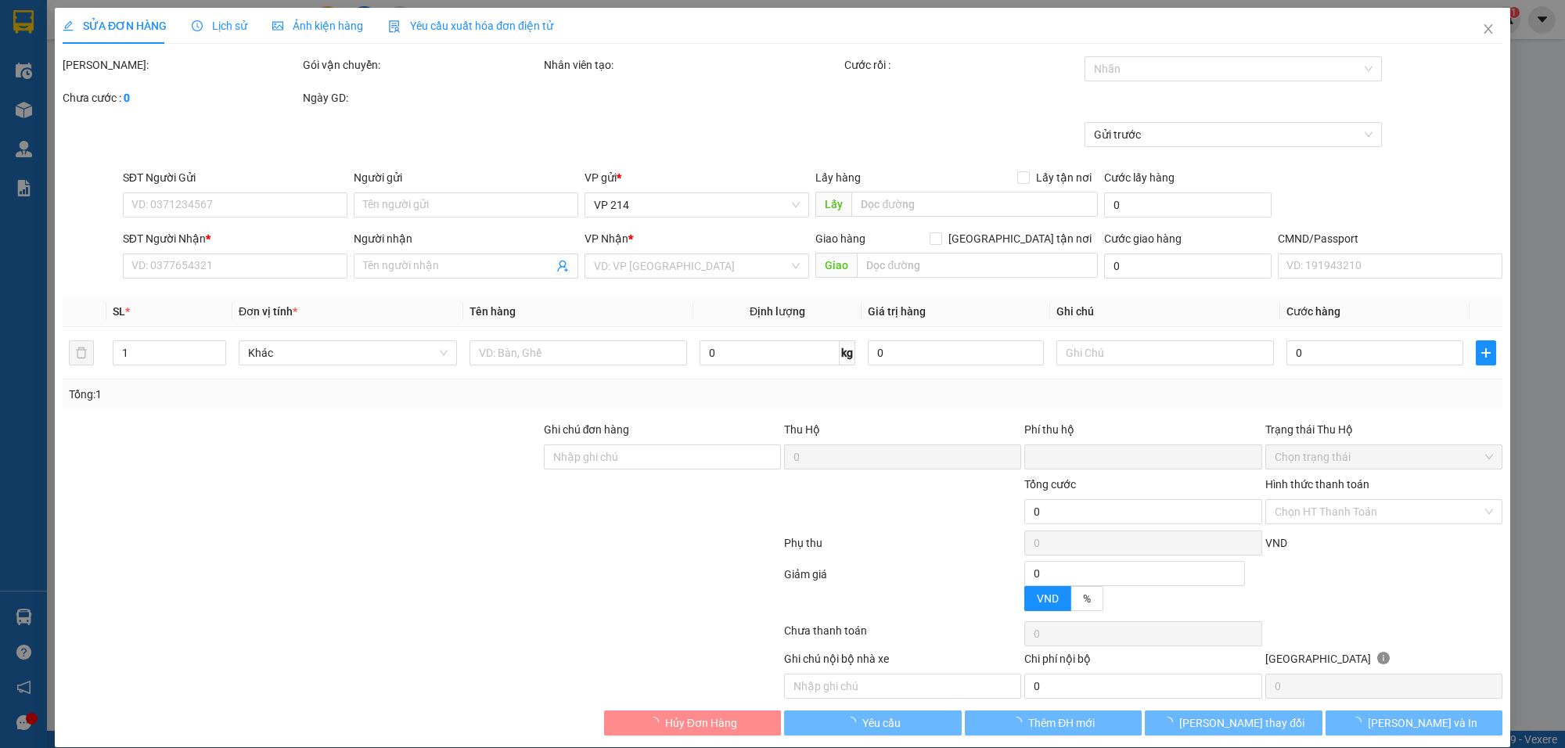
type input "4.000"
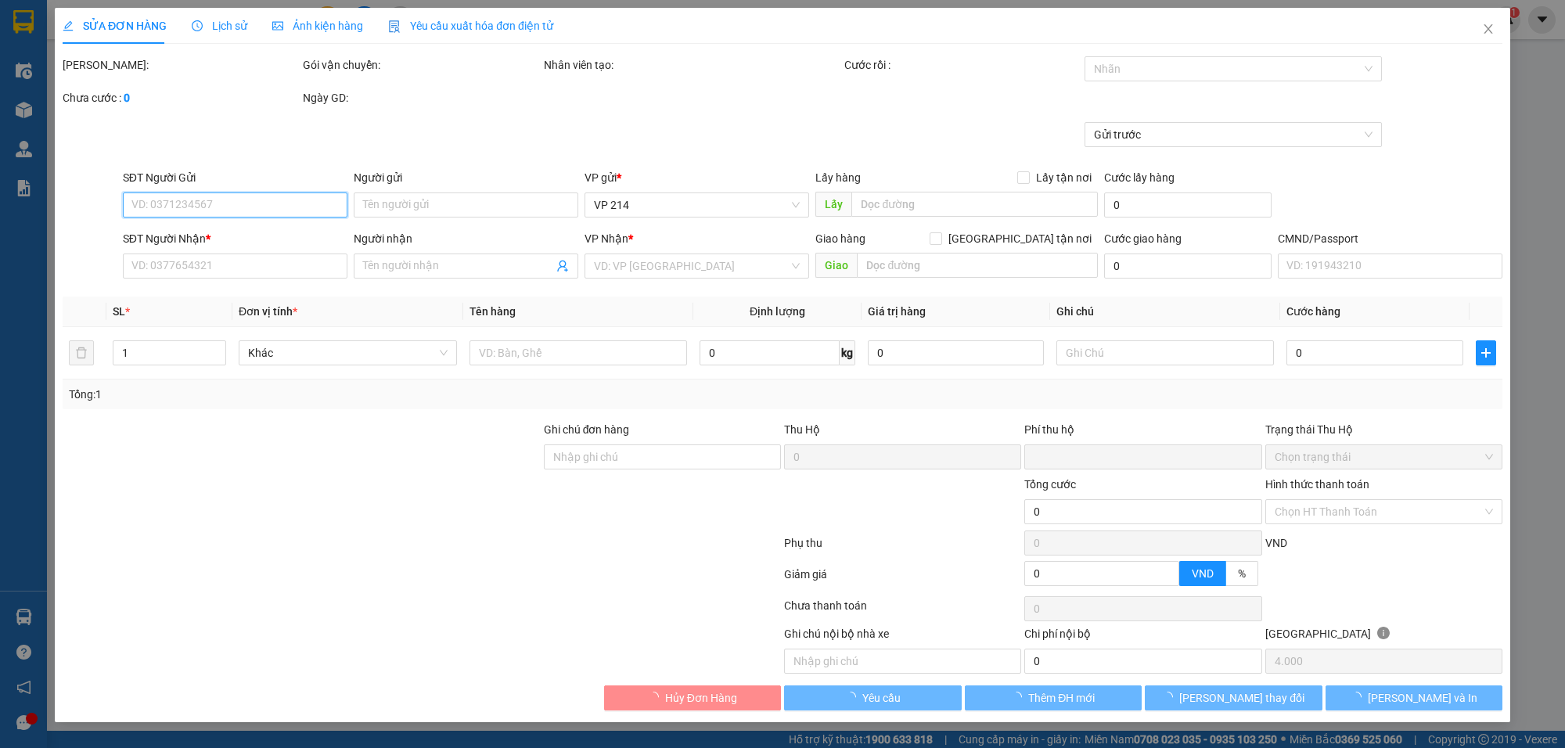
type input "0353824188"
type input "anh đồng"
type input "0845875617"
type input "KHƯƠNG"
type input "0"
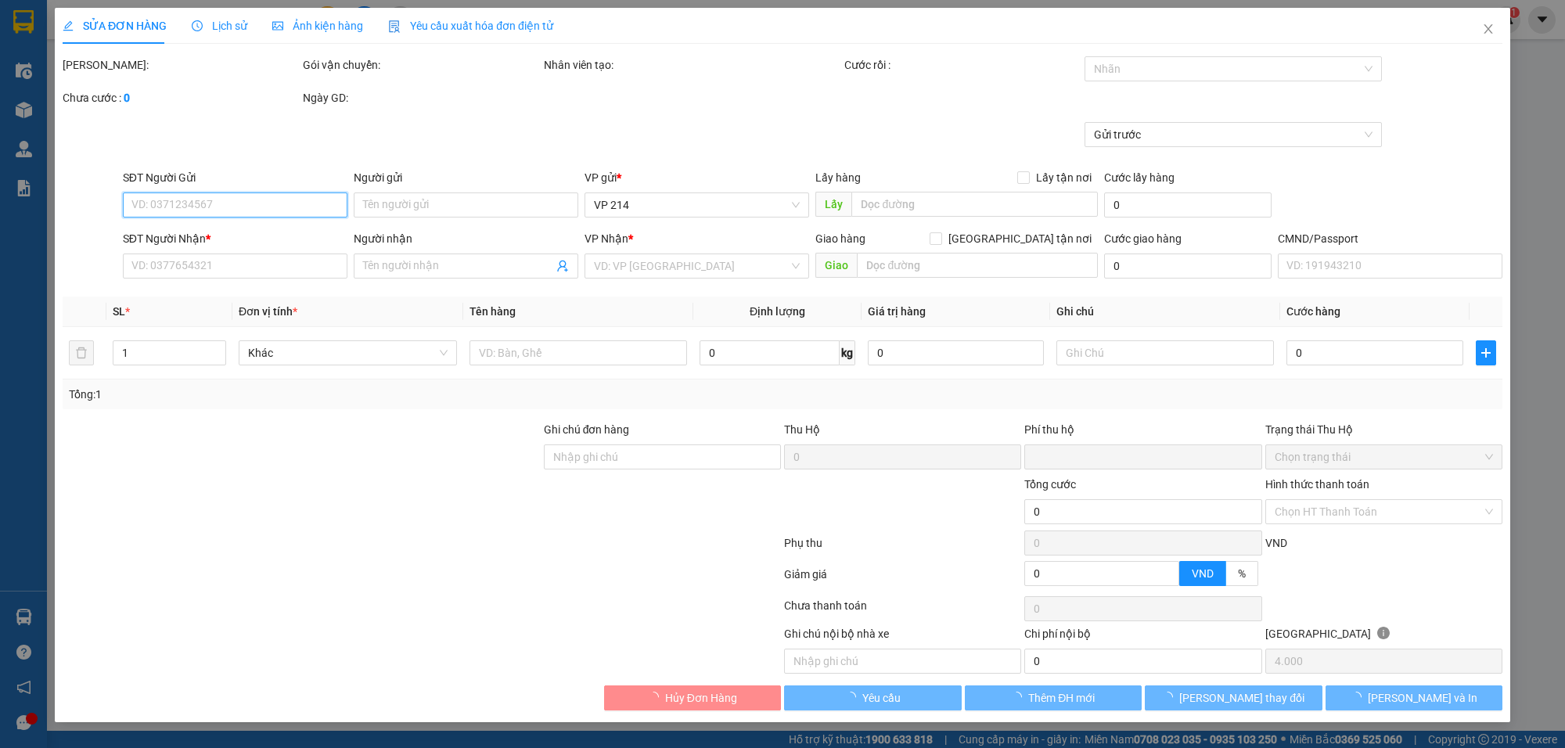
type input "80.000"
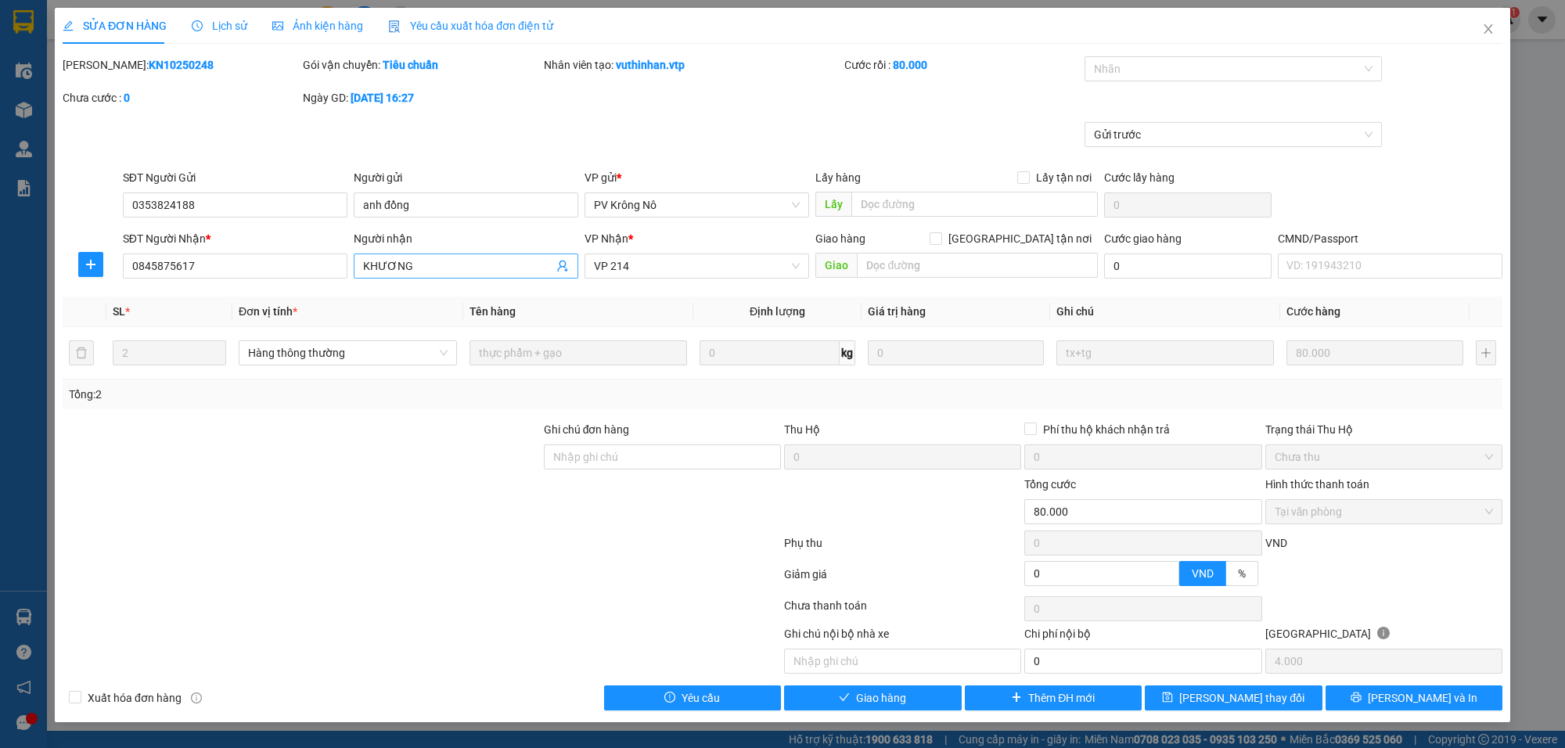
click at [456, 268] on input "KHƯƠNG" at bounding box center [458, 266] width 190 height 17
type input "KHƯƠNG / 0327680405"
click at [909, 704] on span "Lưu và Giao hàng" at bounding box center [889, 698] width 150 height 17
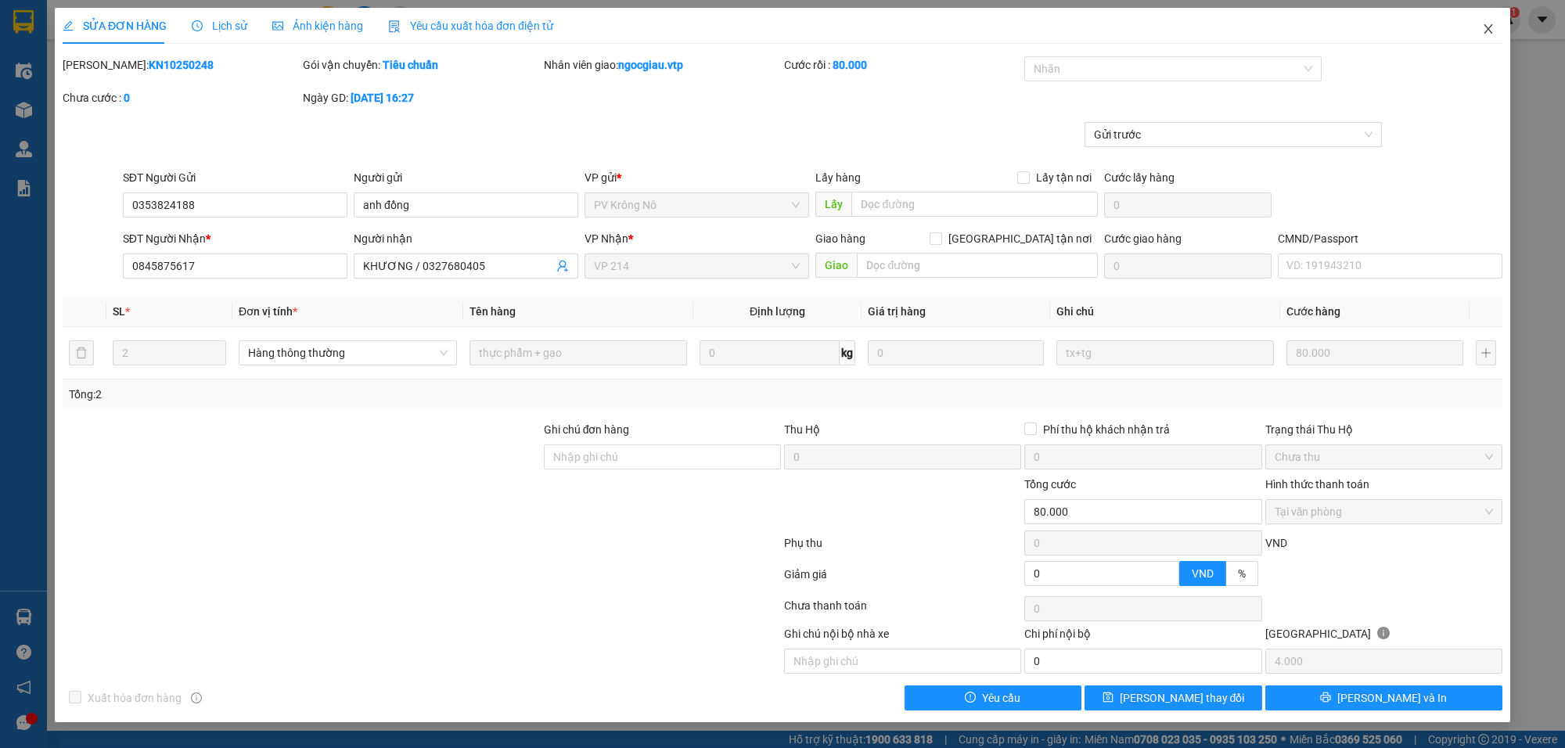
click at [1485, 25] on icon "close" at bounding box center [1488, 28] width 9 height 9
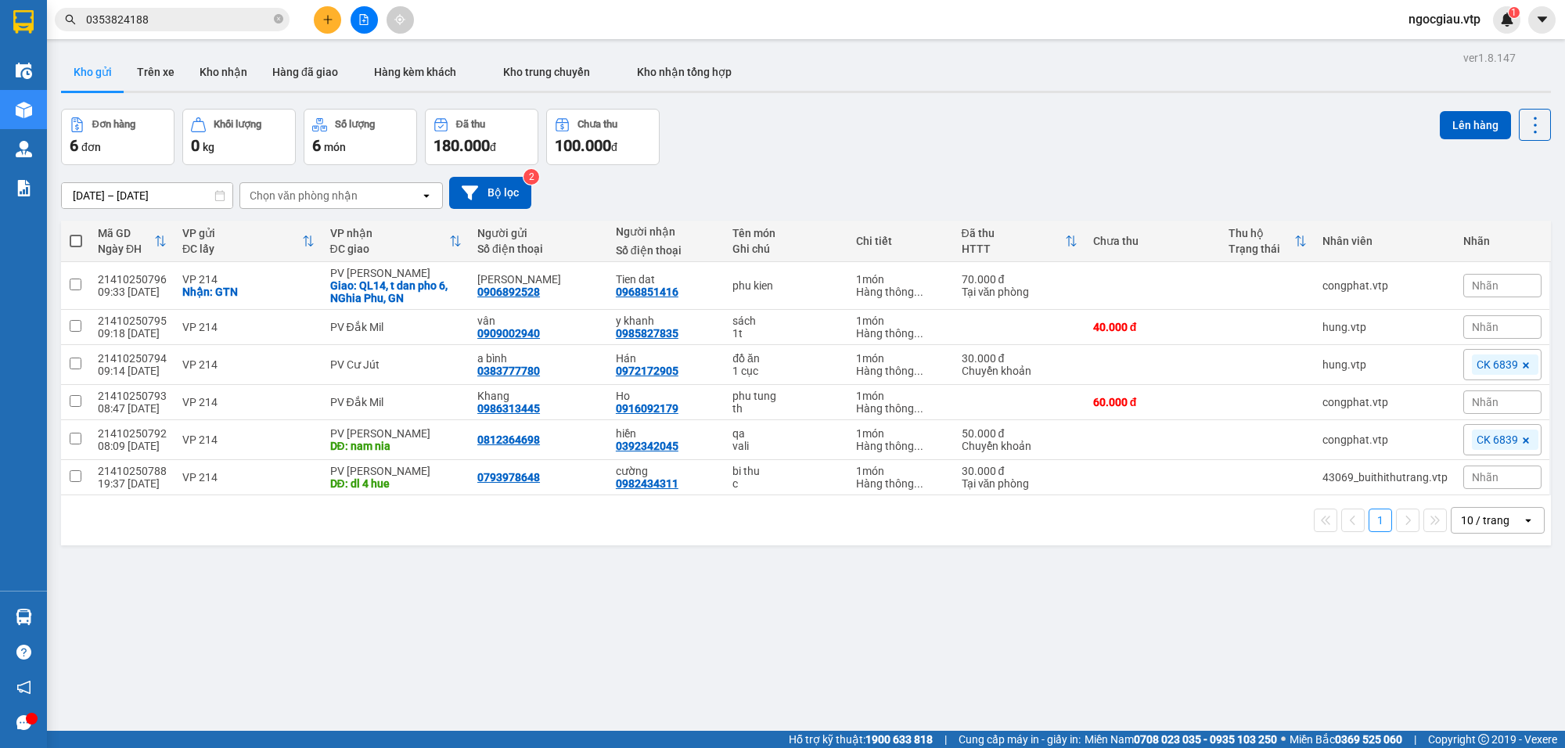
click at [223, 20] on input "0353824188" at bounding box center [178, 19] width 185 height 17
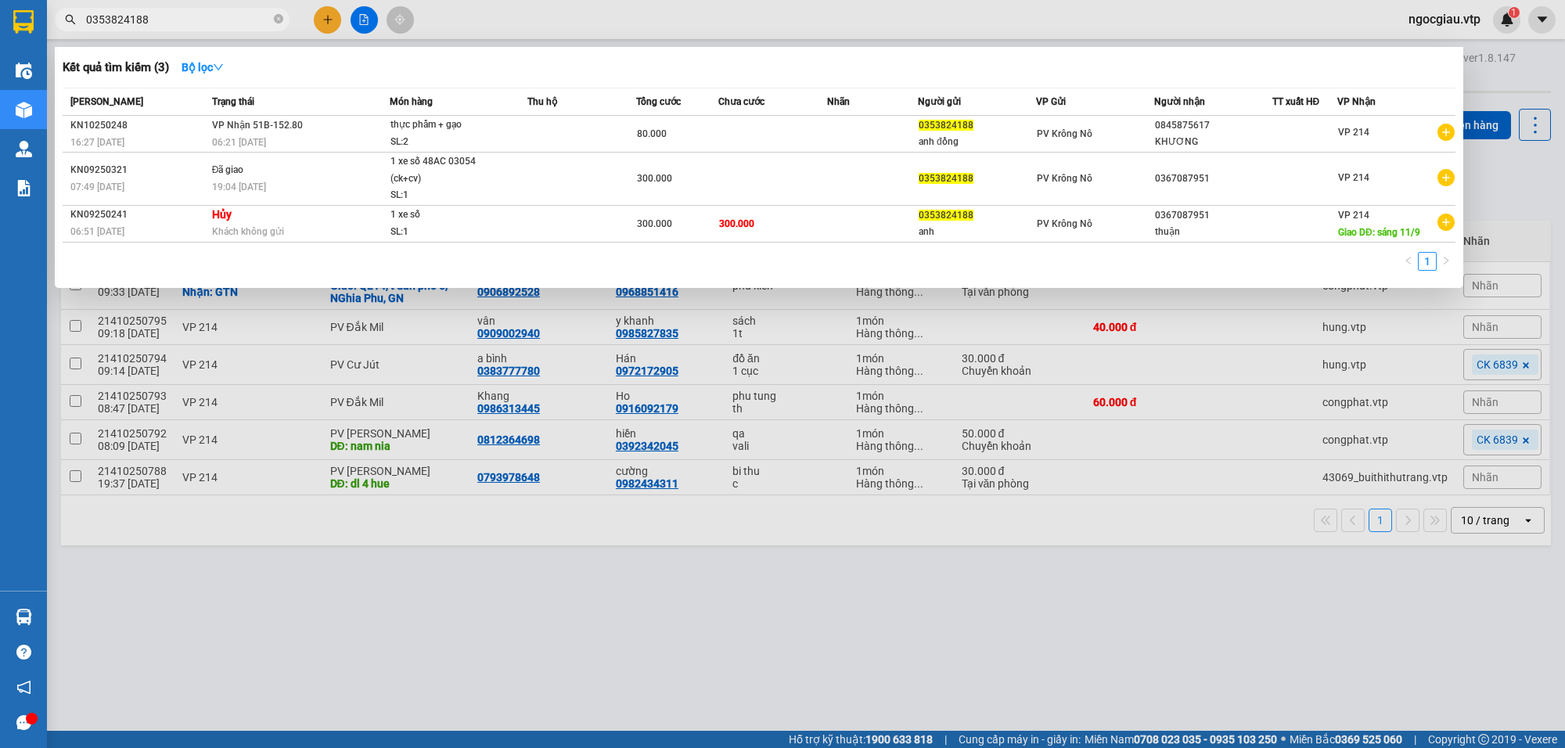
click at [223, 20] on input "0353824188" at bounding box center [178, 19] width 185 height 17
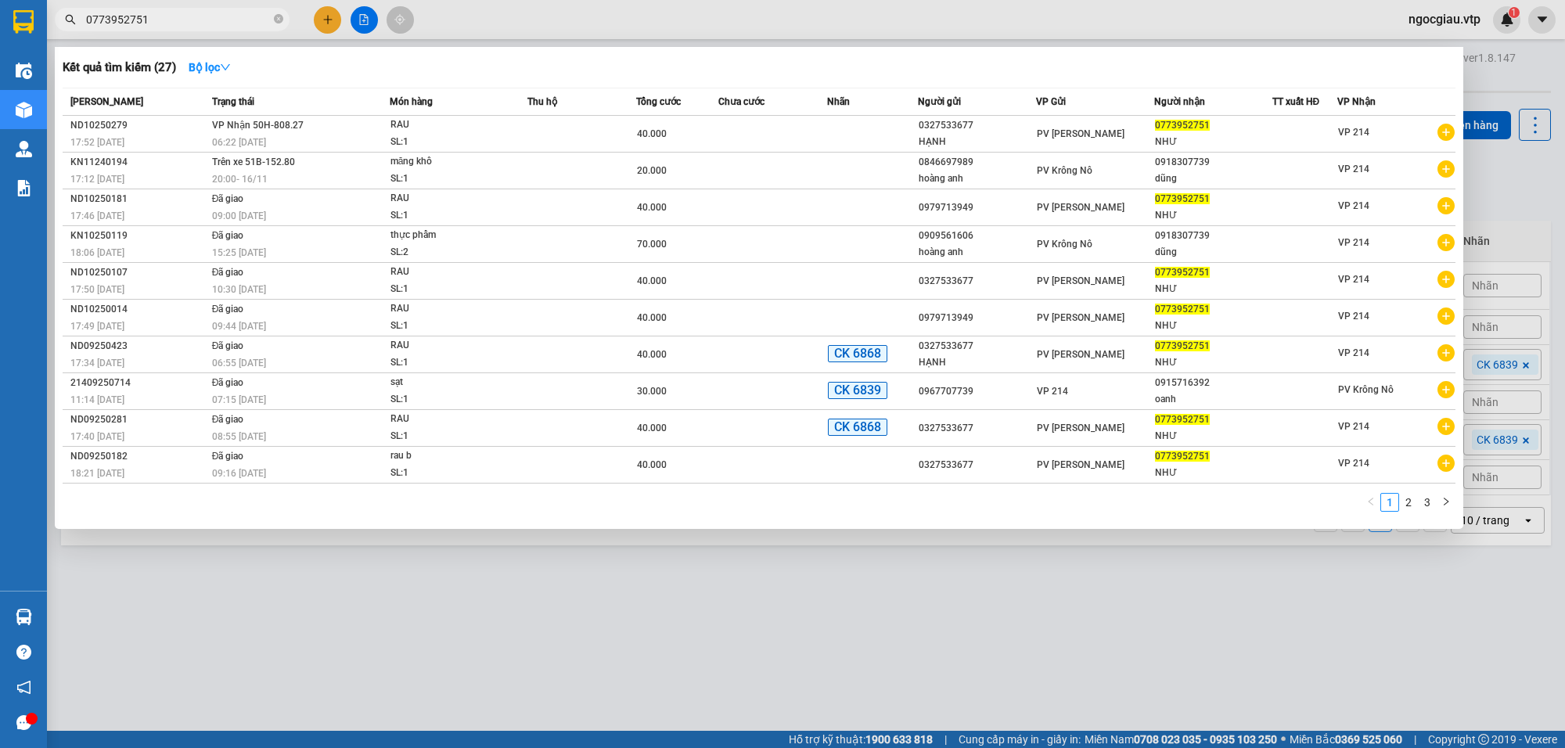
type input "0773952751"
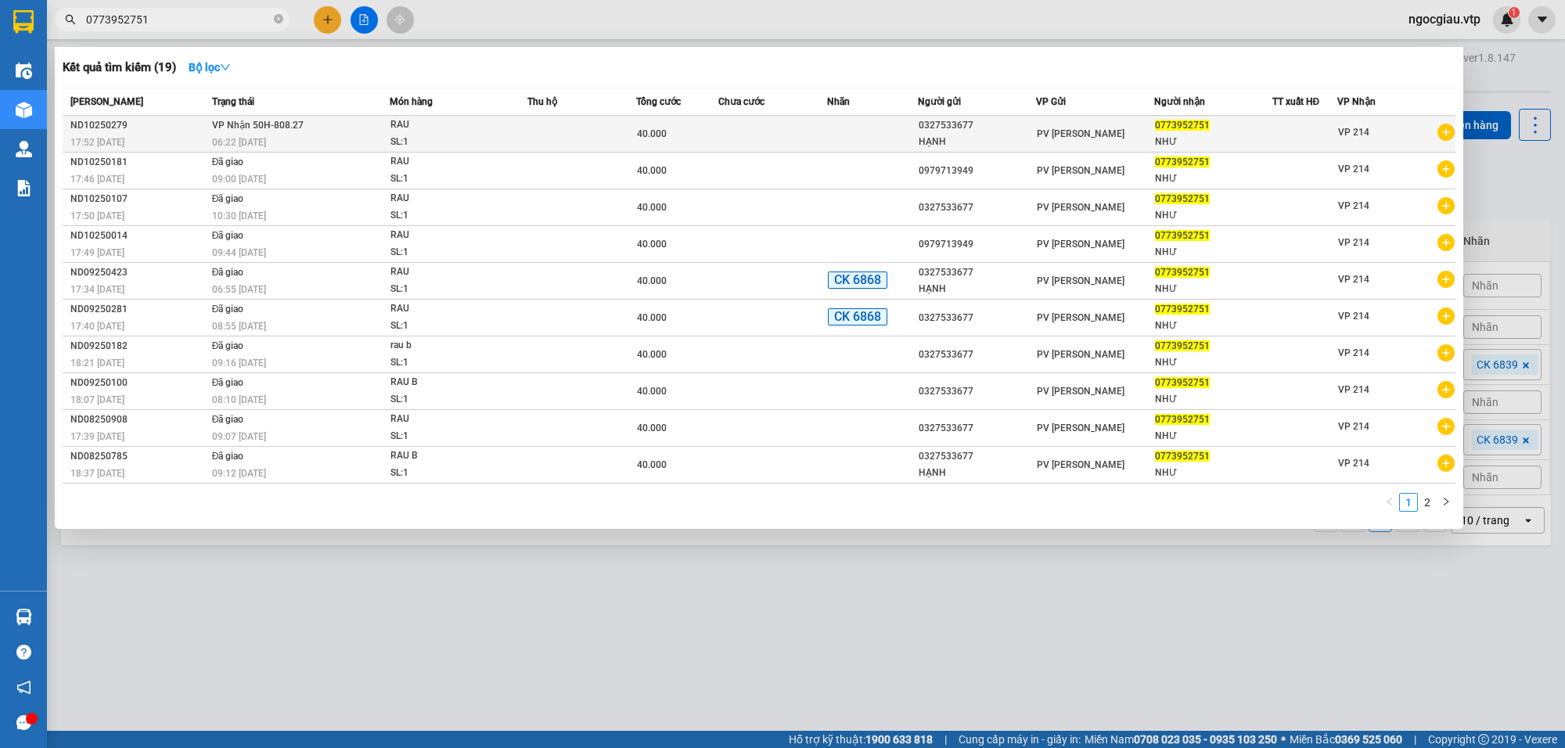
click at [712, 124] on td "40.000" at bounding box center [676, 134] width 81 height 37
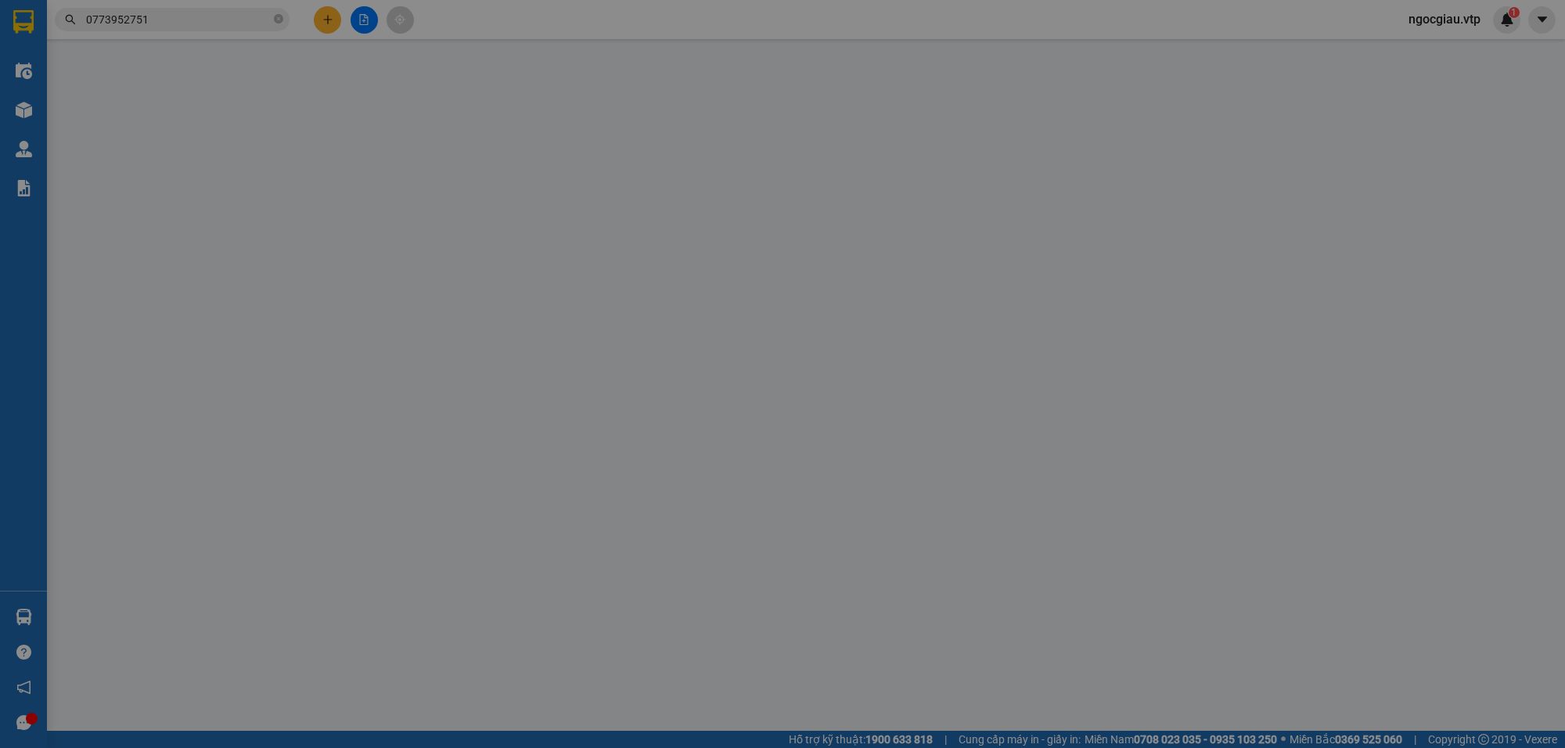
type input "0327533677"
type input "HẠNH"
type input "0773952751"
type input "NHƯ"
type input "0"
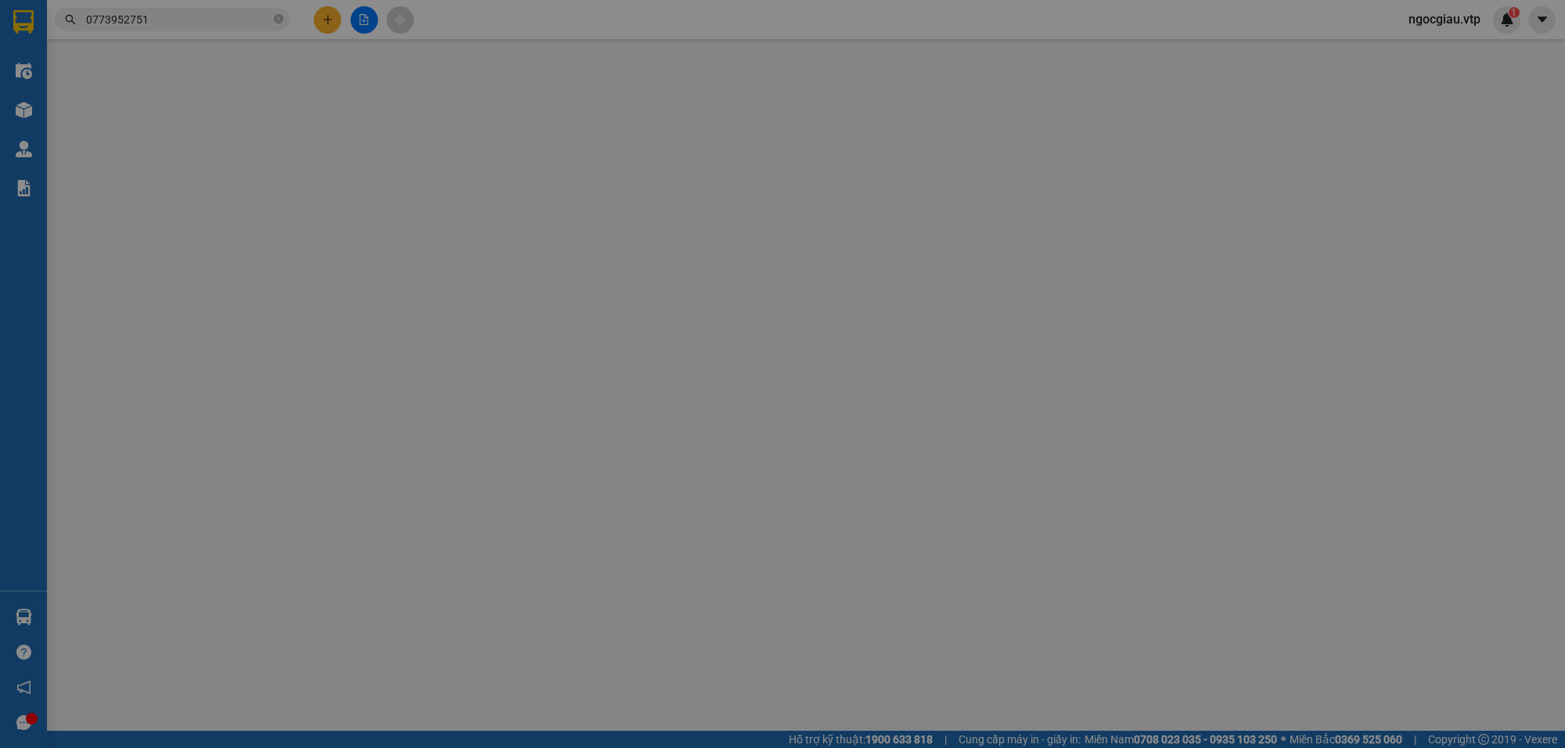
type input "40.000"
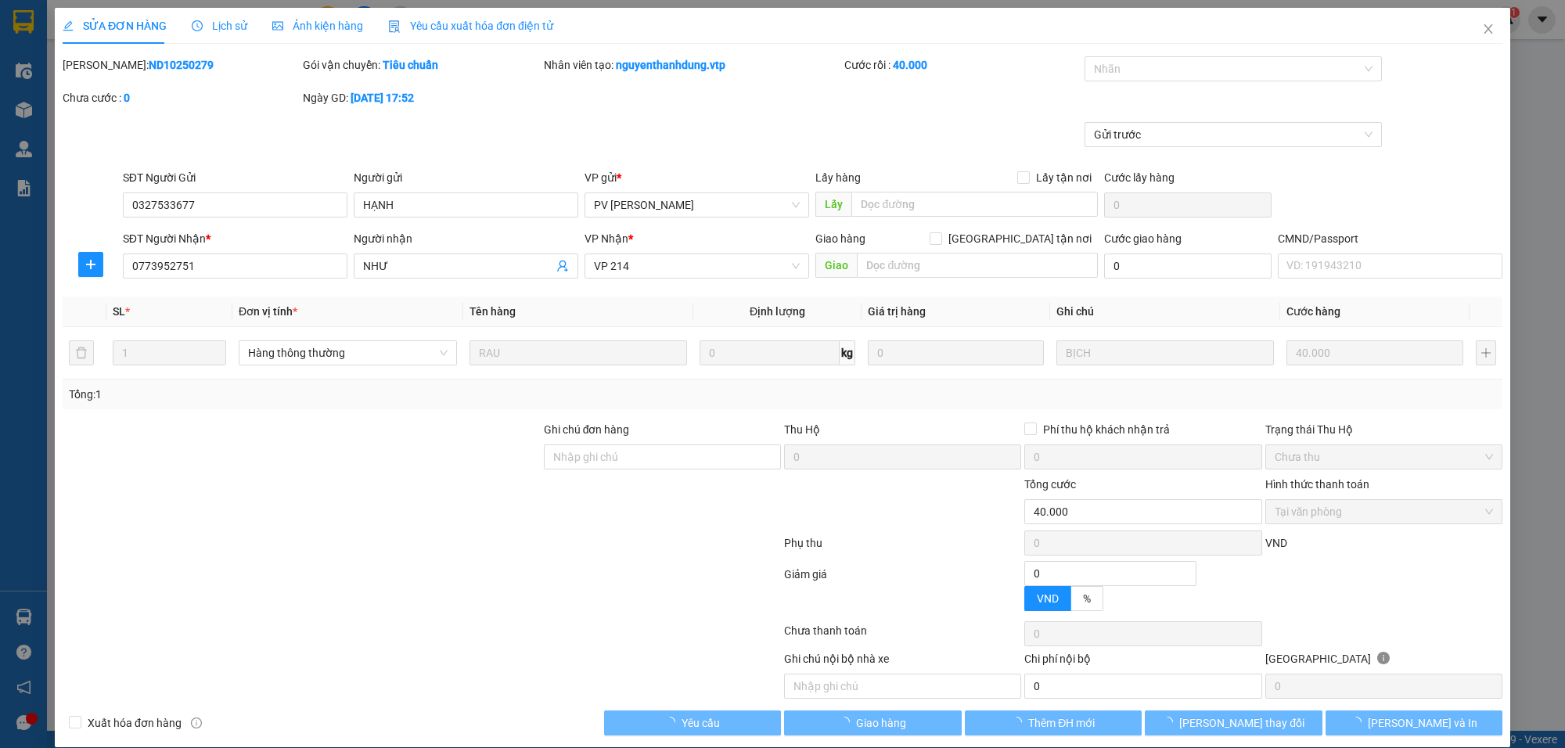
type input "2.000"
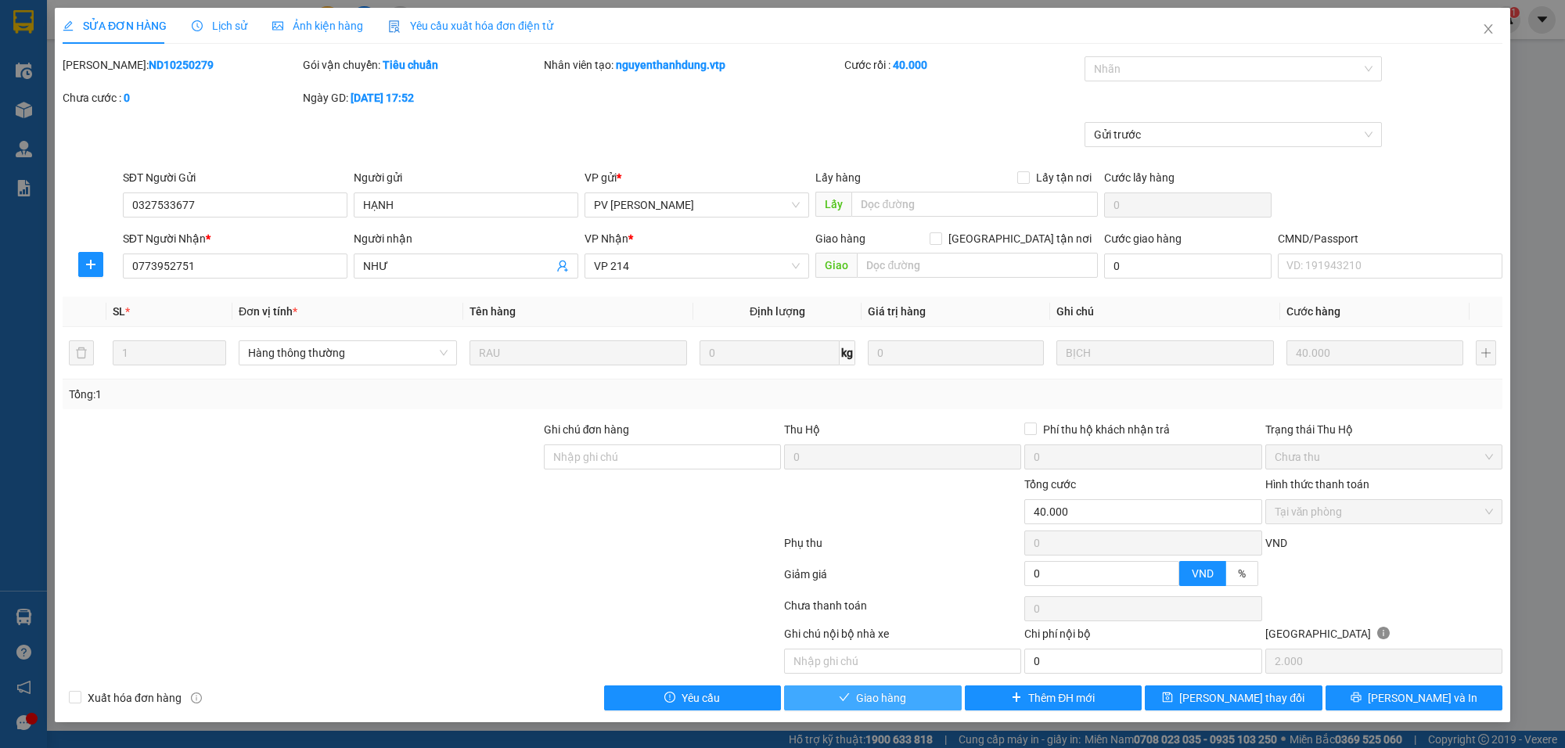
click at [878, 698] on span "Giao hàng" at bounding box center [881, 698] width 50 height 17
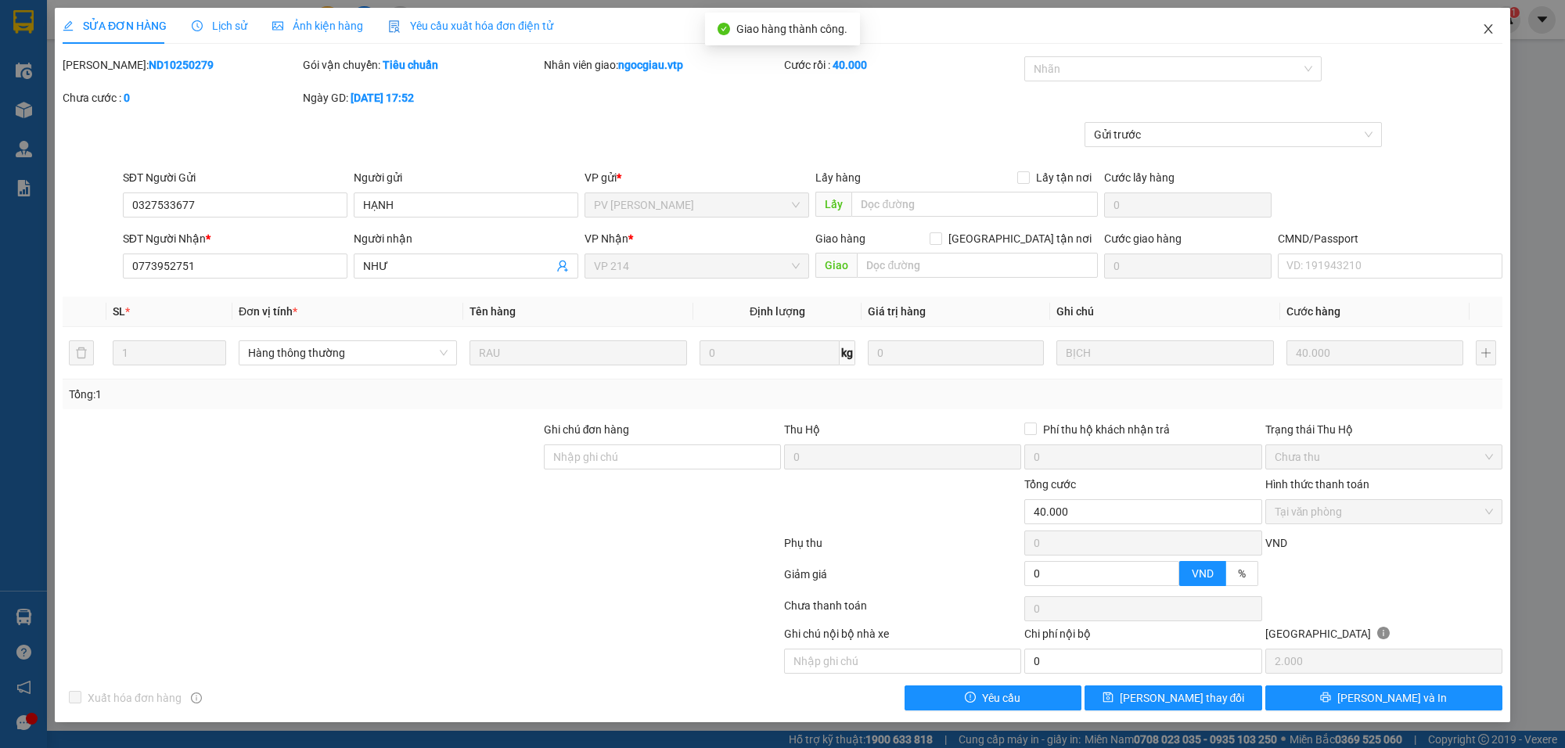
click at [1492, 31] on icon "close" at bounding box center [1488, 29] width 13 height 13
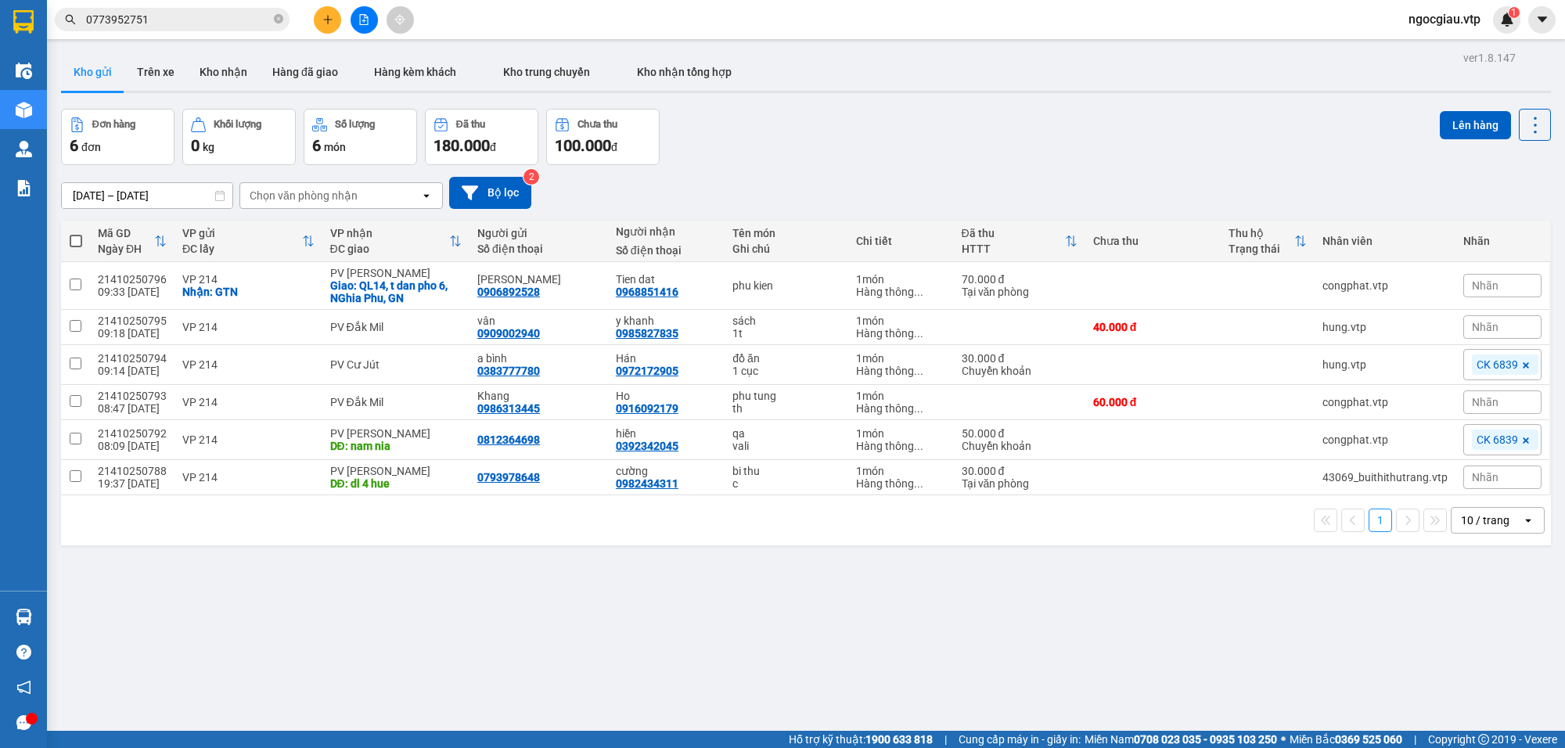
click at [192, 16] on input "0773952751" at bounding box center [178, 19] width 185 height 17
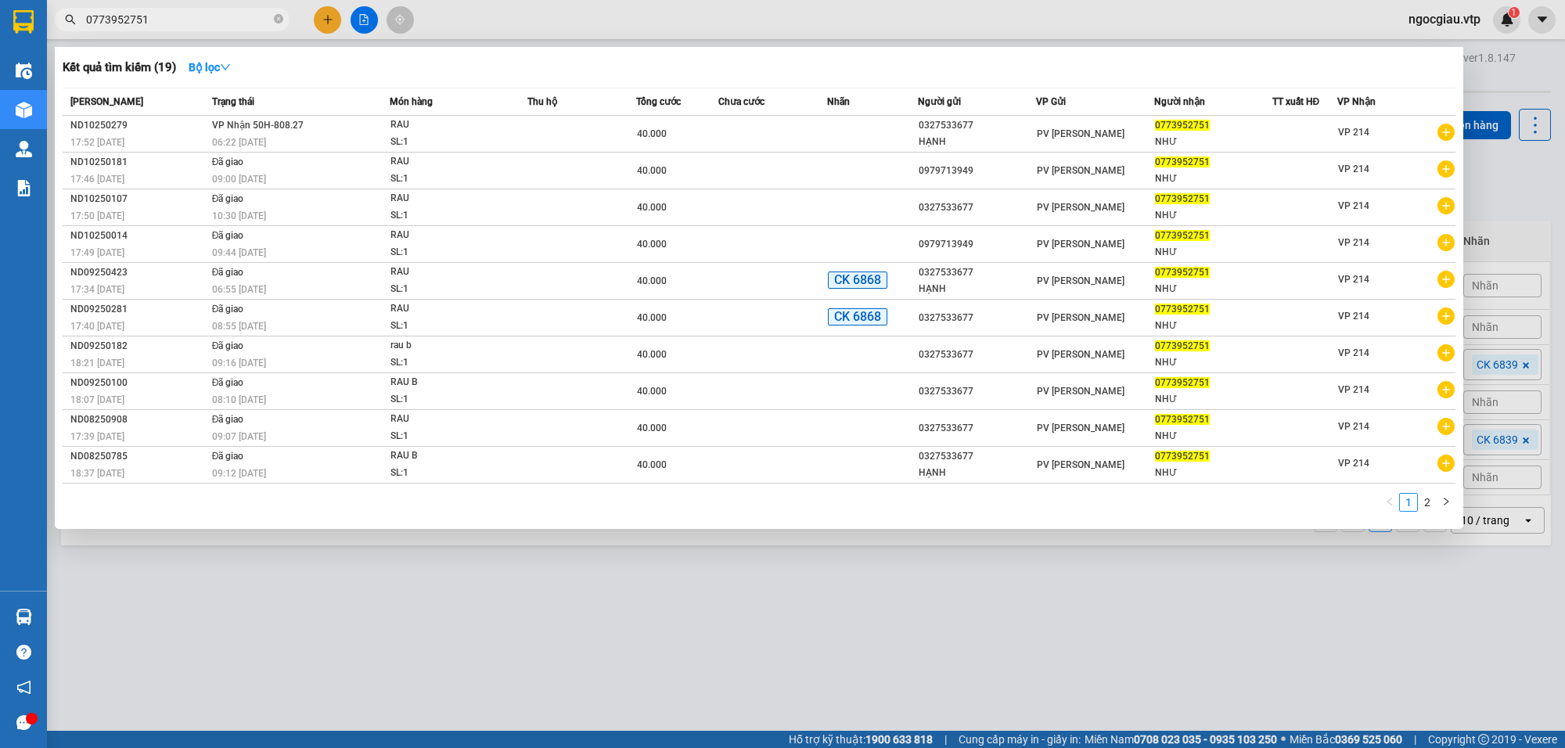
click at [192, 16] on input "0773952751" at bounding box center [178, 19] width 185 height 17
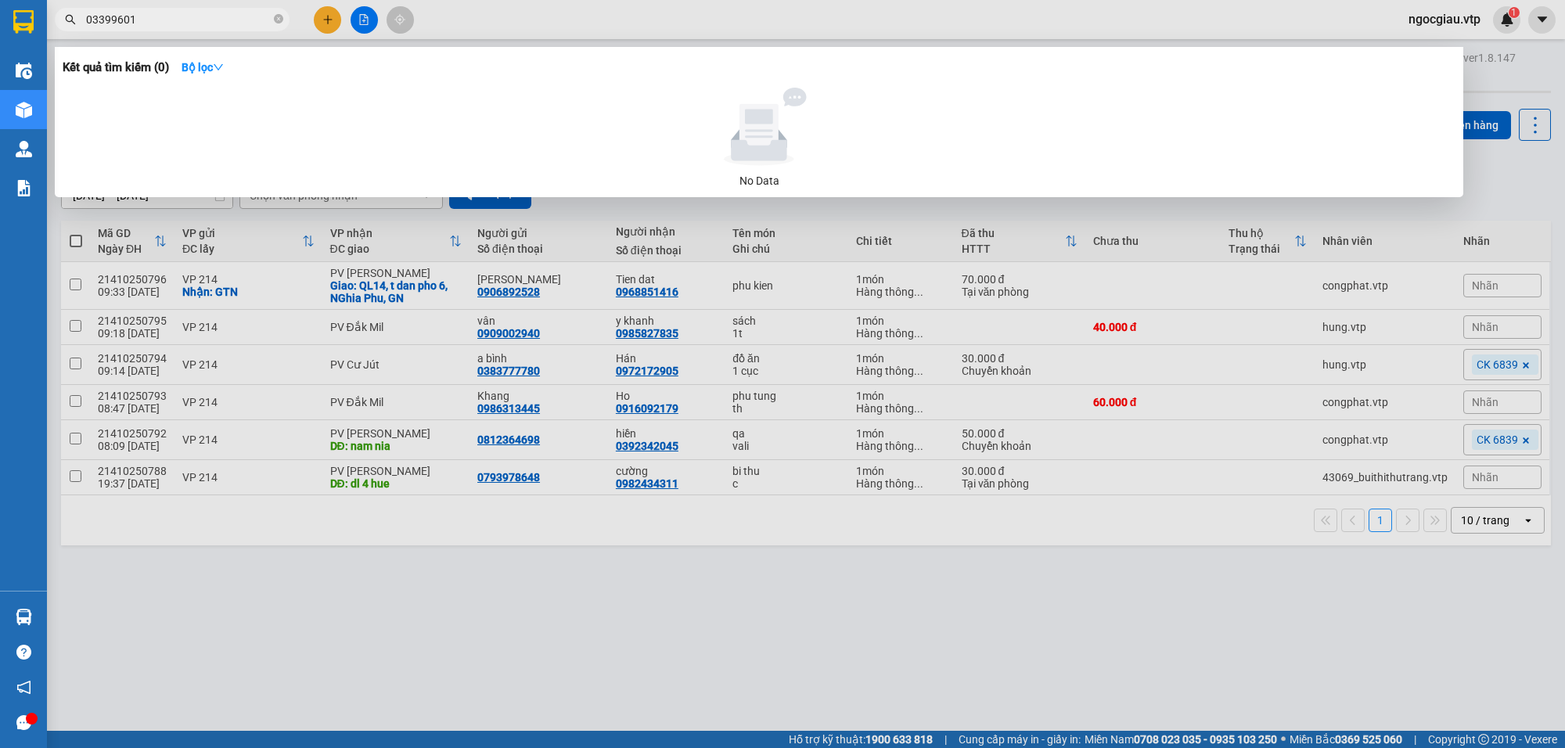
click at [178, 26] on input "03399601" at bounding box center [178, 19] width 185 height 17
click at [898, 657] on div at bounding box center [782, 374] width 1565 height 748
click at [159, 12] on input "033996" at bounding box center [178, 19] width 185 height 17
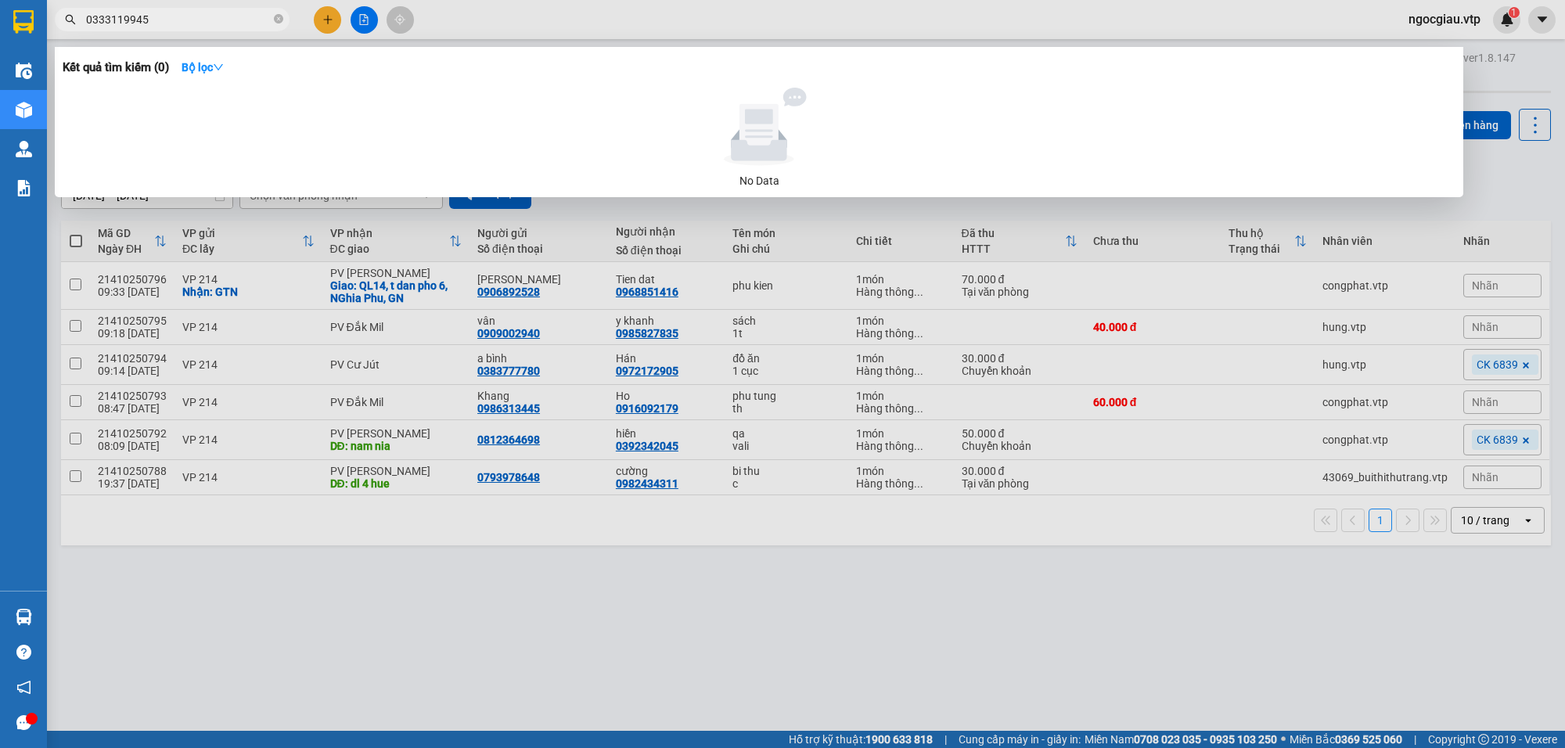
type input "0333119945"
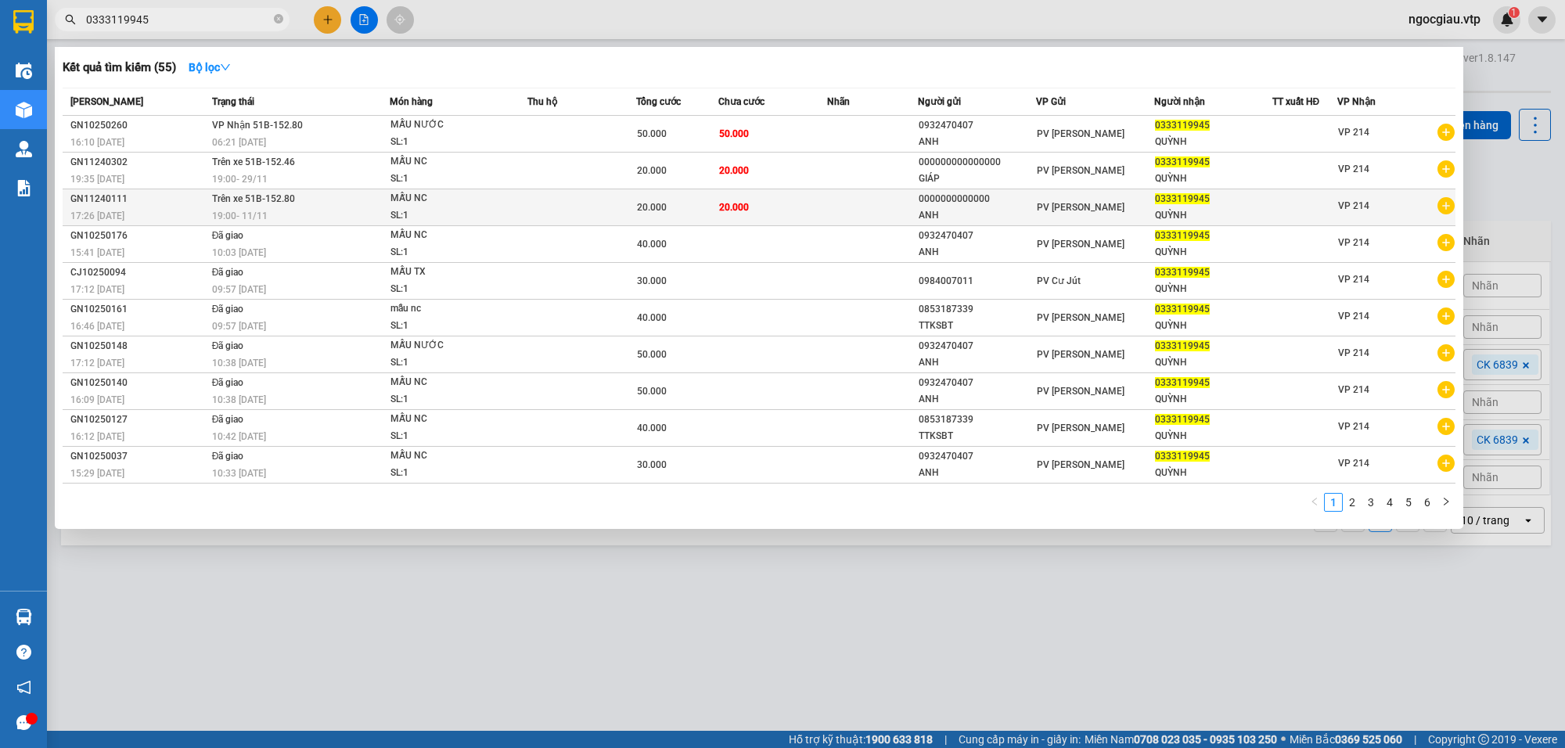
click at [803, 198] on td "20.000" at bounding box center [773, 207] width 109 height 37
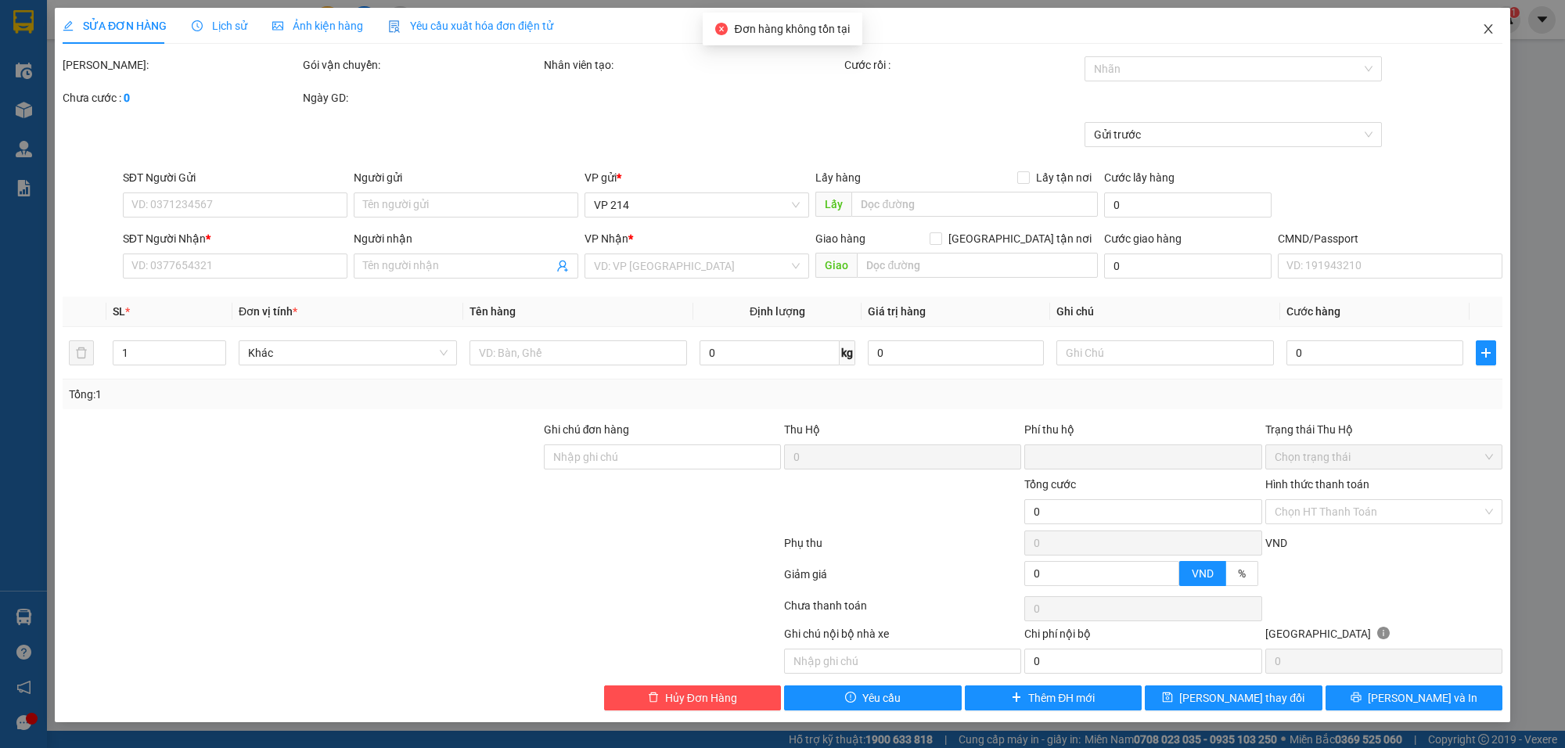
click at [1487, 18] on span "Close" at bounding box center [1489, 30] width 44 height 44
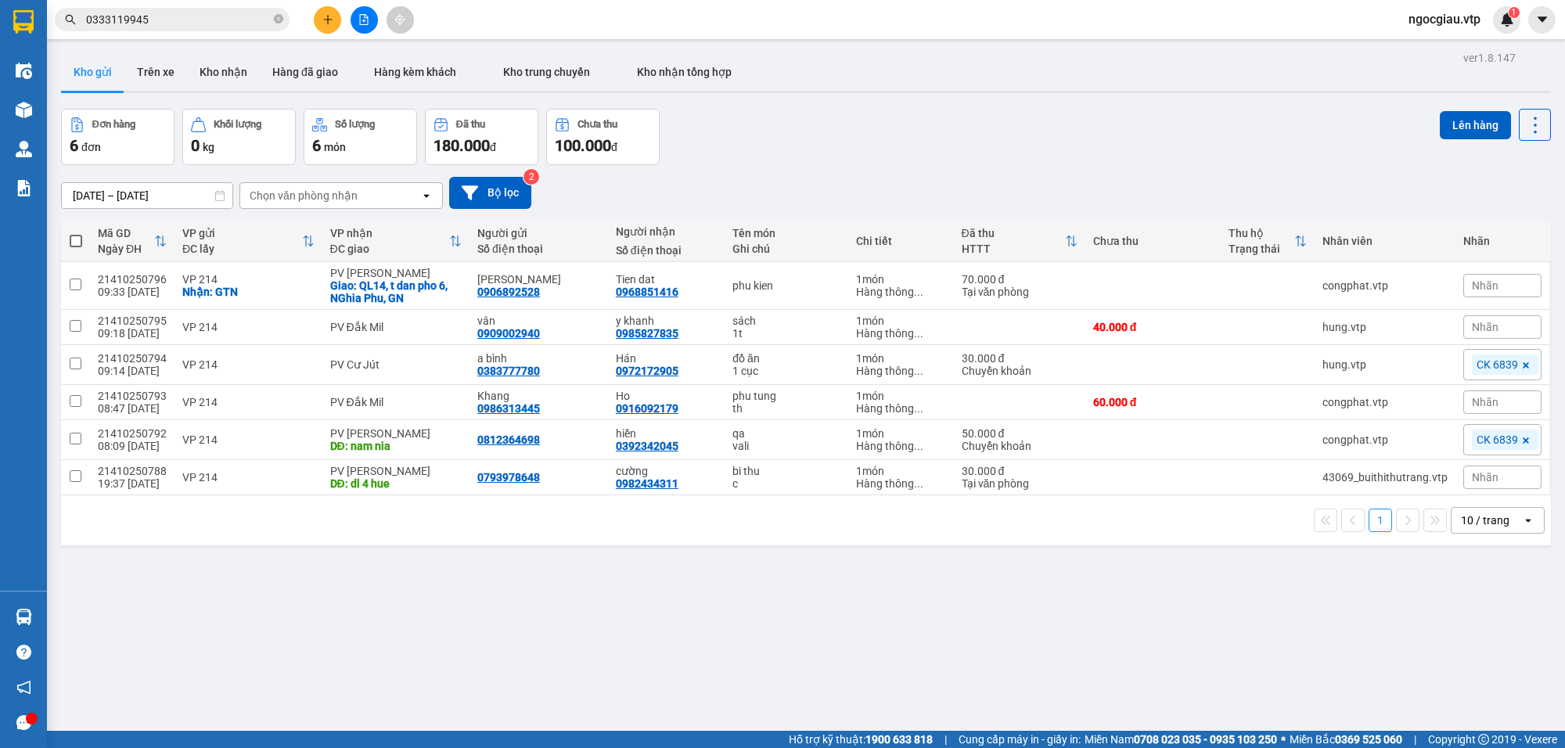
click at [174, 17] on input "0333119945" at bounding box center [178, 19] width 185 height 17
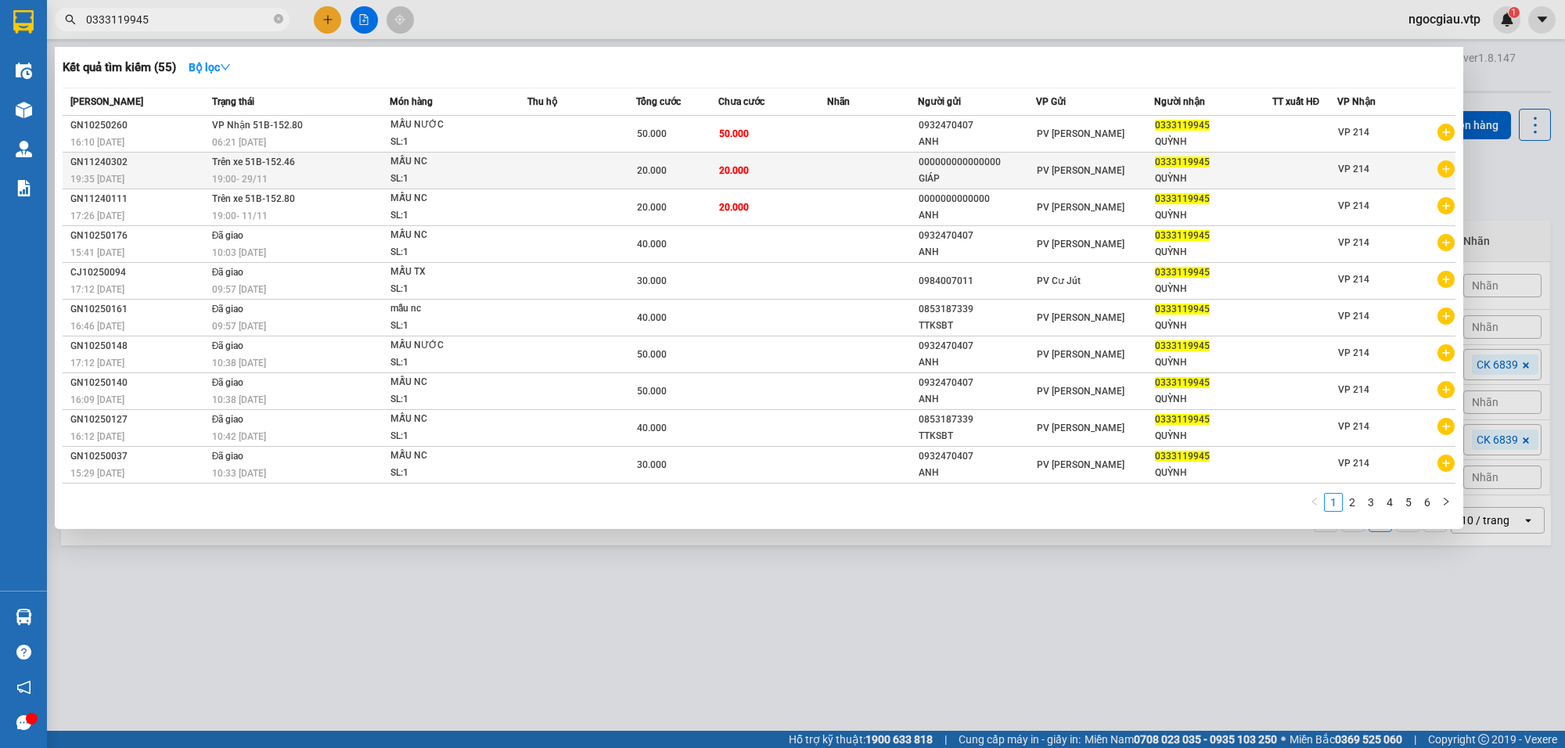
click at [182, 171] on div "19:35 - 29/11" at bounding box center [138, 179] width 137 height 17
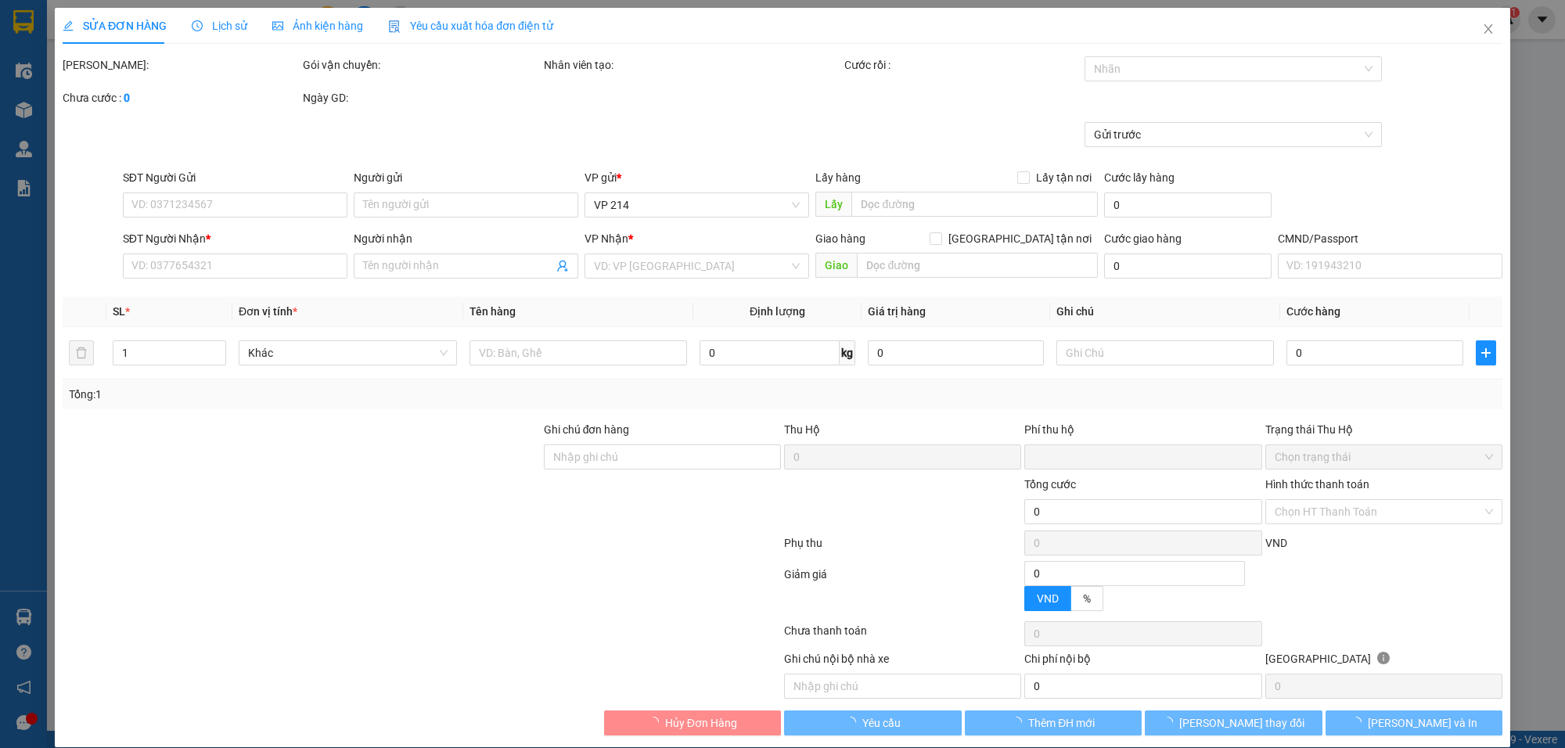
type input "000000000000000"
type input "GIÁP"
type input "0333119945"
type input "QUỲNH"
type input "0"
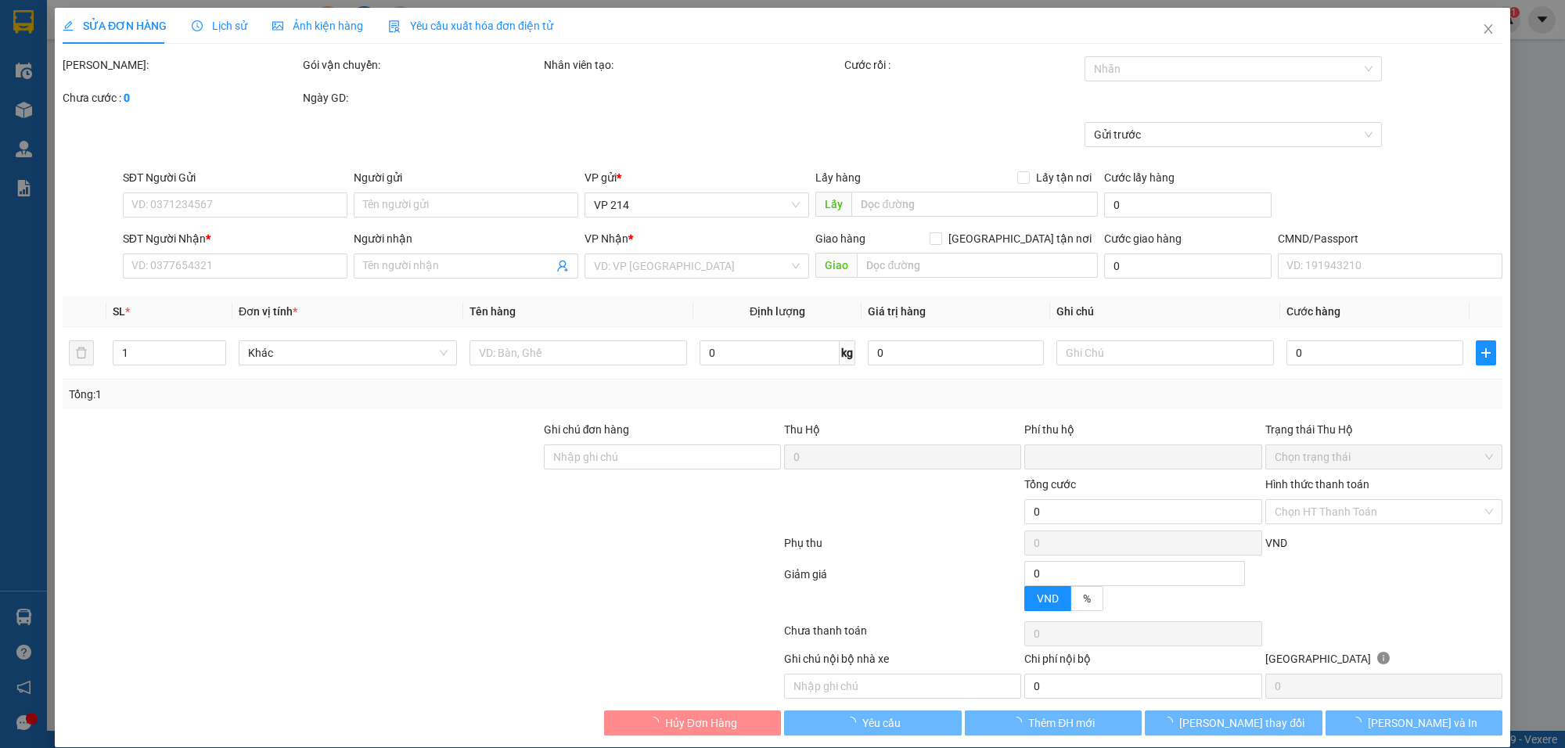
type input "20.000"
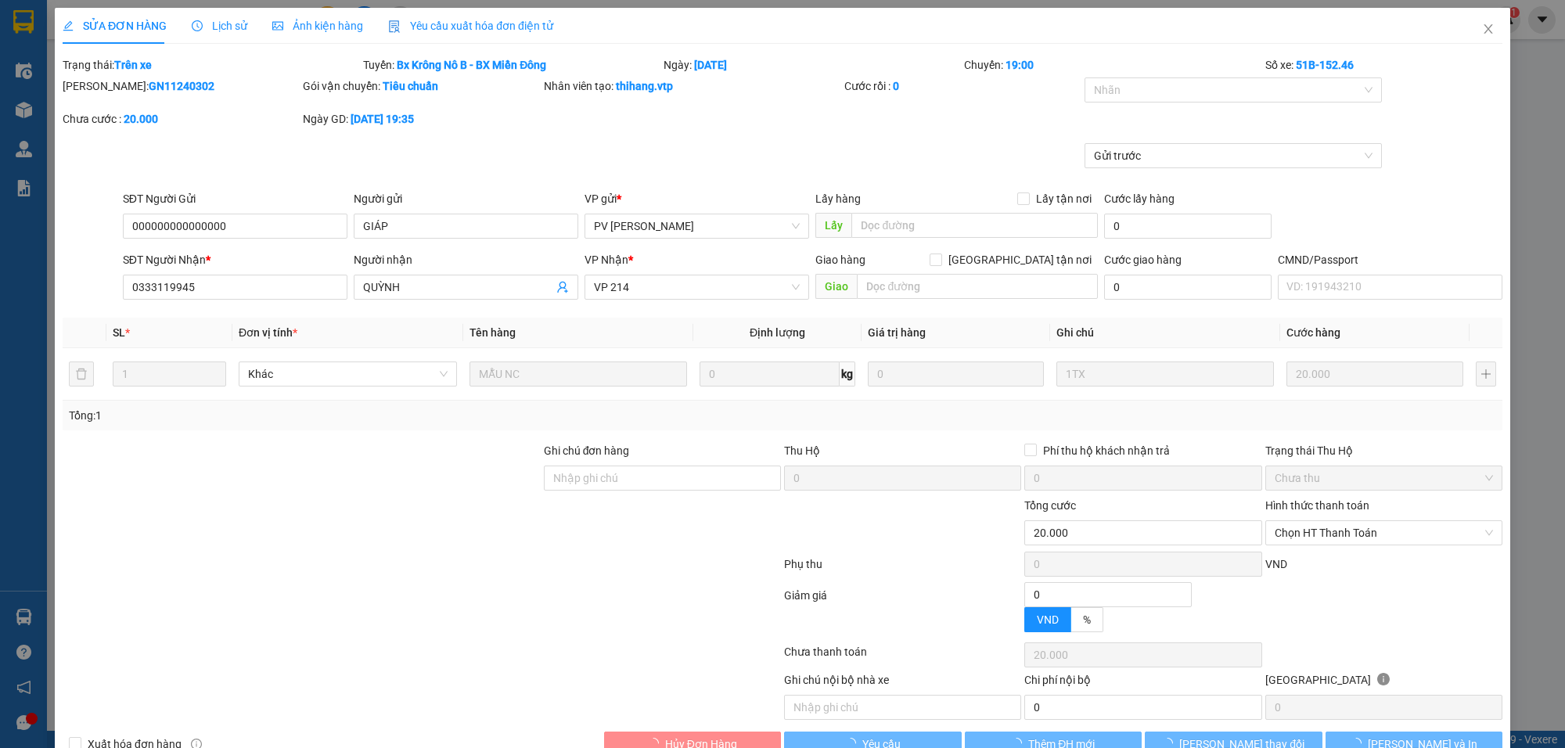
type input "1.000"
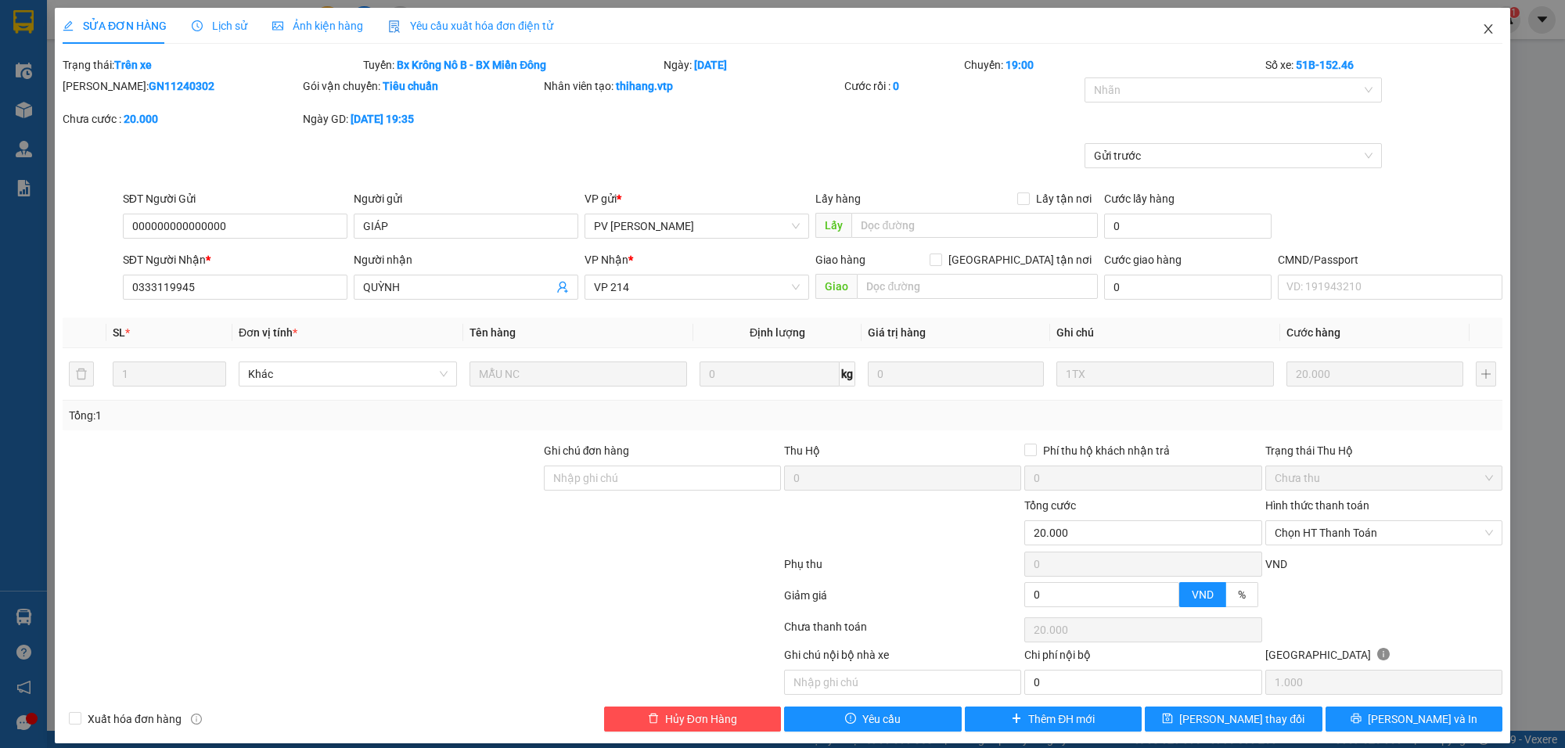
click at [1482, 25] on icon "close" at bounding box center [1488, 29] width 13 height 13
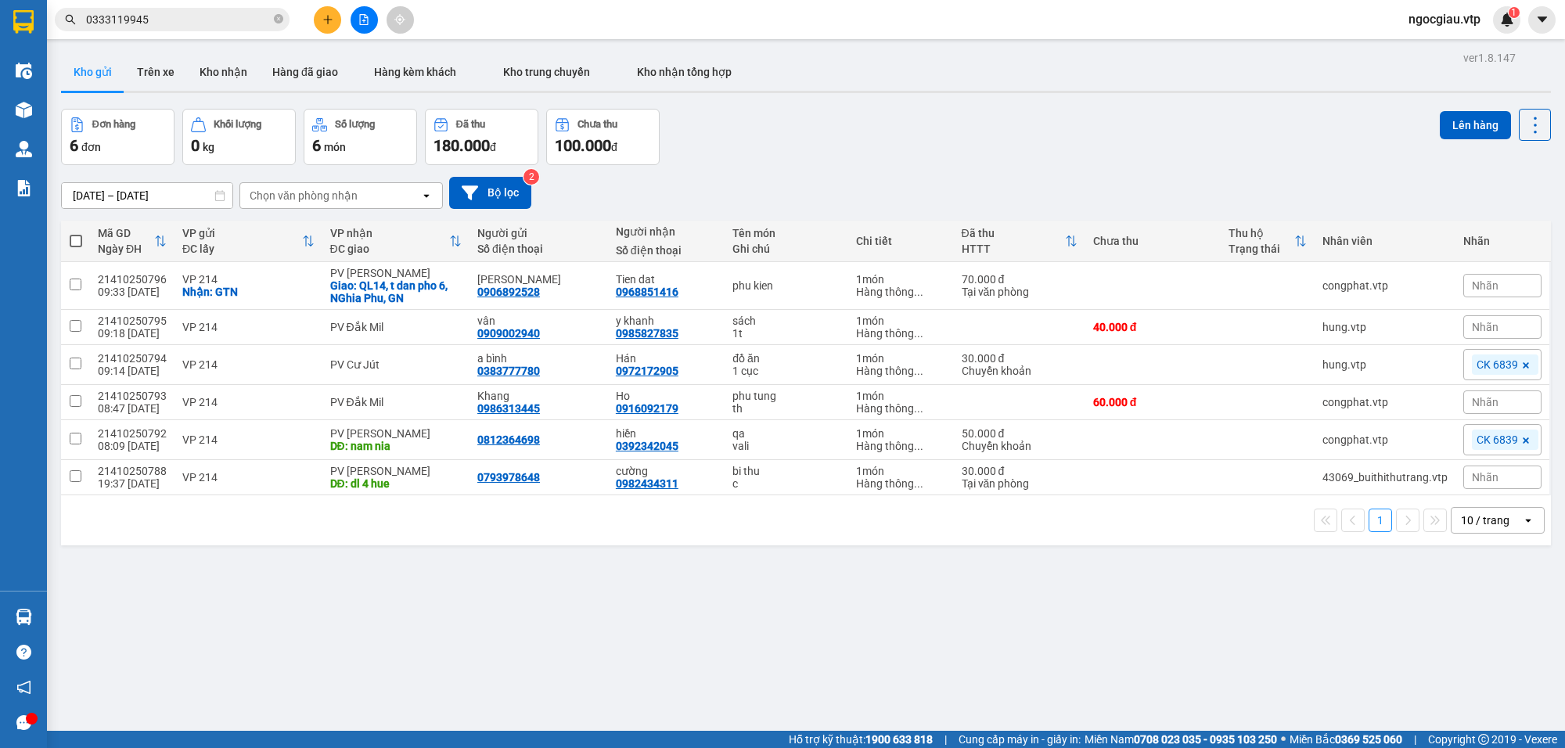
click at [198, 20] on input "0333119945" at bounding box center [178, 19] width 185 height 17
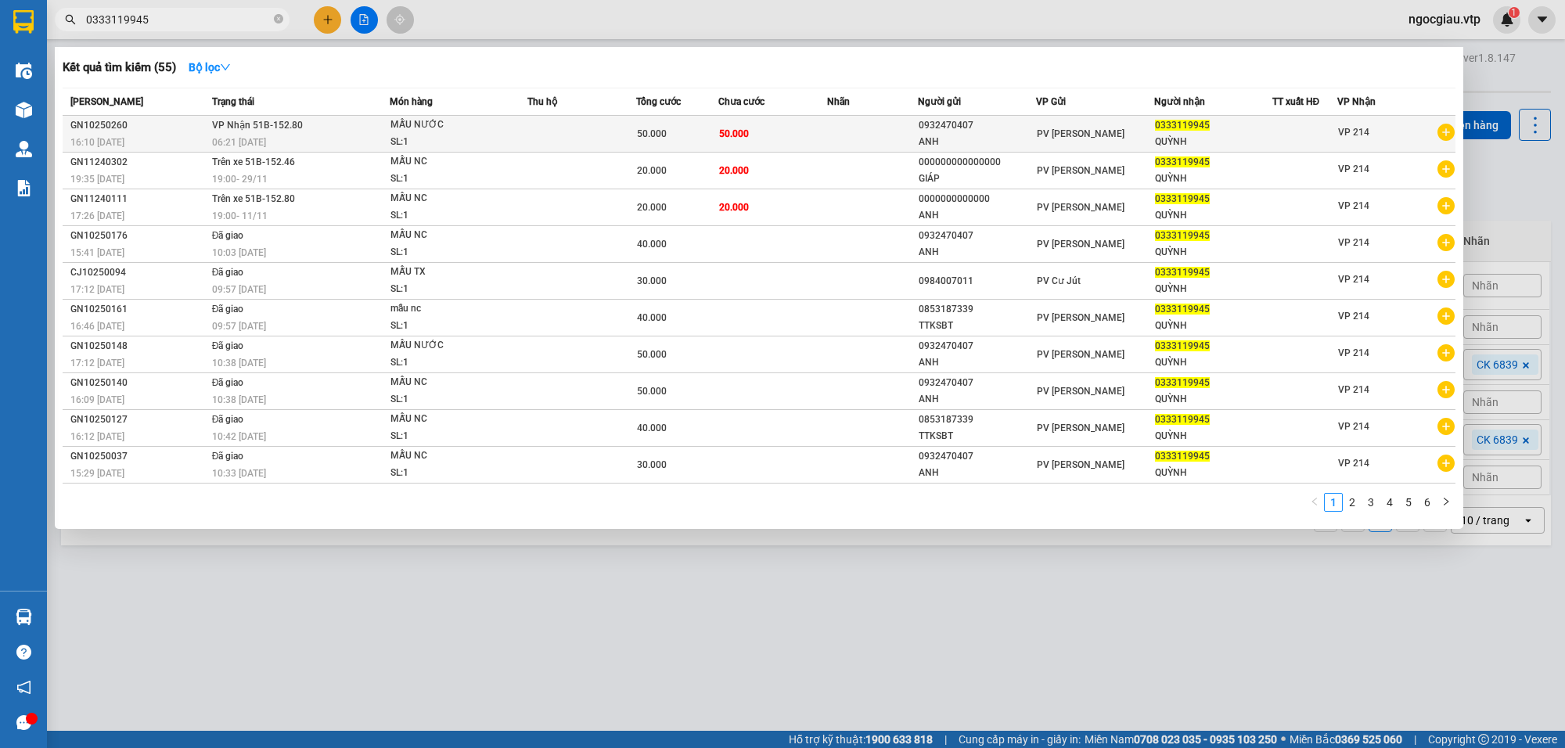
click at [546, 139] on td at bounding box center [582, 134] width 109 height 37
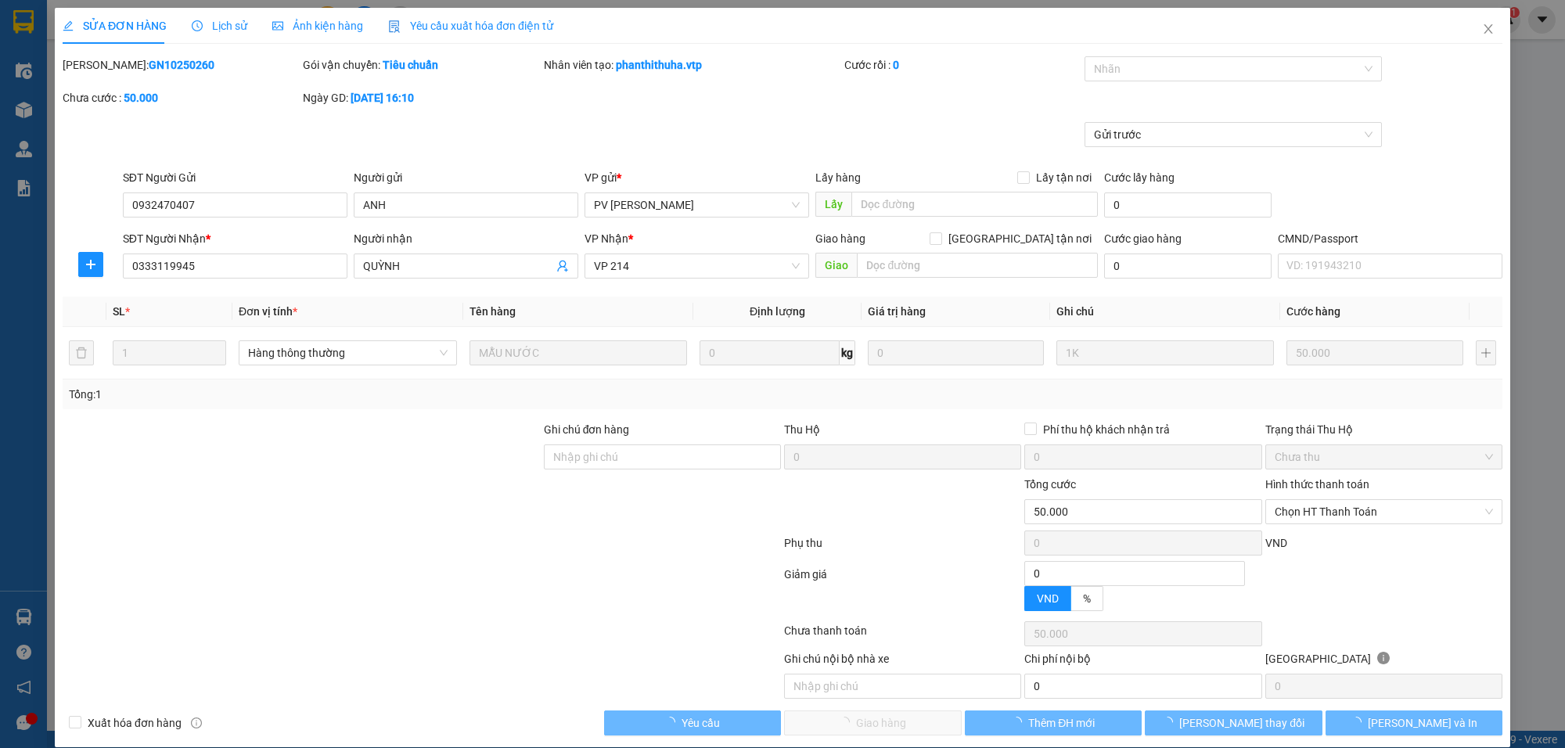
type input "2.500"
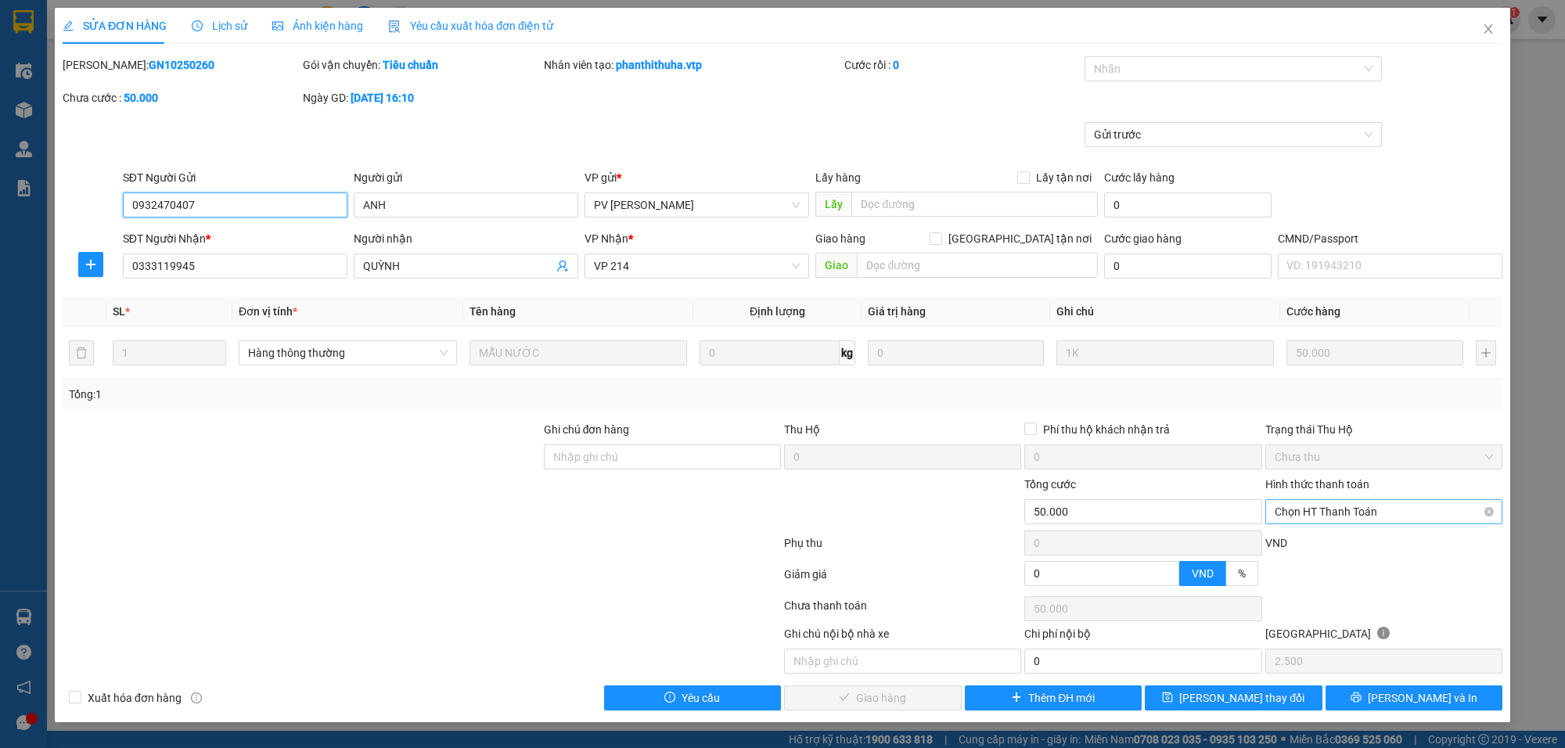
click at [1360, 503] on span "Chọn HT Thanh Toán" at bounding box center [1384, 511] width 218 height 23
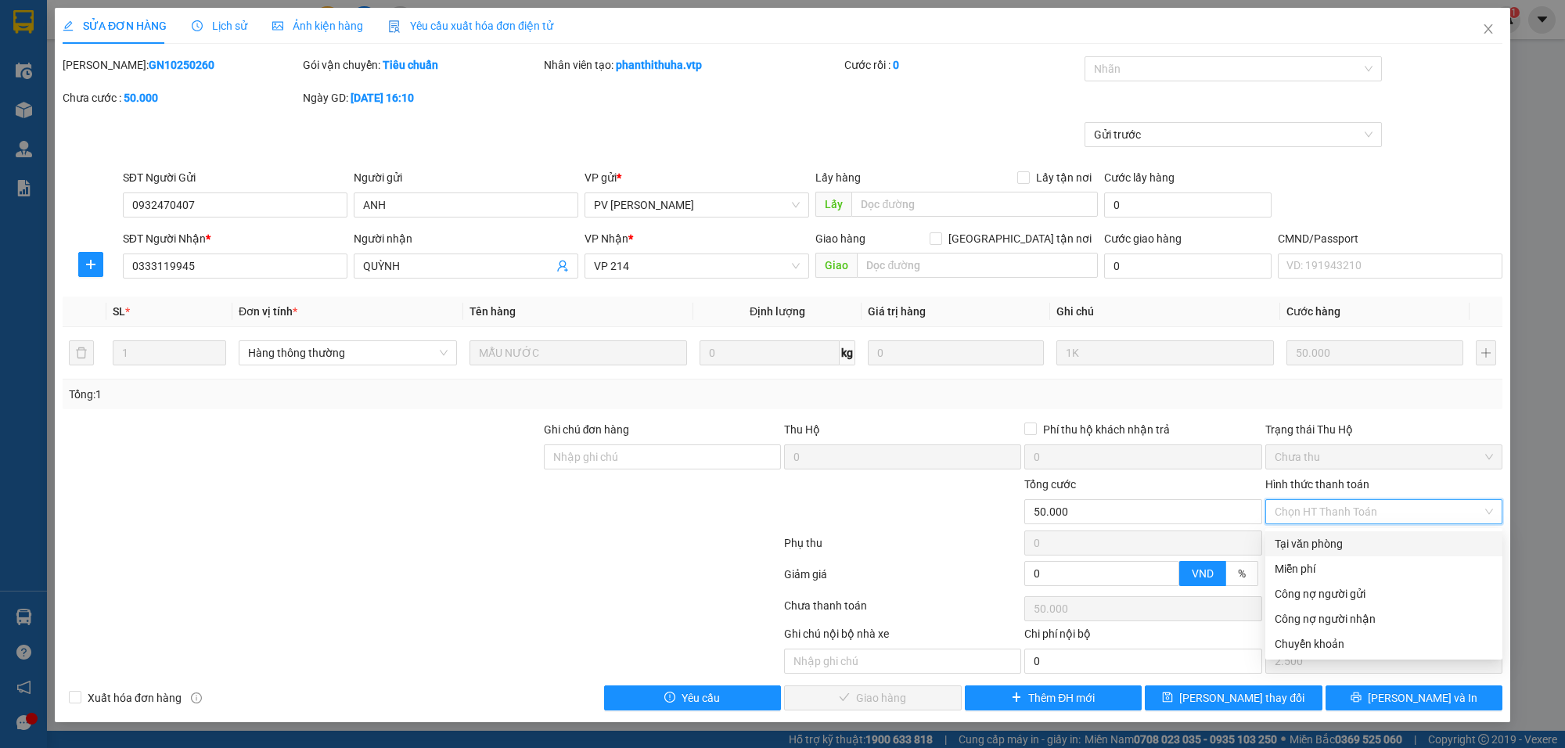
click at [1356, 542] on div "Tại văn phòng" at bounding box center [1384, 543] width 218 height 17
type input "0"
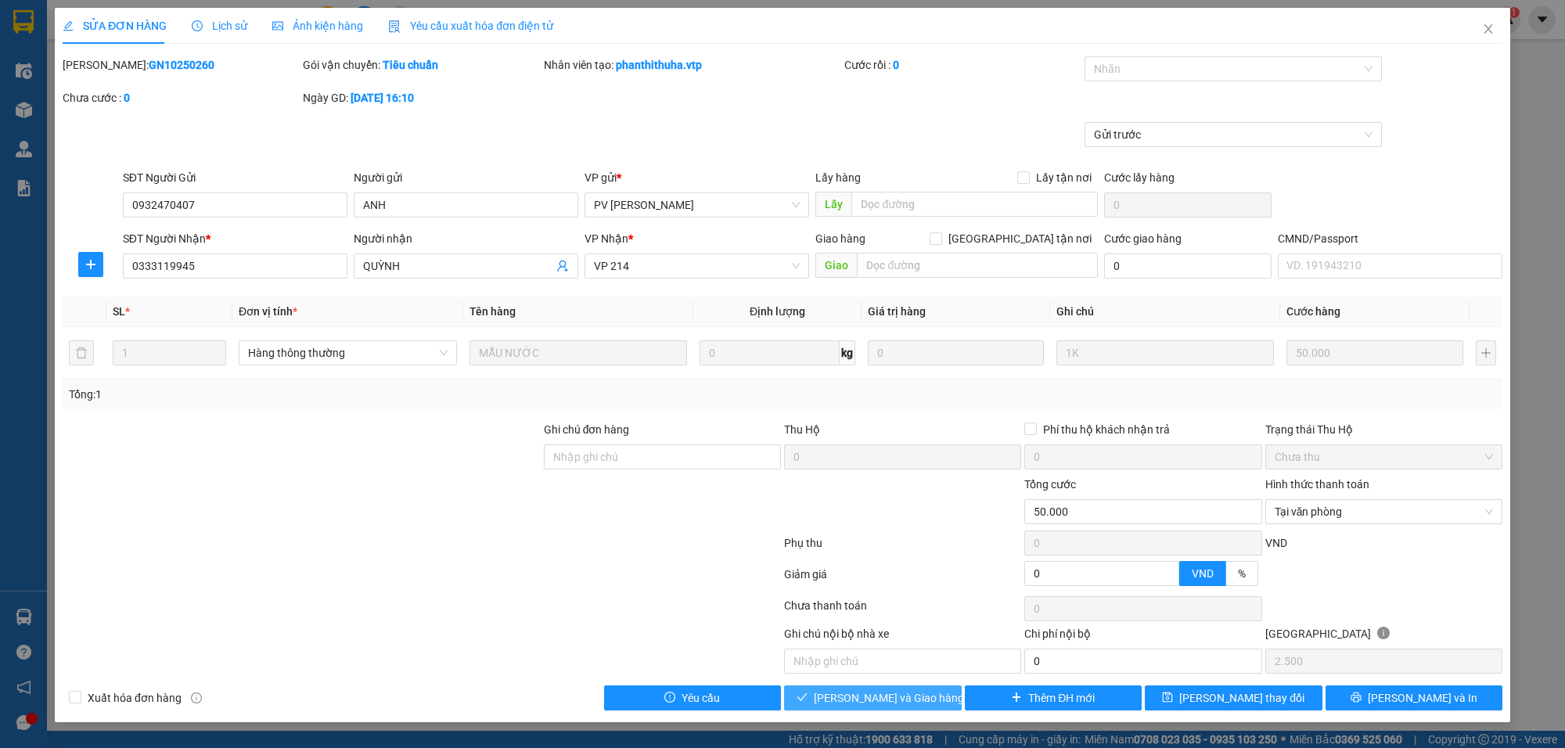
click at [899, 697] on span "Lưu và Giao hàng" at bounding box center [889, 698] width 150 height 17
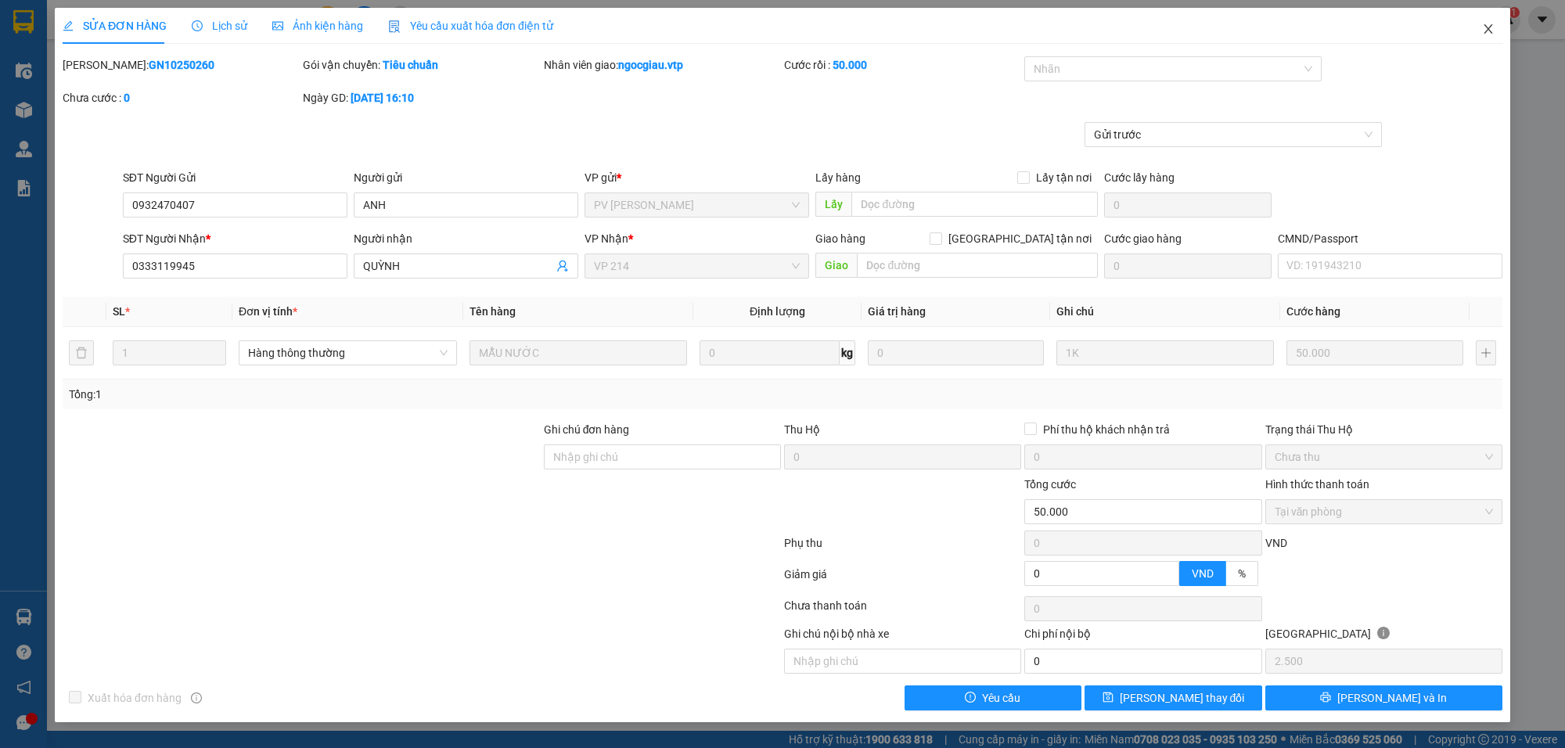
click at [1489, 28] on icon "close" at bounding box center [1488, 28] width 9 height 9
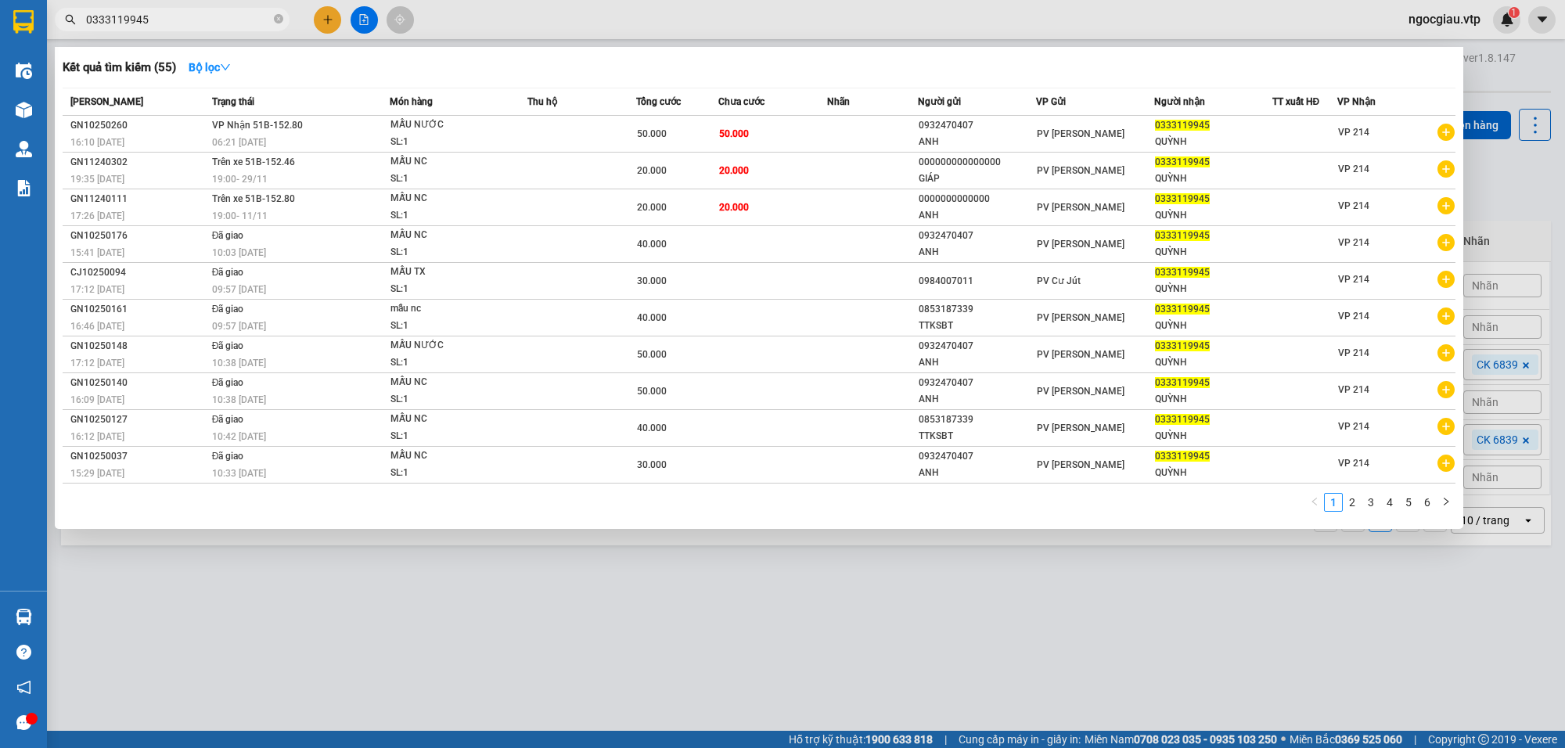
click at [193, 17] on input "0333119945" at bounding box center [178, 19] width 185 height 17
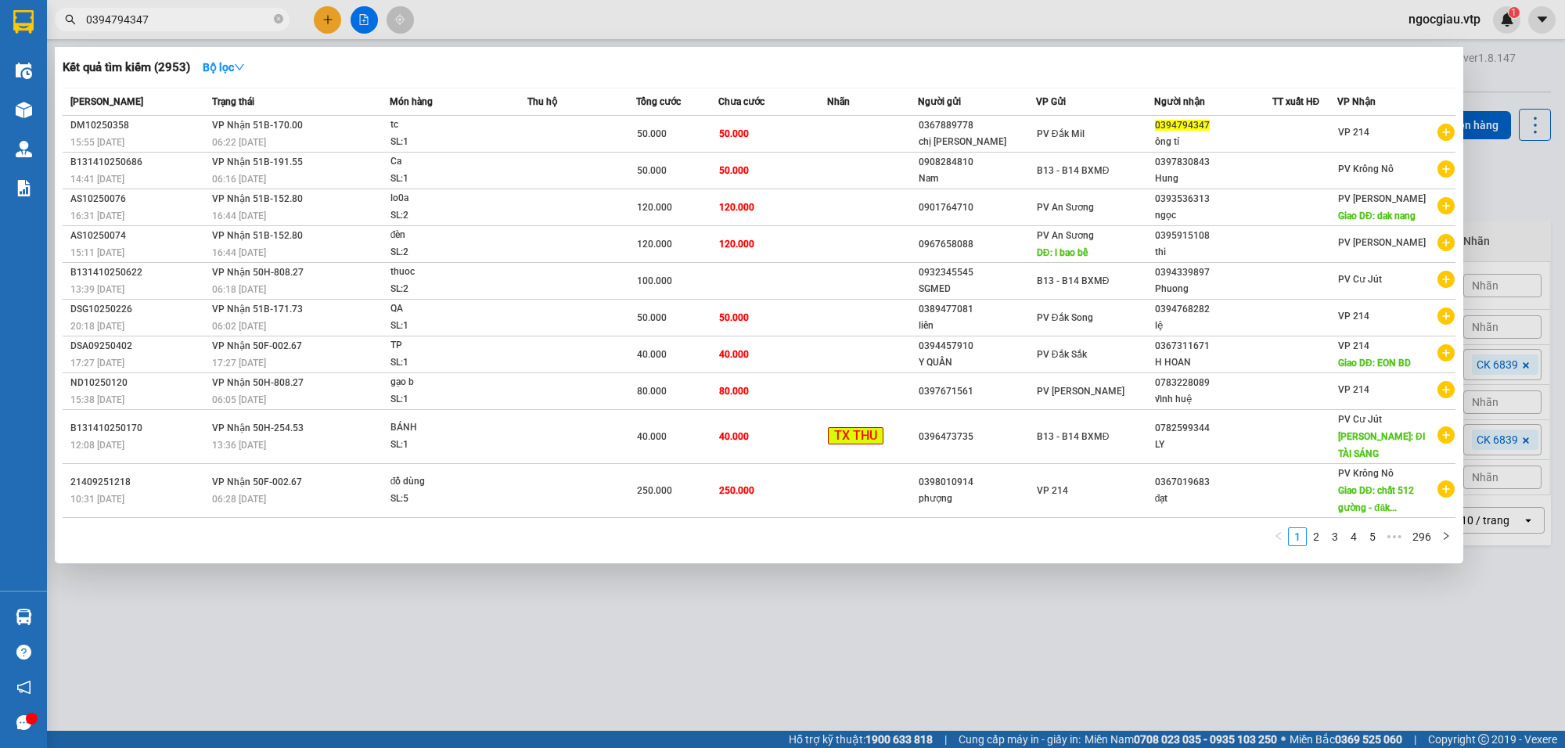
type input "0394794347"
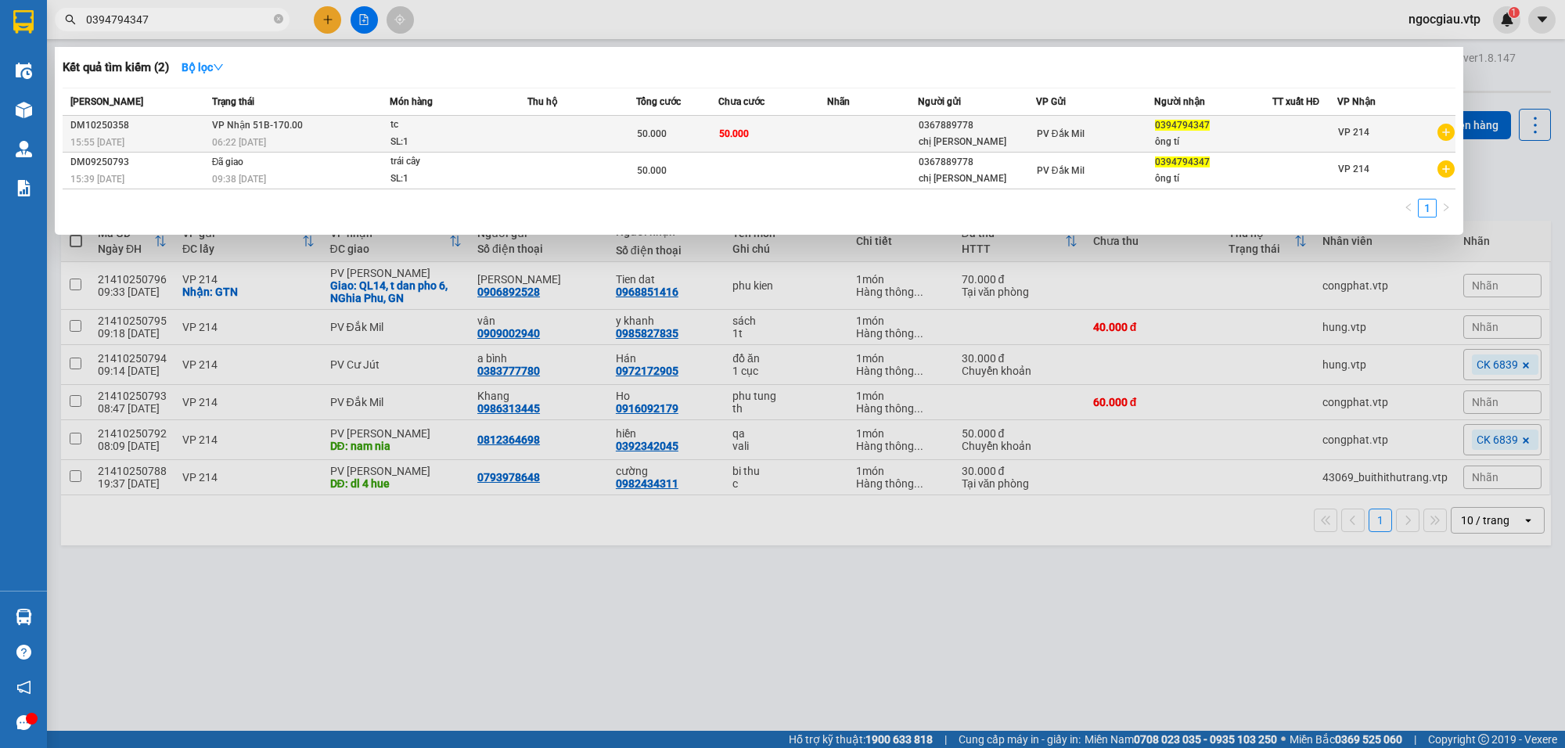
click at [701, 118] on td "50.000" at bounding box center [676, 134] width 81 height 37
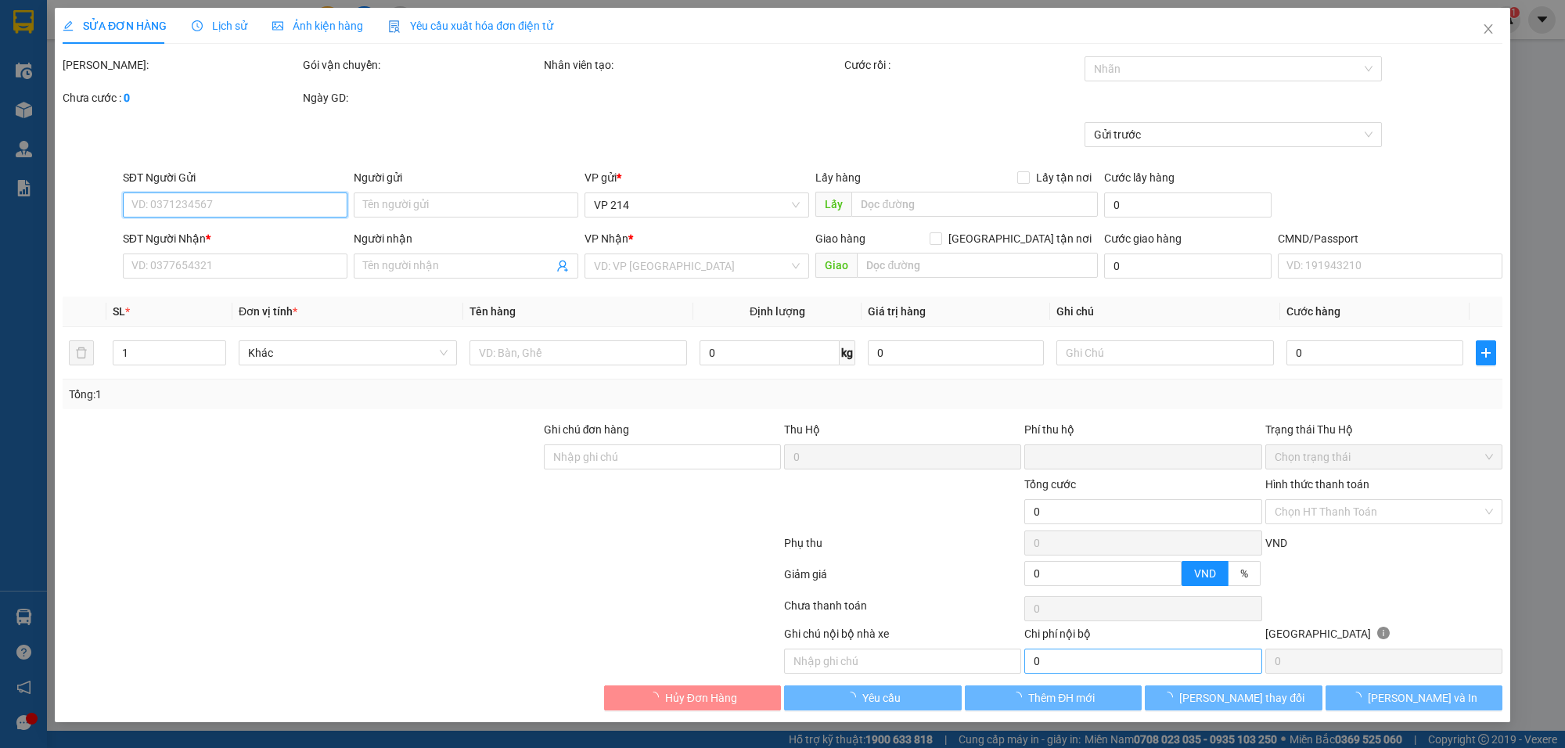
type input "2.500"
type input "0367889778"
type input "chị hương"
type input "0394794347"
type input "ông tí"
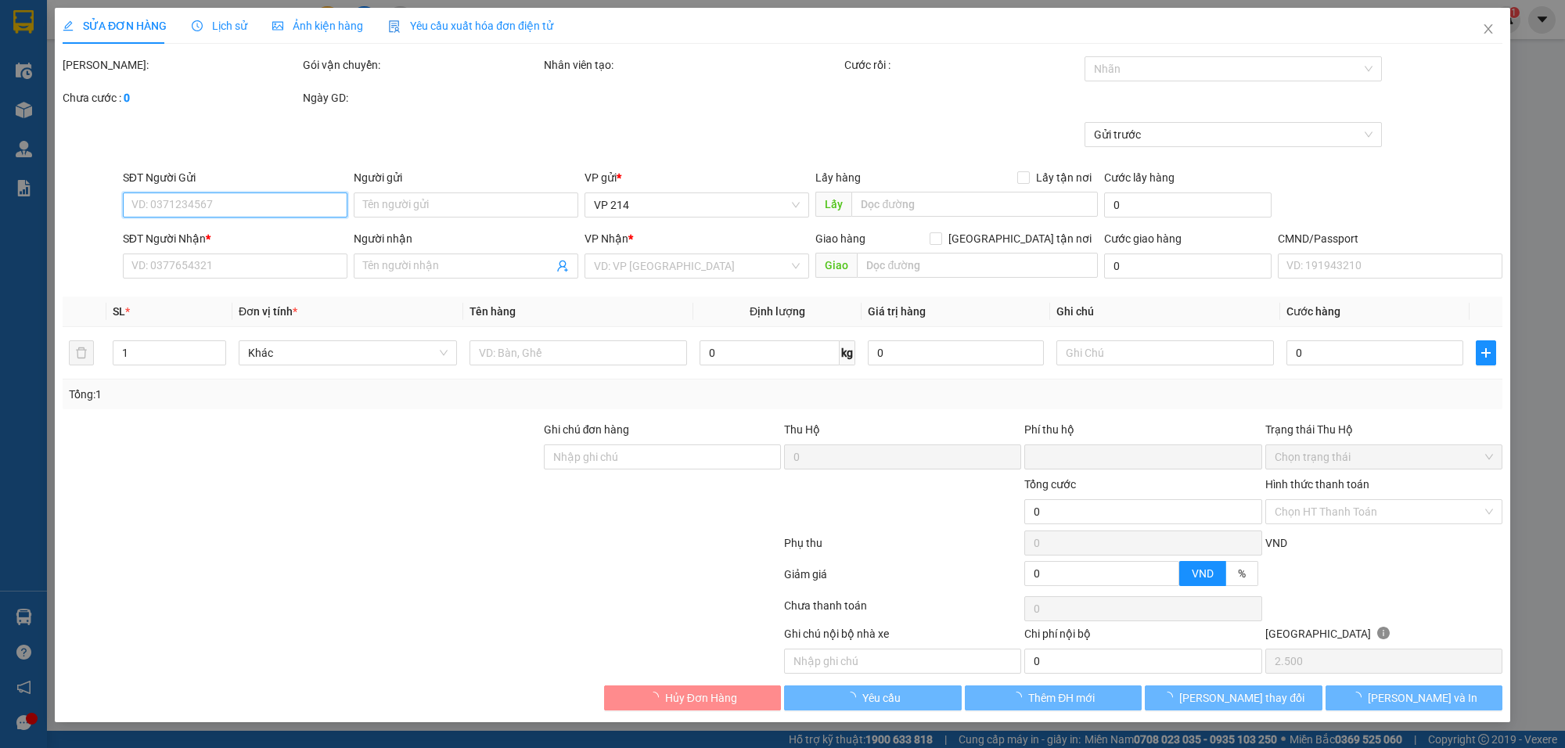
type input "0"
type input "50.000"
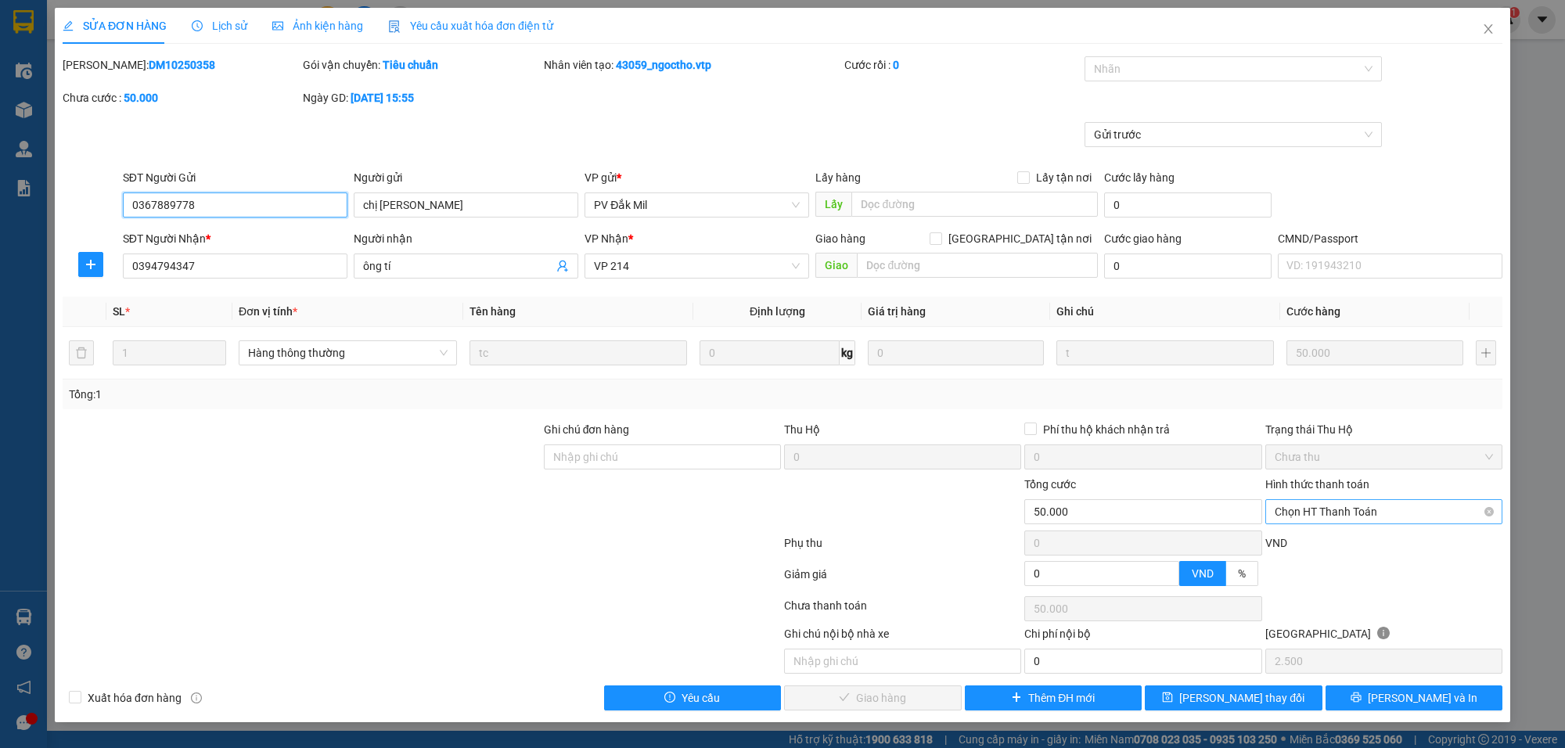
click at [1338, 505] on span "Chọn HT Thanh Toán" at bounding box center [1384, 511] width 218 height 23
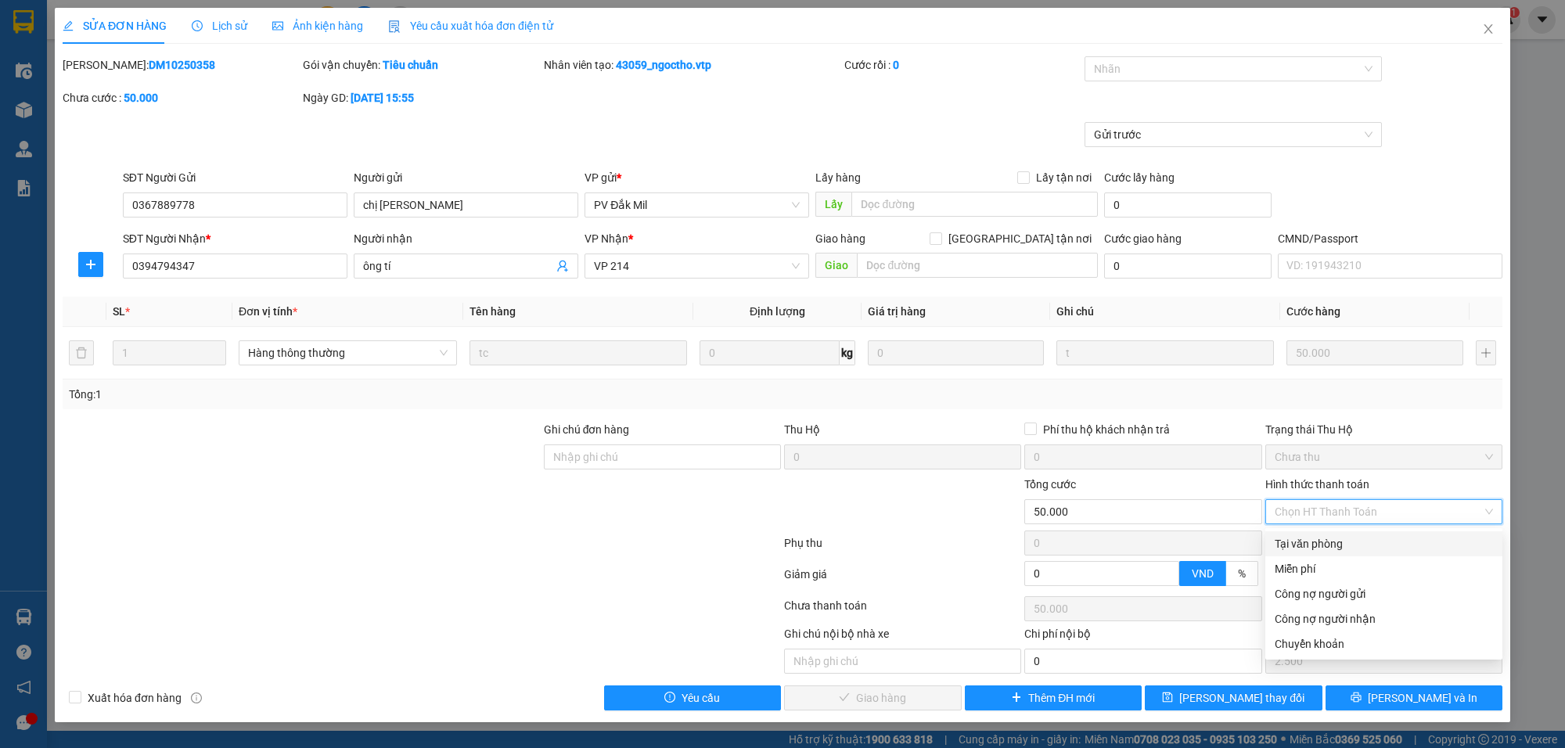
click at [1338, 538] on div "Tại văn phòng" at bounding box center [1384, 543] width 218 height 17
type input "0"
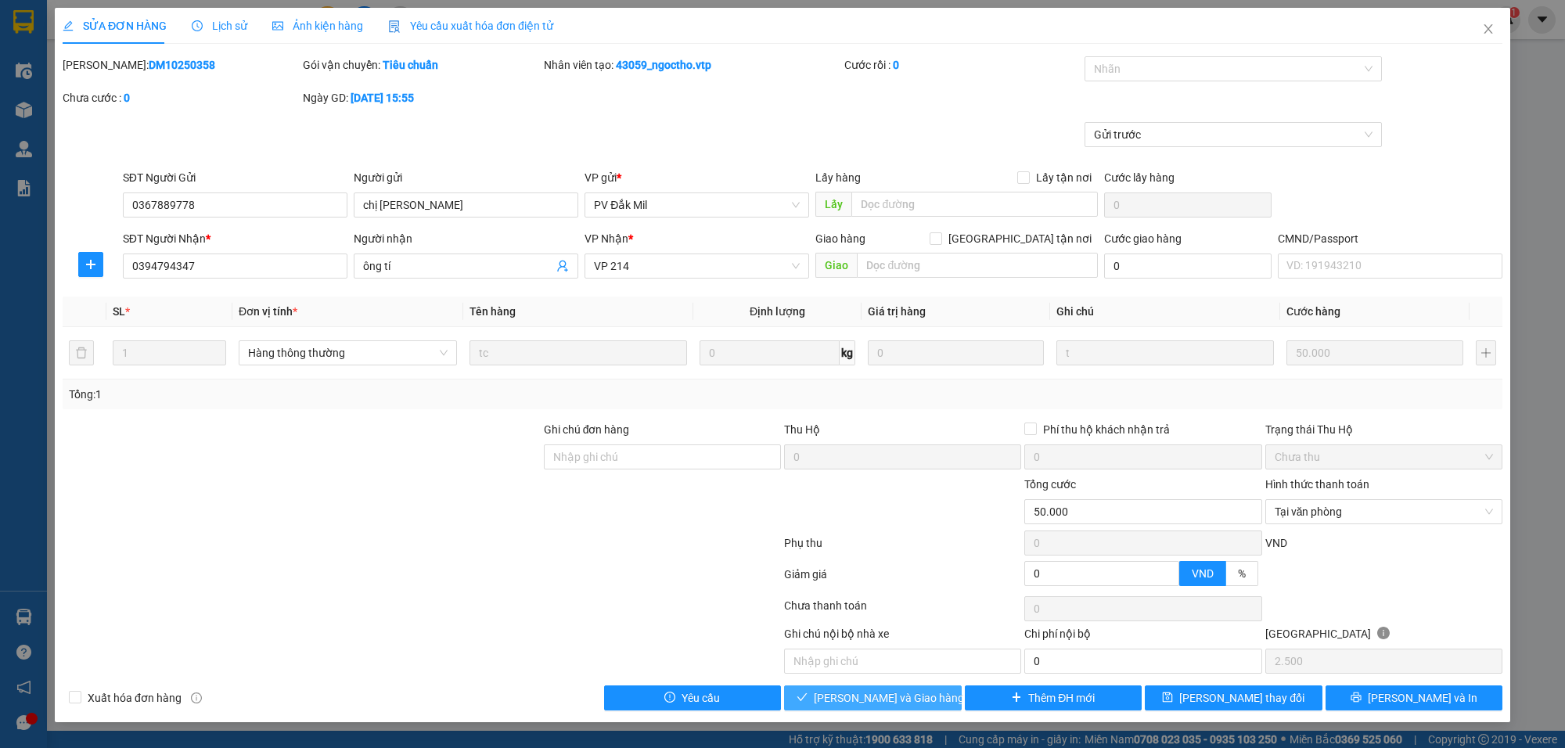
click at [926, 704] on button "Lưu và Giao hàng" at bounding box center [873, 698] width 178 height 25
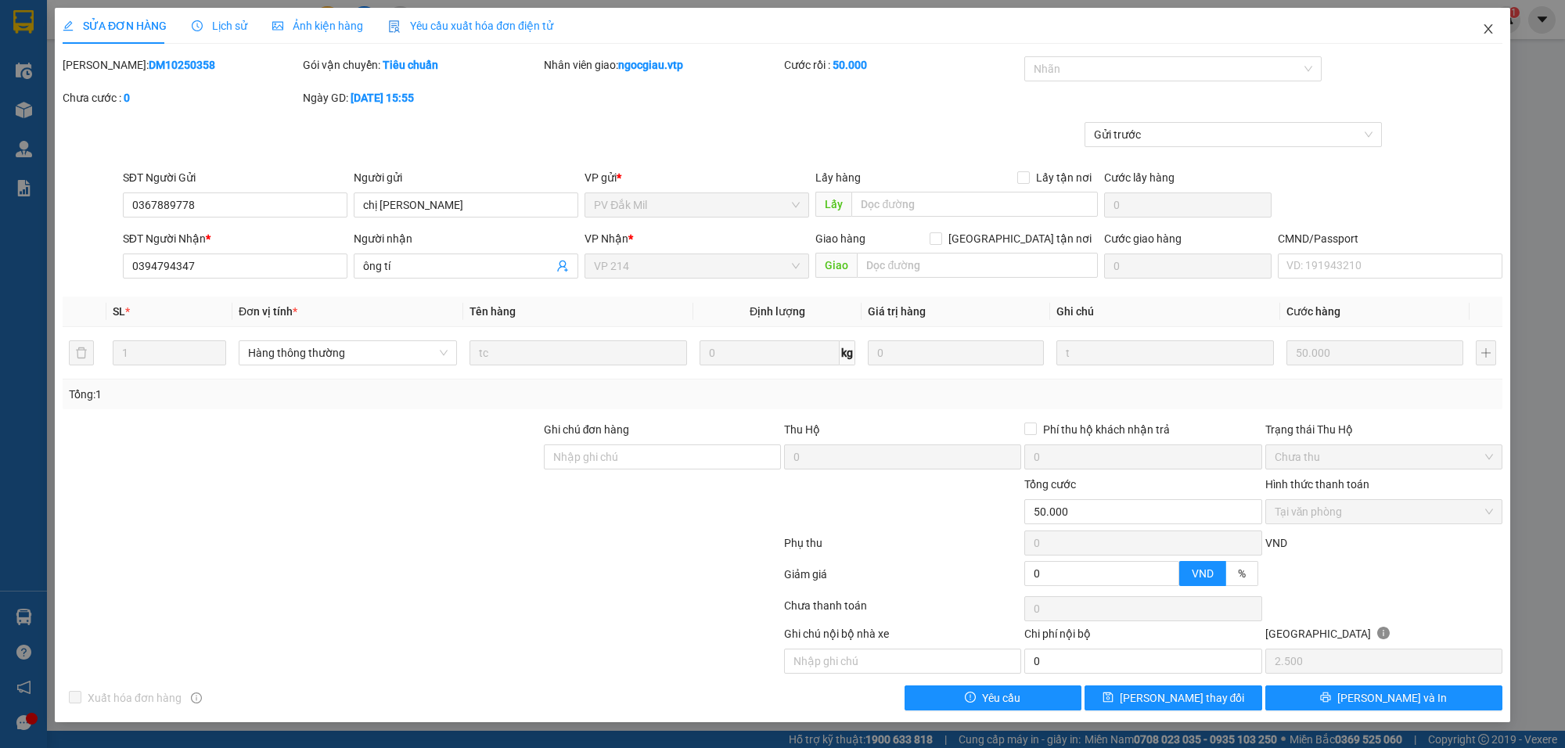
click at [1485, 23] on icon "close" at bounding box center [1488, 29] width 13 height 13
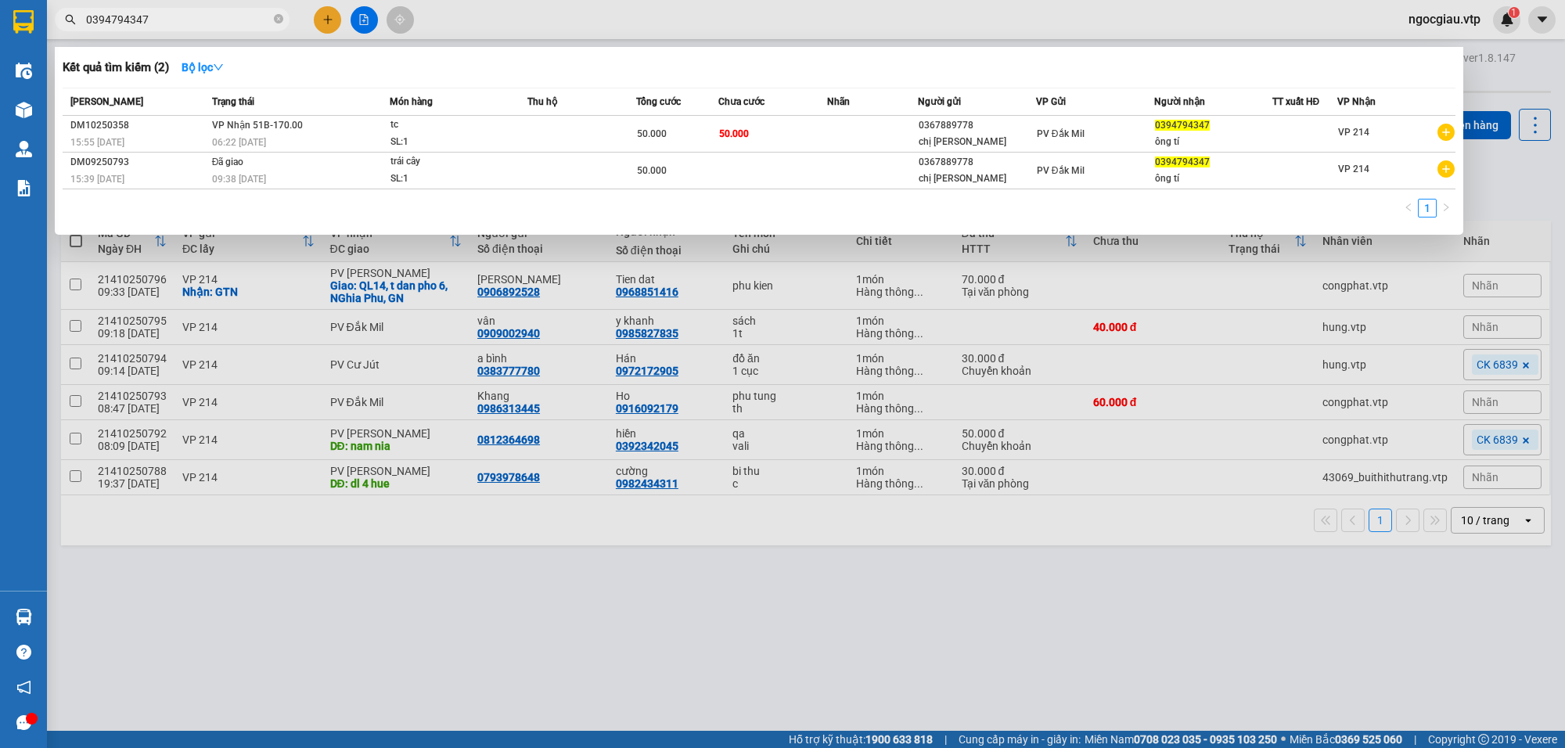
click at [182, 17] on input "0394794347" at bounding box center [178, 19] width 185 height 17
type input "0936454225"
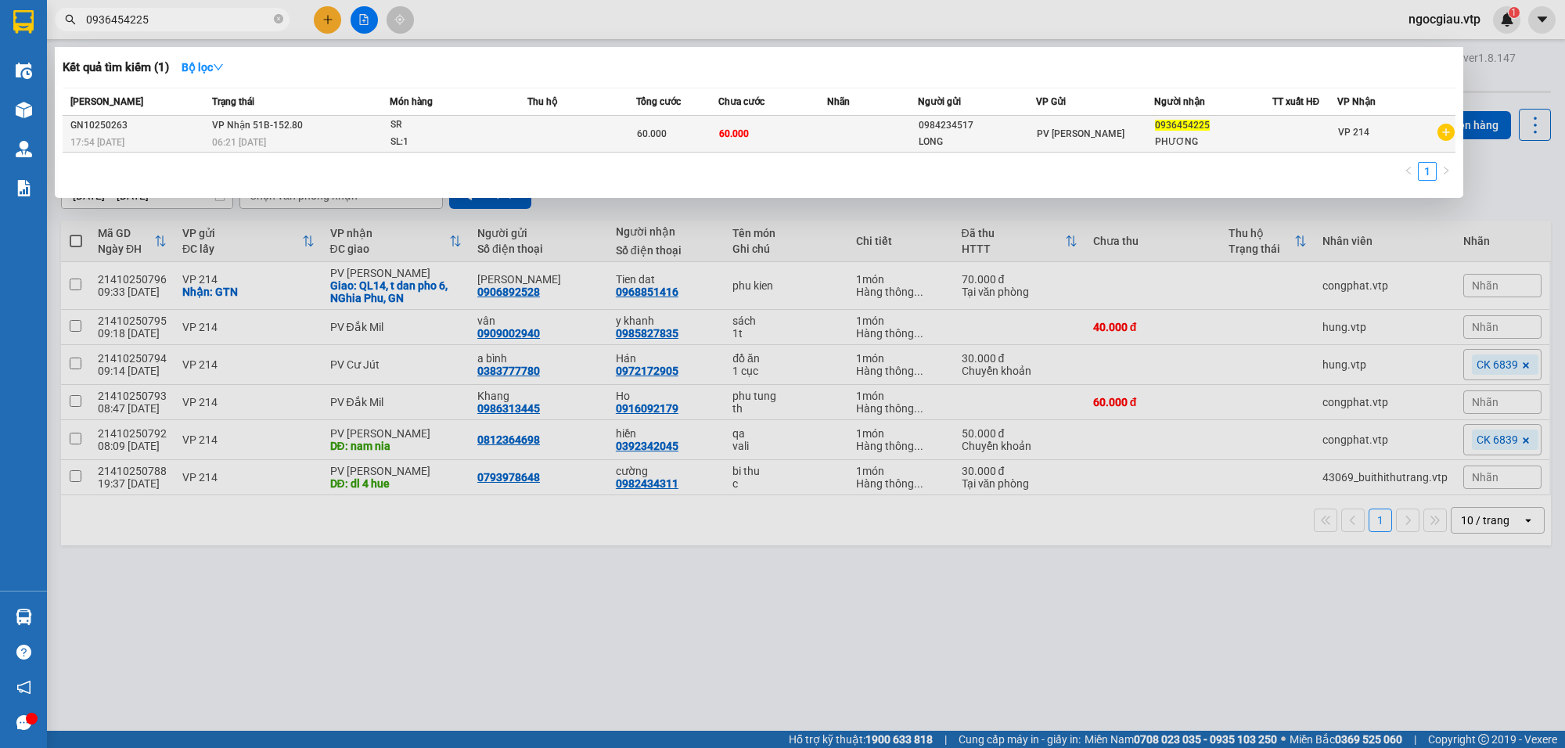
click at [787, 133] on td "60.000" at bounding box center [773, 134] width 109 height 37
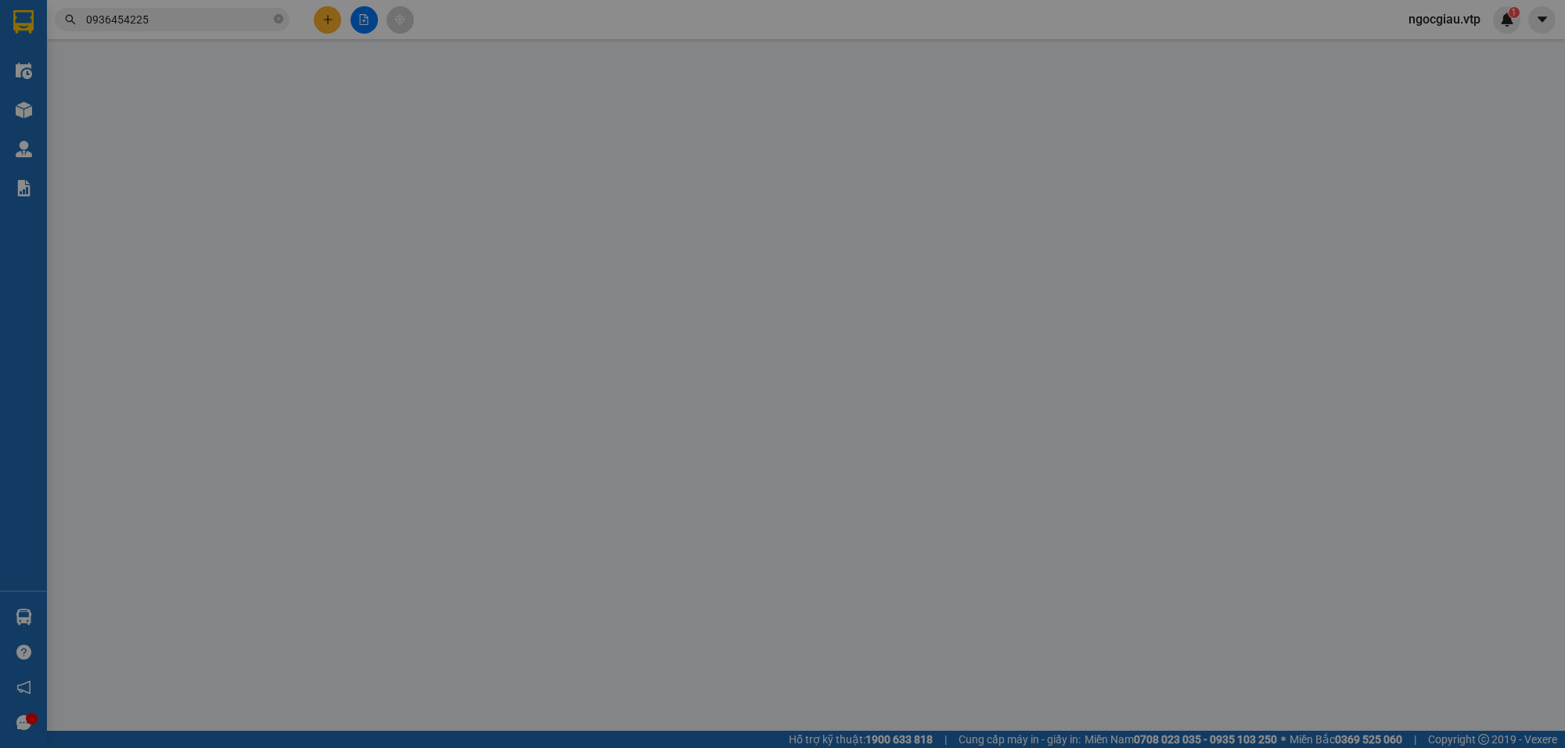
type input "0984234517"
type input "LONG"
type input "0936454225"
type input "PHƯƠNG"
type input "0"
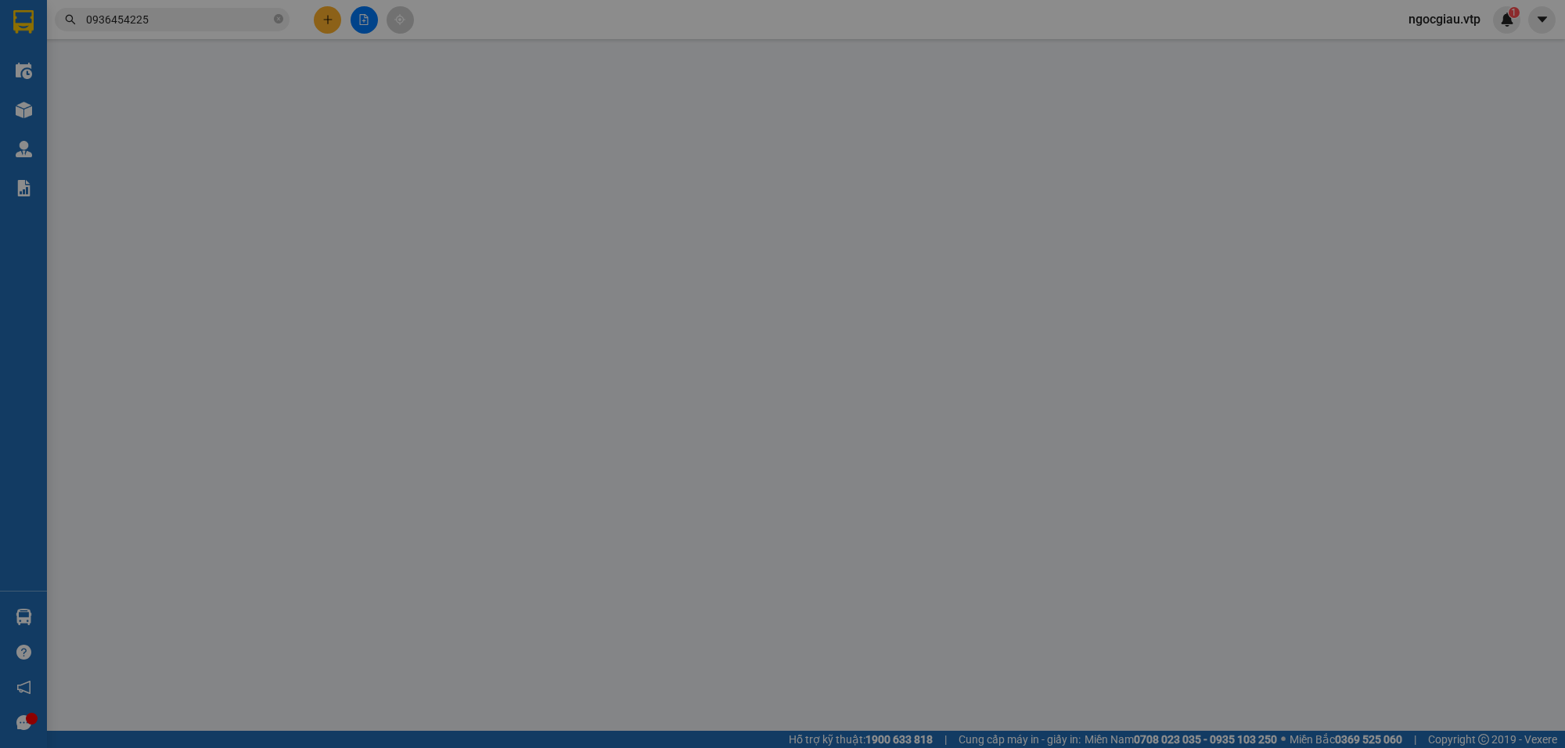
type input "60.000"
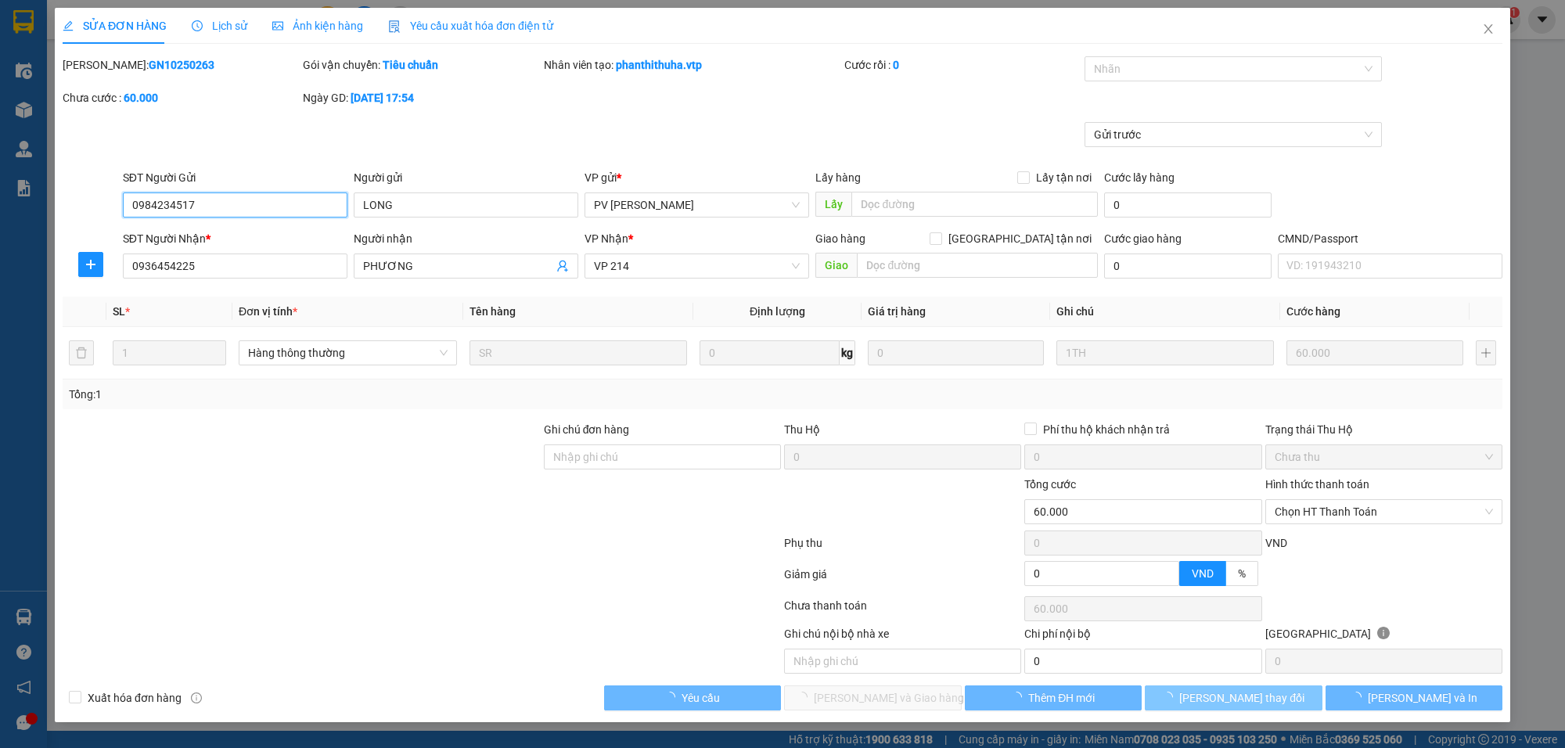
type input "3.000"
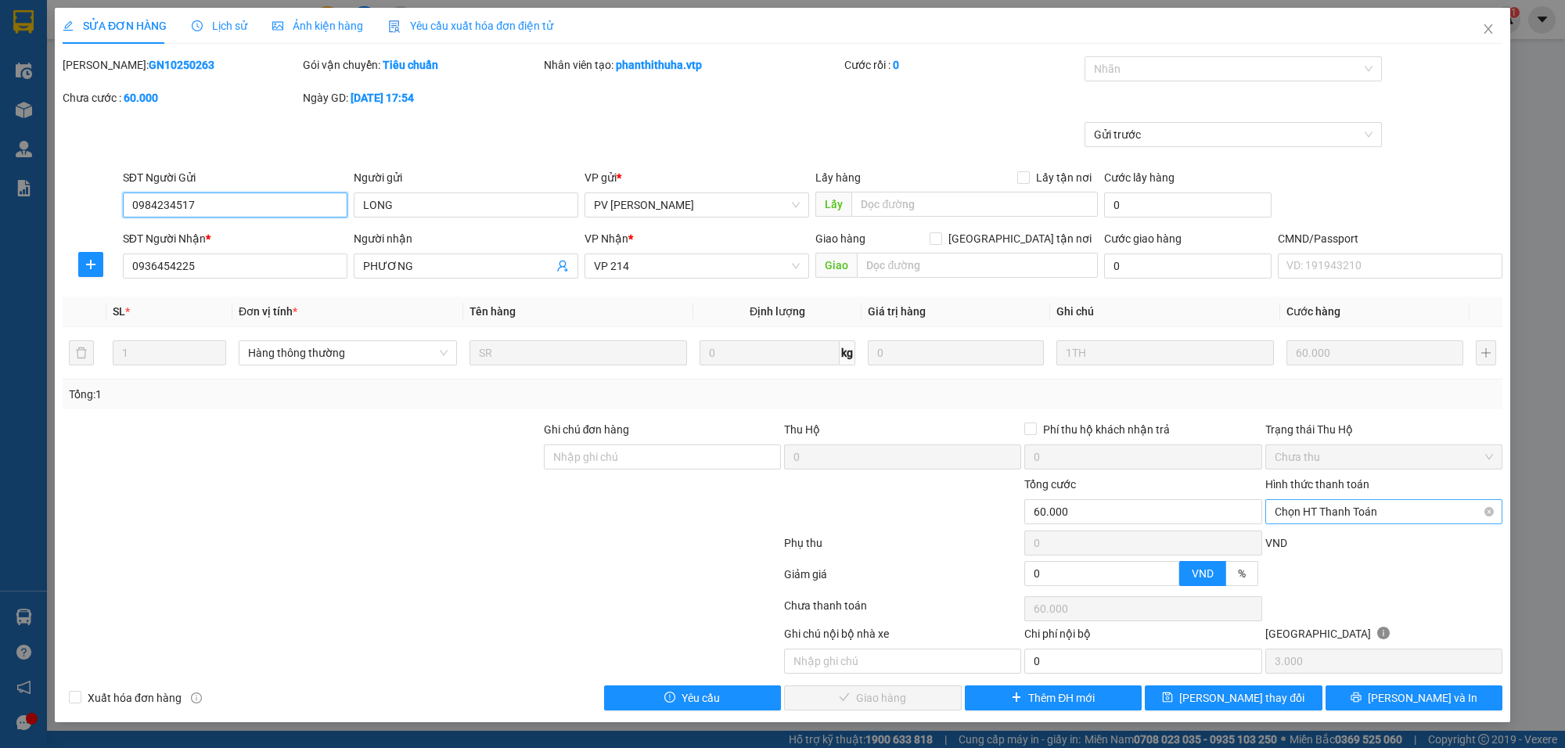
click at [1317, 521] on span "Chọn HT Thanh Toán" at bounding box center [1384, 511] width 218 height 23
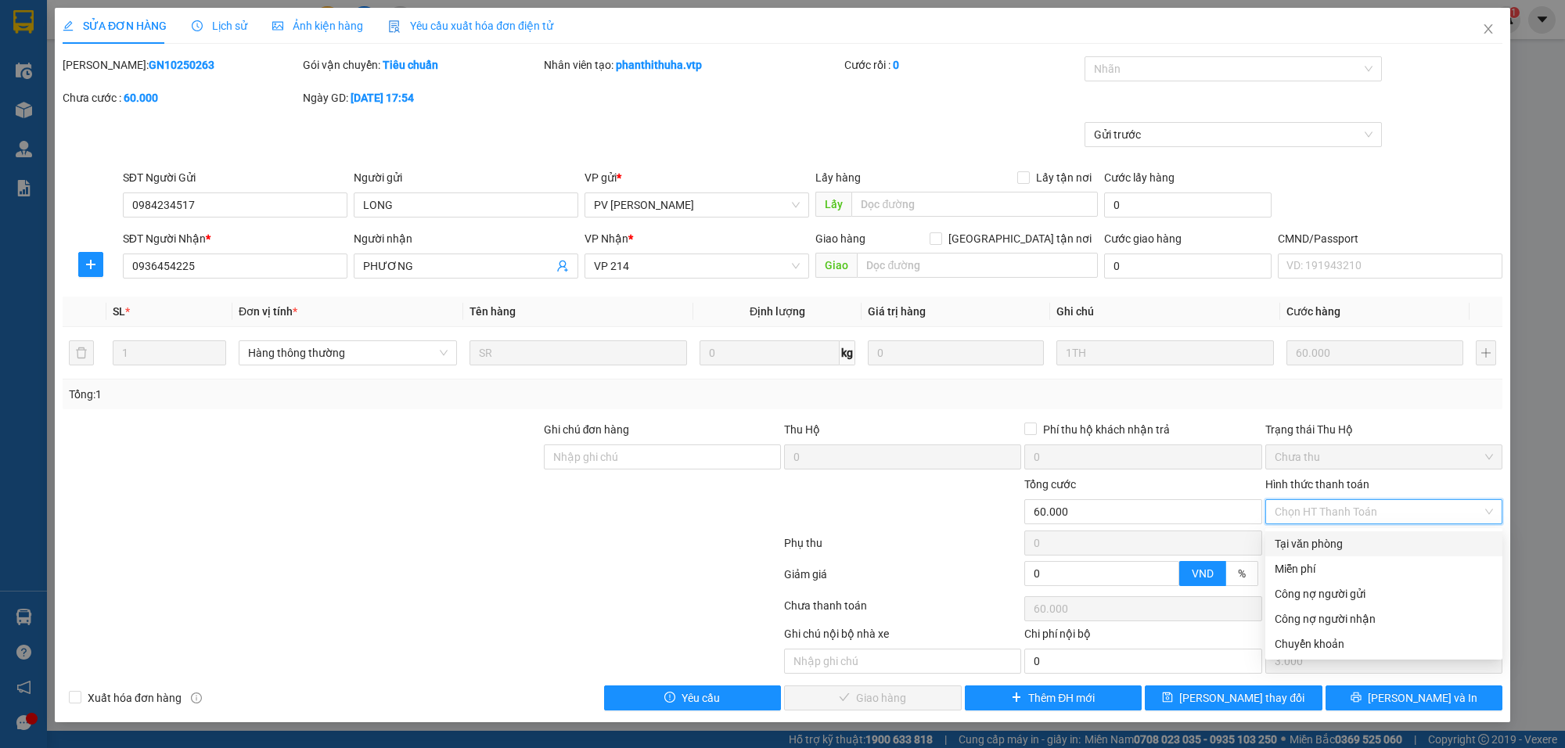
click at [1313, 535] on div "Tại văn phòng" at bounding box center [1384, 543] width 218 height 17
type input "0"
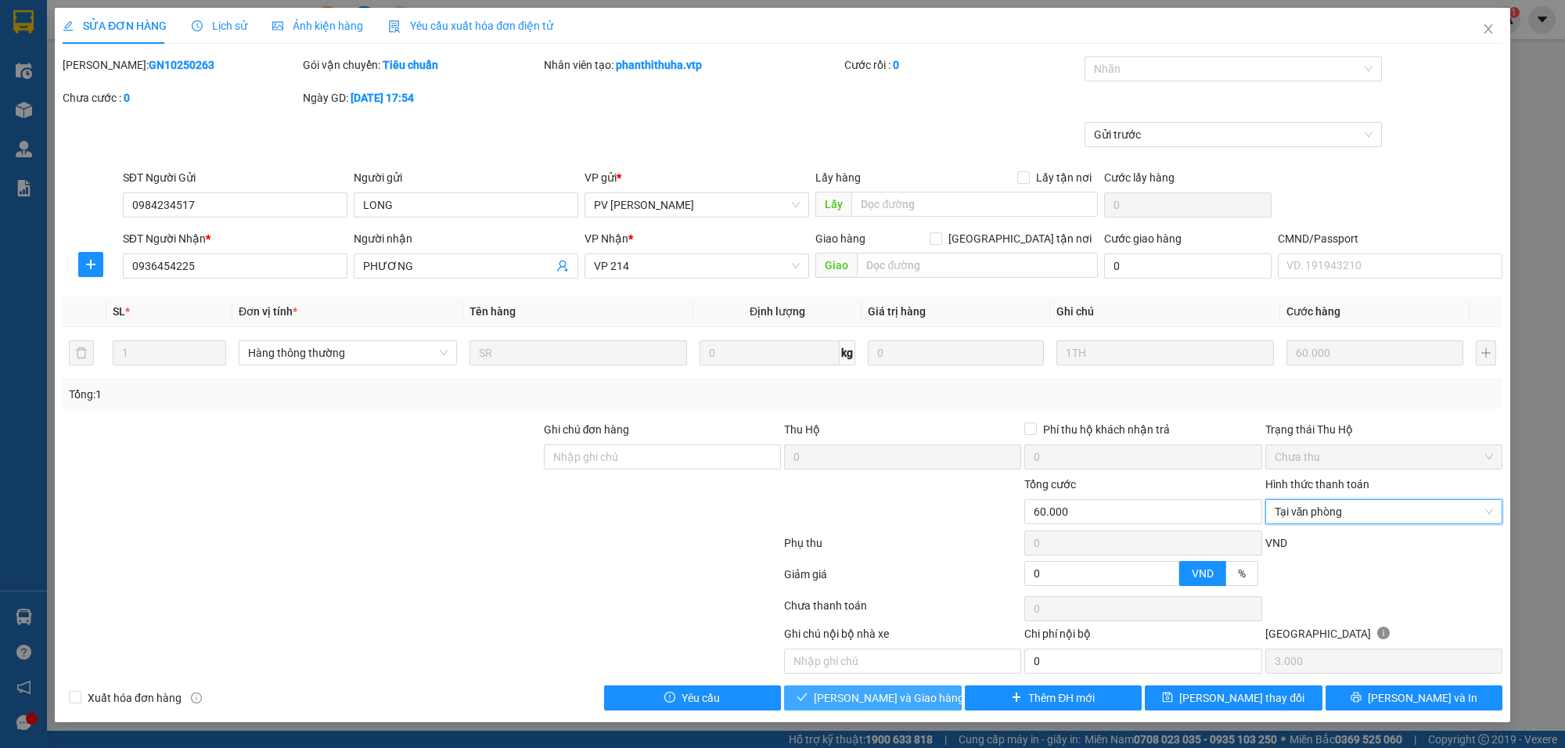
click at [906, 704] on span "Lưu và Giao hàng" at bounding box center [889, 698] width 150 height 17
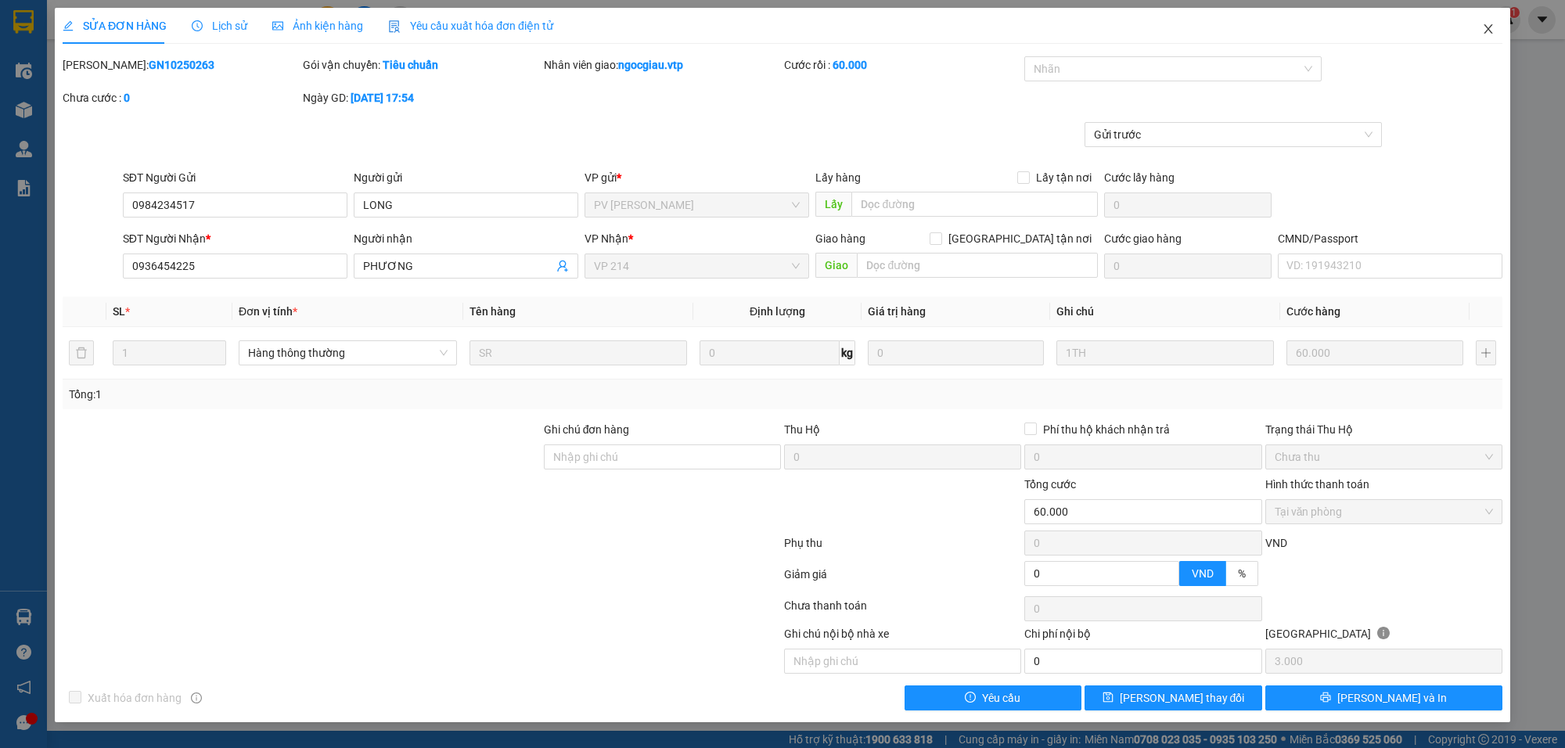
click at [1493, 28] on icon "close" at bounding box center [1488, 29] width 13 height 13
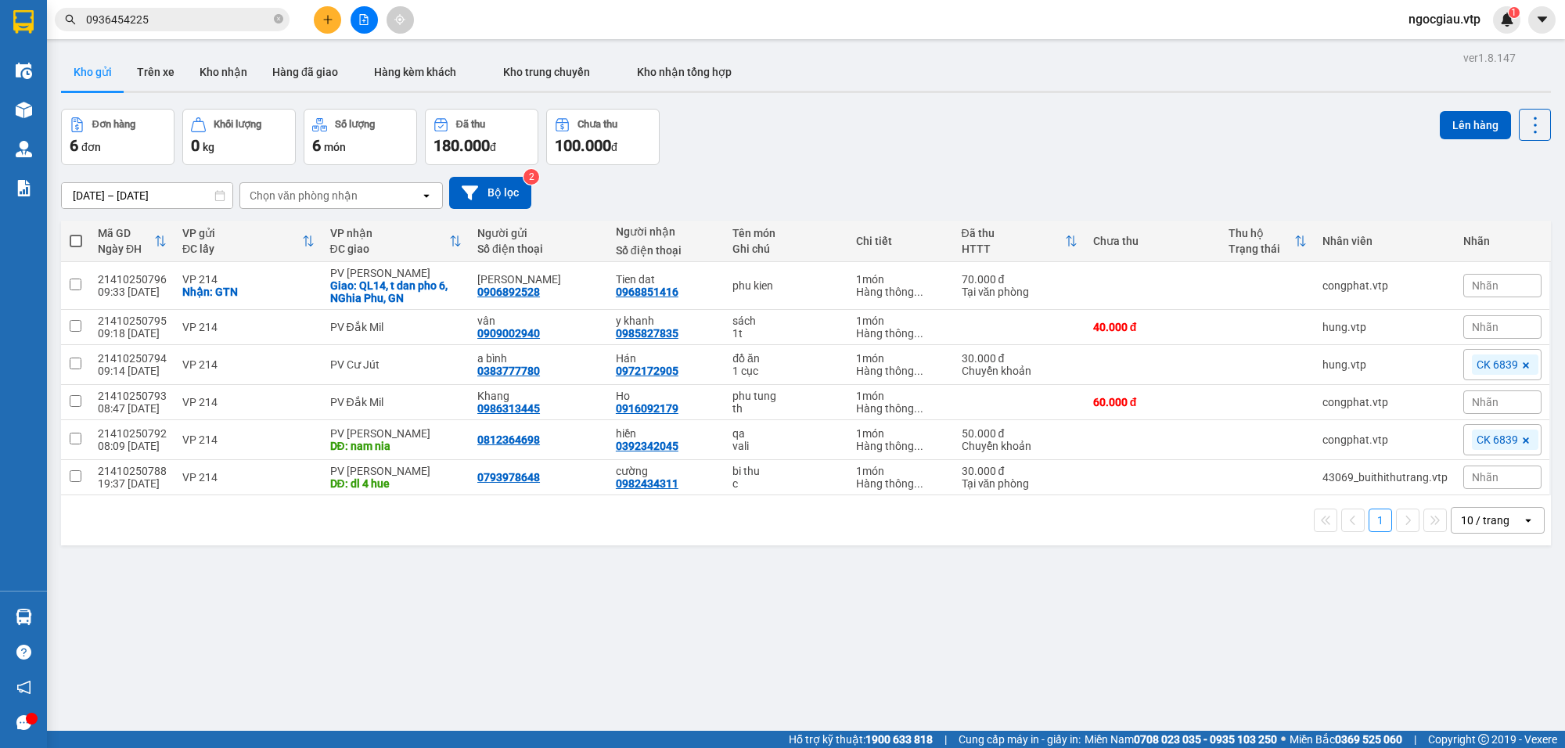
click at [175, 29] on span "0936454225" at bounding box center [172, 19] width 235 height 23
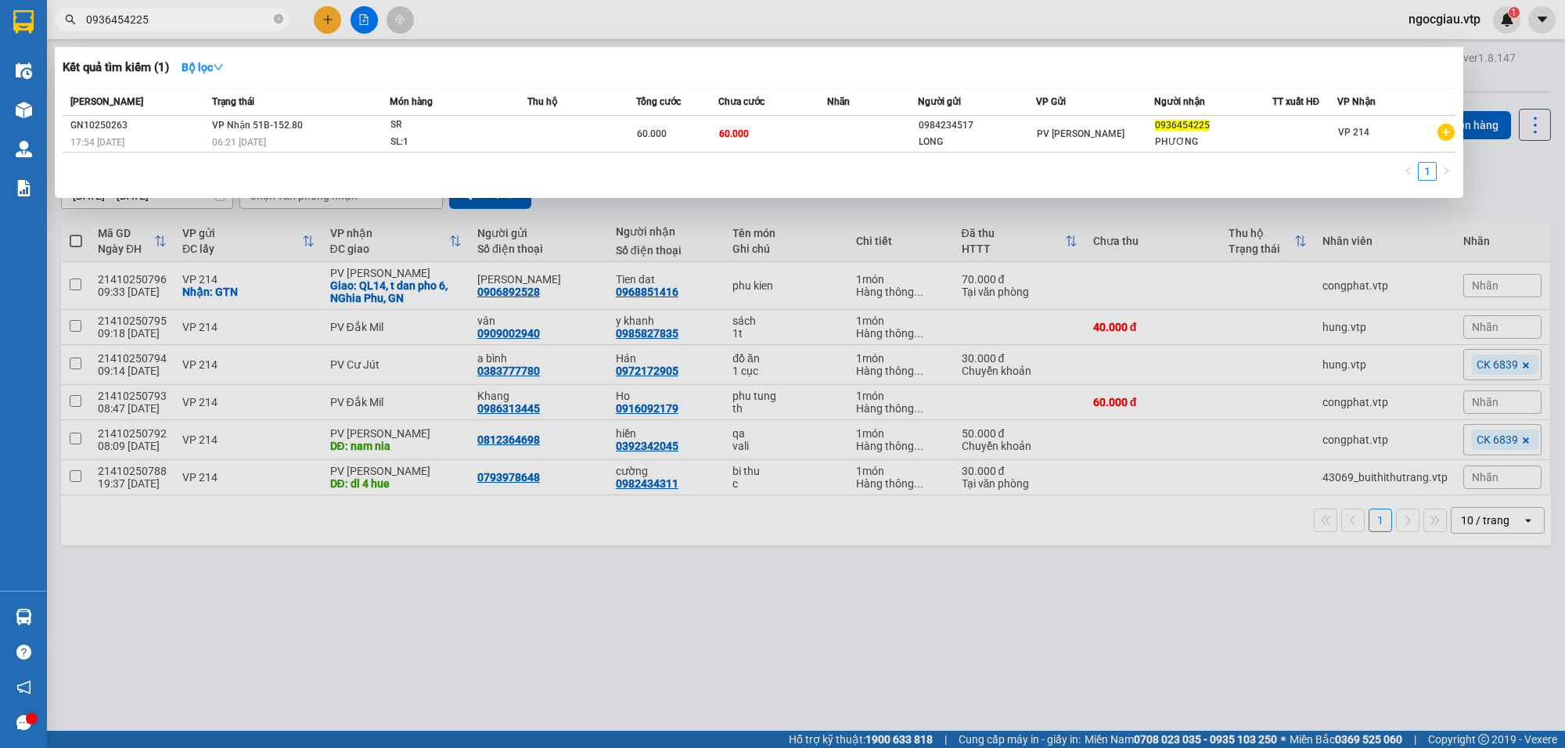
click at [176, 23] on input "0936454225" at bounding box center [178, 19] width 185 height 17
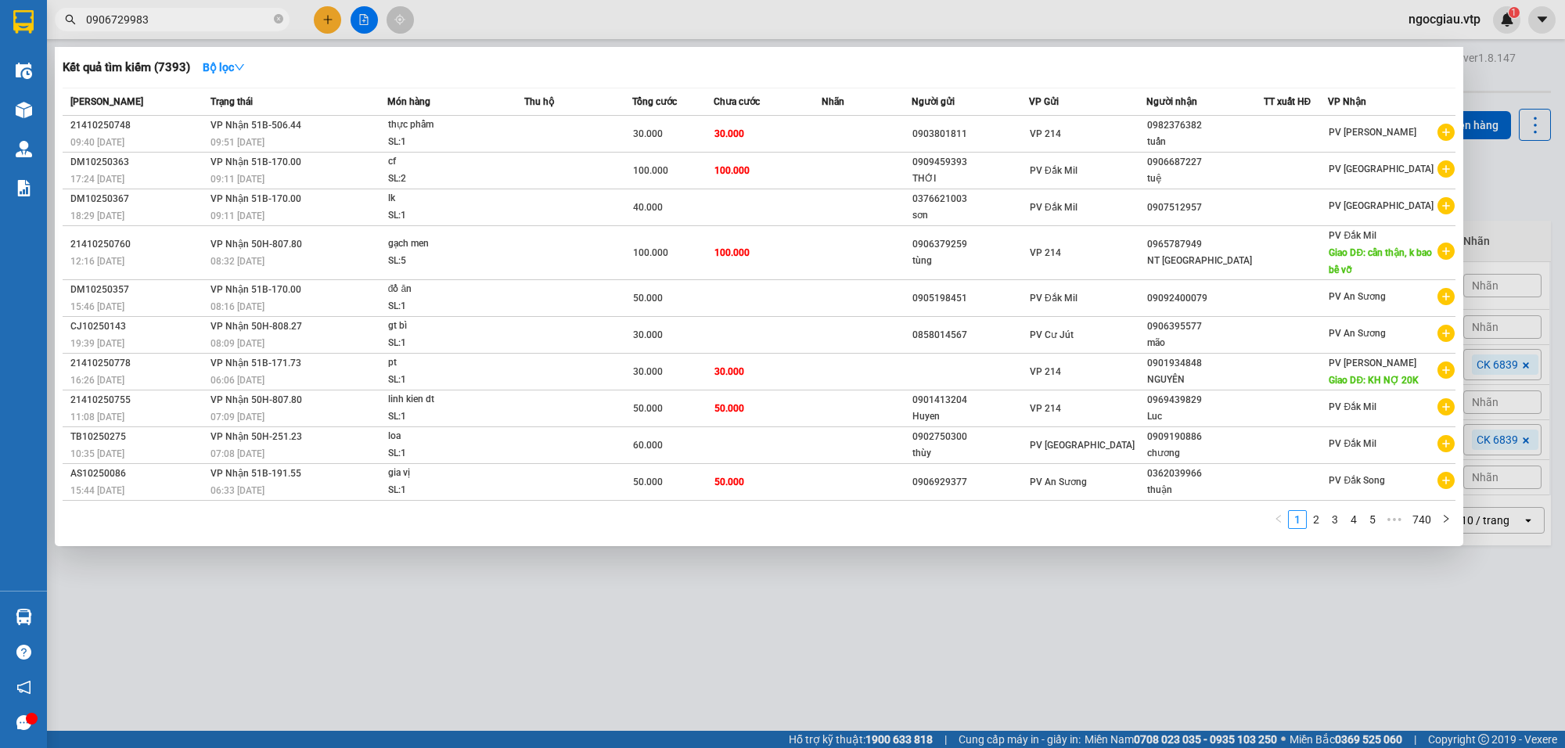
type input "0906729983"
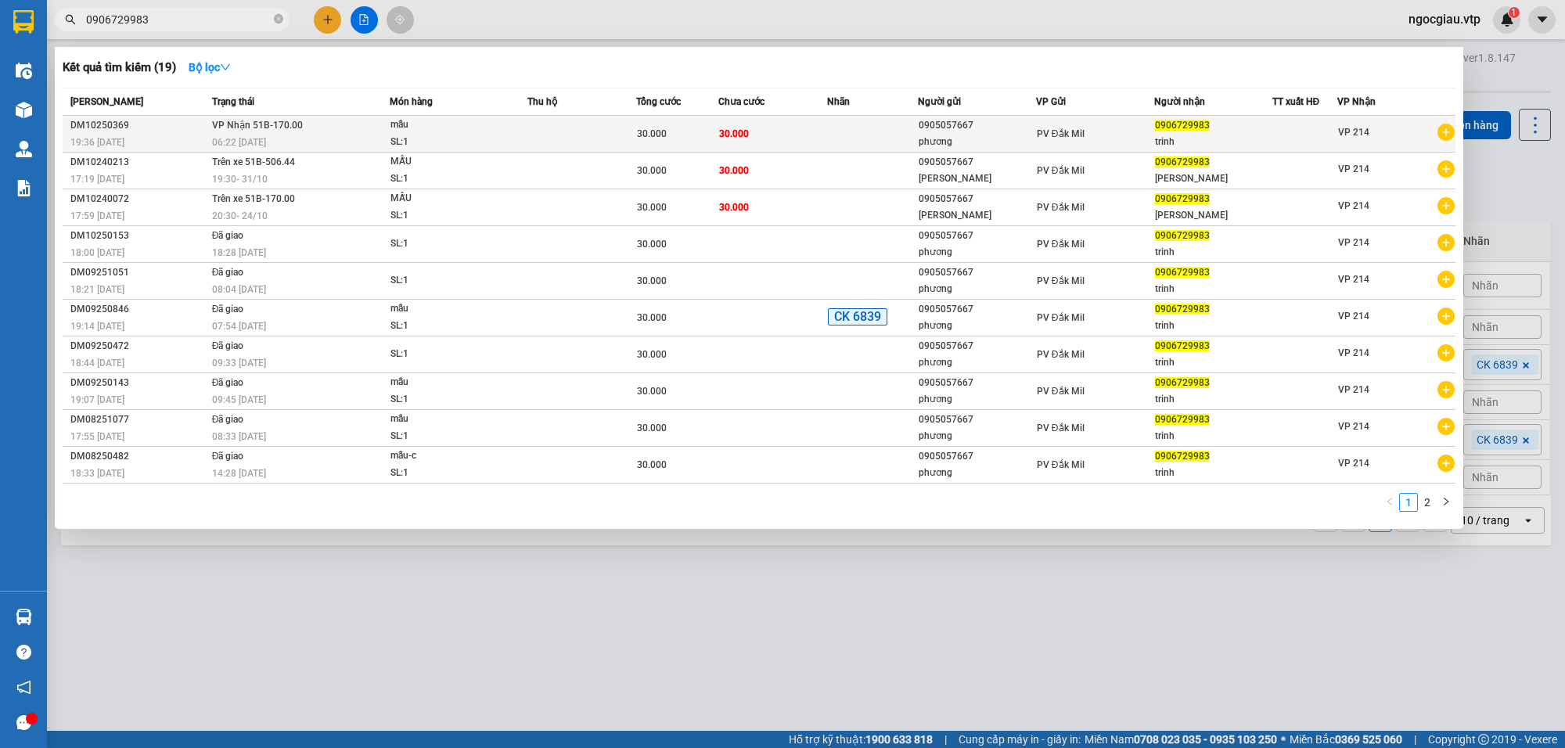
click at [605, 128] on td at bounding box center [582, 134] width 109 height 37
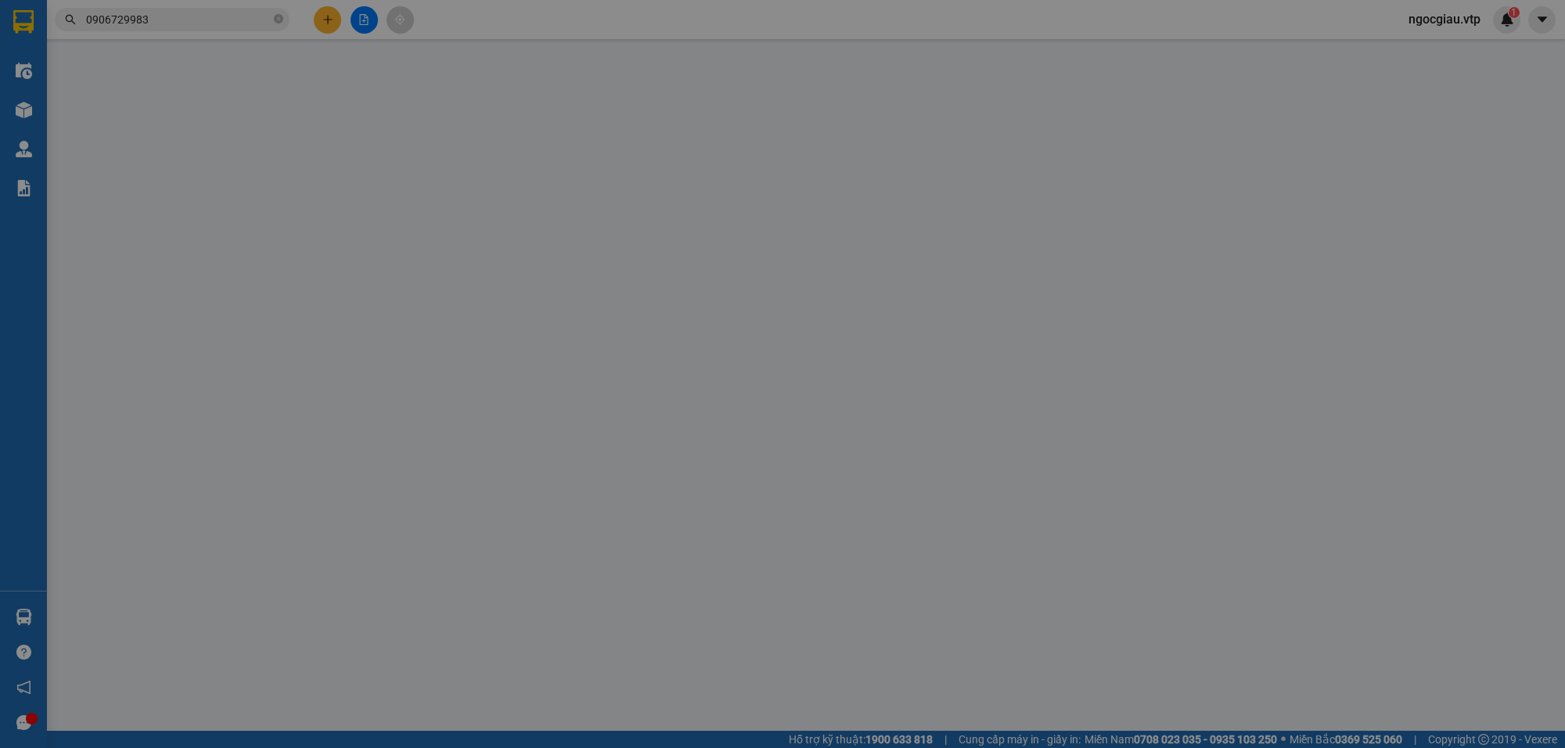
type input "0905057667"
type input "phương"
type input "0906729983"
type input "trinh"
type input "0"
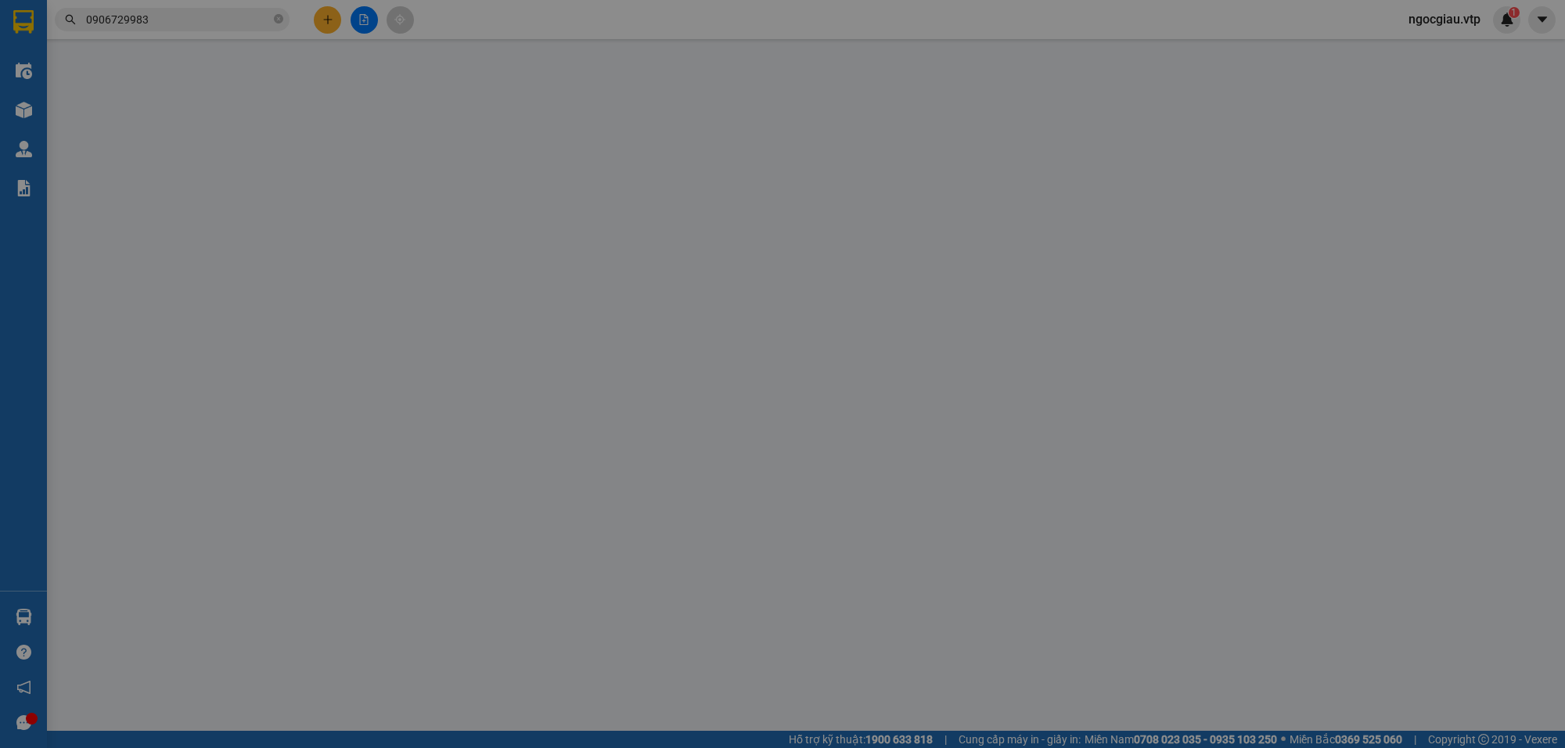
type input "30.000"
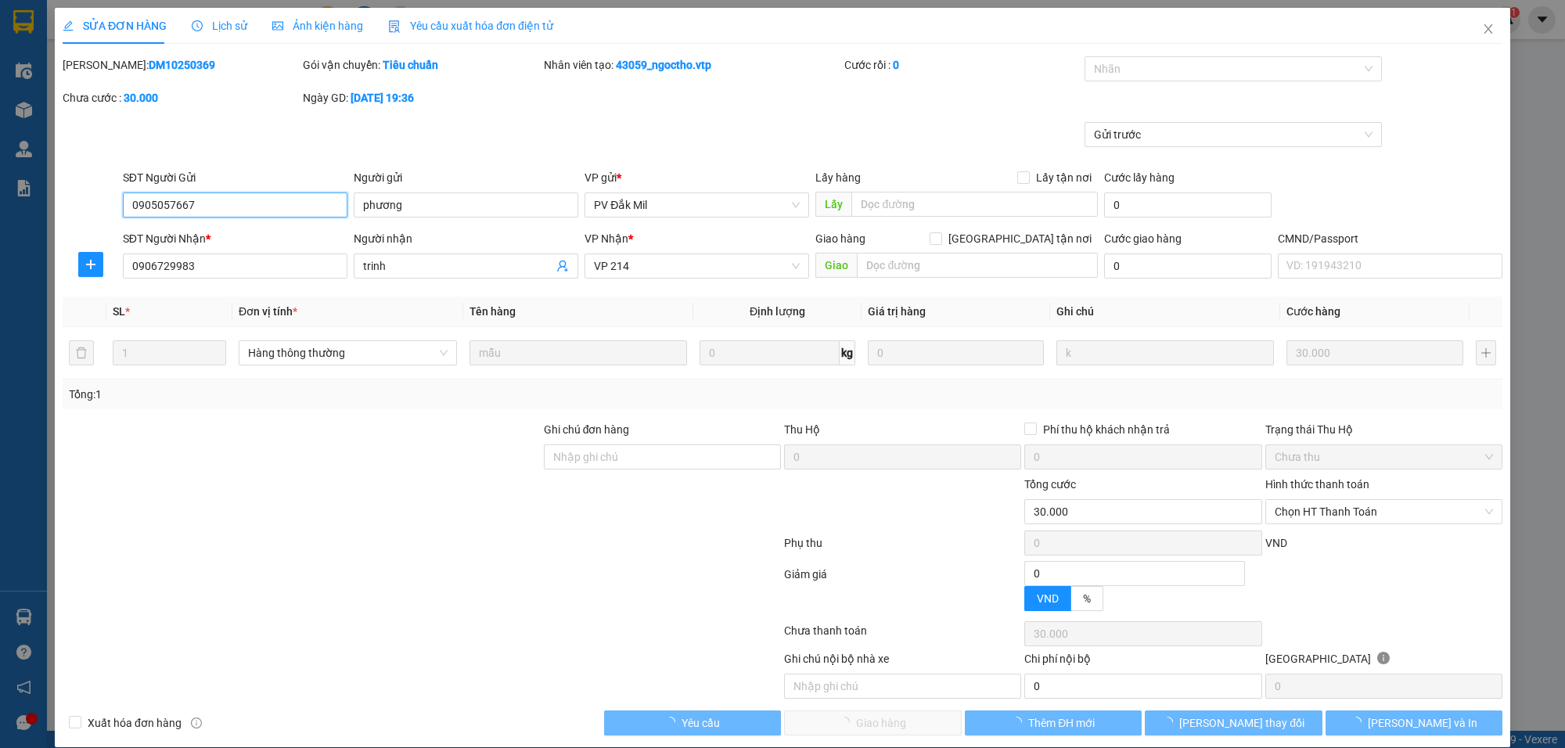
type input "1.500"
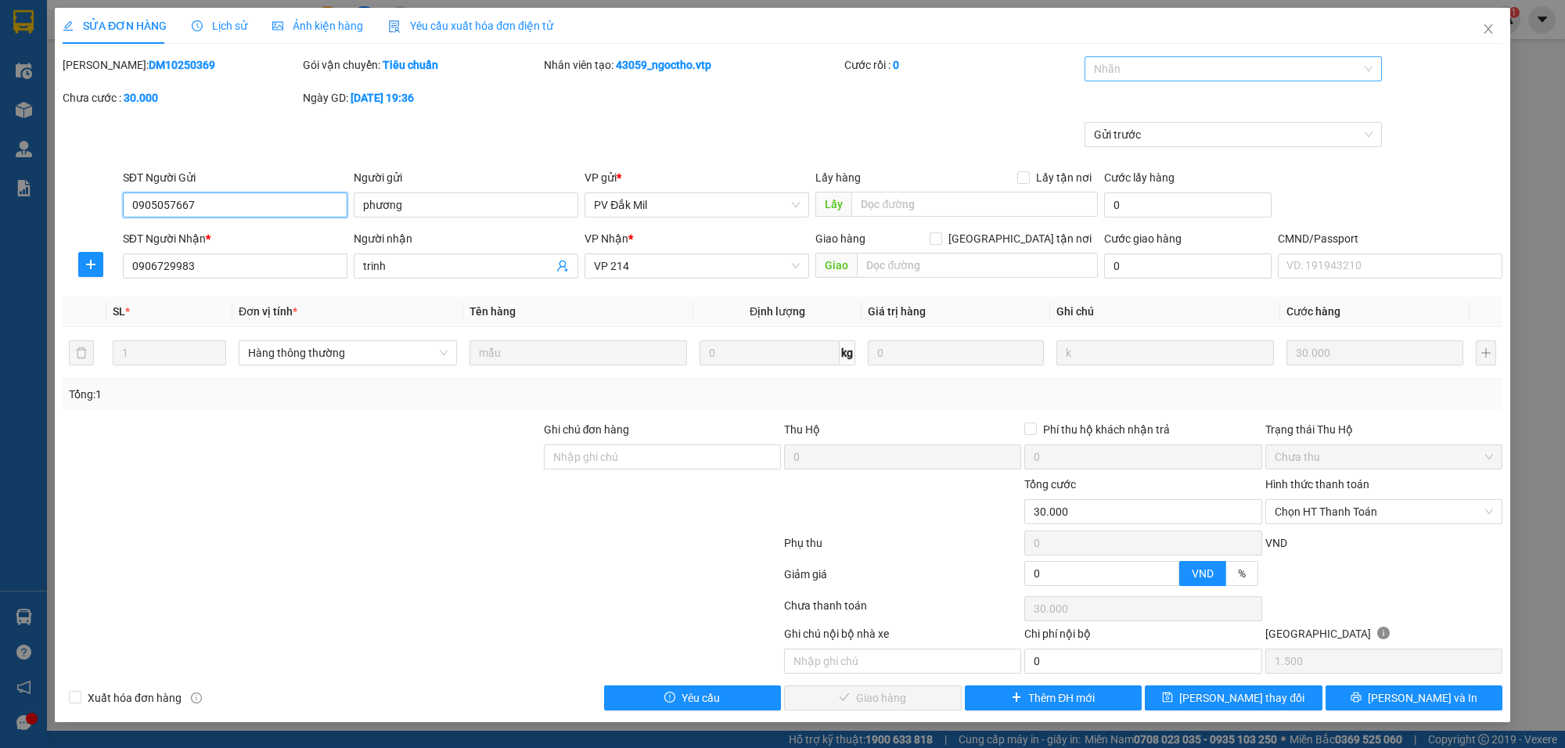
click at [1119, 64] on div at bounding box center [1226, 68] width 274 height 19
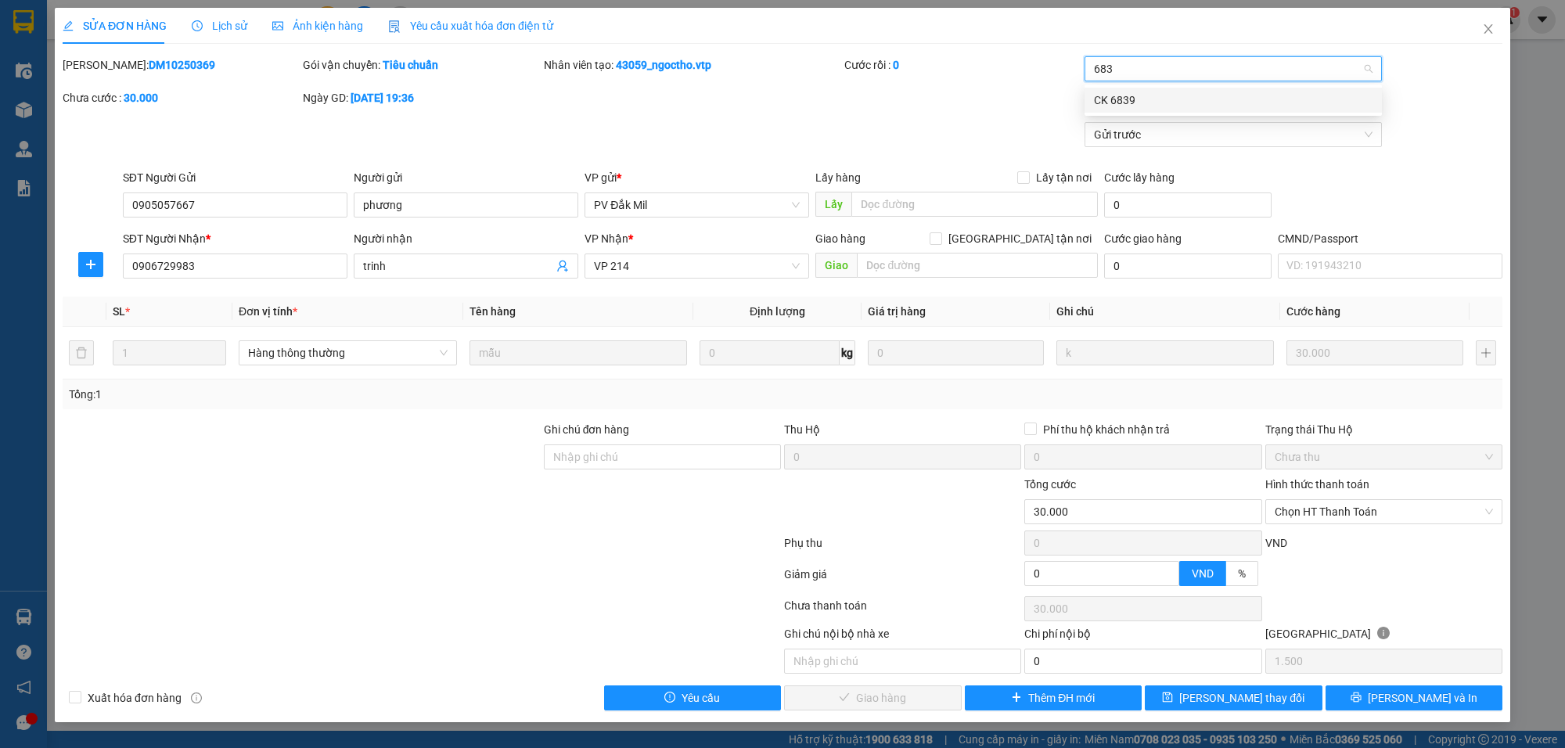
type input "6839"
click at [972, 92] on div "Mã ĐH: DM10250369 Gói vận chuyển: Tiêu chuẩn Nhân viên tạo: 43059_ngoctho.vtp C…" at bounding box center [782, 89] width 1443 height 66
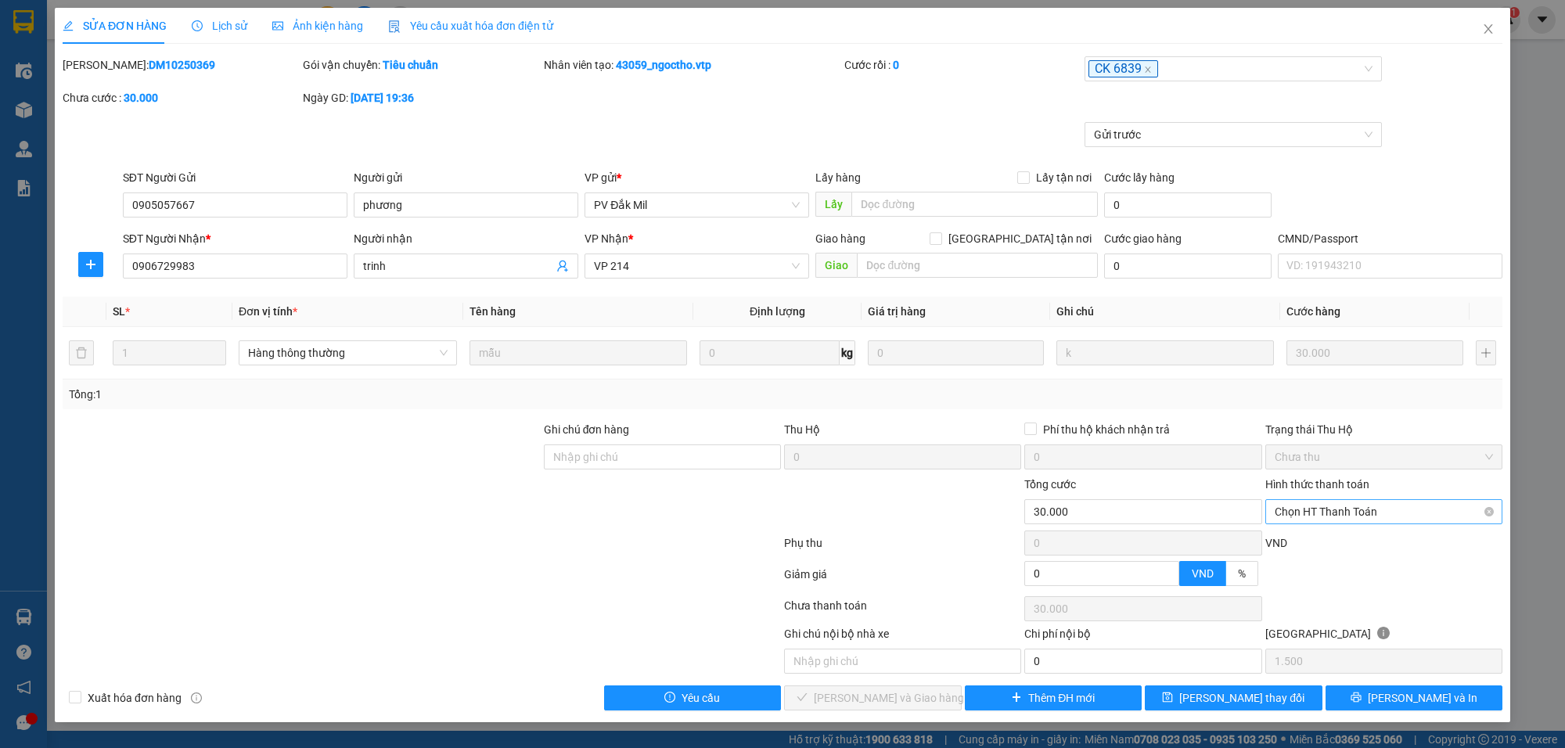
click at [1349, 506] on span "Chọn HT Thanh Toán" at bounding box center [1384, 511] width 218 height 23
click at [1320, 636] on div "Chuyển khoản" at bounding box center [1384, 644] width 218 height 17
type input "0"
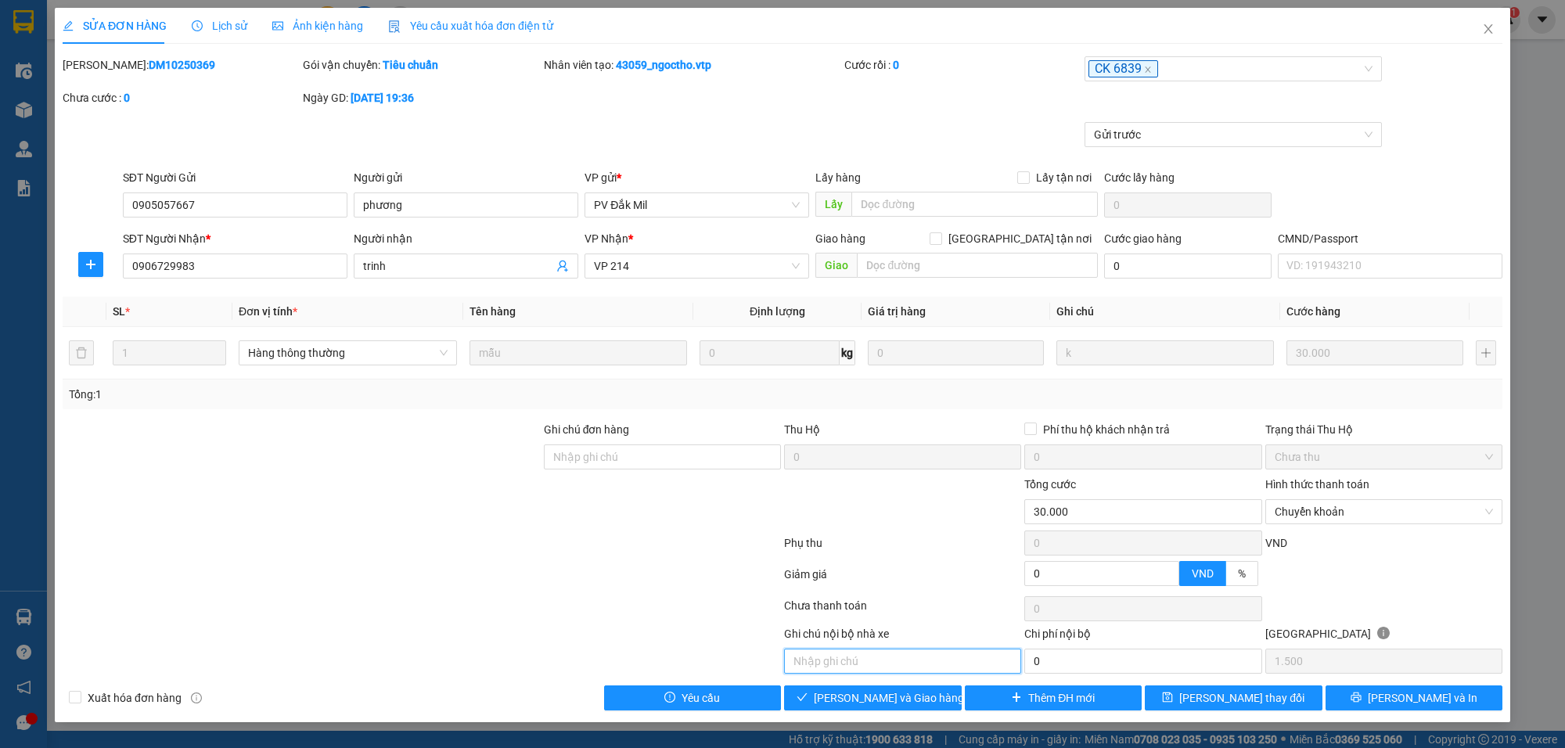
click at [913, 666] on input "text" at bounding box center [902, 661] width 237 height 25
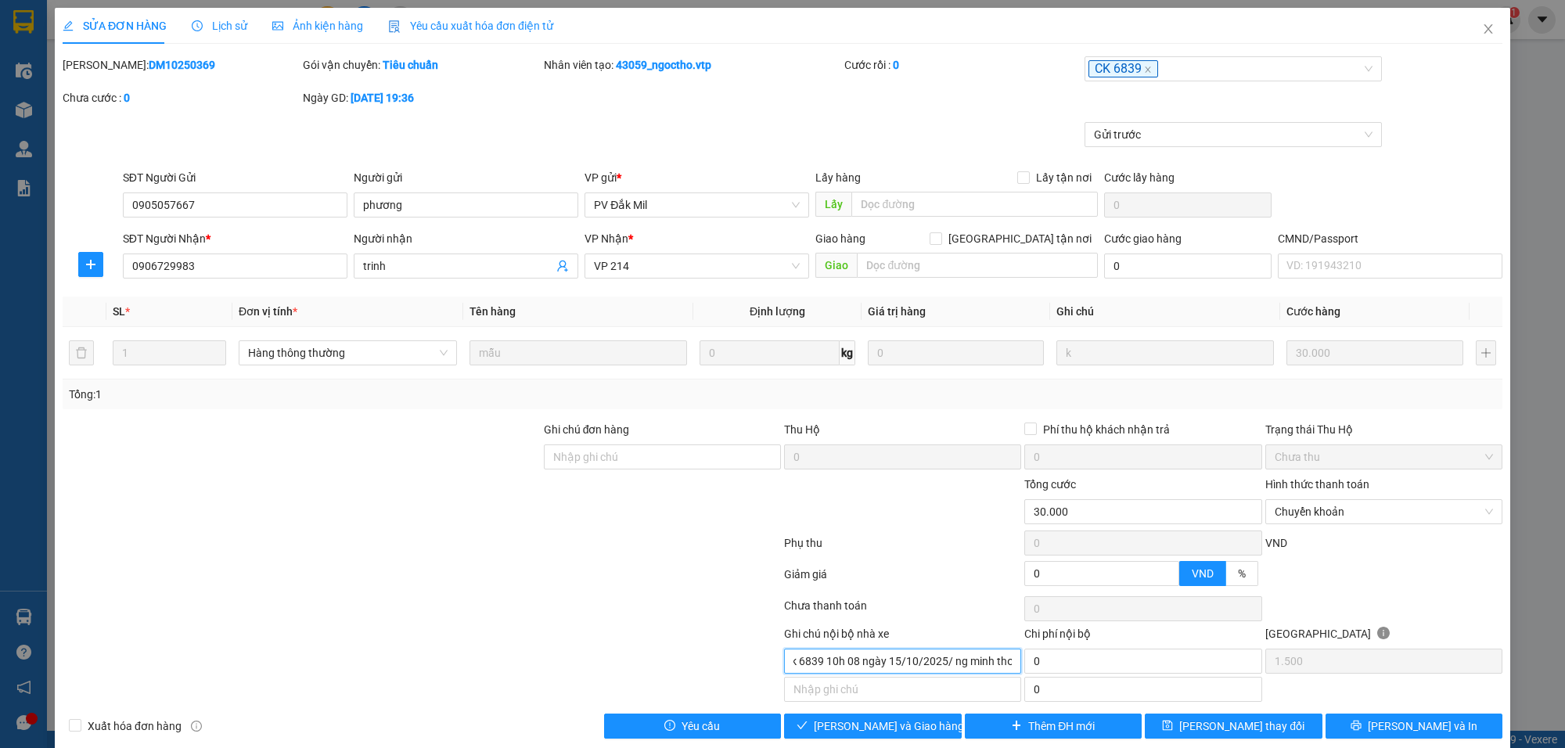
scroll to position [0, 43]
type input "khách ck 6839 10h 08 ngày 15/10/2025/ ng minh thơ"
click at [905, 732] on span "Lưu và Giao hàng" at bounding box center [889, 726] width 150 height 17
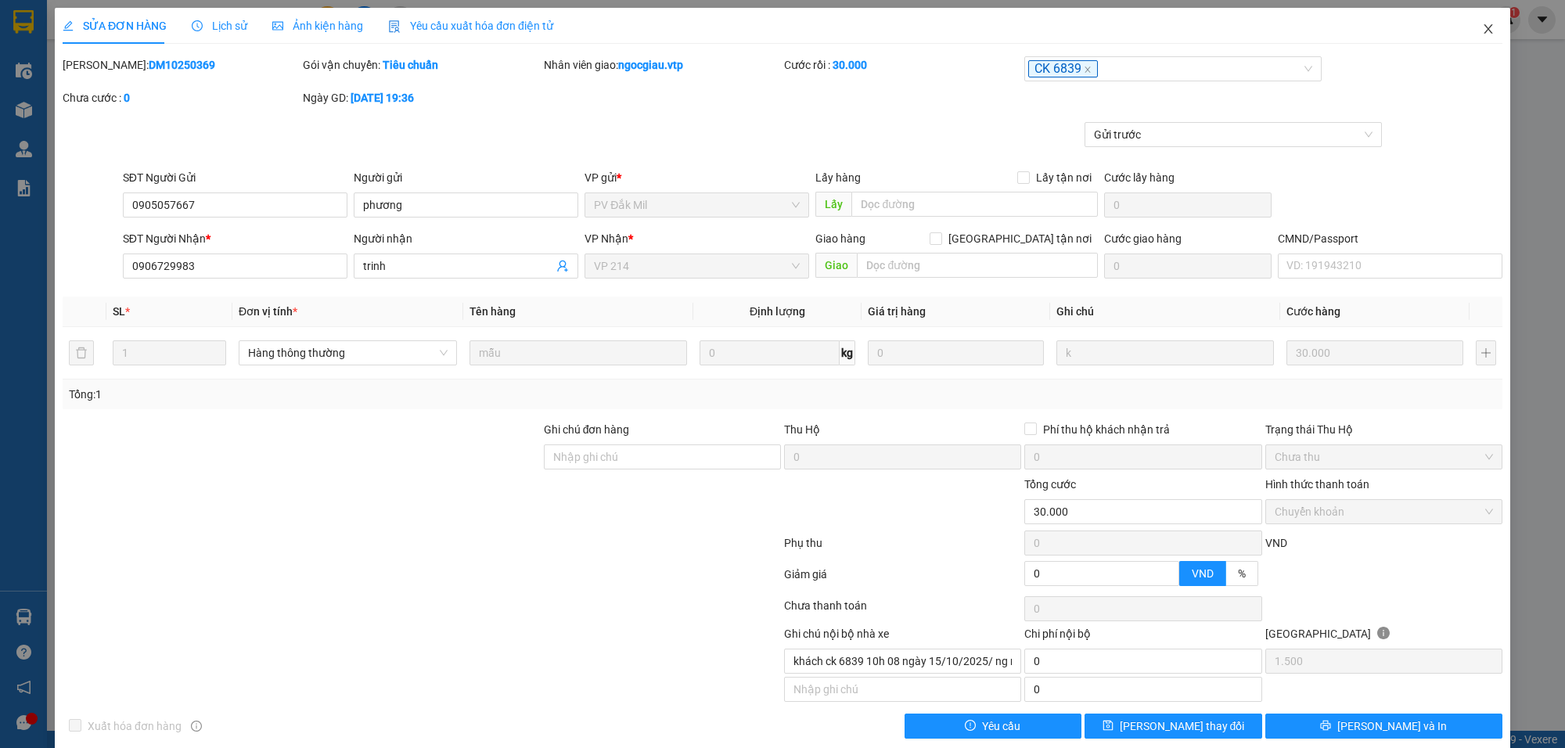
click at [1482, 24] on icon "close" at bounding box center [1488, 29] width 13 height 13
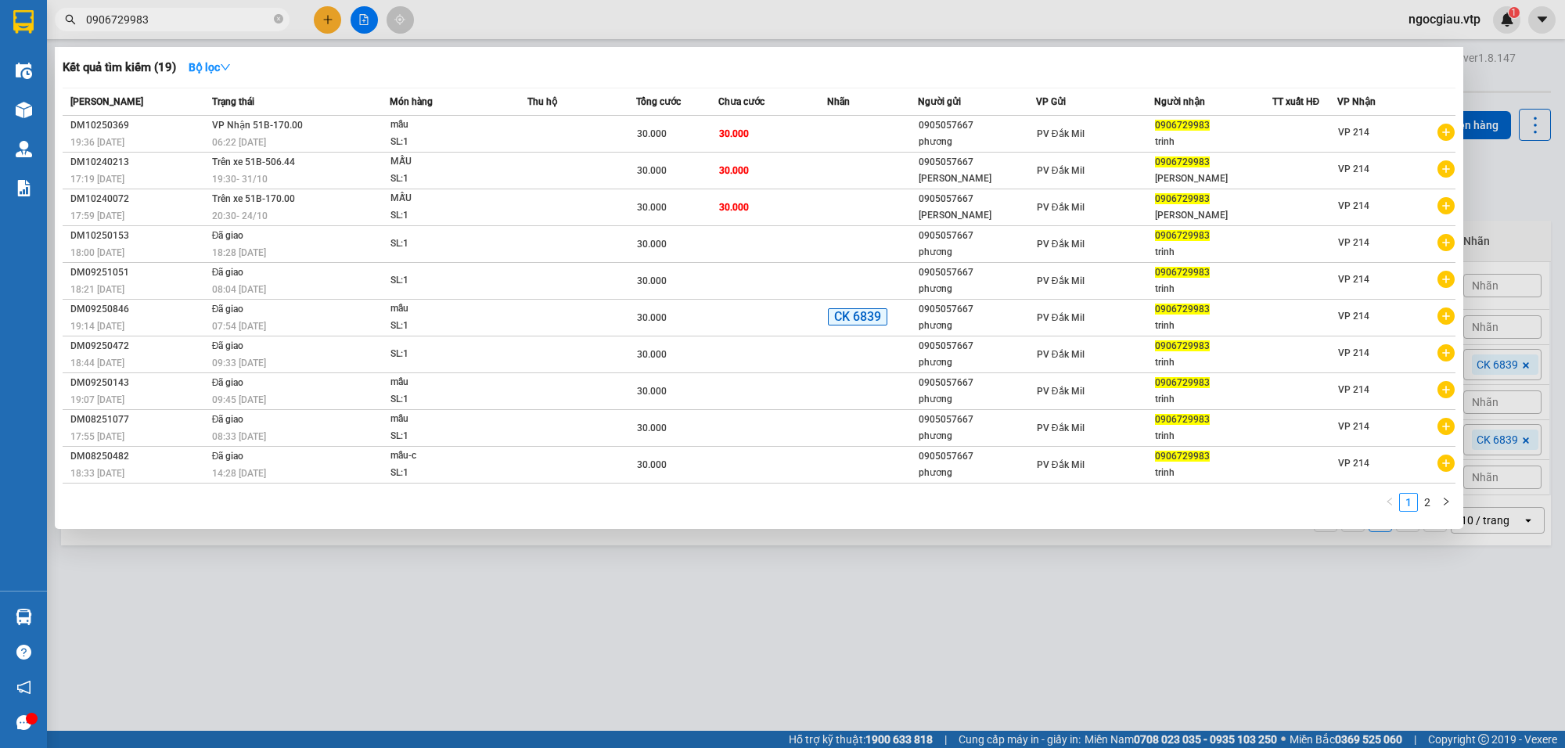
click at [180, 20] on input "0906729983" at bounding box center [178, 19] width 185 height 17
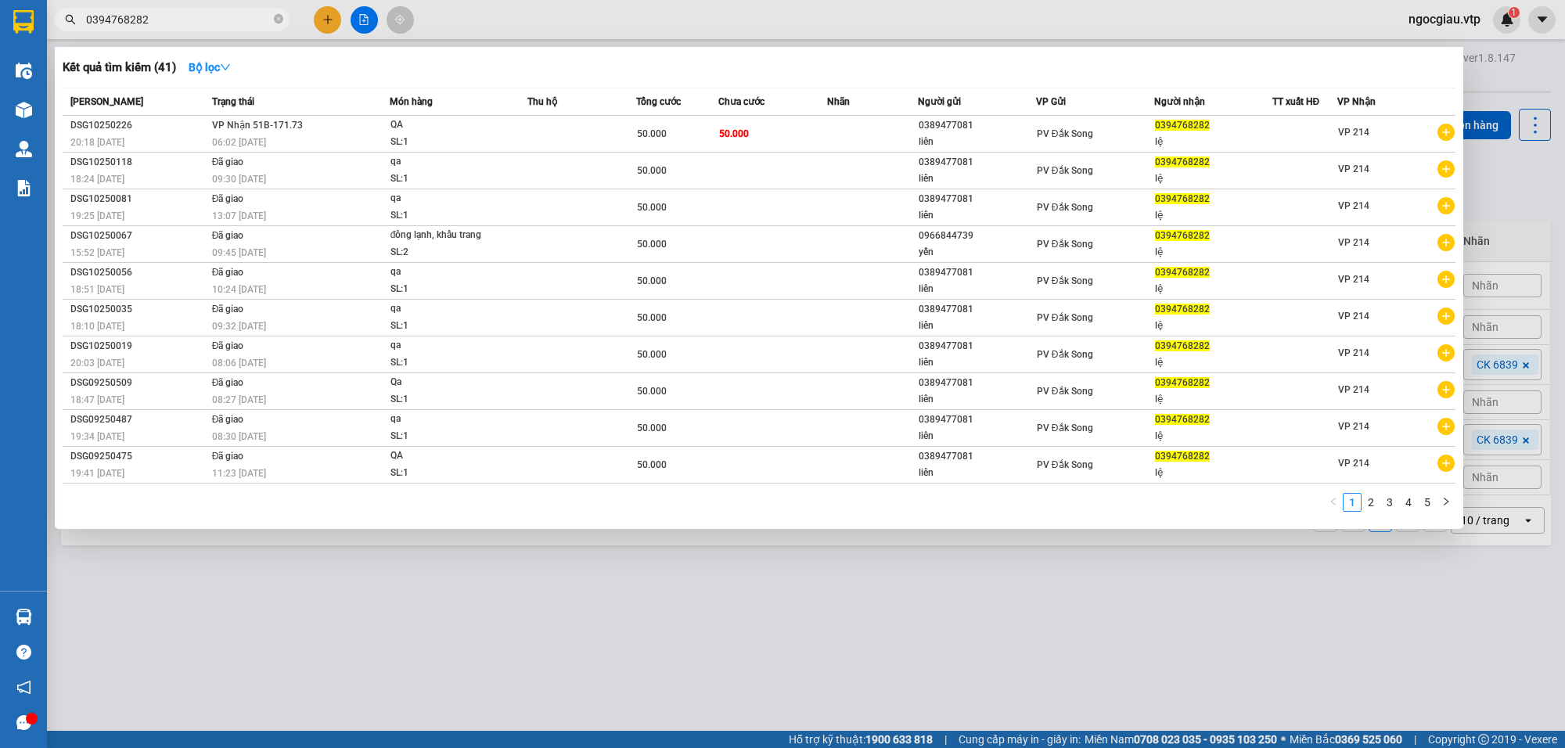
type input "0394768282"
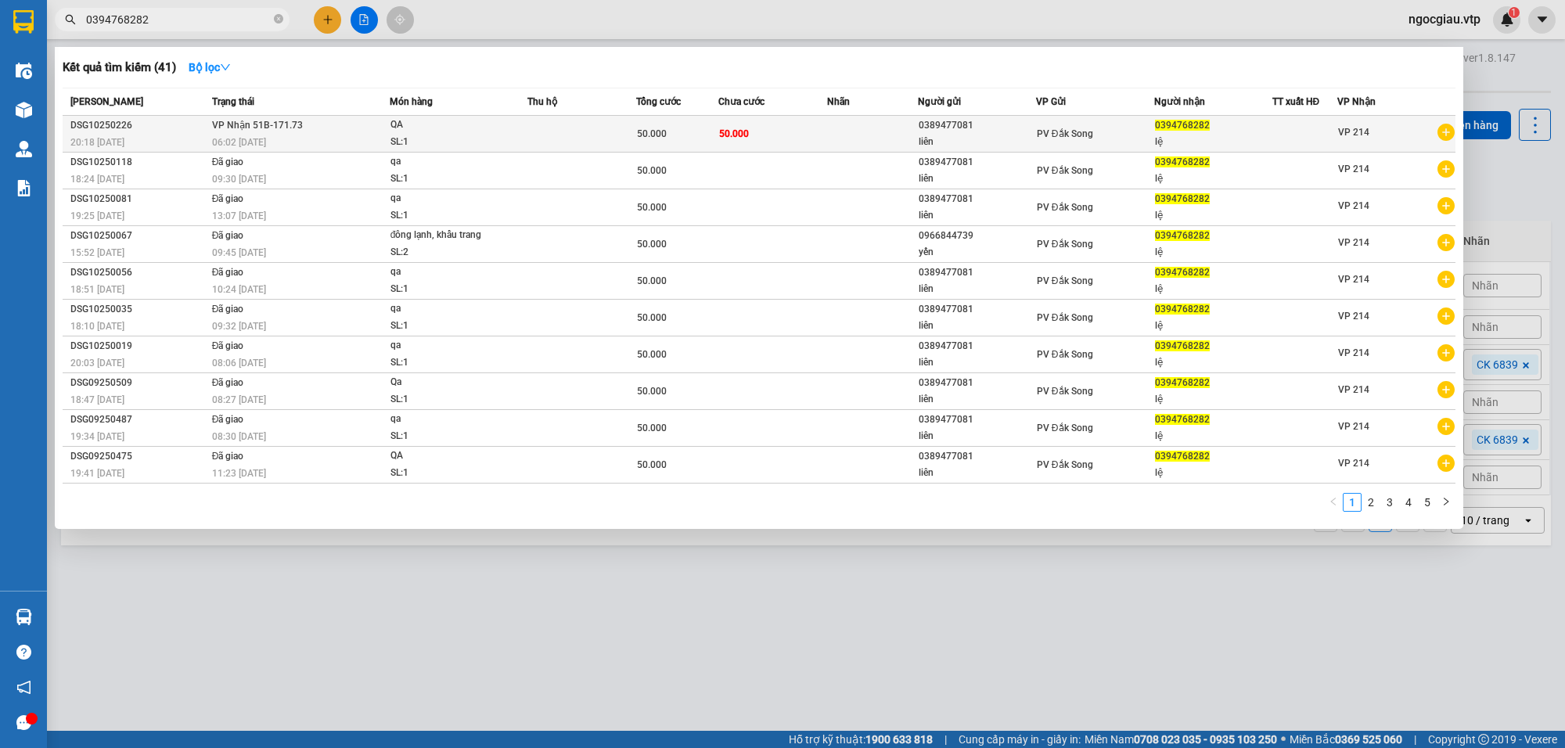
click at [330, 126] on td "VP Nhận 51B-171.73 06:02 - 14/10" at bounding box center [299, 134] width 182 height 37
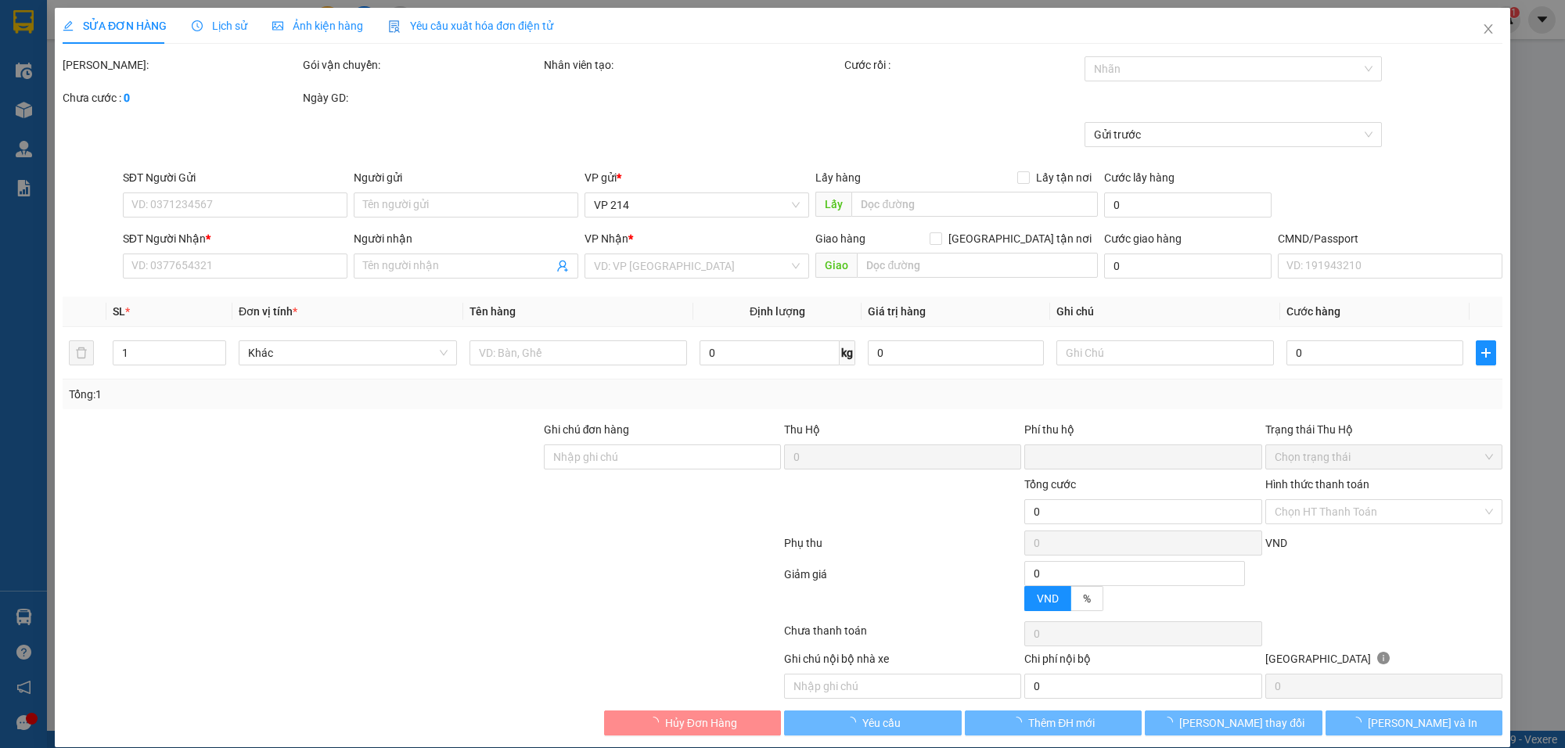
type input "2.500"
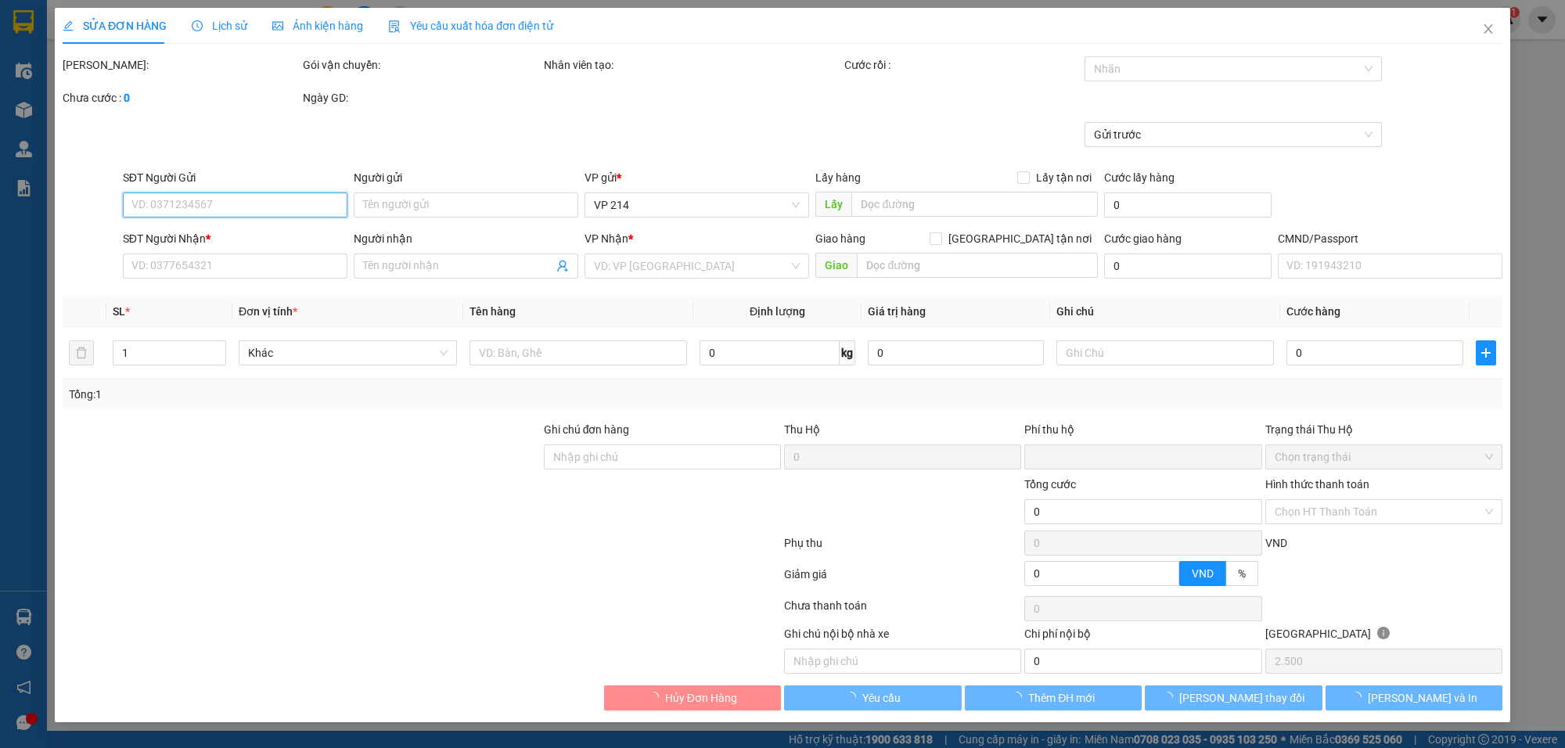
type input "0389477081"
type input "liên"
type input "0394768282"
type input "lệ"
type input "0"
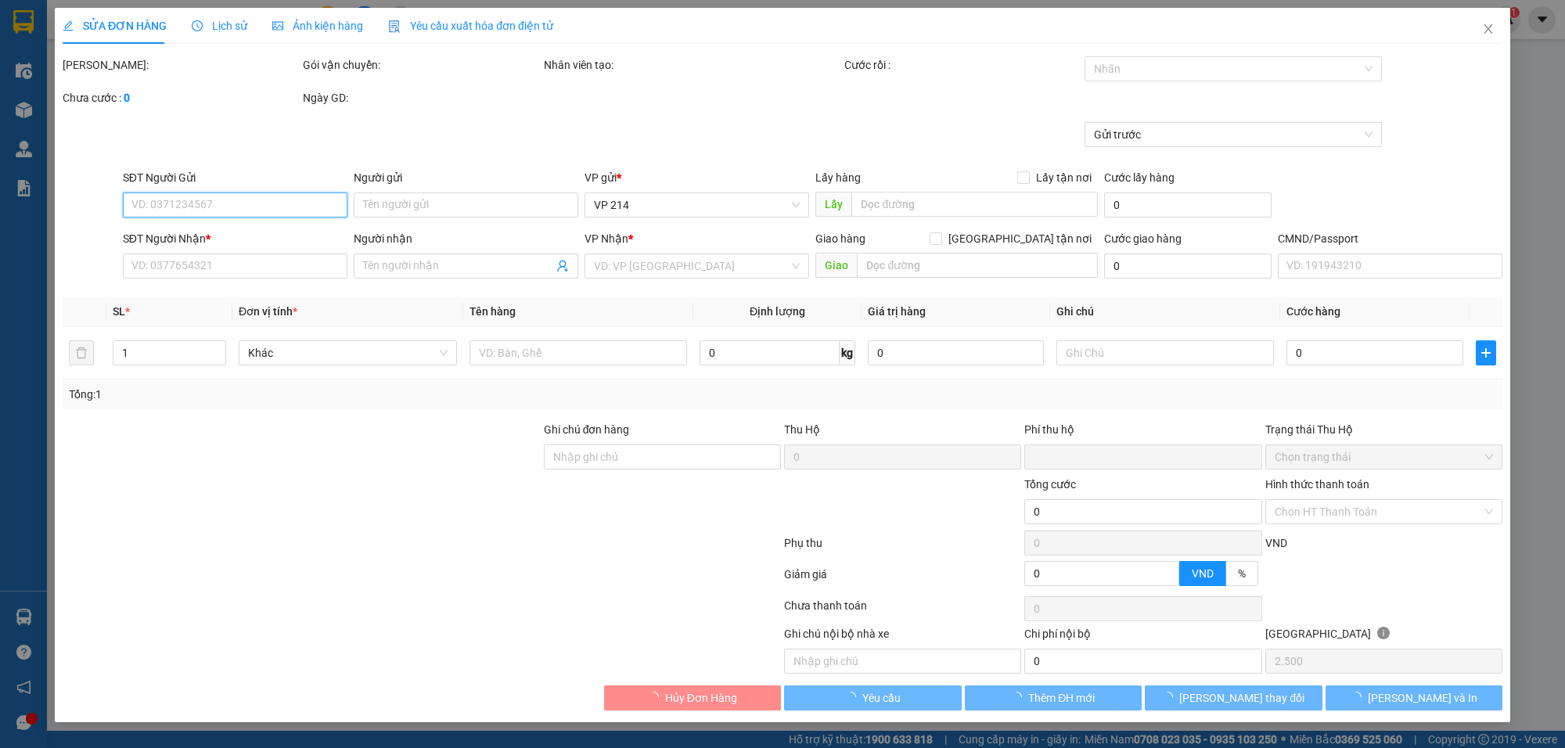
type input "50.000"
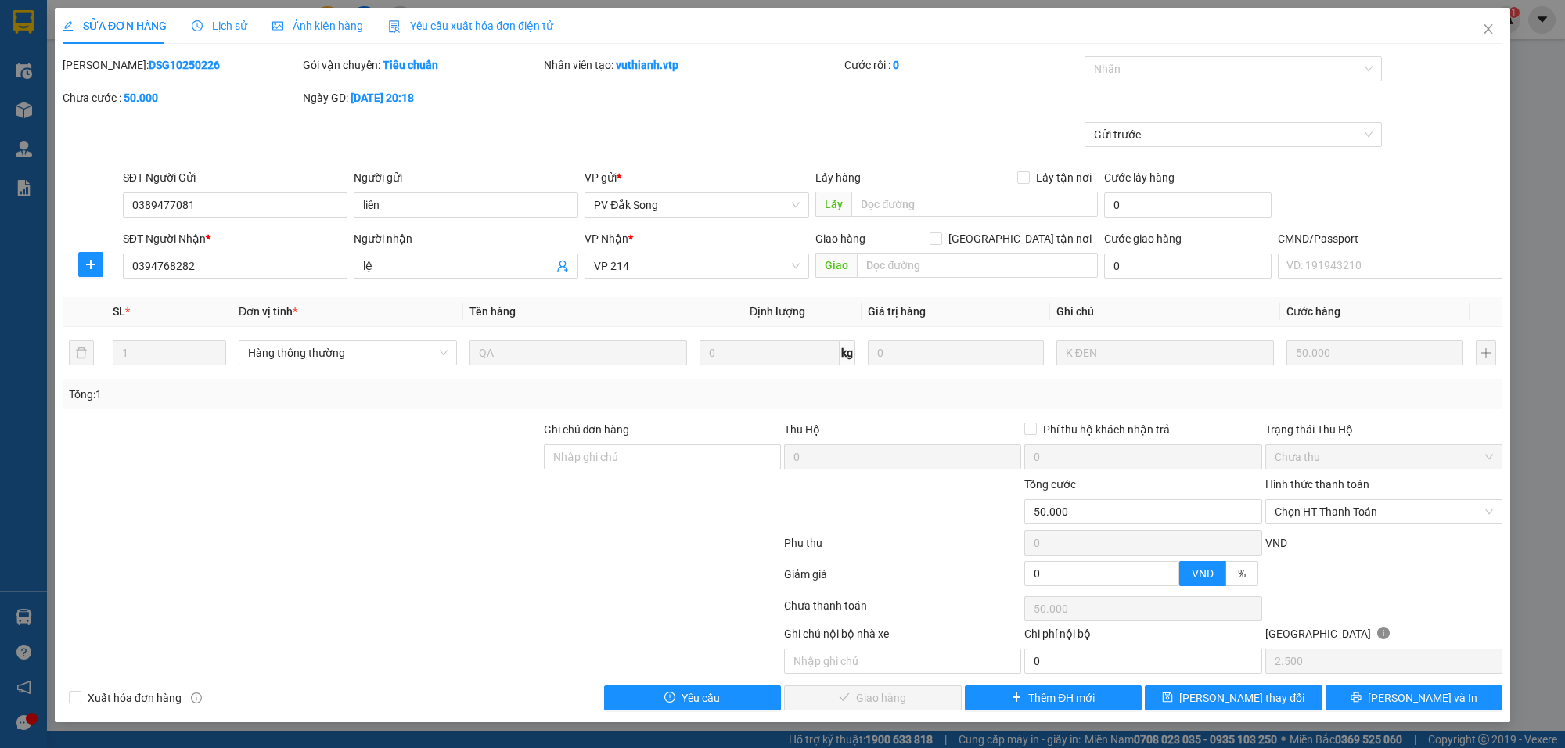
click at [215, 27] on span "Lịch sử" at bounding box center [220, 26] width 56 height 13
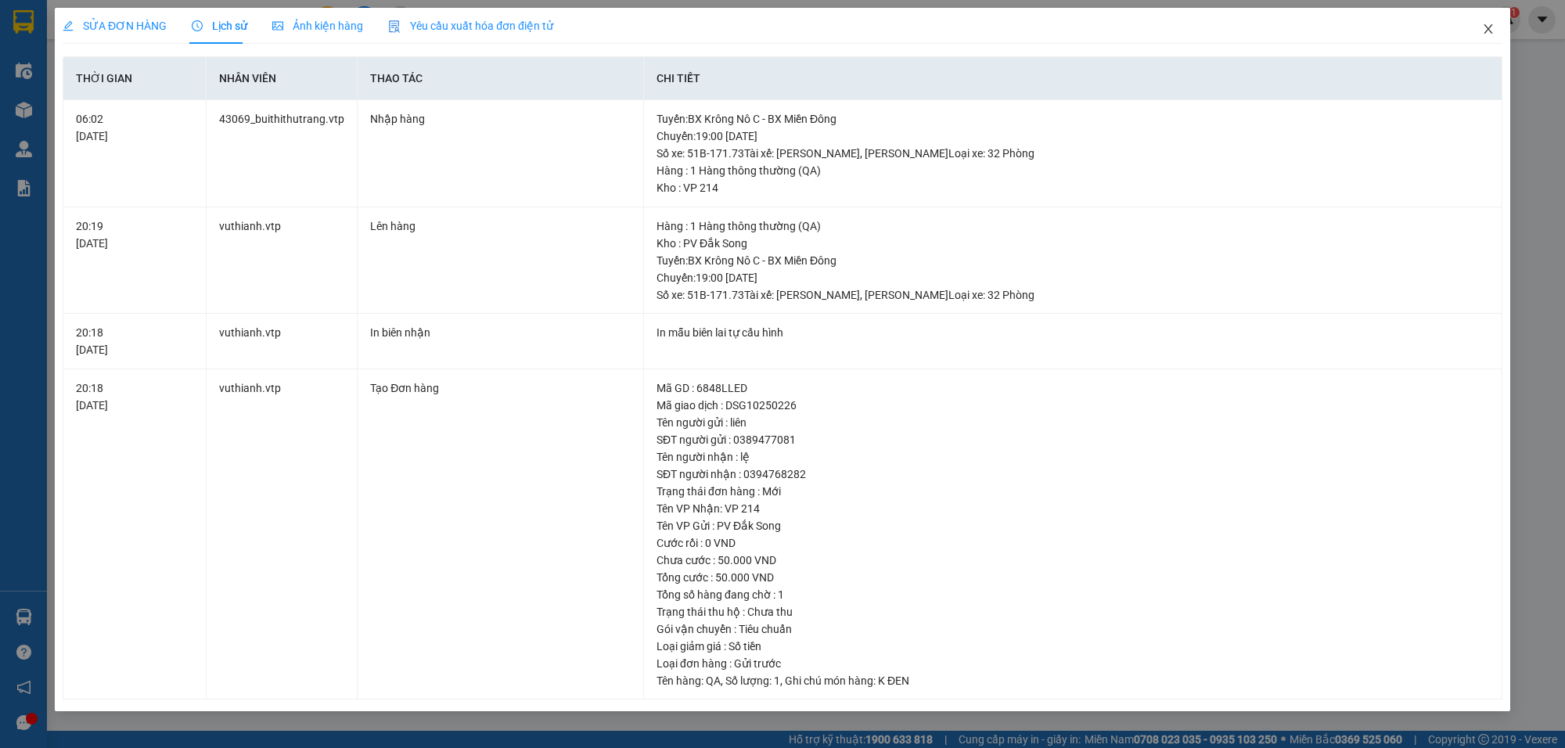
click at [1499, 27] on span "Close" at bounding box center [1489, 30] width 44 height 44
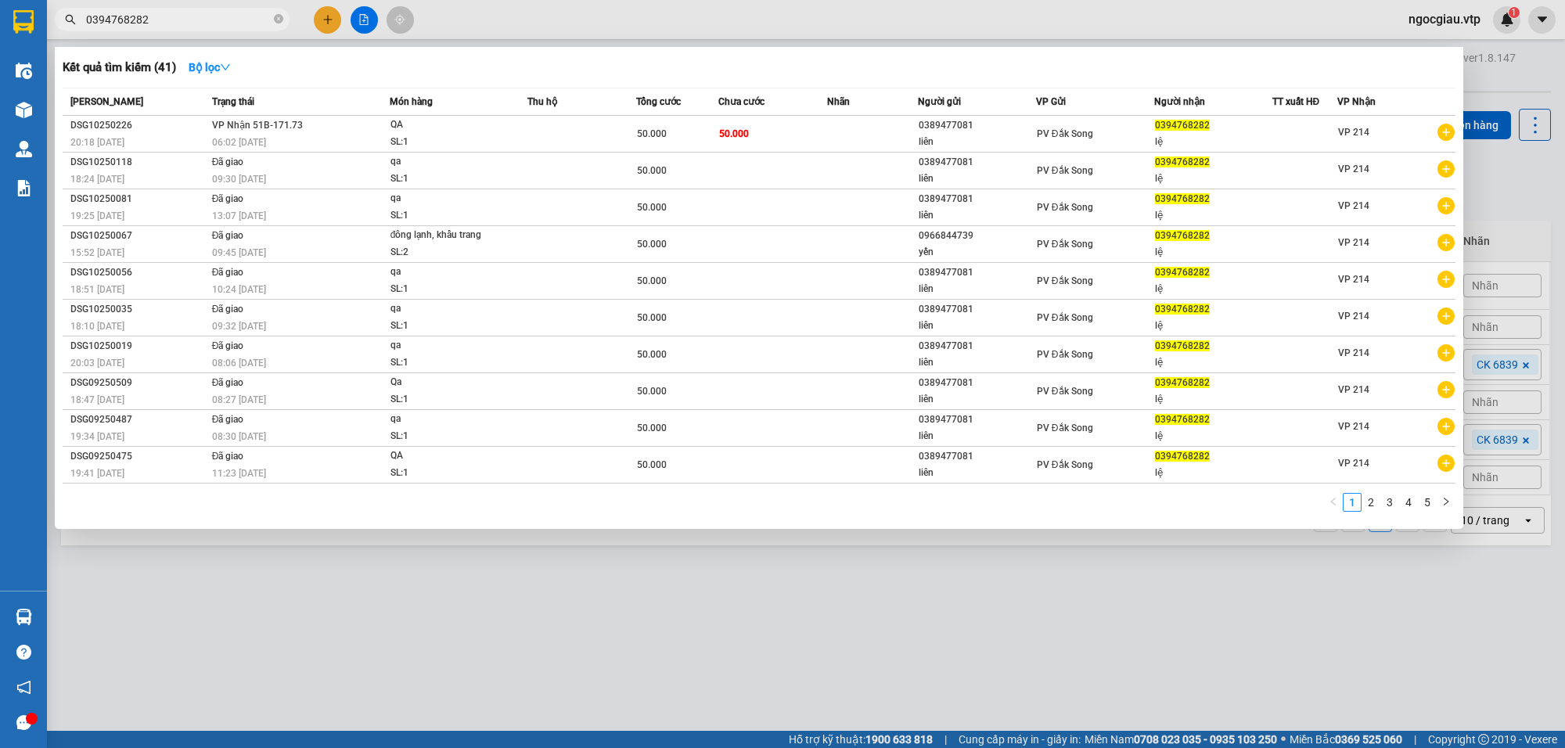
click at [251, 14] on input "0394768282" at bounding box center [178, 19] width 185 height 17
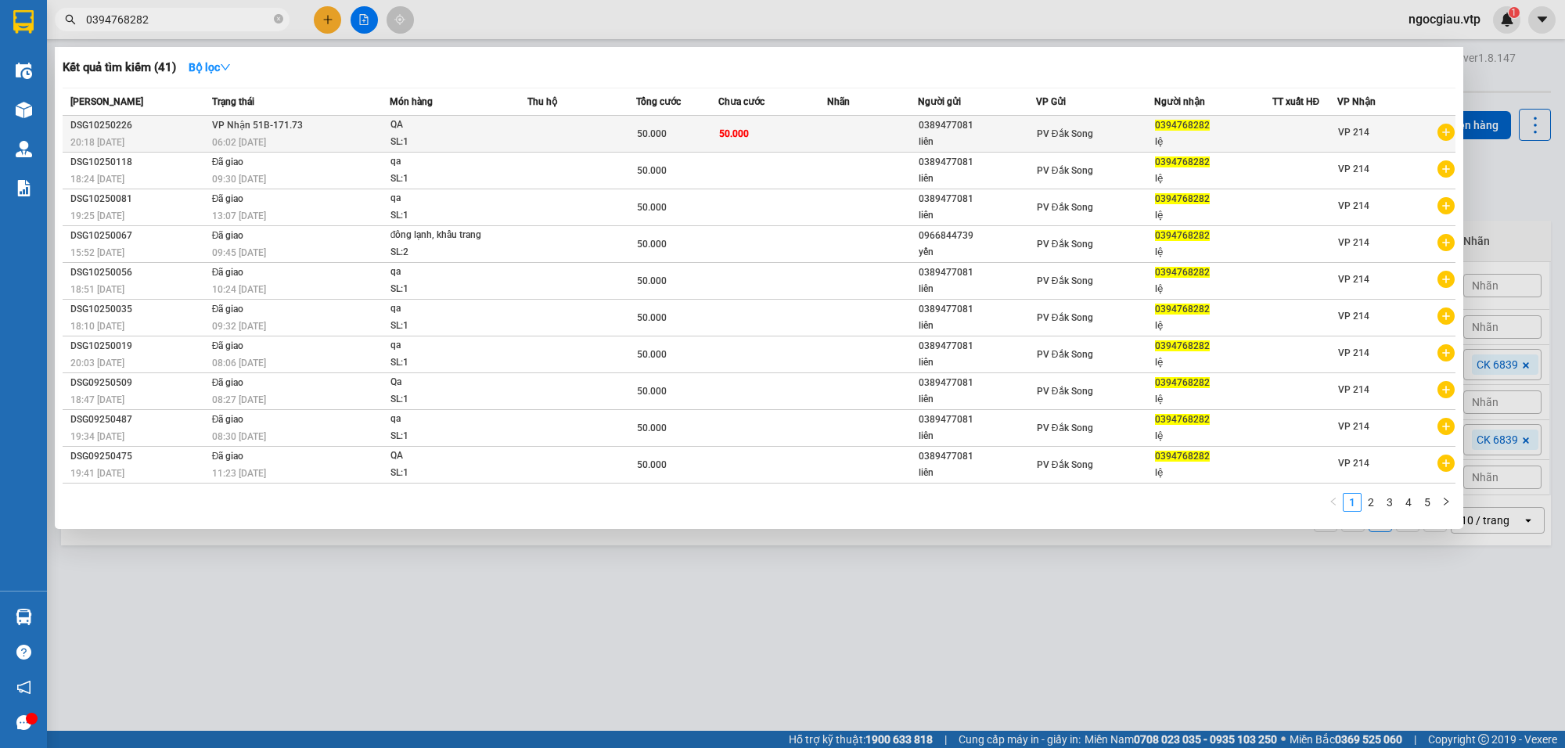
click at [695, 126] on div "50.000" at bounding box center [677, 133] width 80 height 17
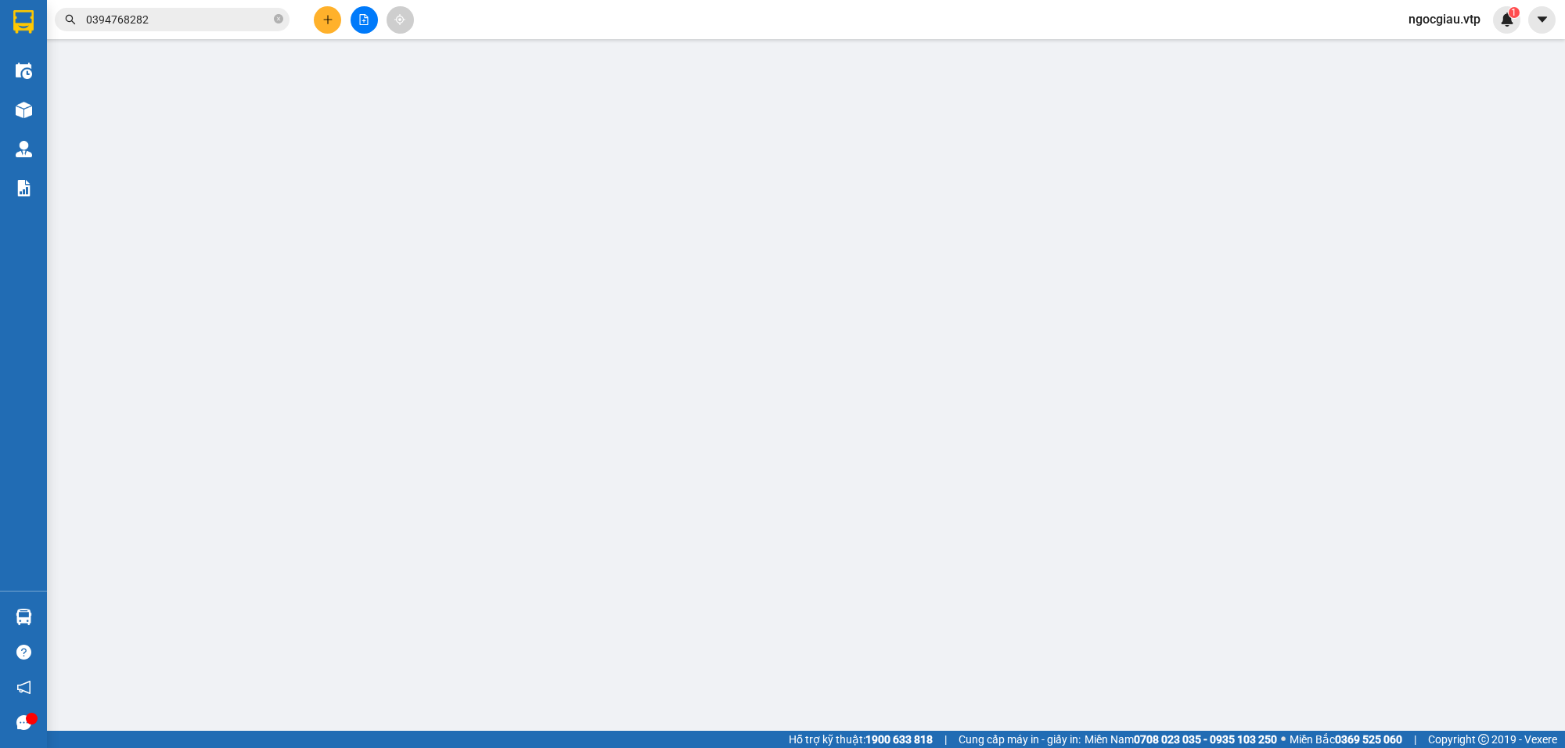
type input "0389477081"
type input "liên"
type input "0394768282"
type input "lệ"
type input "0"
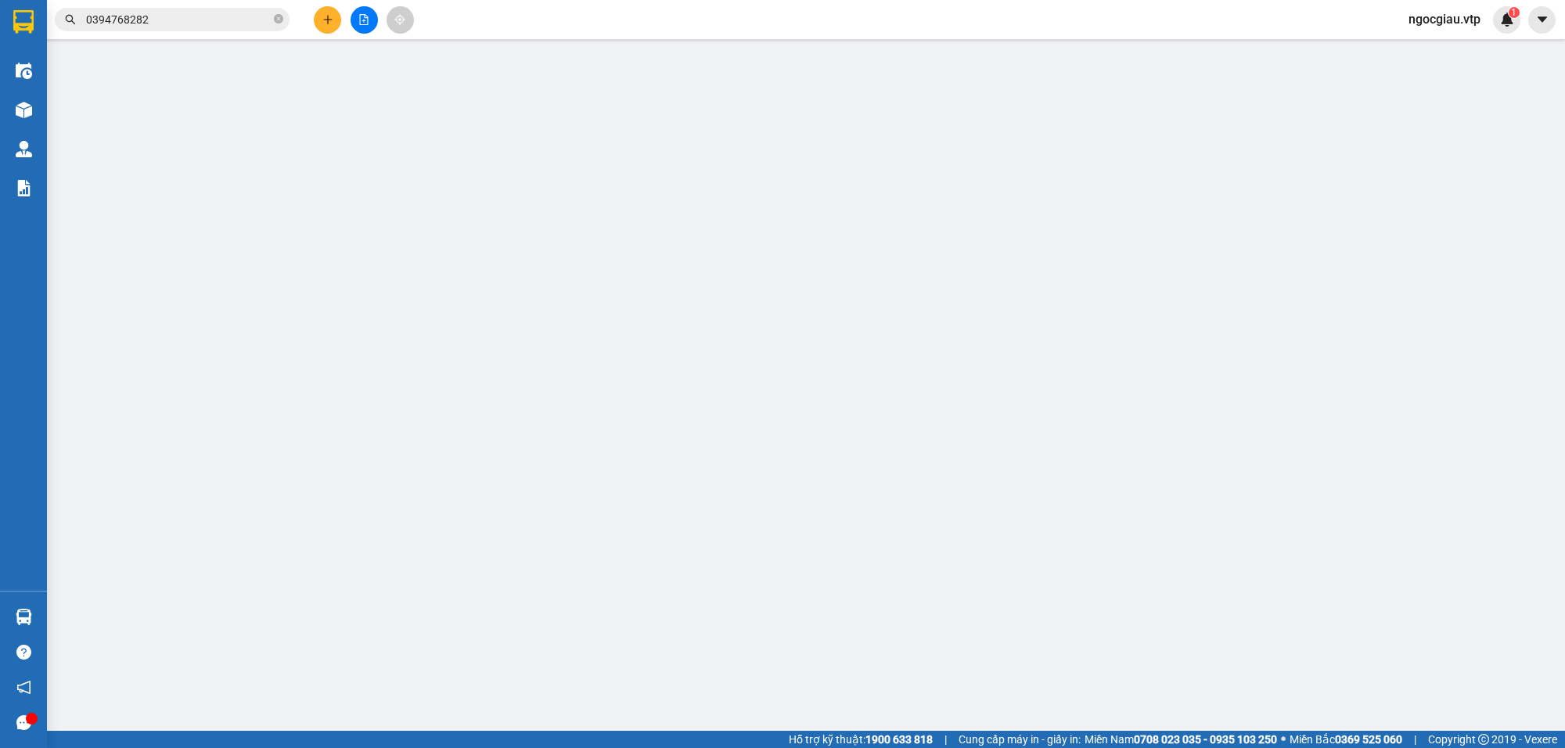
type input "50.000"
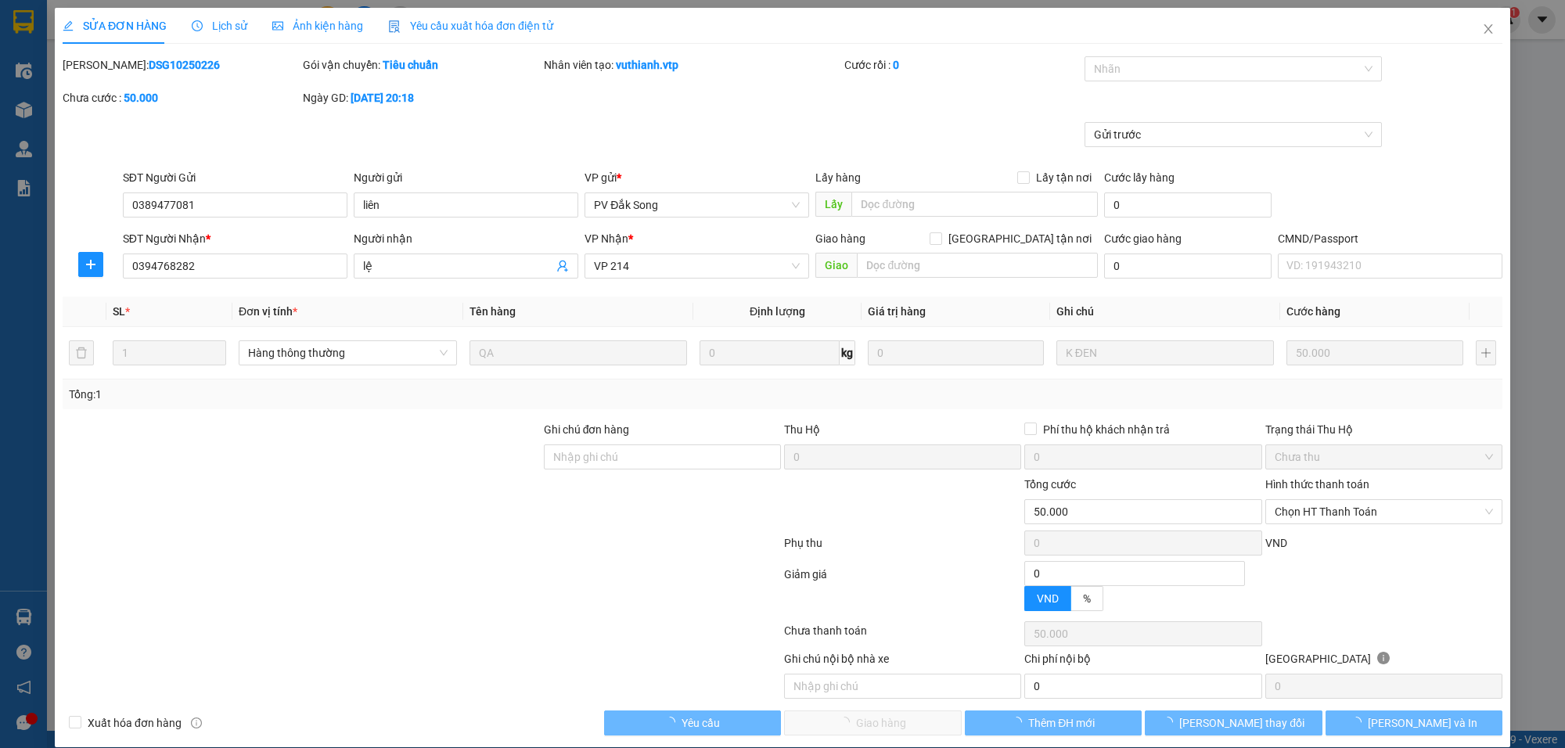
type input "2.500"
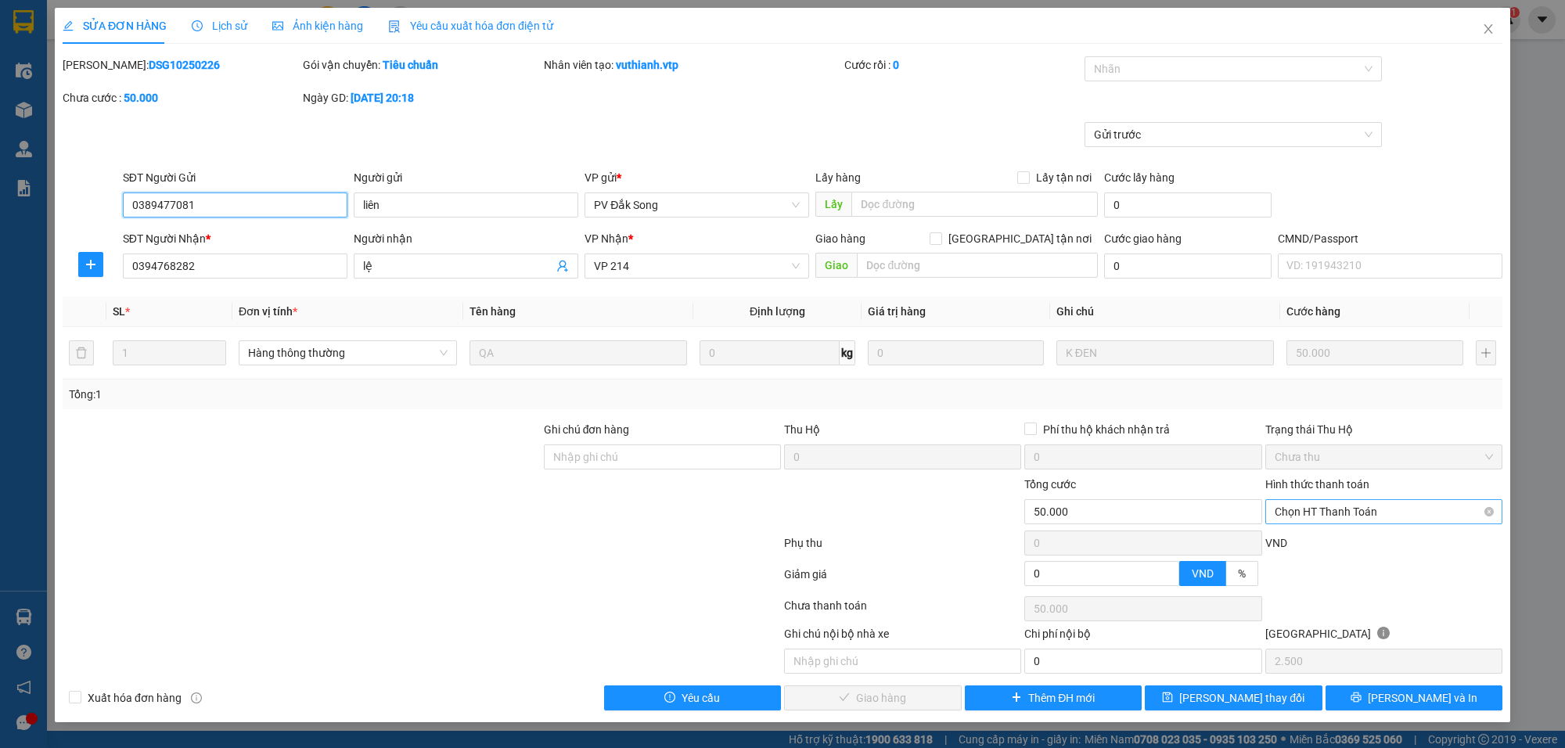
click at [1309, 514] on span "Chọn HT Thanh Toán" at bounding box center [1384, 511] width 218 height 23
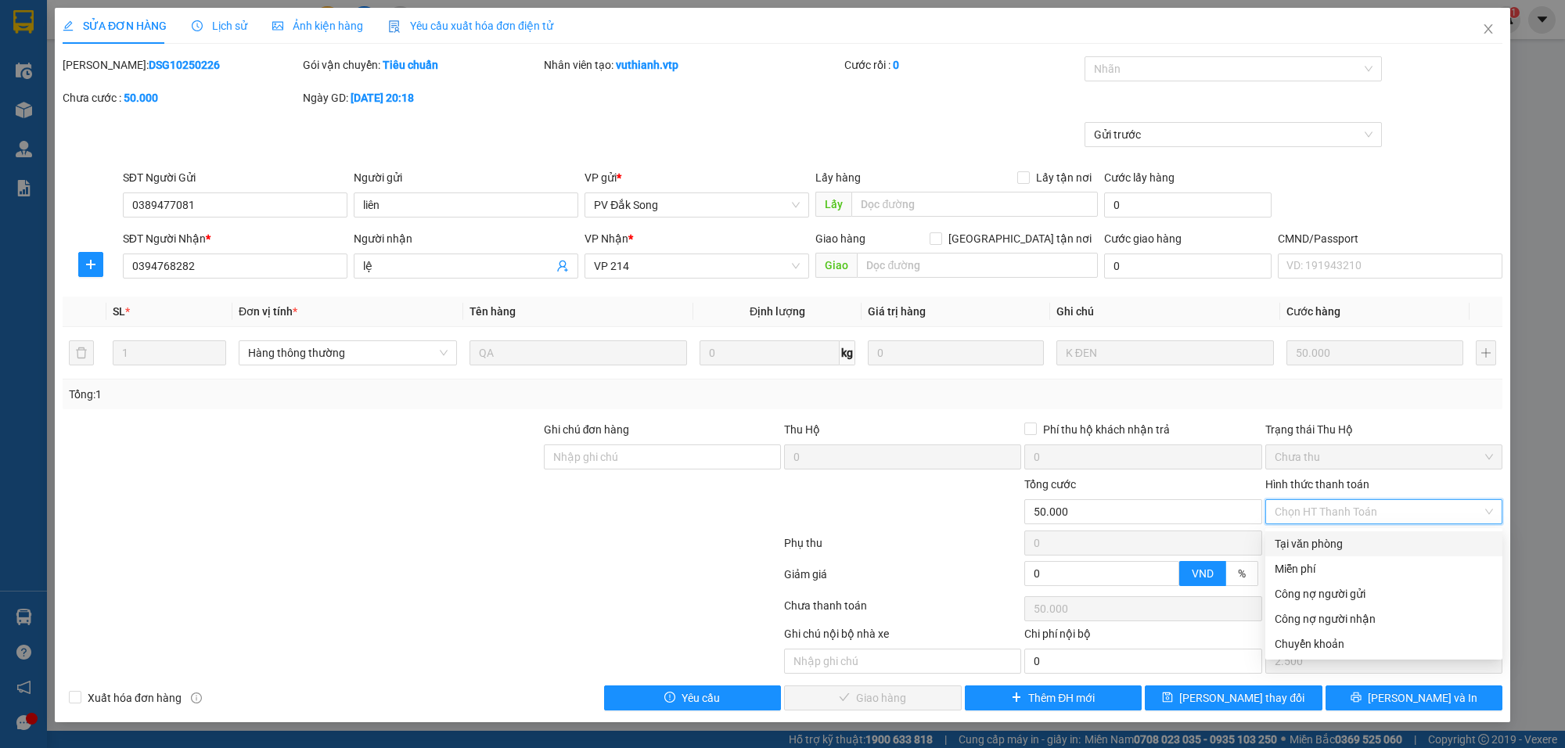
click at [1303, 531] on div "Tại văn phòng" at bounding box center [1384, 543] width 237 height 25
type input "0"
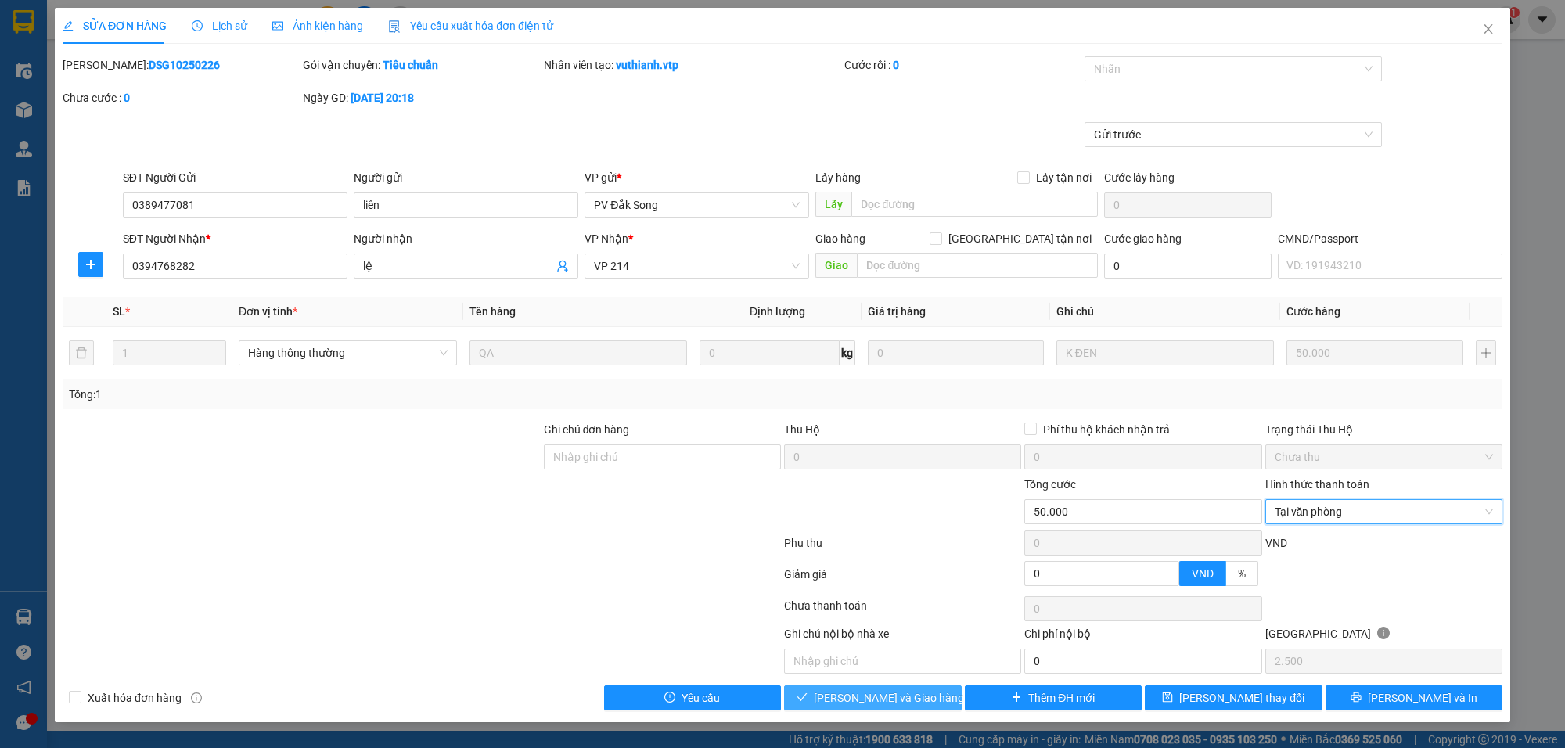
click at [908, 703] on span "Lưu và Giao hàng" at bounding box center [889, 698] width 150 height 17
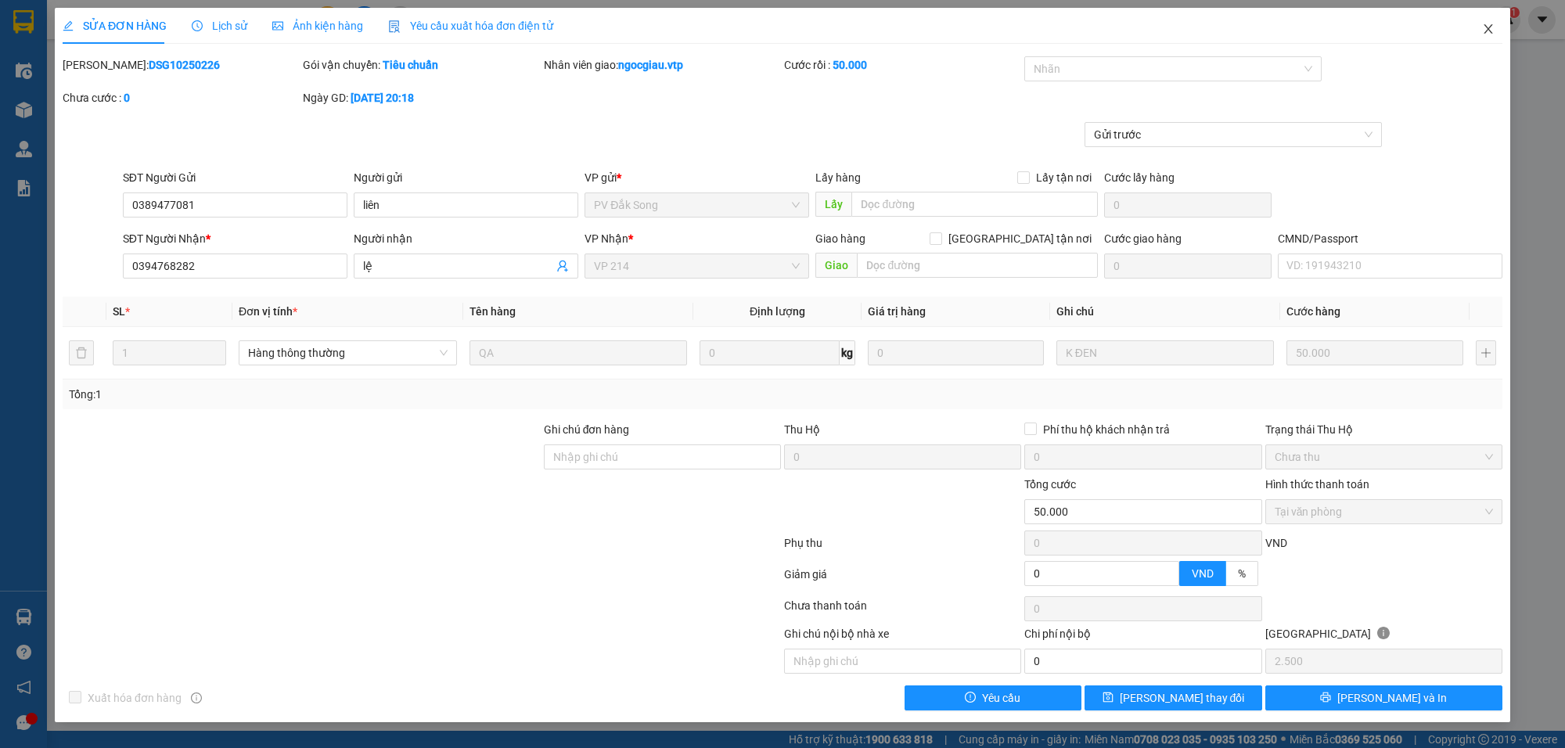
click at [1493, 33] on icon "close" at bounding box center [1488, 29] width 13 height 13
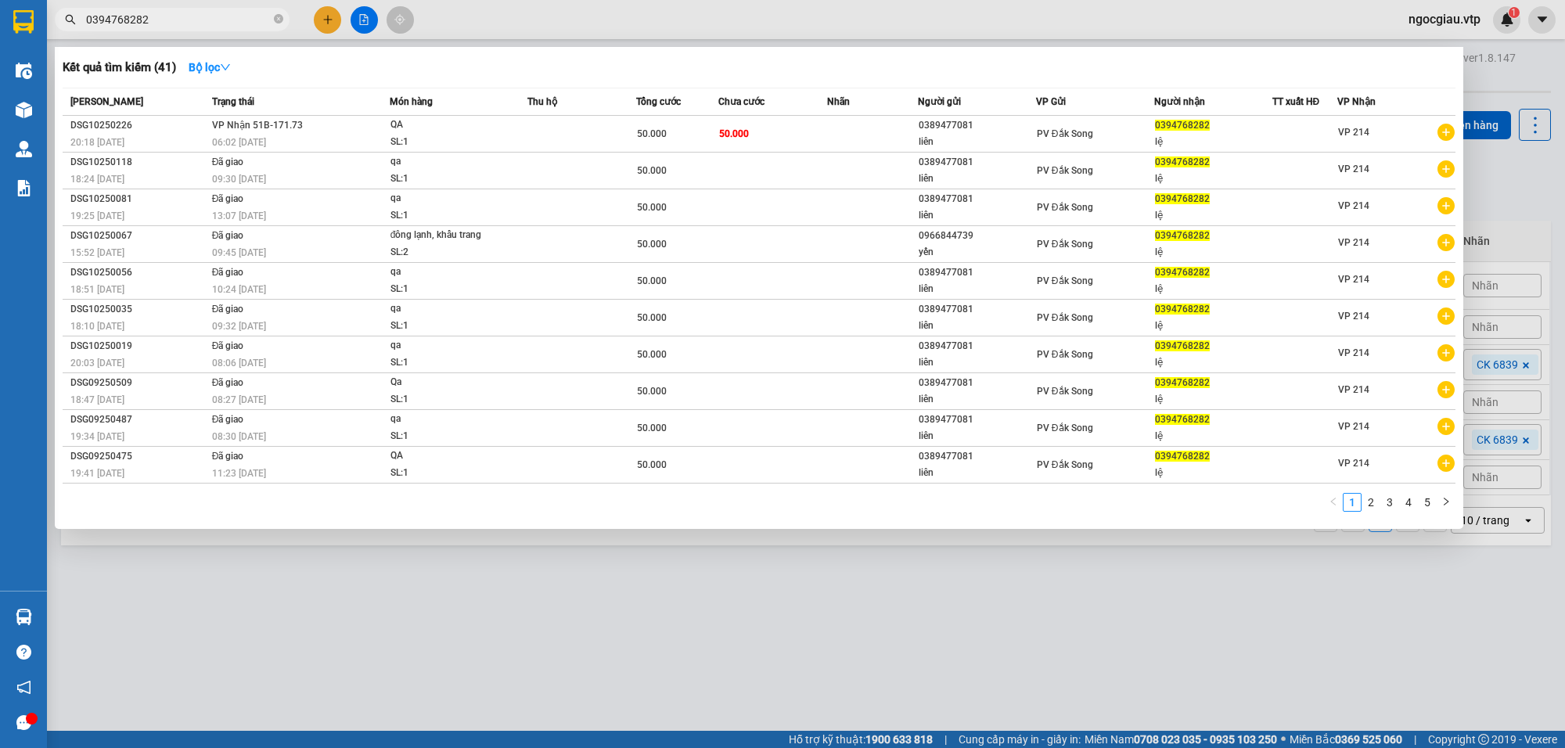
click at [210, 27] on input "0394768282" at bounding box center [178, 19] width 185 height 17
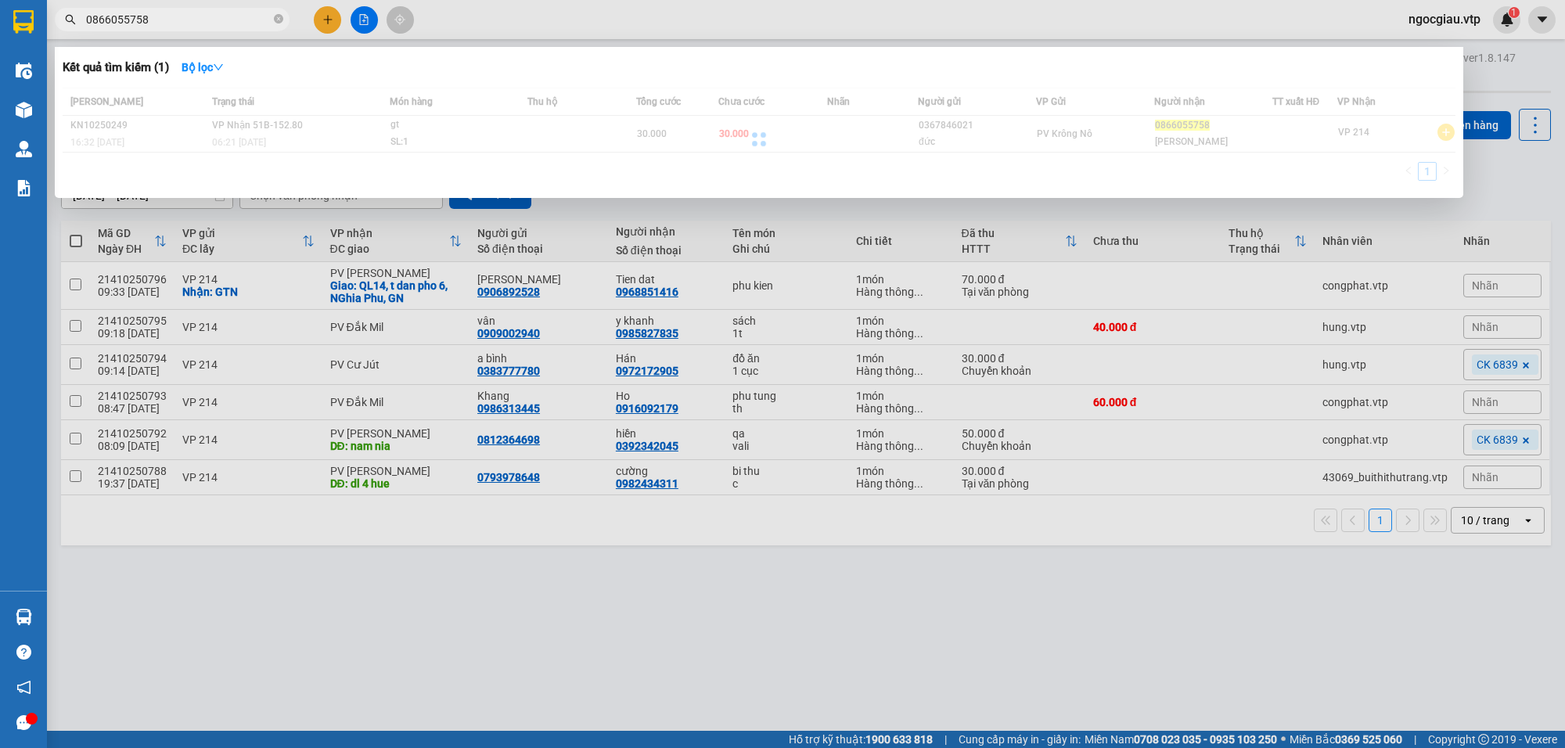
type input "0866055758"
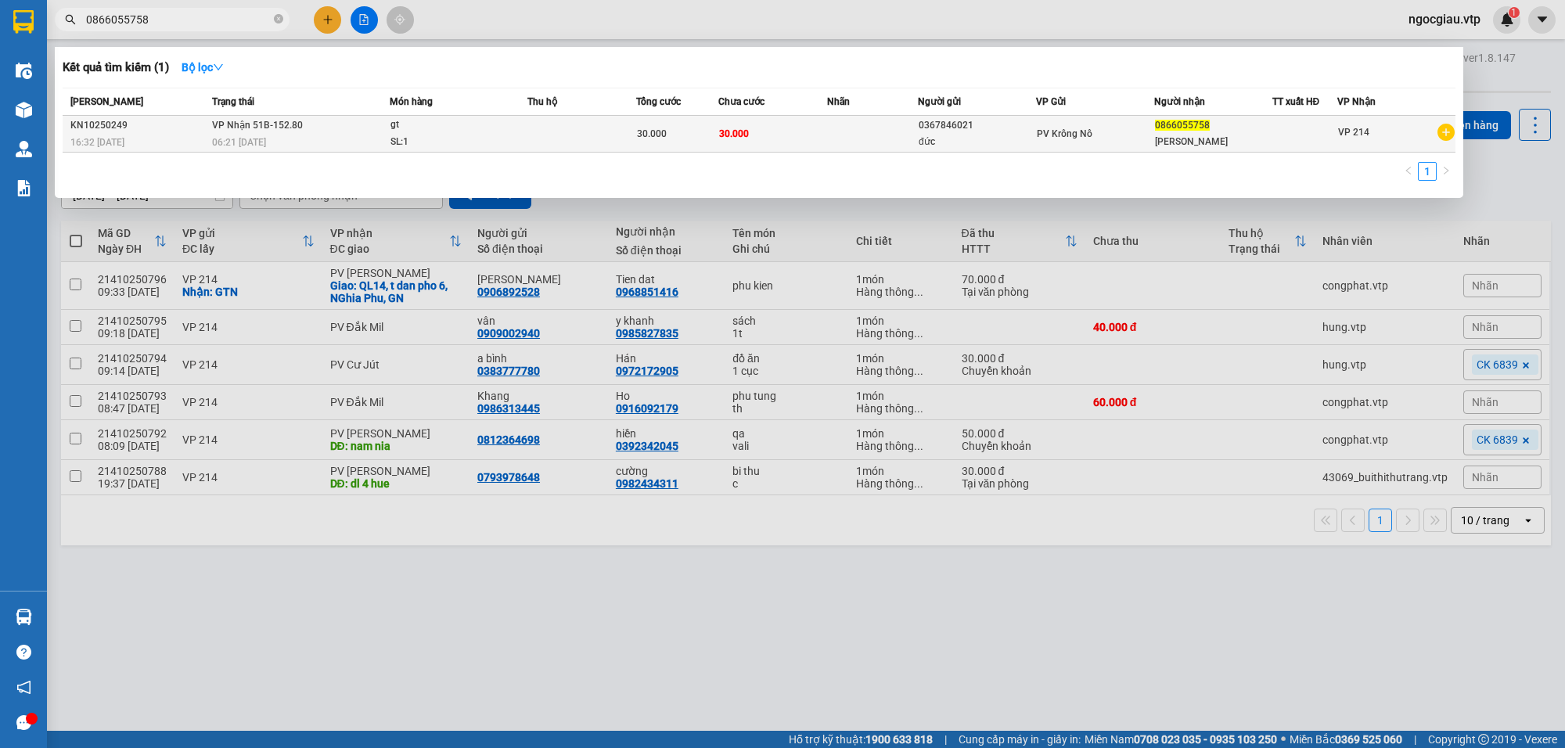
click at [495, 137] on div "SL: 1" at bounding box center [449, 142] width 117 height 17
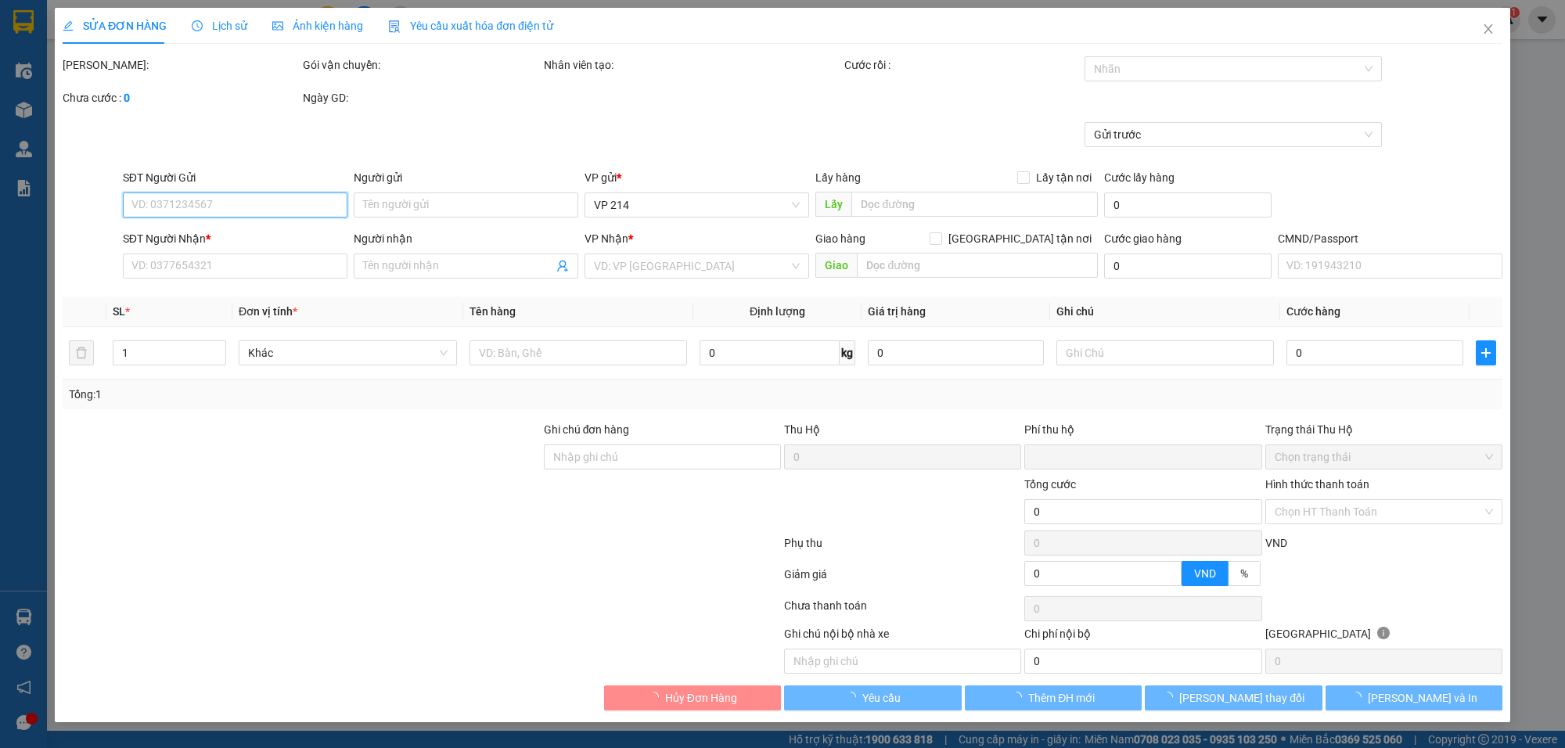
type input "0367846021"
type input "đức"
type input "0866055758"
type input "quỳnh như"
type input "0"
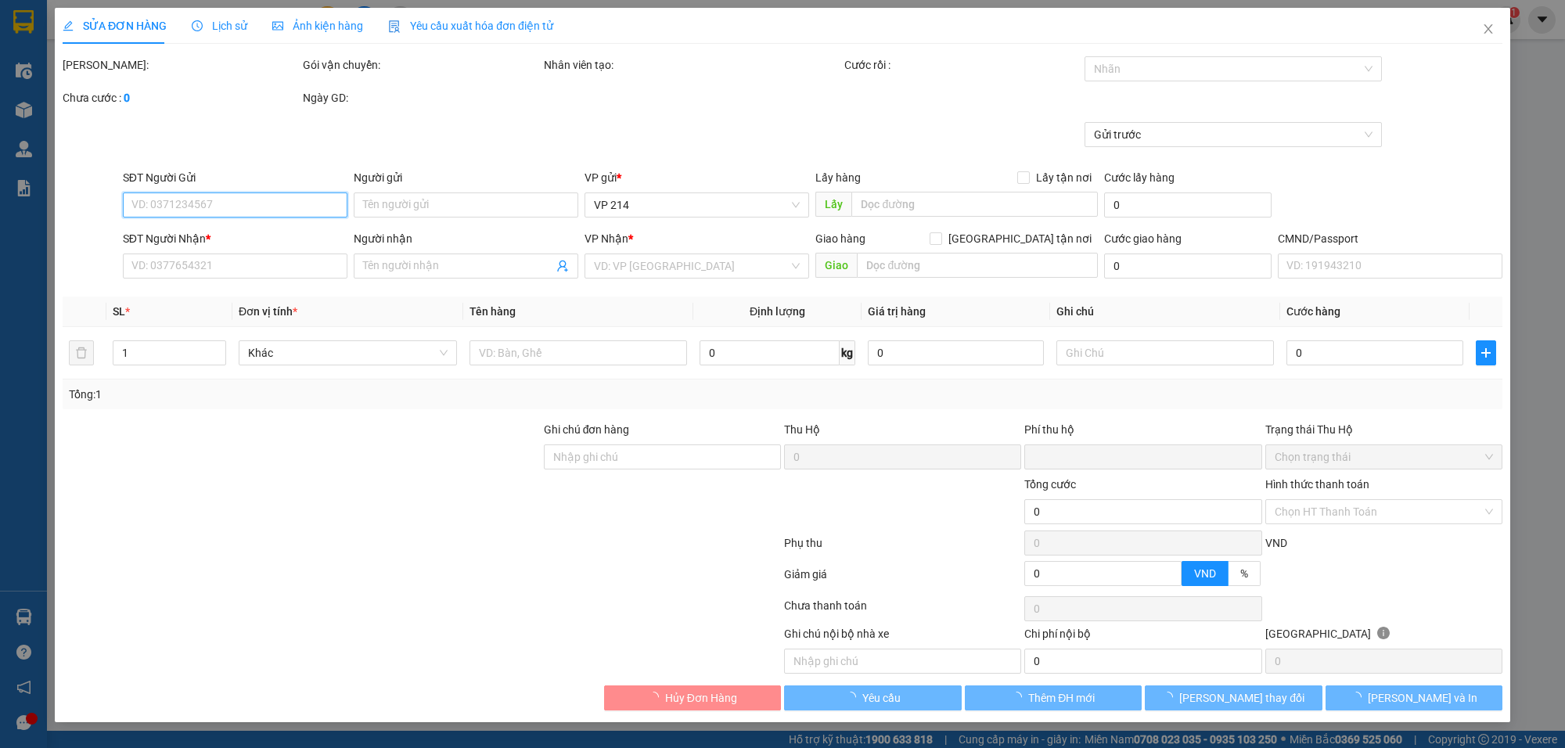
type input "30.000"
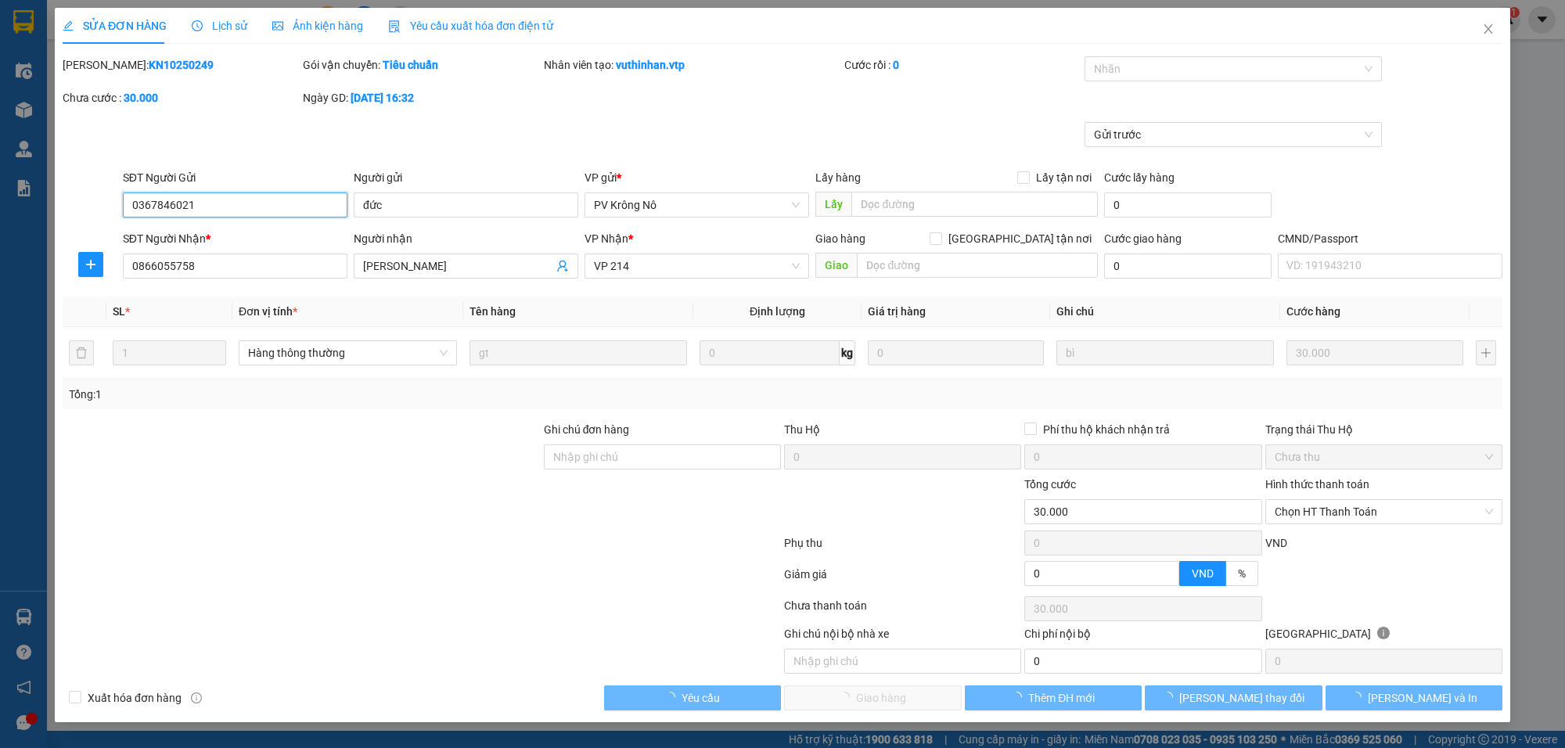
type input "1.500"
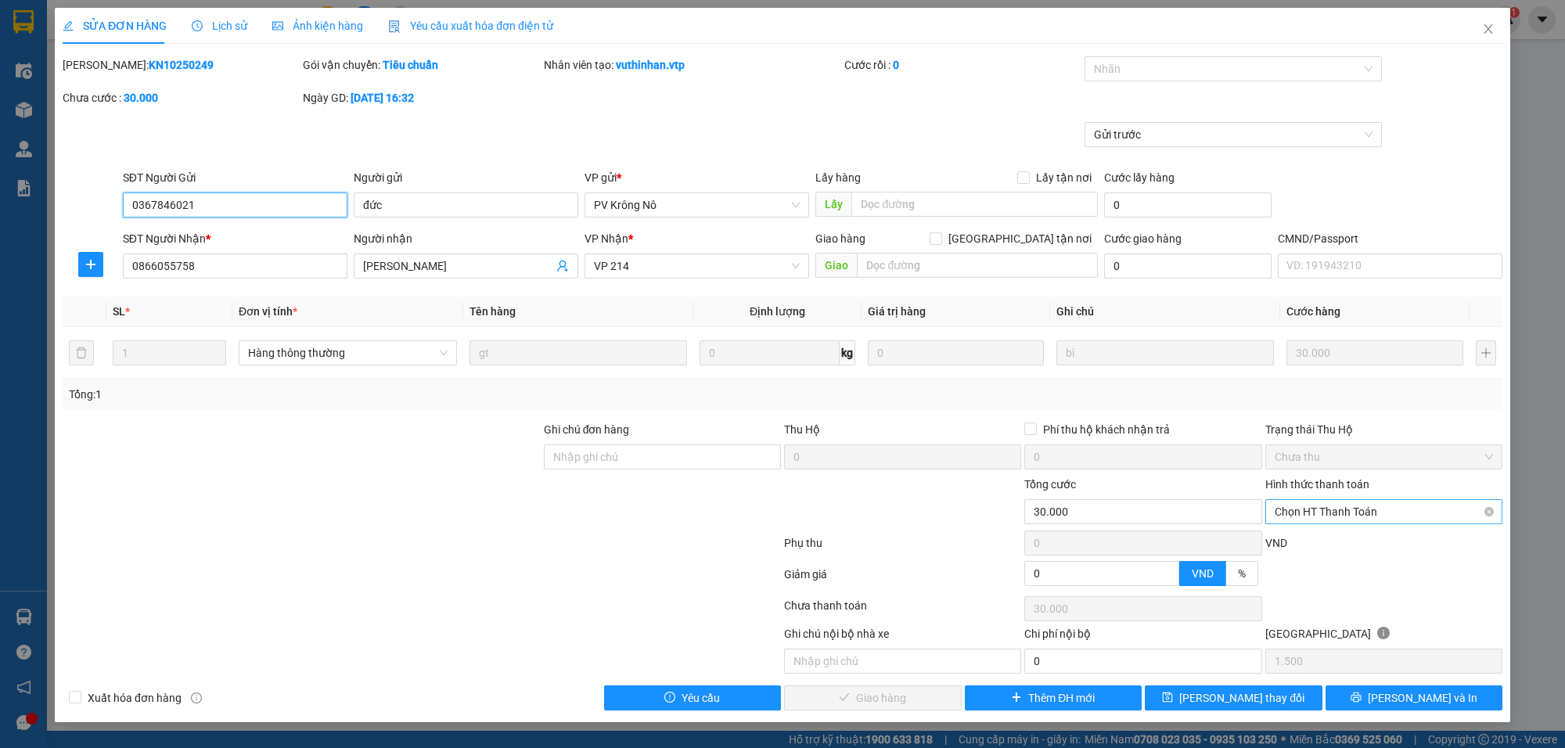
click at [1312, 510] on span "Chọn HT Thanh Toán" at bounding box center [1384, 511] width 218 height 23
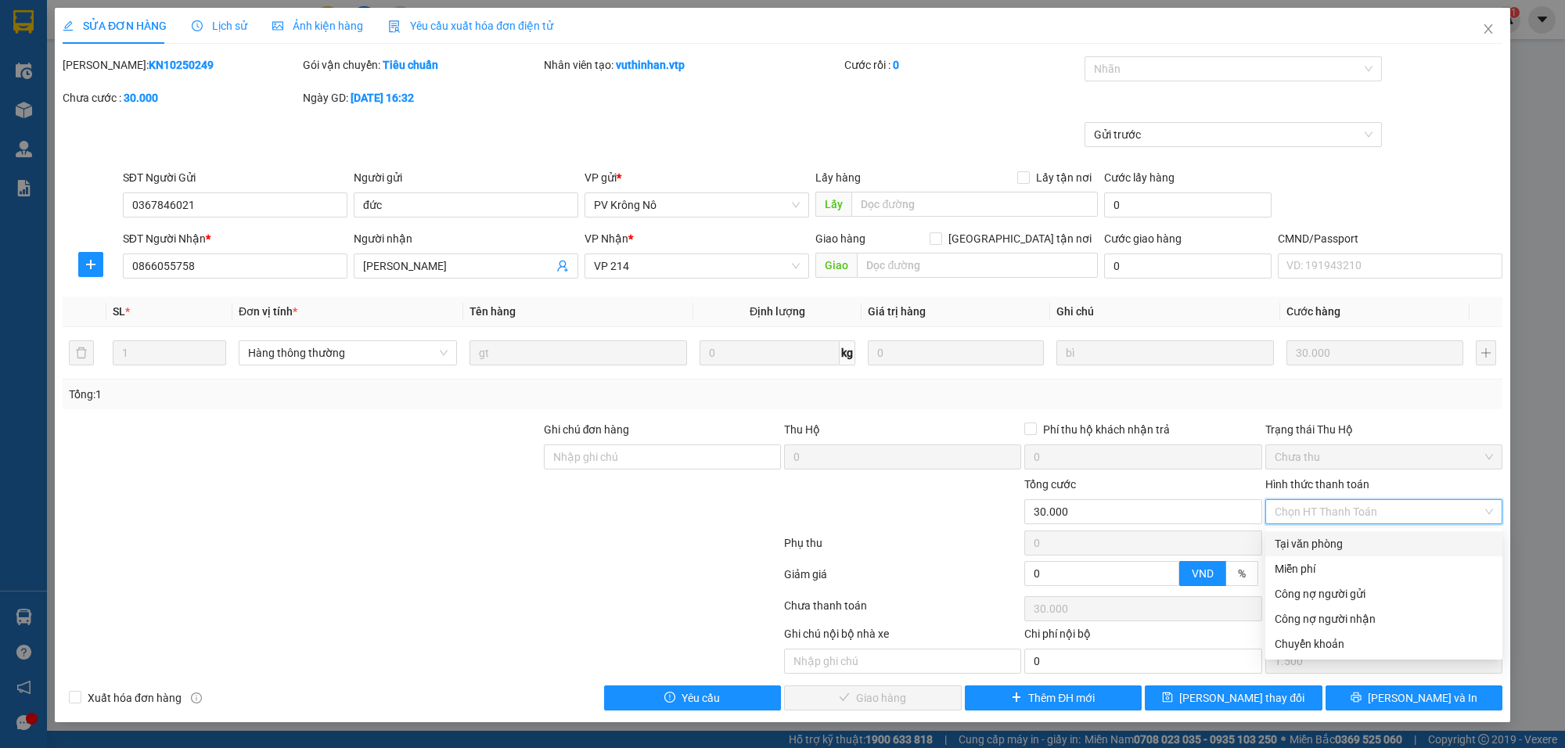
click at [1297, 537] on div "Tại văn phòng" at bounding box center [1384, 543] width 218 height 17
type input "0"
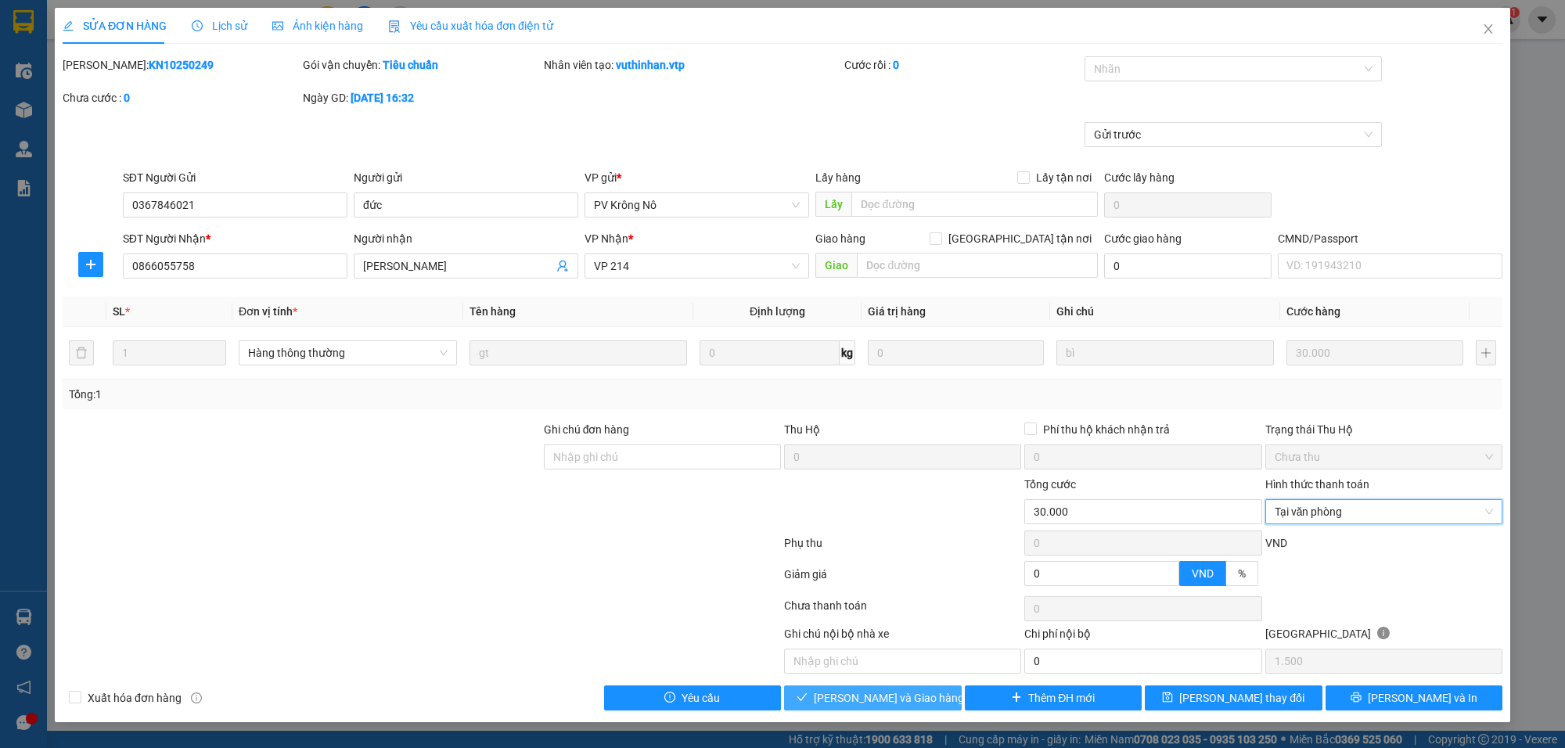
click at [870, 707] on span "Lưu và Giao hàng" at bounding box center [889, 698] width 150 height 17
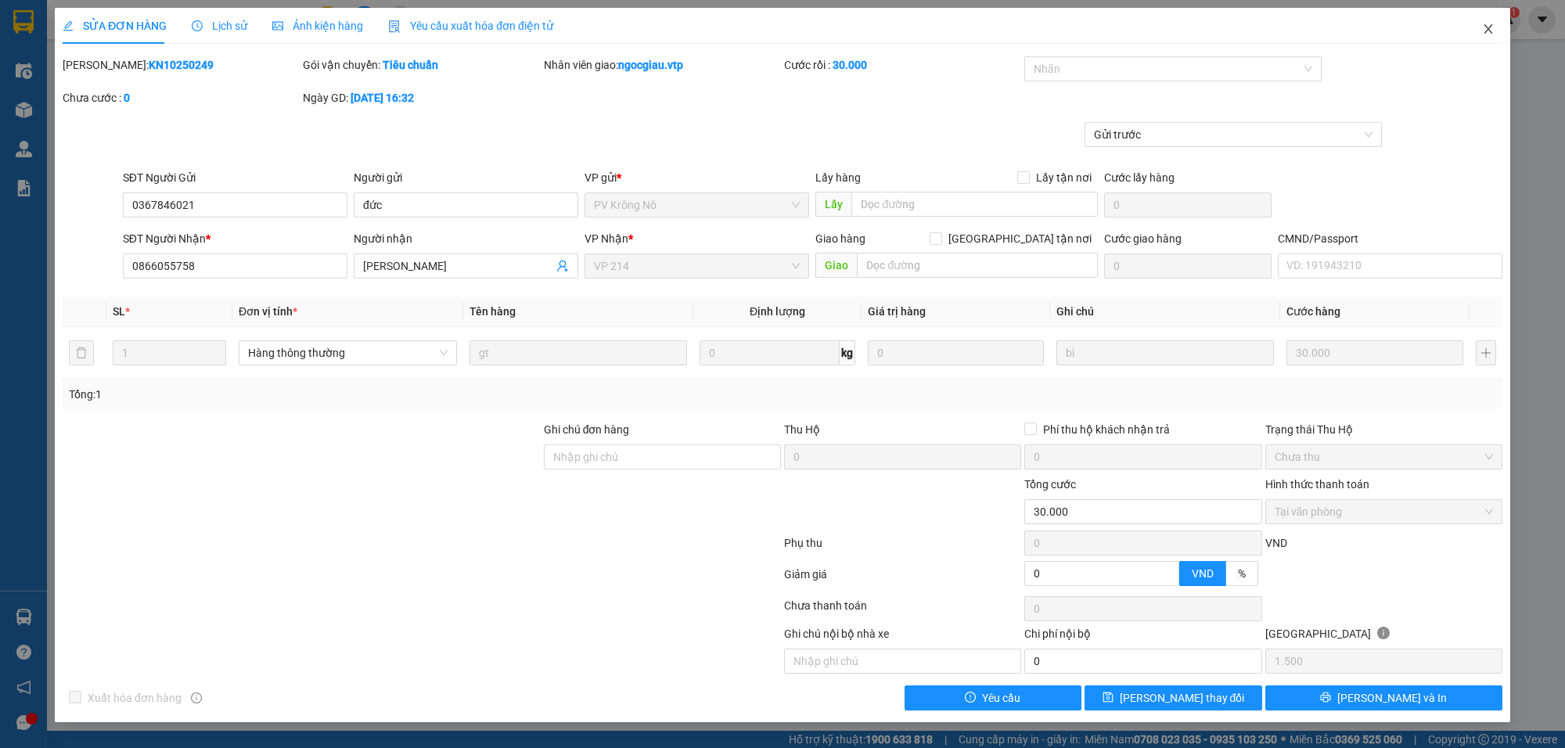
click at [1497, 22] on span "Close" at bounding box center [1489, 30] width 44 height 44
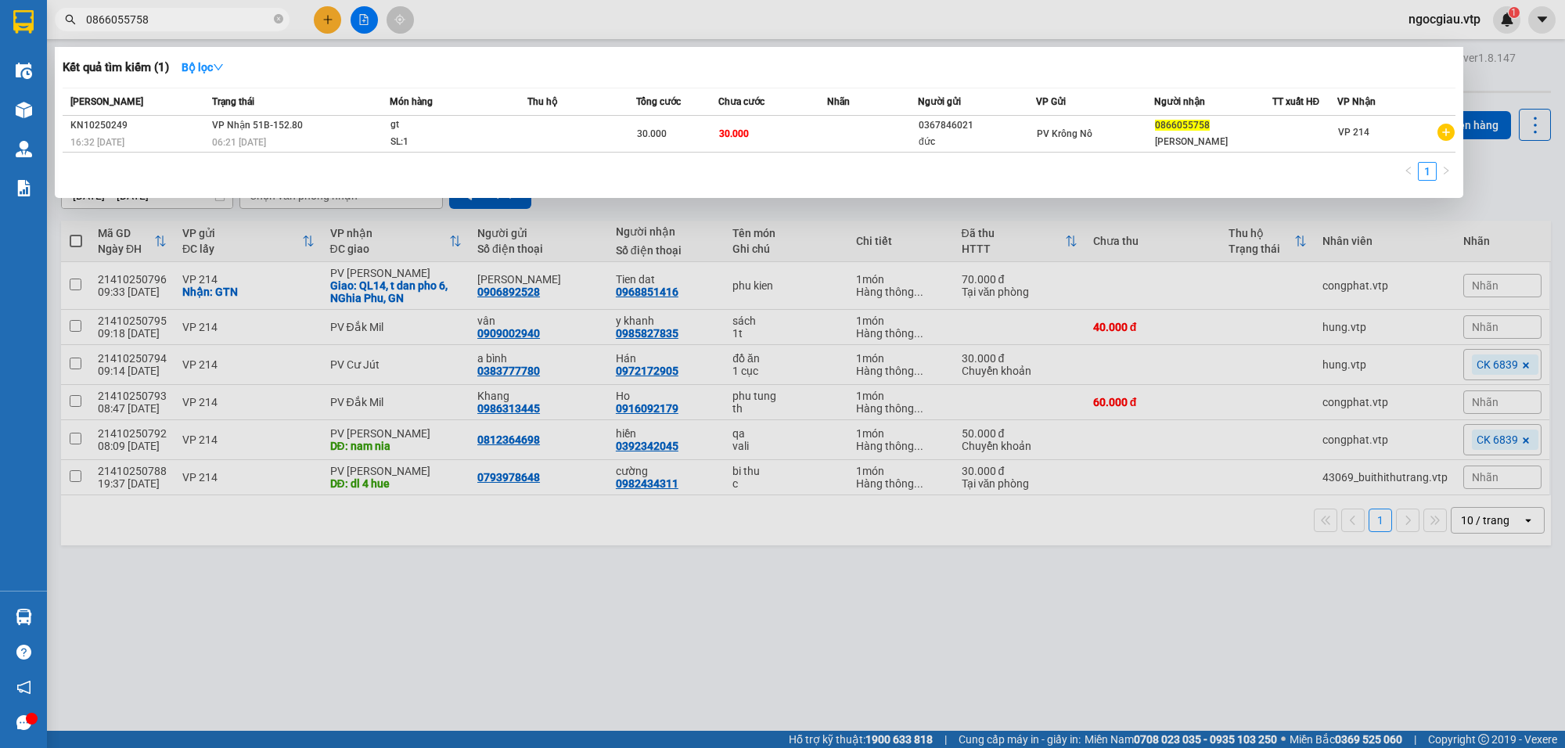
click at [204, 17] on input "0866055758" at bounding box center [178, 19] width 185 height 17
type input "0355880399"
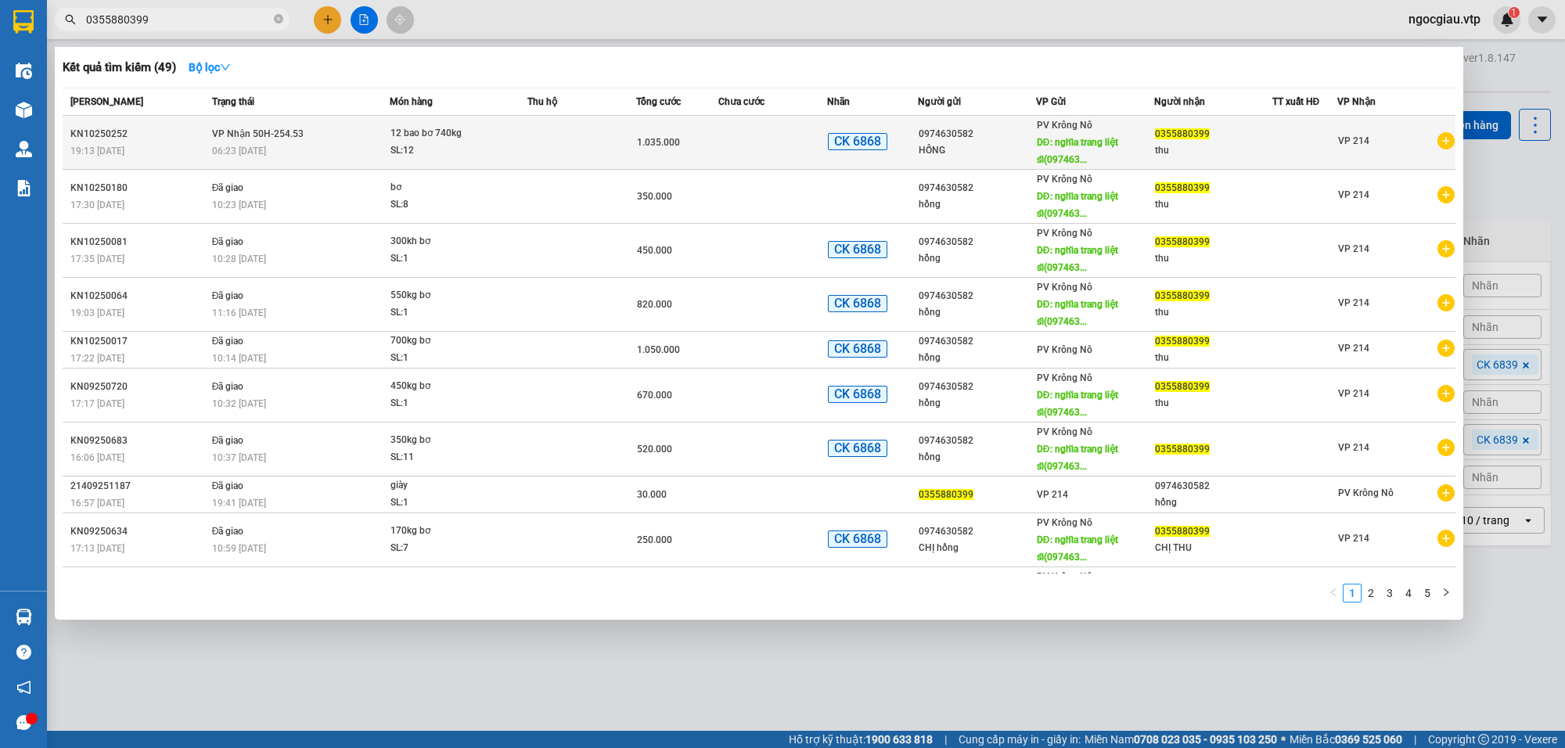
click at [978, 142] on div "HỒNG" at bounding box center [977, 150] width 117 height 16
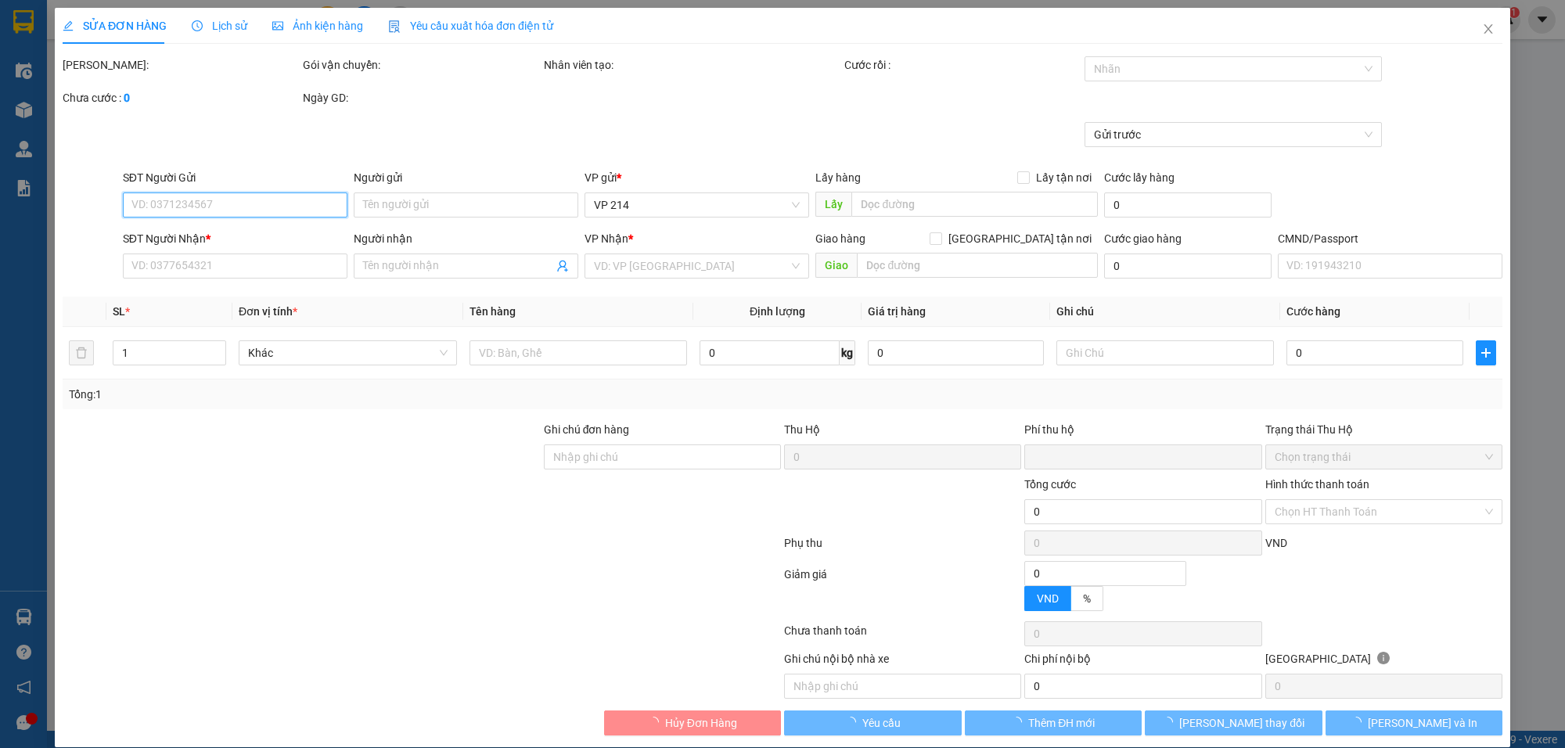
type input "51.750"
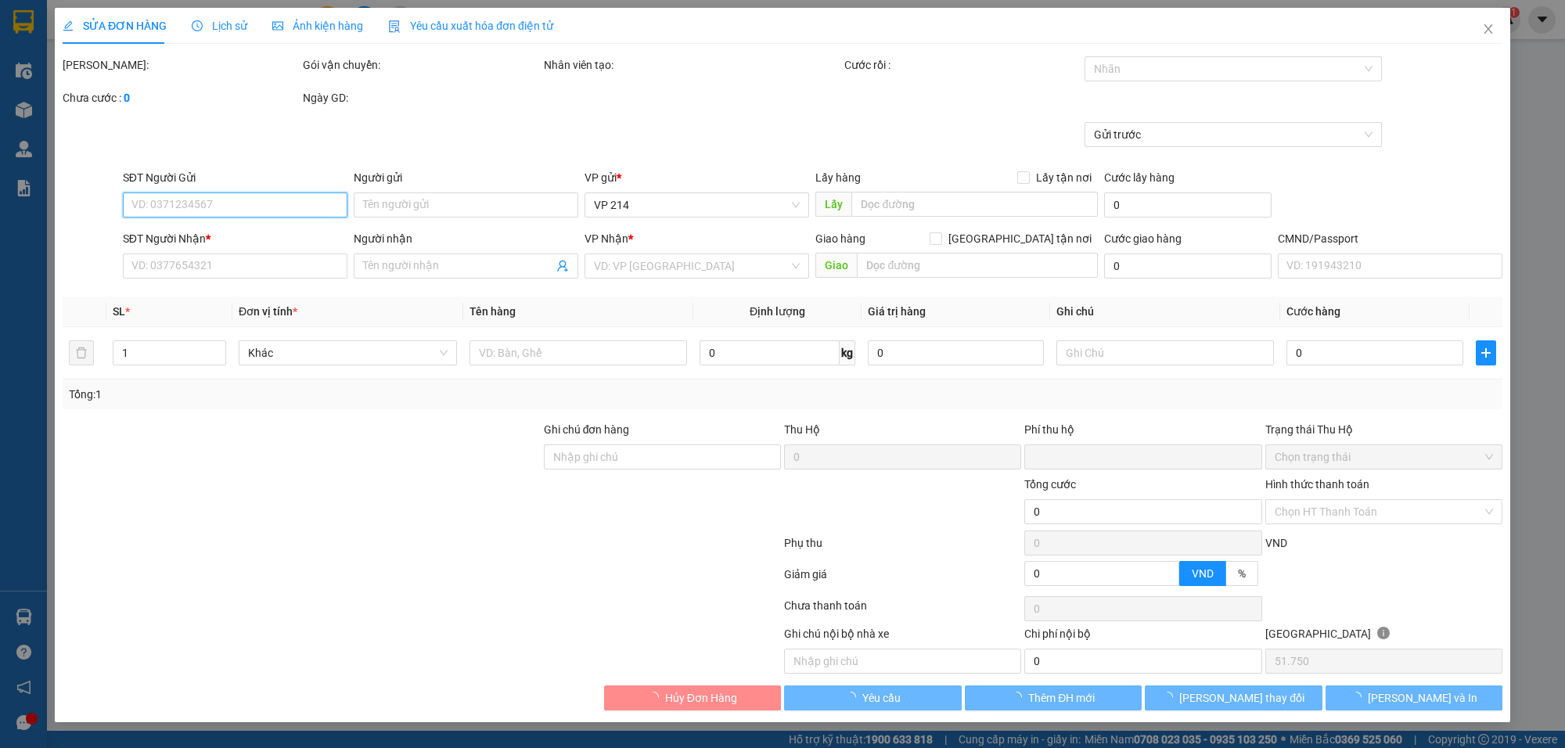
type input "0974630582"
type input "HỒNG"
type input "nghĩa trang liệt sĩ(0974630582)"
type input "0355880399"
type input "thu"
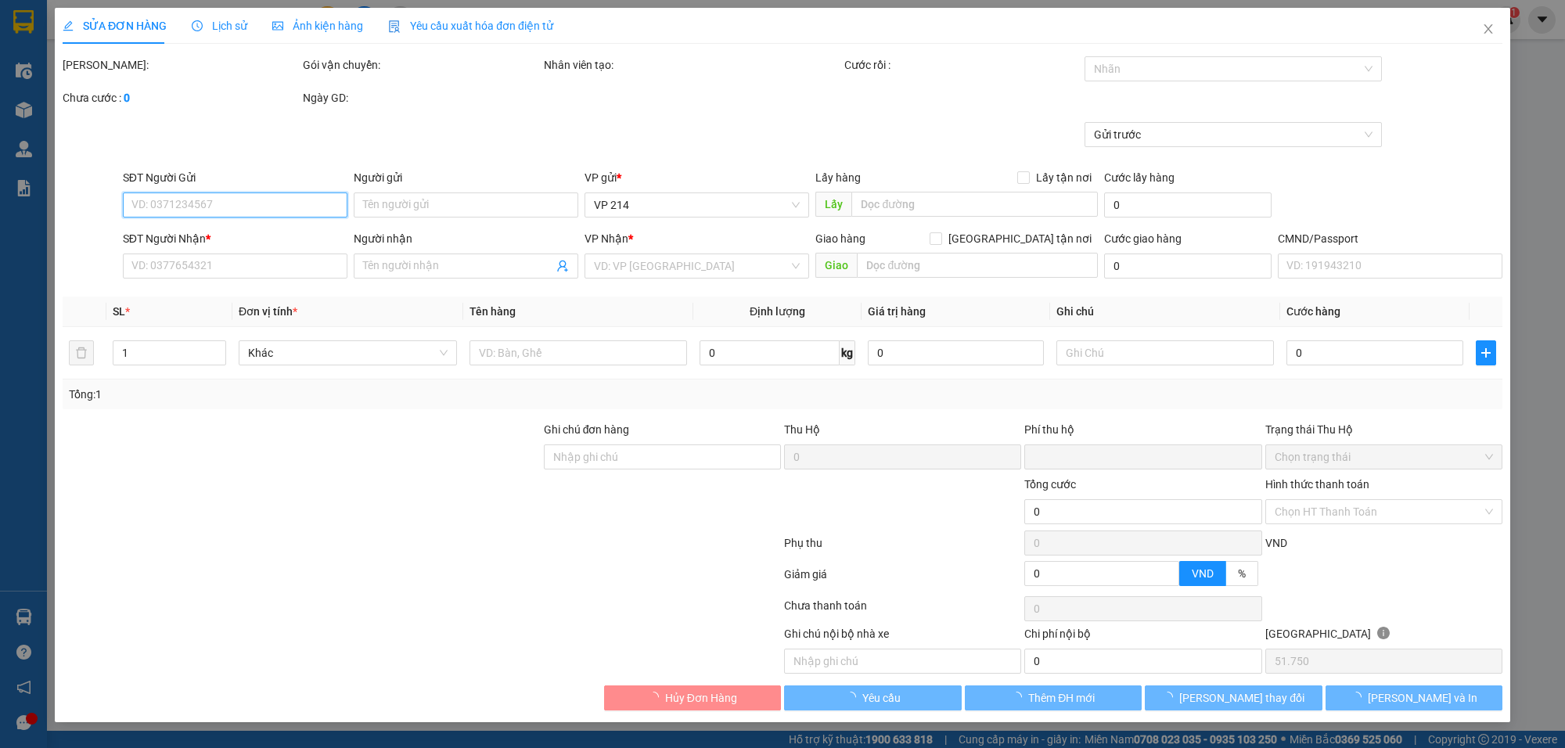
type input "EX6868 1TR035 14/10/25 20H36 NDCK VUTHINHAN"
type input "0"
type input "1.035.000"
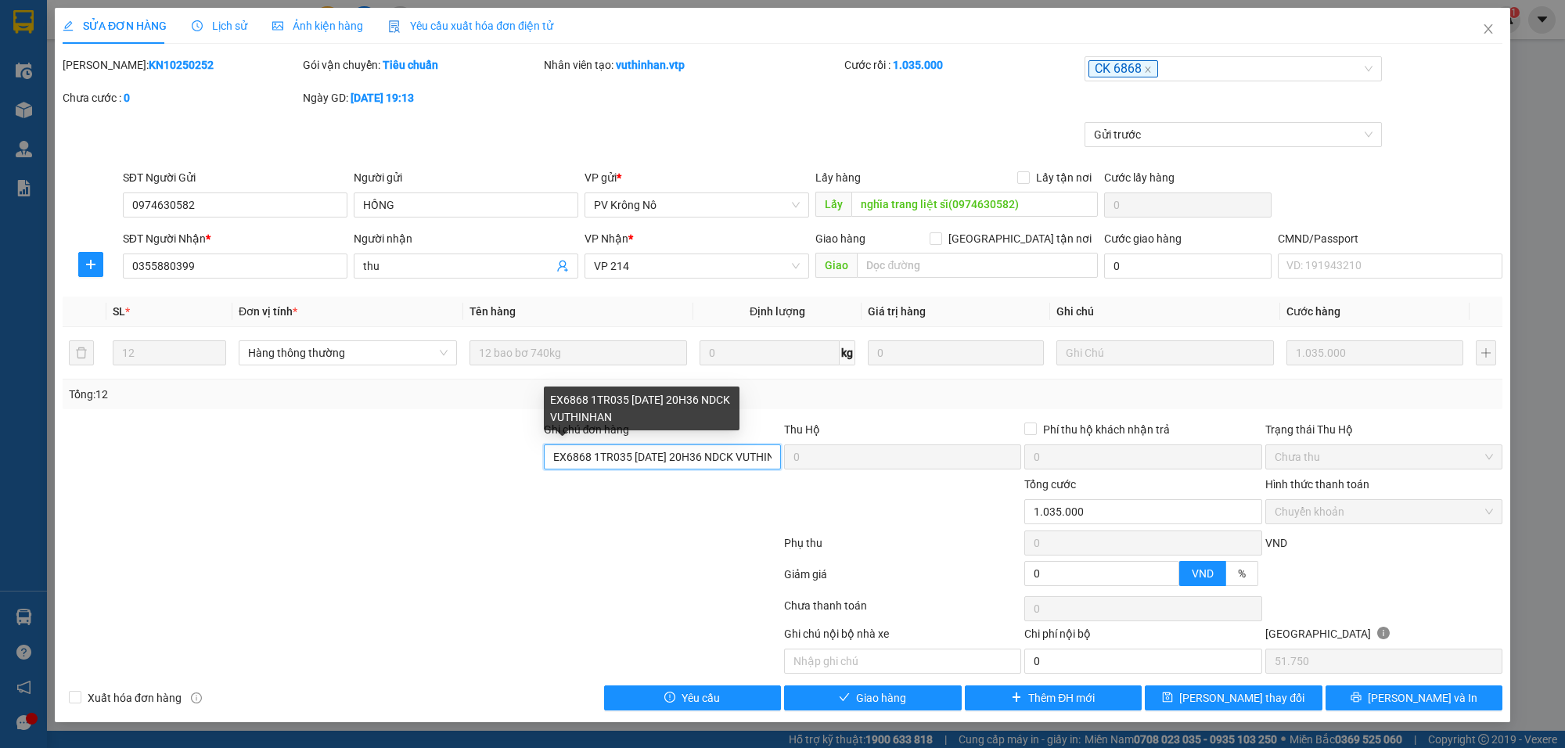
click at [720, 468] on input "EX6868 1TR035 14/10/25 20H36 NDCK VUTHINHAN" at bounding box center [662, 457] width 237 height 25
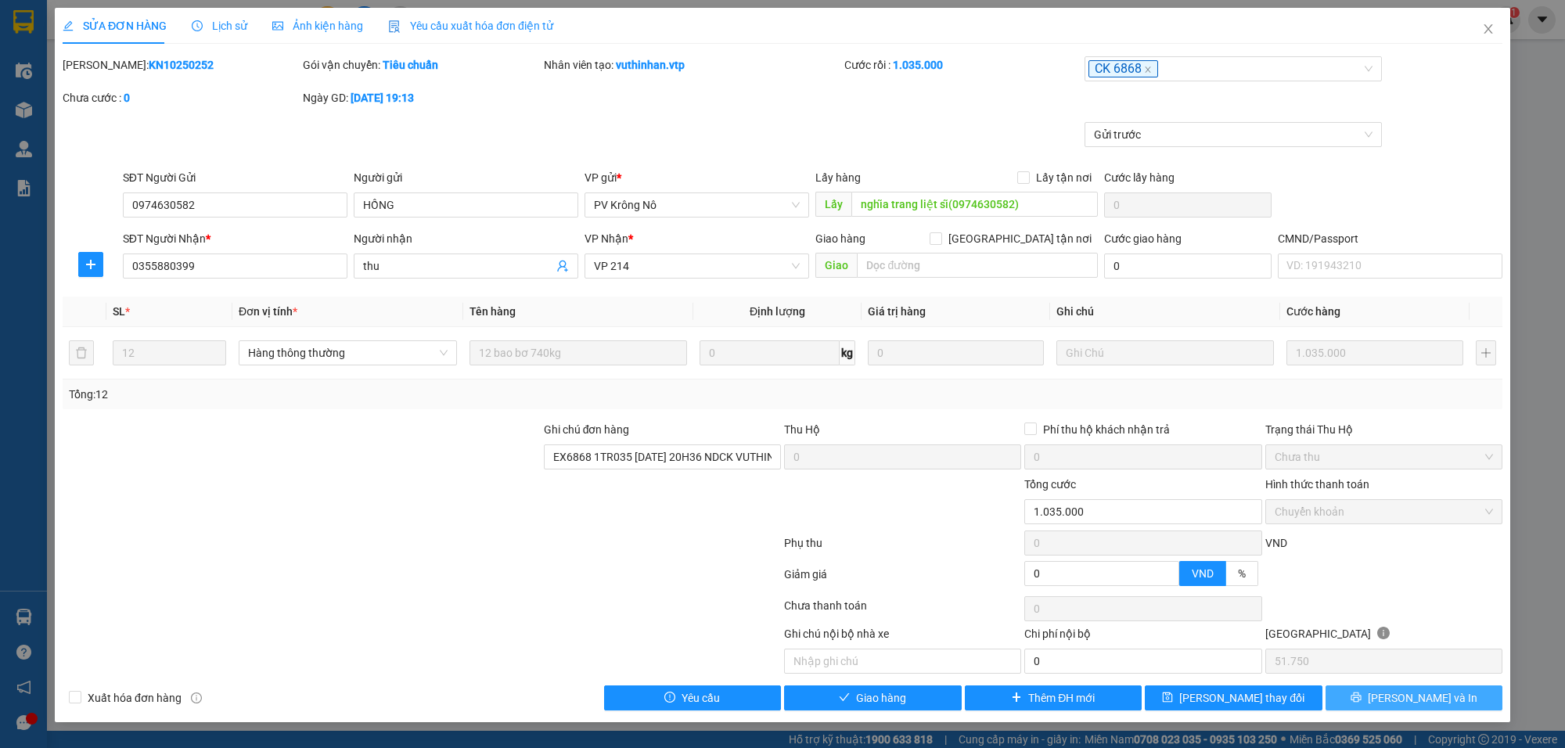
click at [1409, 698] on span "Lưu và In" at bounding box center [1423, 698] width 110 height 17
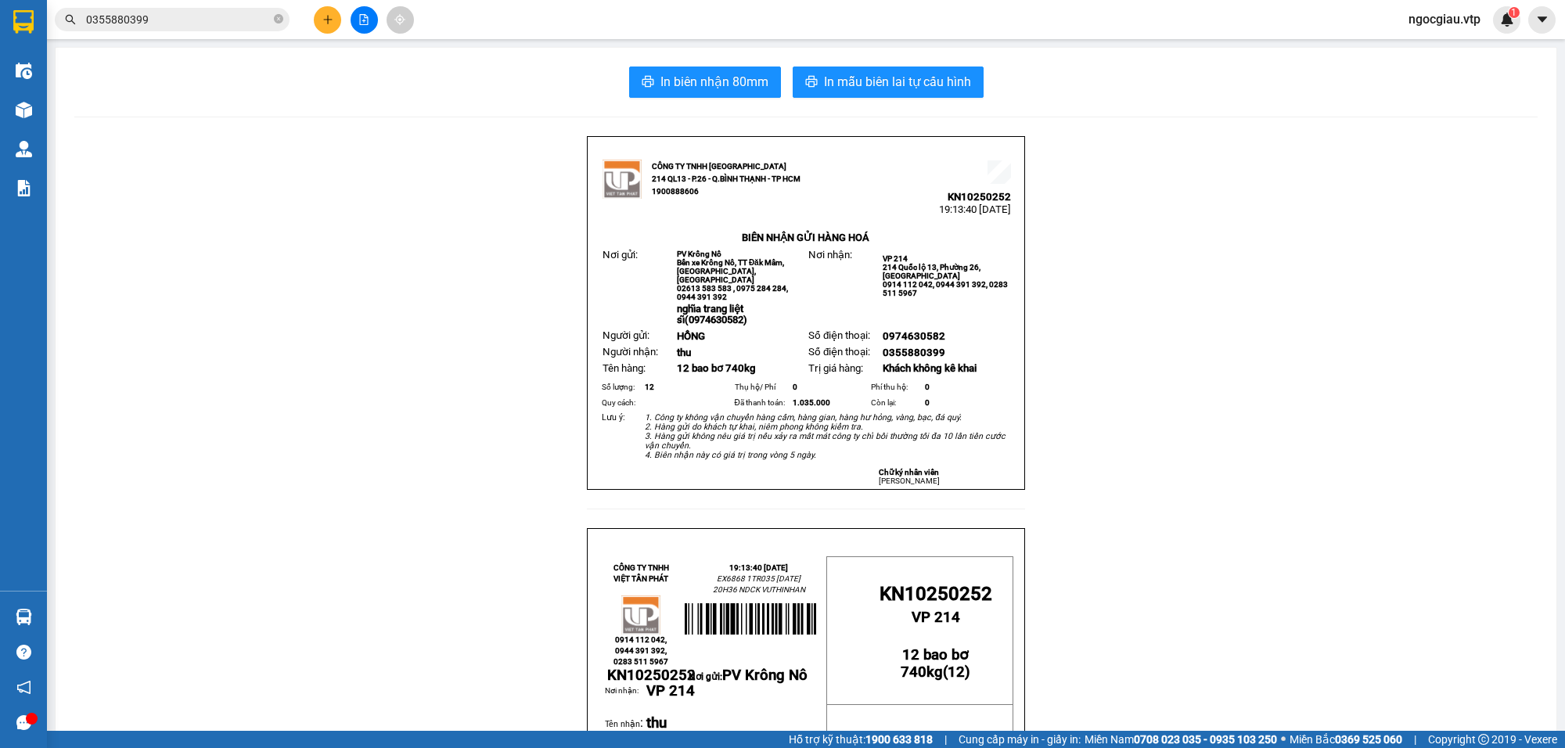
click at [192, 18] on input "0355880399" at bounding box center [178, 19] width 185 height 17
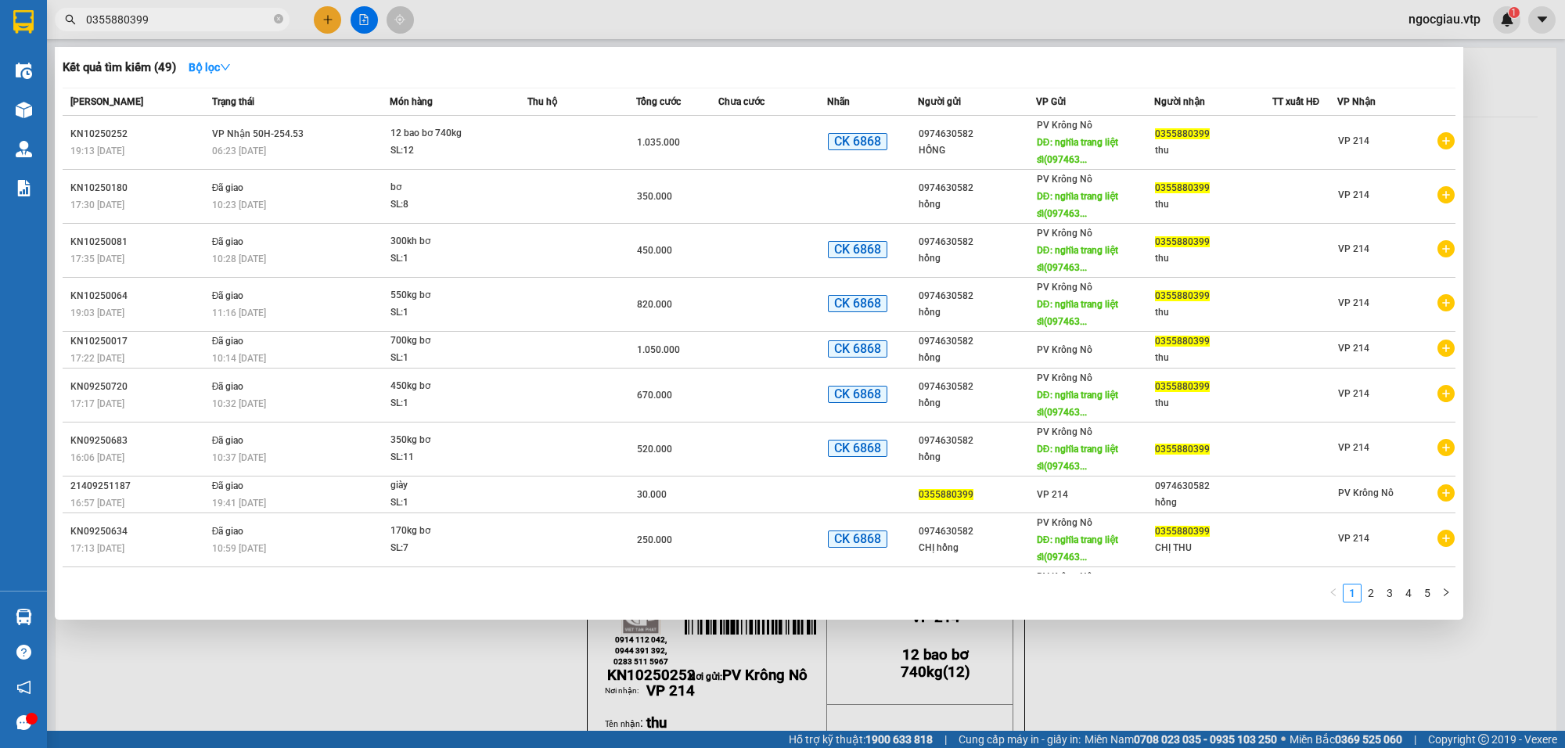
click at [193, 18] on input "0355880399" at bounding box center [178, 19] width 185 height 17
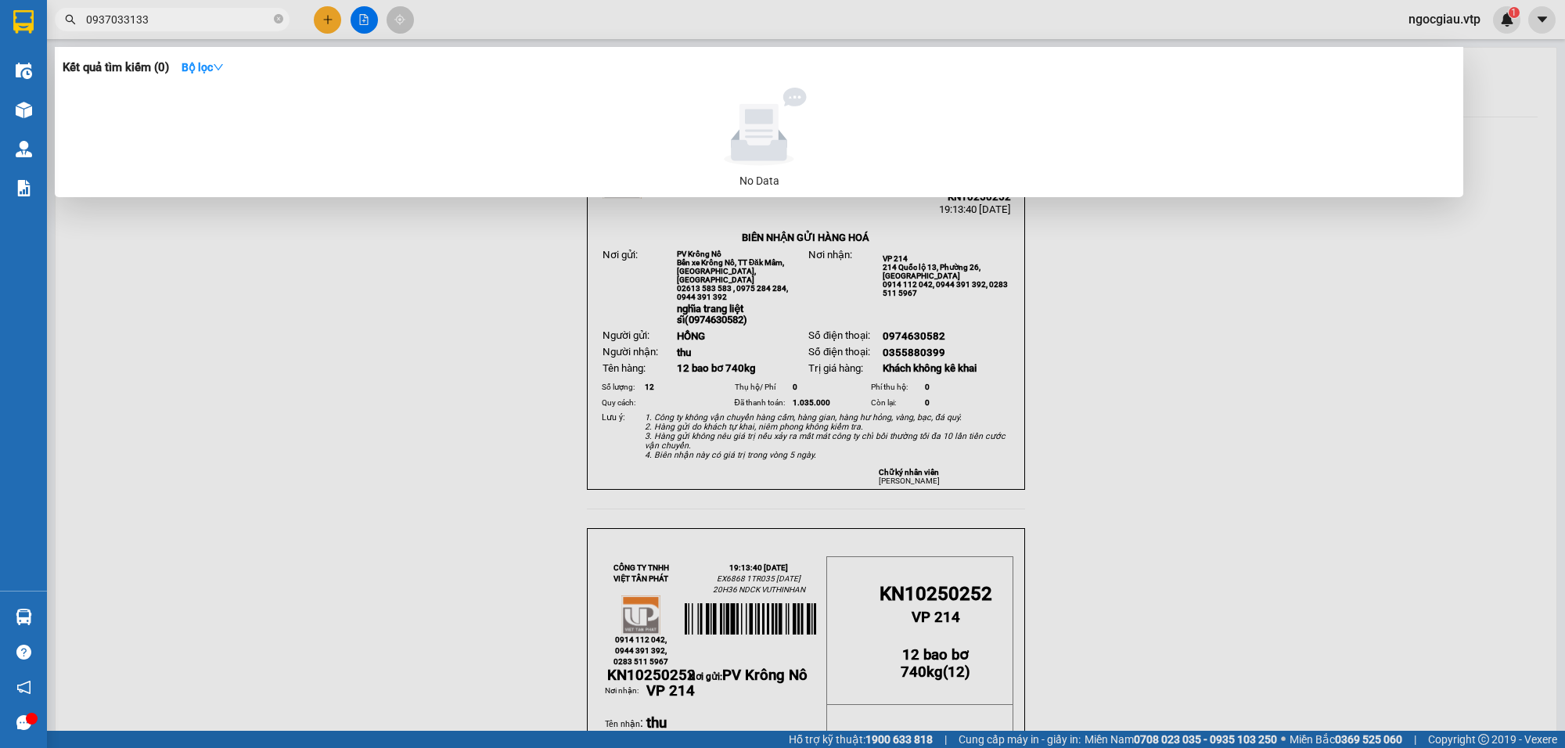
click at [189, 21] on input "0937033133" at bounding box center [178, 19] width 185 height 17
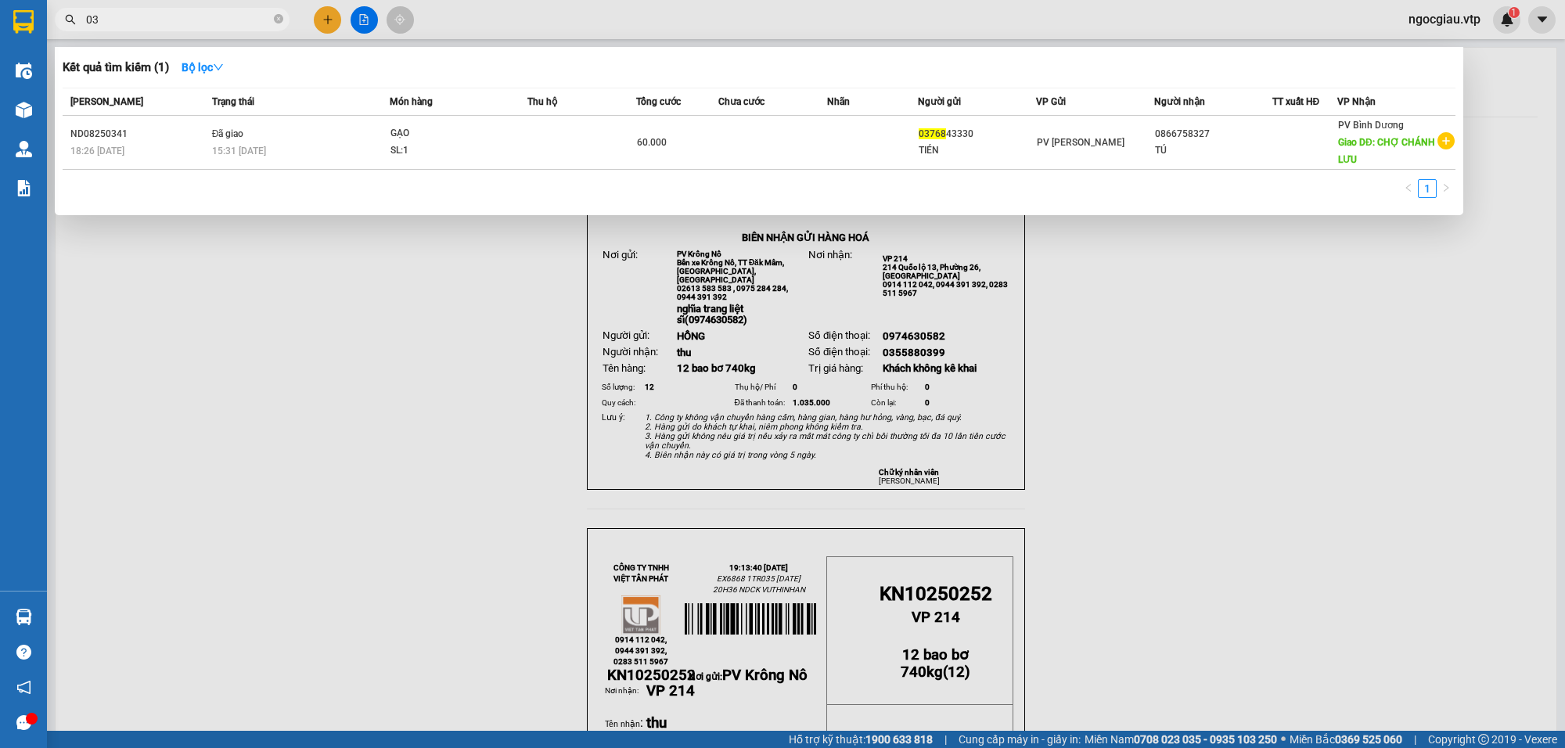
type input "0"
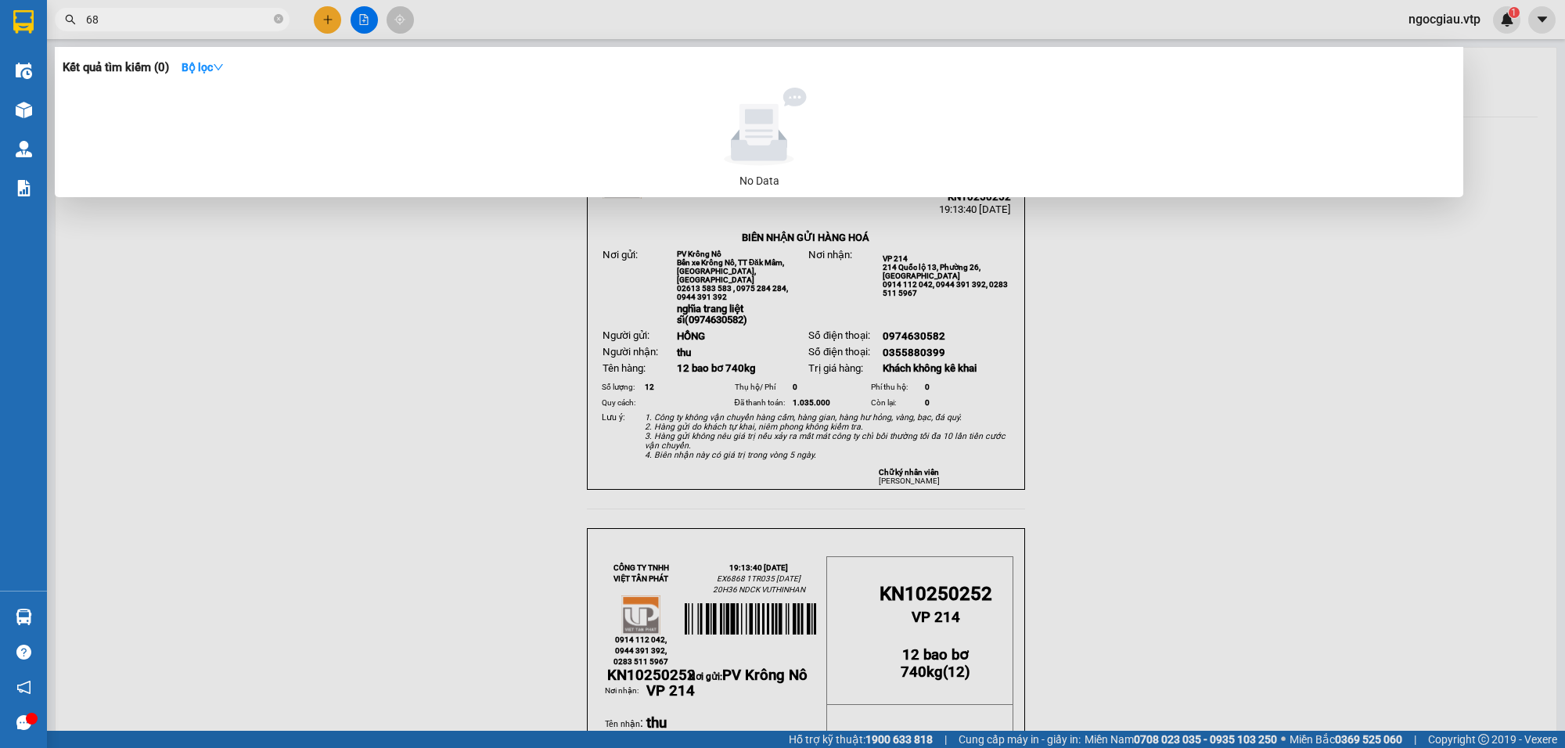
type input "6"
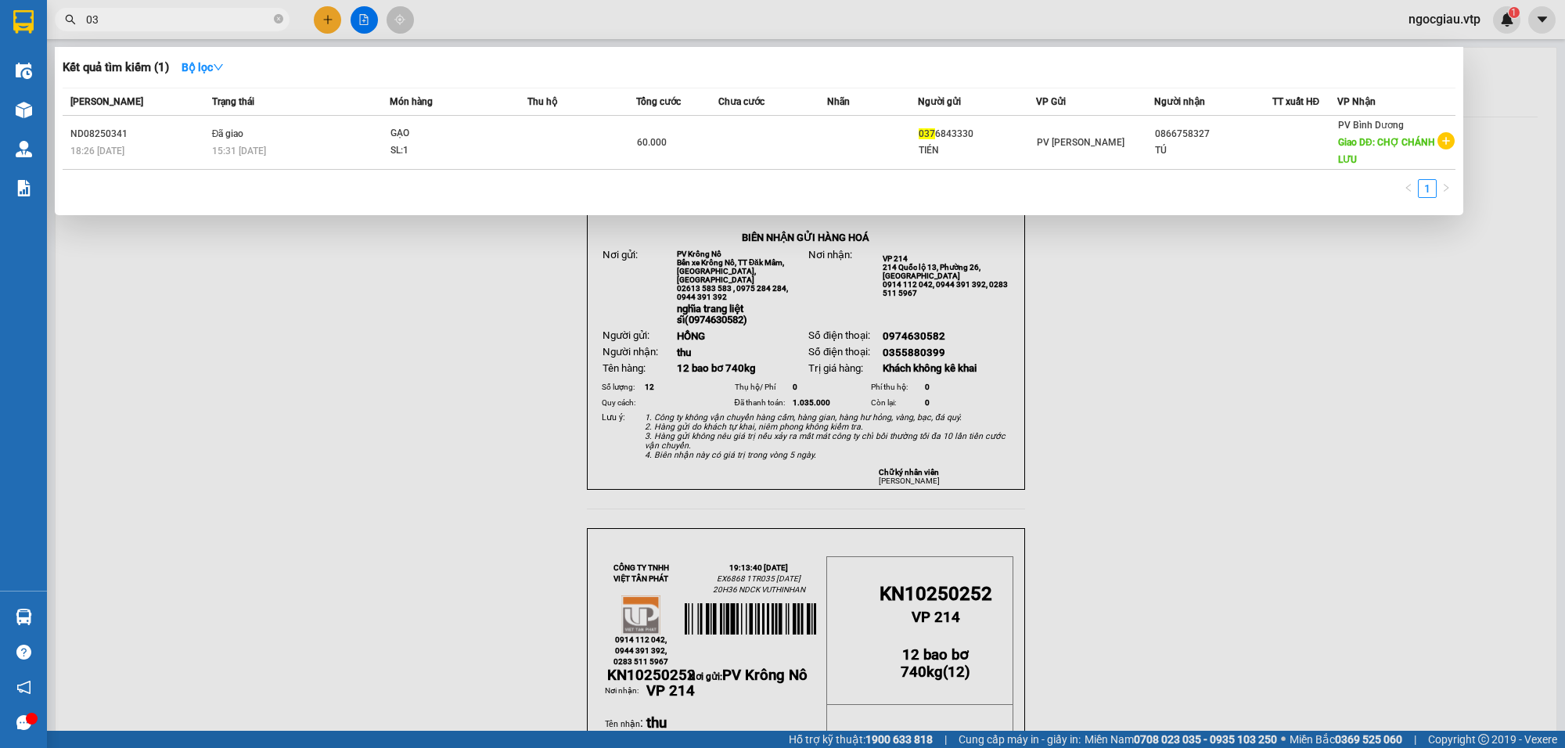
type input "0"
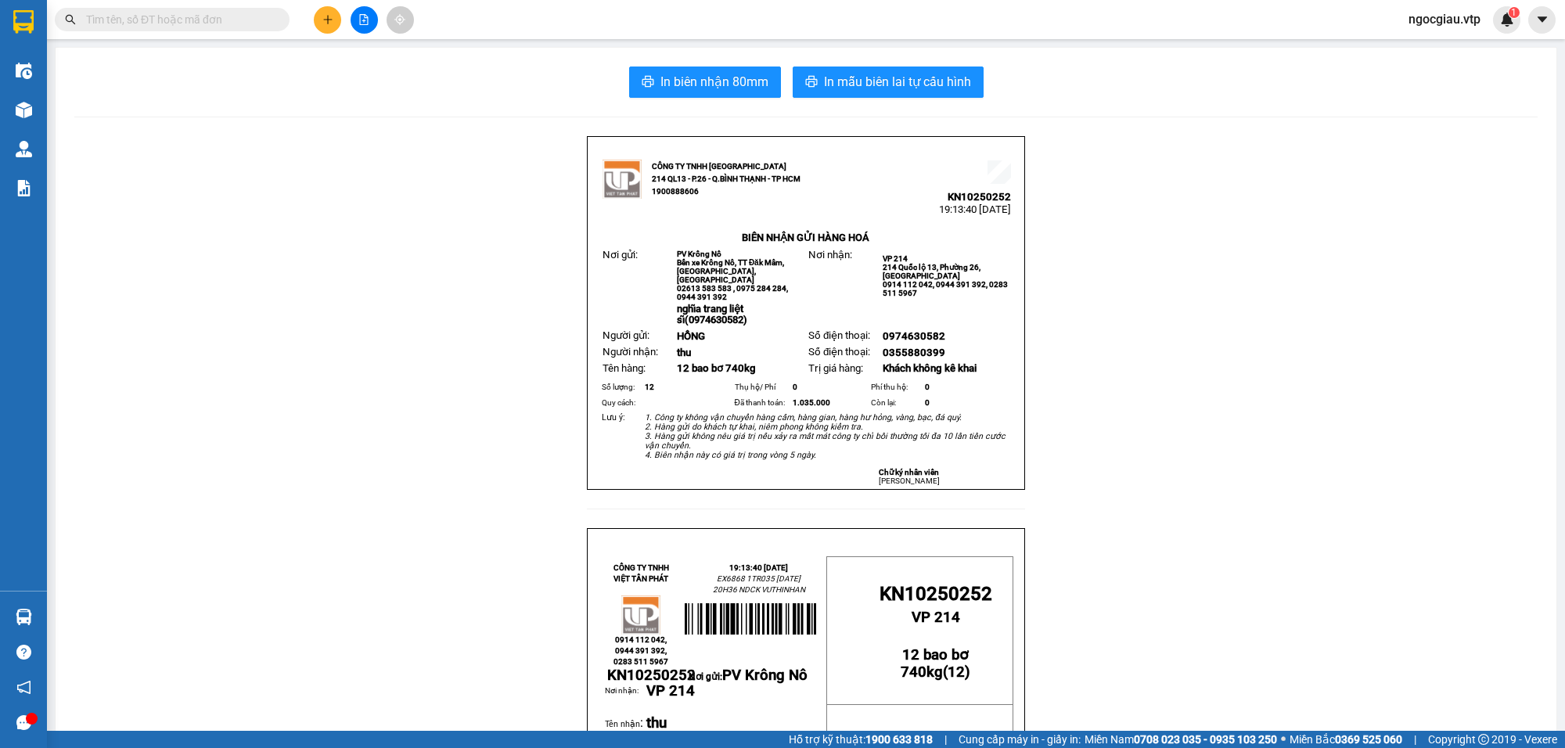
click at [146, 8] on span at bounding box center [172, 19] width 235 height 23
click at [121, 14] on input "text" at bounding box center [178, 19] width 185 height 17
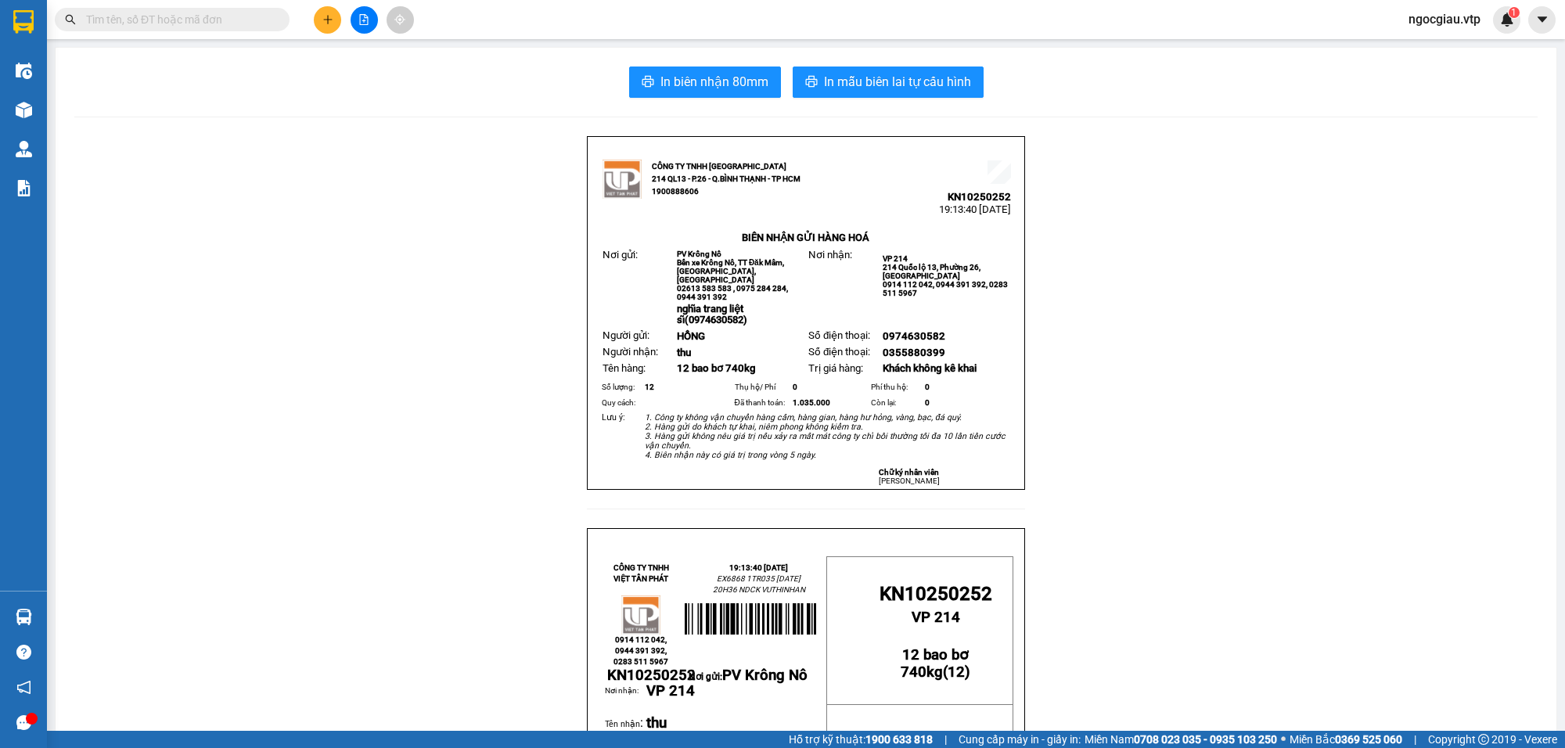
click at [121, 14] on input "text" at bounding box center [178, 19] width 185 height 17
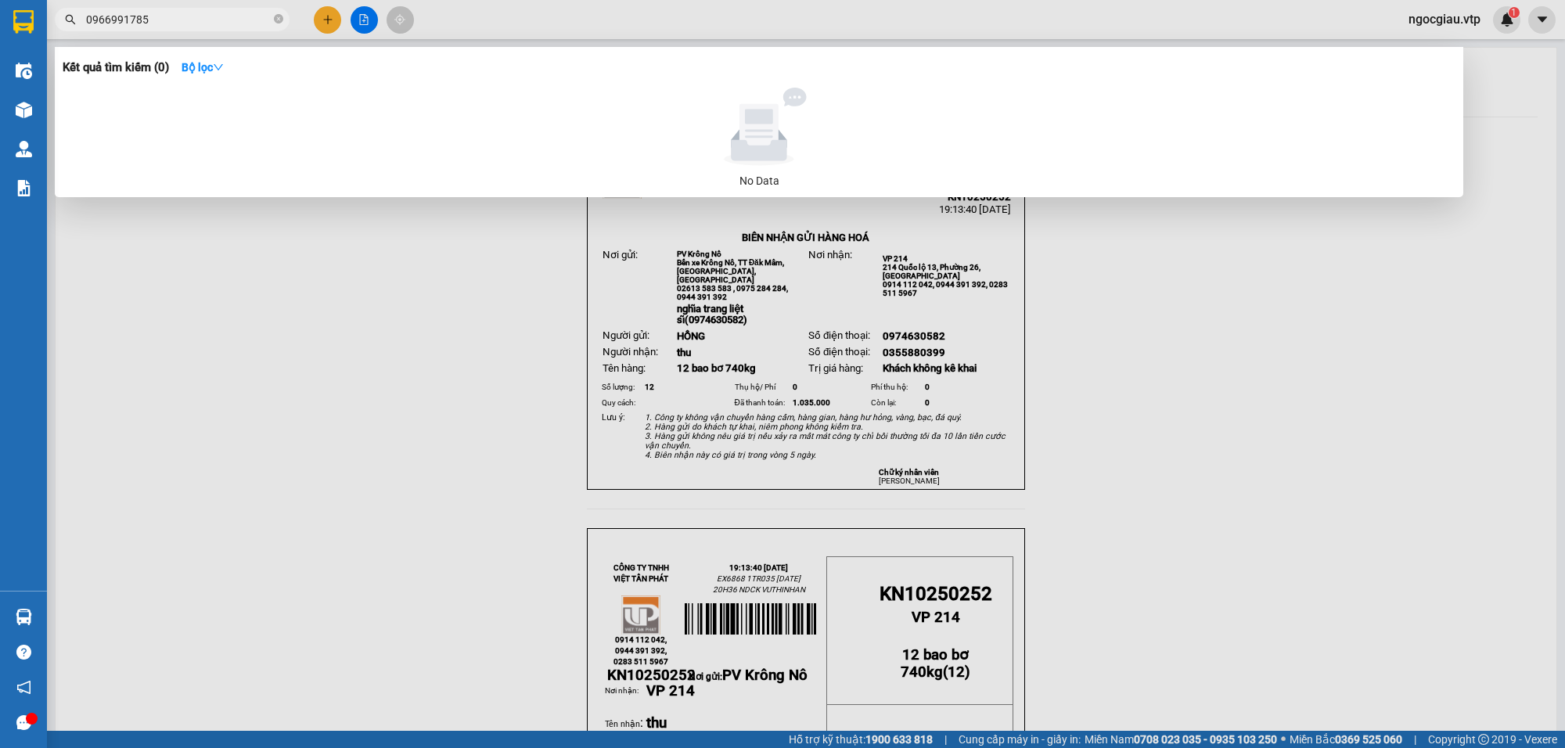
click at [196, 21] on input "0966991785" at bounding box center [178, 19] width 185 height 17
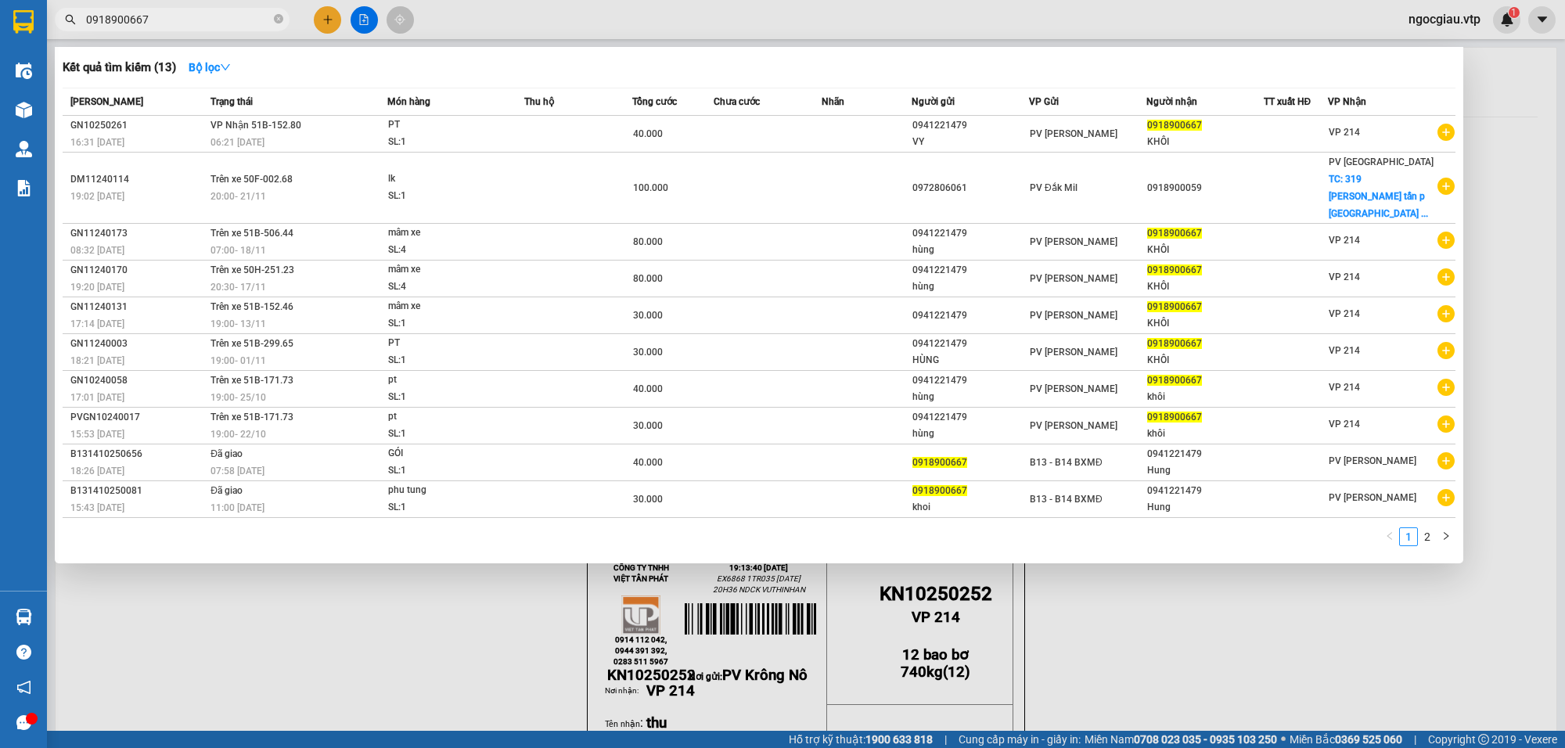
type input "0918900667"
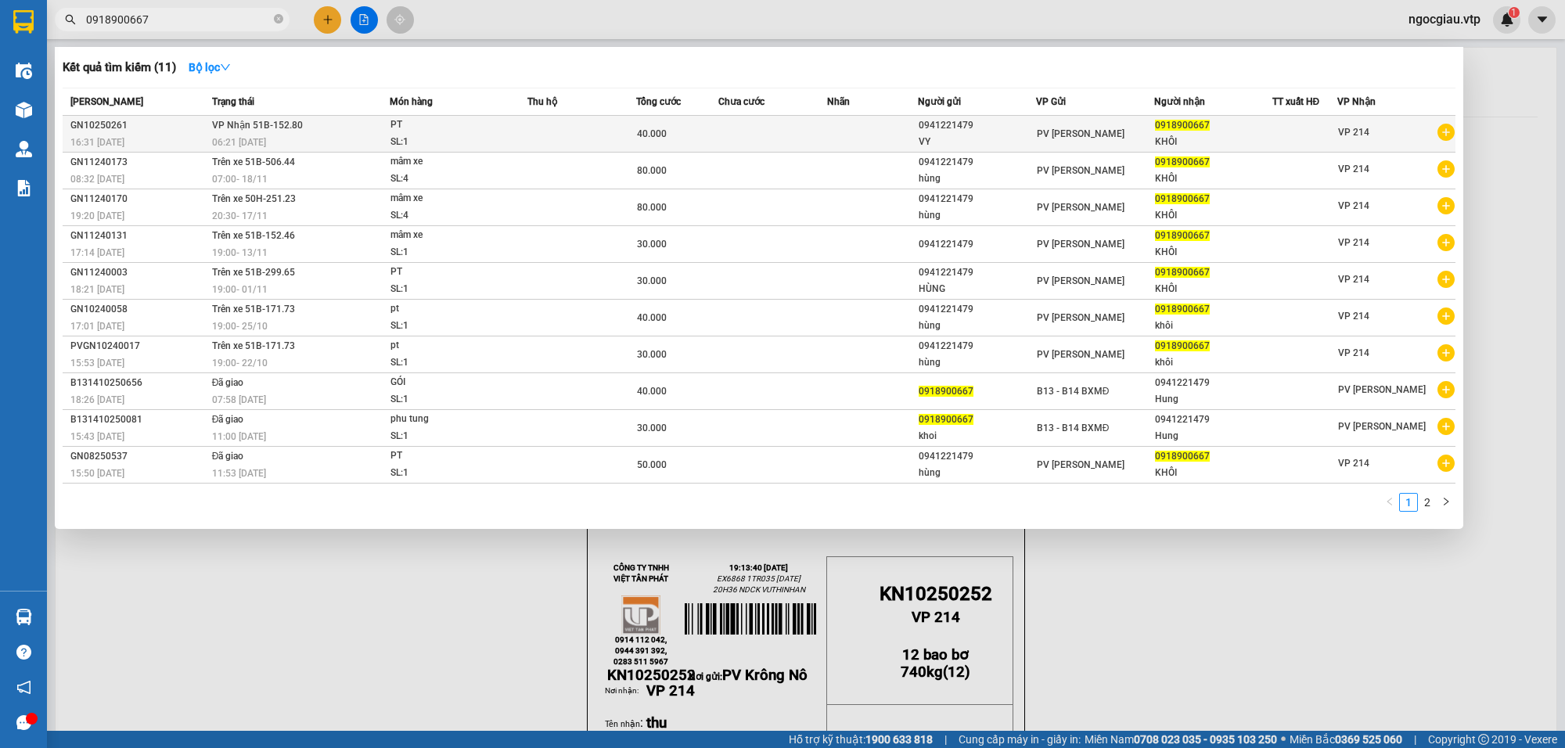
click at [830, 137] on td at bounding box center [872, 134] width 91 height 37
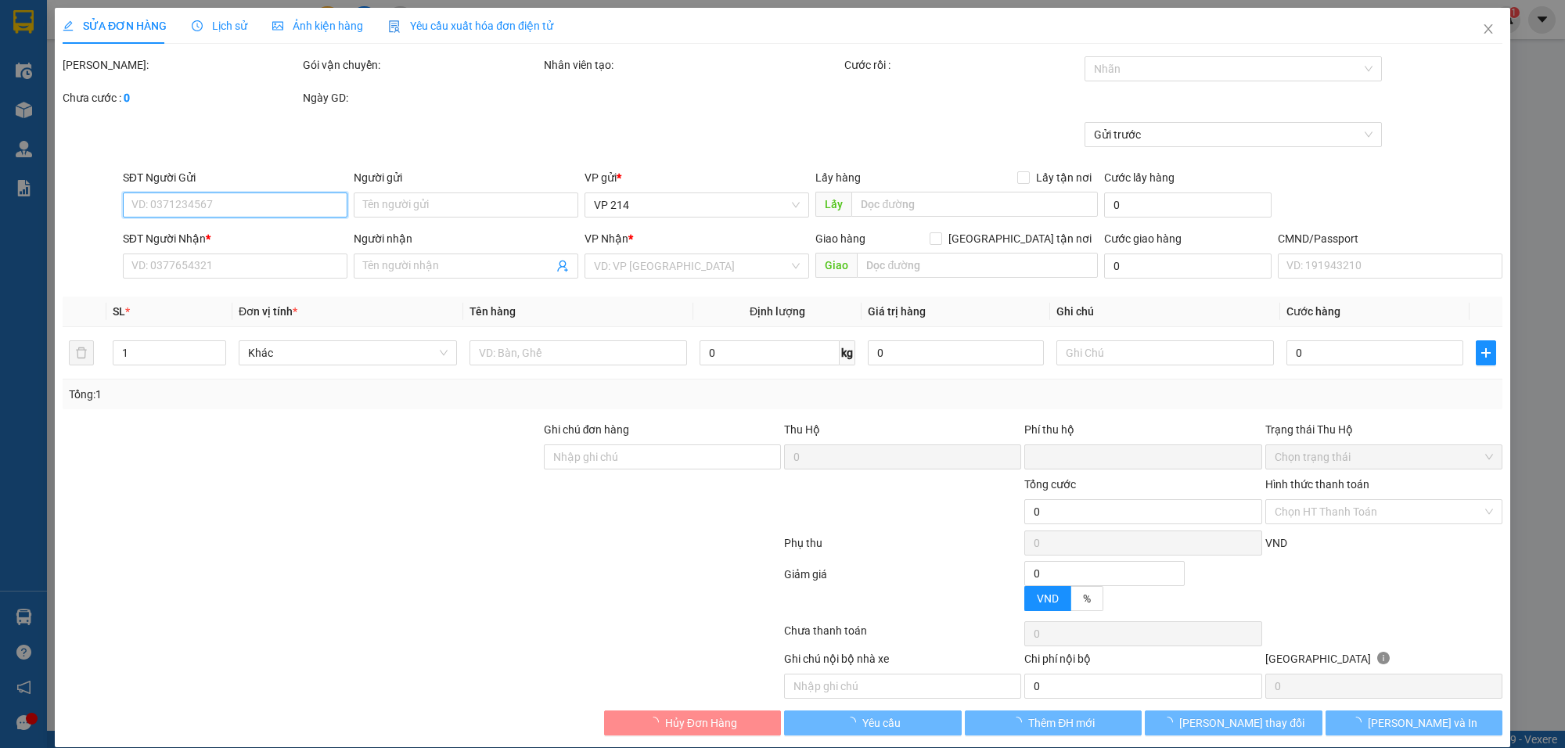
type input "0941221479"
type input "VY"
type input "0918900667"
type input "KHÔI"
type input "0"
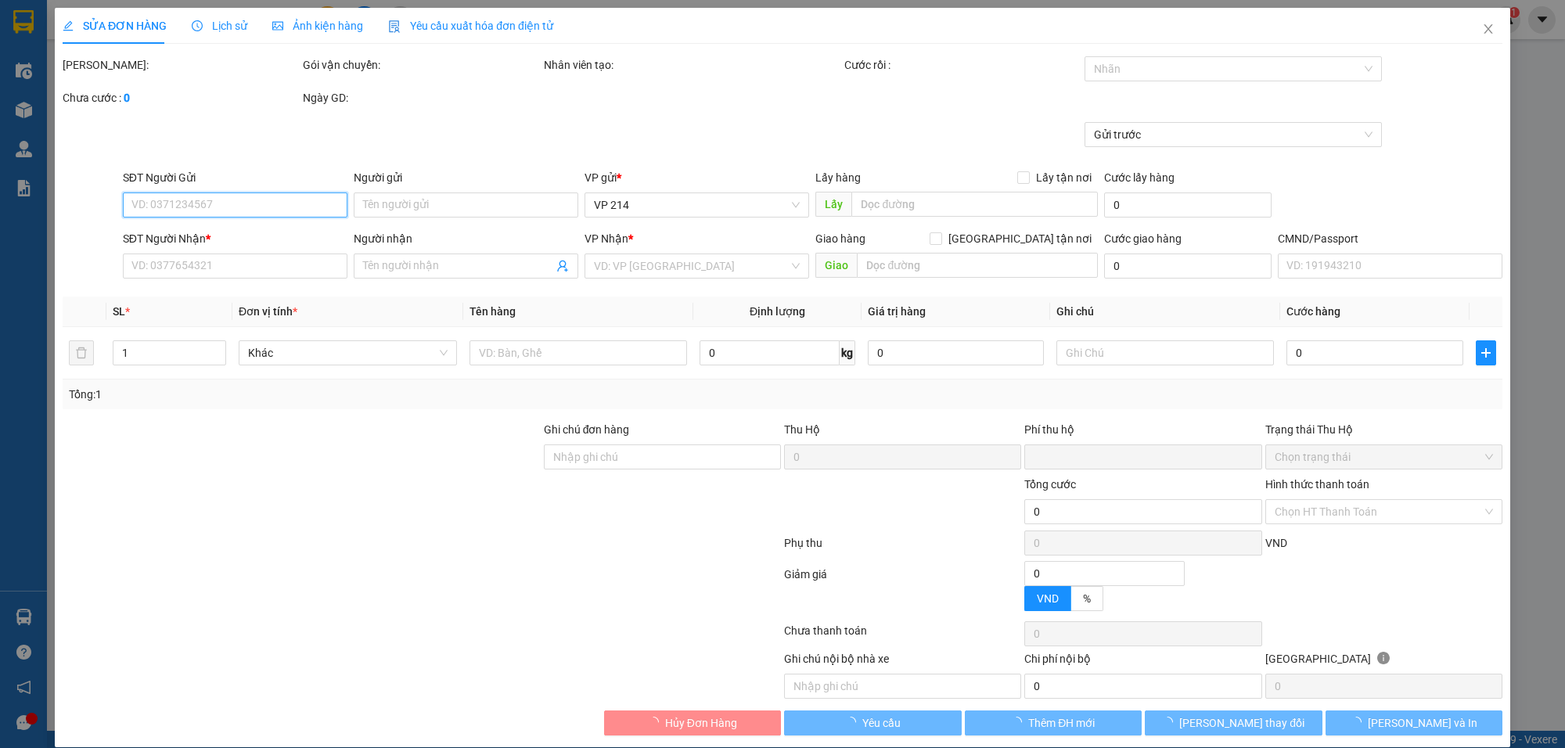
type input "40.000"
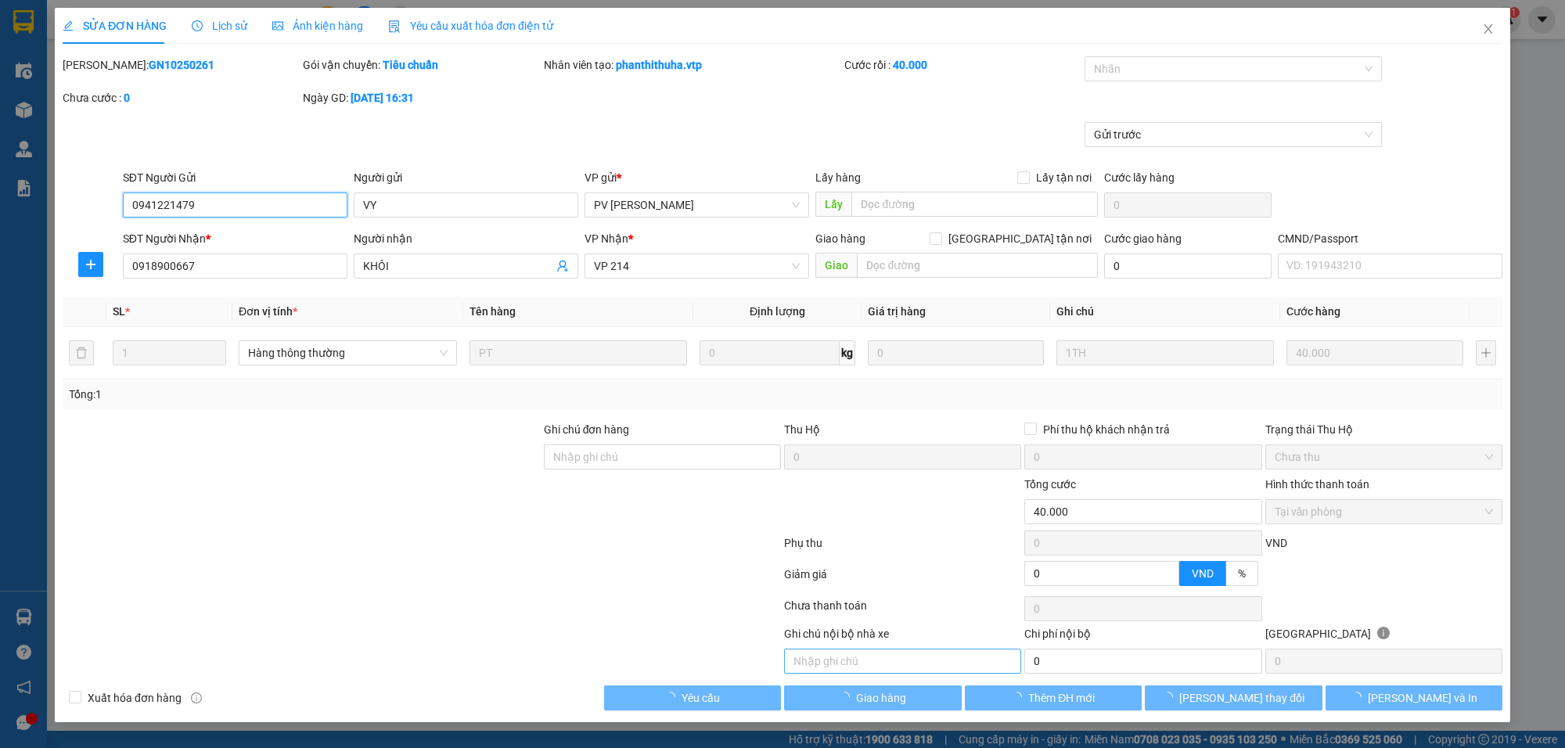
type input "2.000"
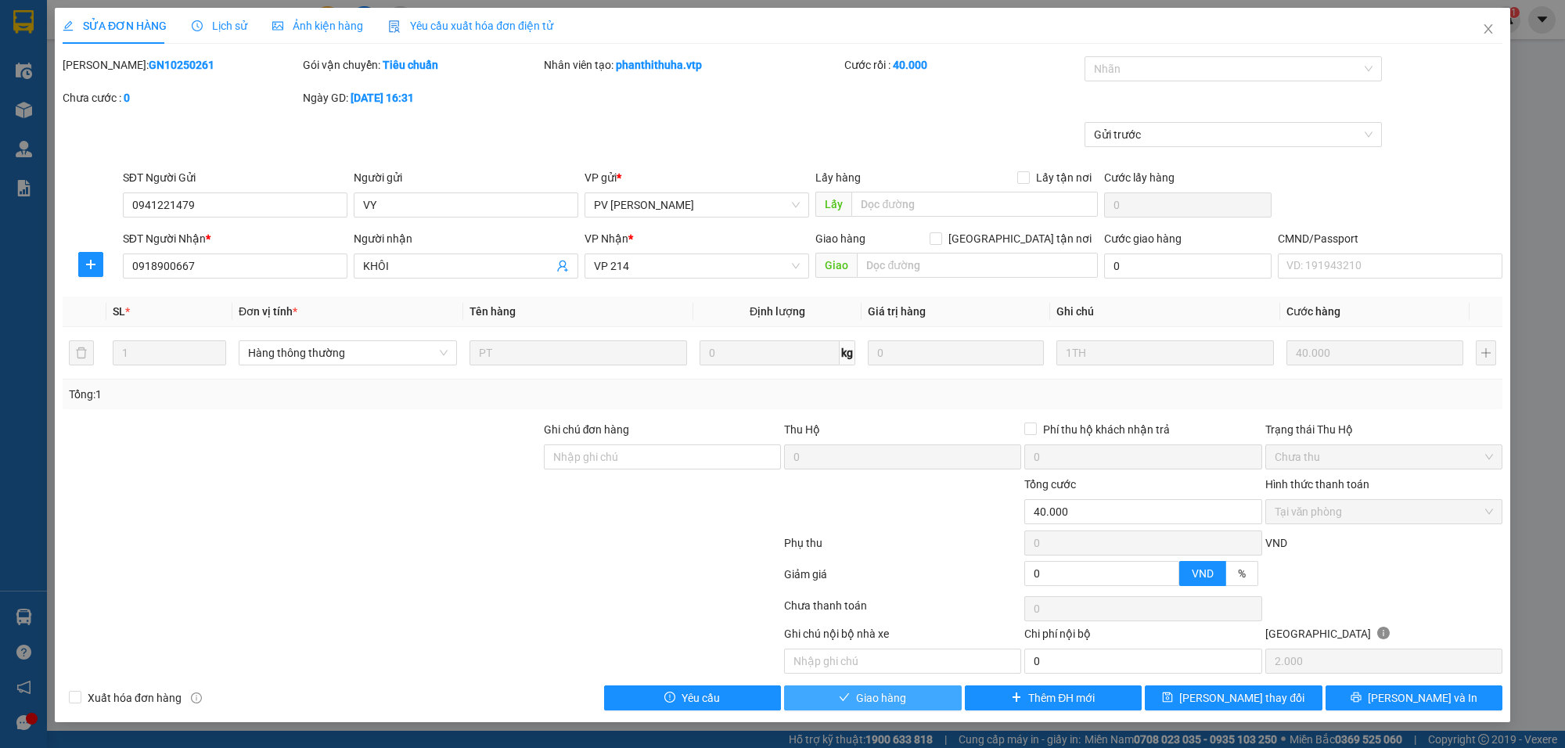
click at [886, 703] on span "Giao hàng" at bounding box center [881, 698] width 50 height 17
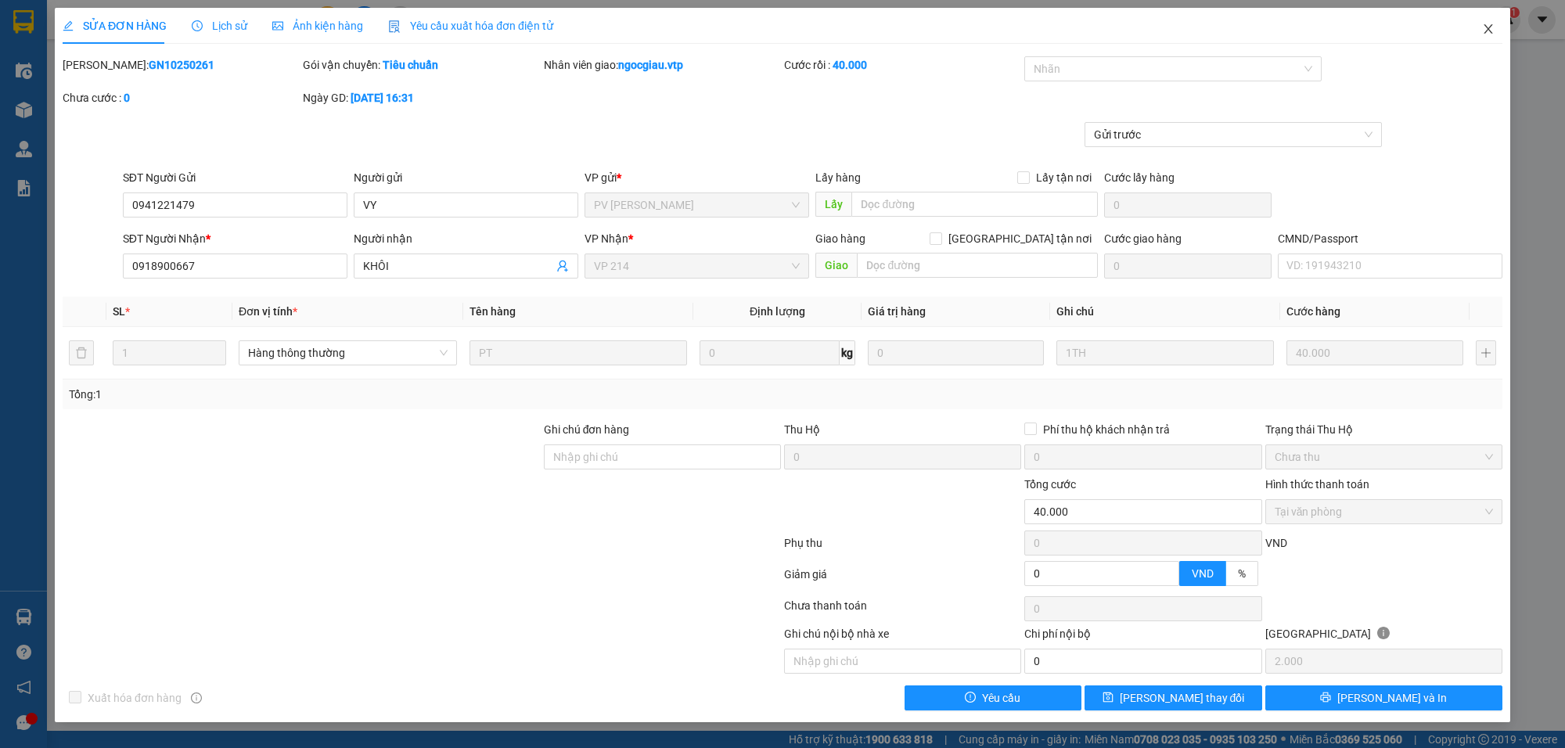
click at [1489, 23] on icon "close" at bounding box center [1488, 29] width 13 height 13
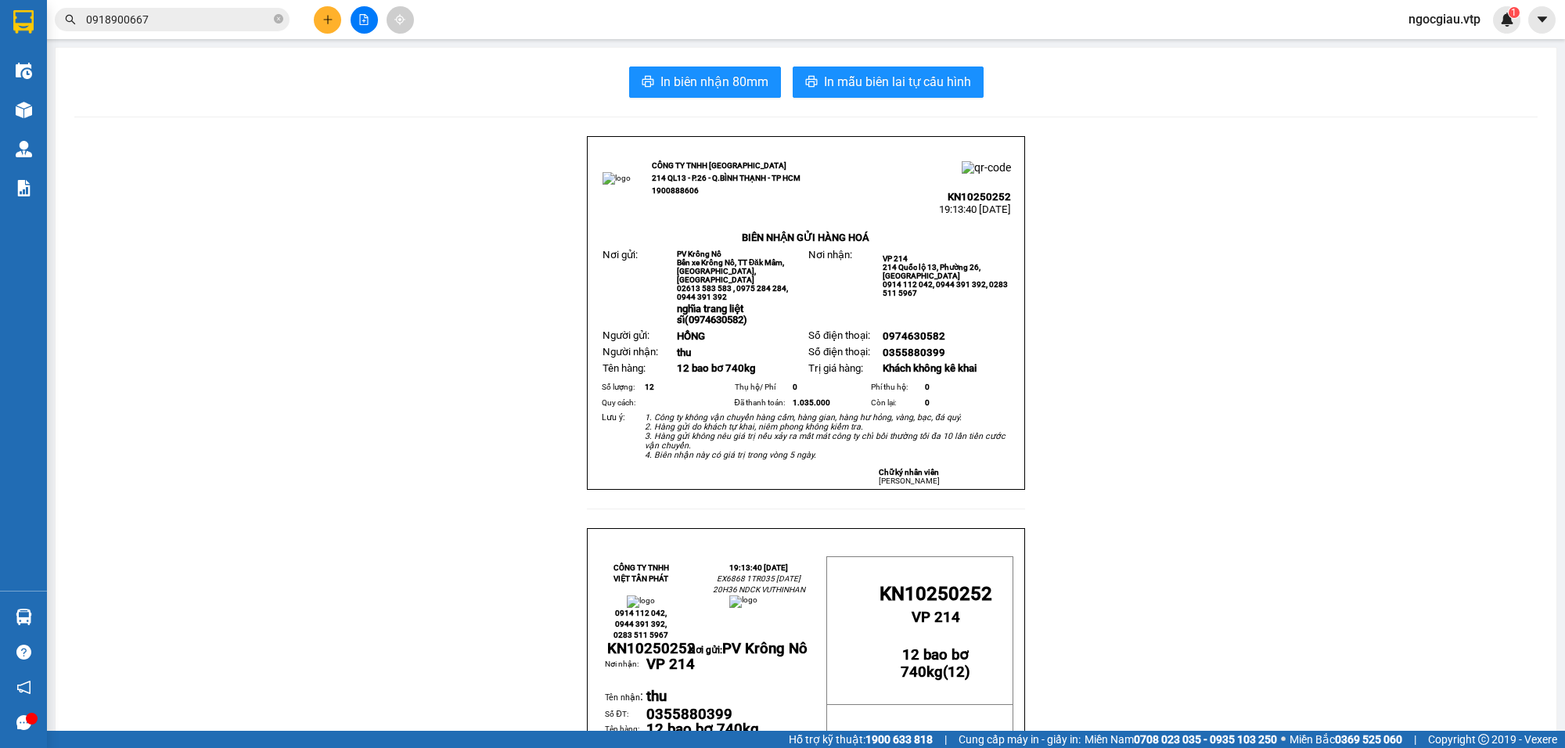
click at [189, 18] on input "0918900667" at bounding box center [178, 19] width 185 height 17
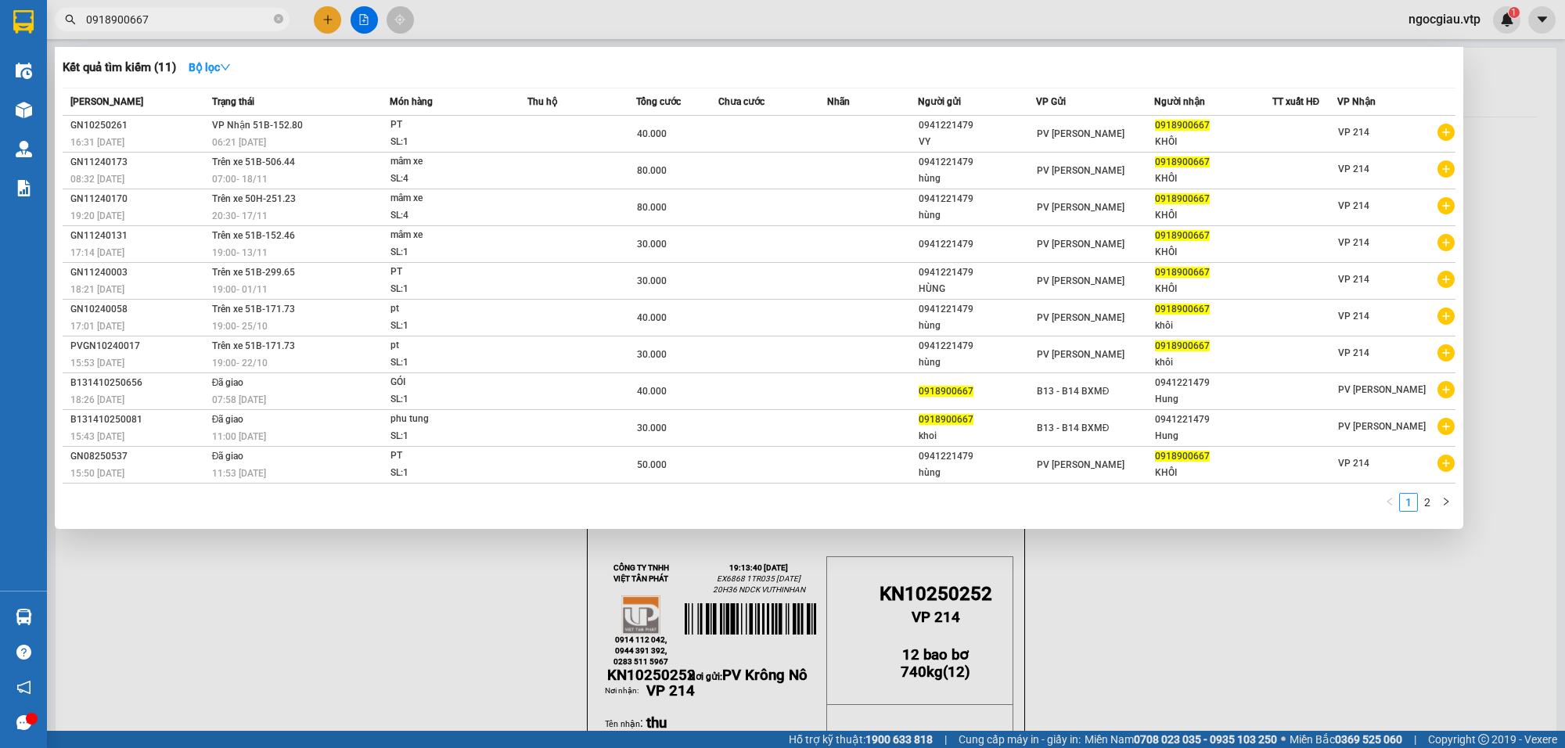
click at [189, 18] on input "0918900667" at bounding box center [178, 19] width 185 height 17
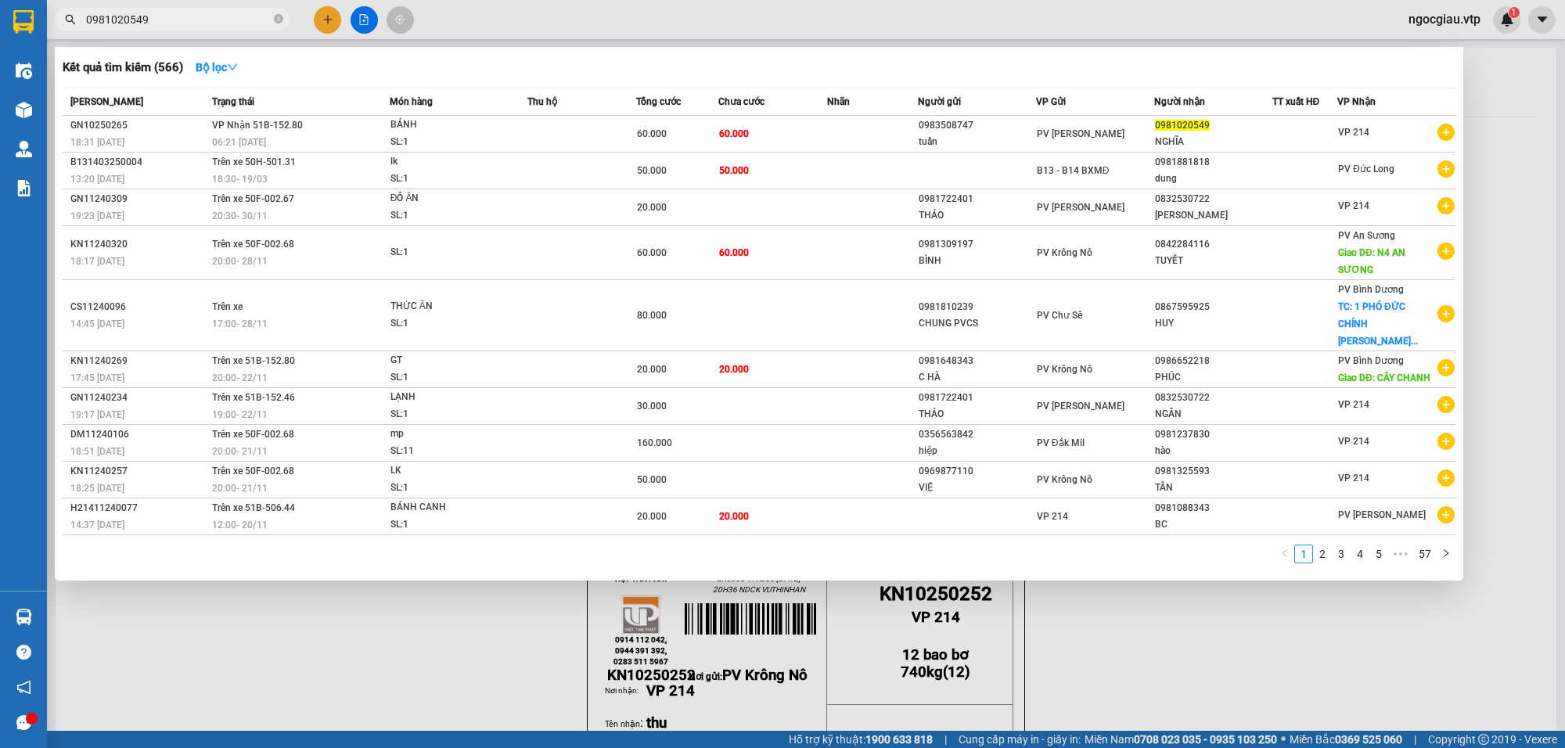
type input "0981020549"
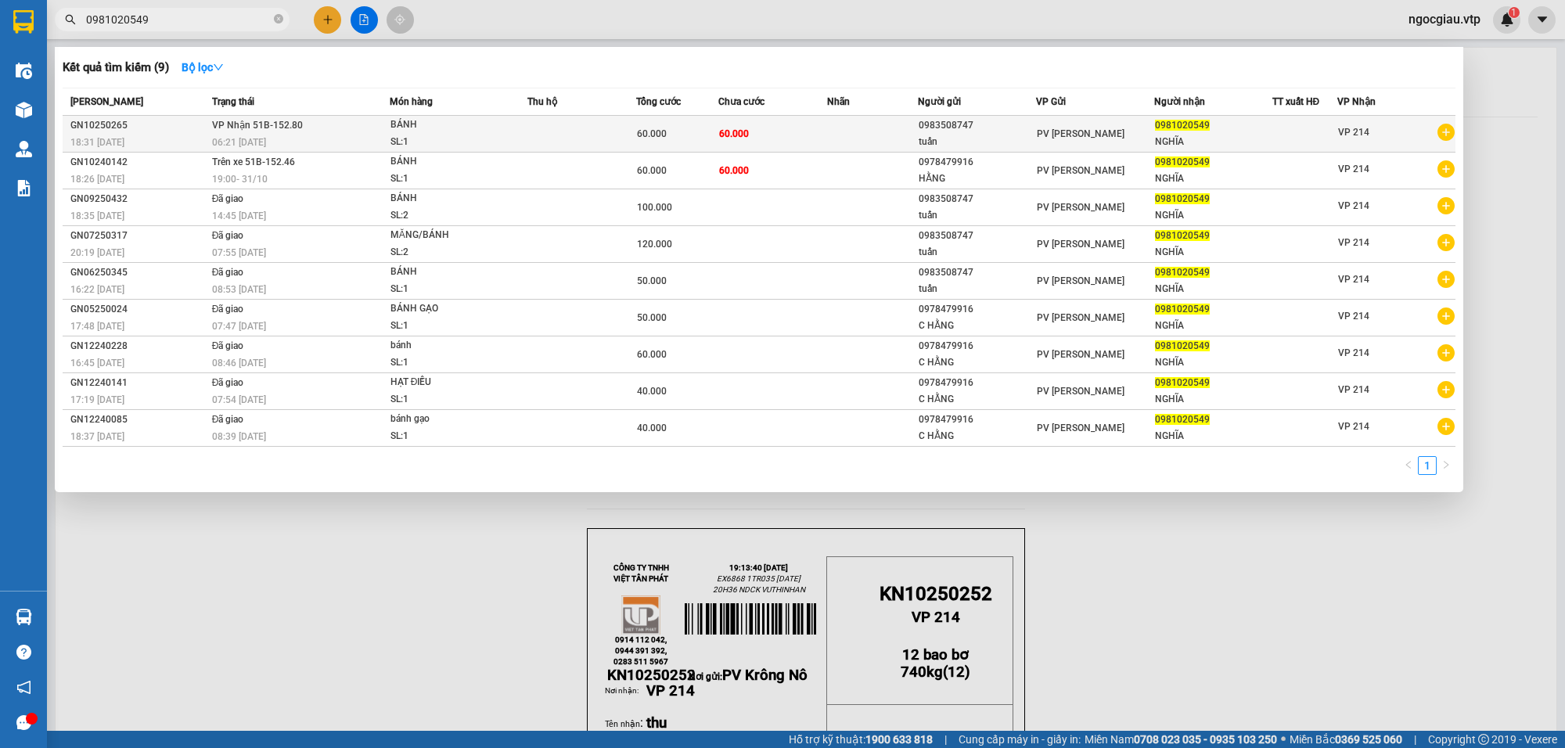
click at [816, 133] on td "60.000" at bounding box center [773, 134] width 109 height 37
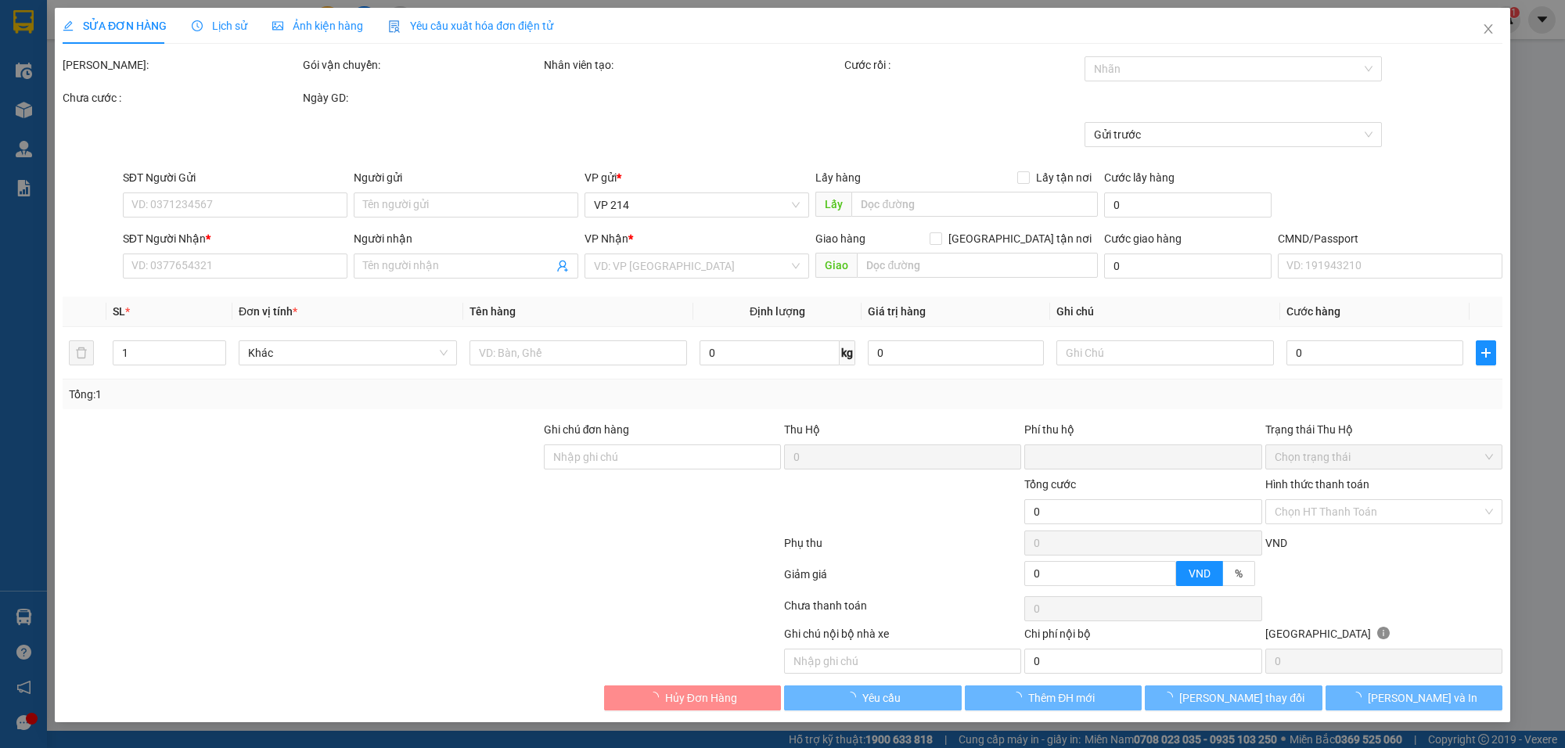
type input "0983508747"
type input "tuấn"
type input "0981020549"
type input "NGHĨA"
type input "0"
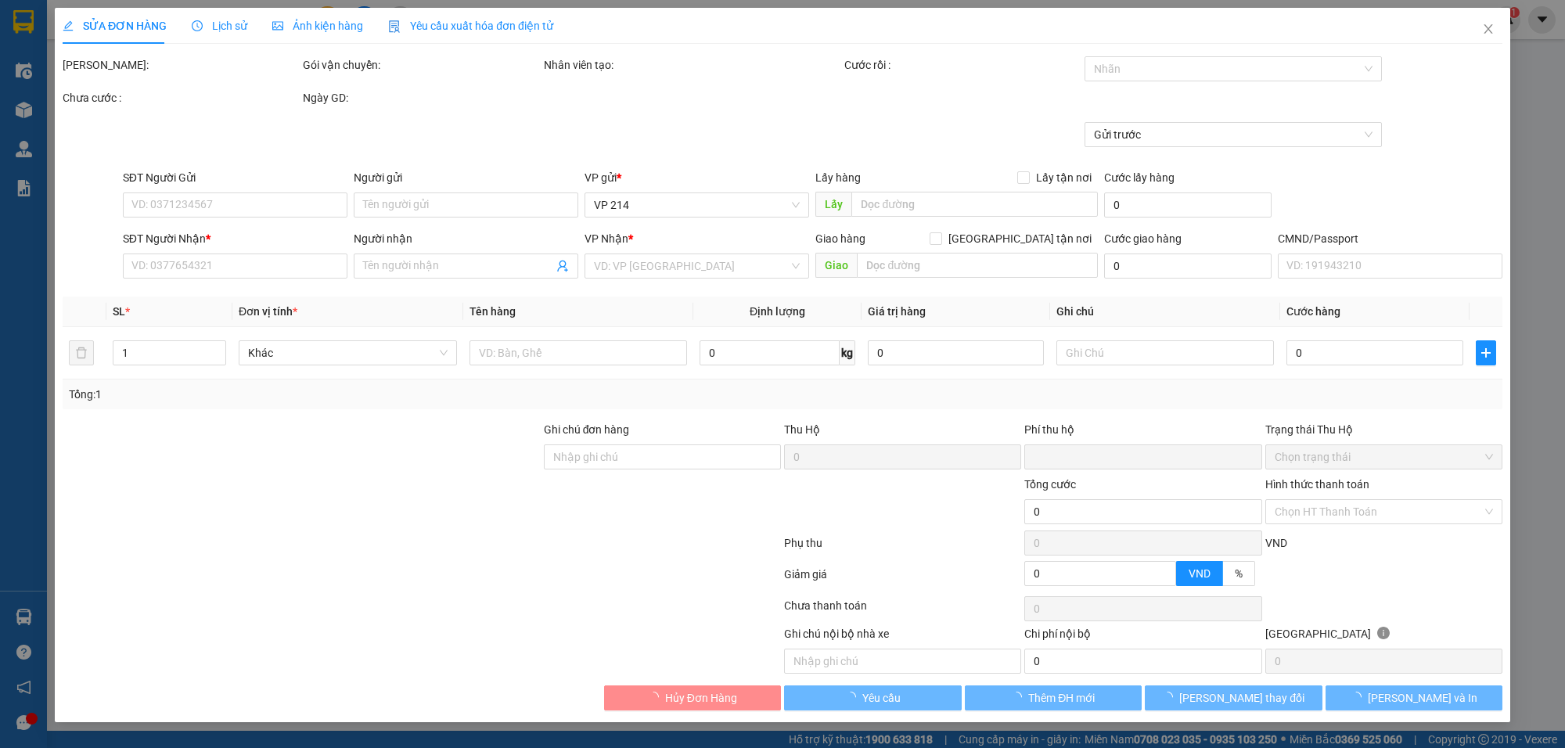
type input "60.000"
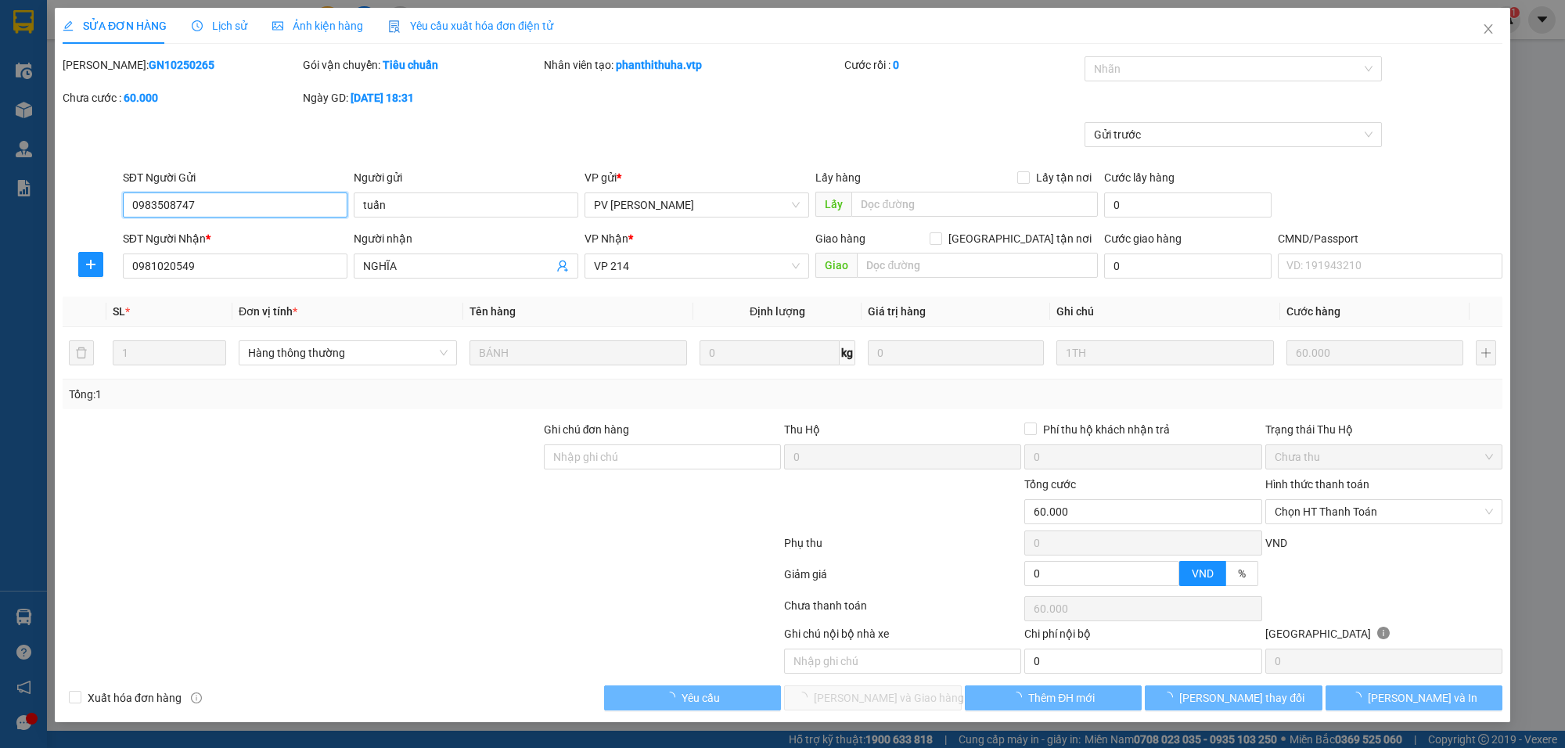
type input "3.000"
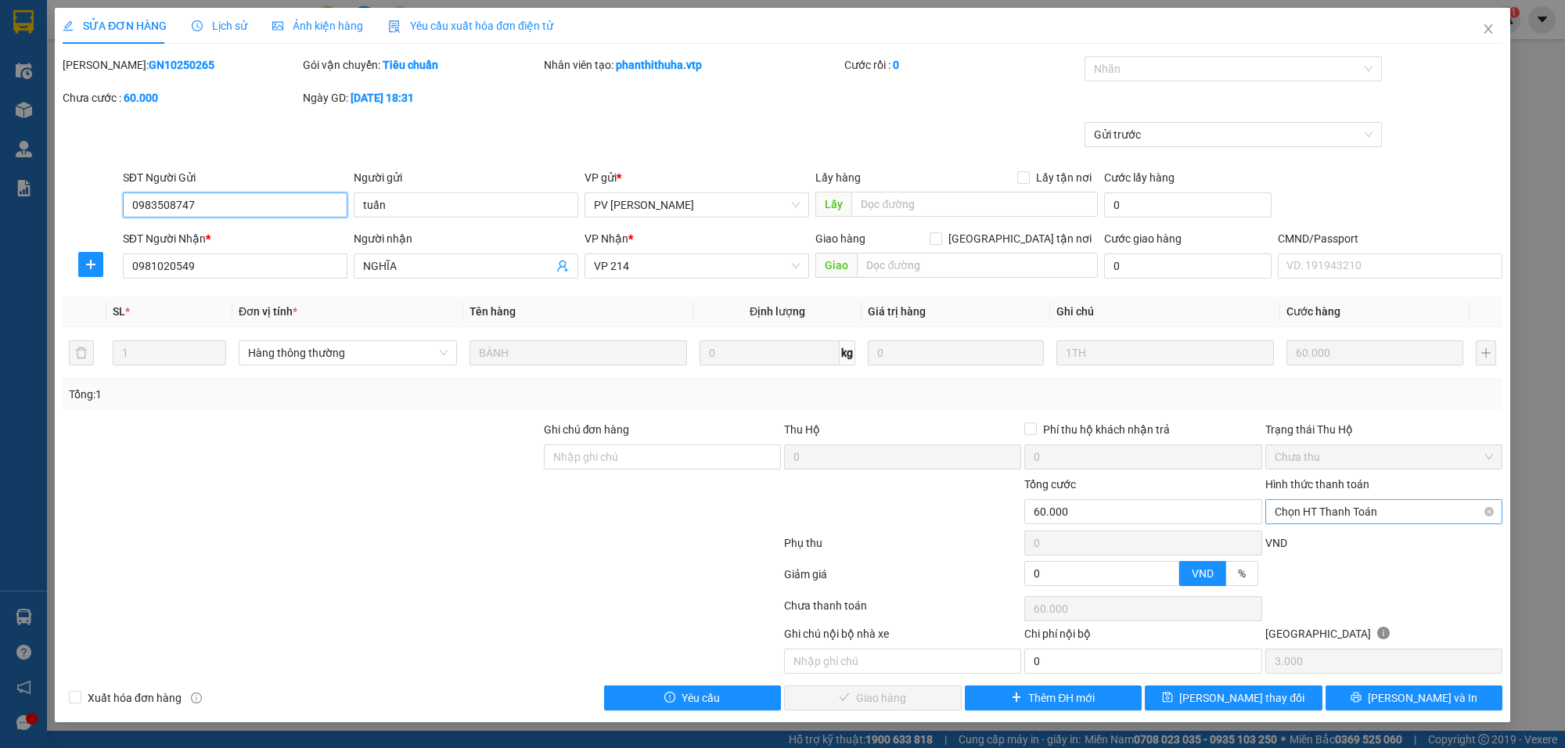
click at [1339, 506] on span "Chọn HT Thanh Toán" at bounding box center [1384, 511] width 218 height 23
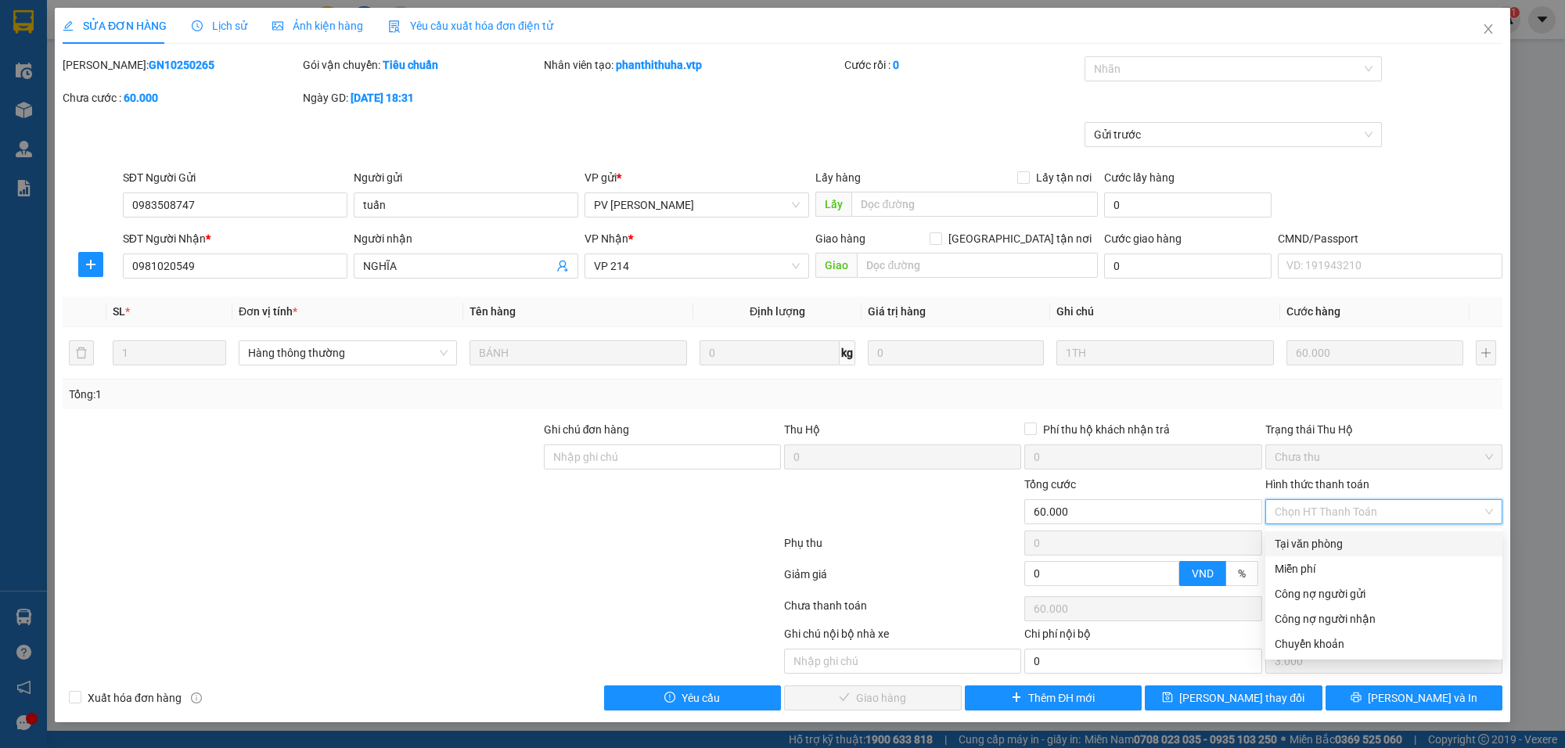
click at [1284, 541] on div "Tại văn phòng" at bounding box center [1384, 543] width 218 height 17
type input "0"
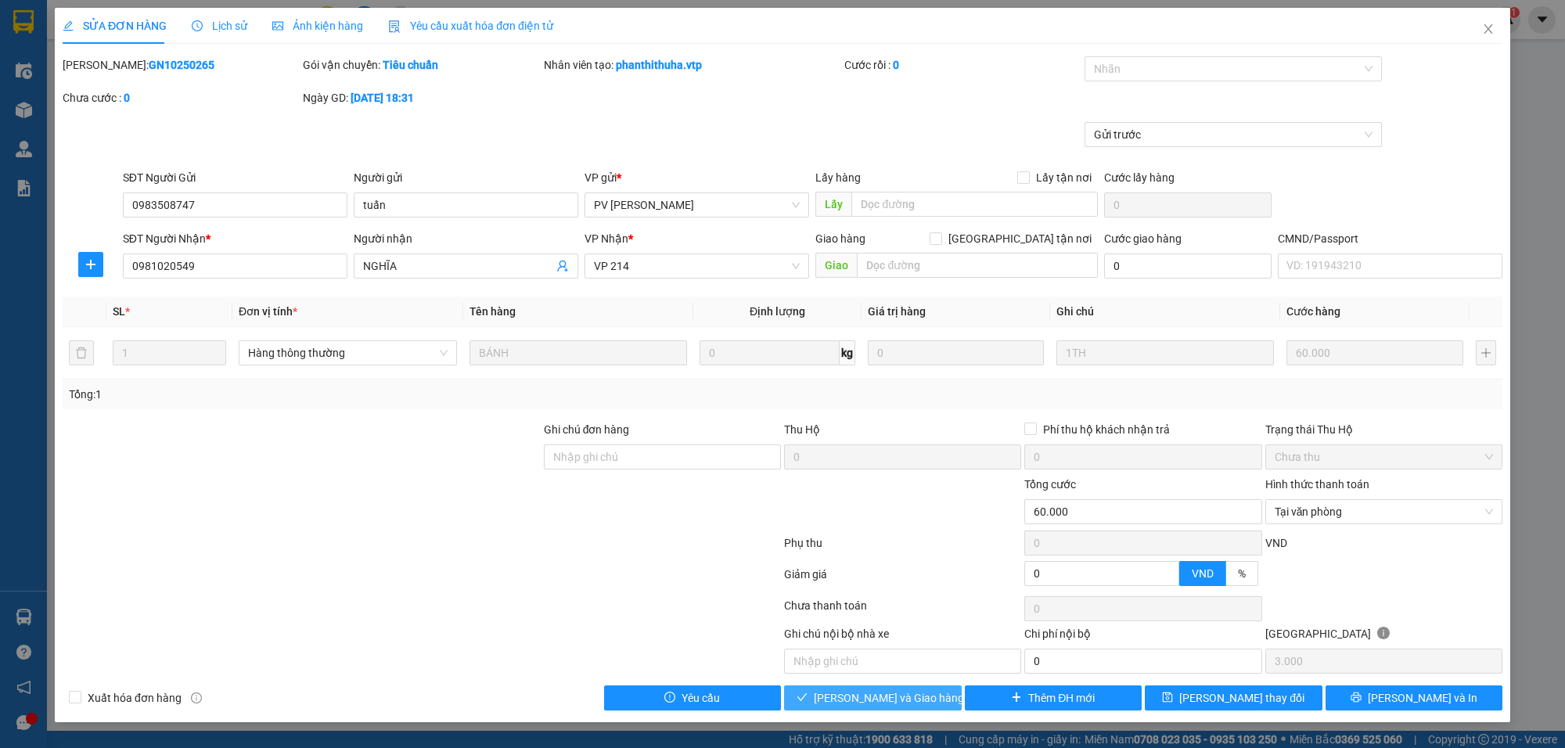
click at [818, 701] on button "Lưu và Giao hàng" at bounding box center [873, 698] width 178 height 25
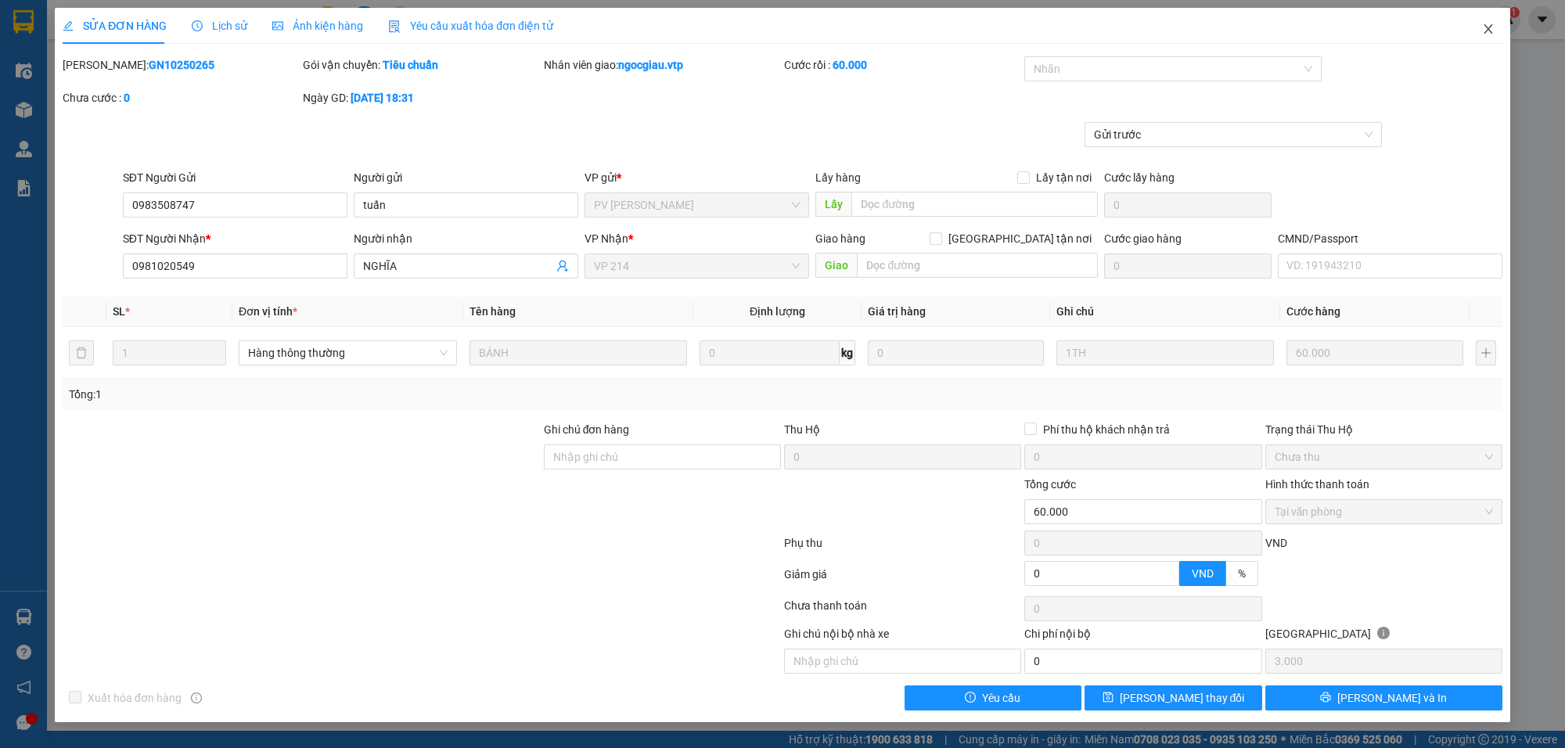
click at [1495, 29] on span "Close" at bounding box center [1489, 30] width 44 height 44
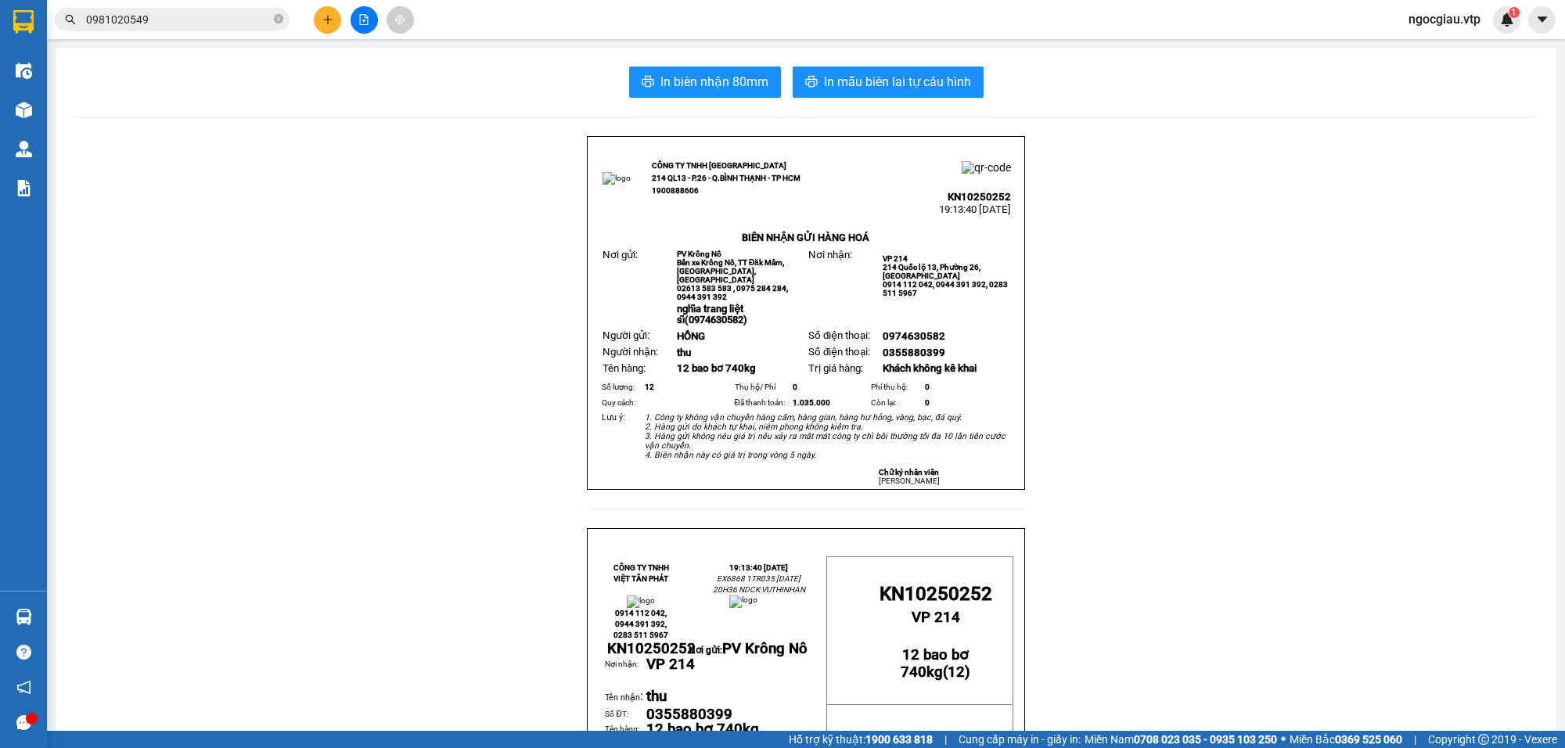
click at [175, 13] on input "0981020549" at bounding box center [178, 19] width 185 height 17
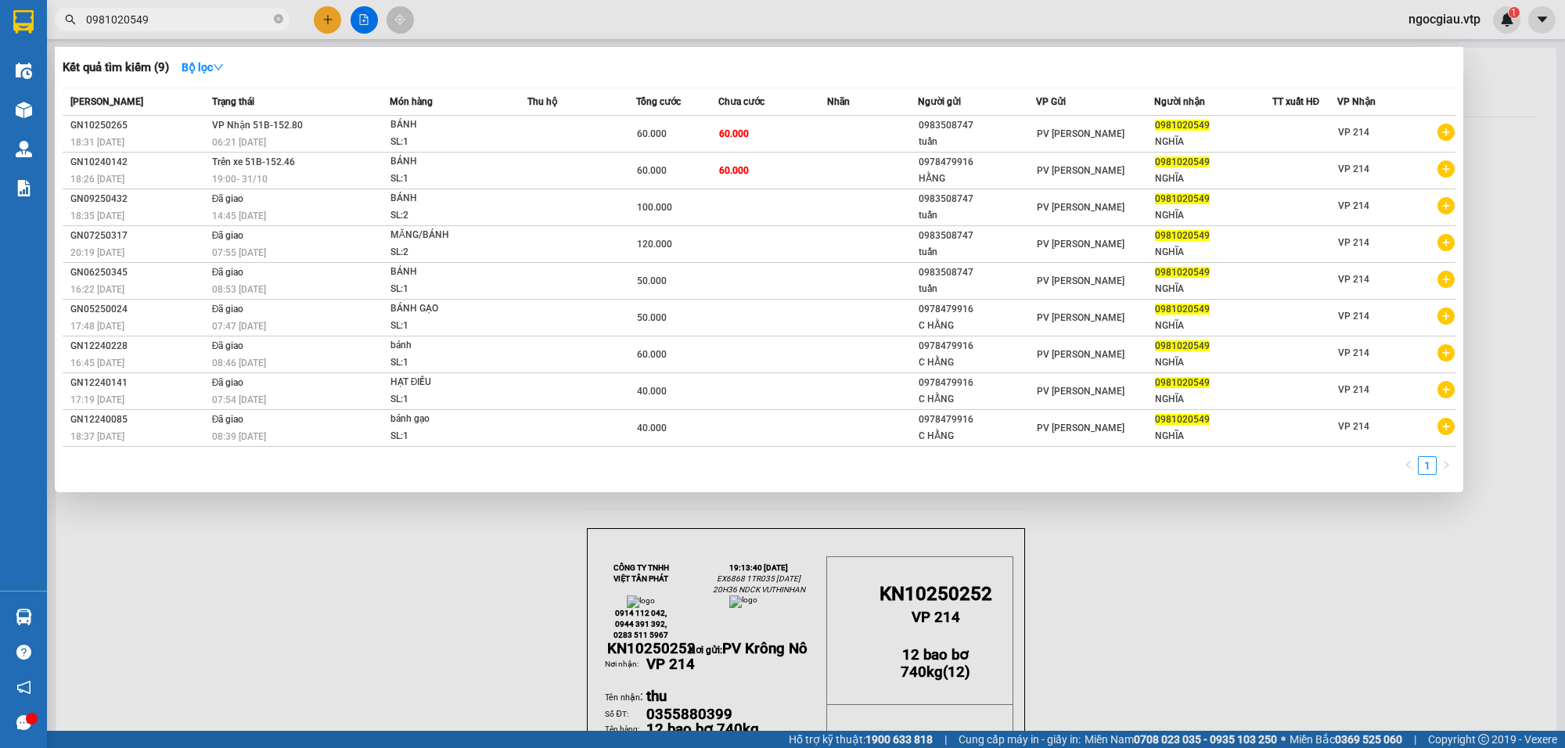
click at [175, 13] on input "0981020549" at bounding box center [178, 19] width 185 height 17
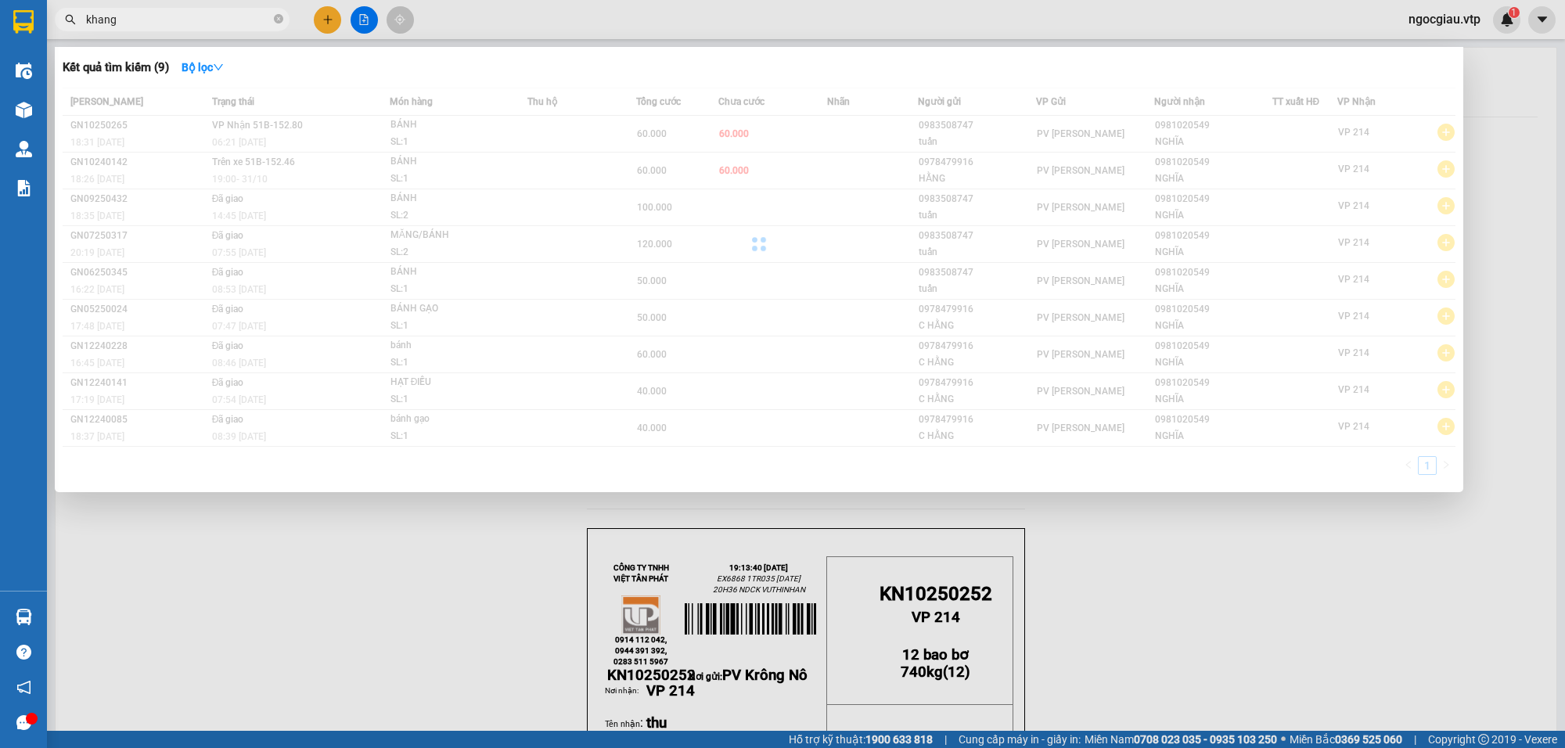
type input "khang"
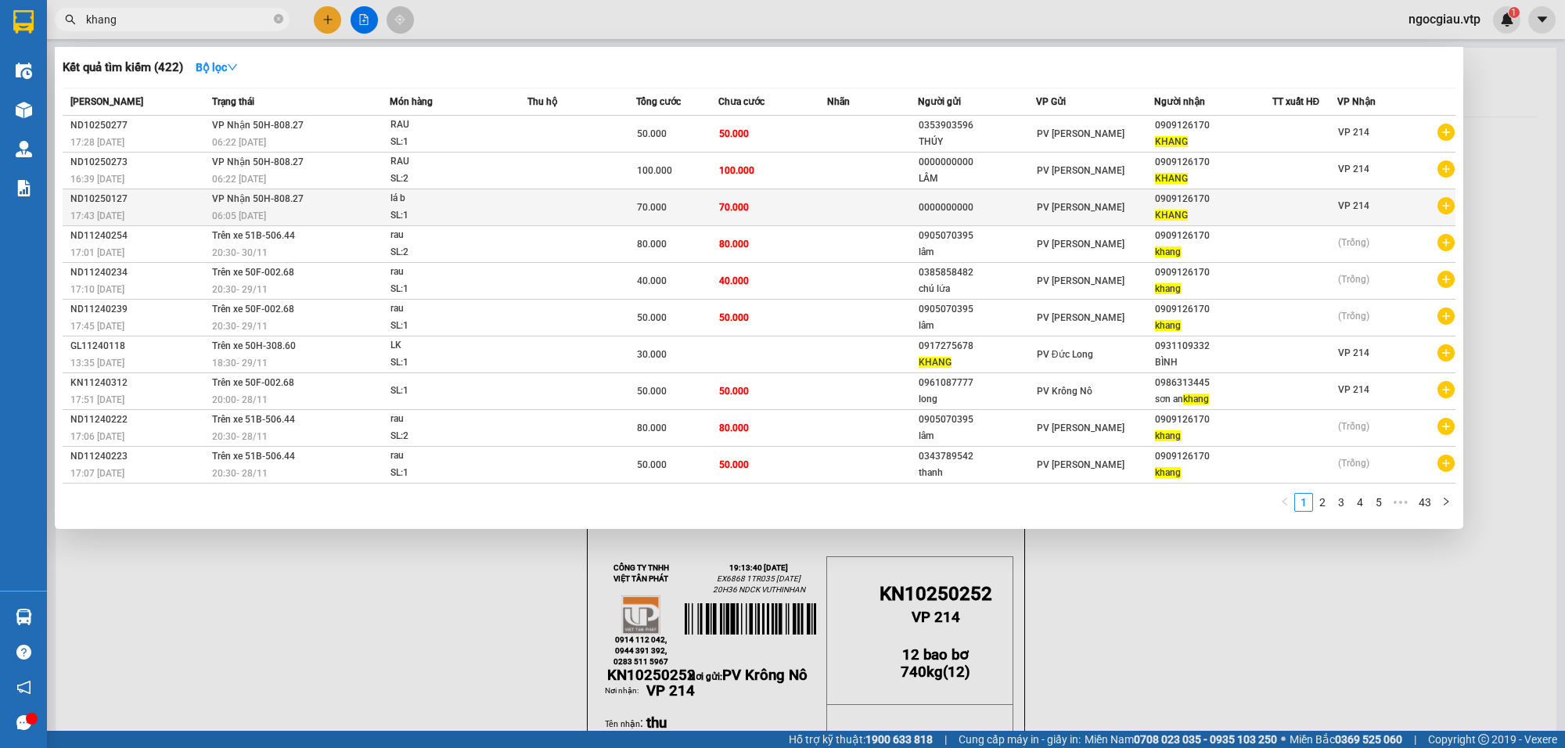
click at [787, 210] on td "70.000" at bounding box center [773, 207] width 109 height 37
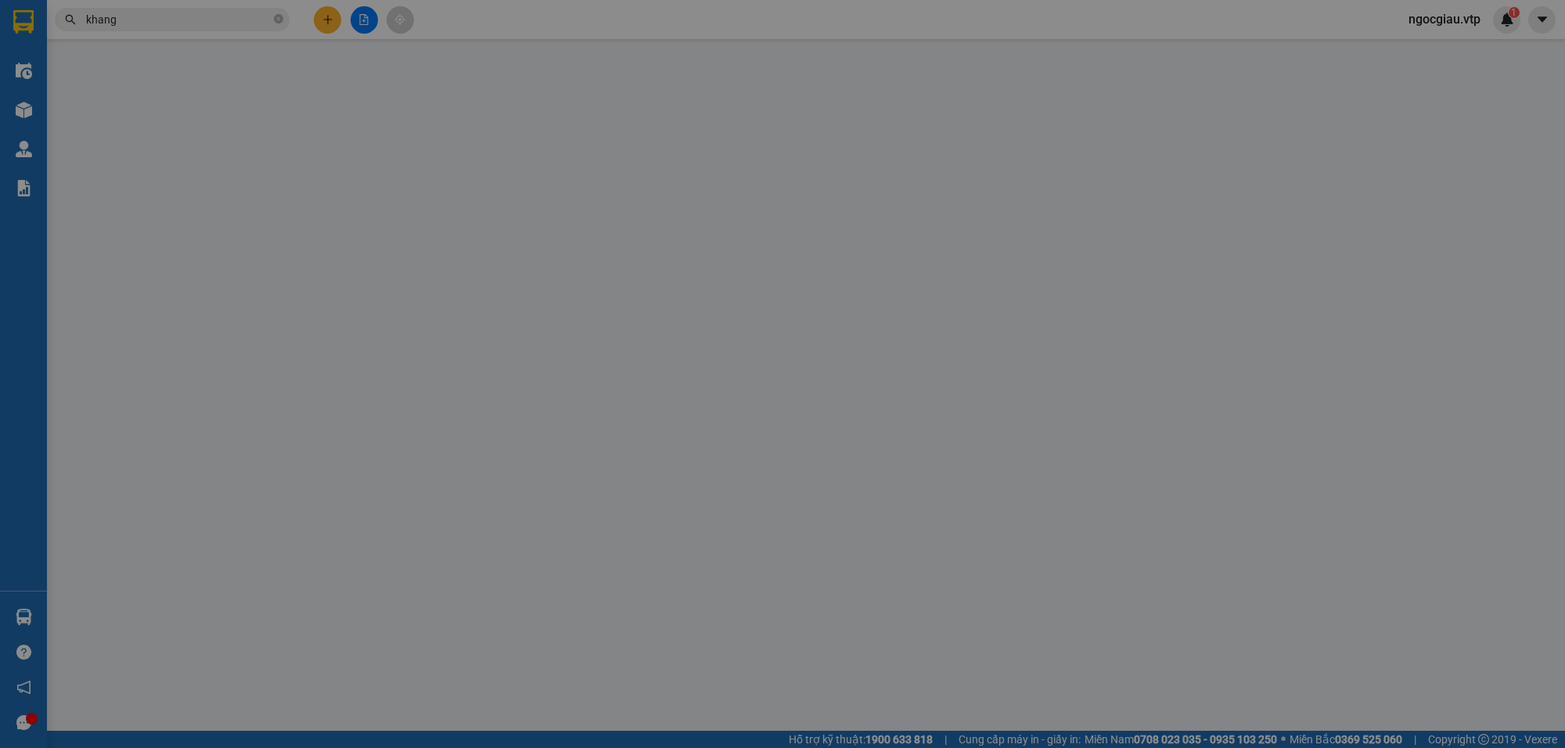
type input "0000000000"
type input "0909126170"
type input "KHANG"
type input "trùng mã ND10250128"
type input "0"
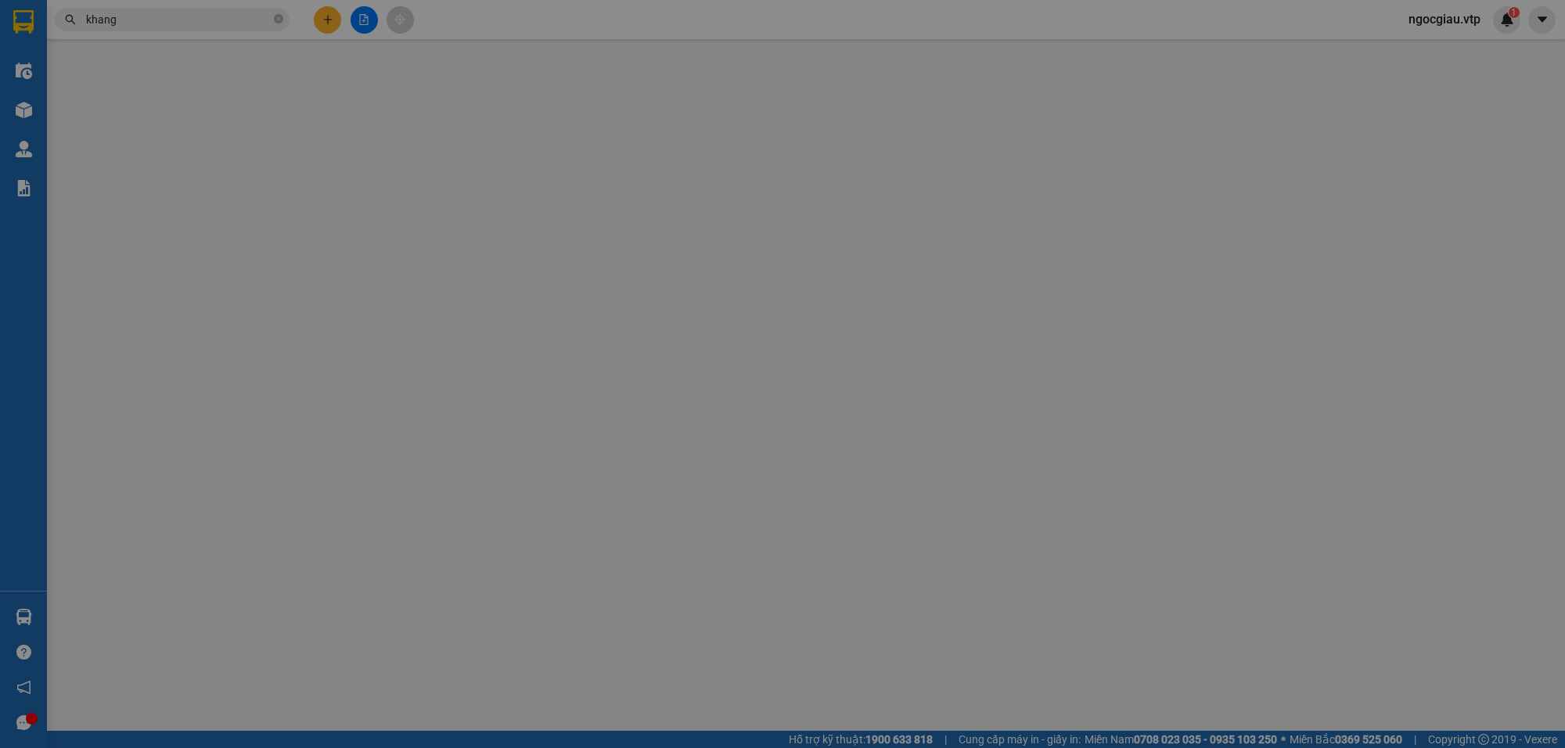
type input "70.000"
type input "MÃ TRÙNG ND 10250128"
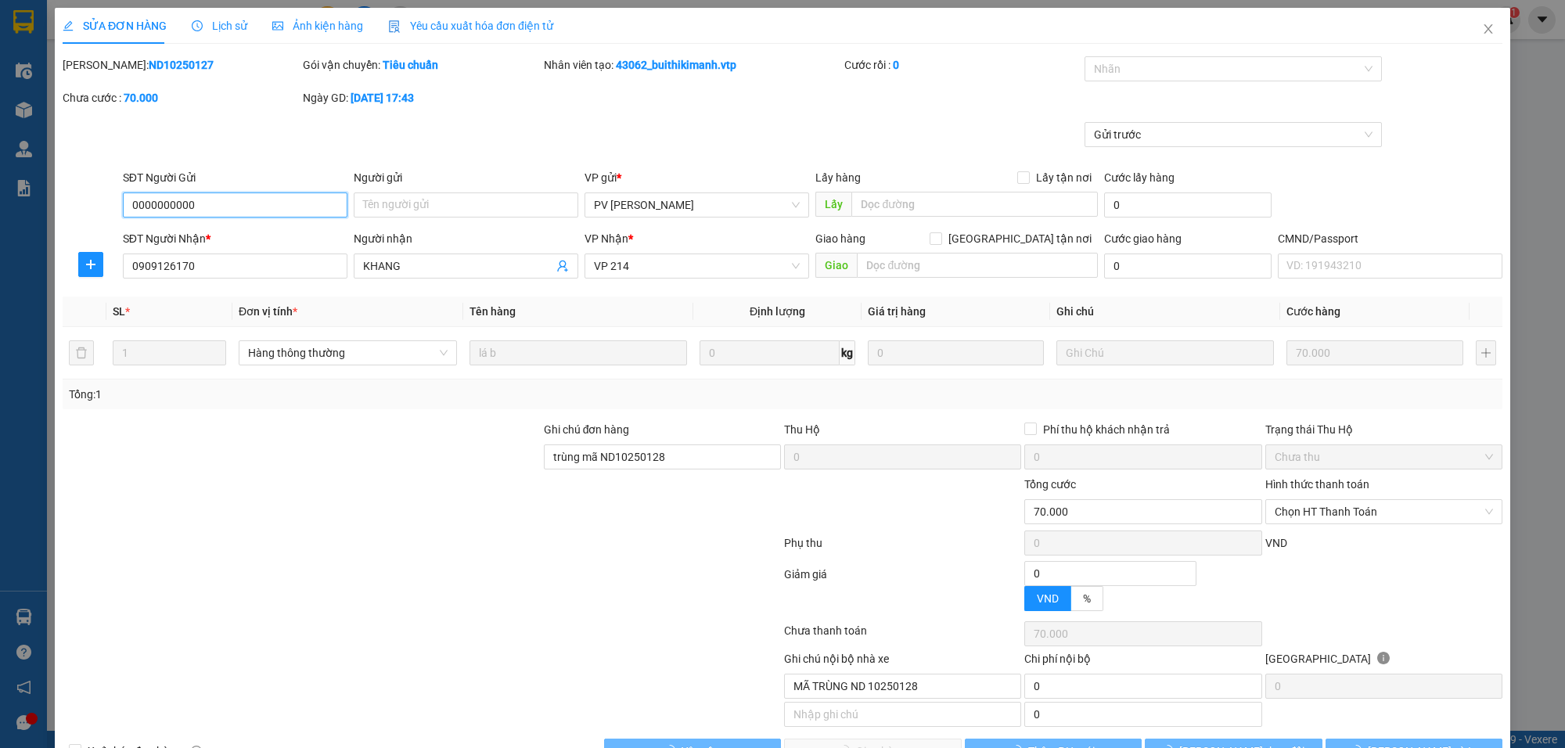
type input "3.500"
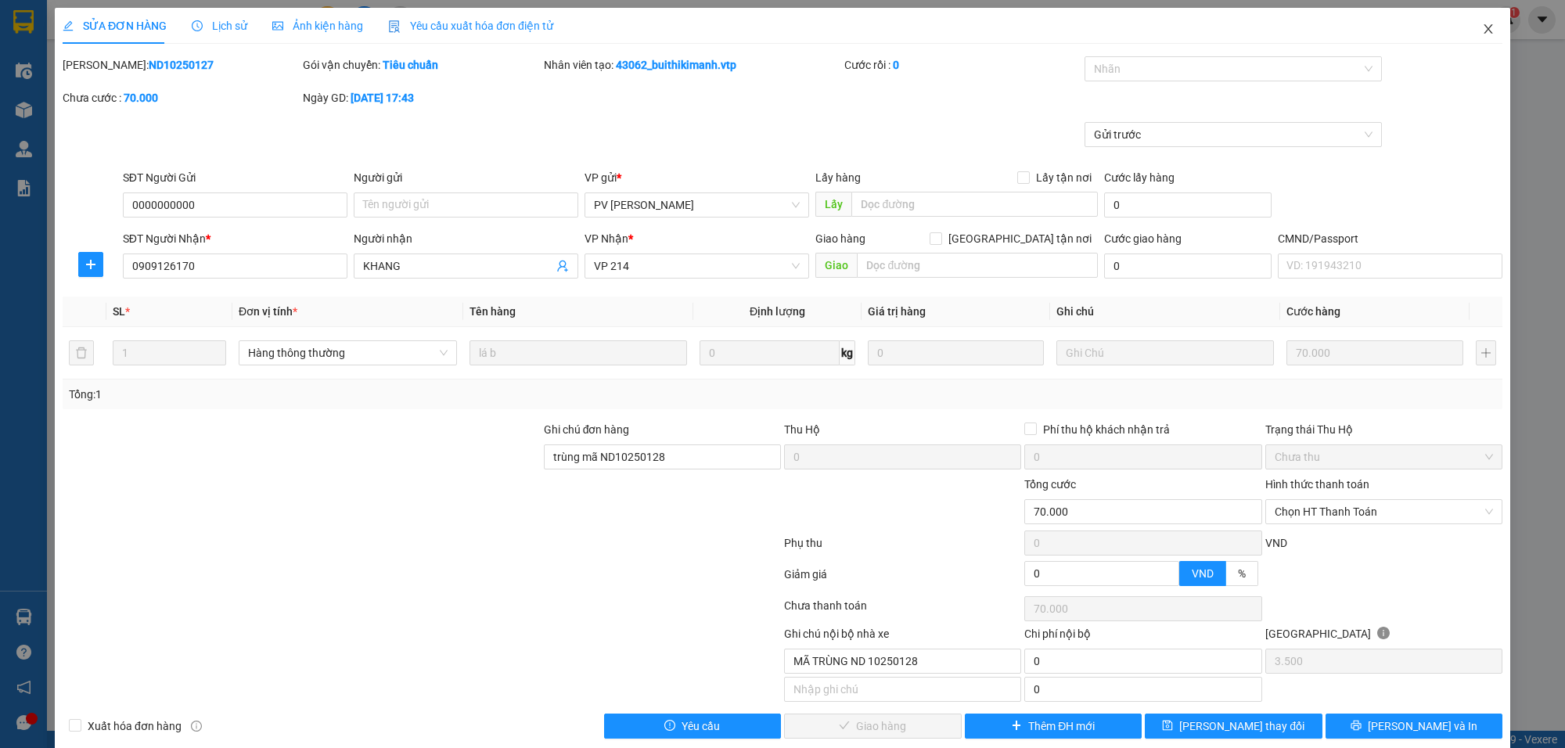
click at [1482, 23] on icon "close" at bounding box center [1488, 29] width 13 height 13
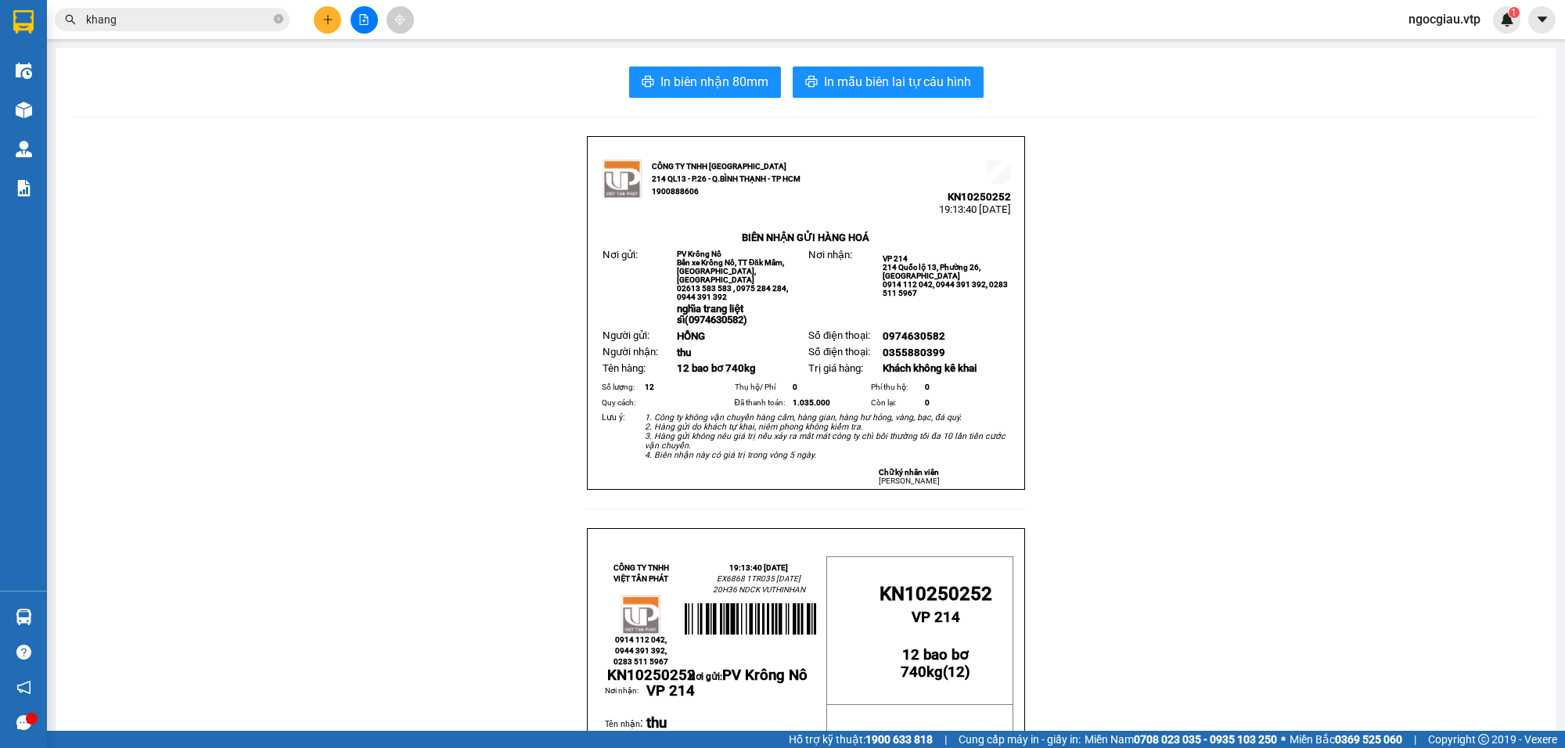
click at [197, 20] on input "khang" at bounding box center [178, 19] width 185 height 17
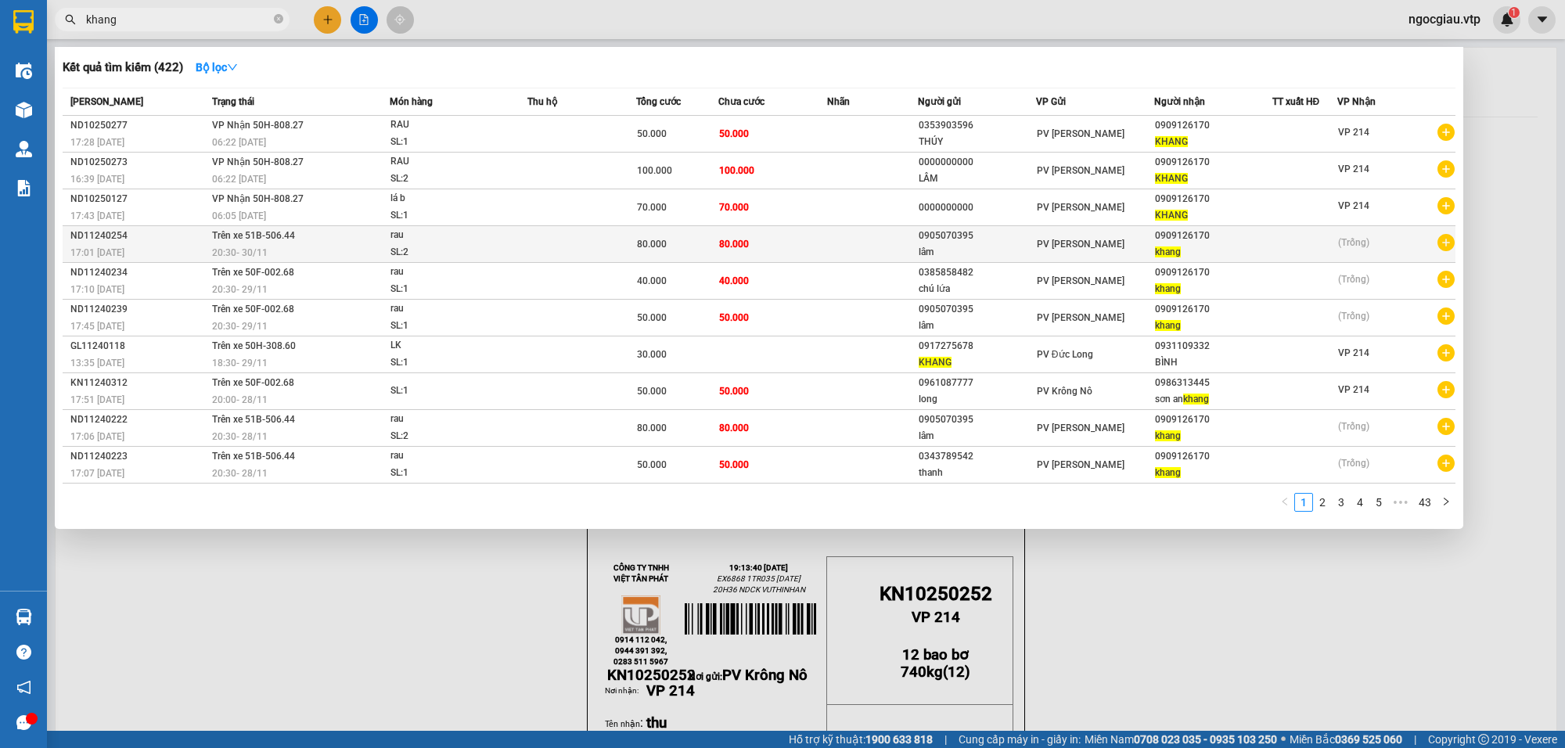
click at [827, 239] on td at bounding box center [872, 244] width 91 height 37
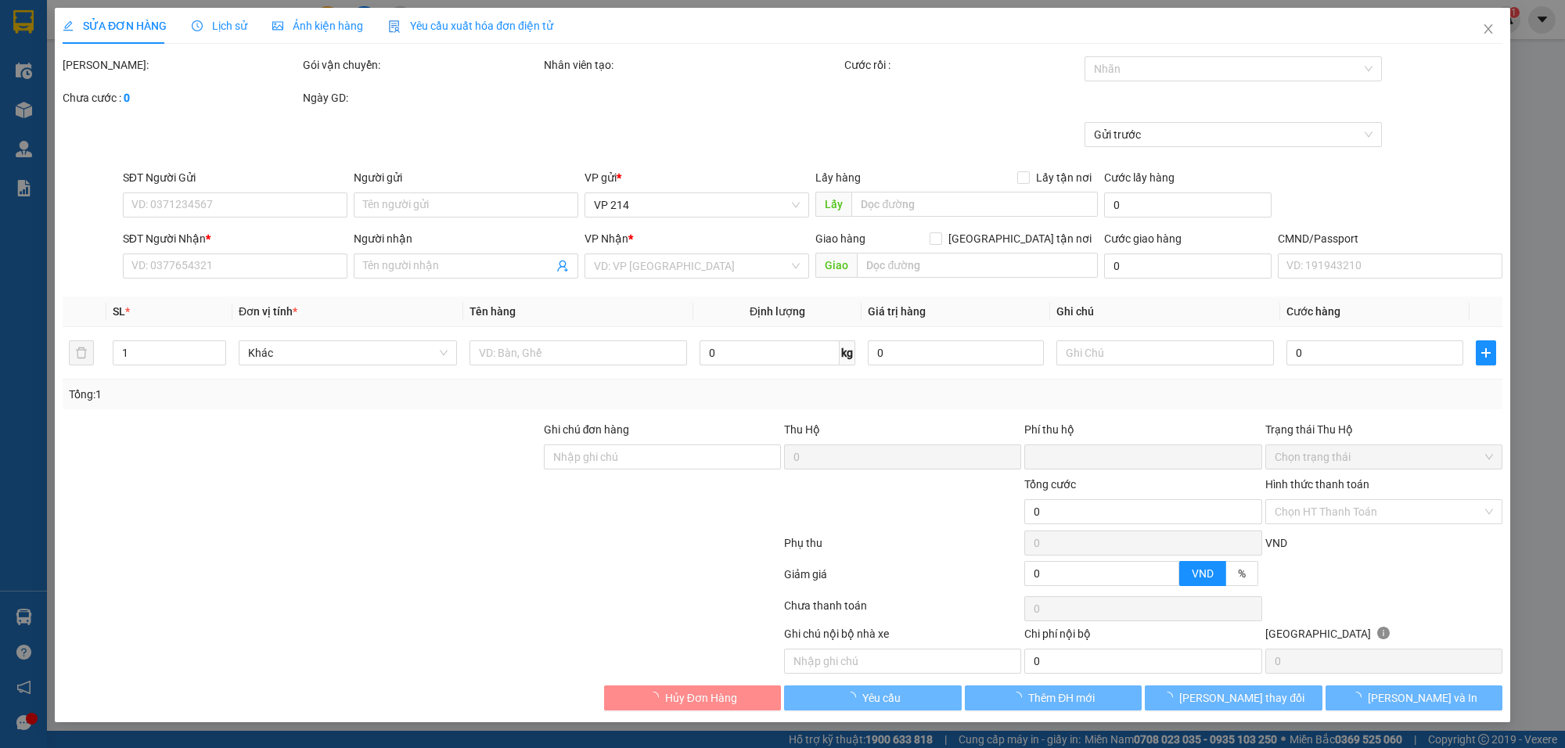
type input "0905070395"
type input "lâm"
type input "0909126170"
type input "khang"
type input "0"
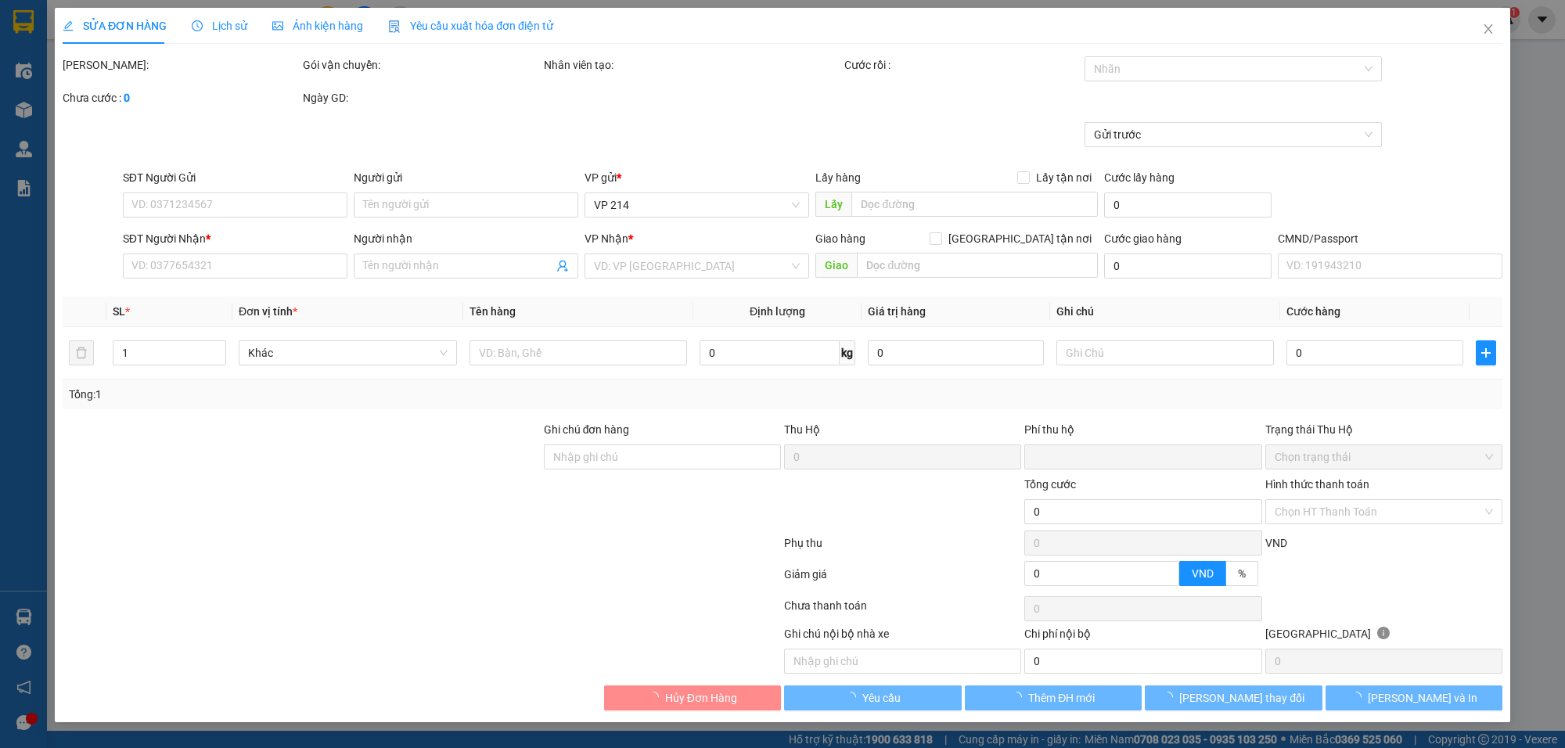
type input "80.000"
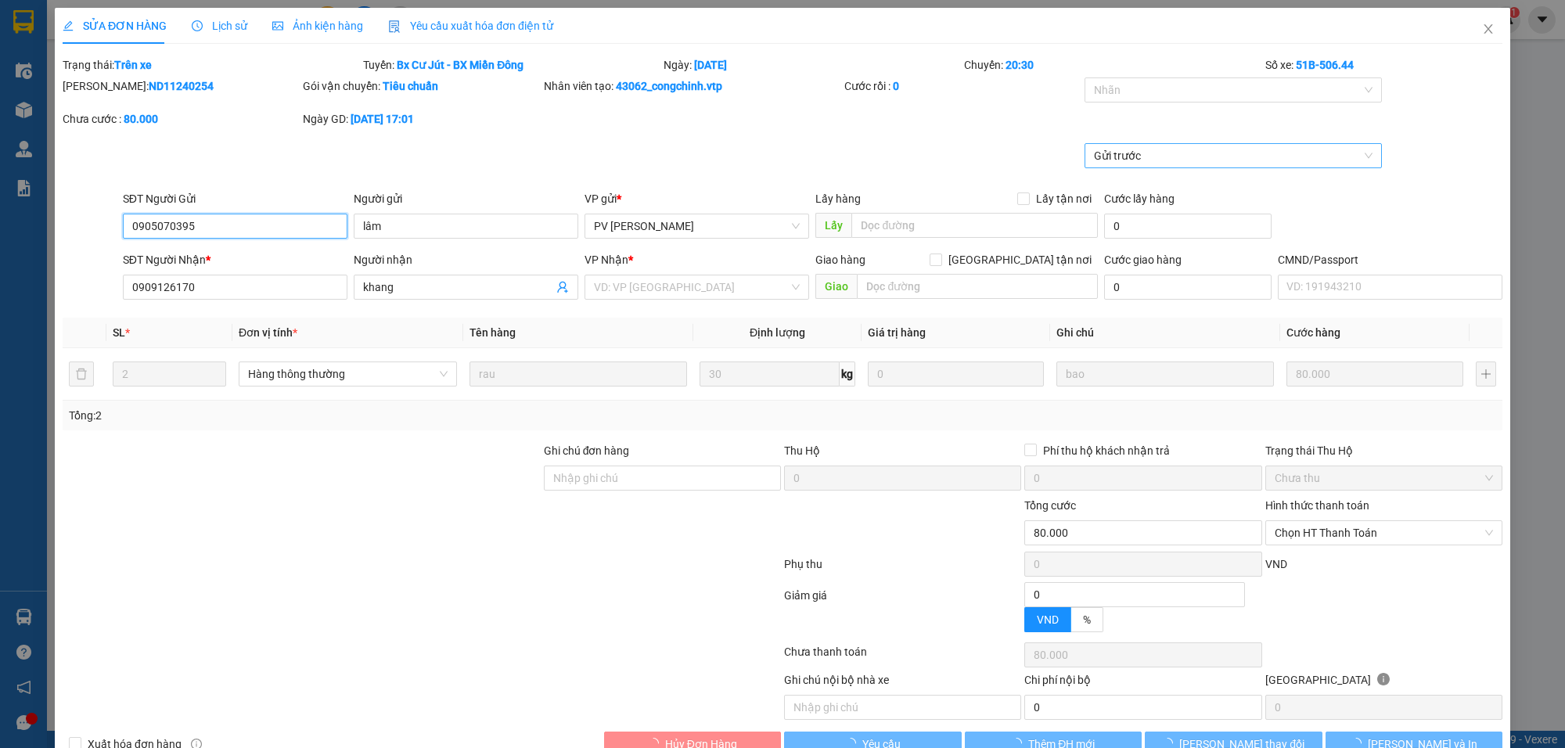
type input "4.000"
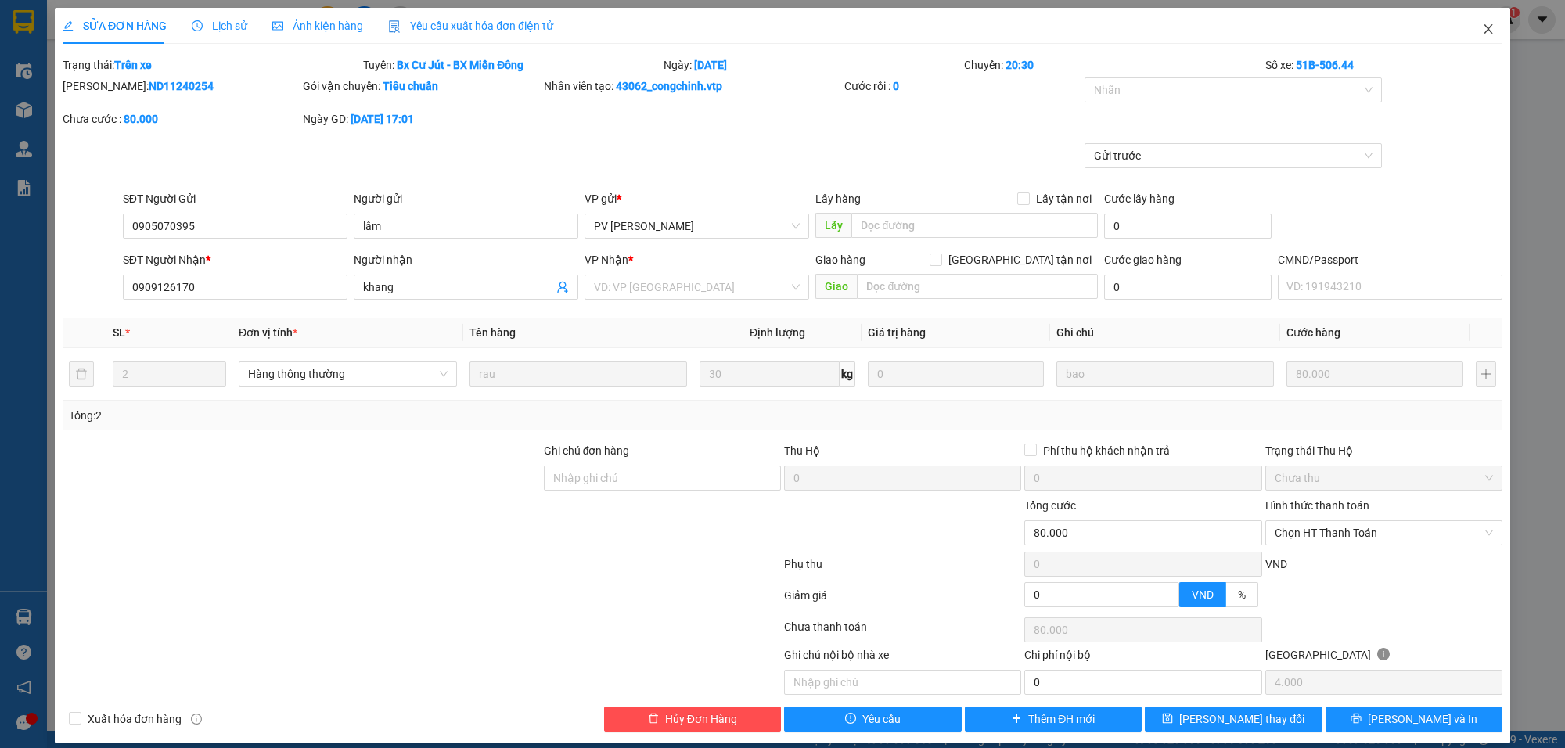
click at [1482, 26] on icon "close" at bounding box center [1488, 29] width 13 height 13
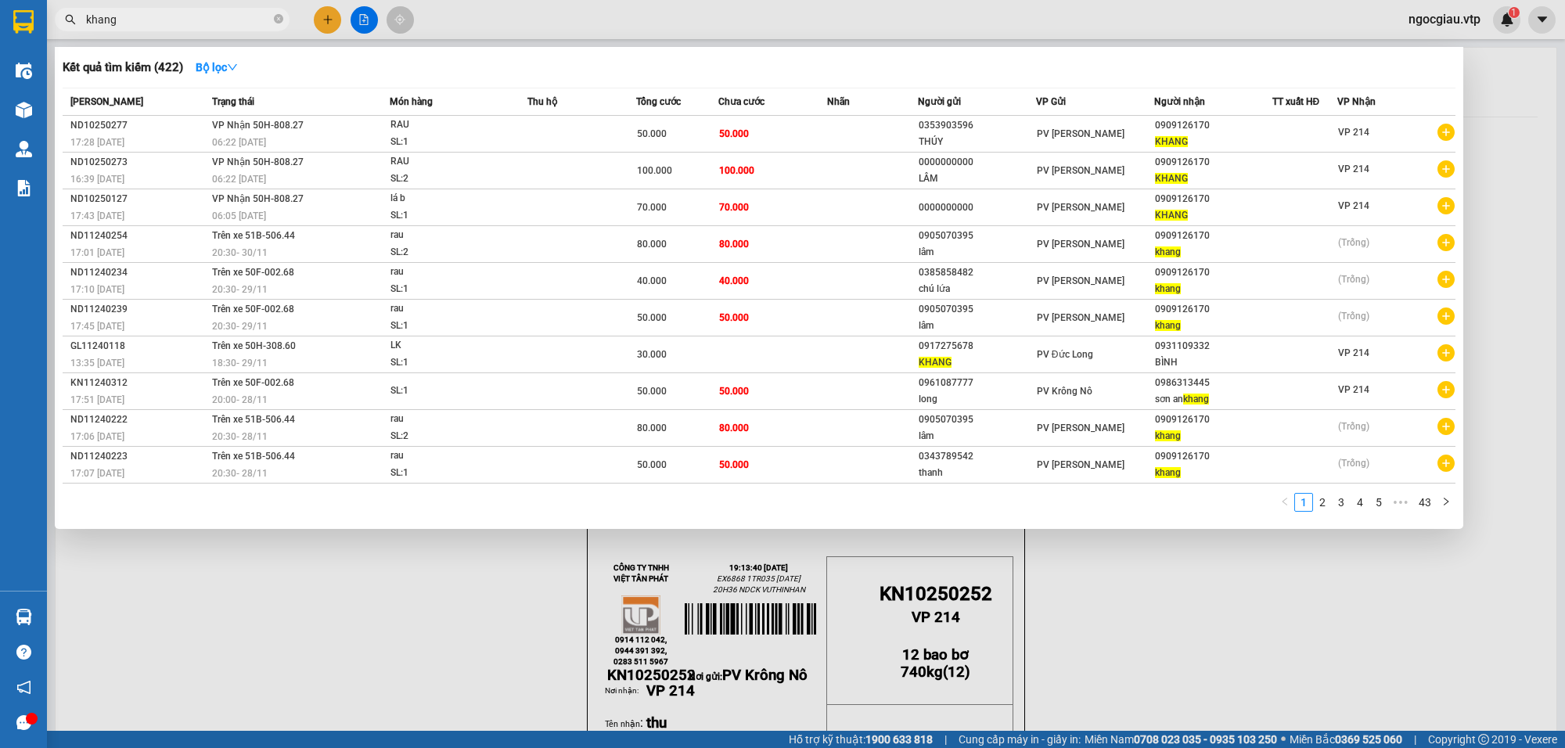
click at [178, 25] on input "khang" at bounding box center [178, 19] width 185 height 17
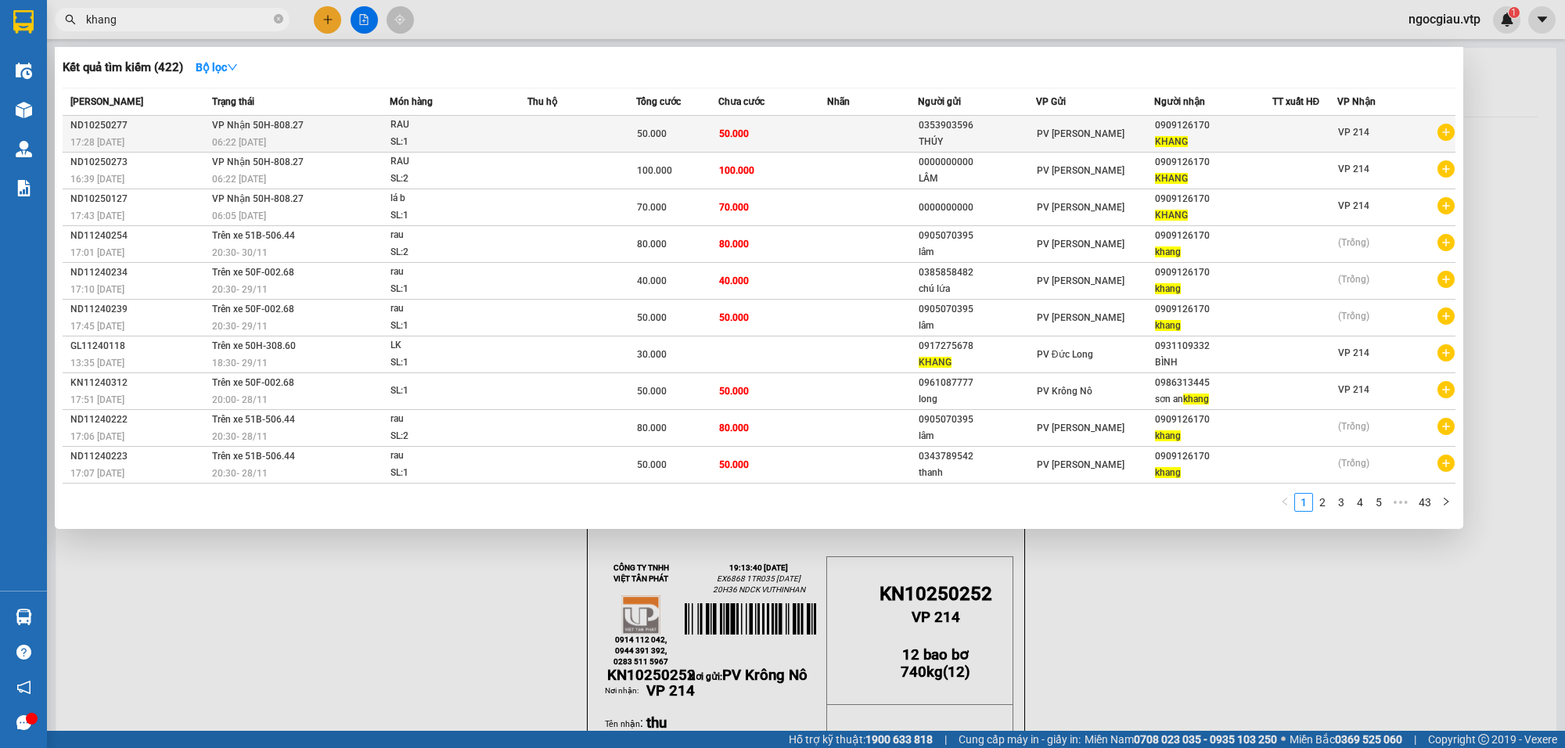
click at [840, 125] on td at bounding box center [872, 134] width 91 height 37
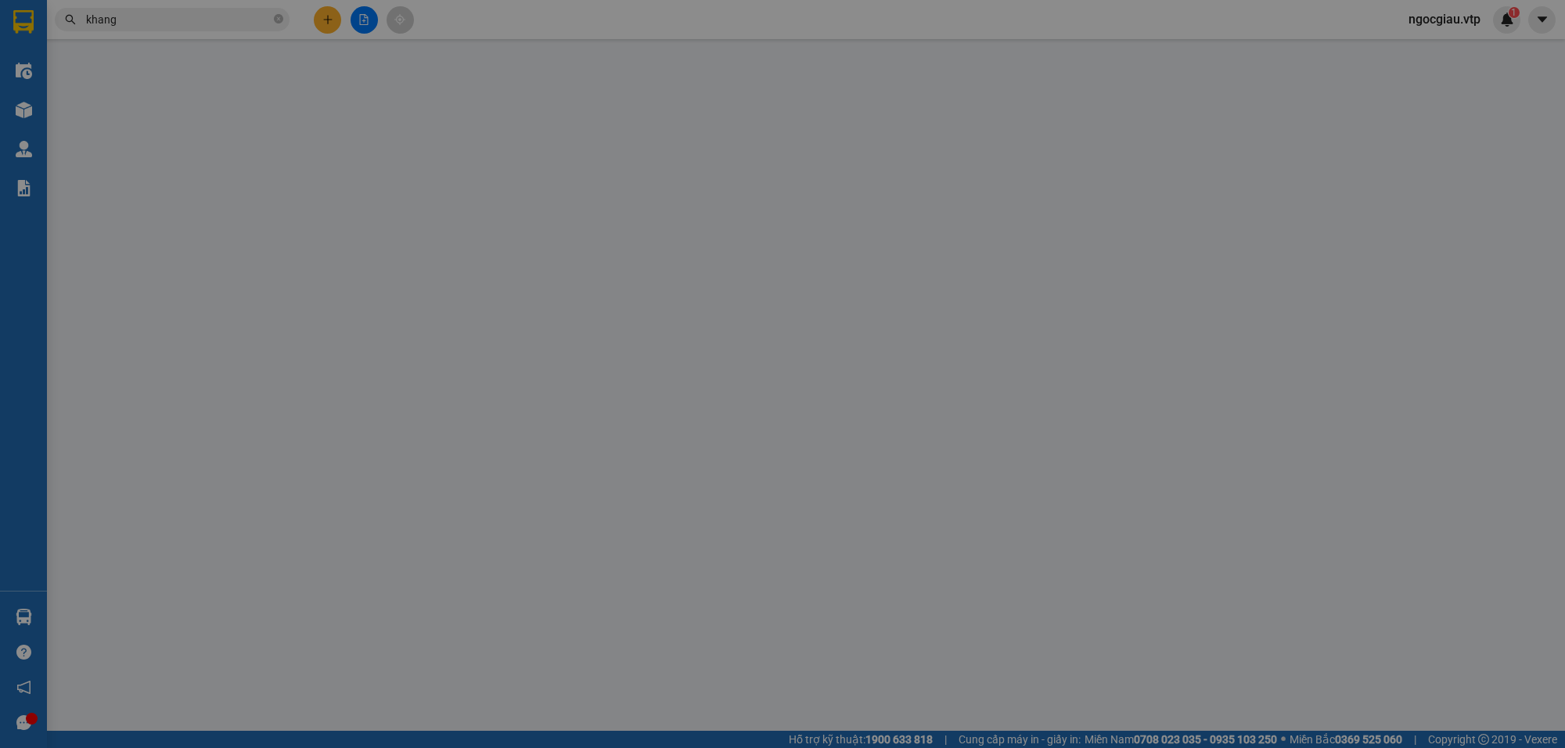
type input "0353903596"
type input "THÚY"
type input "0909126170"
type input "KHANG"
type input "0"
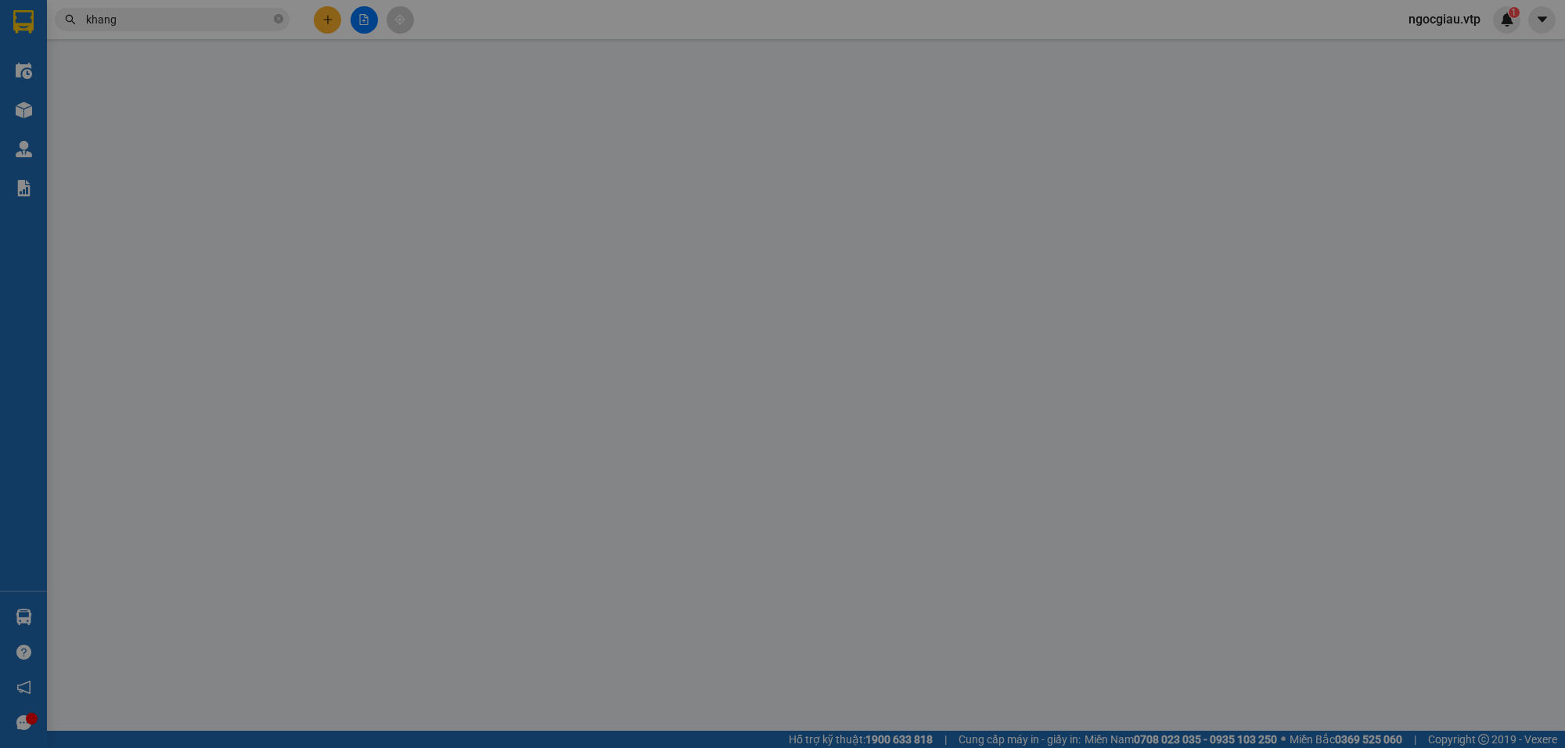
type input "50.000"
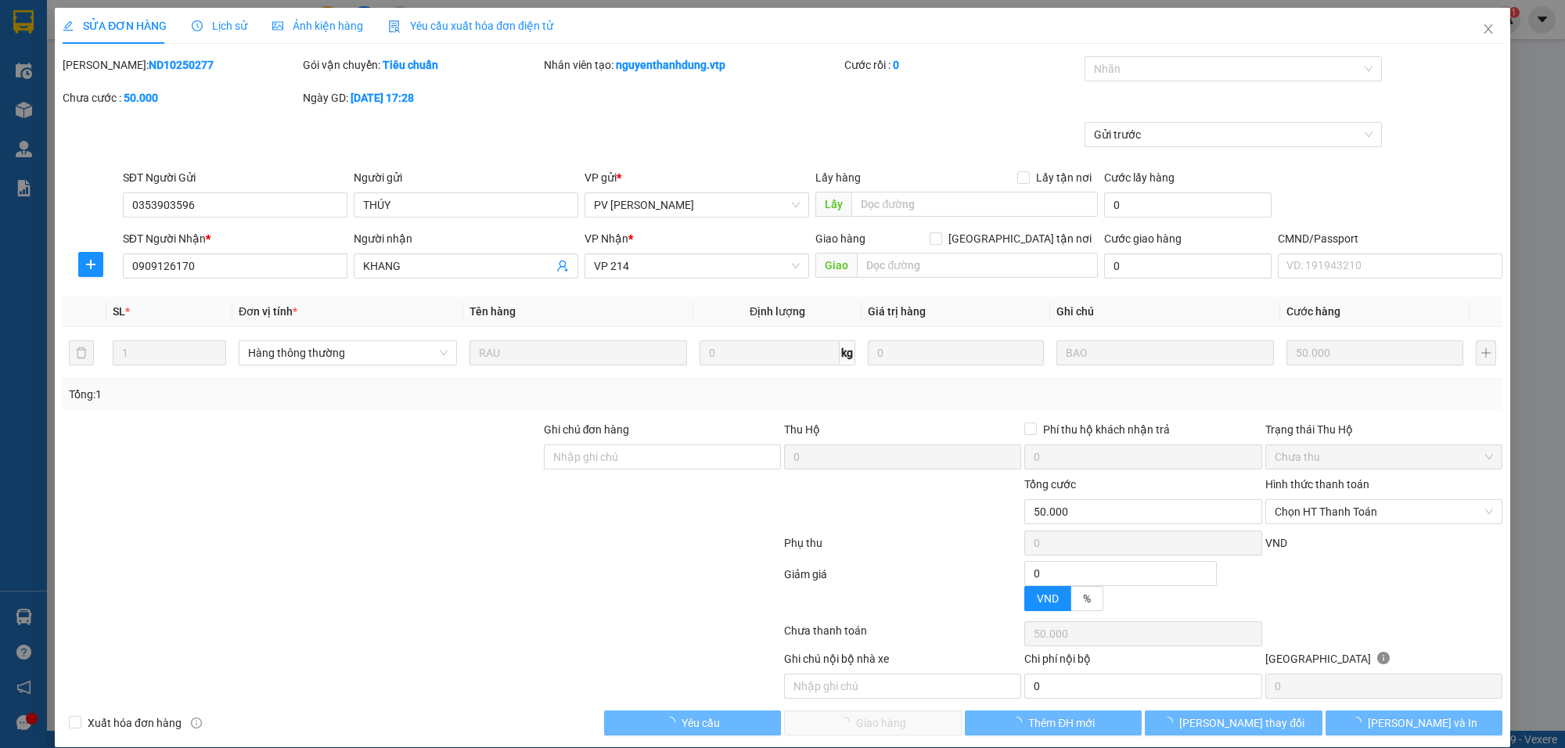
type input "2.500"
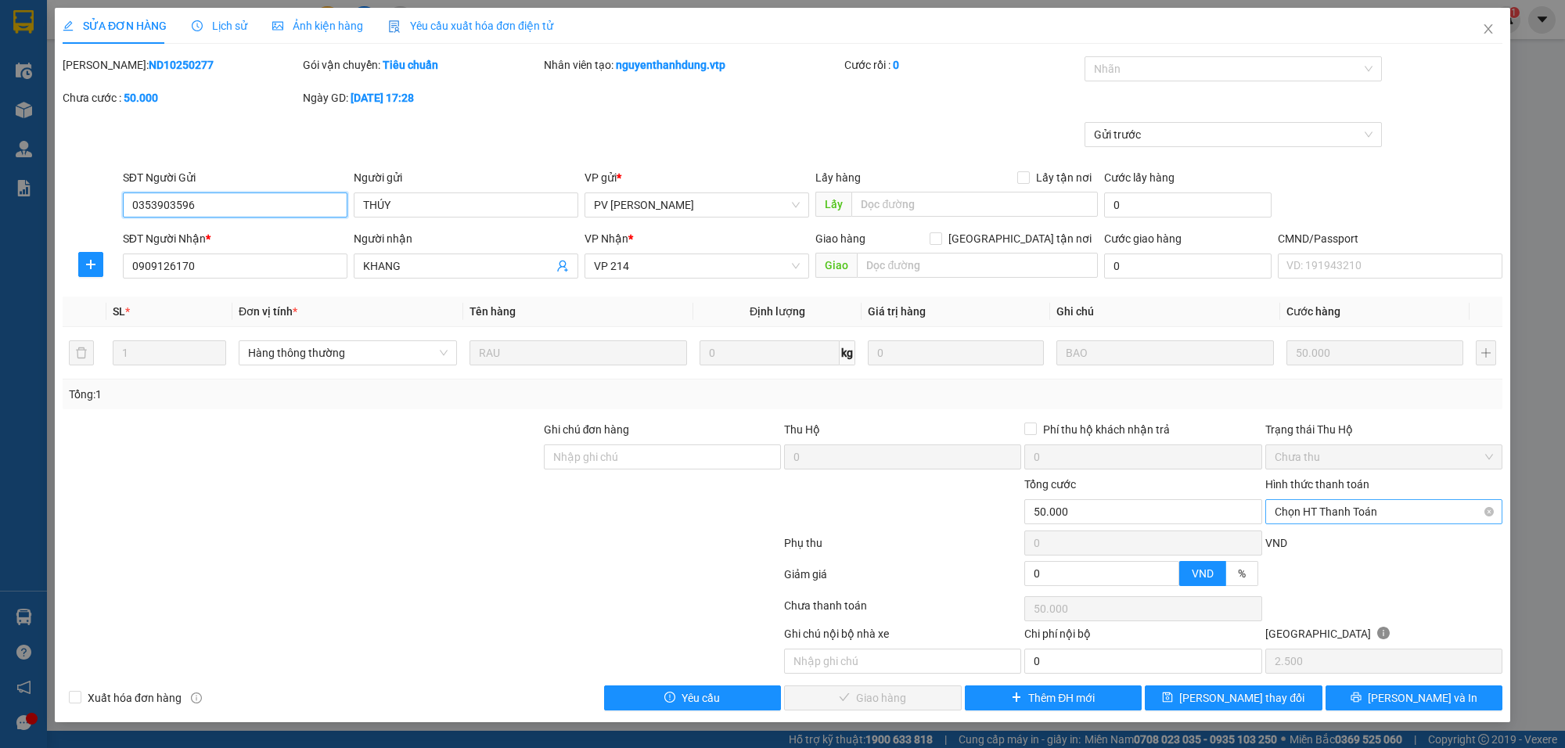
click at [1360, 509] on span "Chọn HT Thanh Toán" at bounding box center [1384, 511] width 218 height 23
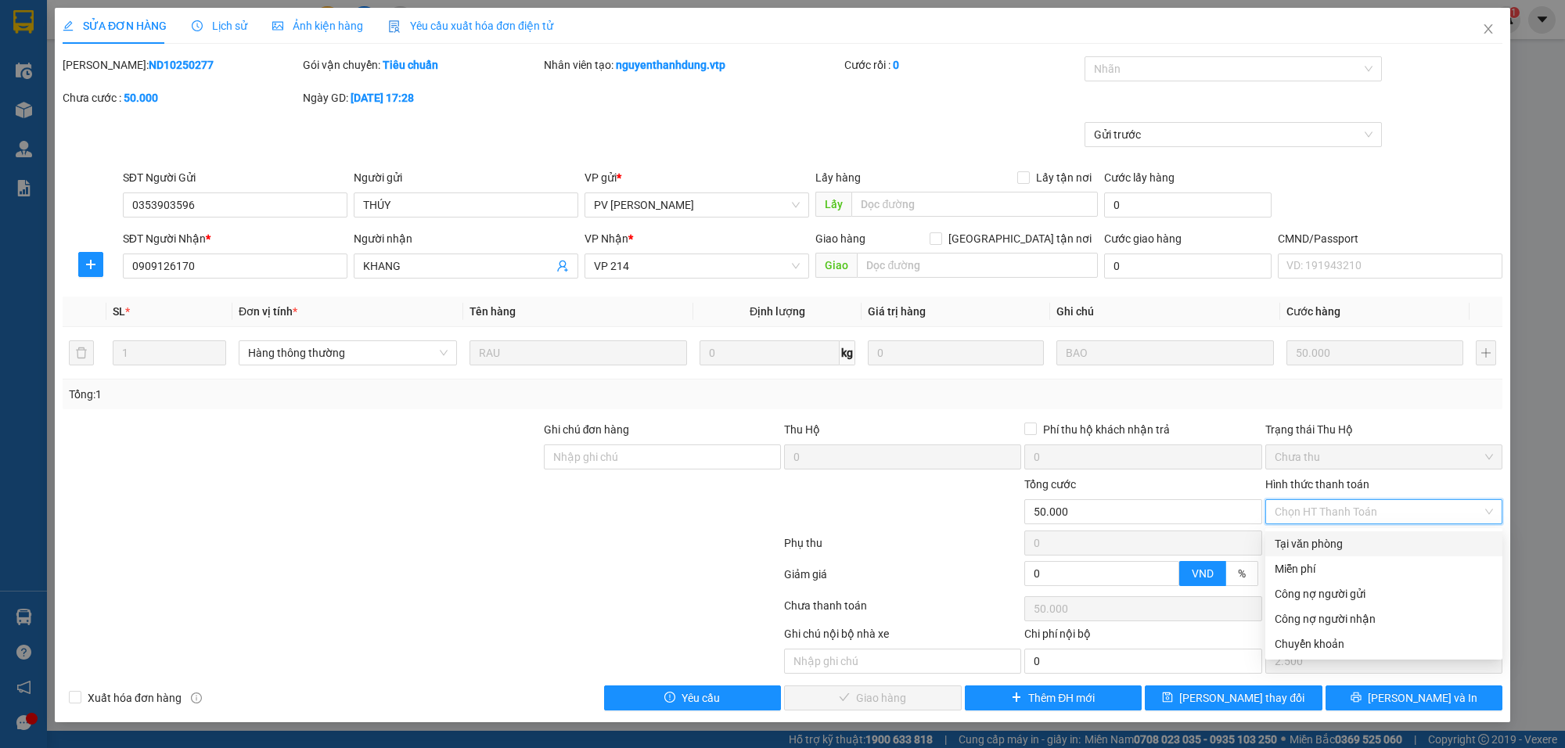
click at [1297, 538] on div "Tại văn phòng" at bounding box center [1384, 543] width 218 height 17
type input "0"
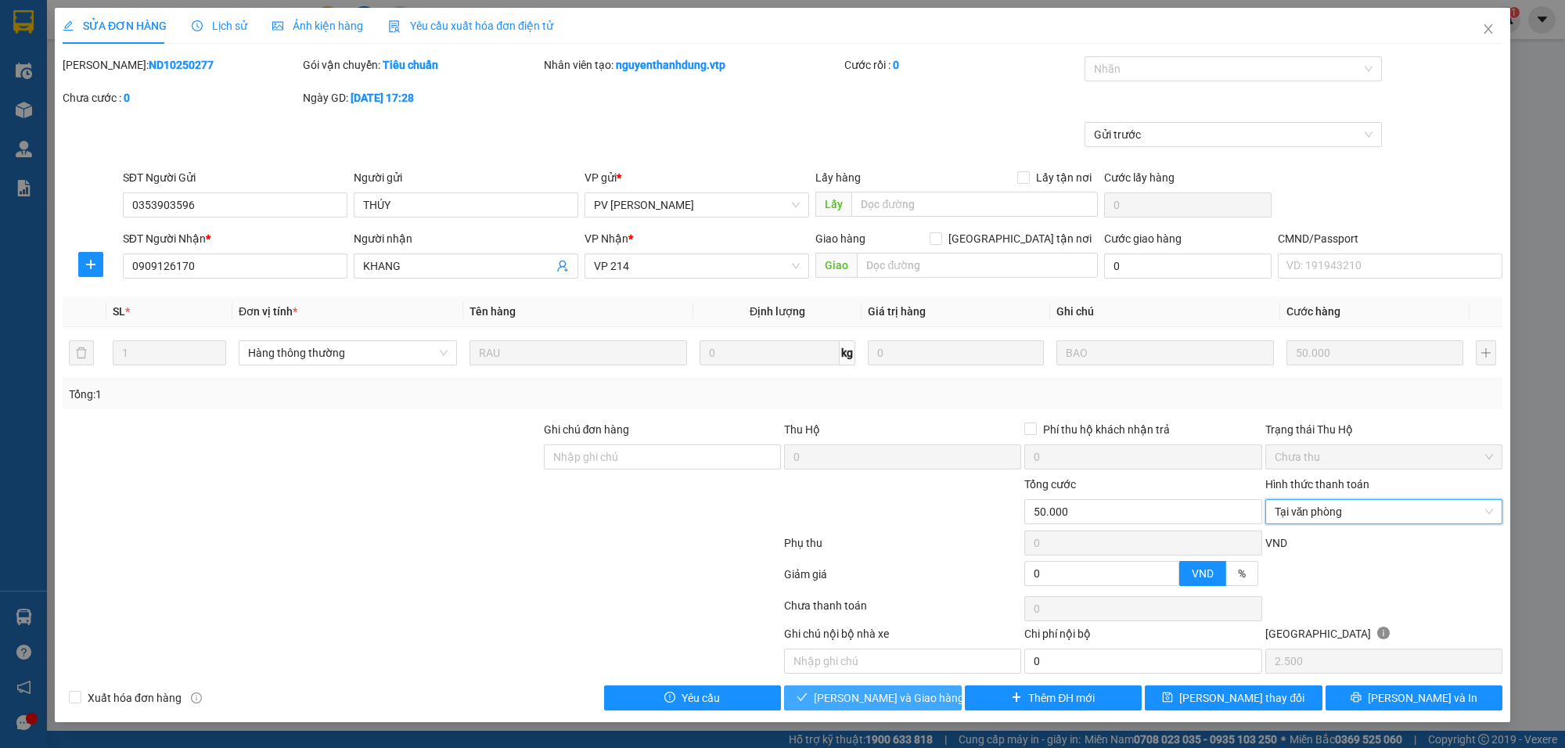
click at [904, 704] on span "Lưu và Giao hàng" at bounding box center [889, 698] width 150 height 17
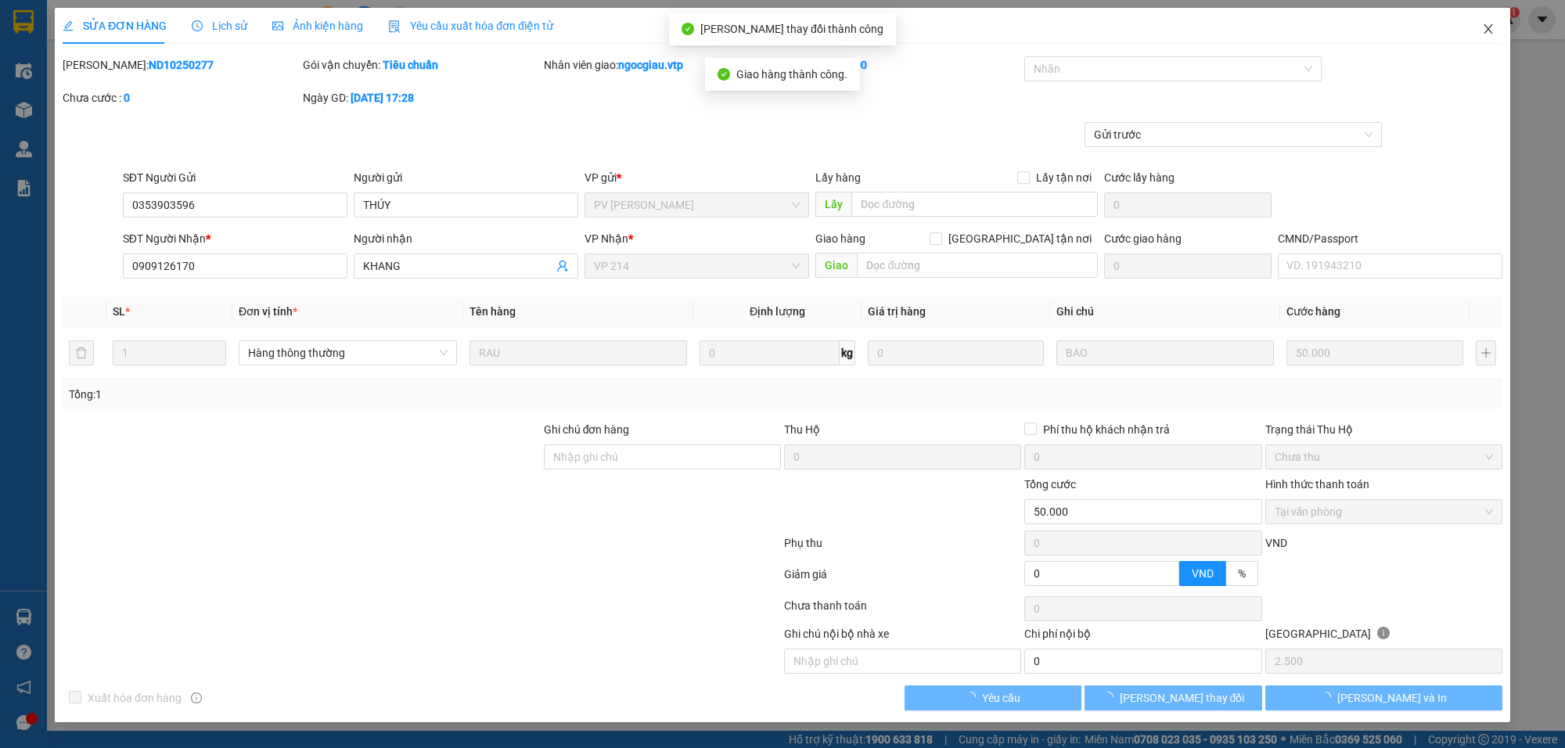
click at [1489, 29] on icon "close" at bounding box center [1488, 29] width 13 height 13
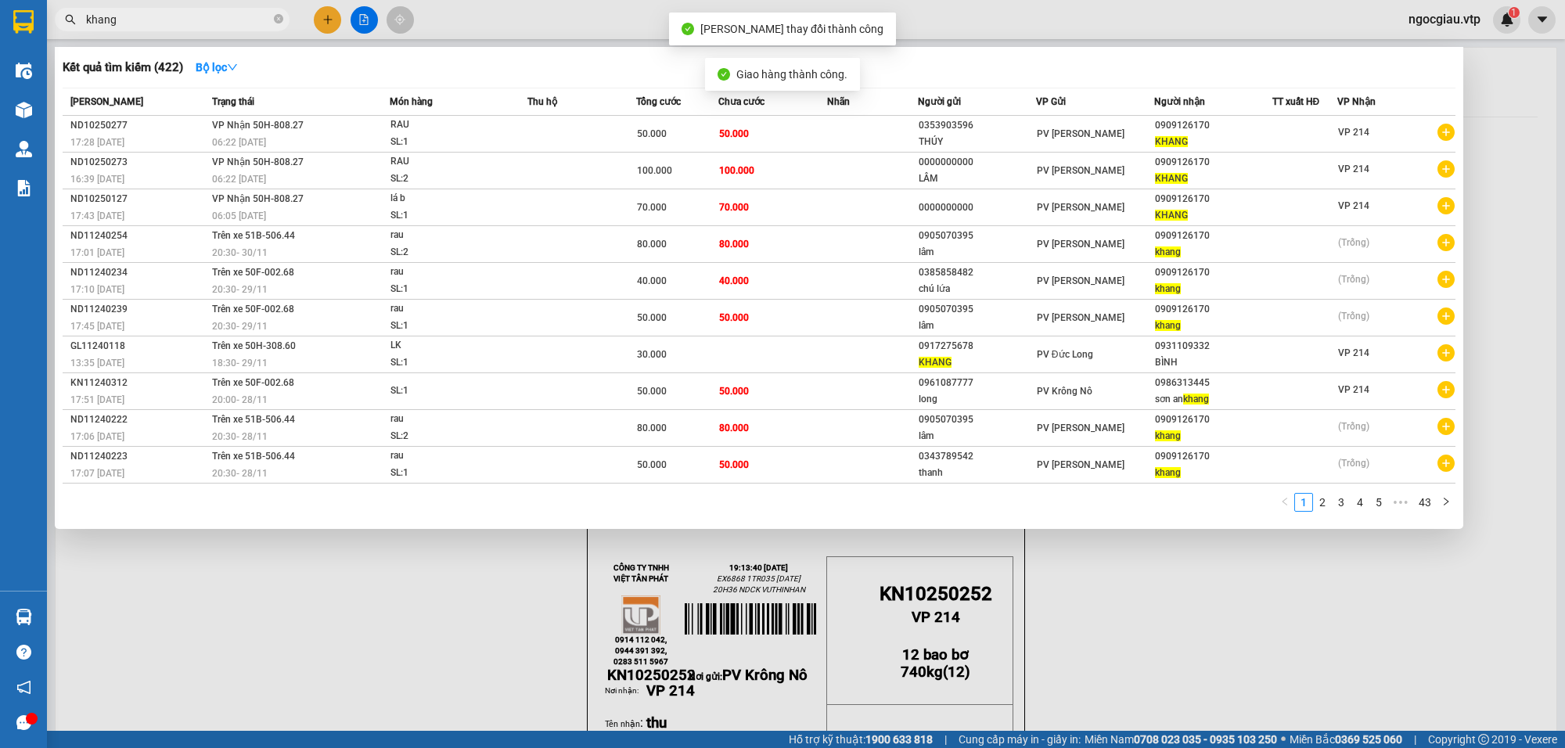
click at [135, 16] on input "khang" at bounding box center [178, 19] width 185 height 17
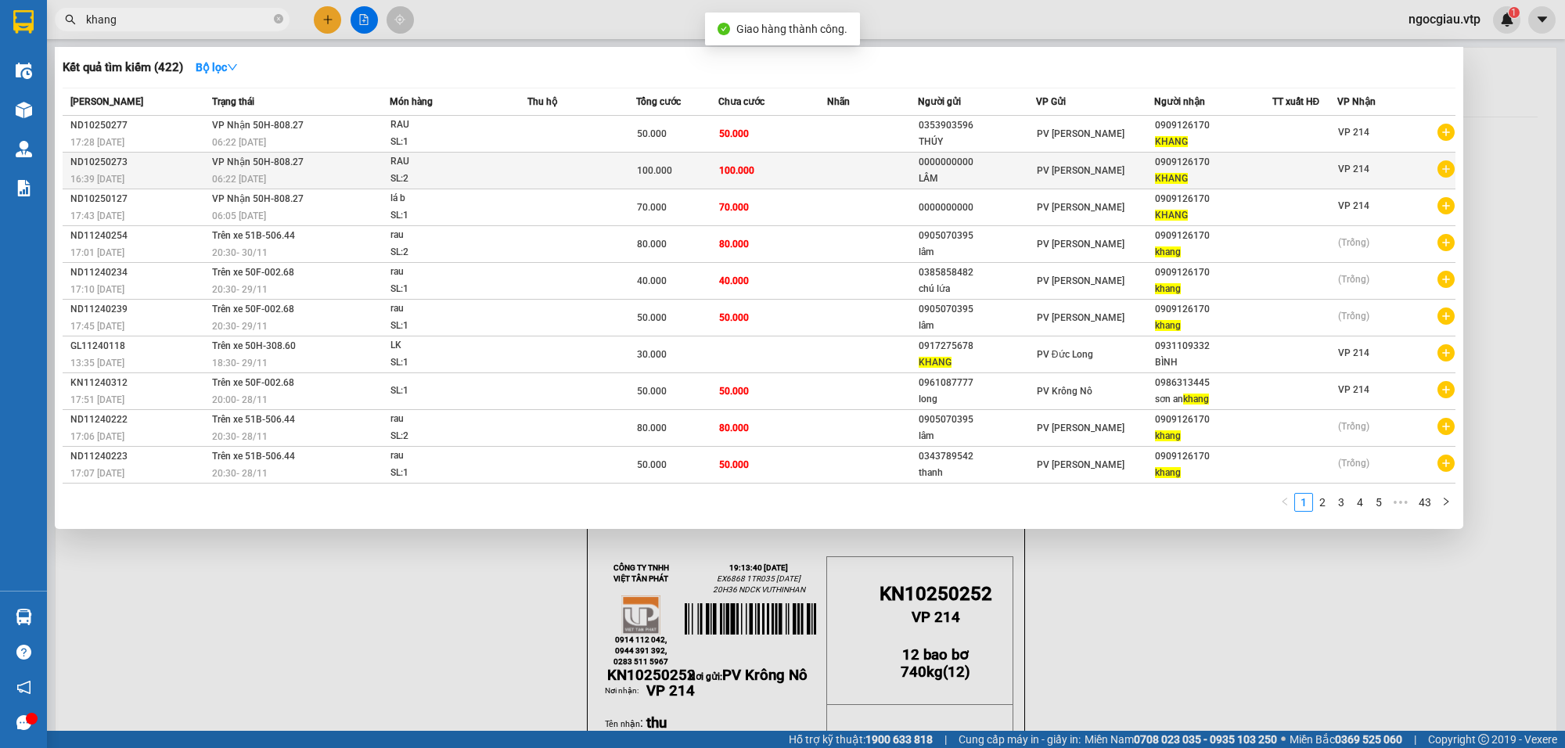
click at [427, 172] on div "SL: 2" at bounding box center [449, 179] width 117 height 17
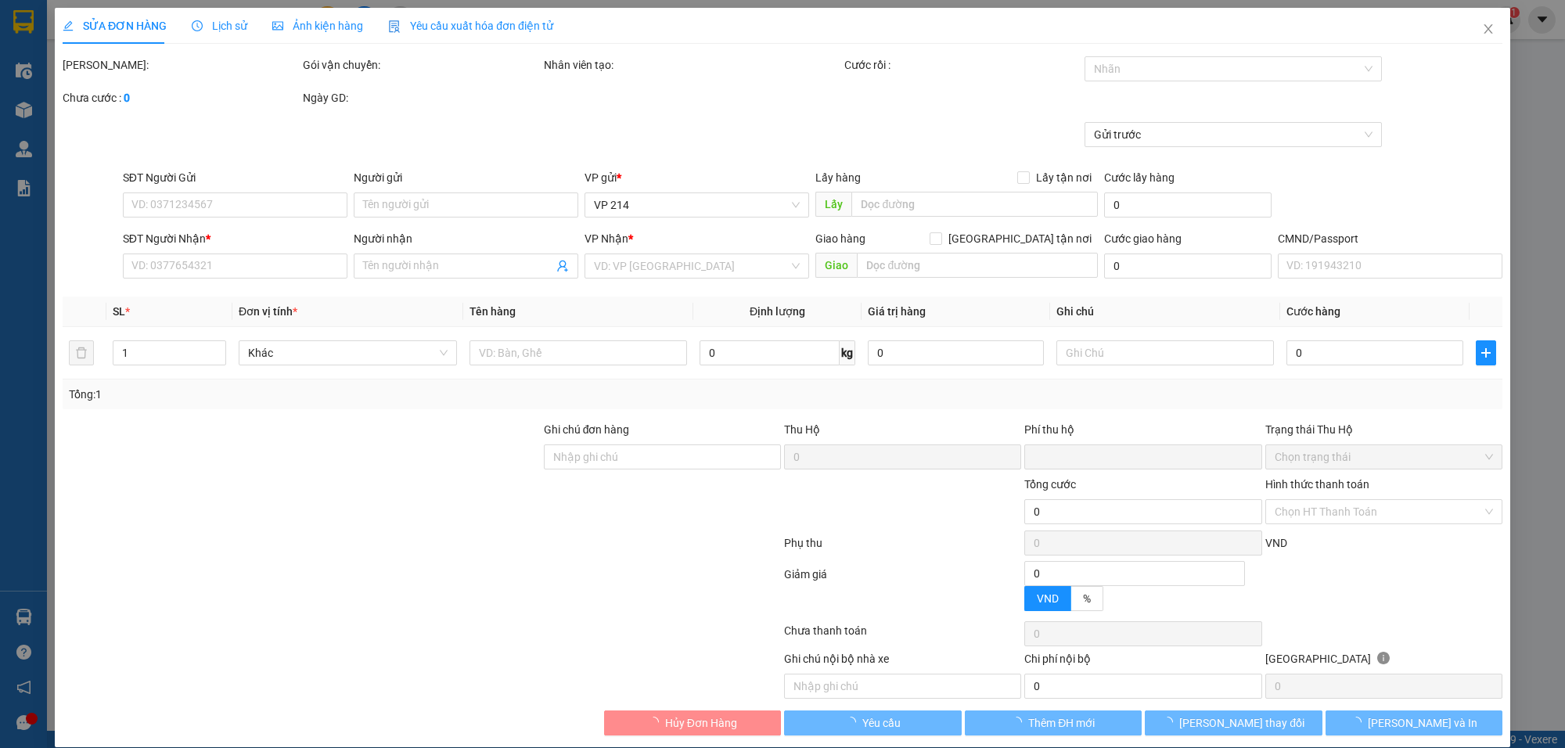
type input "0000000000"
type input "LÂM"
type input "0909126170"
type input "KHANG"
type input "0"
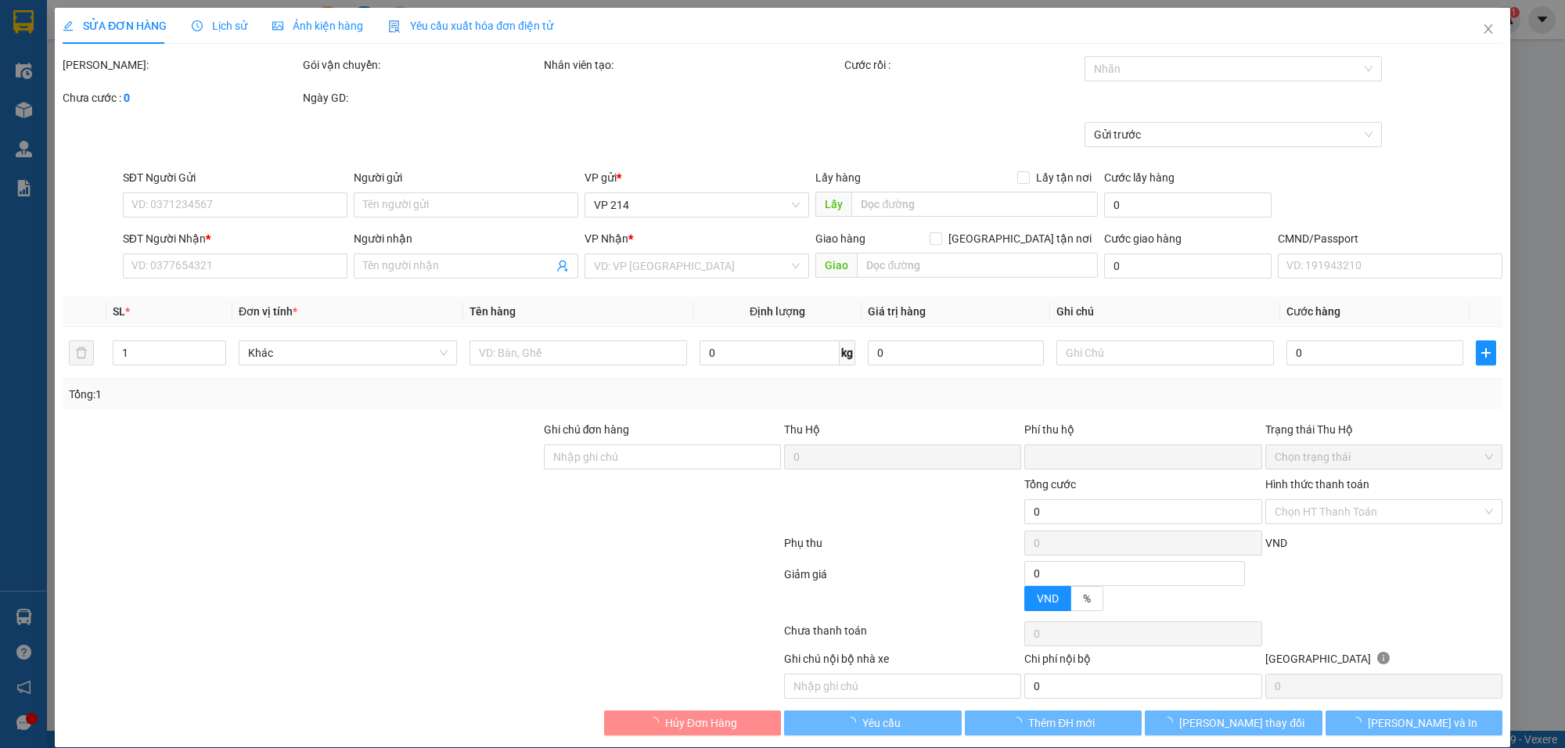
type input "100.000"
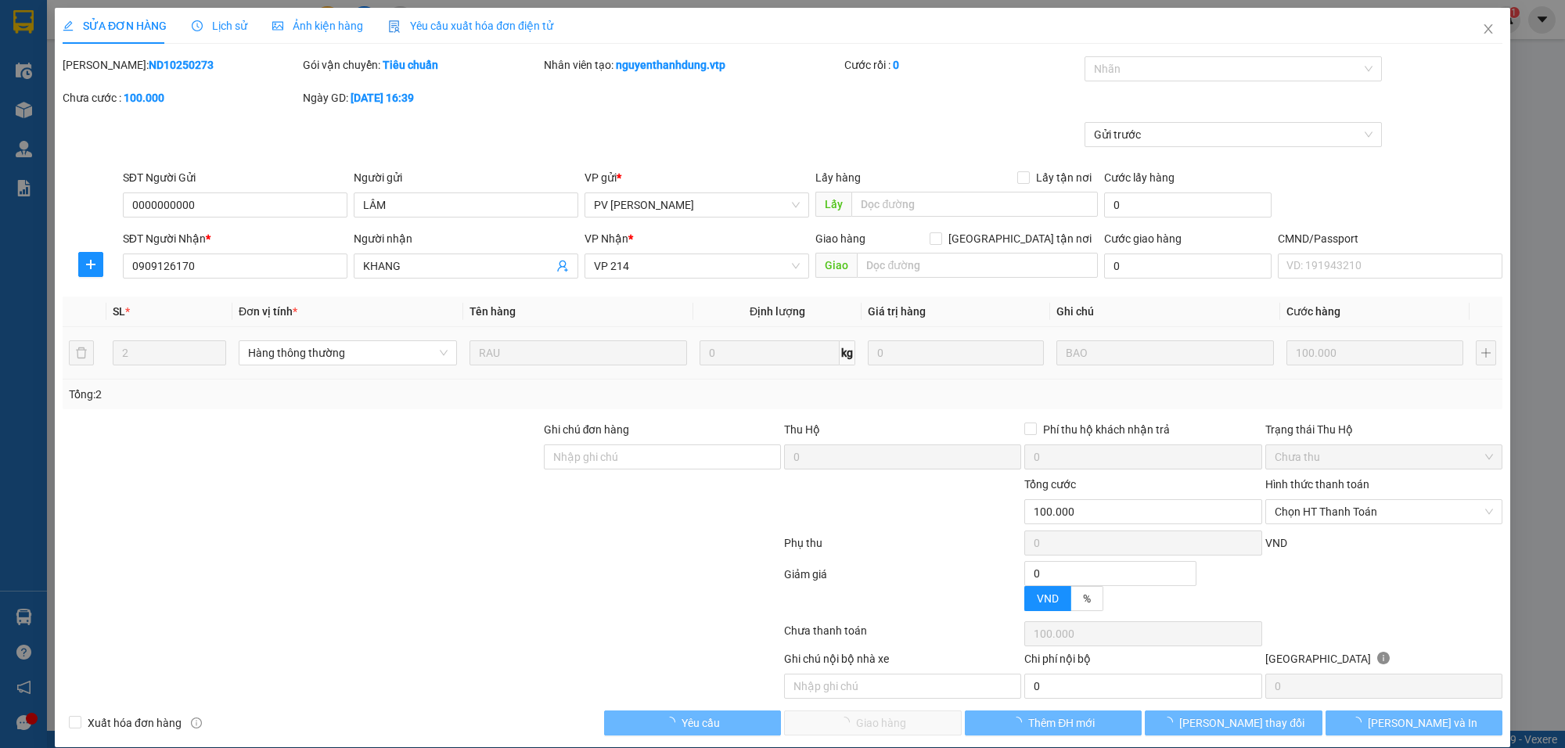
type input "5.000"
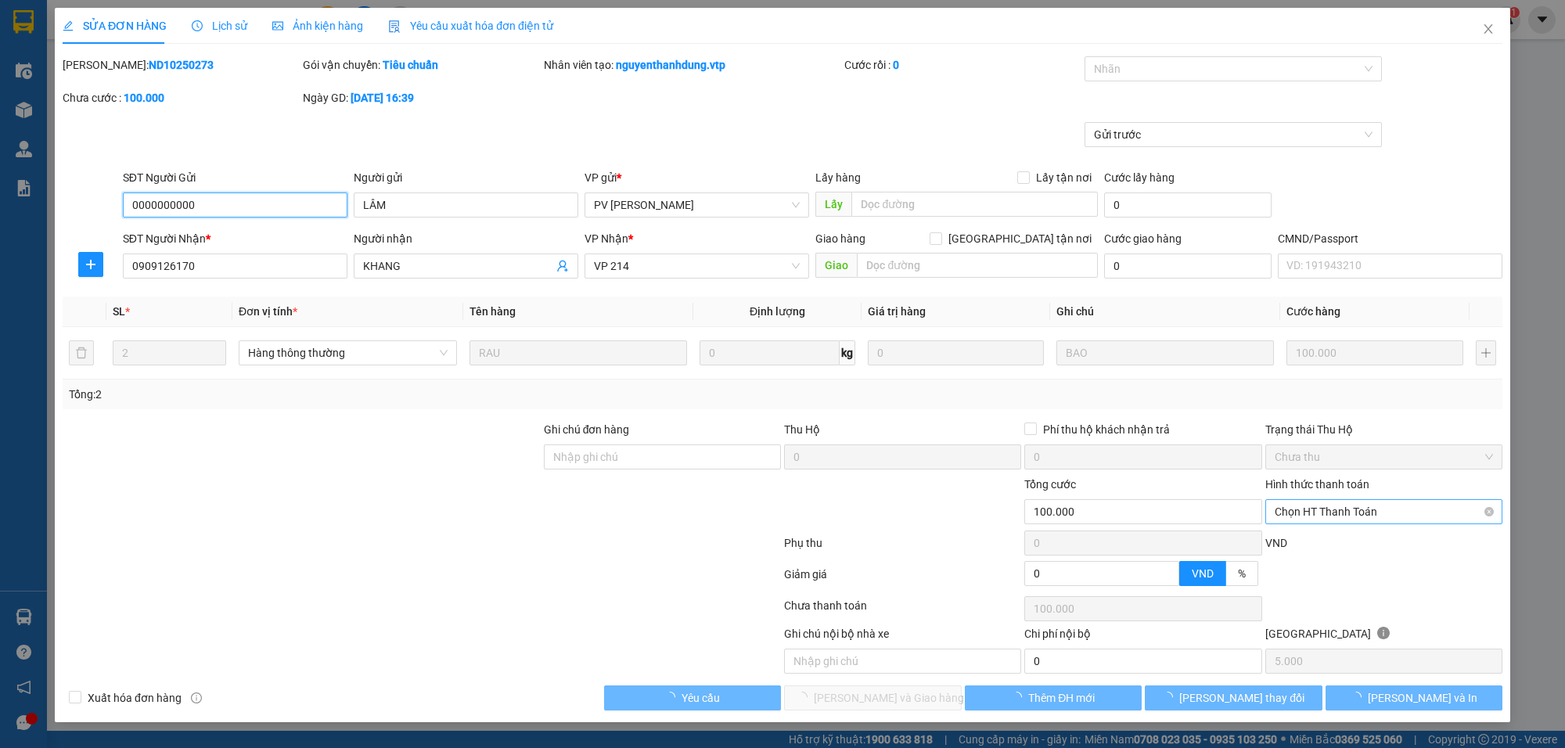
click at [1331, 515] on span "Chọn HT Thanh Toán" at bounding box center [1384, 511] width 218 height 23
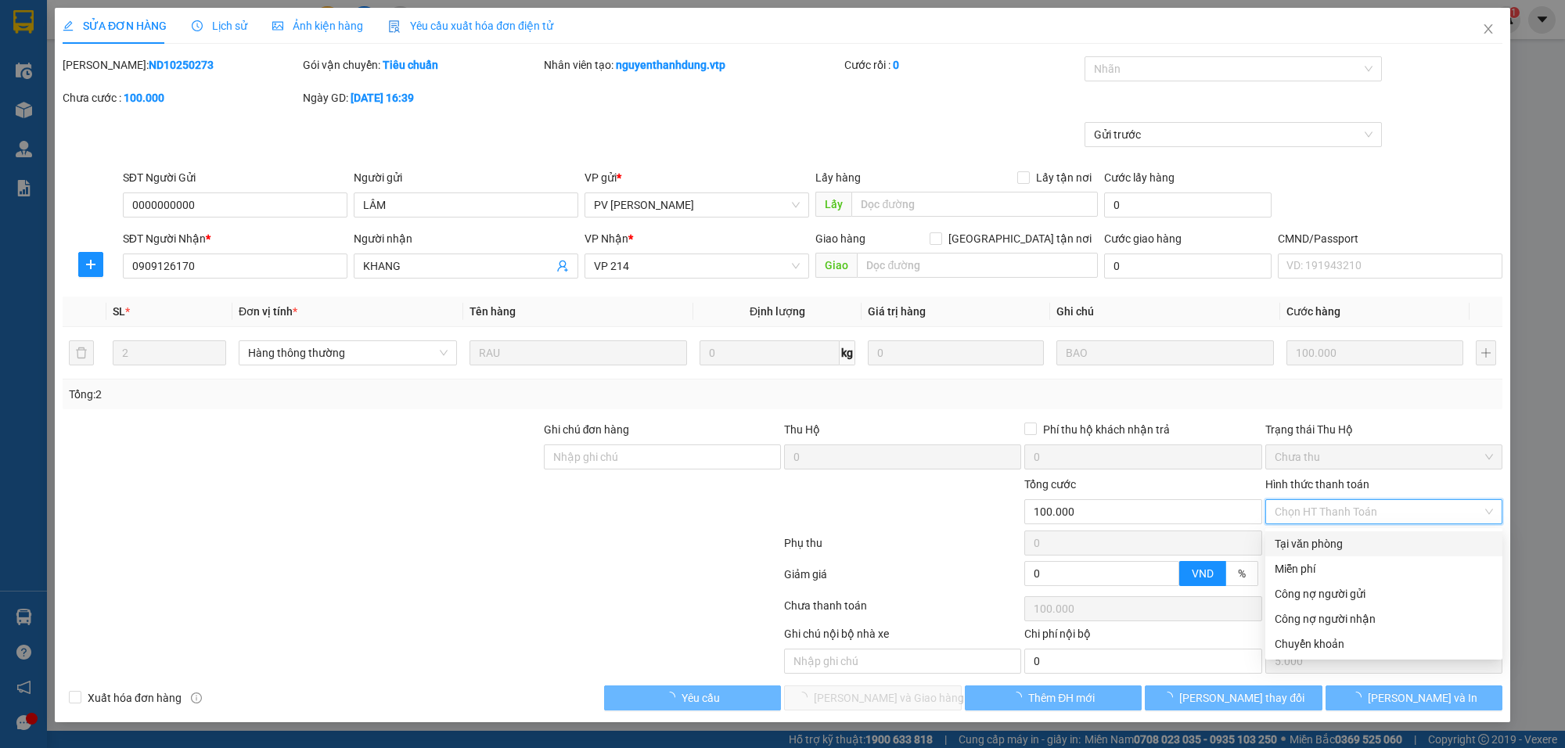
click at [1312, 545] on div "Tại văn phòng" at bounding box center [1384, 543] width 218 height 17
type input "0"
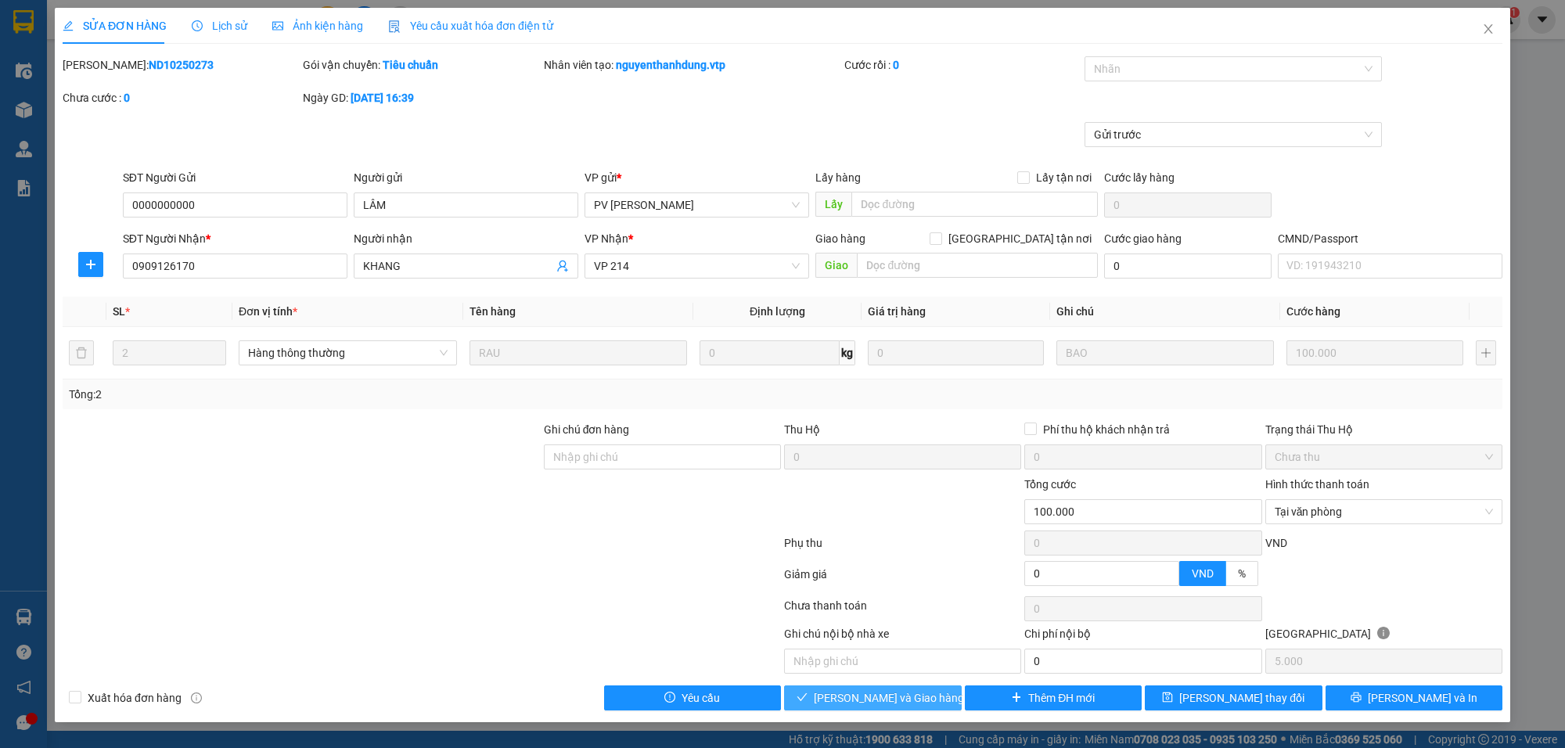
click at [881, 699] on span "Lưu và Giao hàng" at bounding box center [889, 698] width 150 height 17
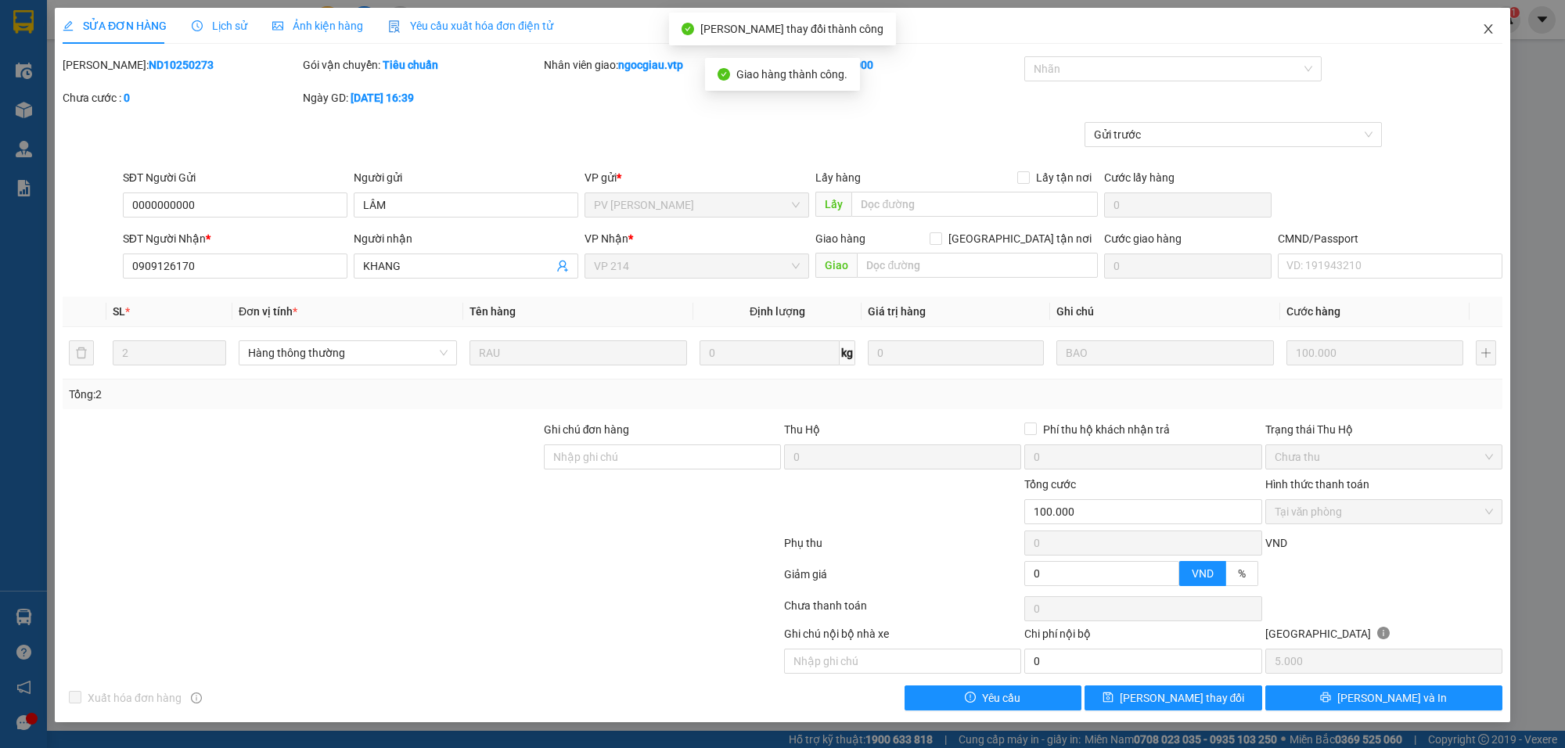
click at [1493, 20] on span "Close" at bounding box center [1489, 30] width 44 height 44
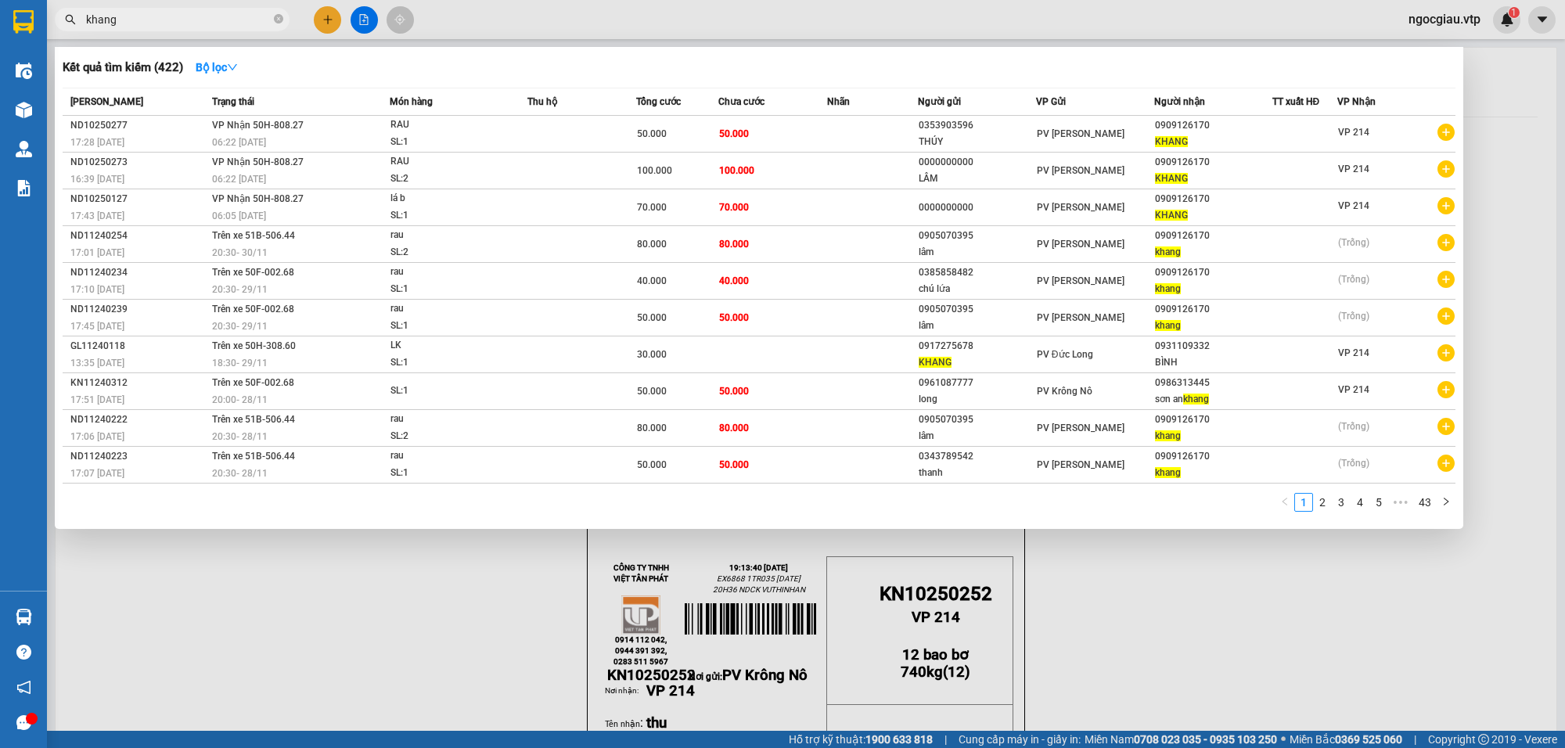
click at [158, 13] on input "khang" at bounding box center [178, 19] width 185 height 17
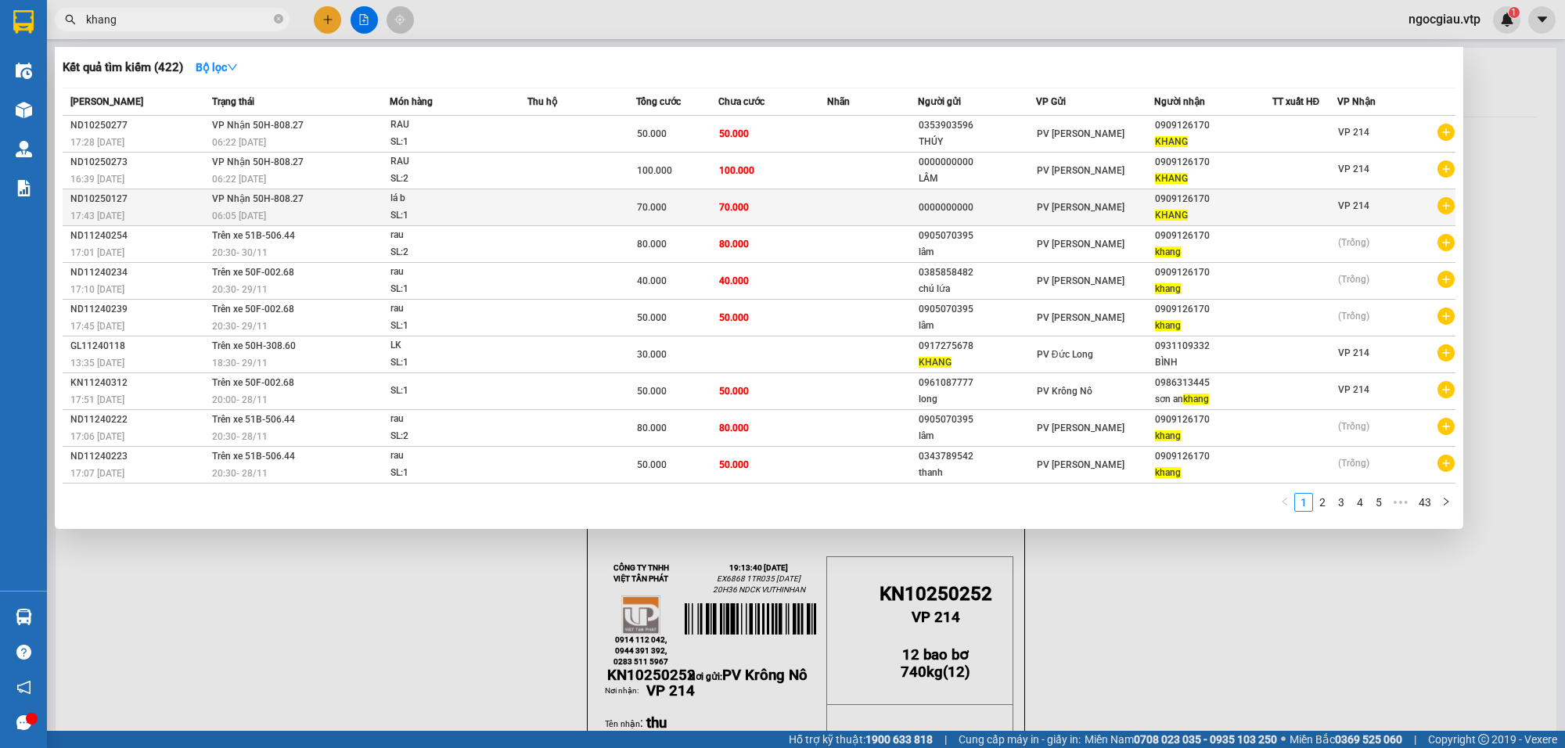
click at [806, 197] on td "70.000" at bounding box center [773, 207] width 109 height 37
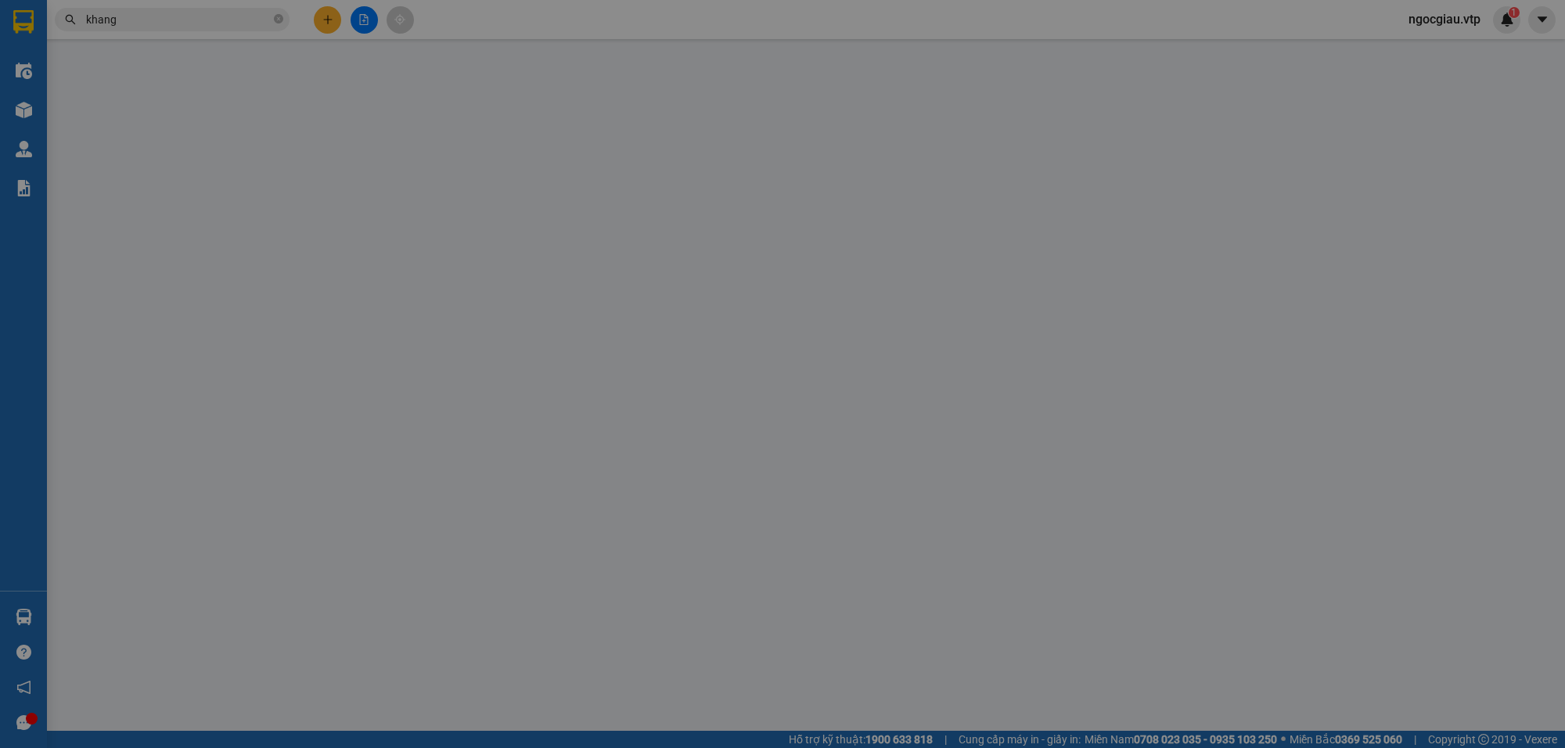
type input "0000000000"
type input "0909126170"
type input "KHANG"
type input "trùng mã ND10250128"
type input "0"
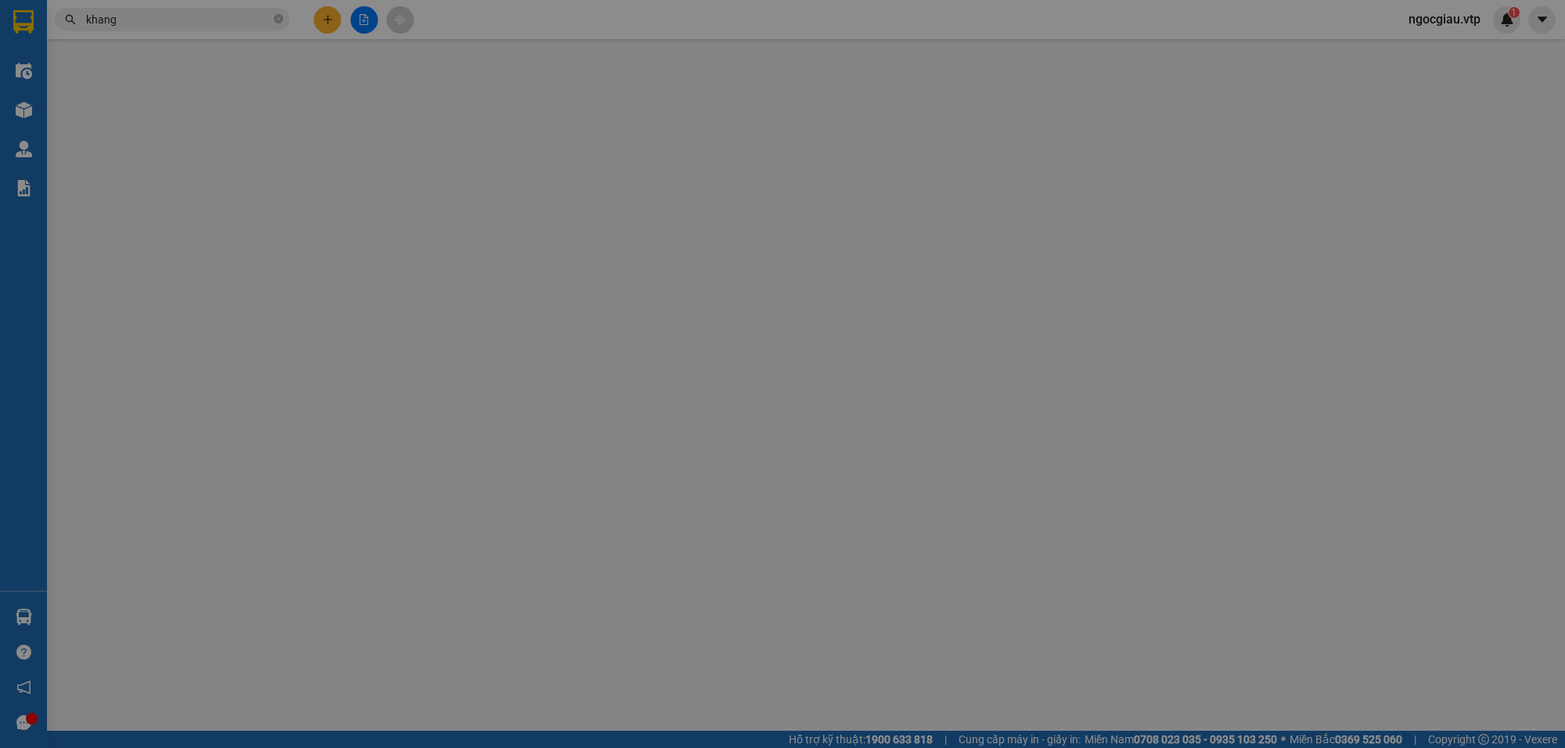
type input "70.000"
type input "3.500"
type input "MÃ TRÙNG ND 10250128"
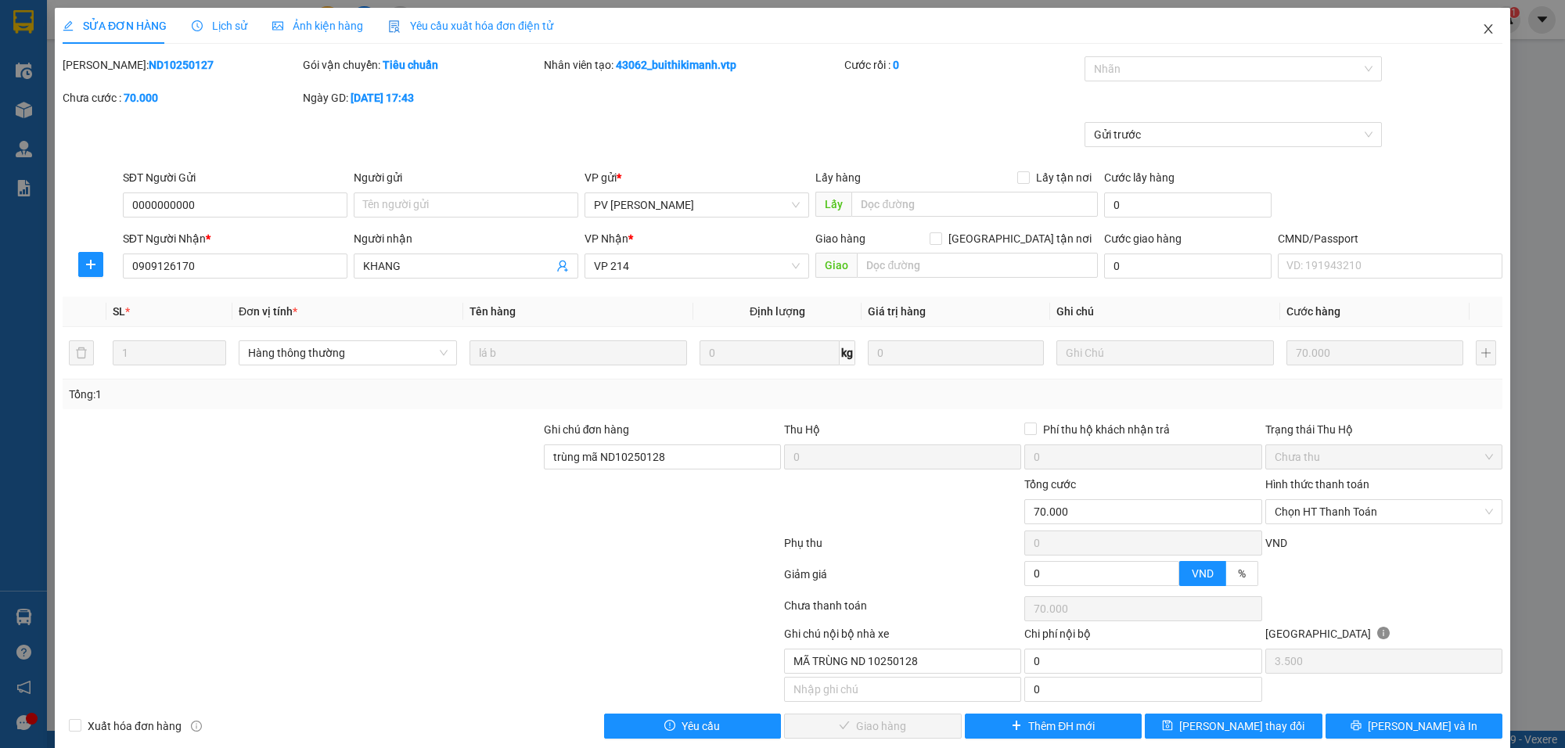
click at [1477, 20] on span "Close" at bounding box center [1489, 30] width 44 height 44
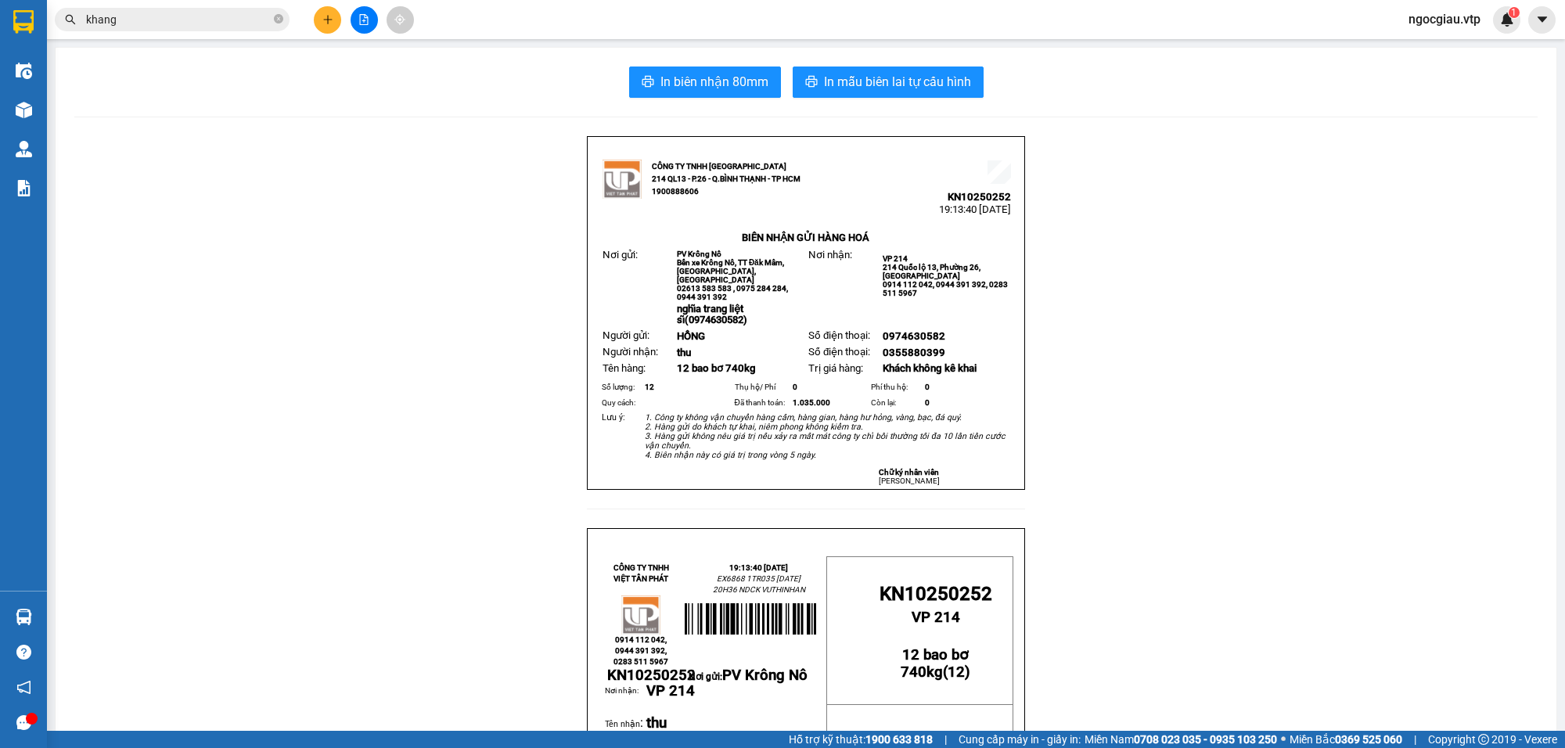
click at [207, 21] on input "khang" at bounding box center [178, 19] width 185 height 17
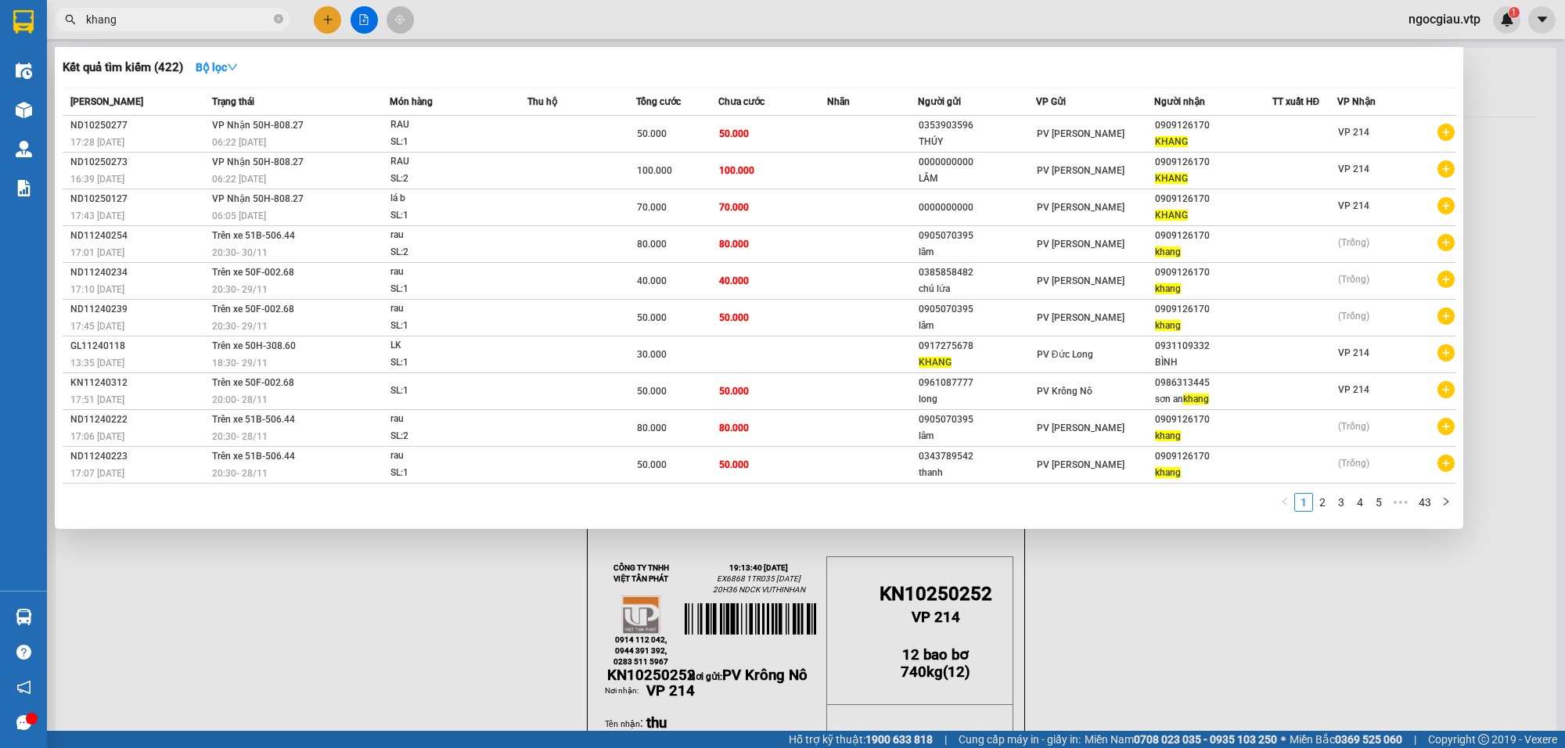
click at [207, 21] on input "khang" at bounding box center [178, 19] width 185 height 17
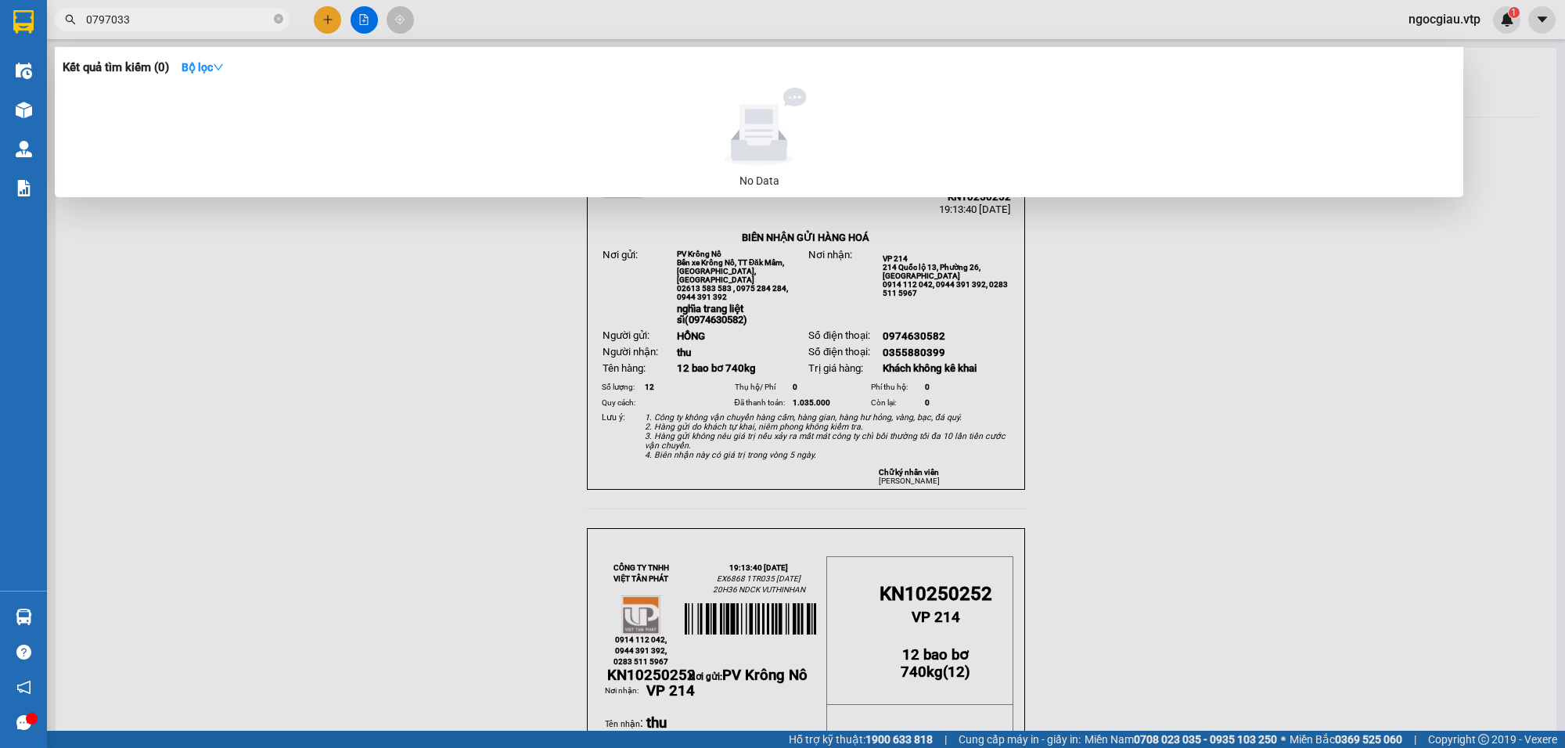
click at [153, 22] on input "0797033" at bounding box center [178, 19] width 185 height 17
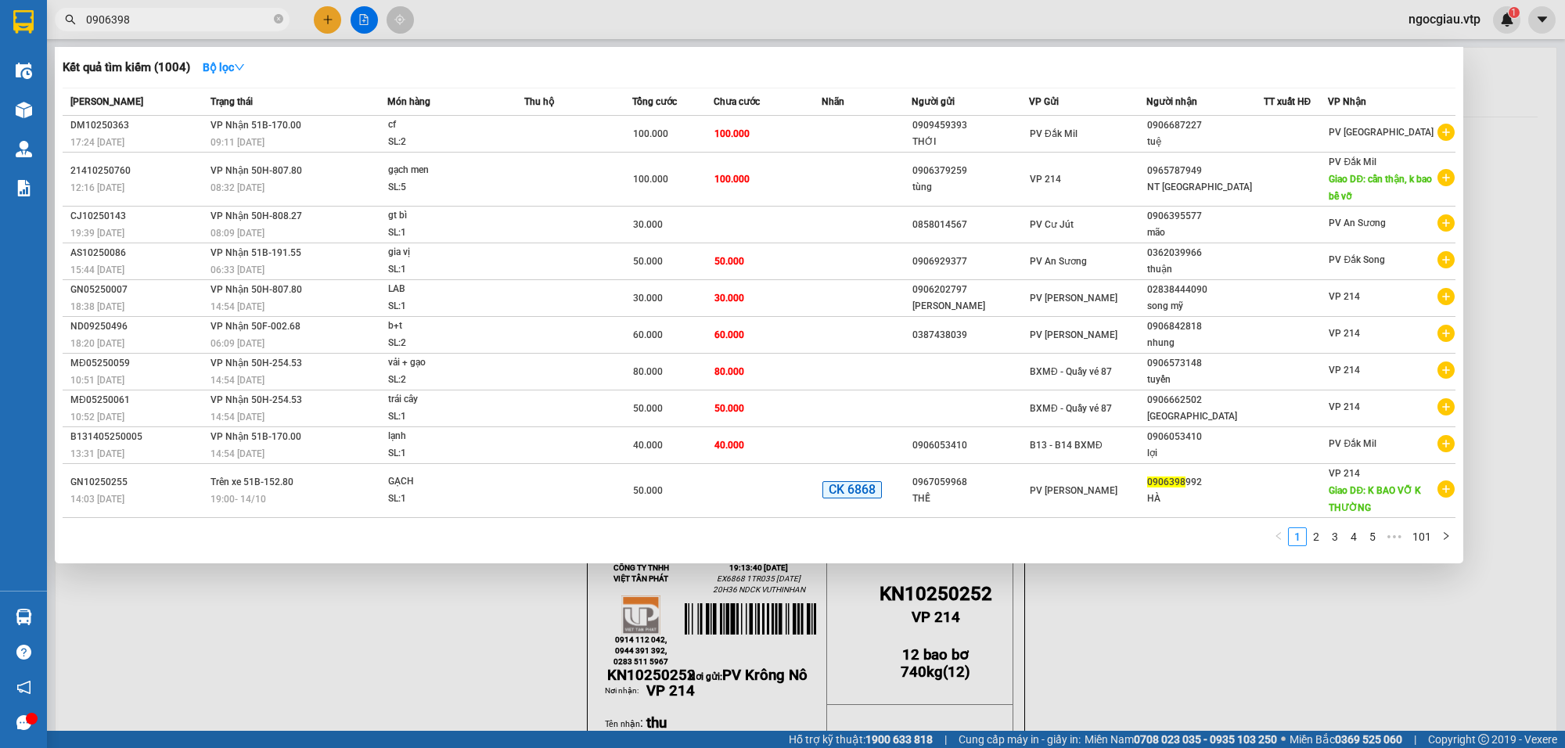
type input "0906398"
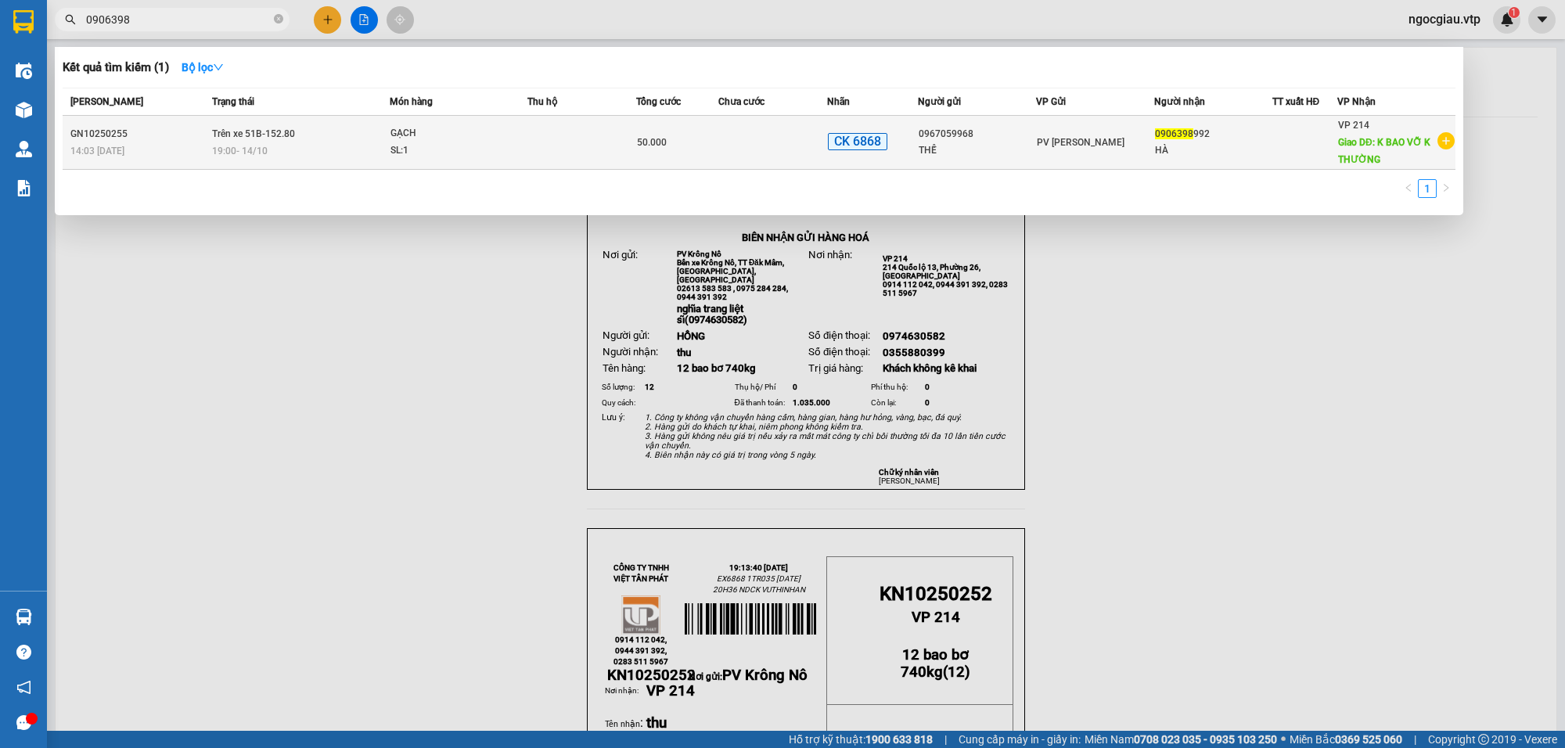
click at [787, 142] on td at bounding box center [773, 143] width 109 height 54
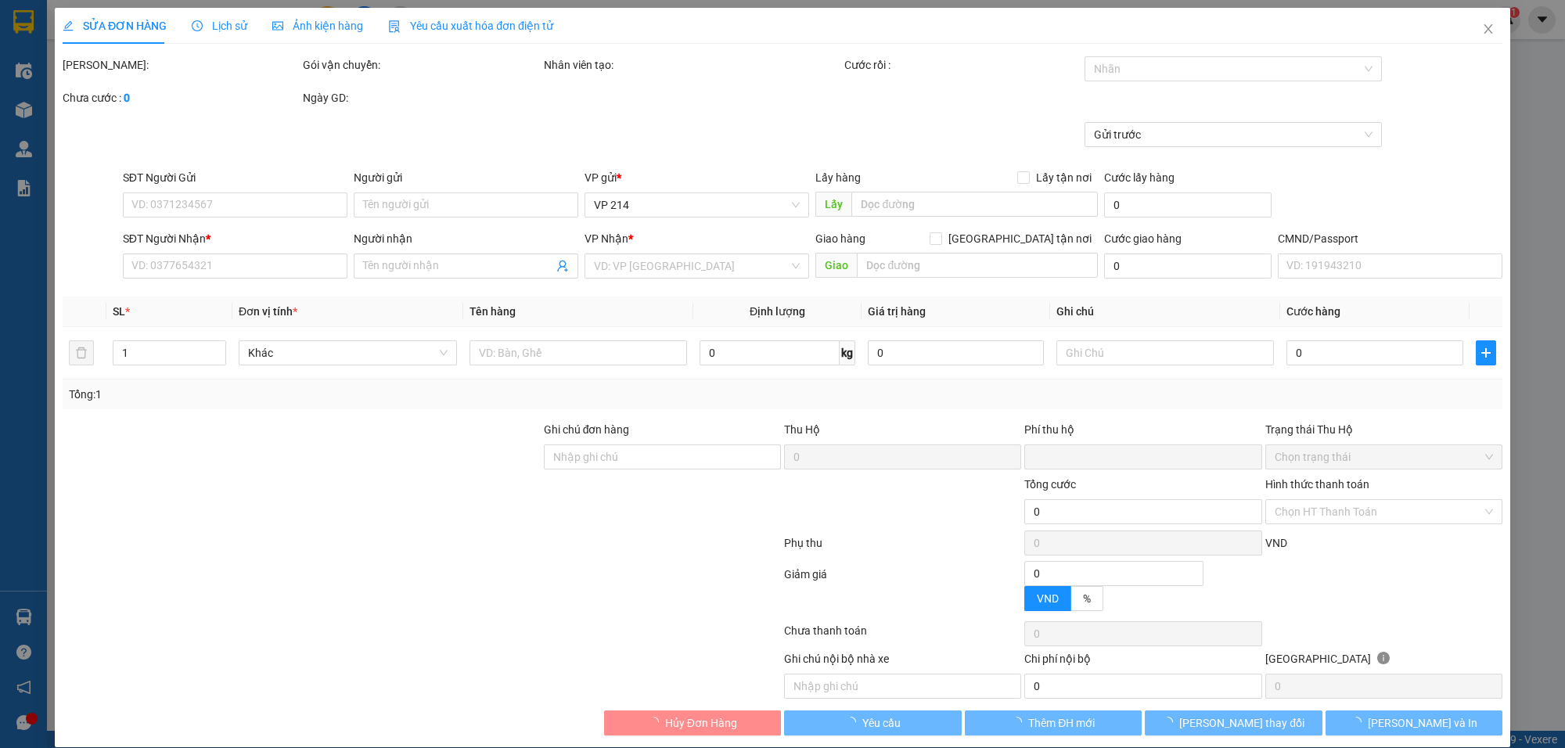
type input "2.500"
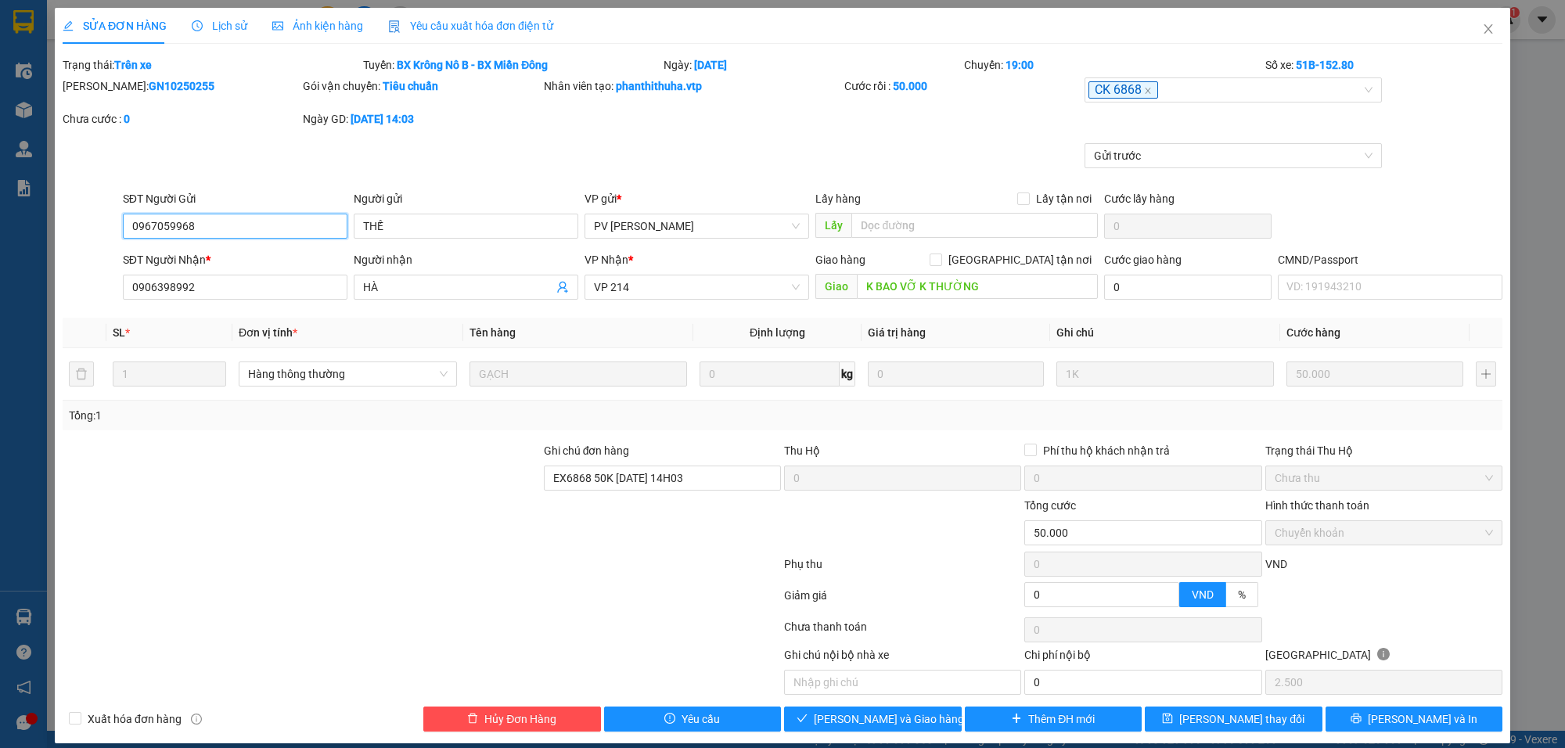
type input "0967059968"
type input "THẾ"
type input "0906398992"
type input "HÀ"
type input "K BAO VỠ K THƯỜNG"
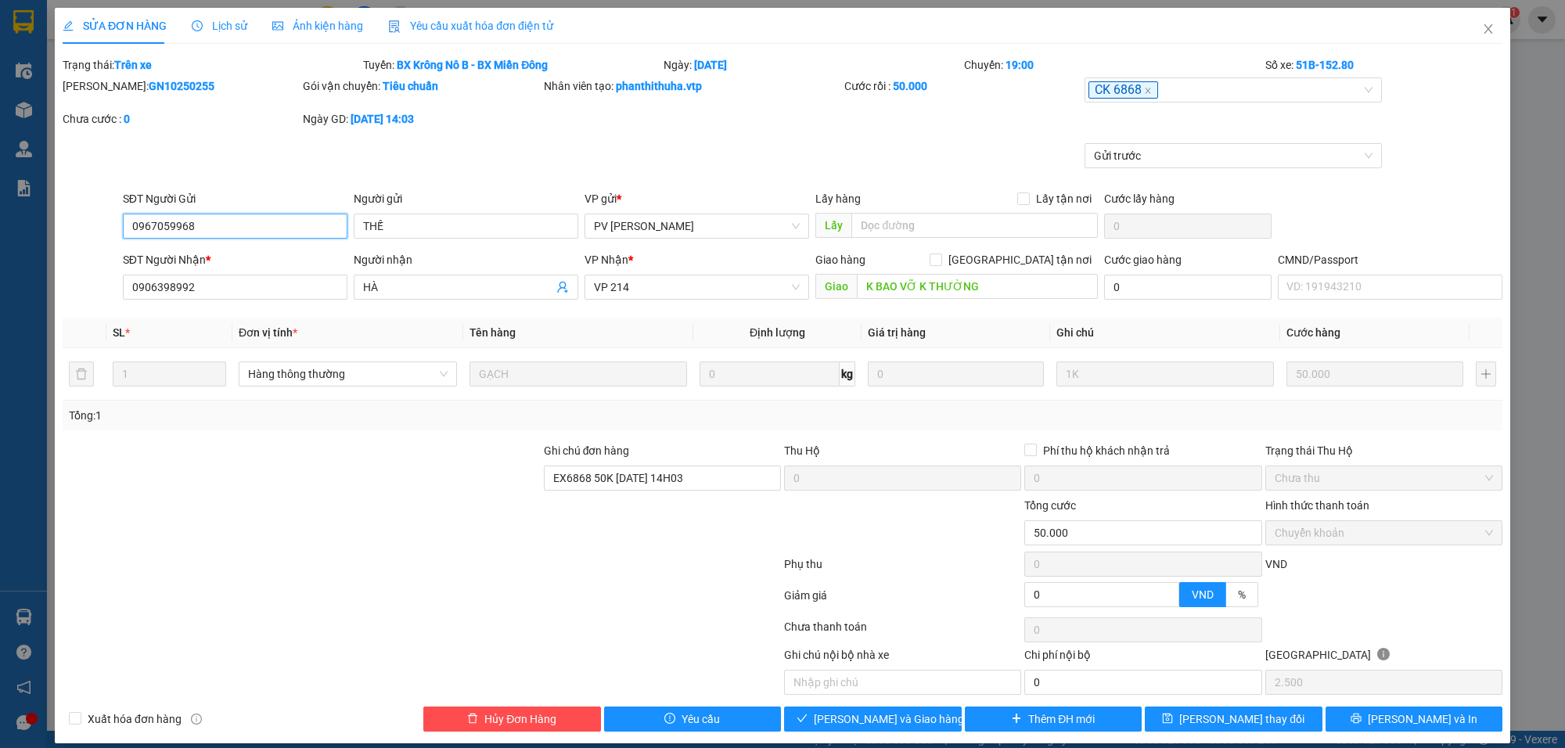
type input "EX6868 50K 14/10/25 14H03"
type input "0"
type input "50.000"
click at [882, 721] on span "Giao hàng" at bounding box center [881, 719] width 50 height 17
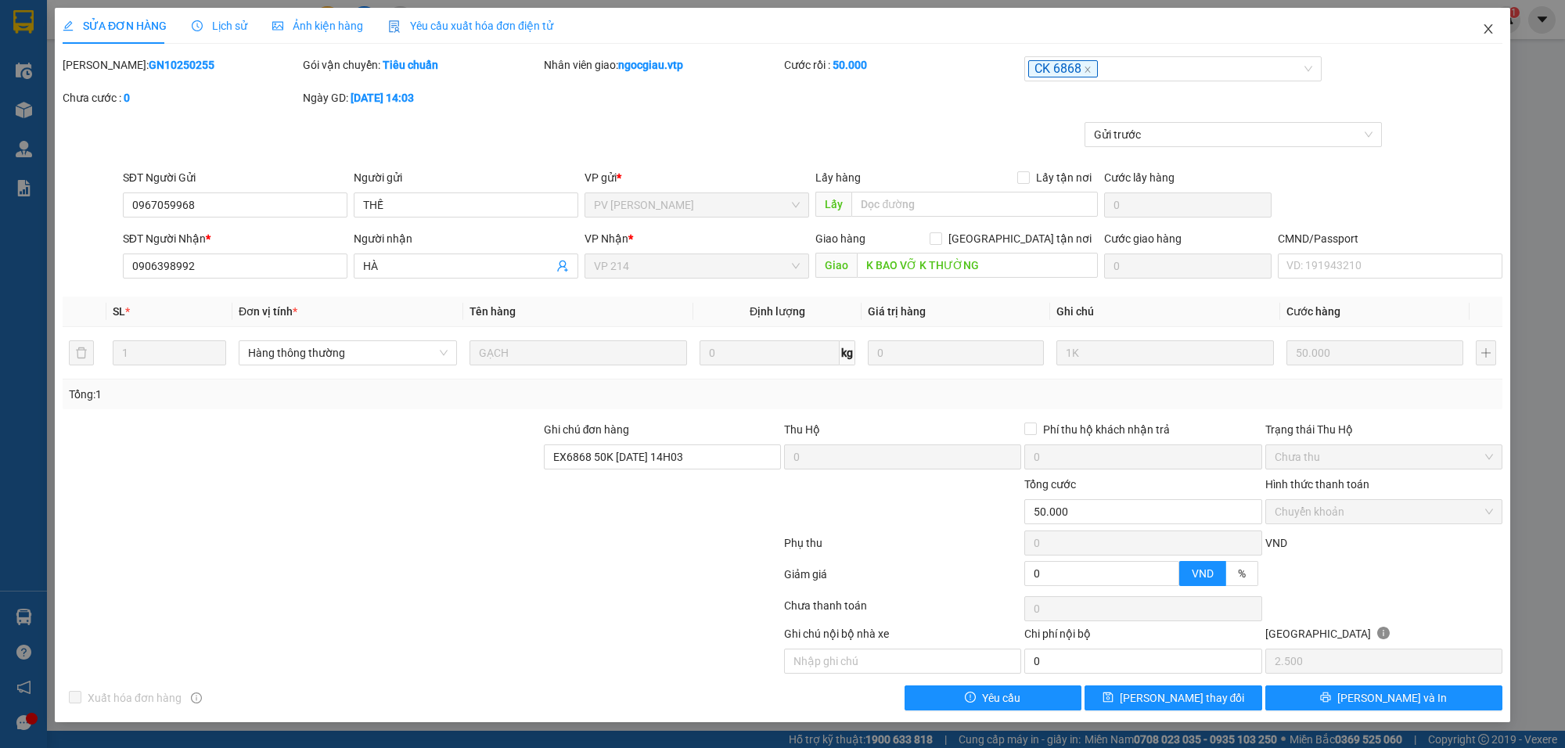
click at [1489, 24] on icon "close" at bounding box center [1488, 29] width 13 height 13
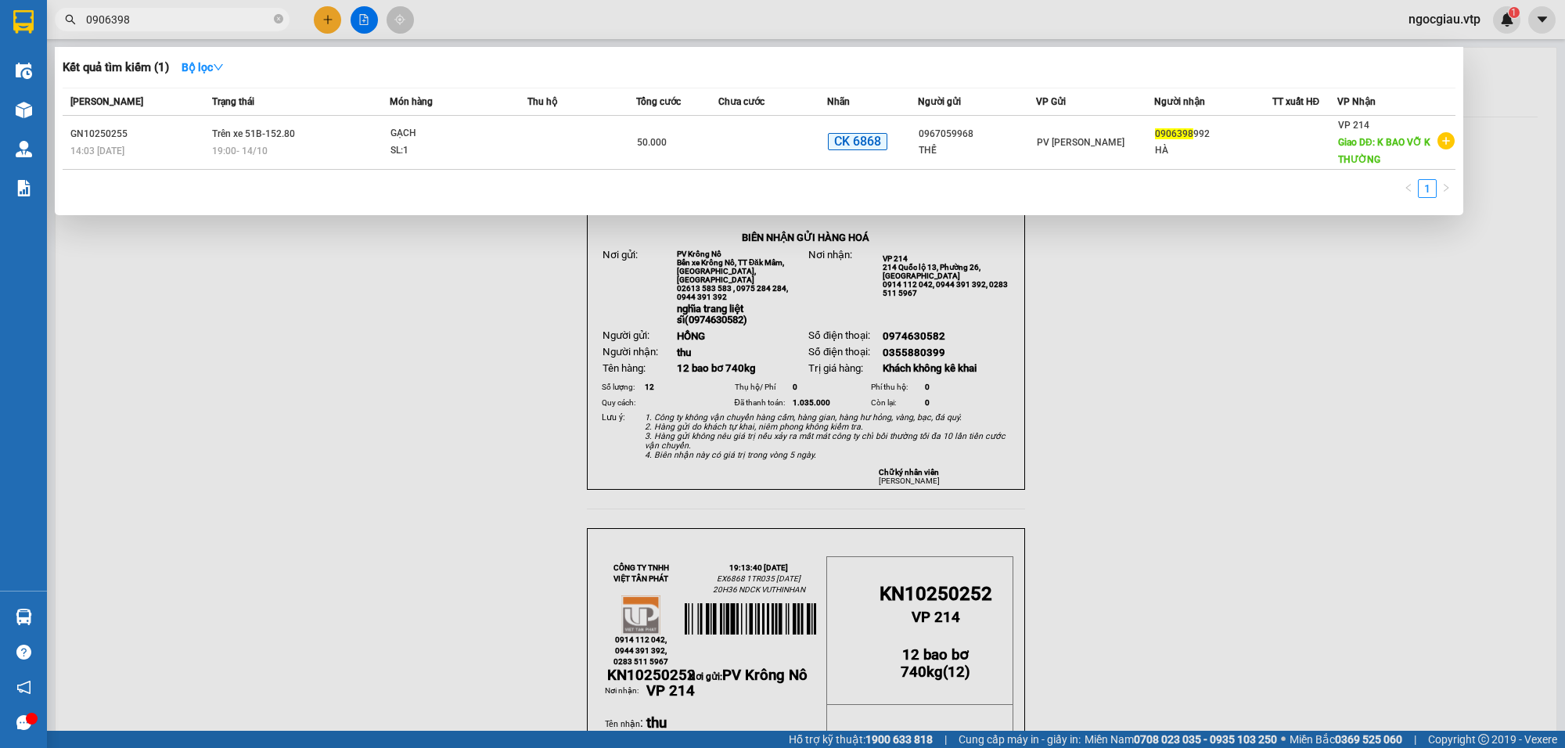
click at [202, 24] on input "0906398" at bounding box center [178, 19] width 185 height 17
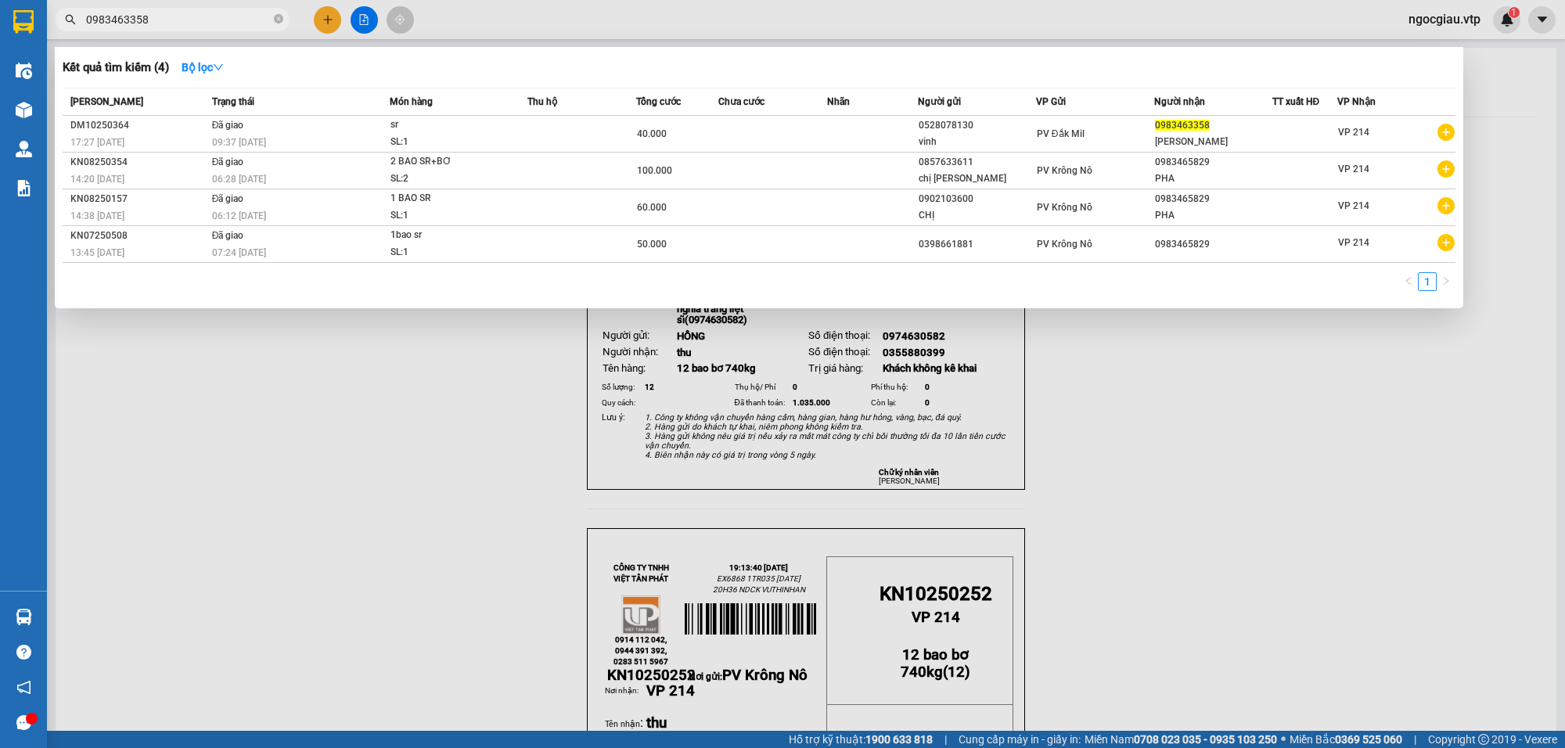
type input "0983463358"
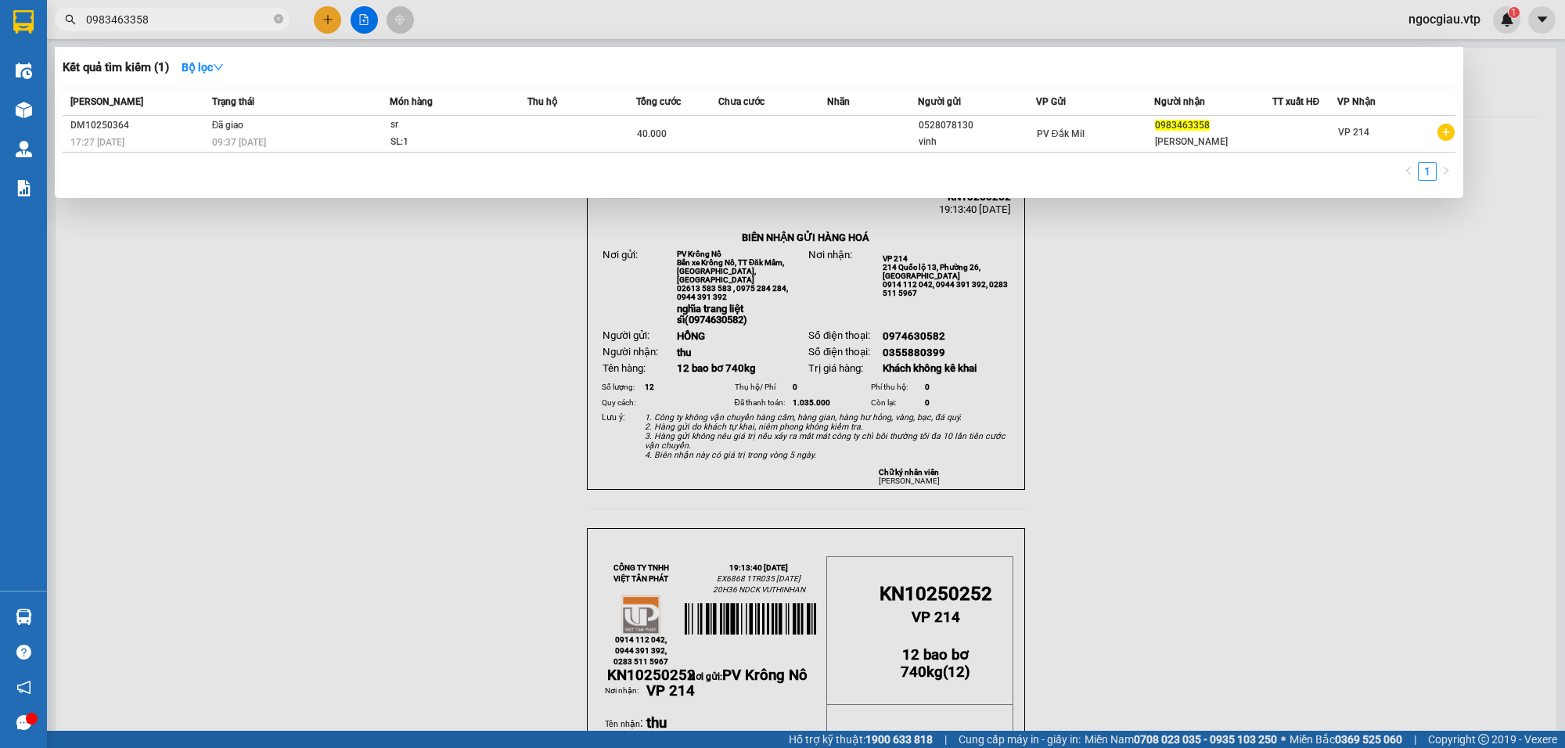
click at [1347, 432] on div at bounding box center [782, 374] width 1565 height 748
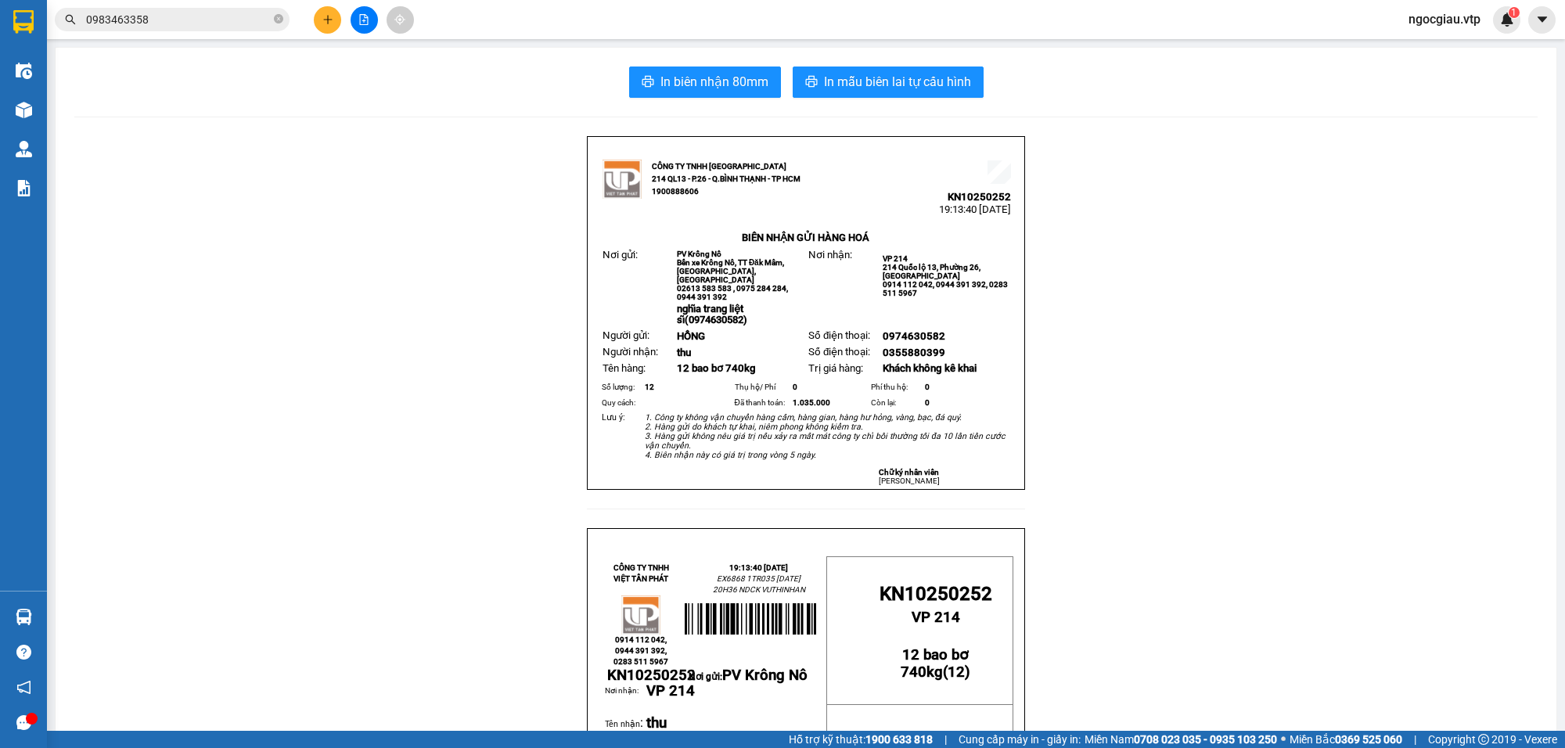
click at [184, 14] on input "0983463358" at bounding box center [178, 19] width 185 height 17
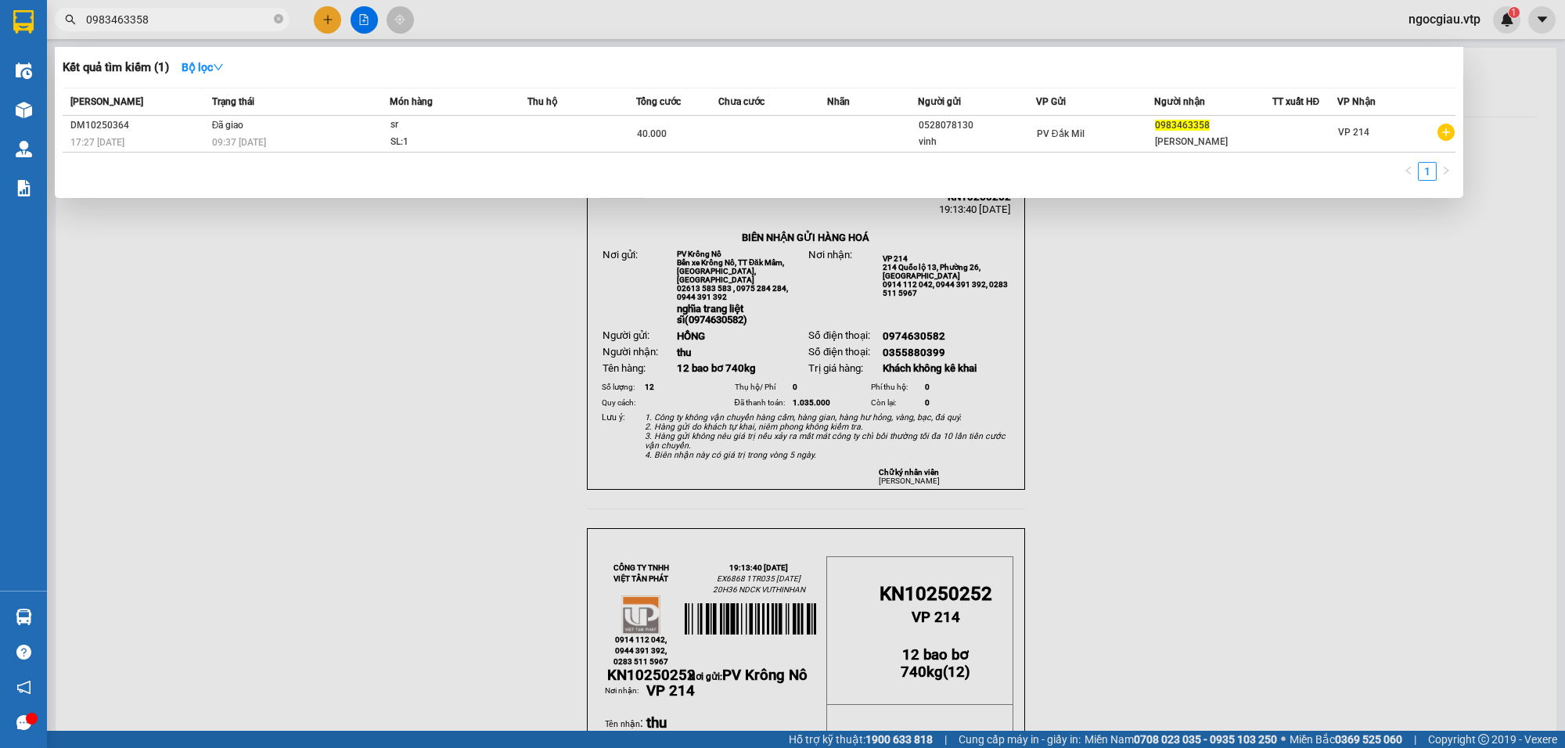
click at [184, 14] on input "0983463358" at bounding box center [178, 19] width 185 height 17
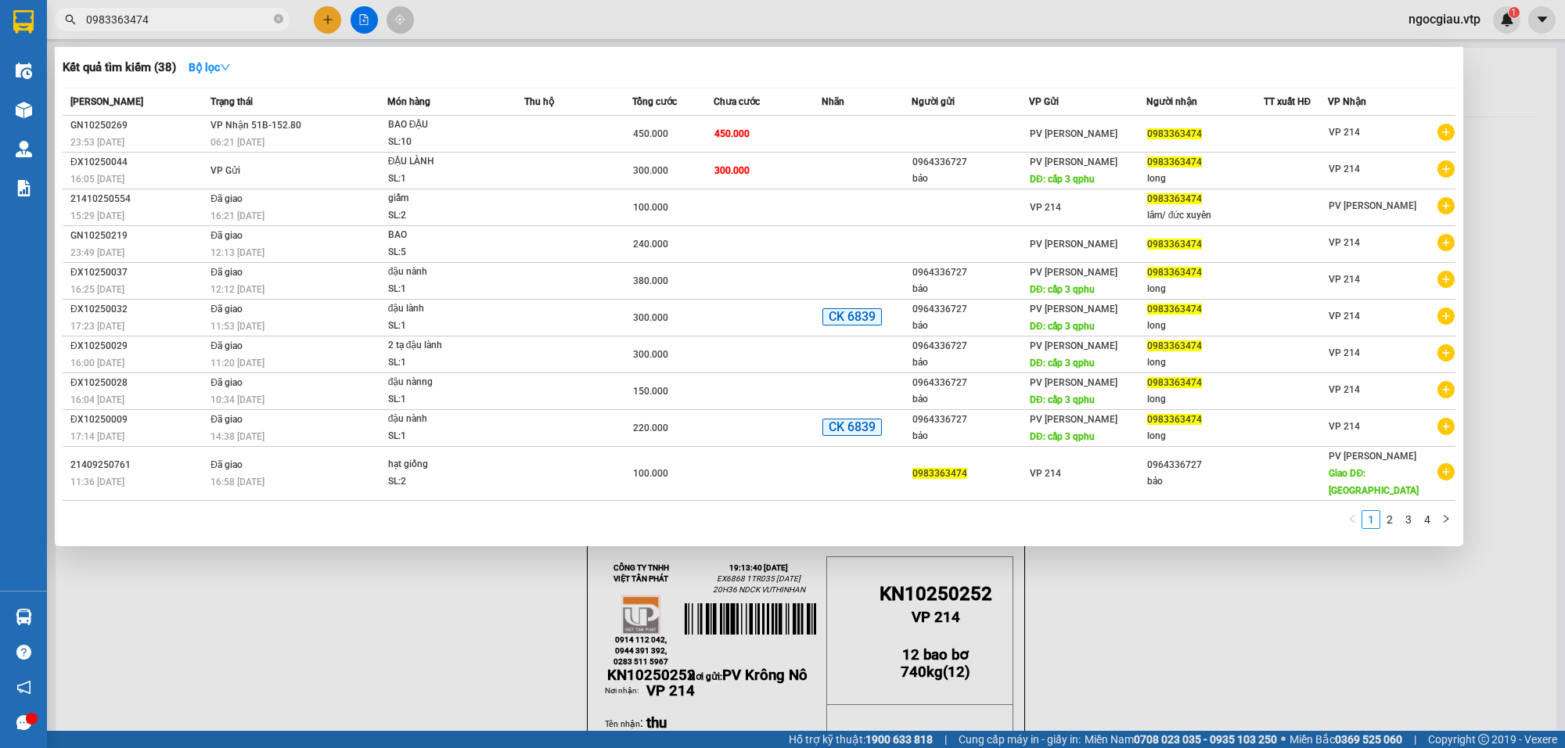
type input "0983363474"
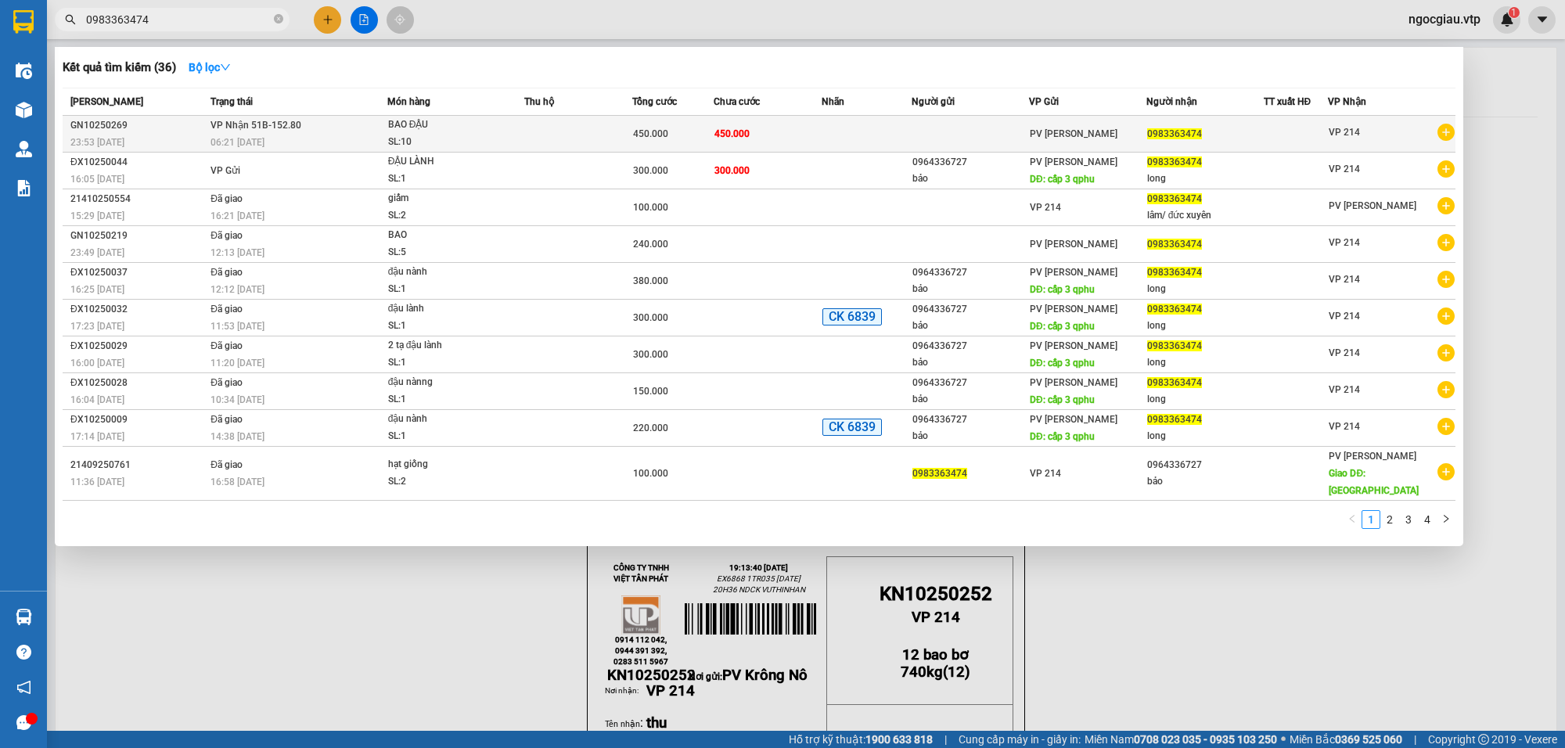
click at [995, 124] on td at bounding box center [970, 134] width 117 height 37
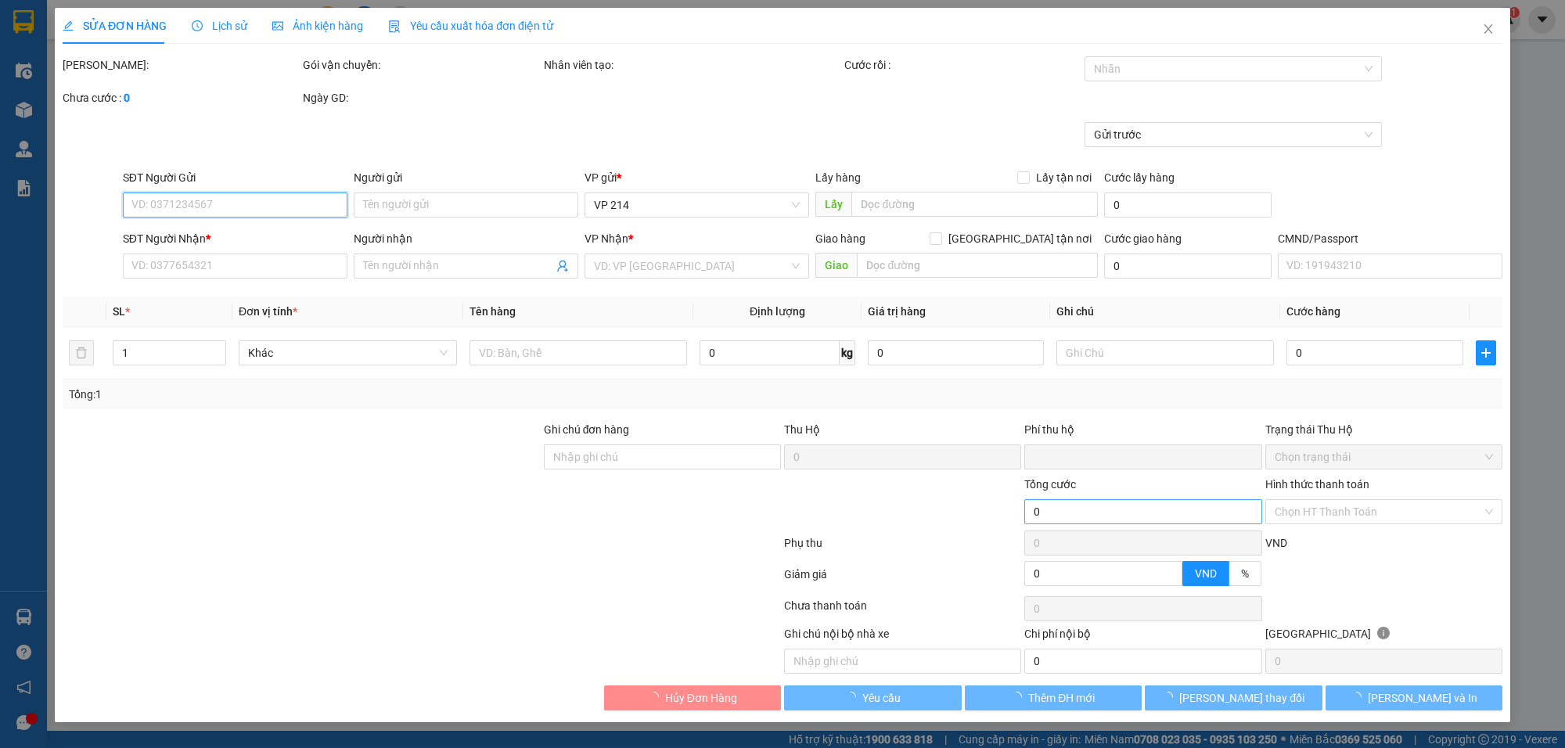
type input "90.000"
type input "0983363474"
type input "0"
type input "450.000"
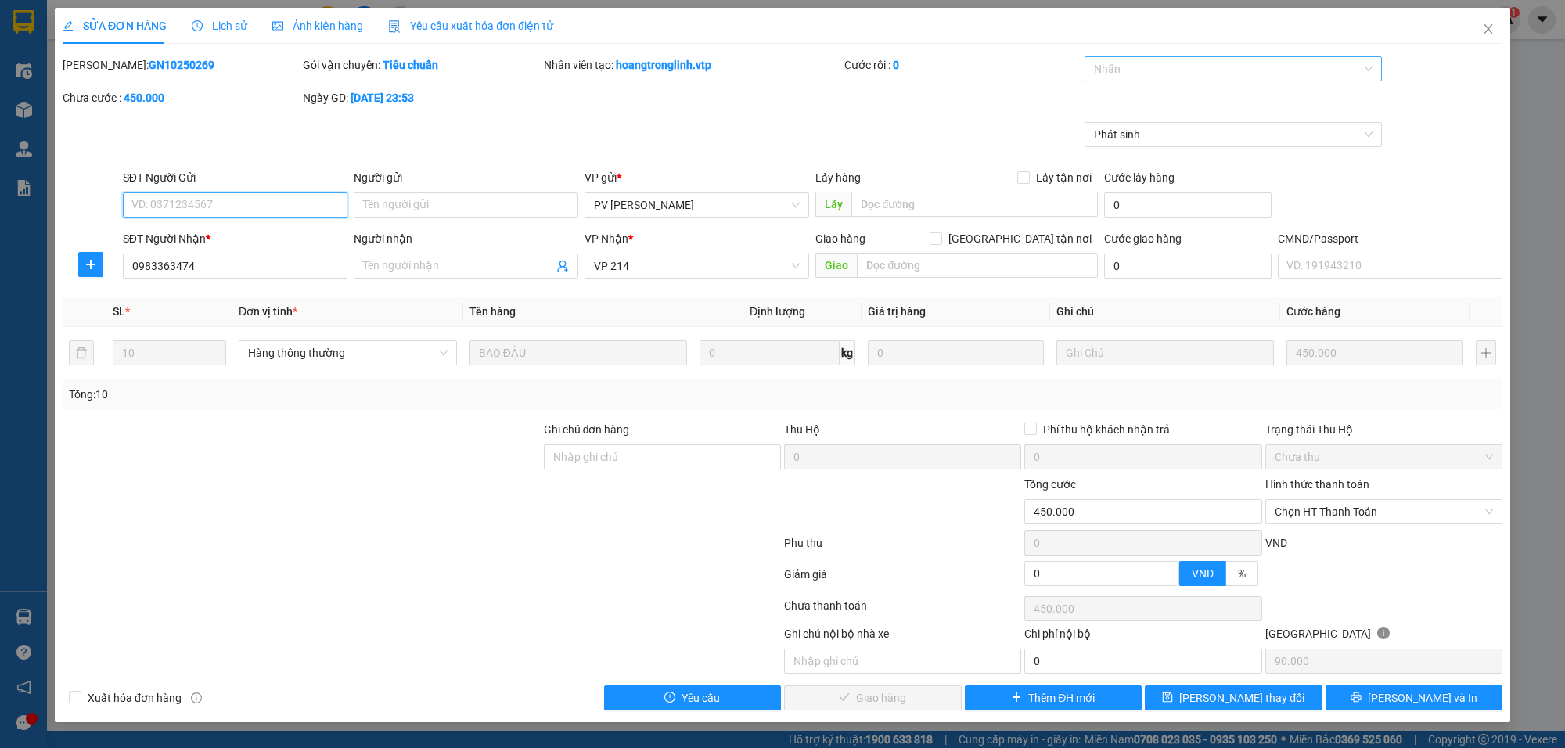
click at [1117, 72] on div at bounding box center [1226, 68] width 274 height 19
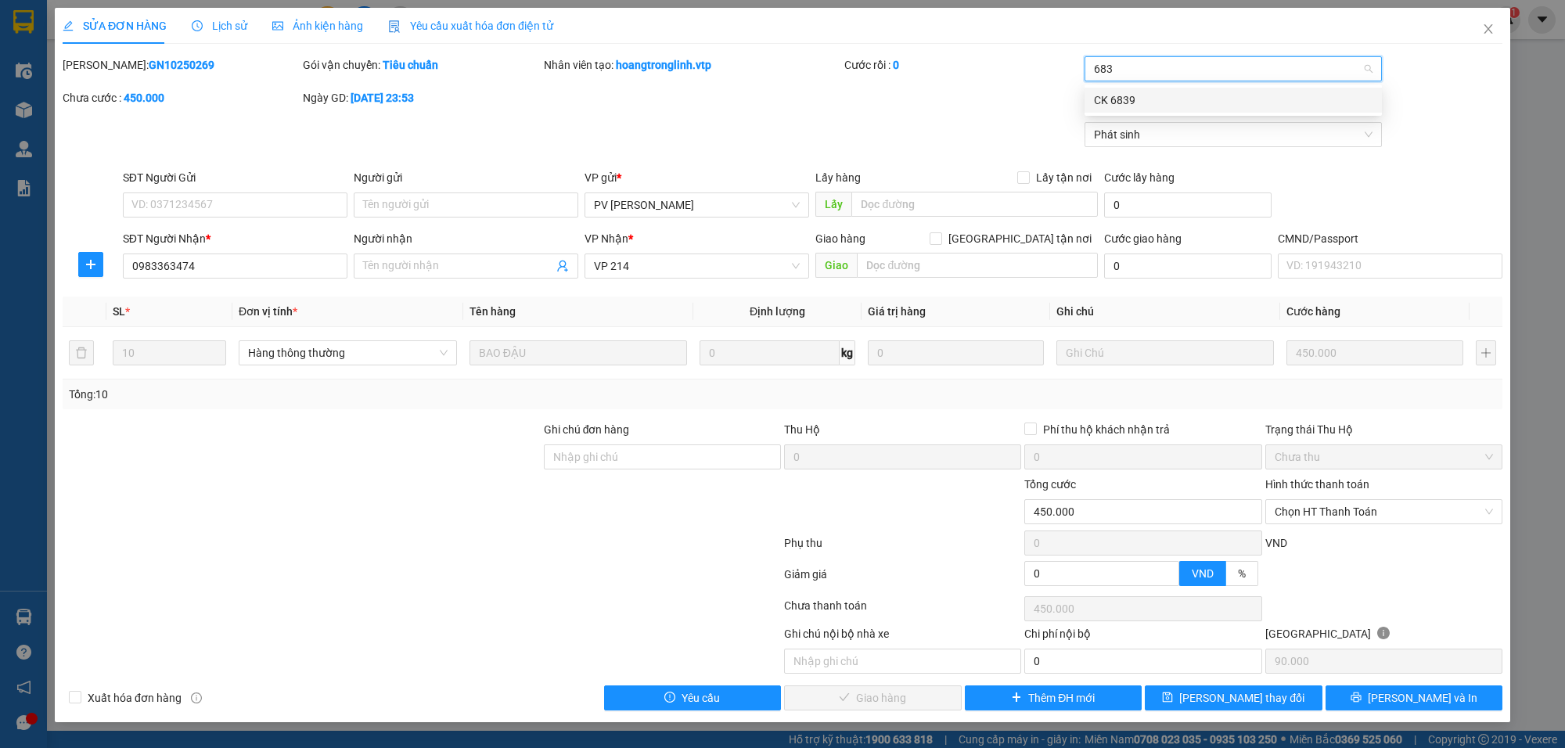
type input "6839"
click at [1307, 513] on span "Chọn HT Thanh Toán" at bounding box center [1384, 511] width 218 height 23
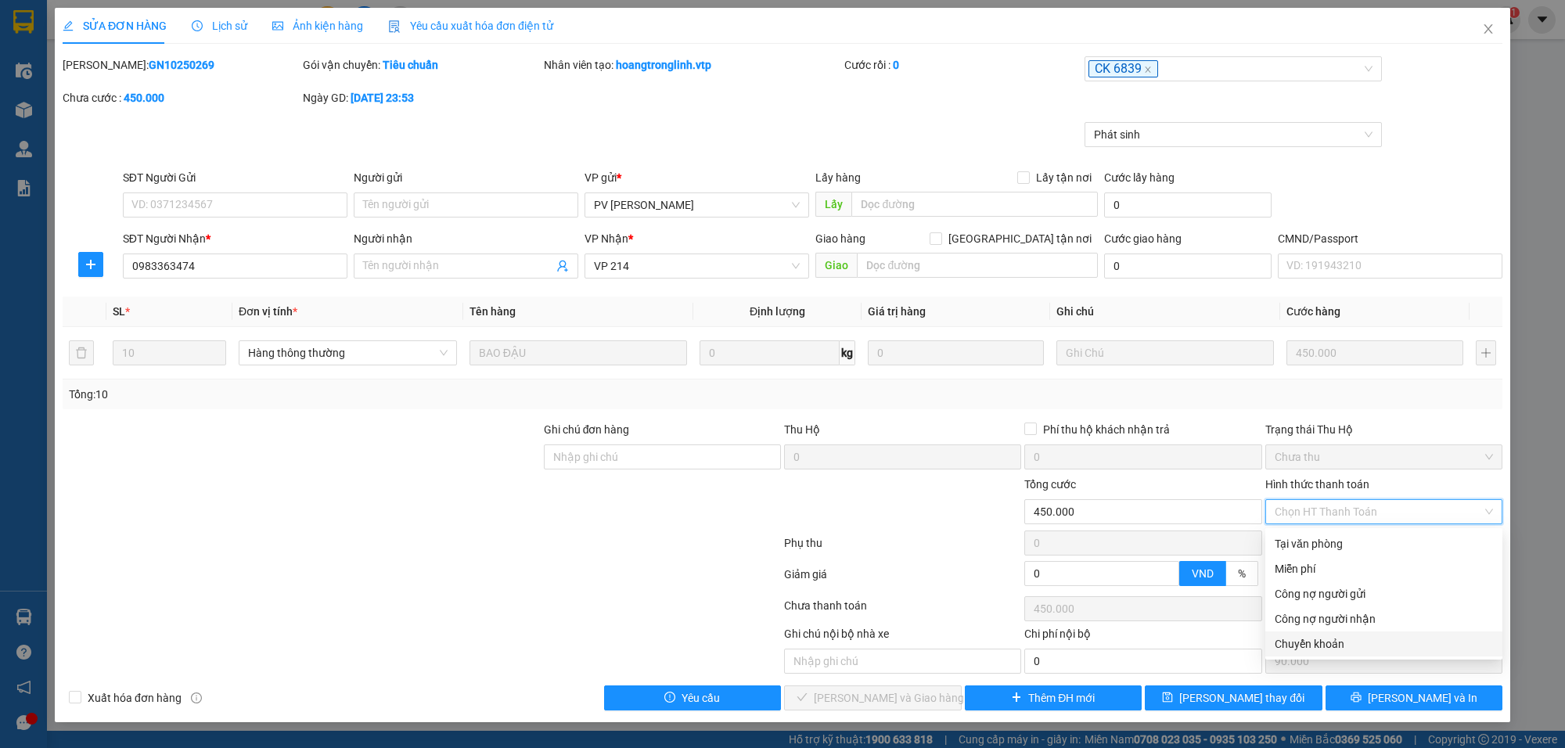
click at [1319, 640] on div "Chuyển khoản" at bounding box center [1384, 644] width 218 height 17
type input "0"
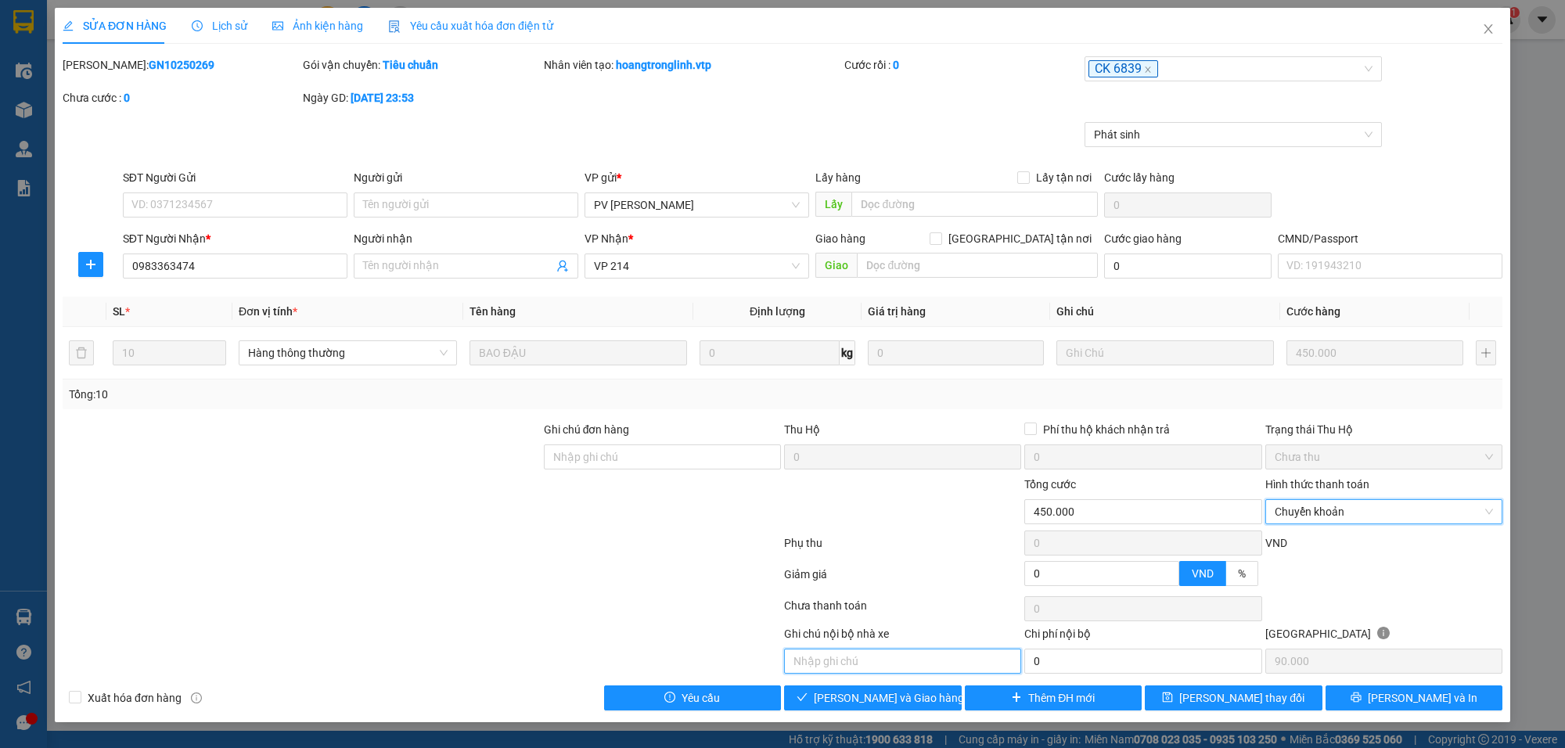
click at [894, 666] on input "text" at bounding box center [902, 661] width 237 height 25
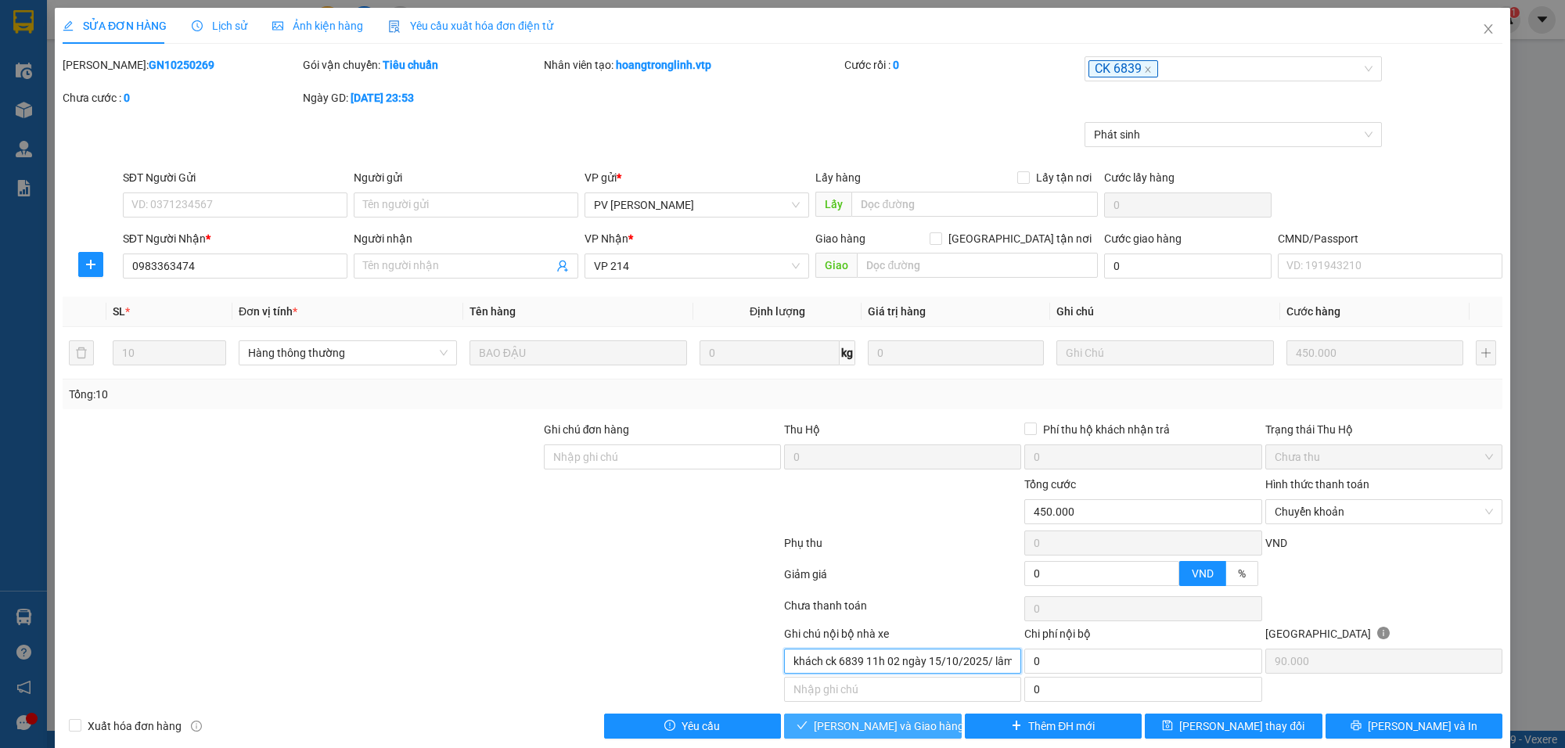
type input "khách ck 6839 11h 02 ngày 15/10/2025/ lâm"
click at [920, 737] on button "Lưu và Giao hàng" at bounding box center [873, 726] width 178 height 25
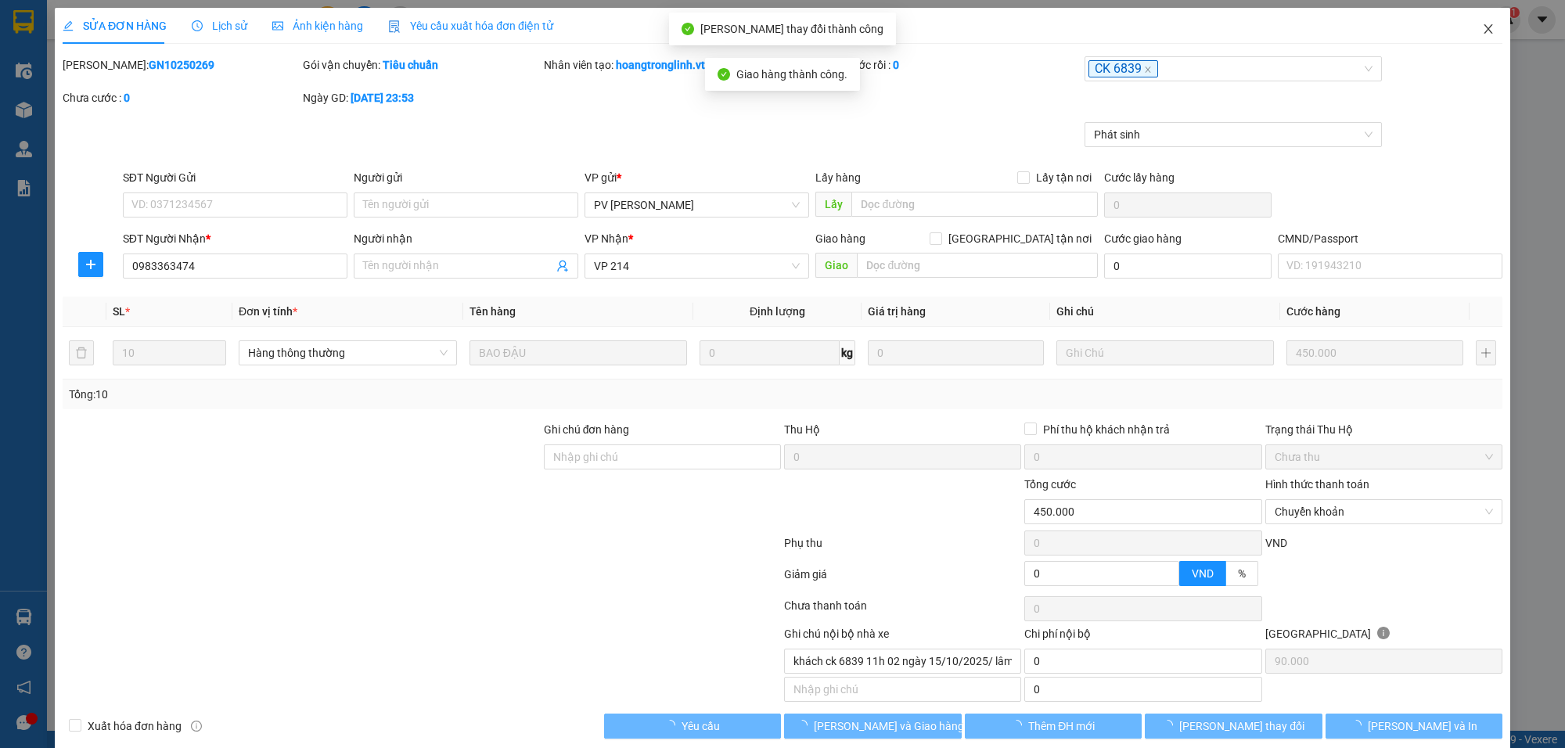
click at [1482, 27] on icon "close" at bounding box center [1488, 29] width 13 height 13
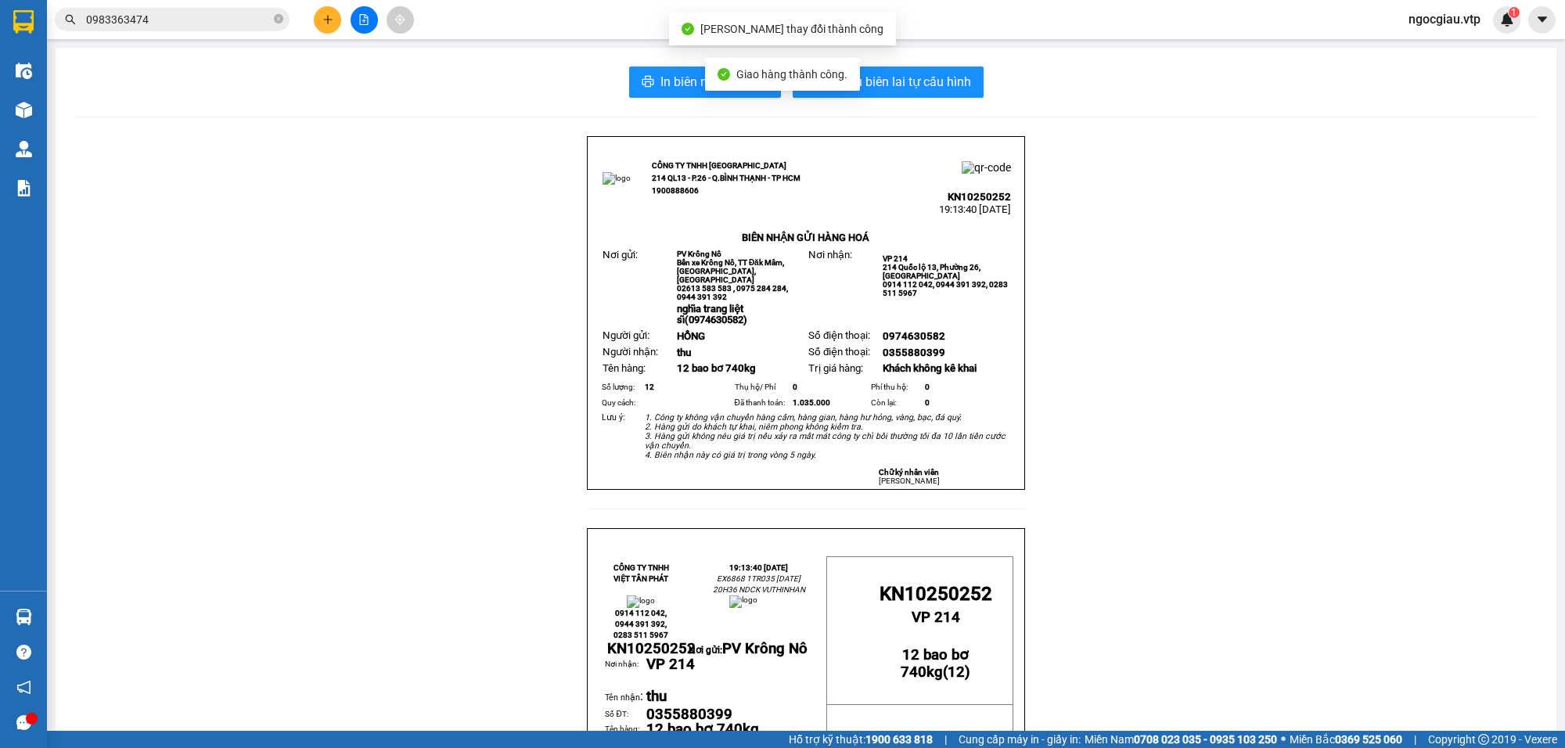
click at [190, 20] on input "0983363474" at bounding box center [178, 19] width 185 height 17
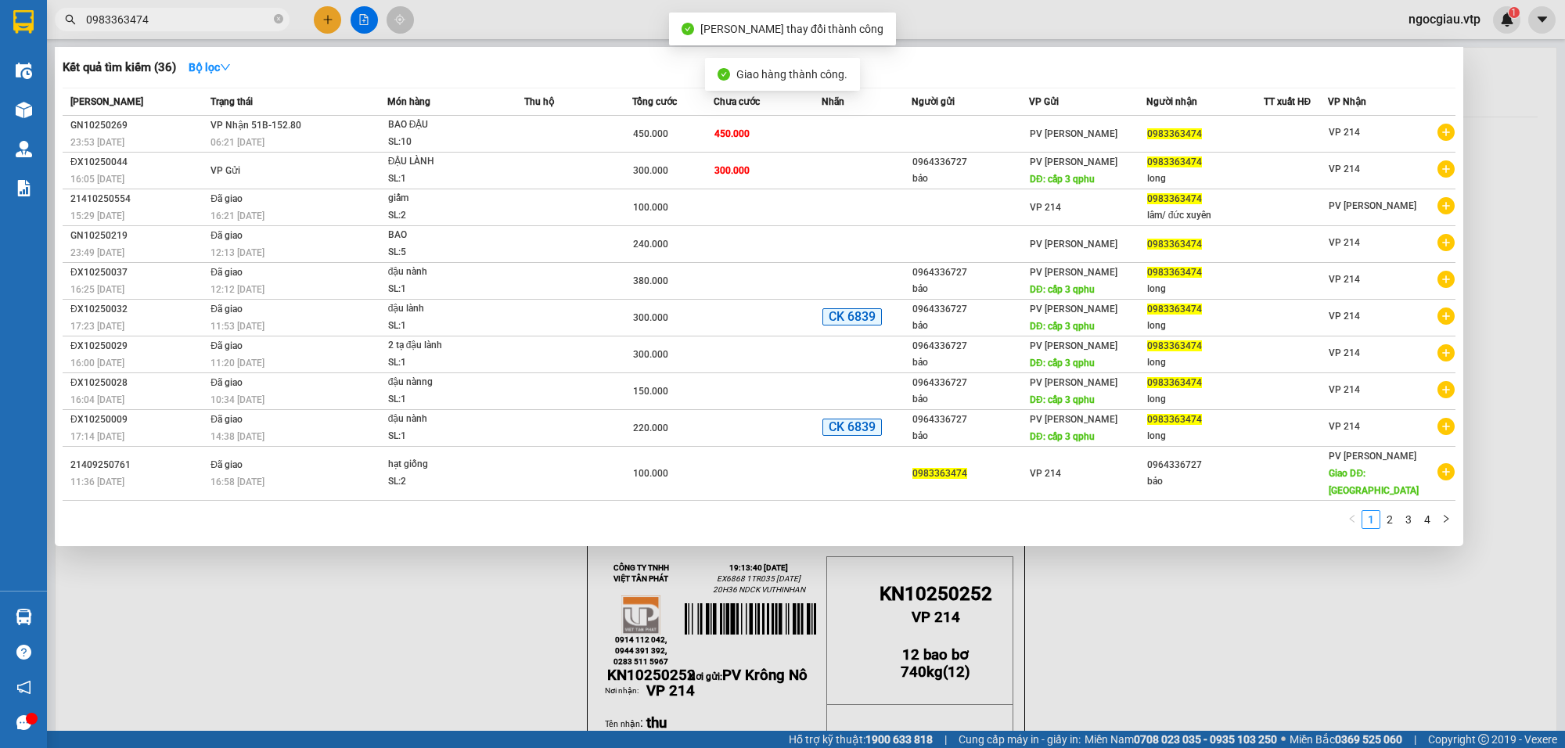
click at [190, 20] on input "0983363474" at bounding box center [178, 19] width 185 height 17
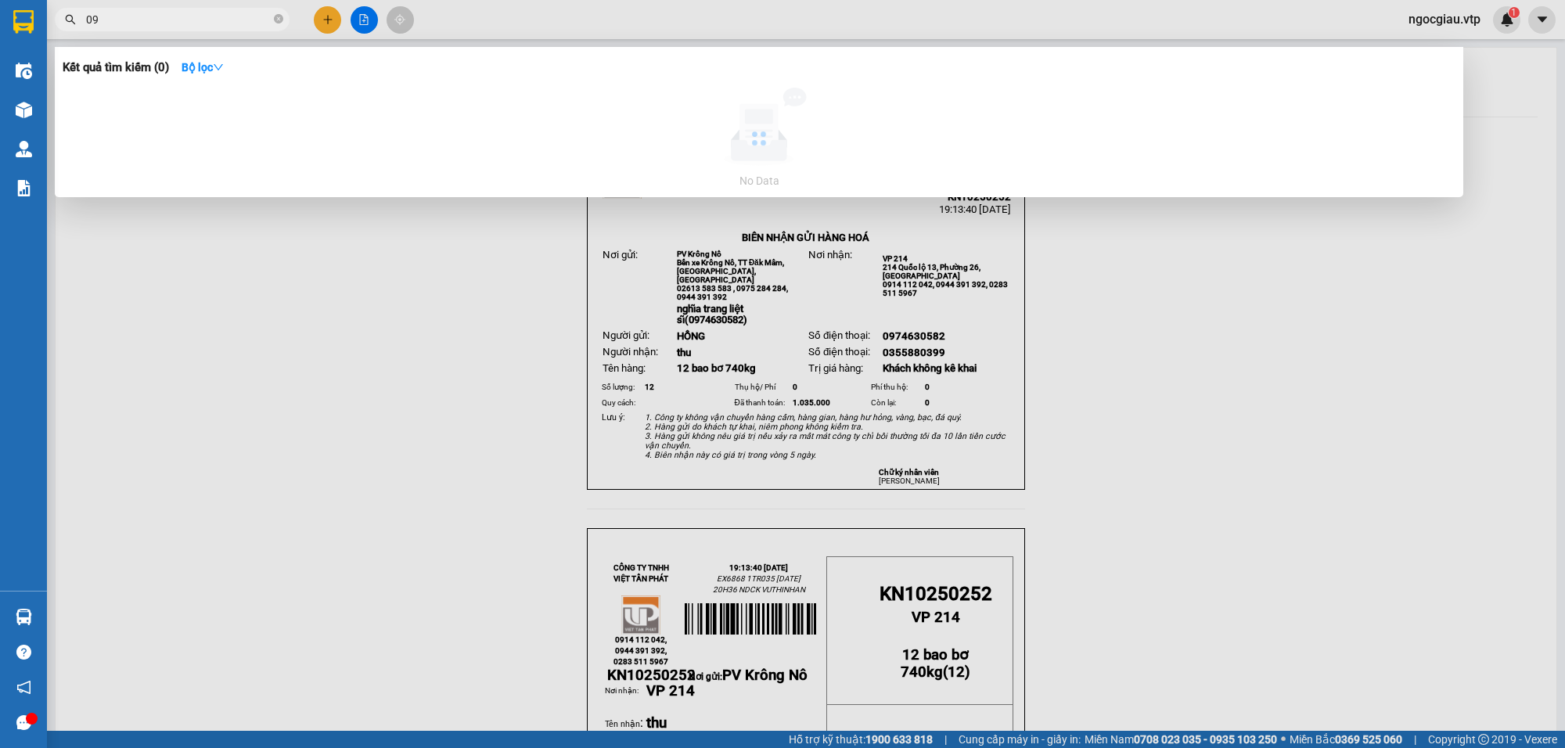
type input "0"
click at [206, 24] on input "0937708996" at bounding box center [178, 19] width 185 height 17
click at [185, 21] on input "0336819" at bounding box center [178, 19] width 185 height 17
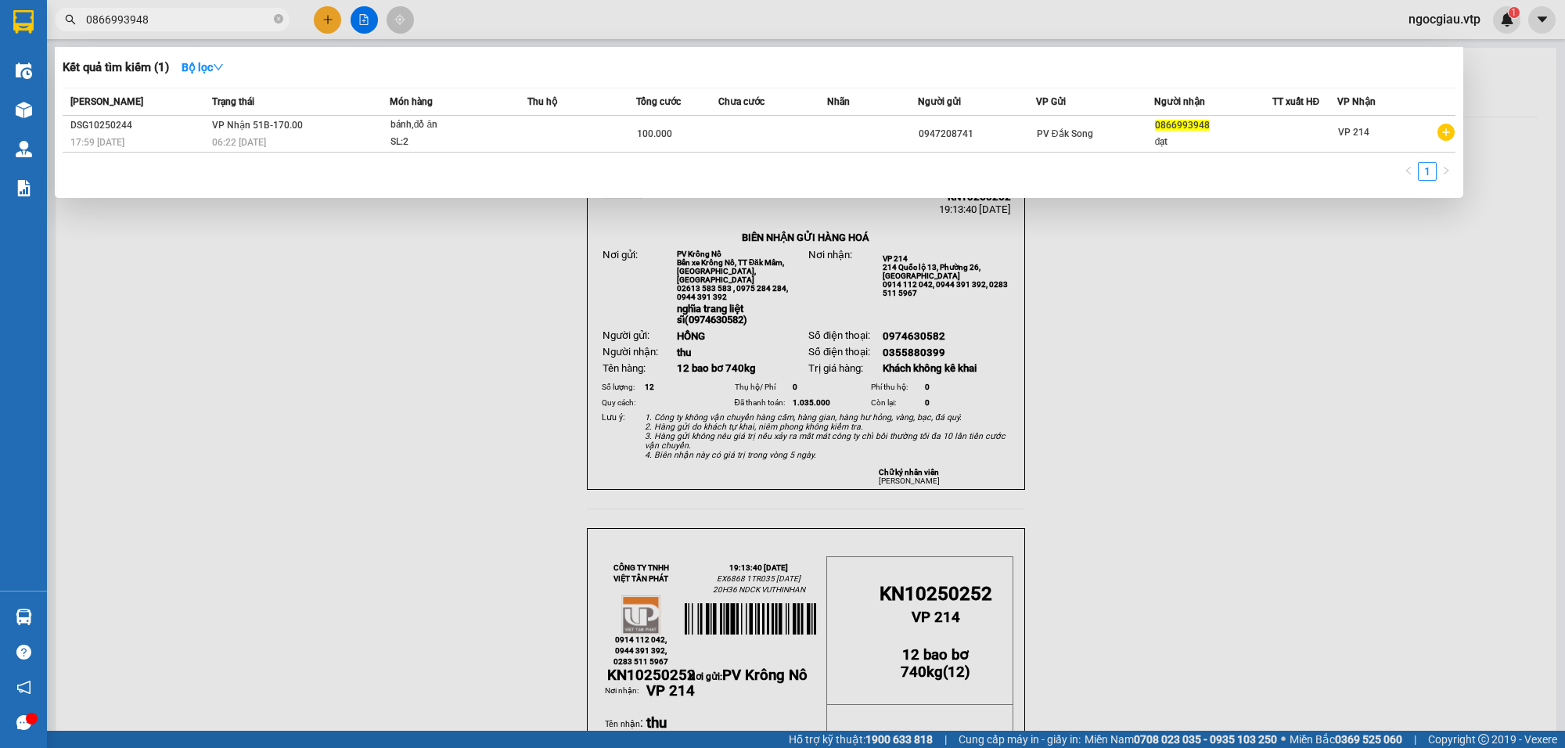
type input "0866993948"
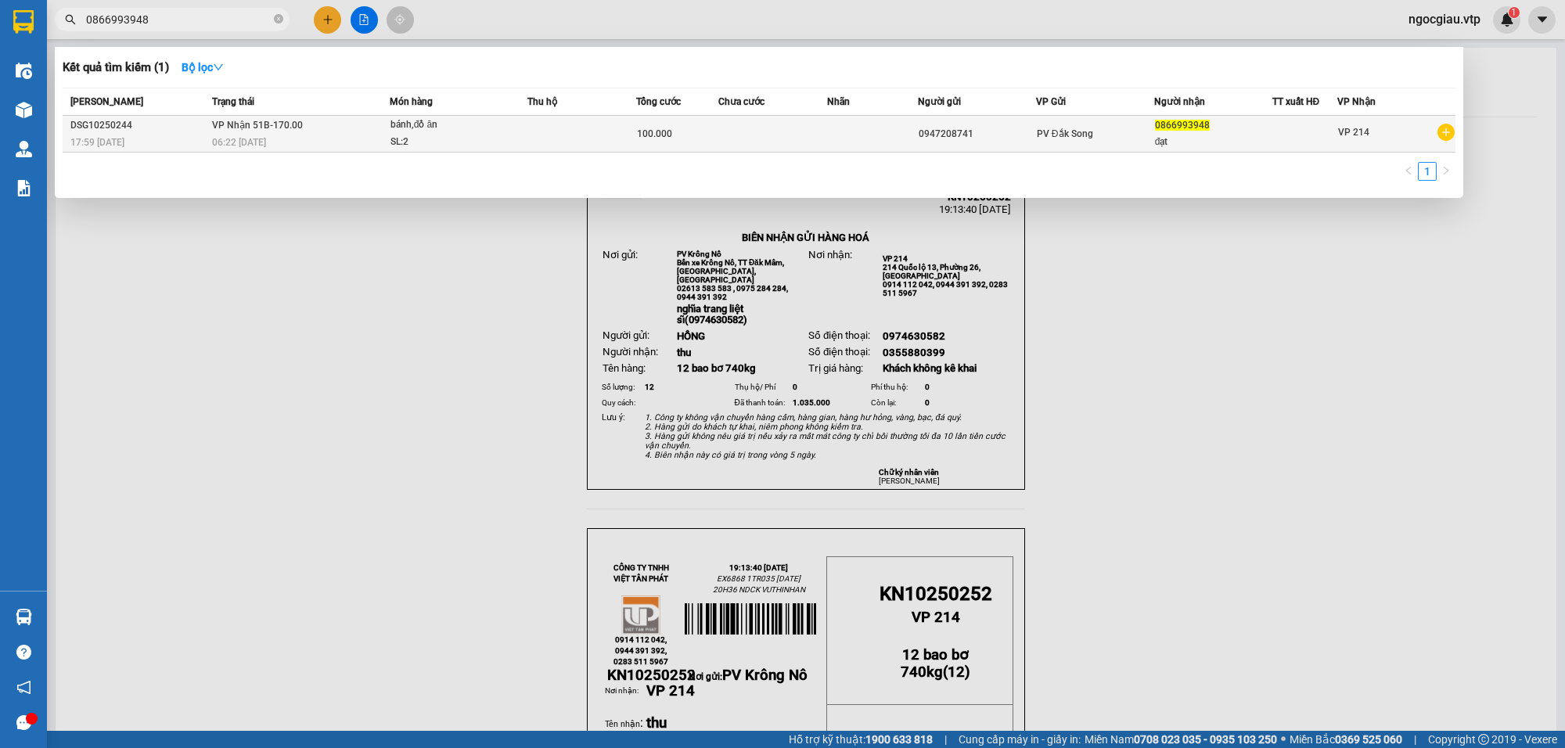
click at [795, 142] on td at bounding box center [773, 134] width 109 height 37
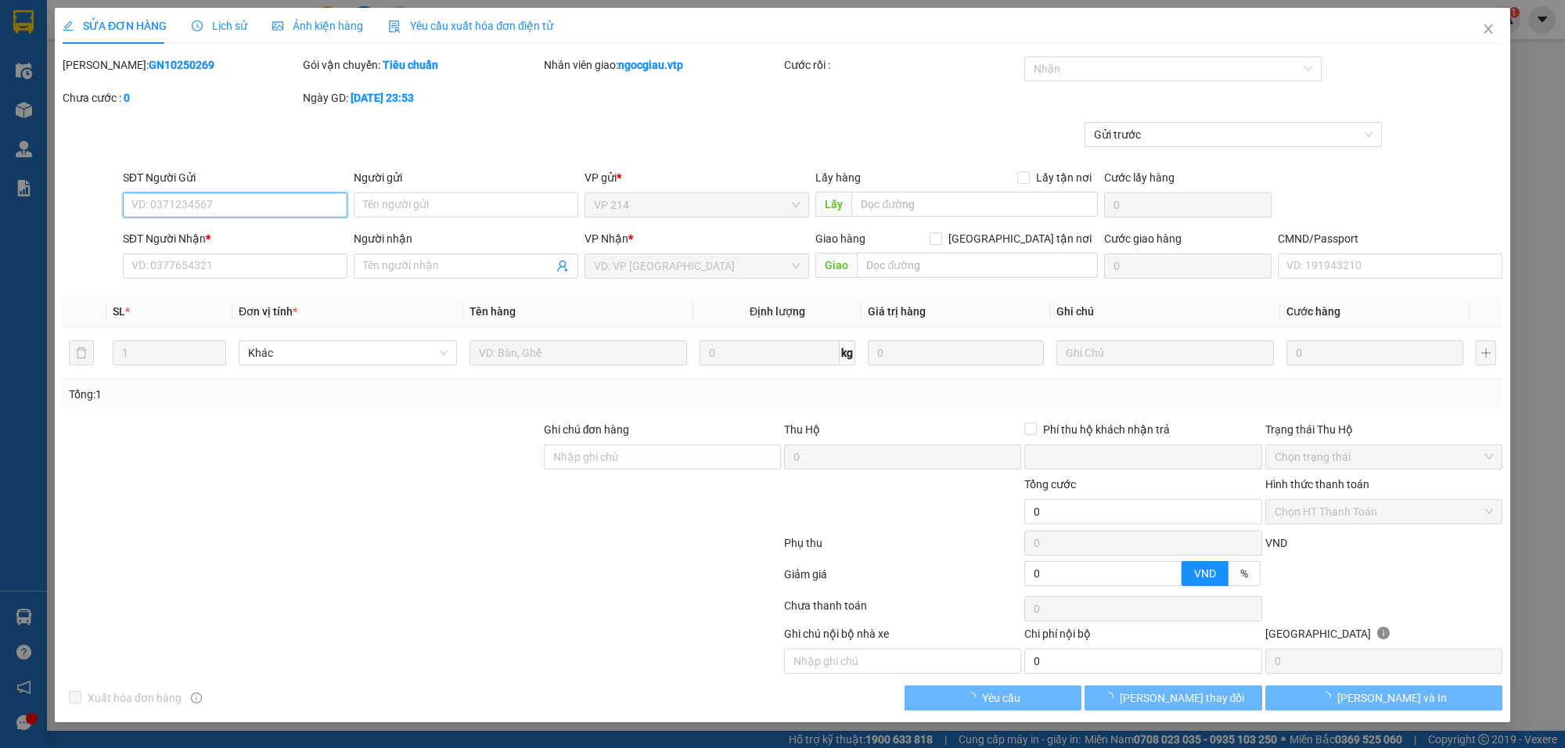
type input "5.000"
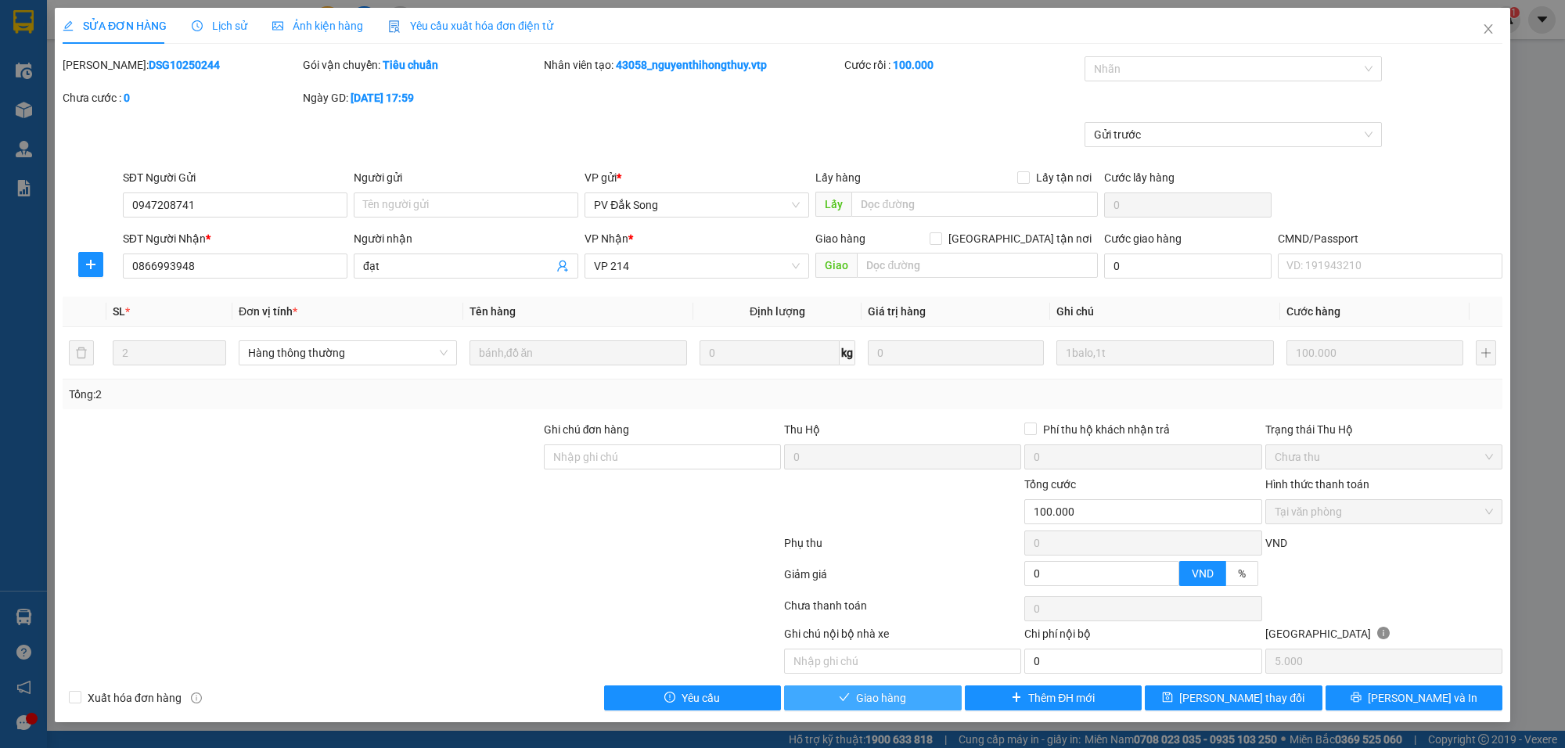
click at [924, 697] on button "Giao hàng" at bounding box center [873, 698] width 178 height 25
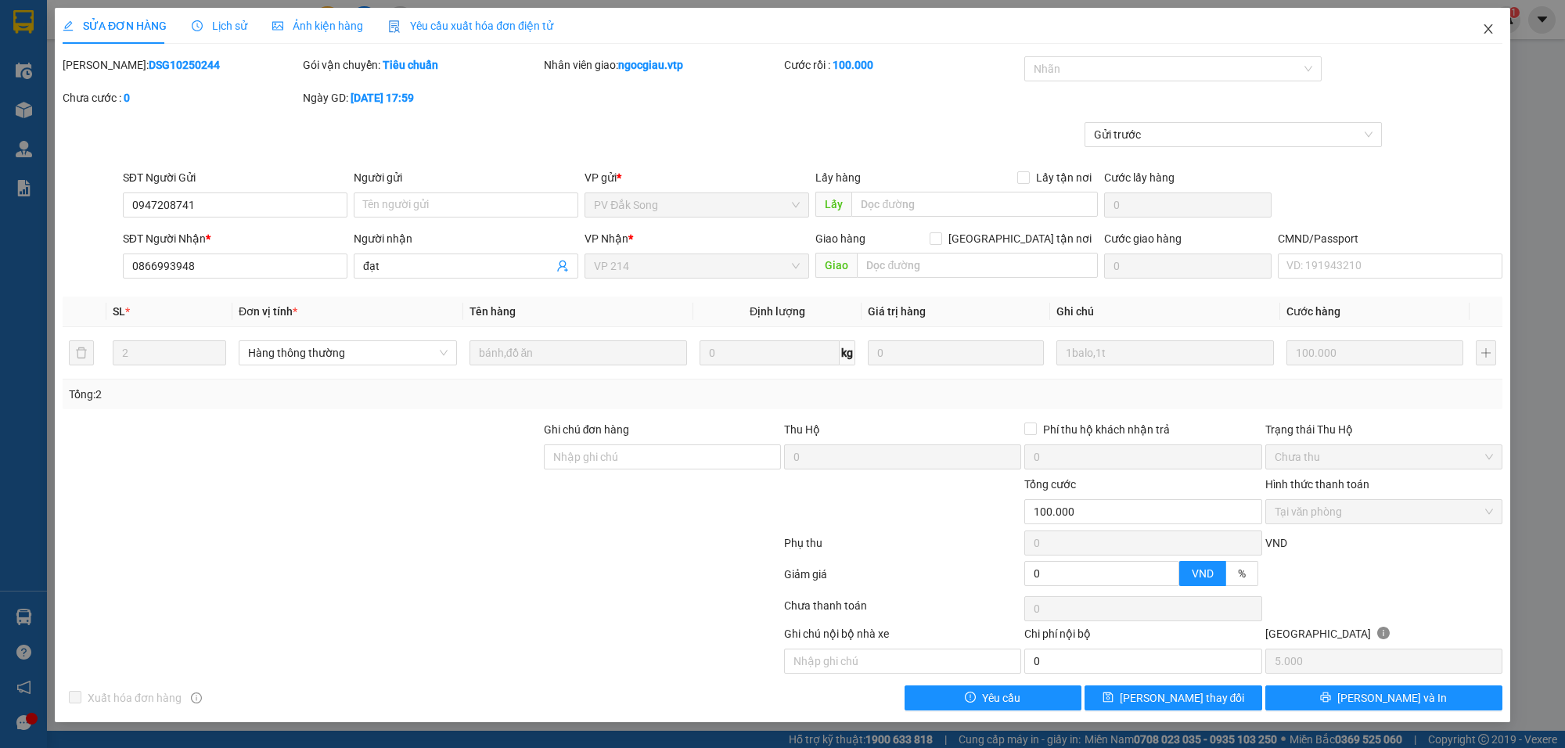
click at [1499, 29] on span "Close" at bounding box center [1489, 30] width 44 height 44
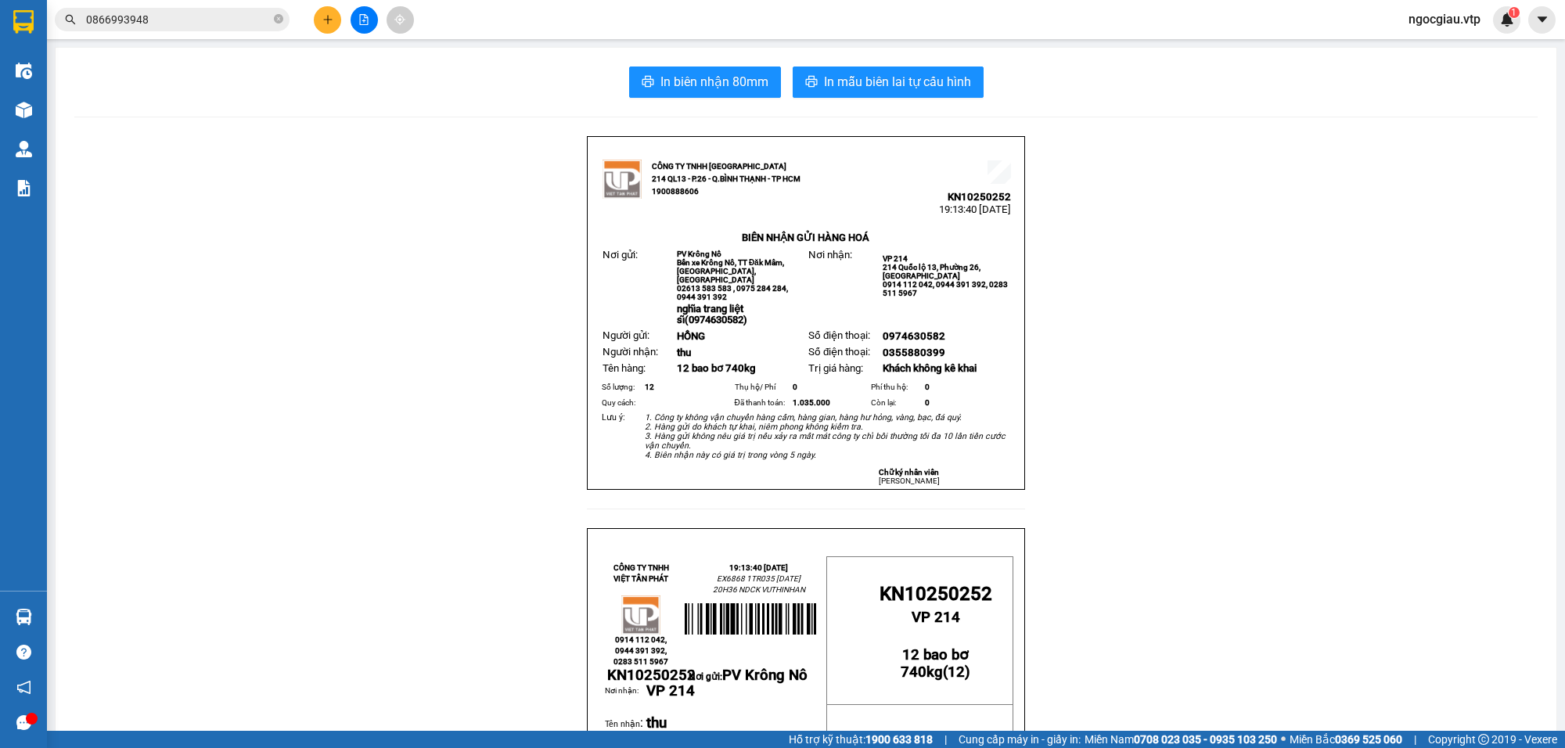
click at [210, 11] on input "0866993948" at bounding box center [178, 19] width 185 height 17
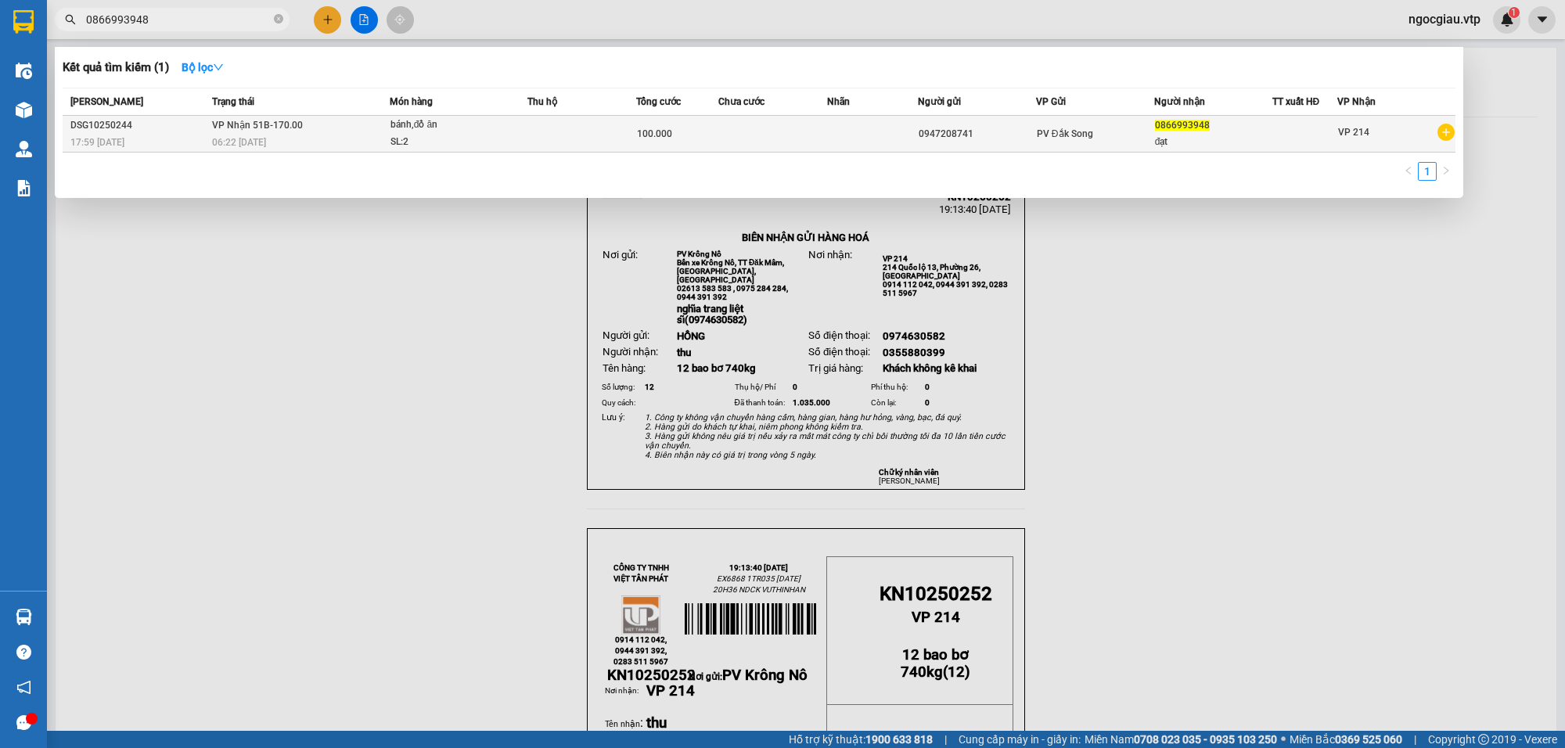
click at [740, 125] on td at bounding box center [773, 134] width 109 height 37
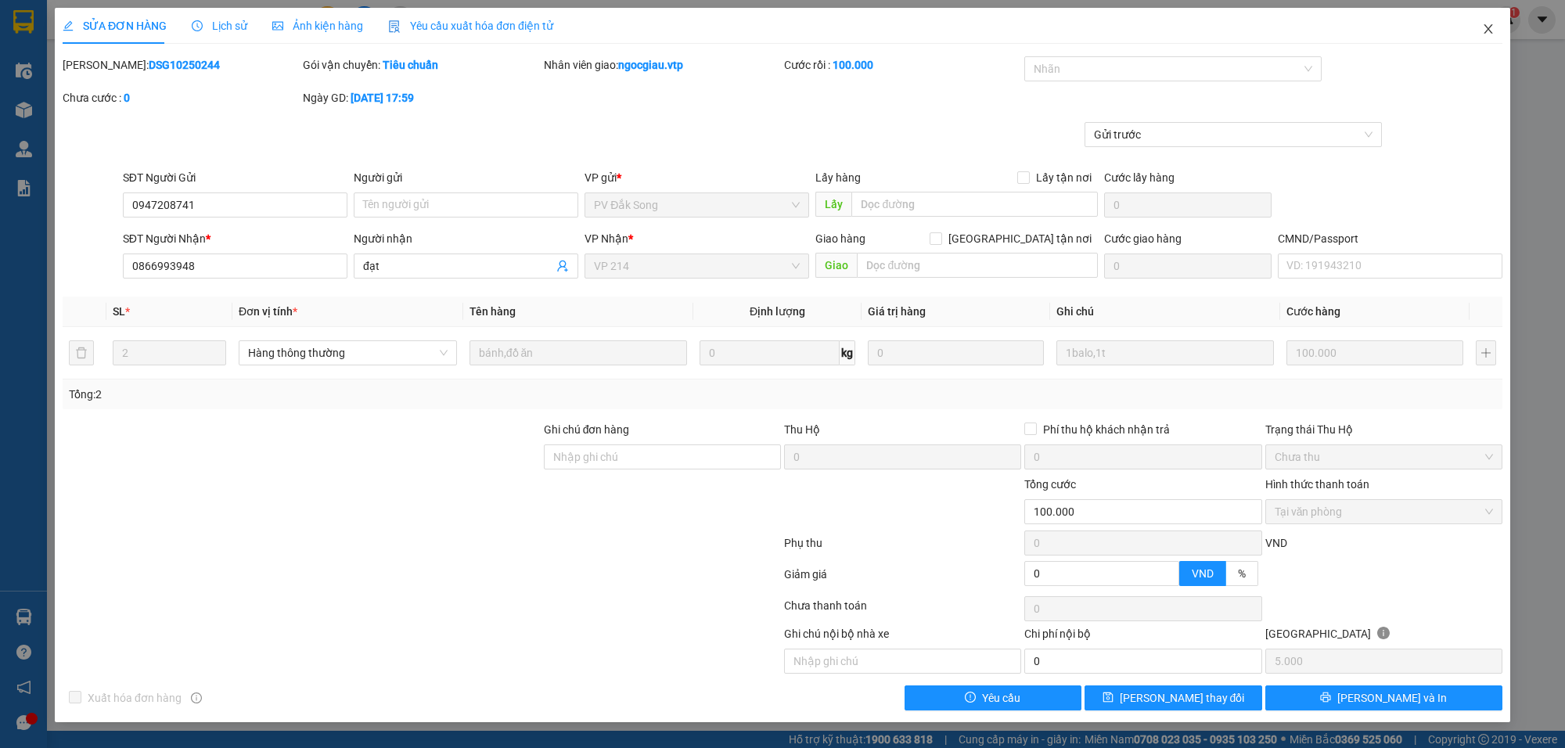
click at [1489, 23] on icon "close" at bounding box center [1488, 29] width 13 height 13
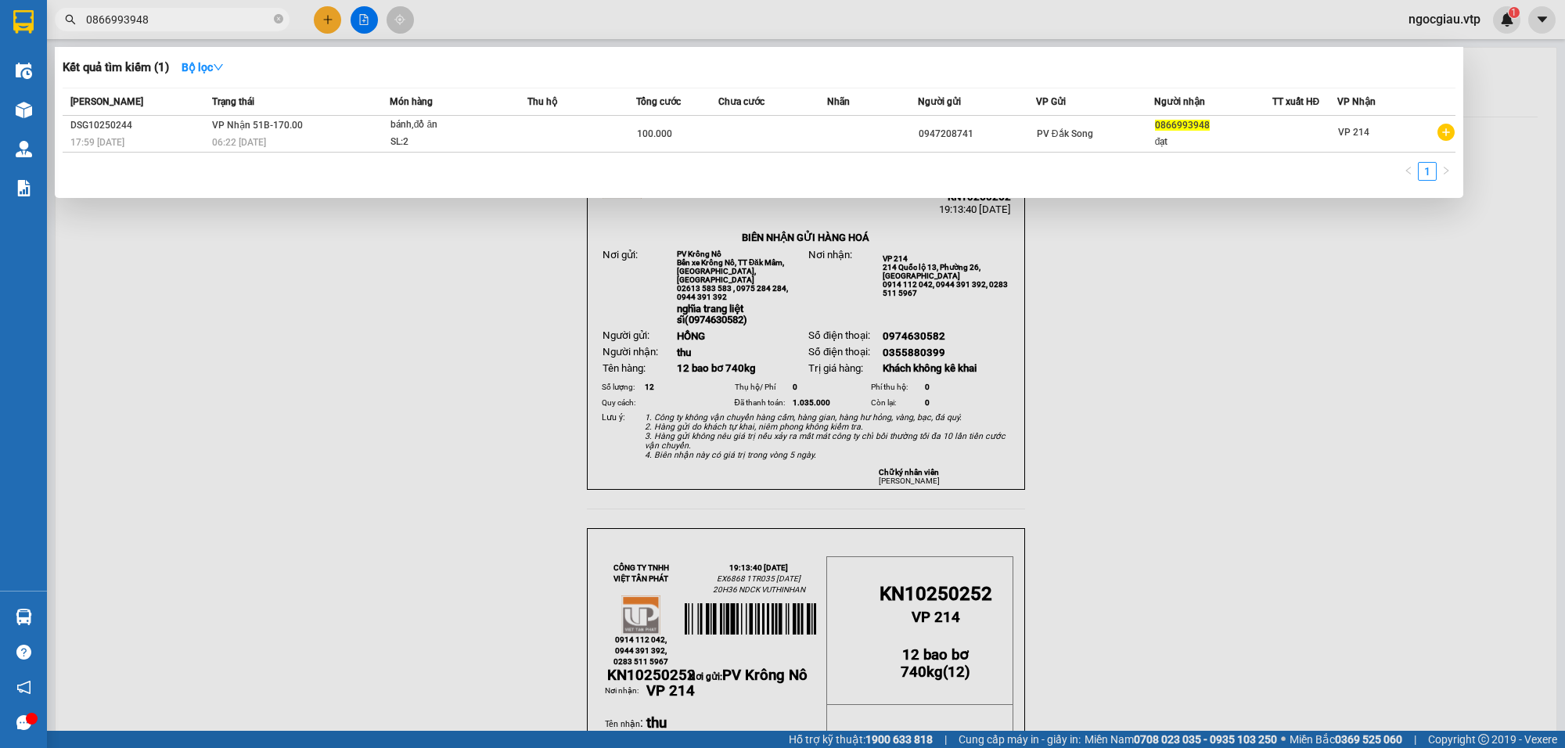
click at [193, 16] on input "0866993948" at bounding box center [178, 19] width 185 height 17
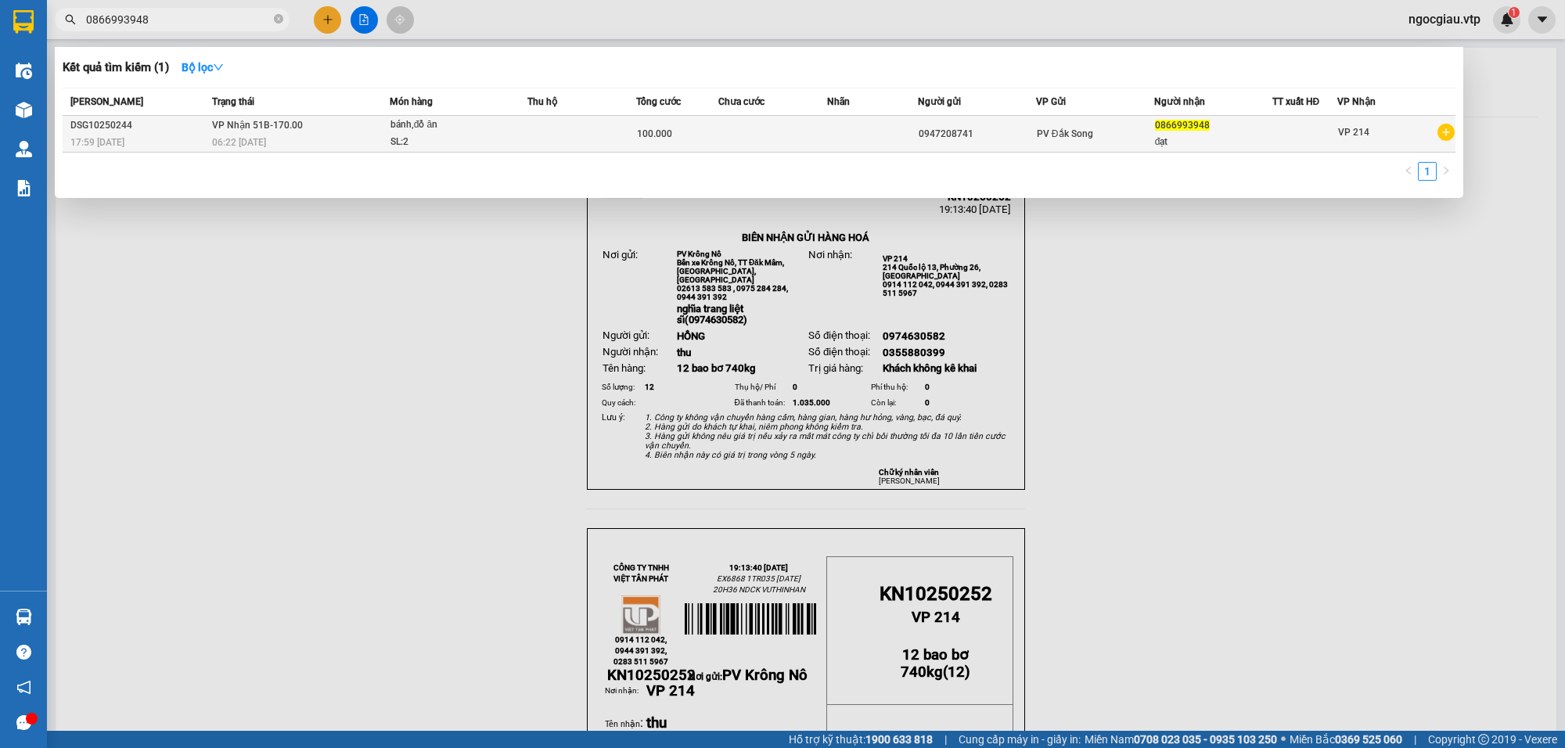
click at [593, 135] on td at bounding box center [582, 134] width 109 height 37
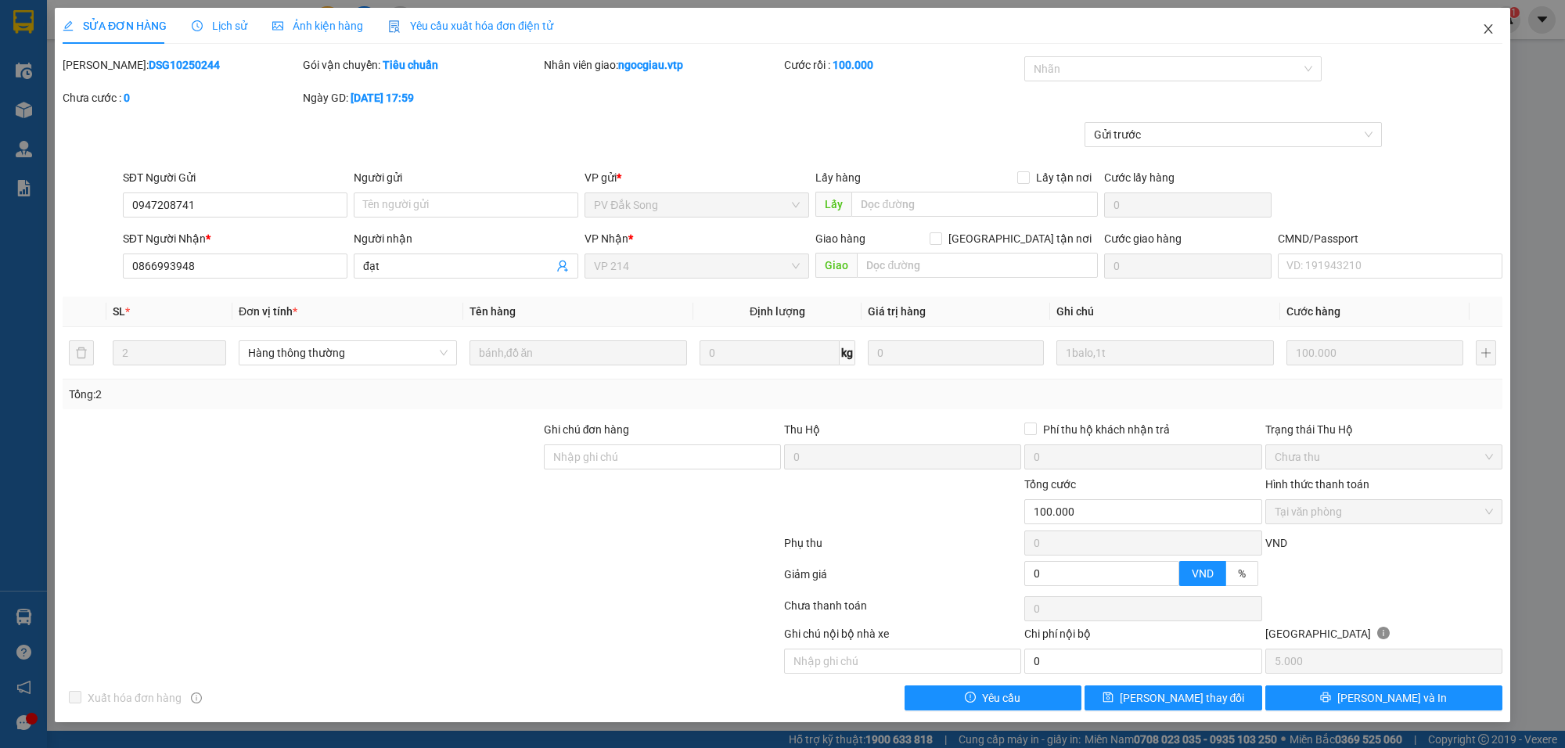
click at [1491, 16] on span "Close" at bounding box center [1489, 30] width 44 height 44
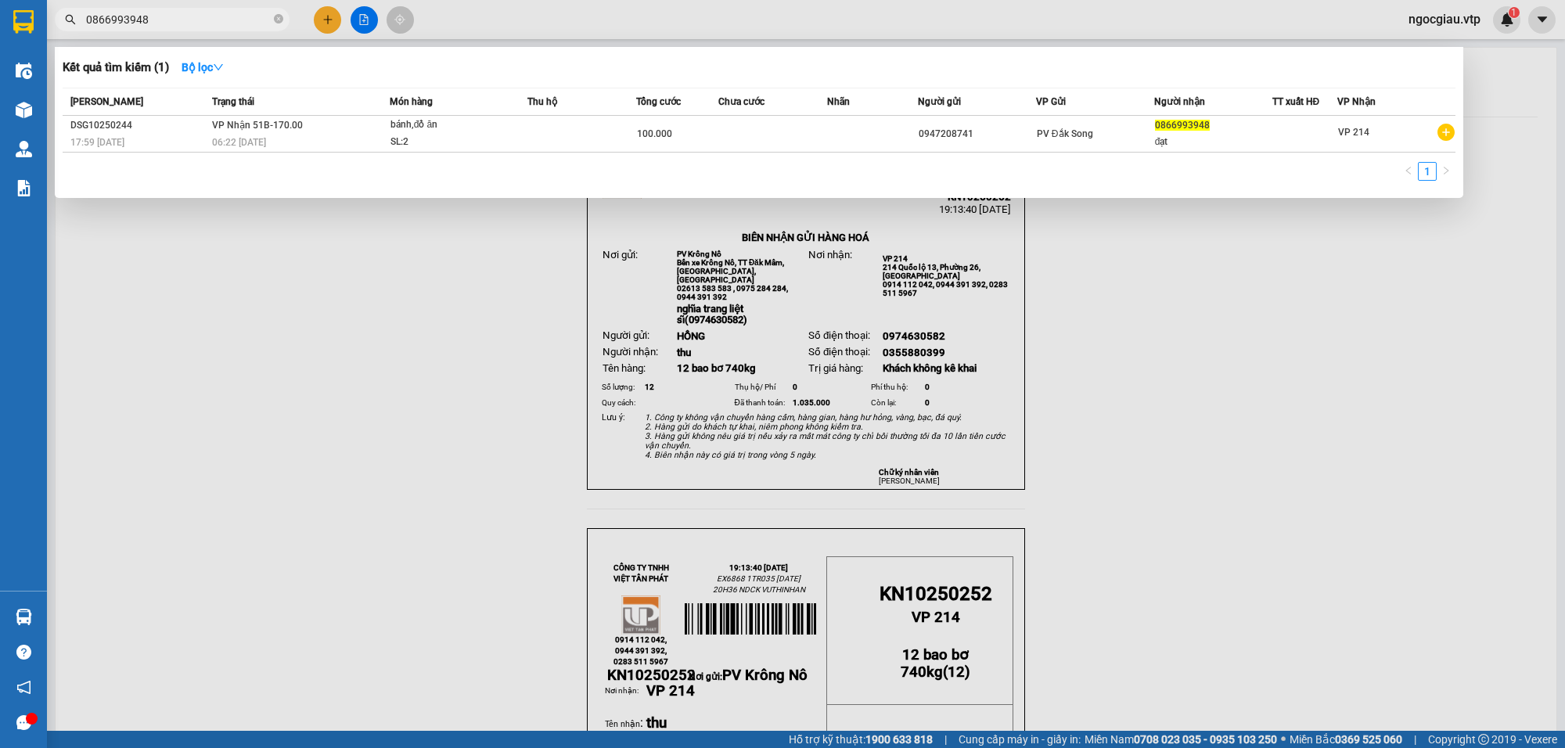
click at [196, 24] on input "0866993948" at bounding box center [178, 19] width 185 height 17
paste input "364214020"
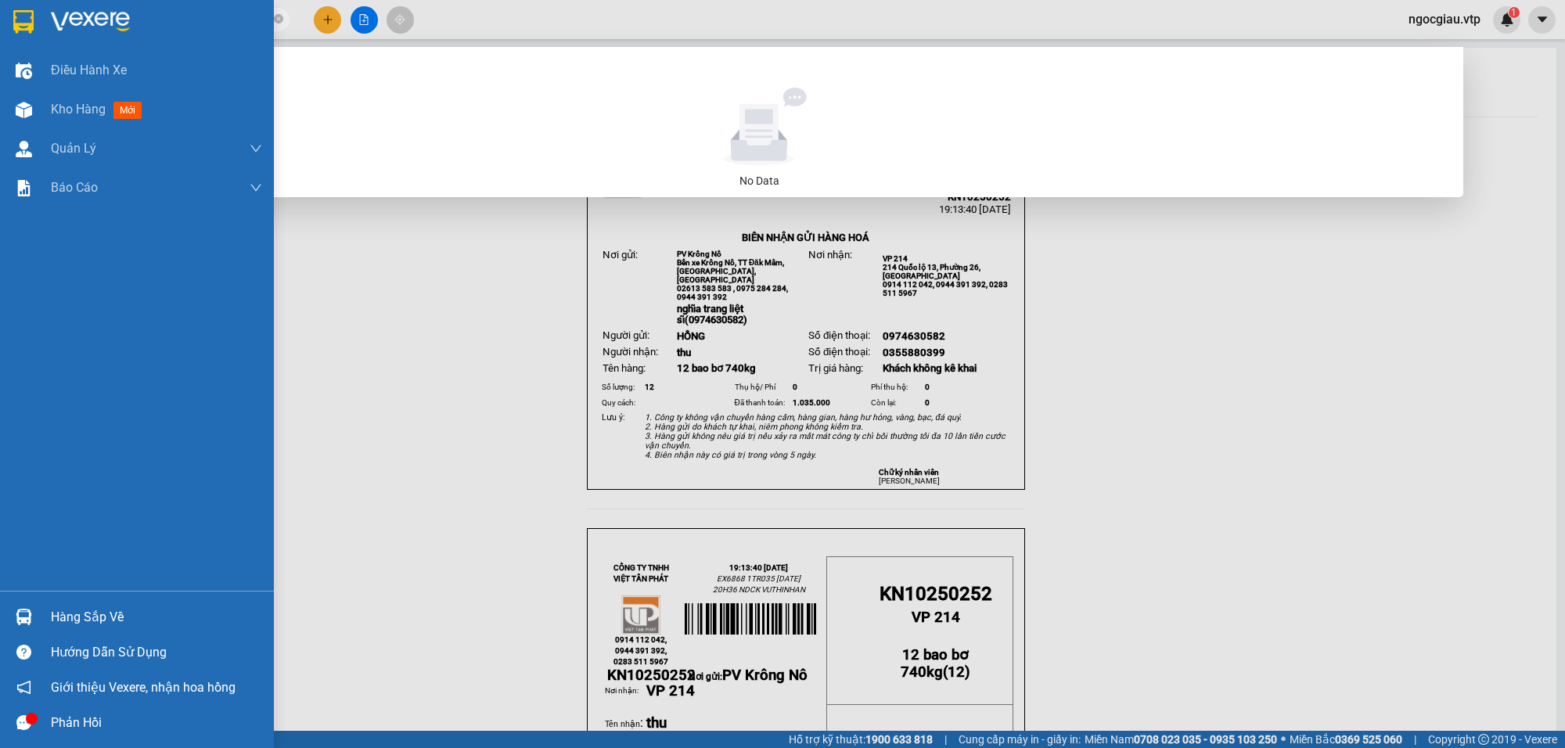
drag, startPoint x: 162, startPoint y: 23, endPoint x: 1564, endPoint y: 243, distance: 1418.8
click at [41, 34] on section "Kết quả tìm kiếm ( 0 ) Bộ lọc No Data 0364214020 ngocgiau.vtp 1 Điều hành xe Kh…" at bounding box center [782, 374] width 1565 height 748
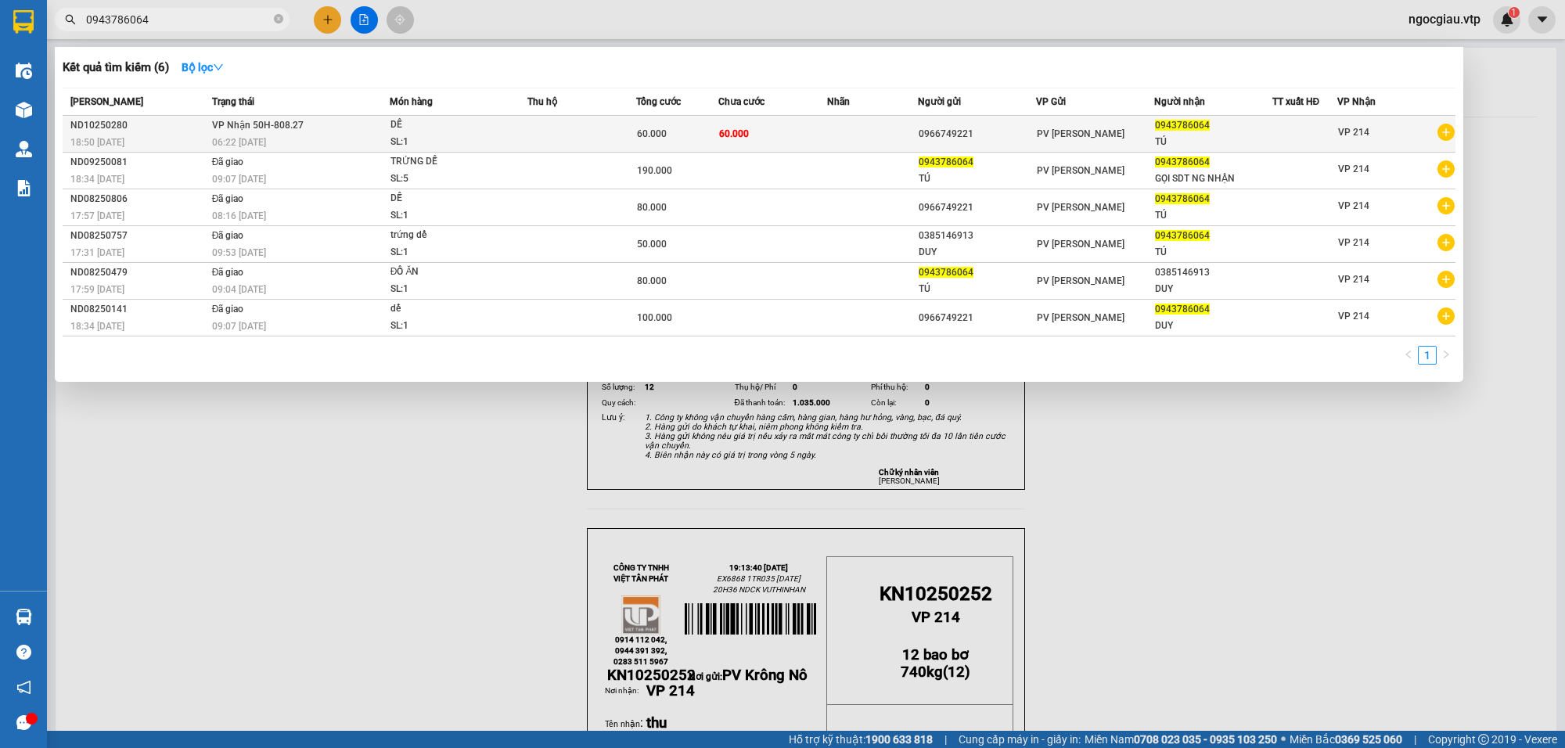
click at [613, 142] on td at bounding box center [582, 134] width 109 height 37
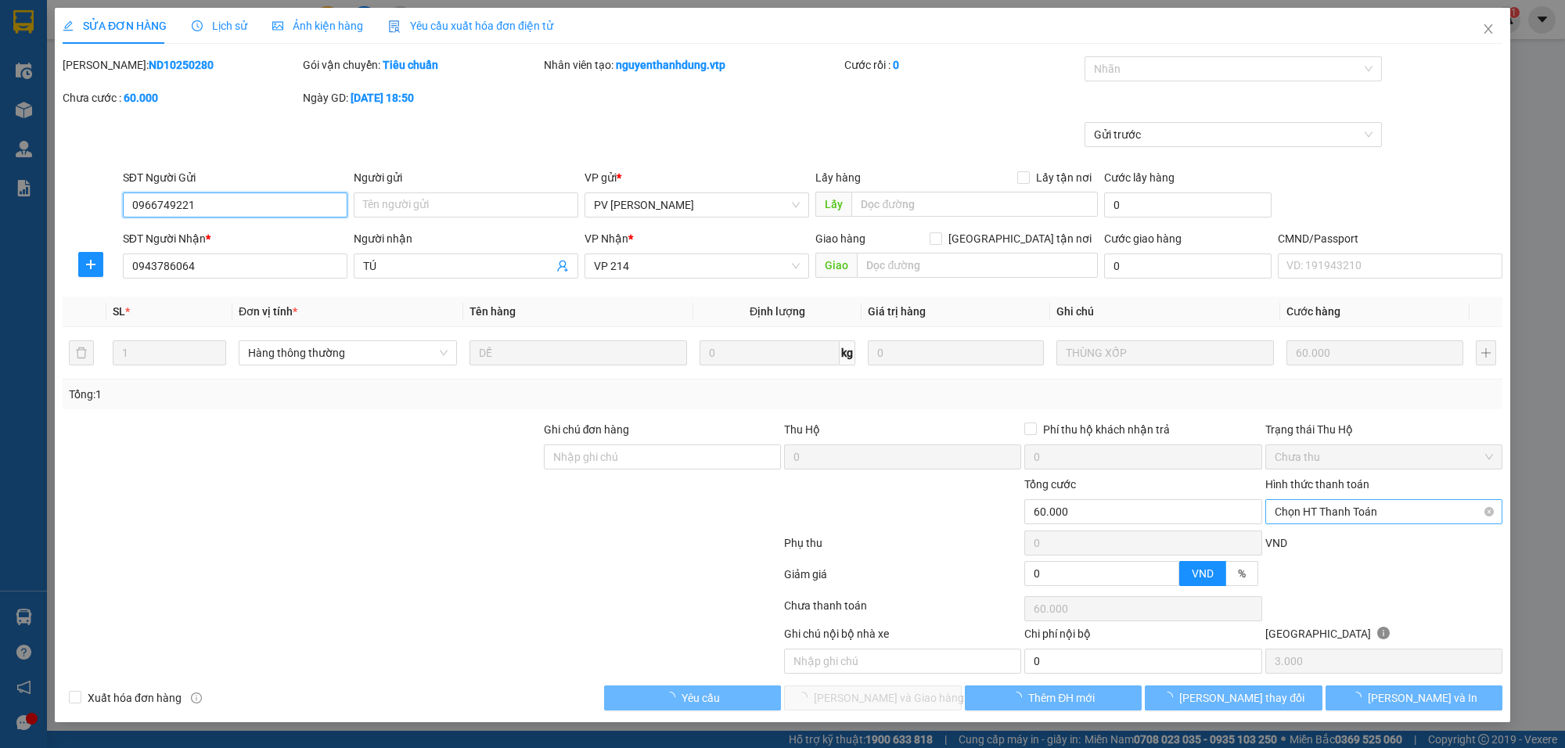
click at [1380, 503] on span "Chọn HT Thanh Toán" at bounding box center [1384, 511] width 218 height 23
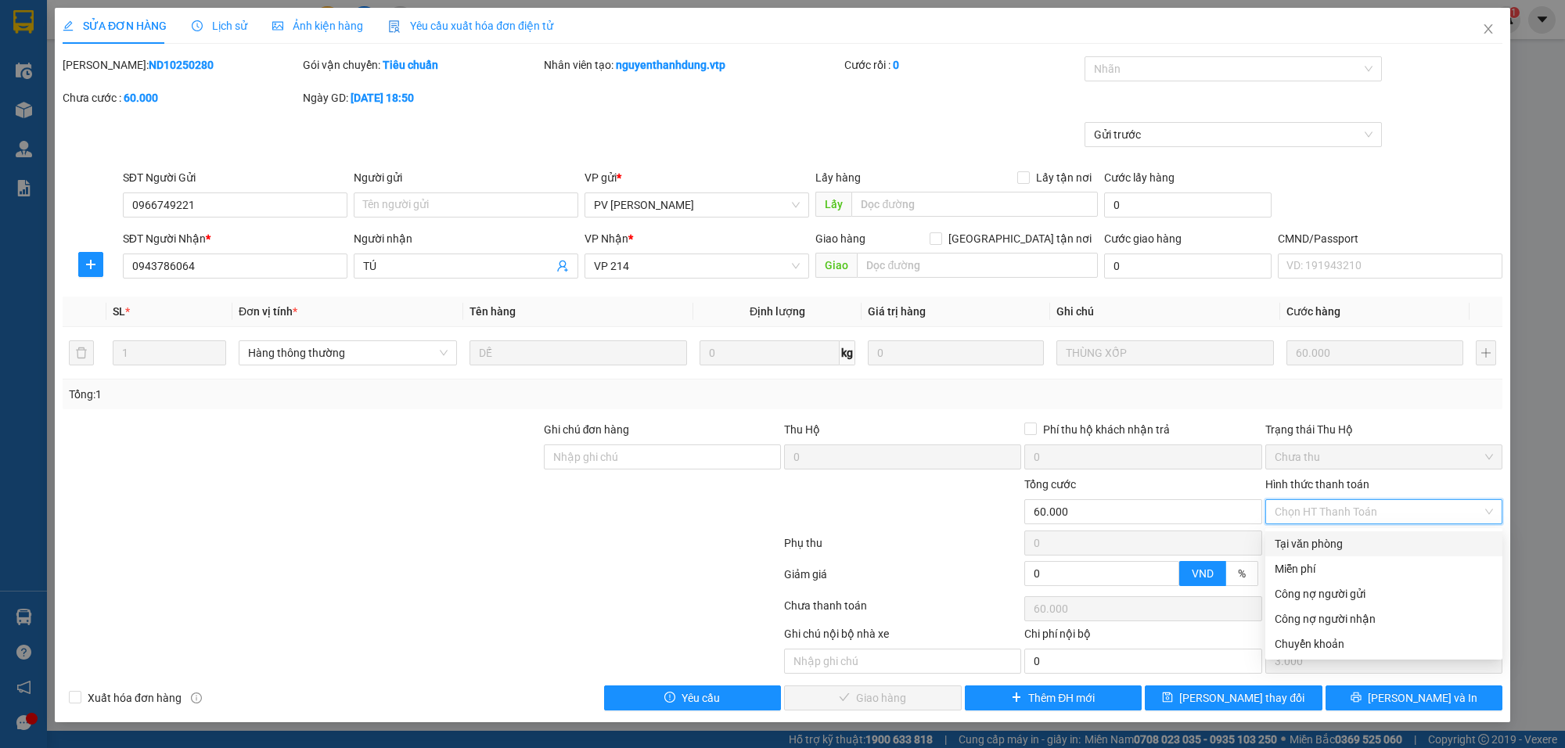
click at [1334, 553] on div "Tại văn phòng" at bounding box center [1384, 543] width 237 height 25
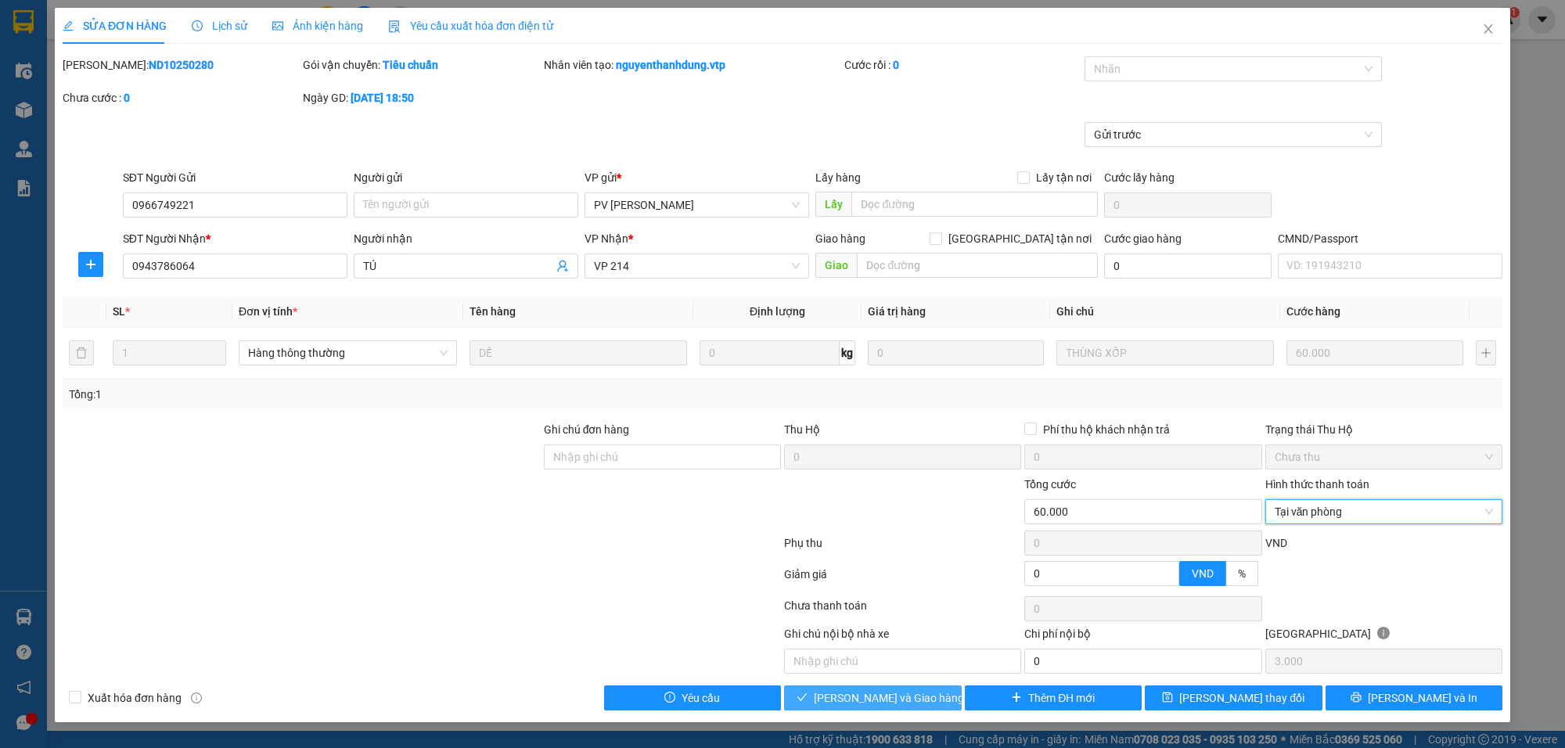
click at [906, 702] on span "Lưu và Giao hàng" at bounding box center [889, 698] width 150 height 17
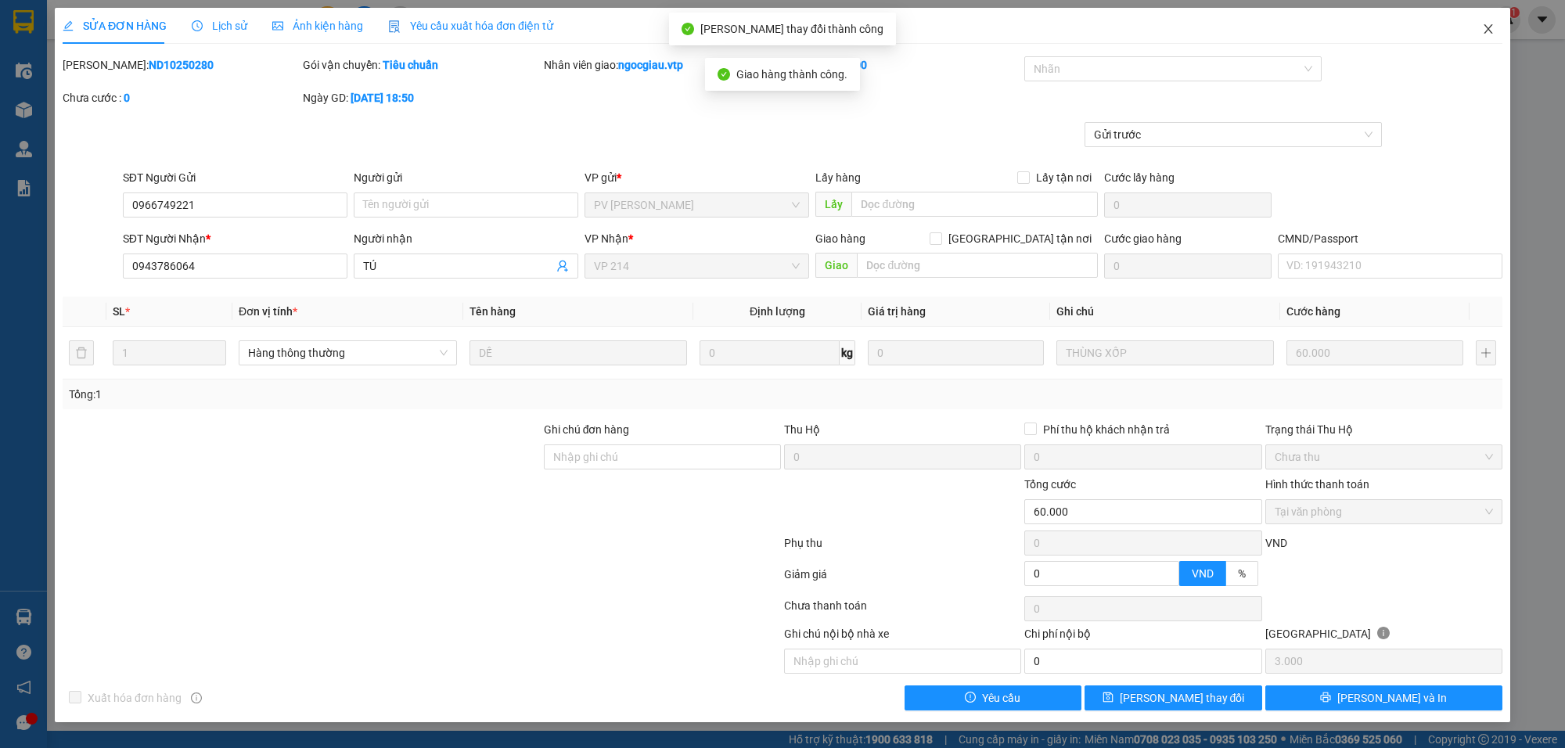
click at [1487, 29] on icon "close" at bounding box center [1488, 29] width 13 height 13
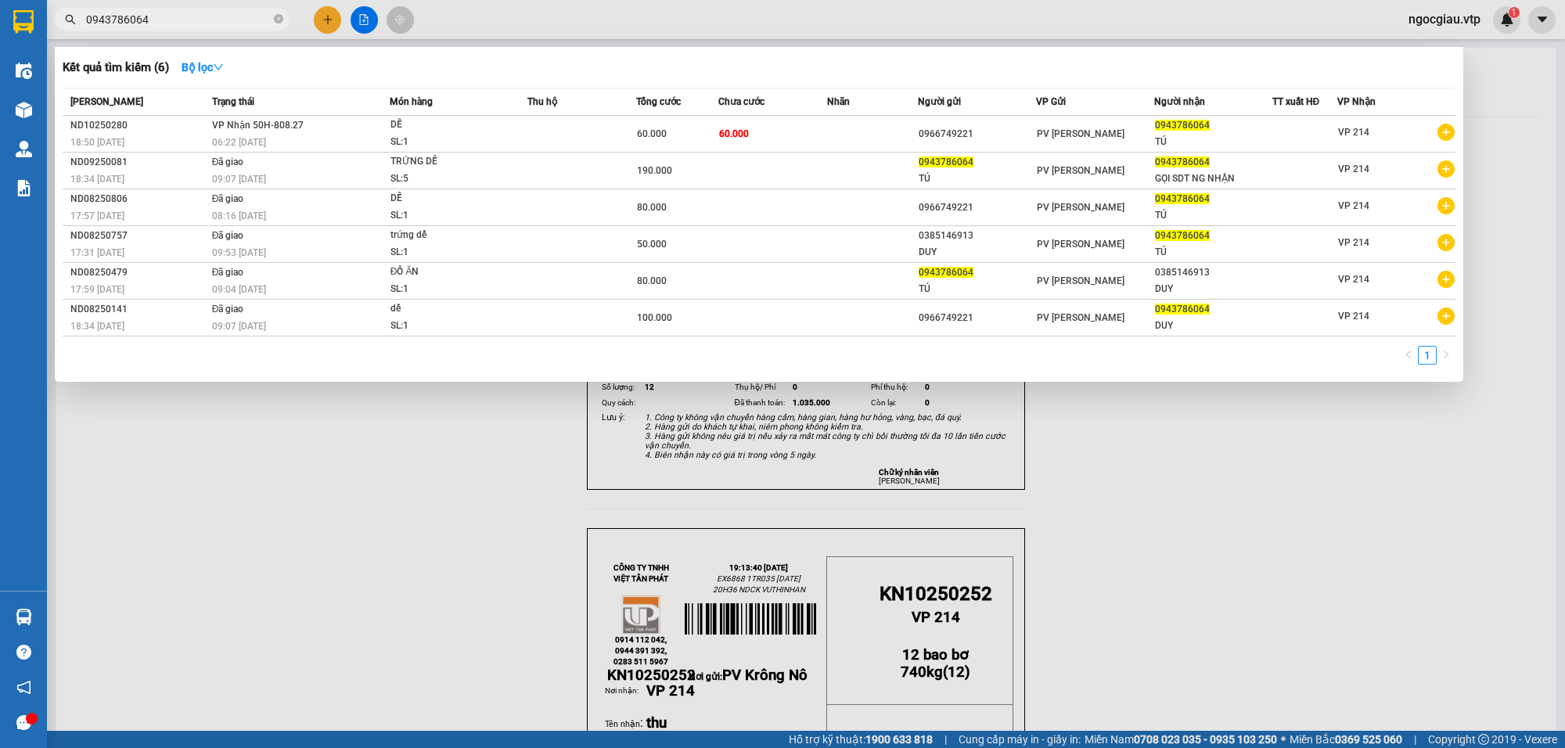
click at [185, 14] on input "0943786064" at bounding box center [178, 19] width 185 height 17
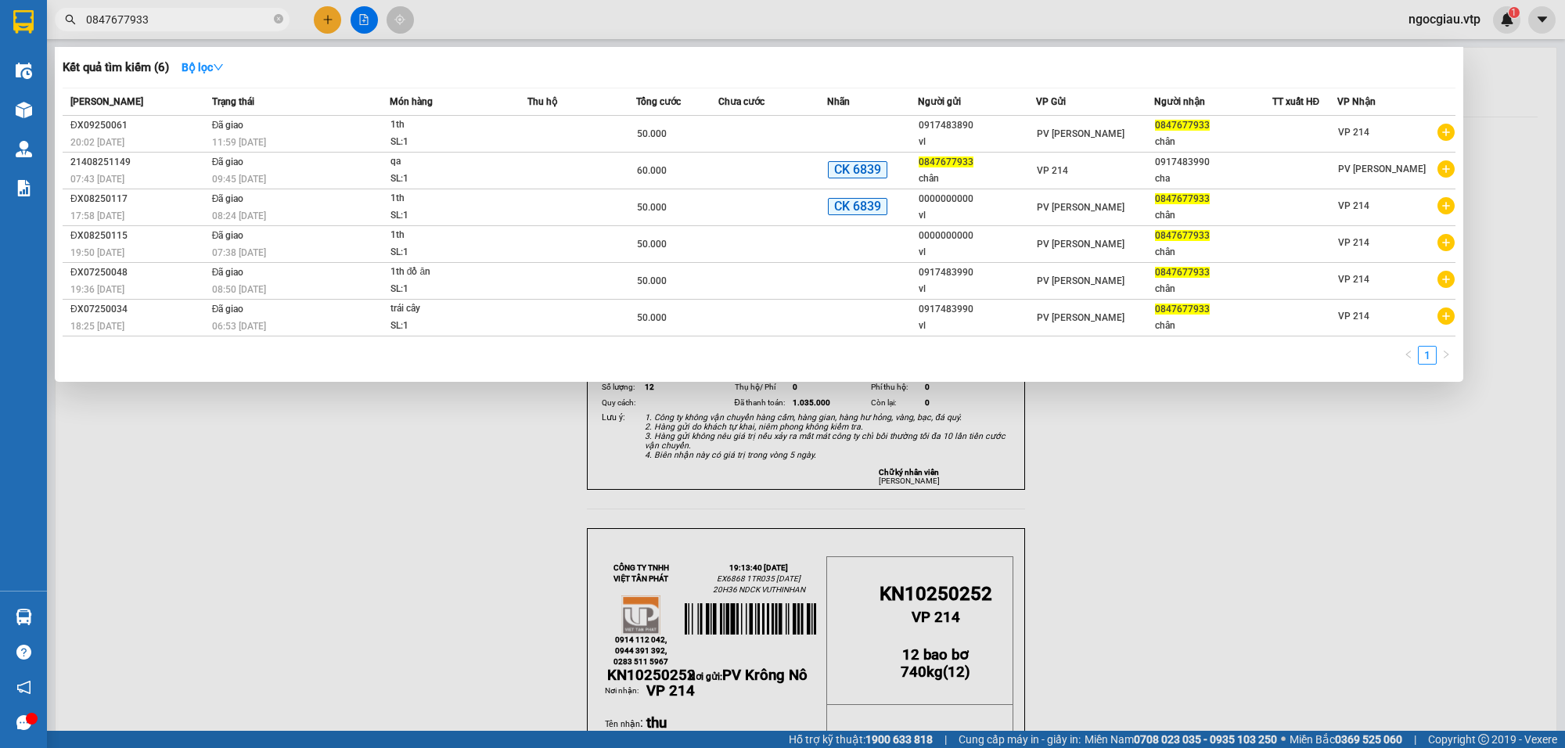
click at [1464, 459] on div at bounding box center [782, 374] width 1565 height 748
